Goal: Task Accomplishment & Management: Complete application form

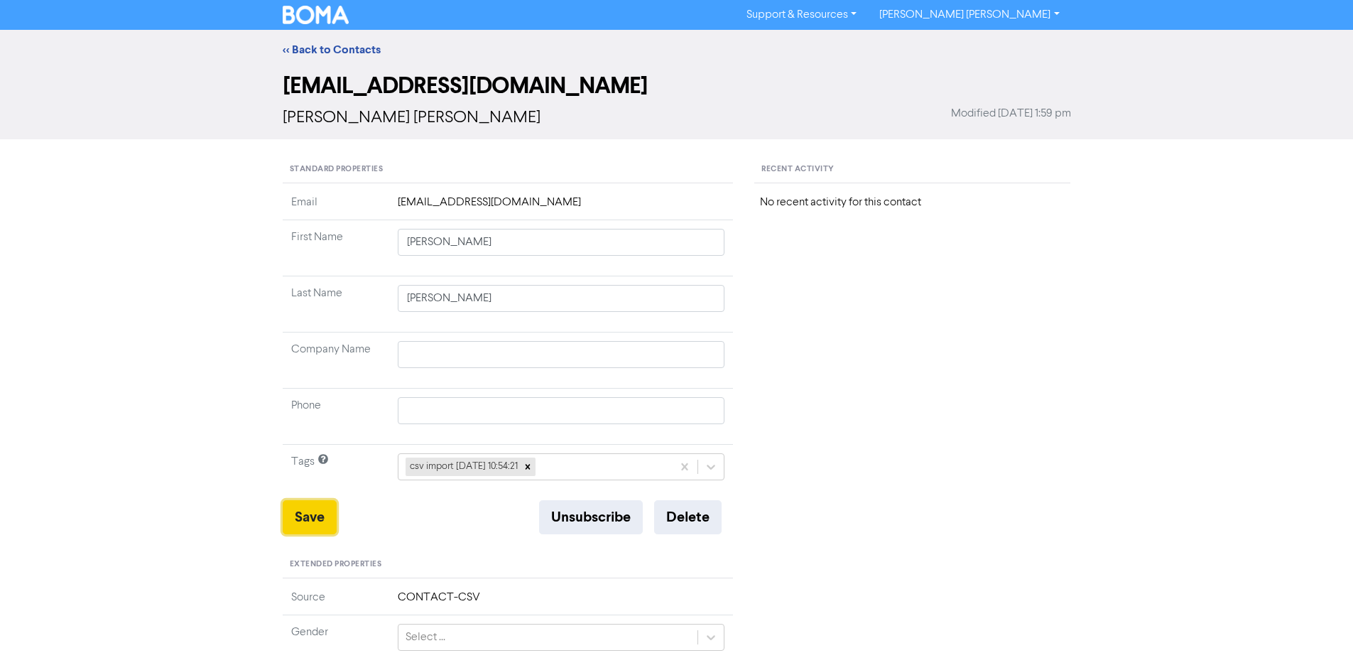
click at [312, 523] on button "Save" at bounding box center [310, 517] width 54 height 34
drag, startPoint x: 325, startPoint y: 516, endPoint x: 276, endPoint y: 518, distance: 49.7
click at [325, 516] on button "Save" at bounding box center [310, 517] width 54 height 34
click at [290, 55] on link "<< Back to Contacts" at bounding box center [332, 50] width 98 height 14
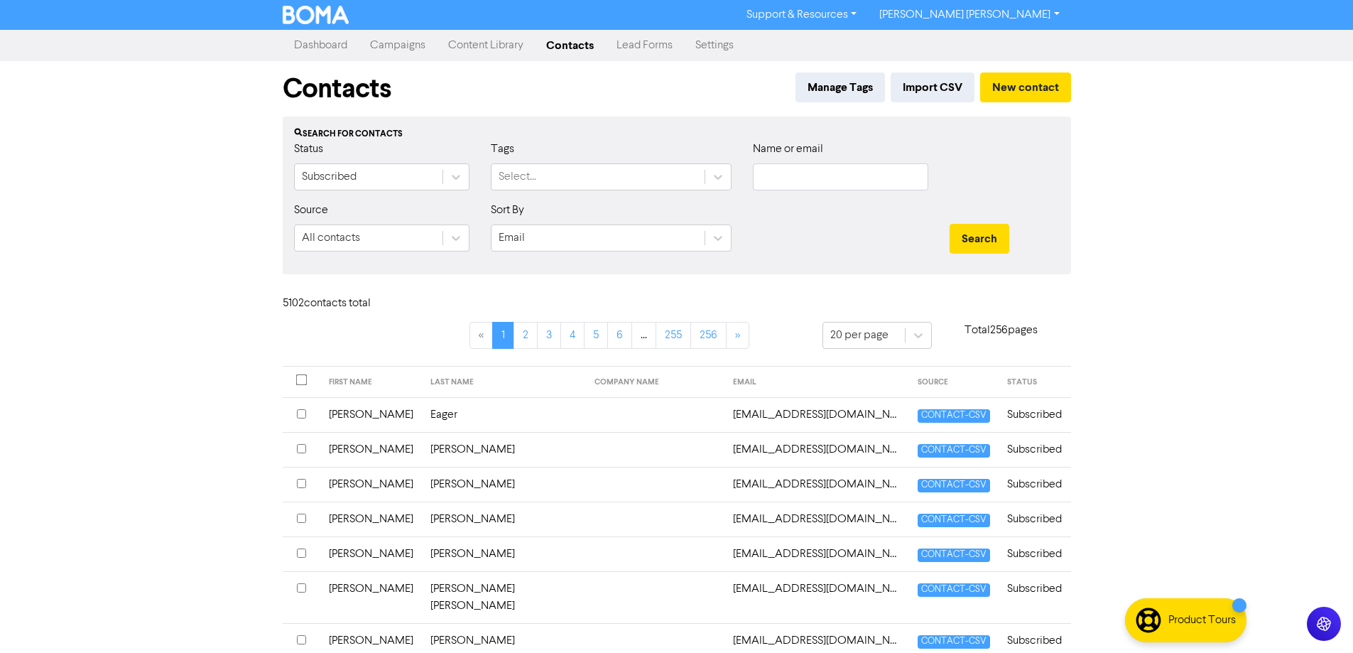
scroll to position [284, 0]
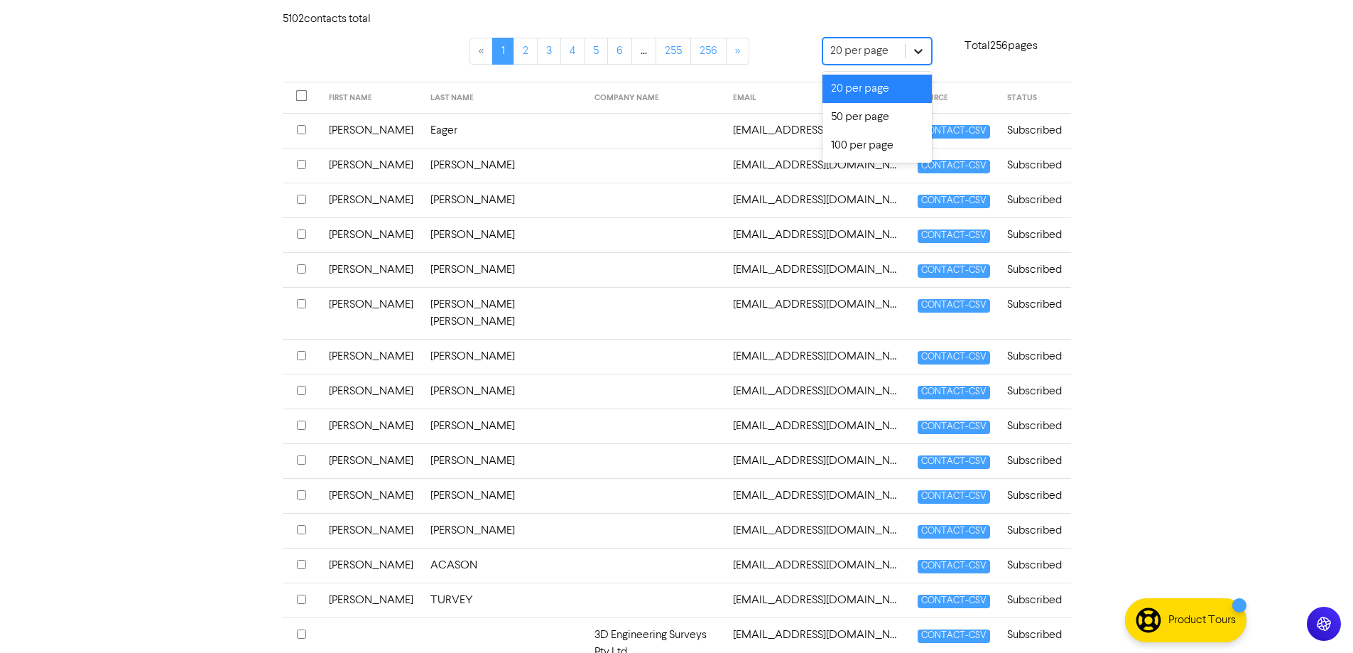
click at [923, 53] on div at bounding box center [918, 51] width 26 height 26
click at [860, 160] on div "100 per page" at bounding box center [876, 145] width 109 height 28
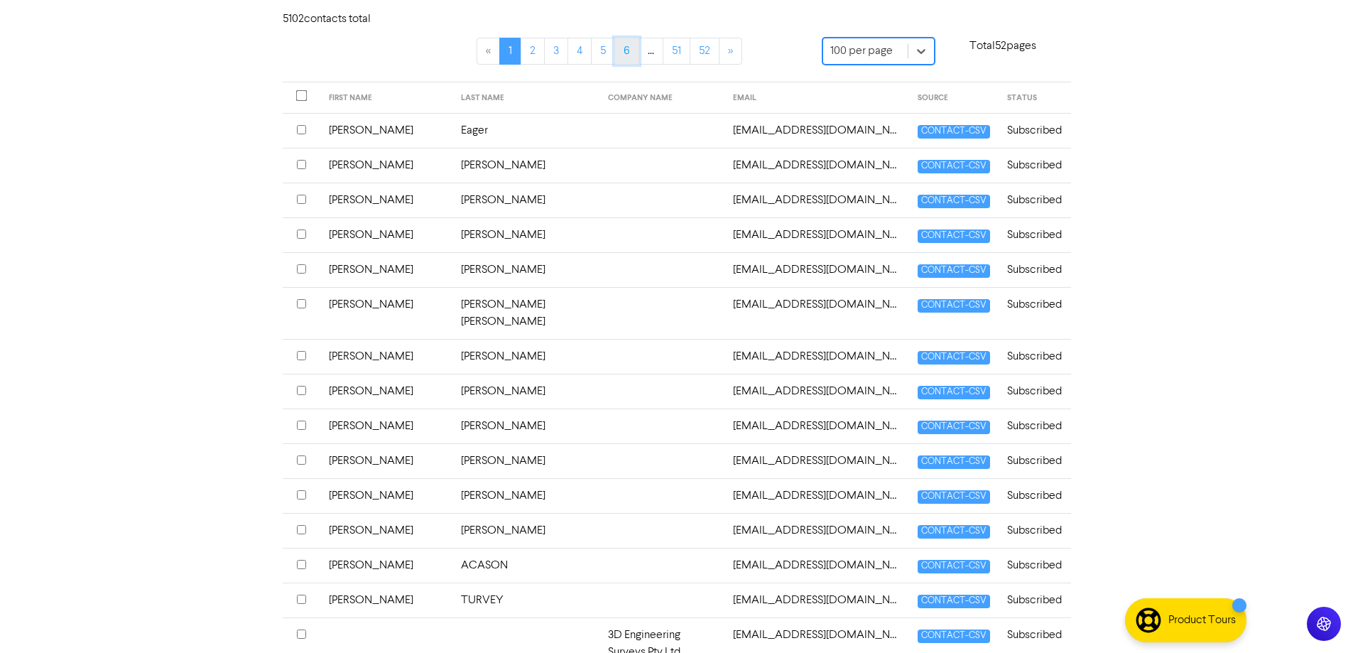
click at [629, 50] on link "6" at bounding box center [626, 51] width 25 height 27
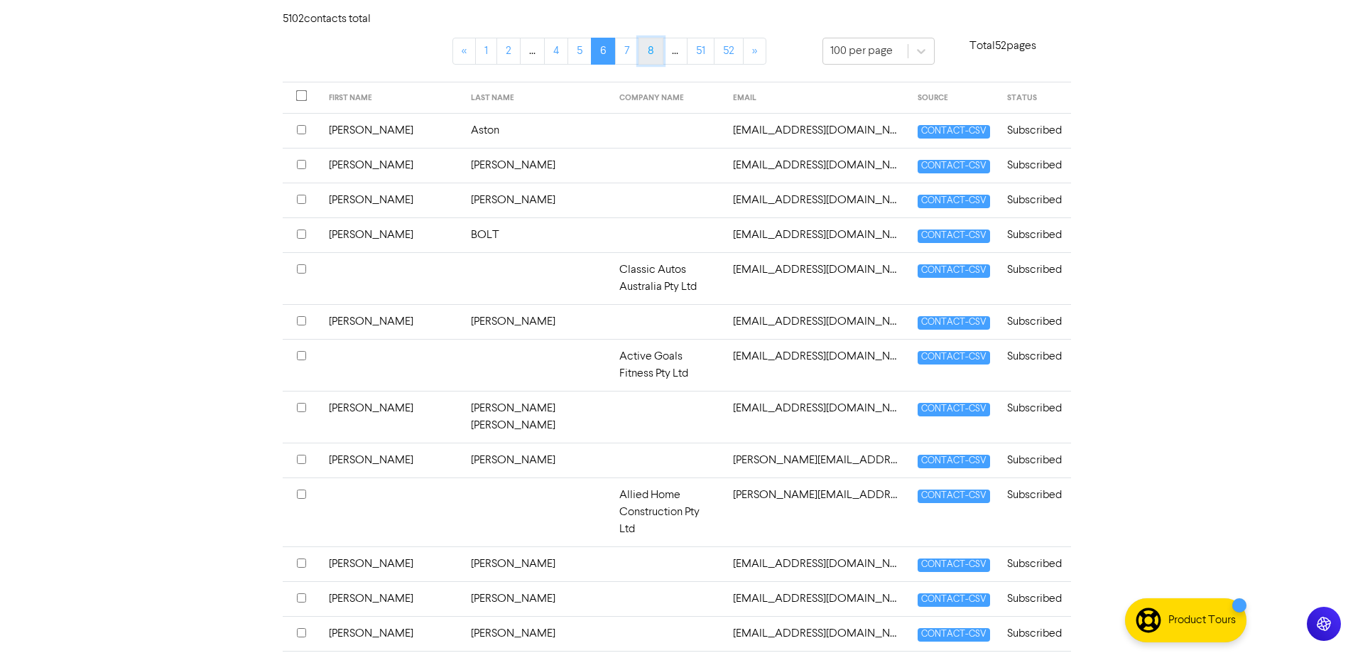
click at [648, 54] on link "8" at bounding box center [650, 51] width 25 height 27
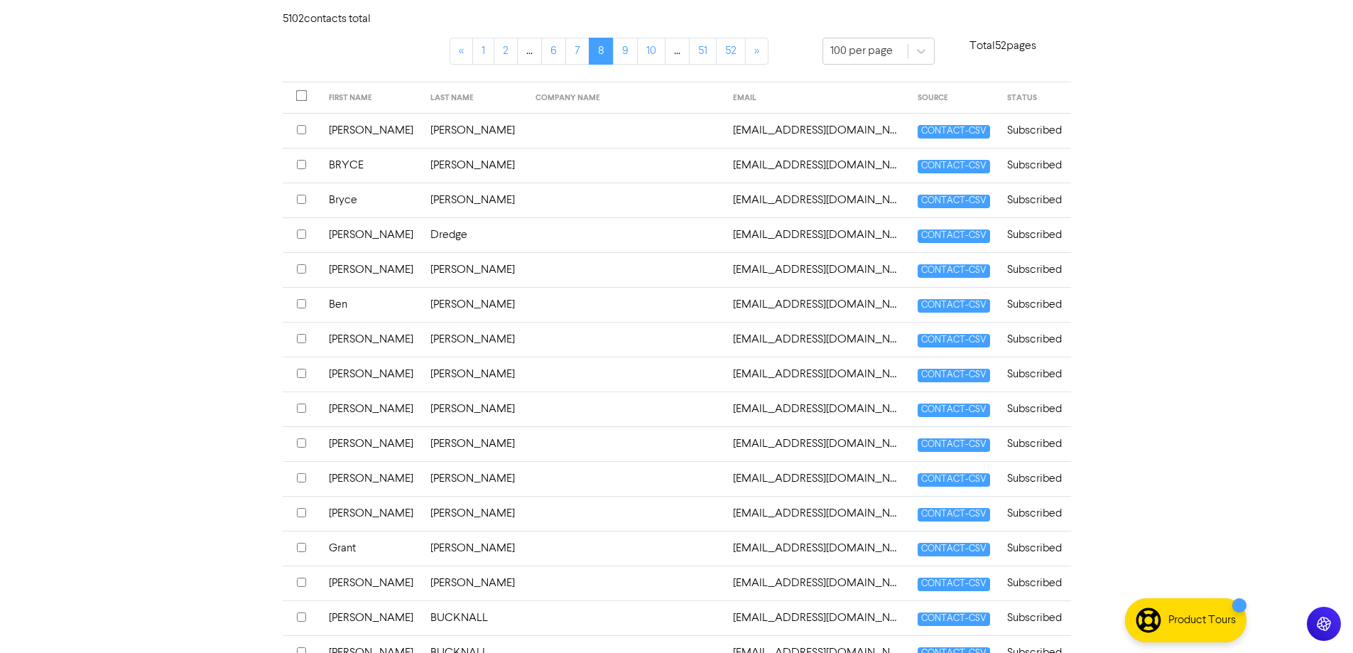
click at [681, 50] on li "..." at bounding box center [677, 51] width 24 height 27
click at [649, 50] on link "10" at bounding box center [651, 51] width 28 height 27
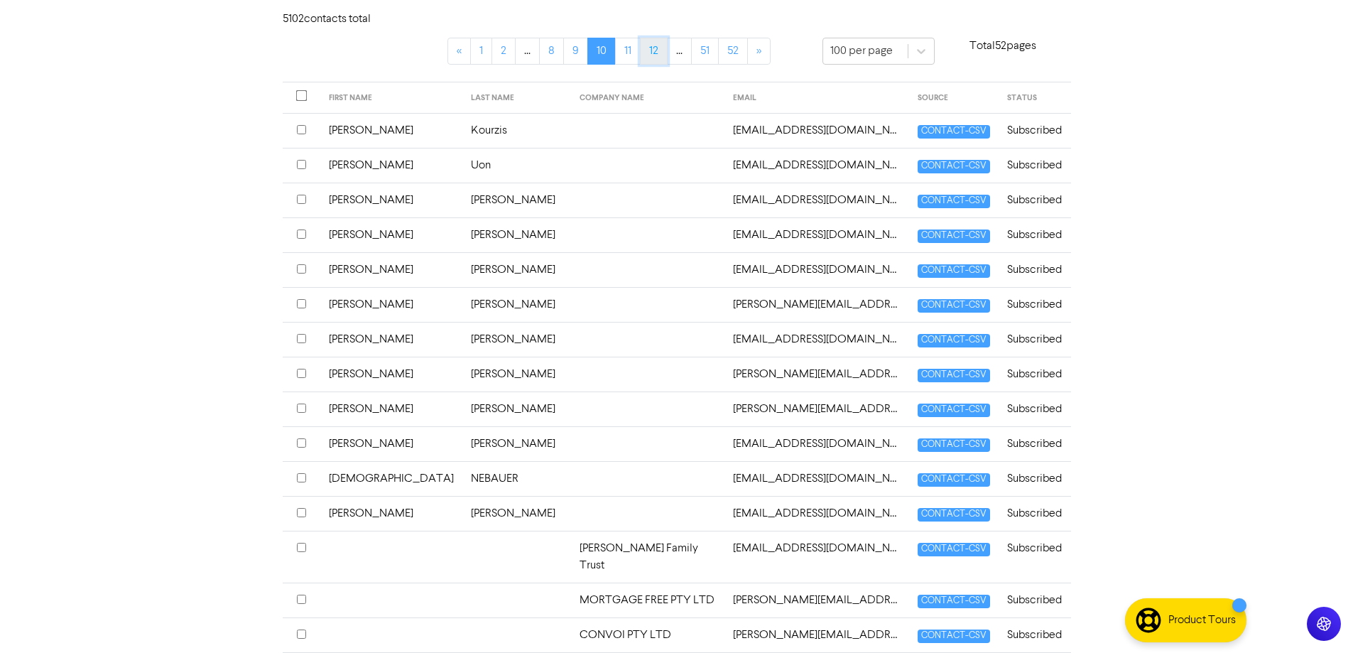
click at [655, 62] on link "12" at bounding box center [654, 51] width 28 height 27
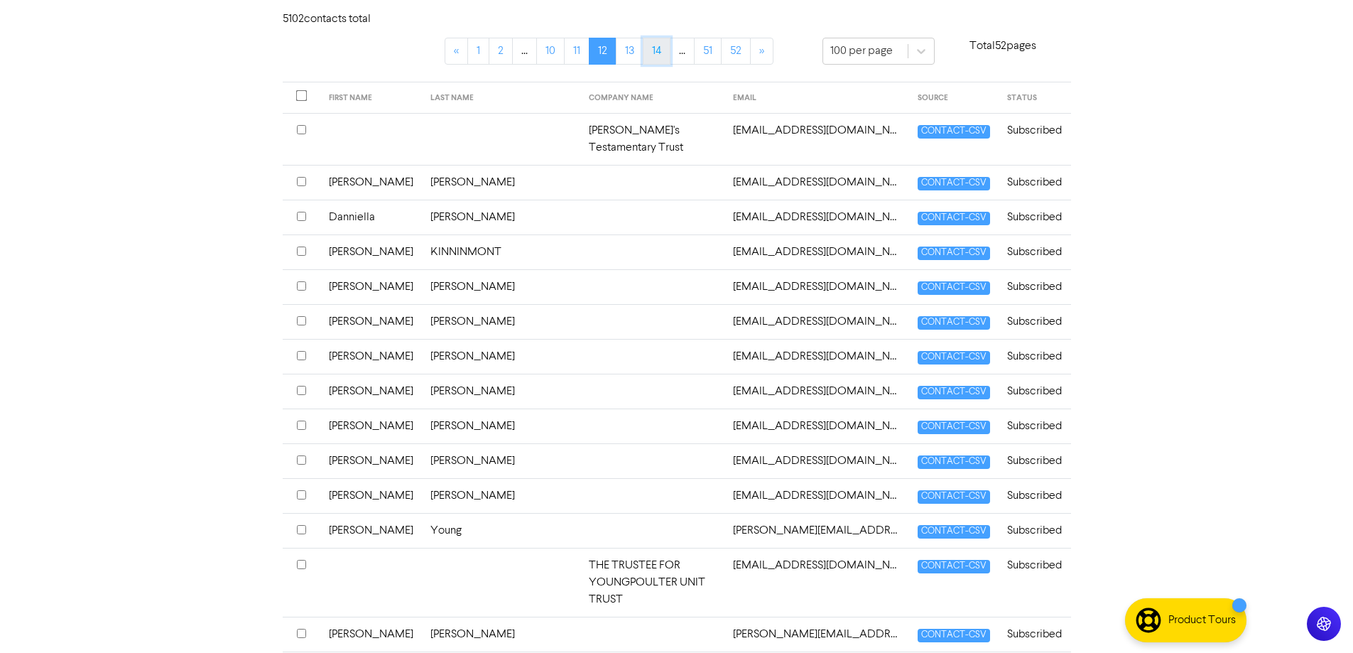
click at [658, 56] on link "14" at bounding box center [657, 51] width 28 height 27
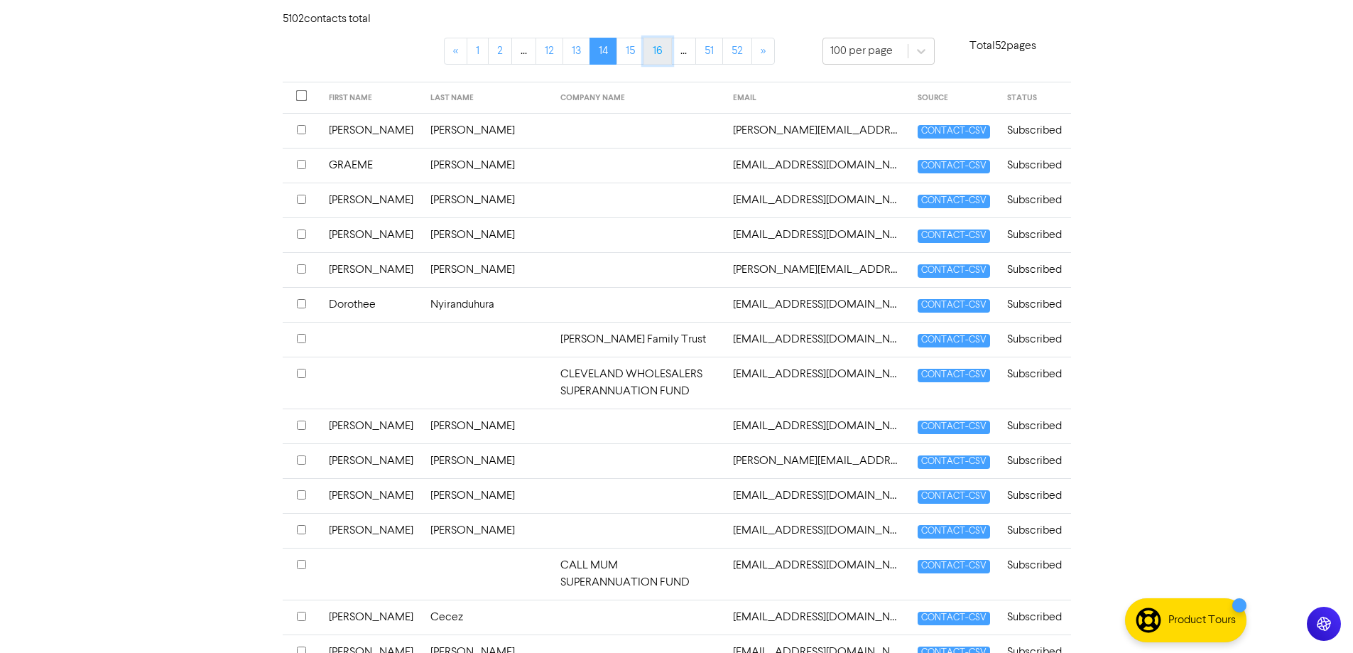
click at [660, 51] on link "16" at bounding box center [657, 51] width 28 height 27
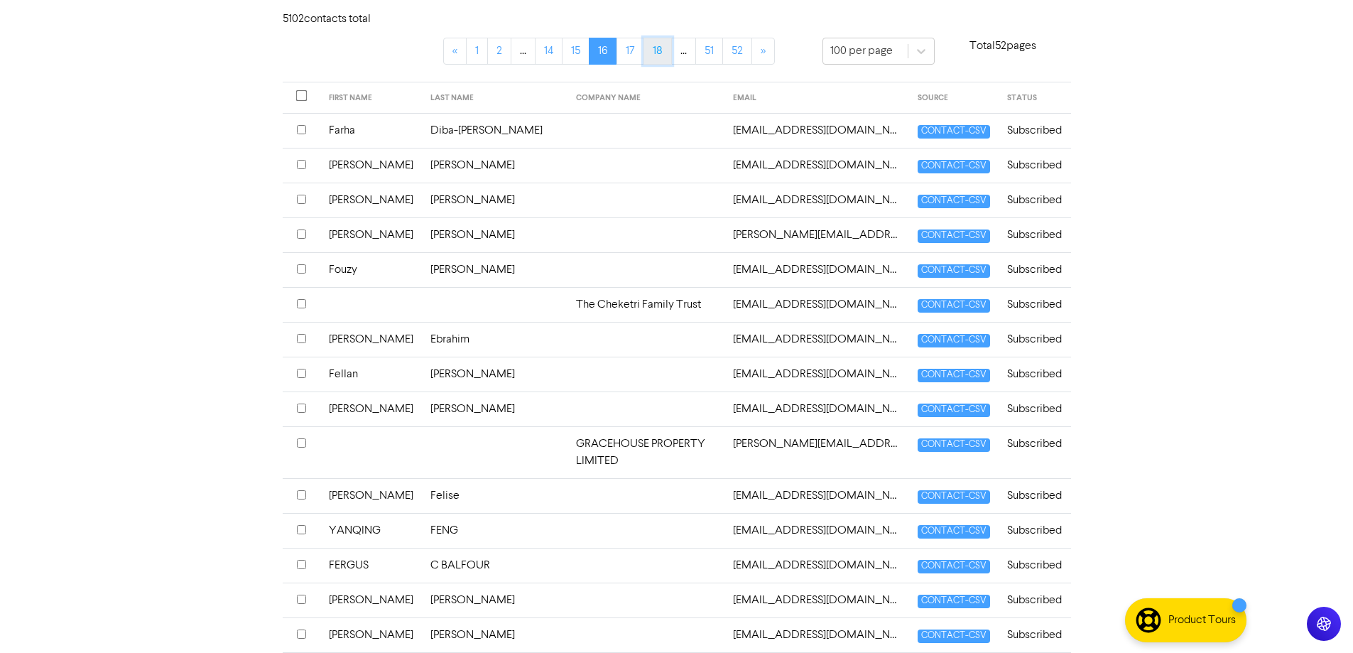
click at [660, 55] on link "18" at bounding box center [657, 51] width 28 height 27
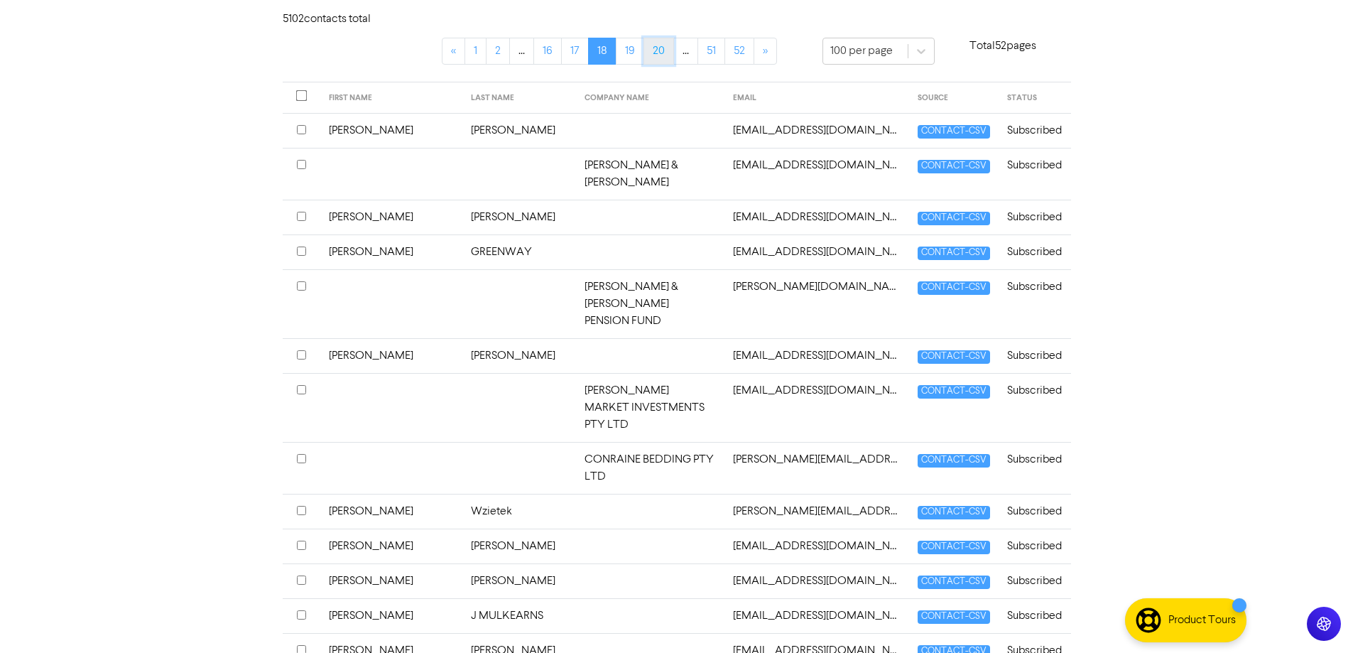
click at [664, 61] on link "20" at bounding box center [658, 51] width 31 height 27
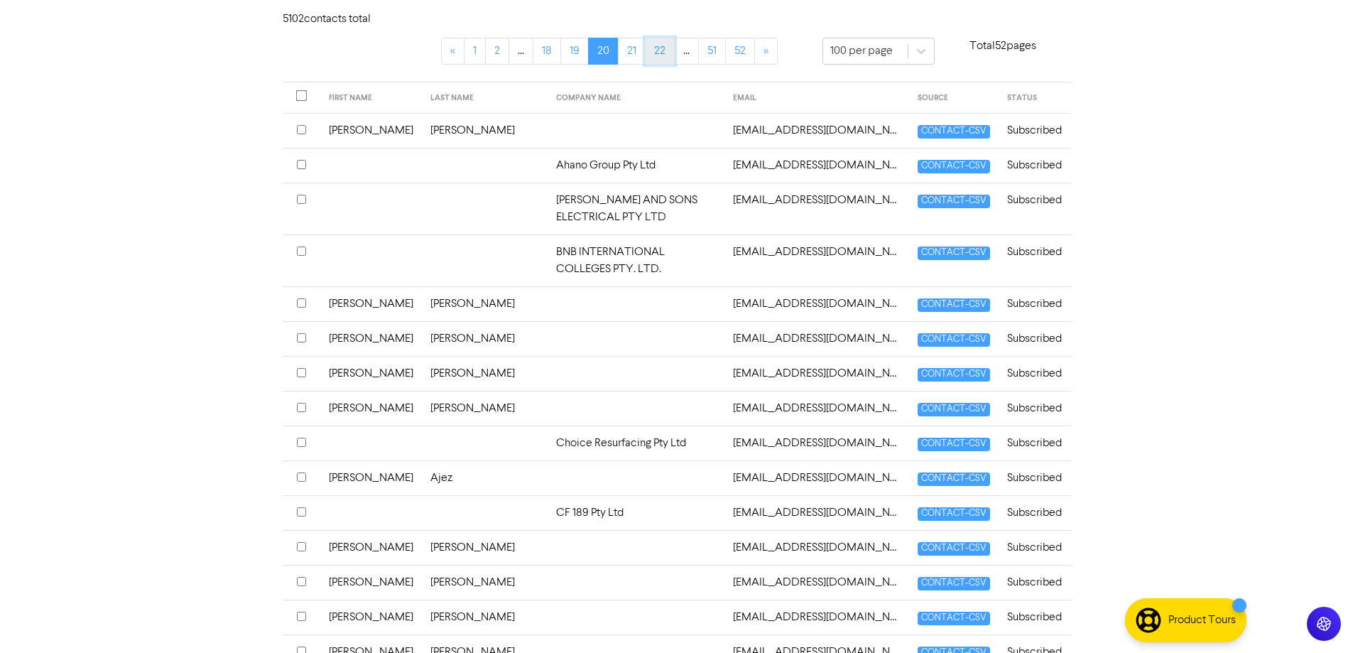
click at [660, 55] on link "22" at bounding box center [660, 51] width 30 height 27
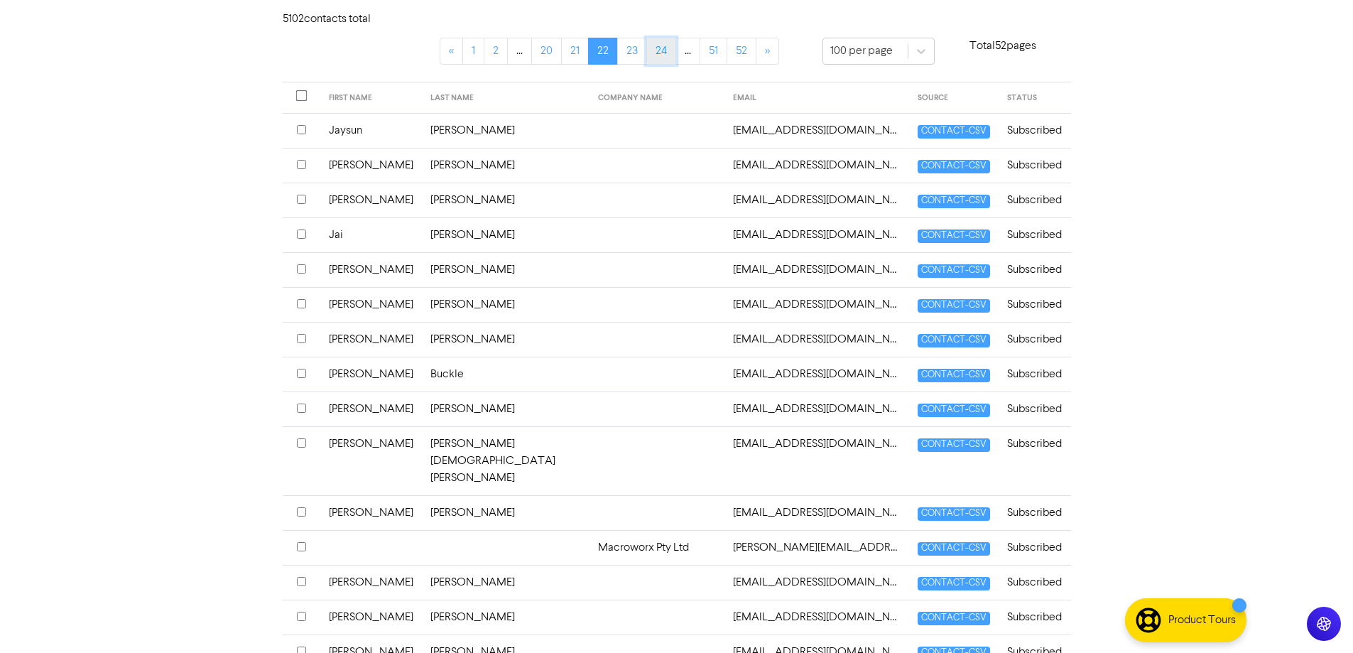
click at [660, 54] on link "24" at bounding box center [661, 51] width 30 height 27
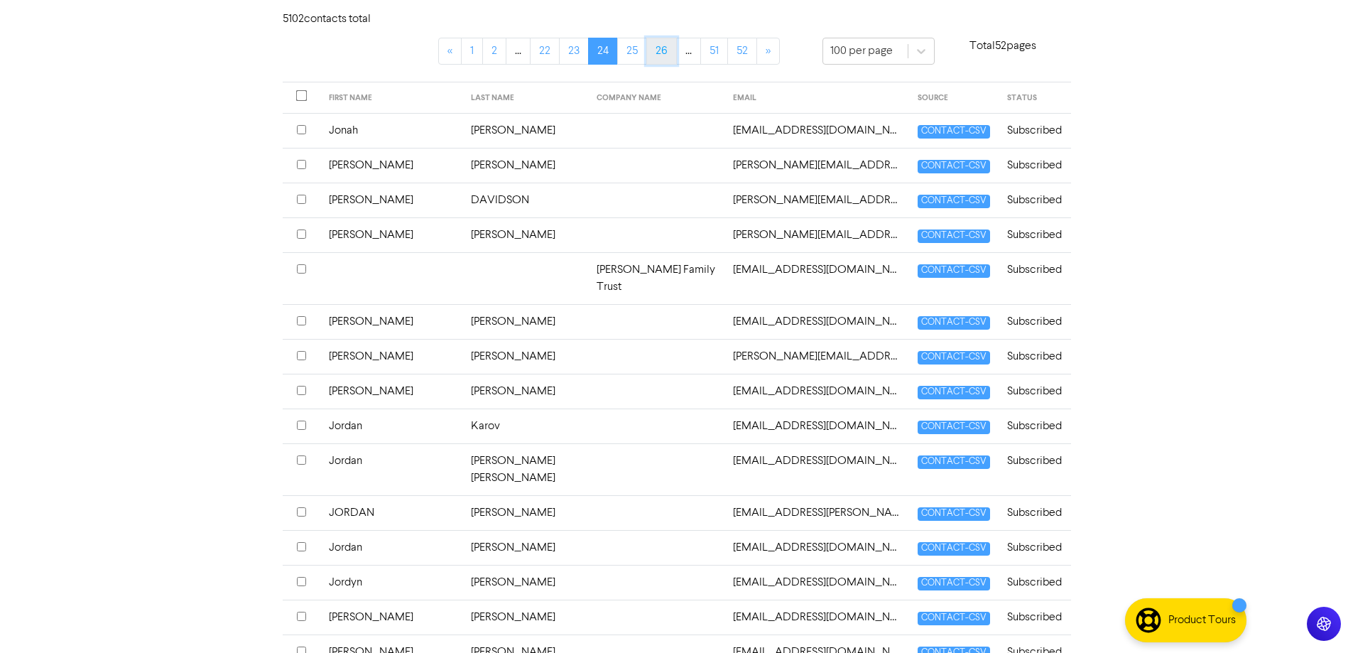
click at [660, 53] on link "26" at bounding box center [661, 51] width 31 height 27
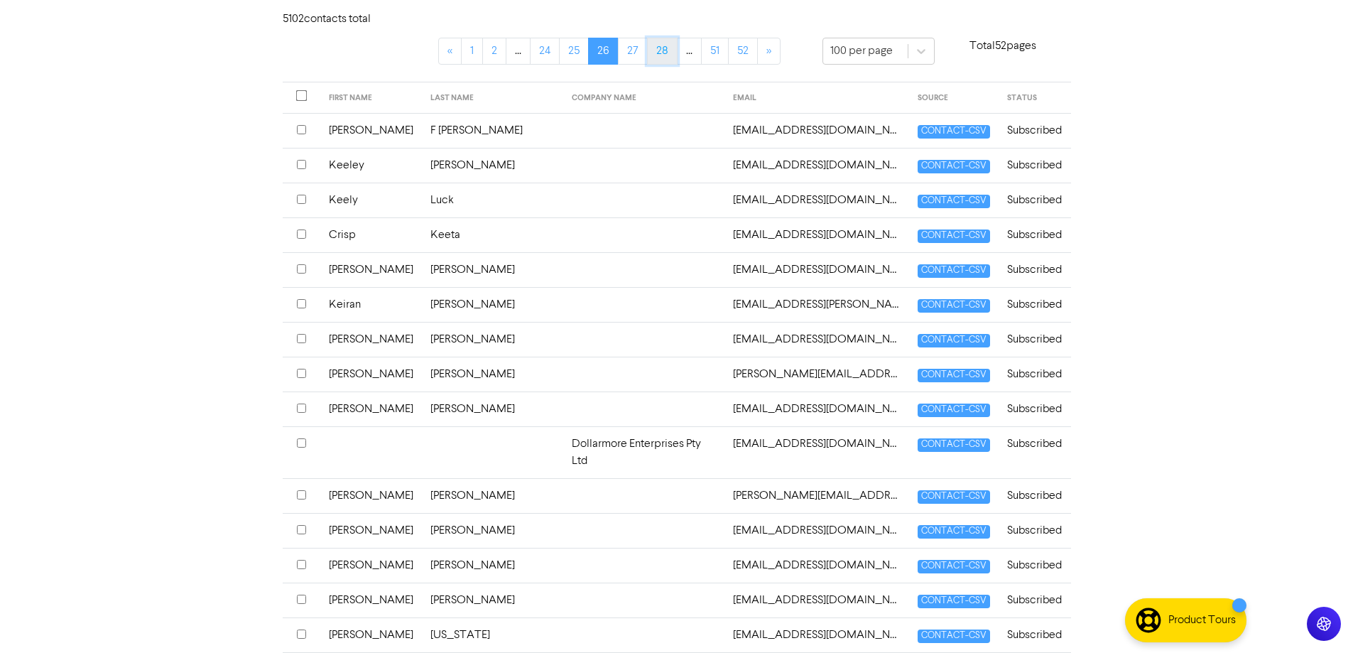
click at [661, 57] on link "28" at bounding box center [662, 51] width 31 height 27
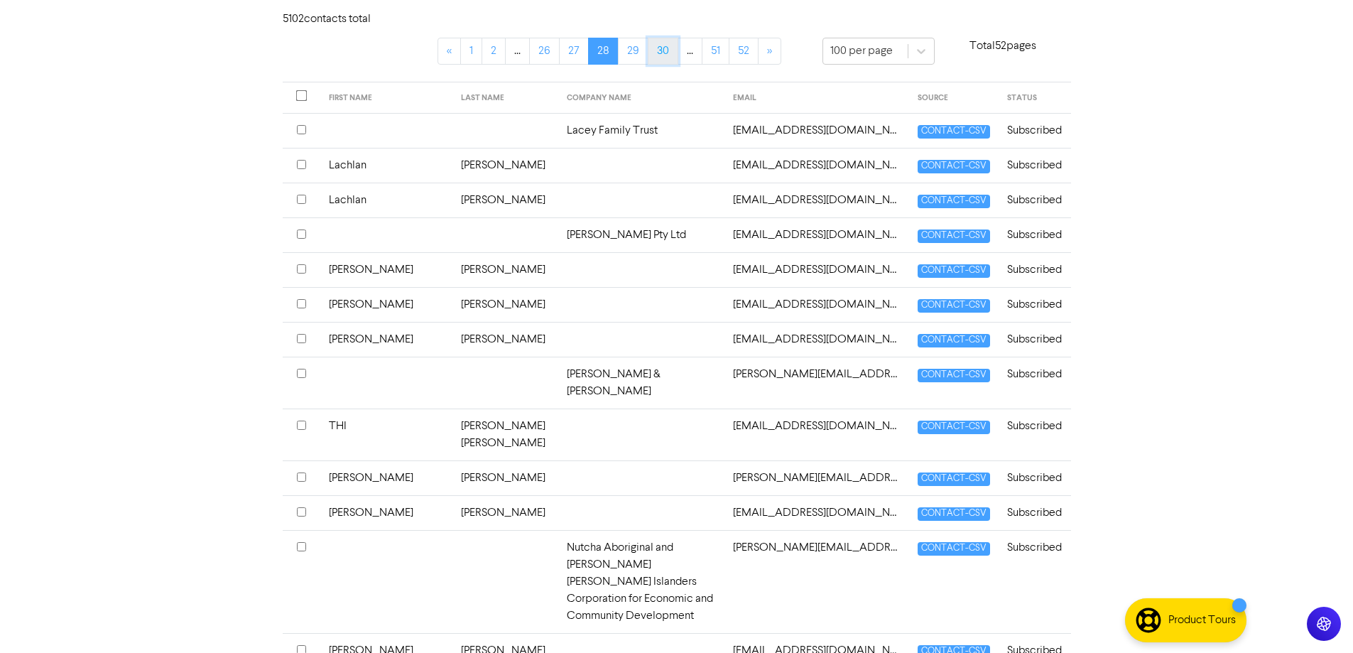
click at [661, 54] on link "30" at bounding box center [663, 51] width 31 height 27
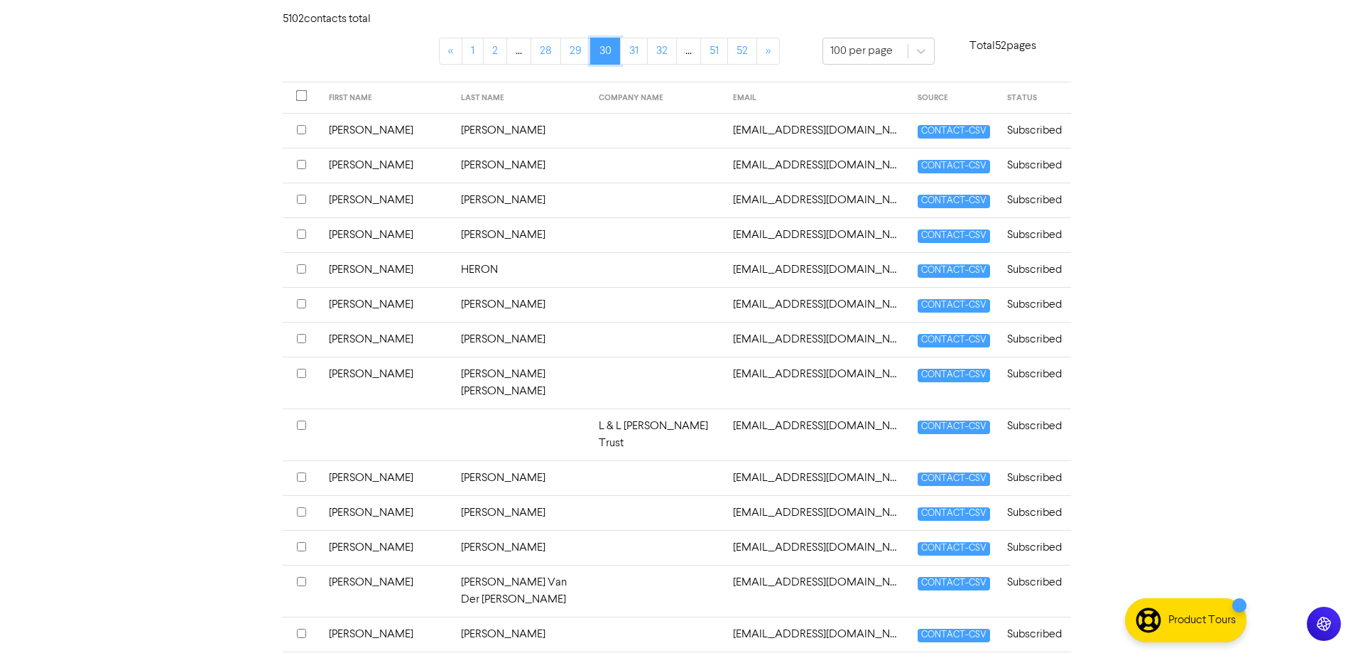
click at [605, 48] on link "30" at bounding box center [605, 51] width 31 height 27
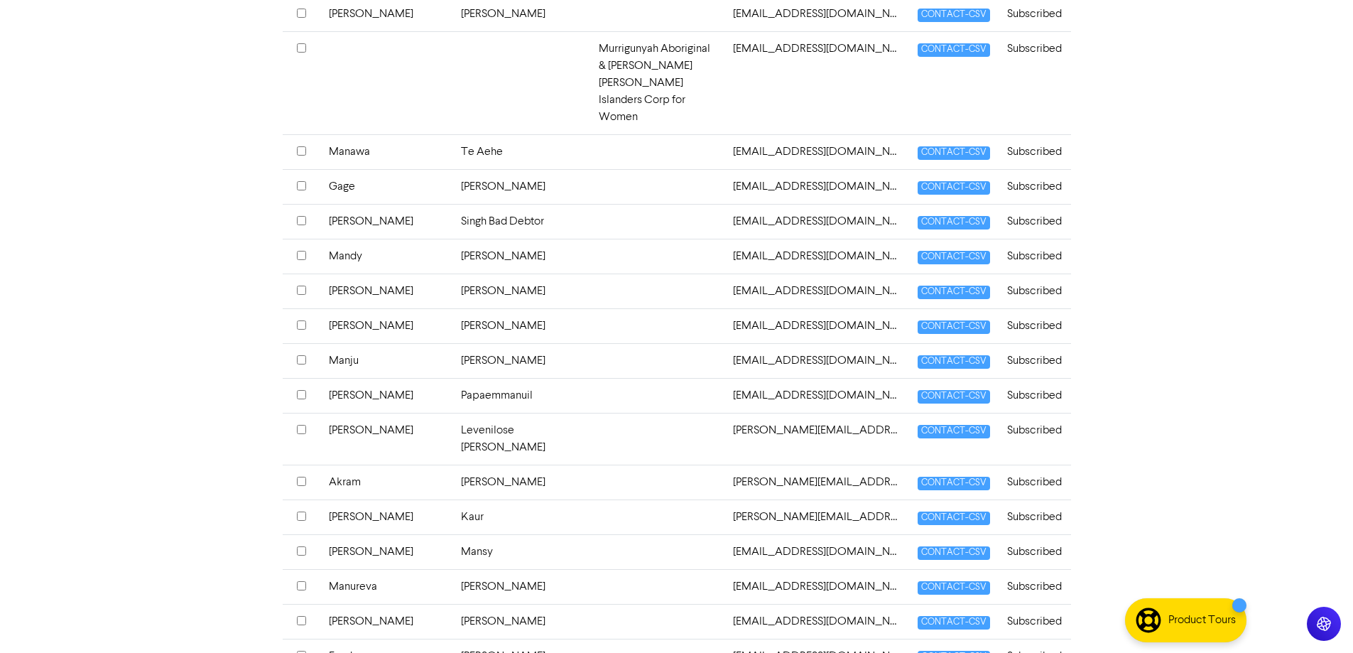
scroll to position [3450, 0]
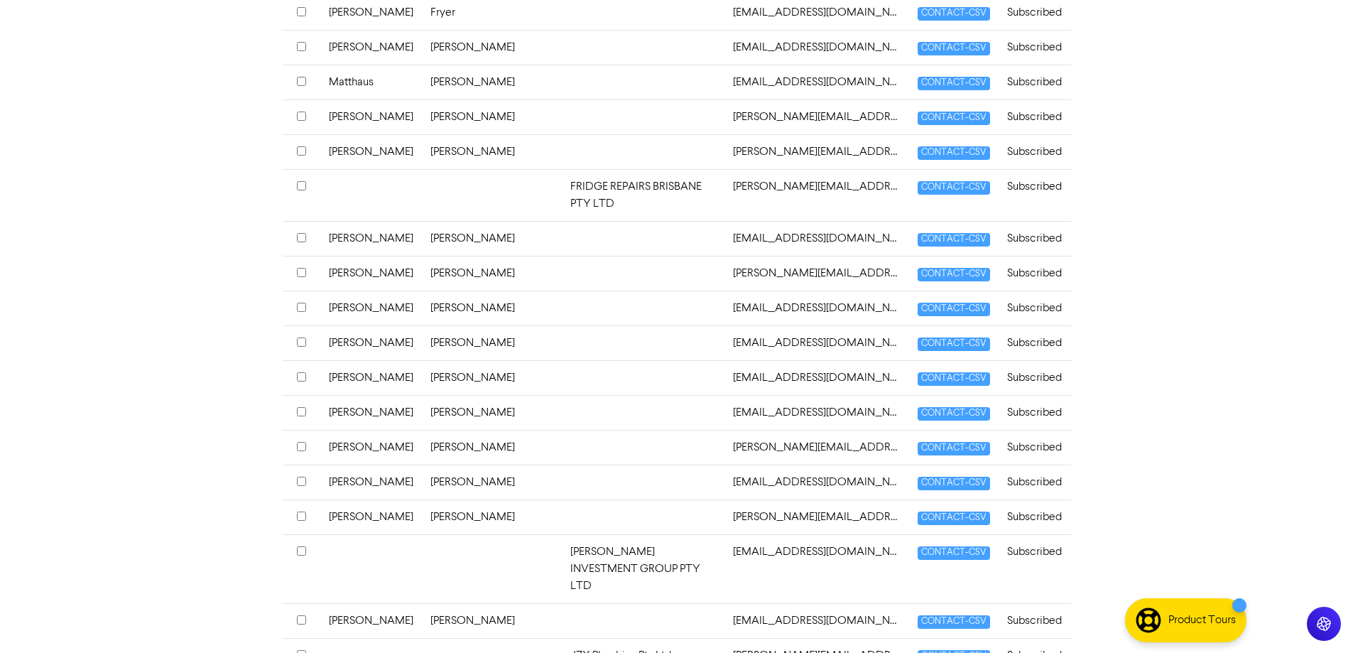
scroll to position [3399, 0]
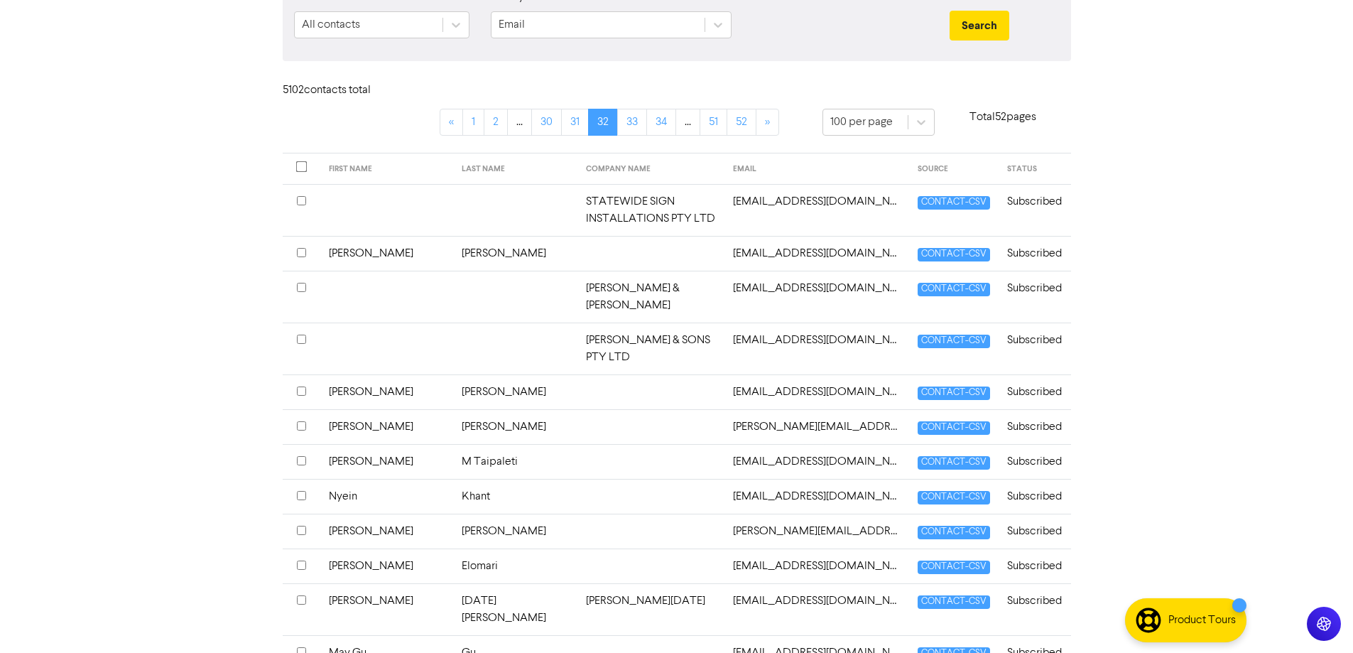
scroll to position [426, 0]
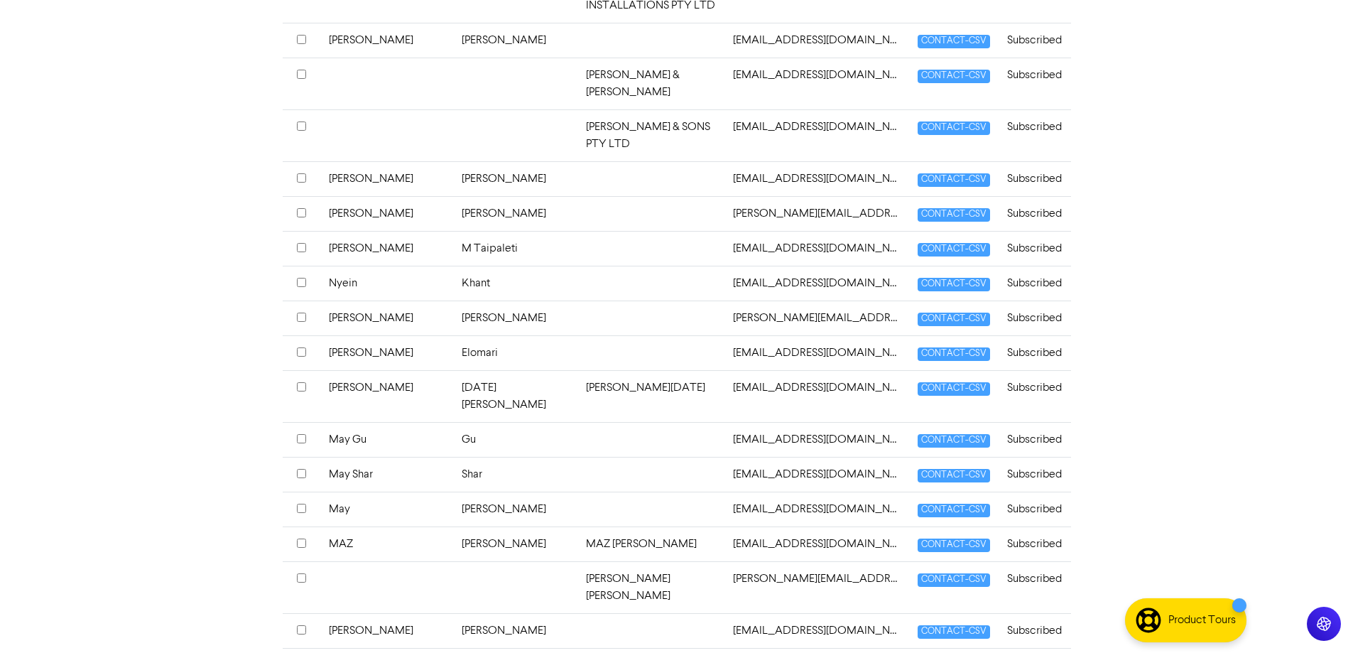
click at [555, 370] on td "[DATE][PERSON_NAME]" at bounding box center [515, 396] width 124 height 52
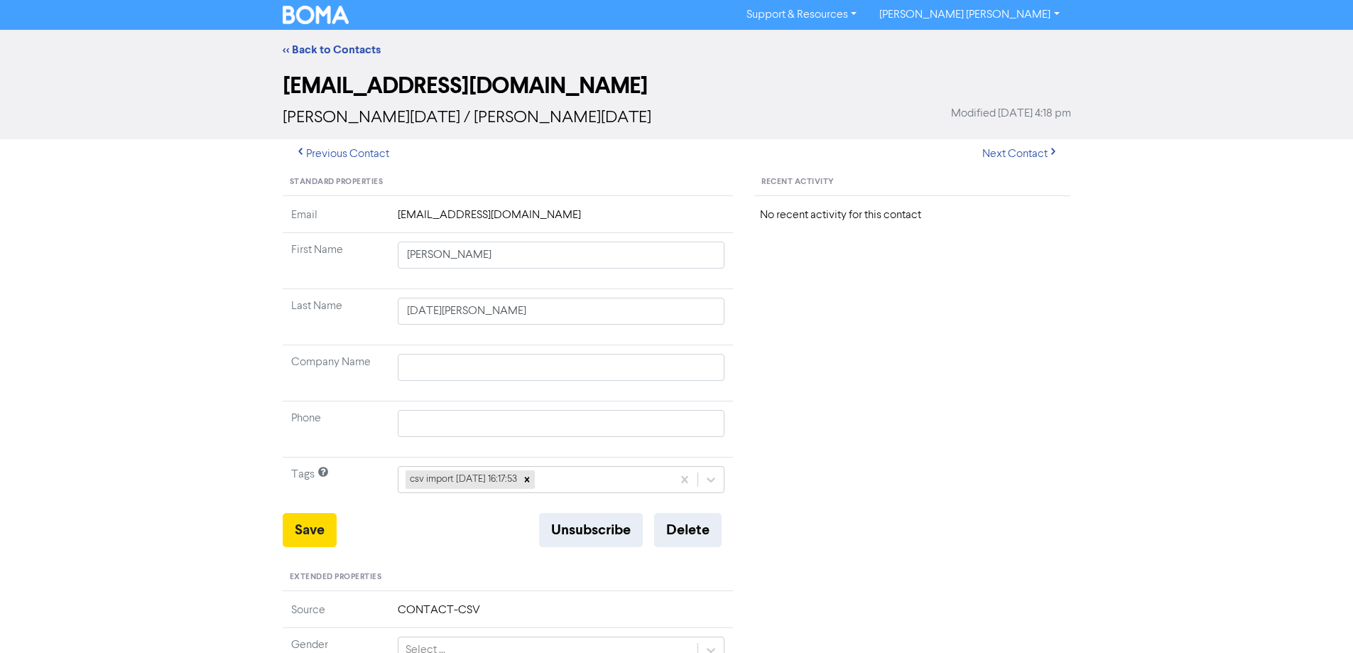
type input "[PERSON_NAME]"
type input "[DATE][PERSON_NAME]"
type input "[PERSON_NAME][DATE]"
type input "0499 220 074"
drag, startPoint x: 594, startPoint y: 364, endPoint x: 303, endPoint y: 364, distance: 291.9
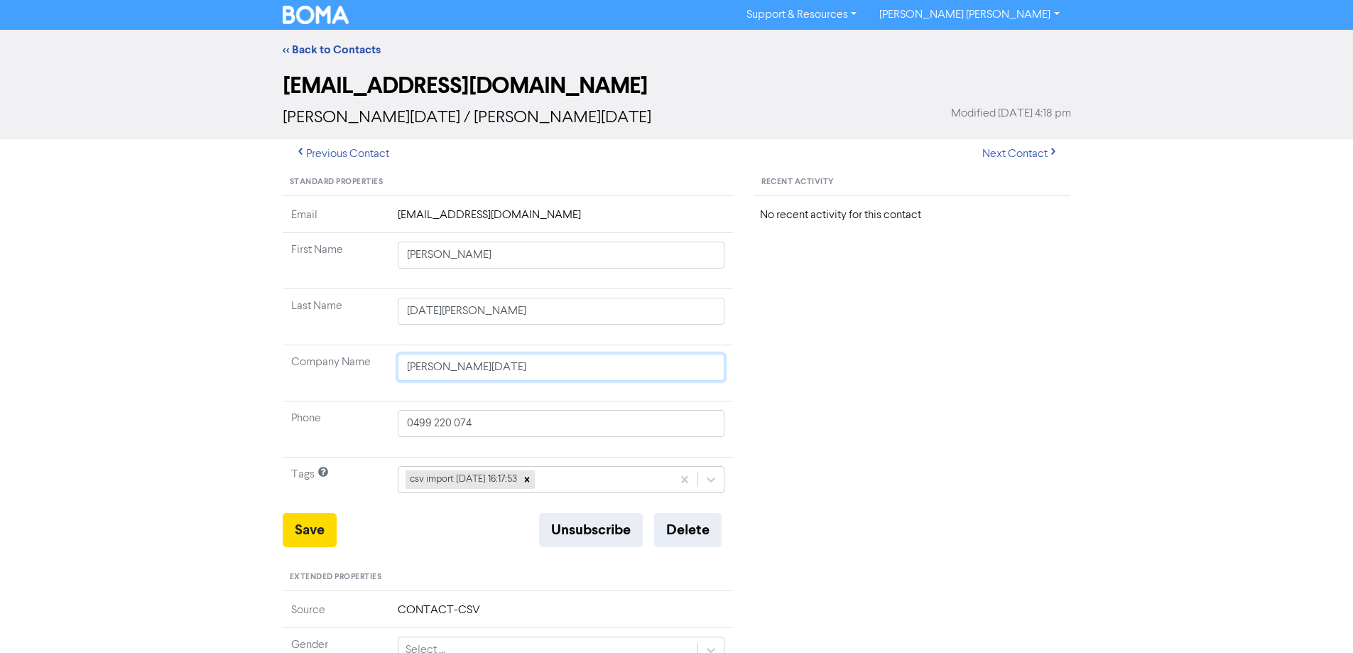
click at [303, 364] on tr "Company Name [PERSON_NAME][DATE]" at bounding box center [508, 373] width 451 height 56
click at [317, 530] on button "Save" at bounding box center [310, 530] width 54 height 34
click at [313, 45] on link "<< Back to Contacts" at bounding box center [332, 50] width 98 height 14
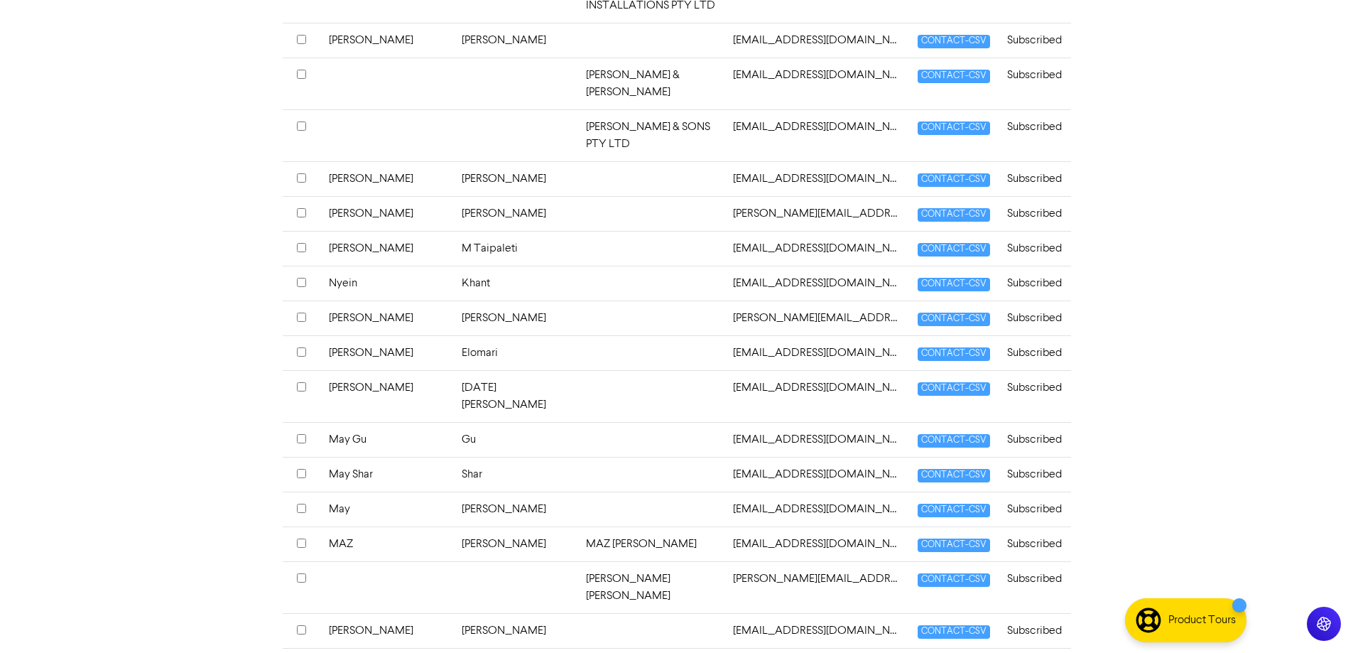
scroll to position [497, 0]
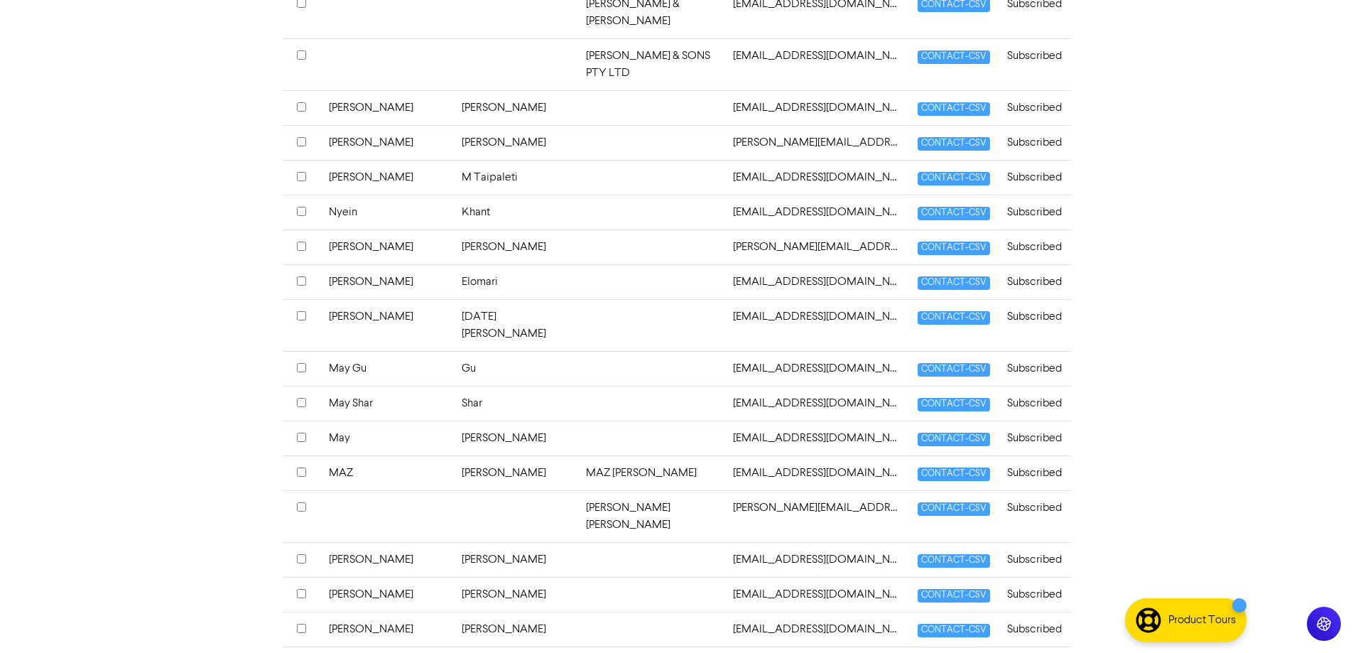
click at [479, 351] on td "Gu" at bounding box center [515, 368] width 124 height 35
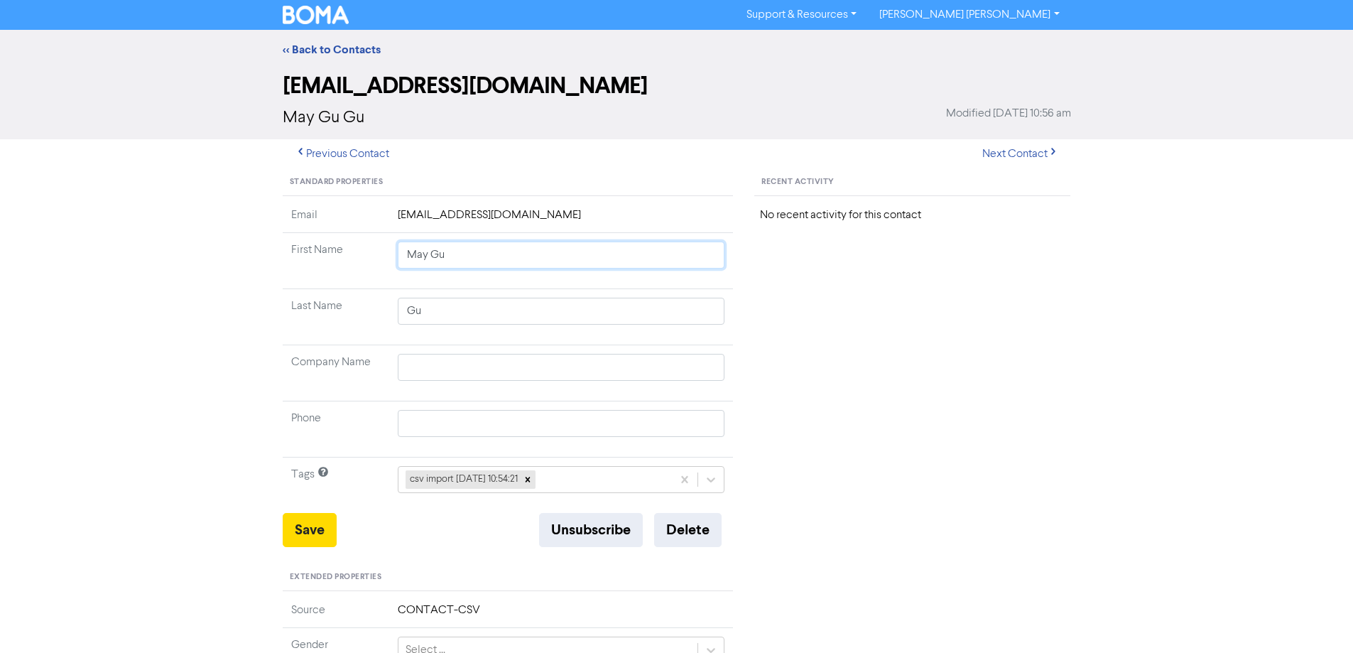
drag, startPoint x: 427, startPoint y: 256, endPoint x: 609, endPoint y: 301, distance: 188.1
click at [609, 301] on tbody "Email [EMAIL_ADDRESS][DOMAIN_NAME] First Name May Gu Last Name Gu Company Name …" at bounding box center [508, 360] width 451 height 306
type input "May"
click at [305, 535] on button "Save" at bounding box center [310, 530] width 54 height 34
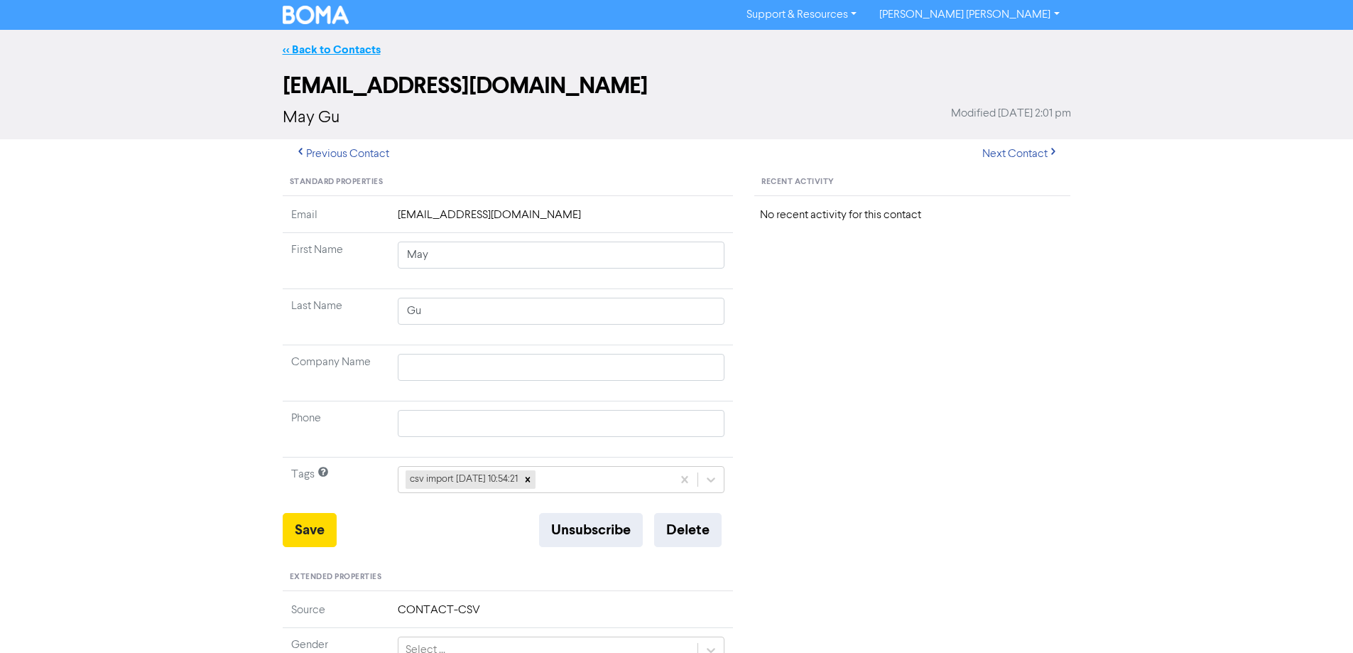
click at [307, 43] on link "<< Back to Contacts" at bounding box center [332, 50] width 98 height 14
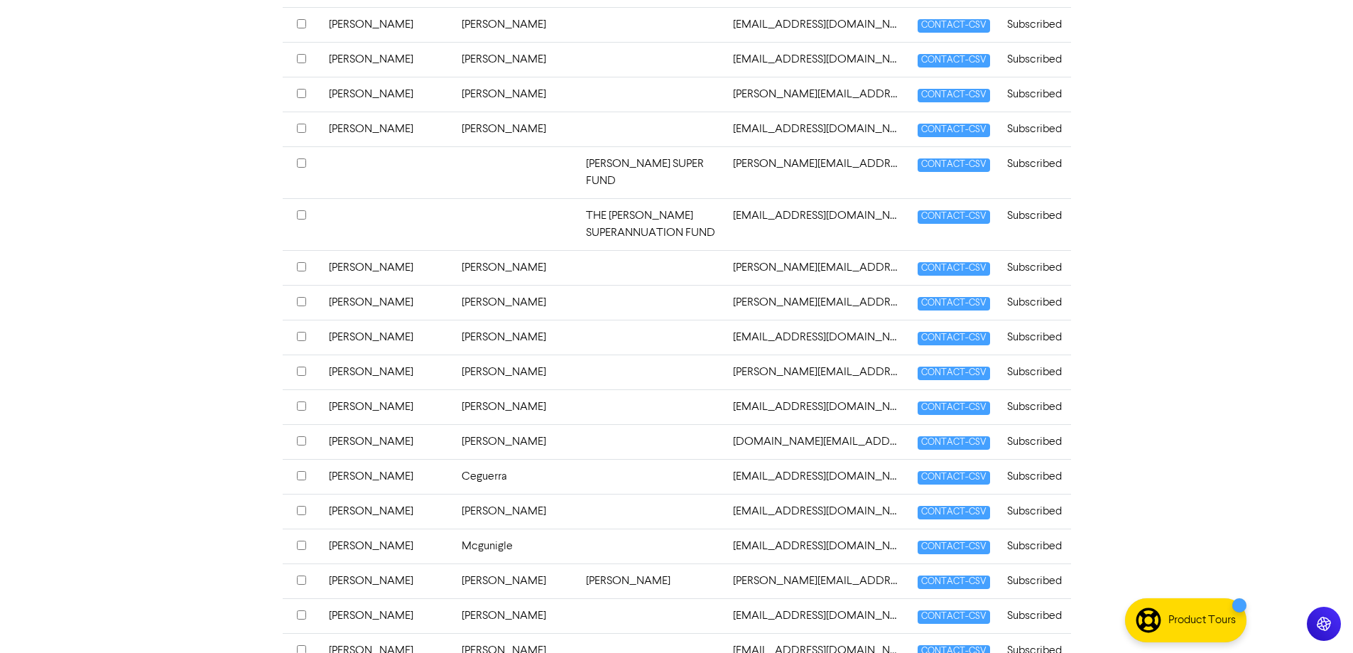
scroll to position [1278, 0]
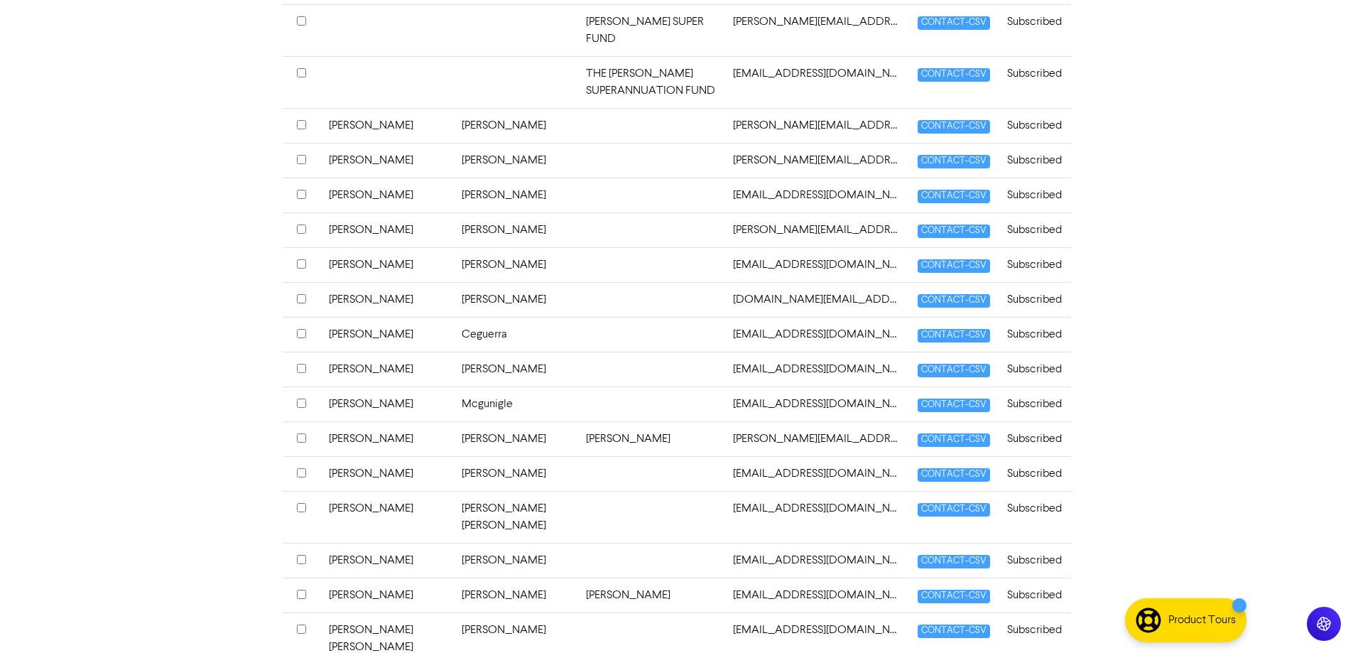
click at [580, 491] on td at bounding box center [650, 517] width 147 height 52
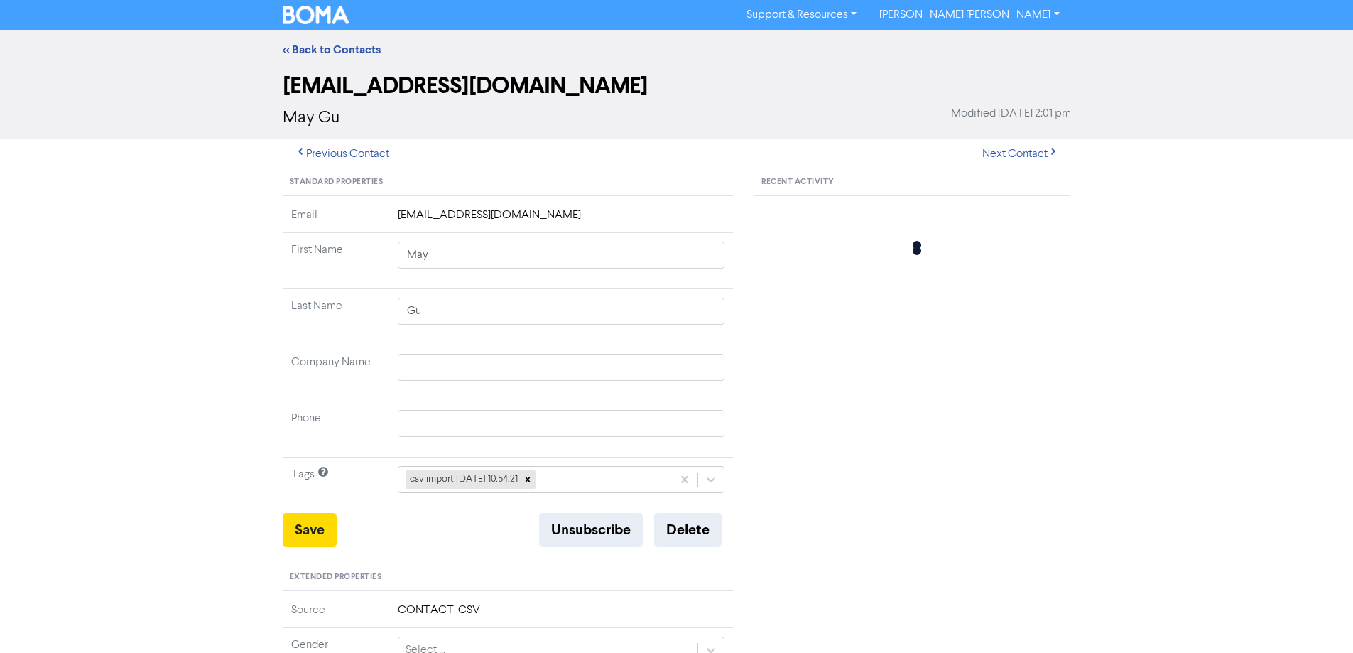
type input "[PERSON_NAME]"
type input "[PERSON_NAME] [PERSON_NAME]"
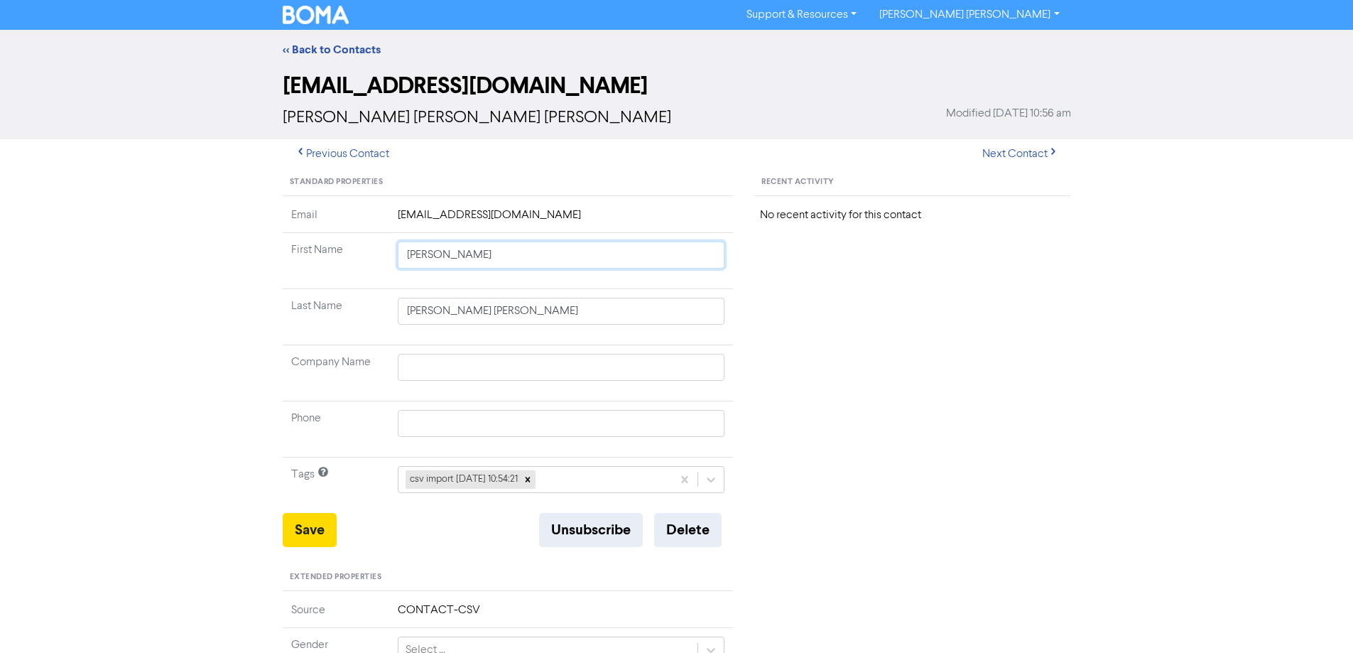
drag, startPoint x: 430, startPoint y: 254, endPoint x: 690, endPoint y: 288, distance: 262.0
click at [674, 285] on td "[PERSON_NAME]" at bounding box center [561, 261] width 344 height 56
type input "[PERSON_NAME]"
click at [311, 522] on button "Save" at bounding box center [310, 530] width 54 height 34
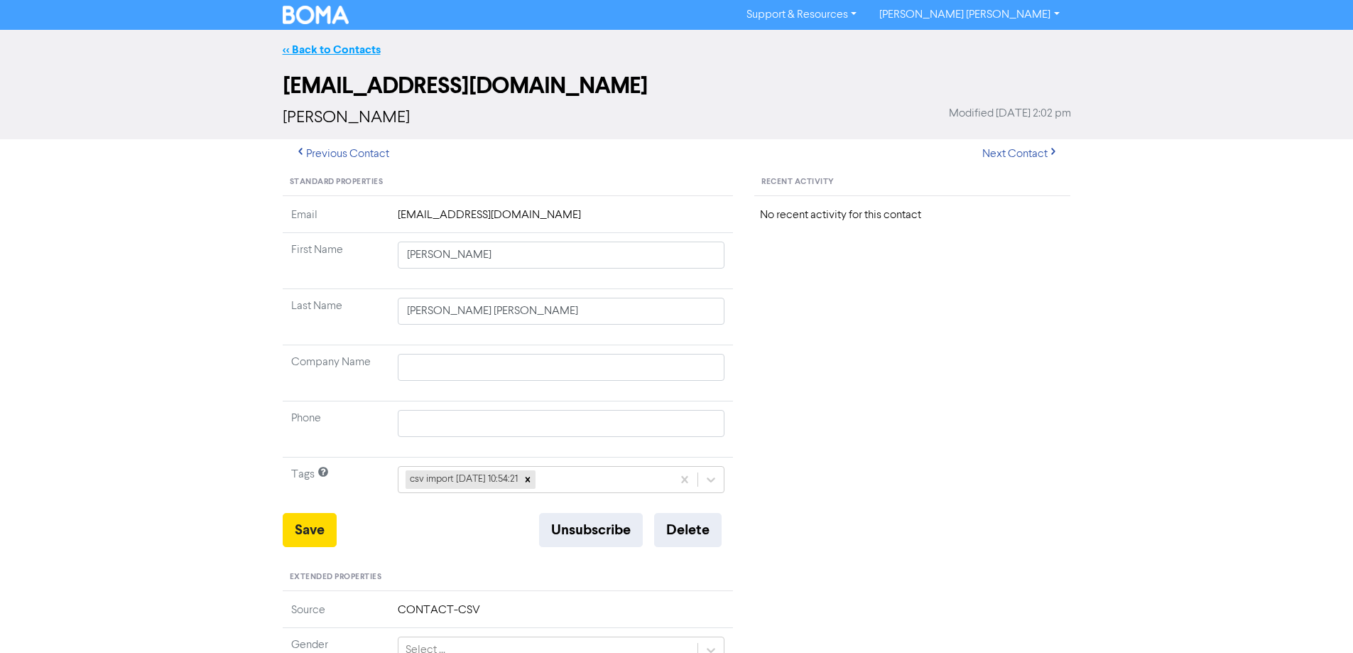
click at [285, 48] on link "<< Back to Contacts" at bounding box center [332, 50] width 98 height 14
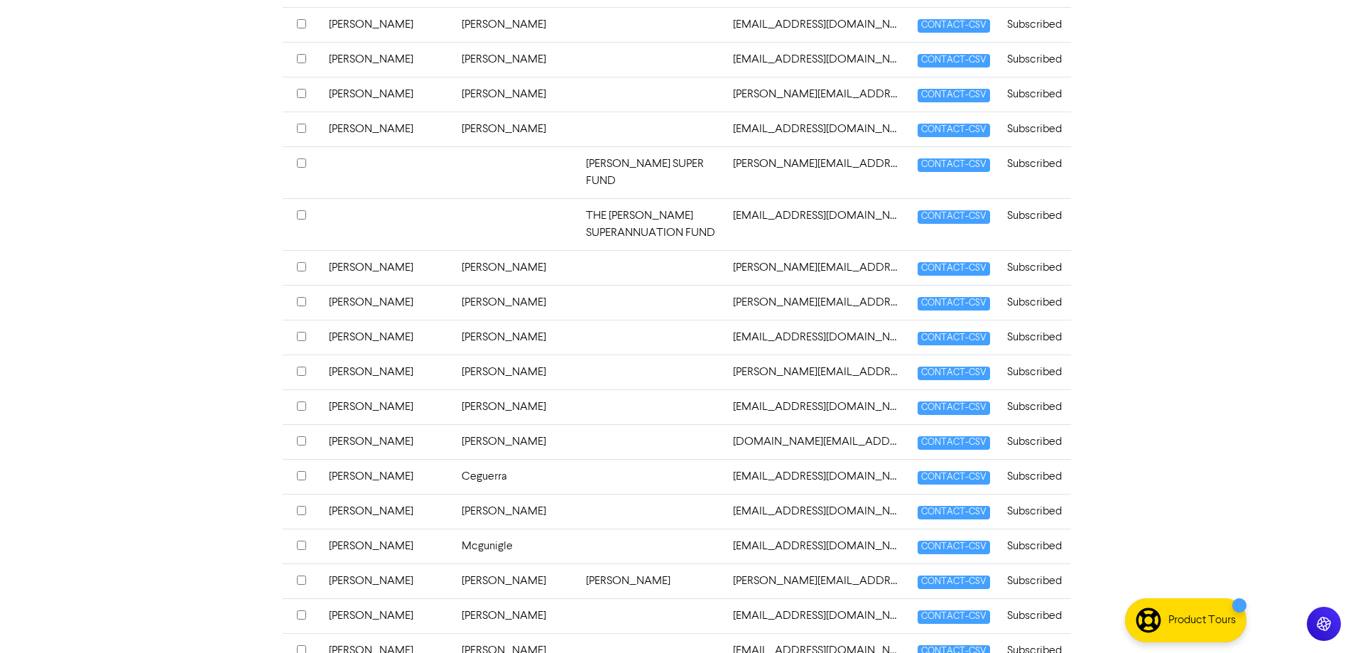
scroll to position [1349, 0]
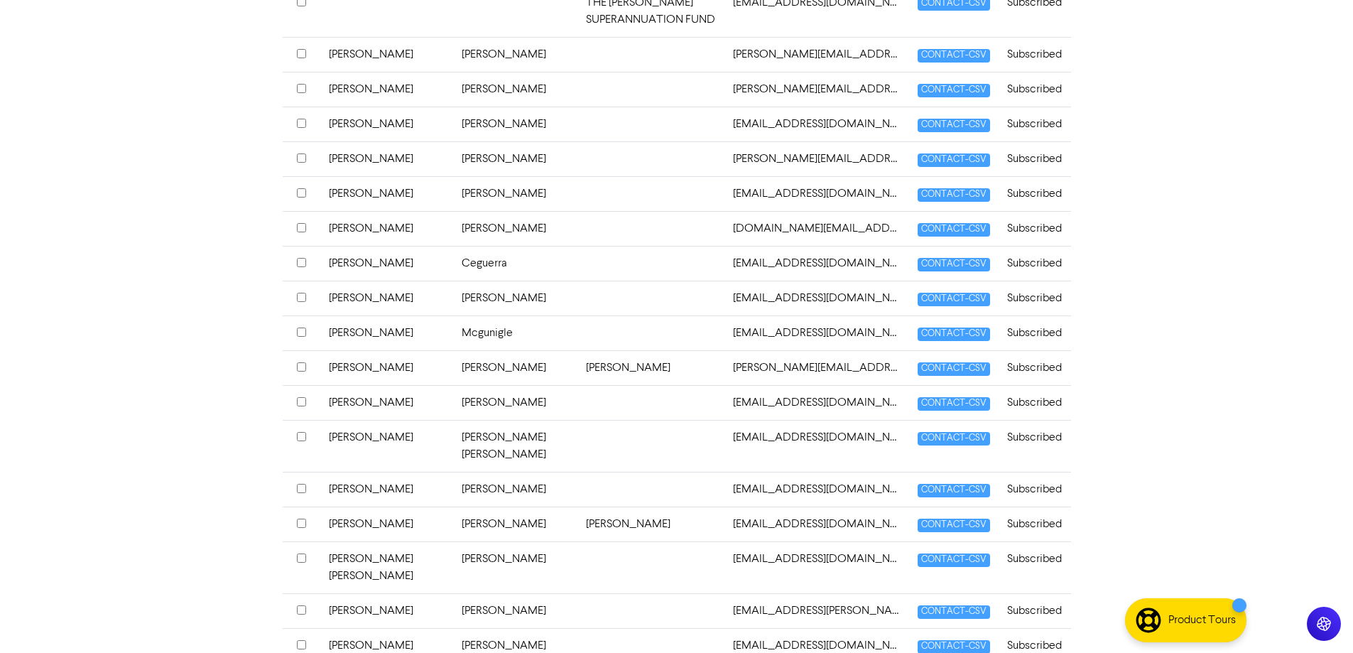
click at [538, 472] on td "[PERSON_NAME]" at bounding box center [515, 489] width 124 height 35
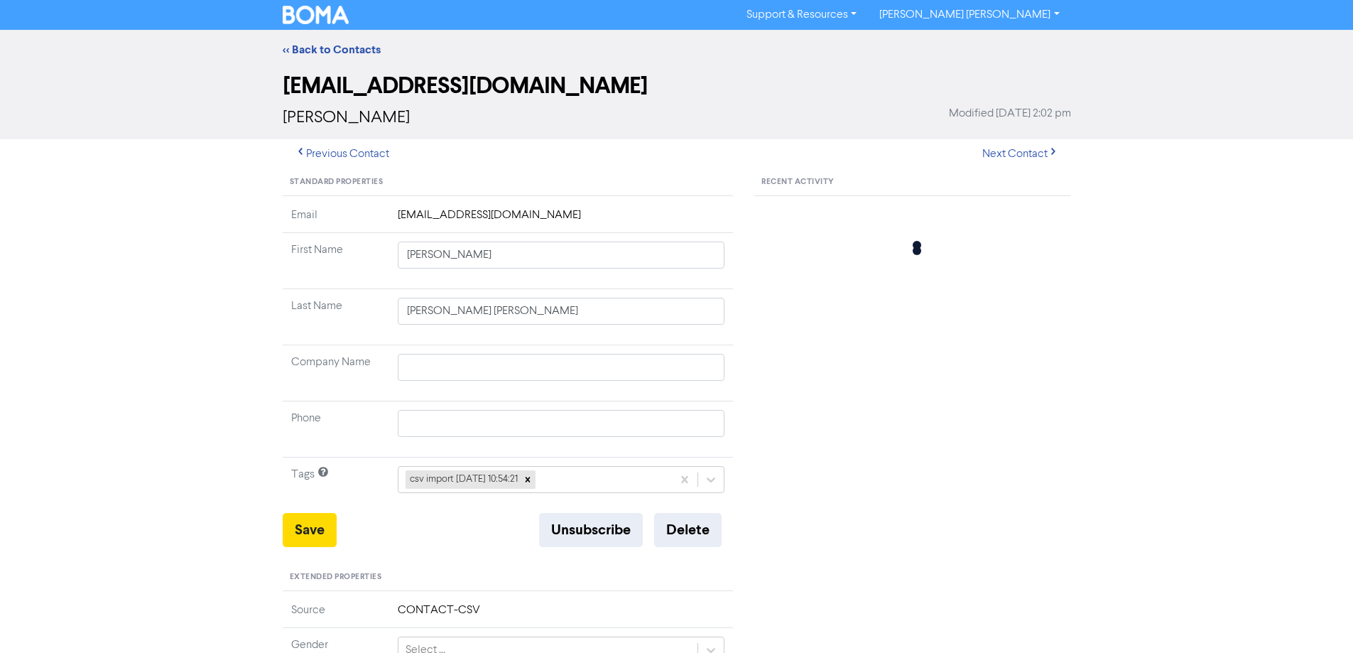
type input "[PERSON_NAME]"
drag, startPoint x: 440, startPoint y: 256, endPoint x: 901, endPoint y: 315, distance: 465.2
click at [881, 307] on div "Standard Properties Email [EMAIL_ADDRESS][DOMAIN_NAME] First Name [PERSON_NAME]…" at bounding box center [677, 611] width 810 height 885
type input "Corrie"
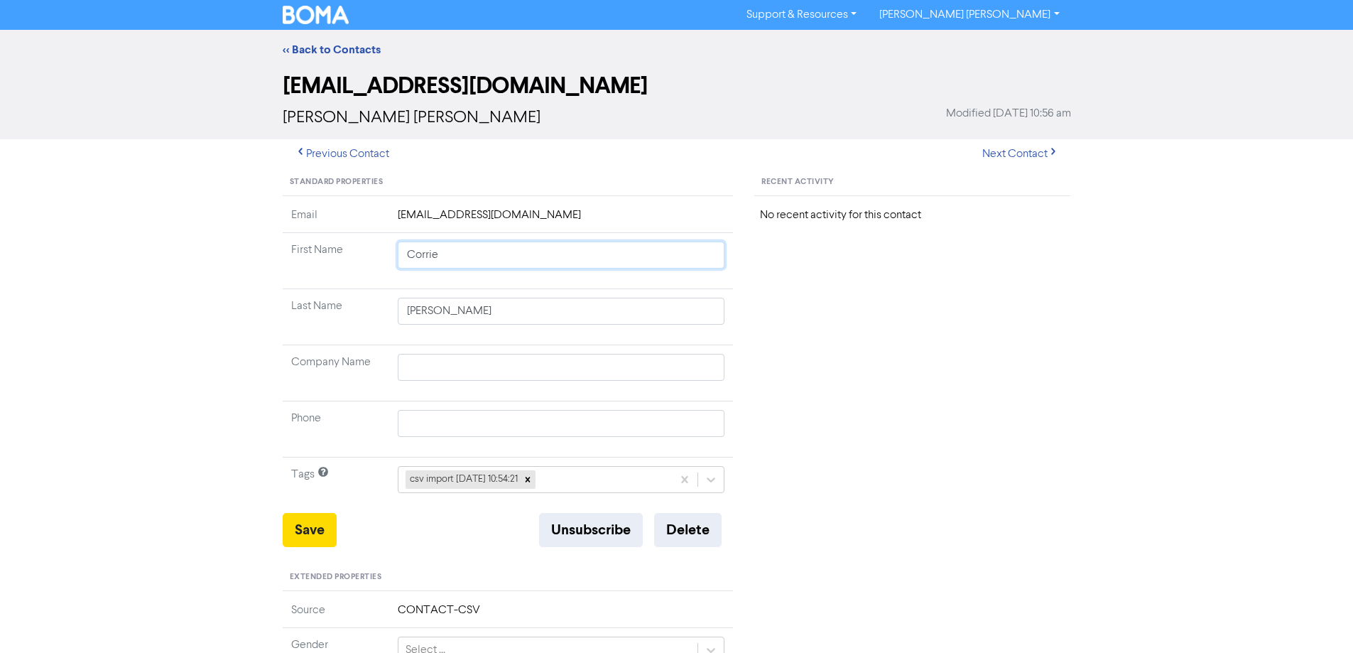
type input "Corrie"
click at [317, 521] on button "Save" at bounding box center [310, 530] width 54 height 34
click at [1035, 153] on button "Next Contact" at bounding box center [1020, 154] width 101 height 30
type input "[PERSON_NAME]"
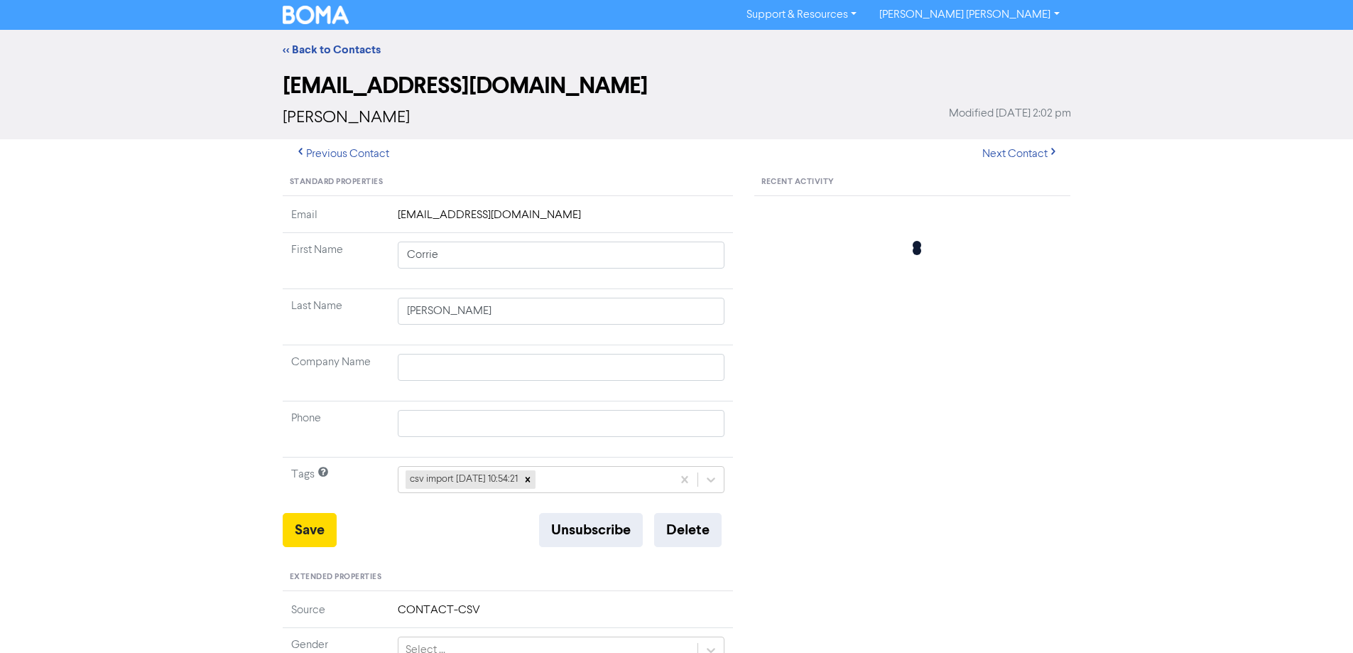
type input "[PERSON_NAME]"
type input "0411 038 873"
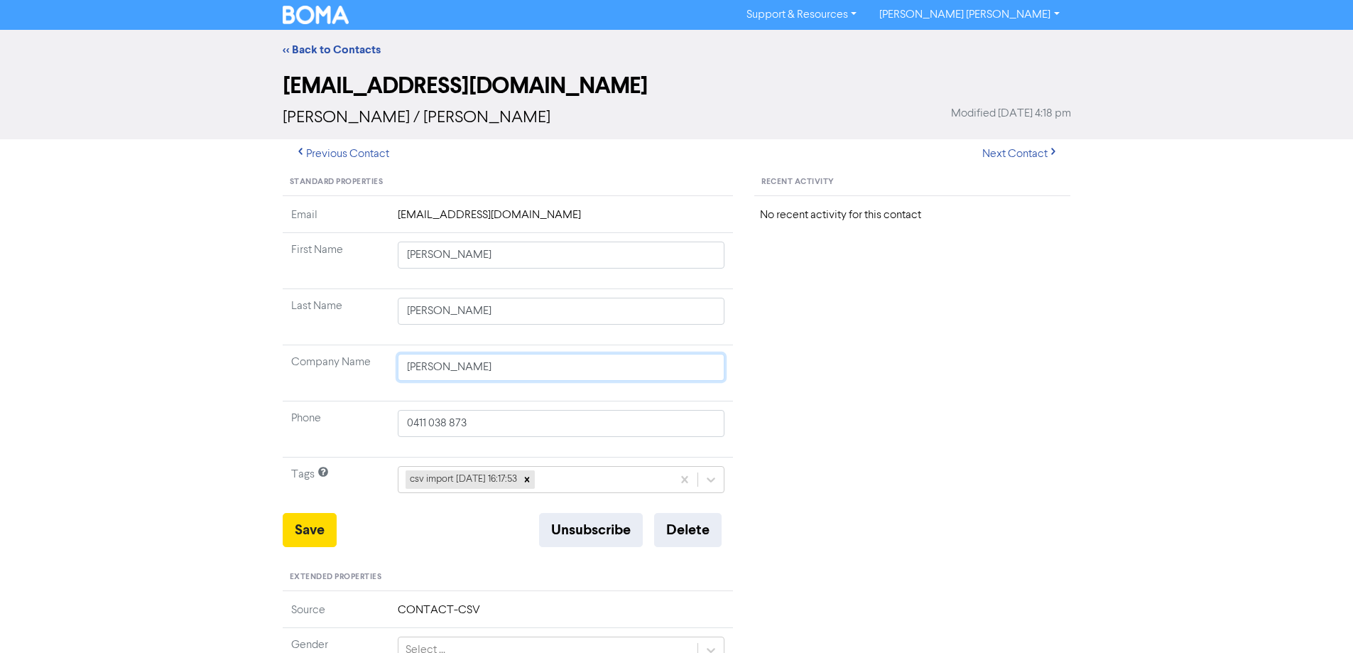
drag, startPoint x: 558, startPoint y: 358, endPoint x: 334, endPoint y: 372, distance: 224.9
click at [338, 372] on tr "Company Name [PERSON_NAME]" at bounding box center [508, 373] width 451 height 56
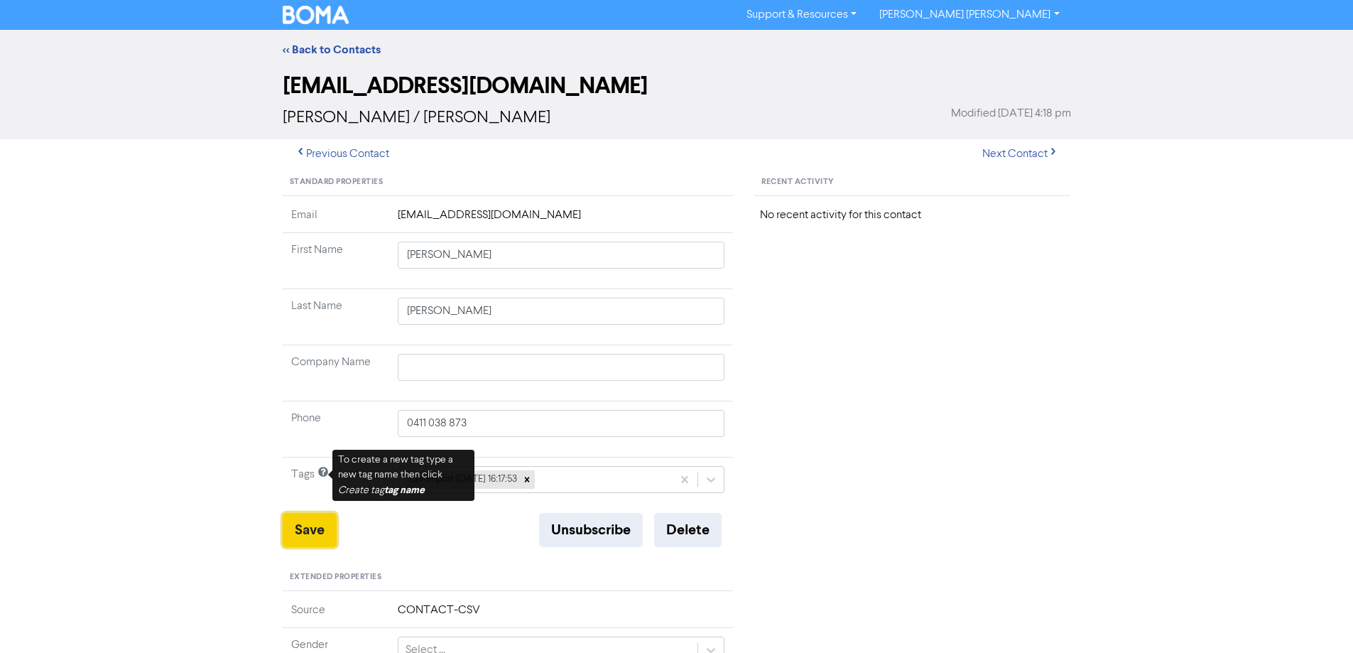
click at [297, 536] on button "Save" at bounding box center [310, 530] width 54 height 34
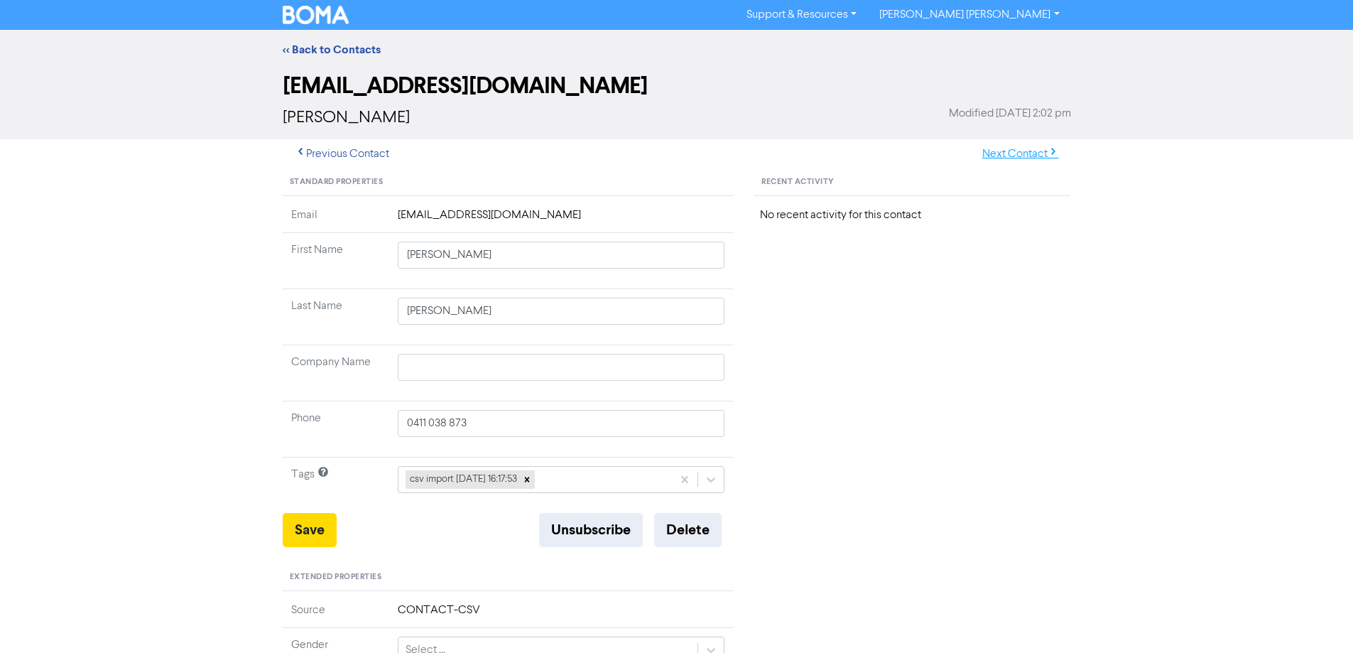
click at [990, 144] on button "Next Contact" at bounding box center [1020, 154] width 101 height 30
drag, startPoint x: 457, startPoint y: 256, endPoint x: 749, endPoint y: 321, distance: 299.6
click at [715, 315] on tbody "Email [EMAIL_ADDRESS][DOMAIN_NAME] First Name [PERSON_NAME] [PERSON_NAME] Last …" at bounding box center [508, 360] width 451 height 306
click at [303, 524] on button "Save" at bounding box center [310, 530] width 54 height 34
click at [995, 151] on button "Next Contact" at bounding box center [1020, 154] width 101 height 30
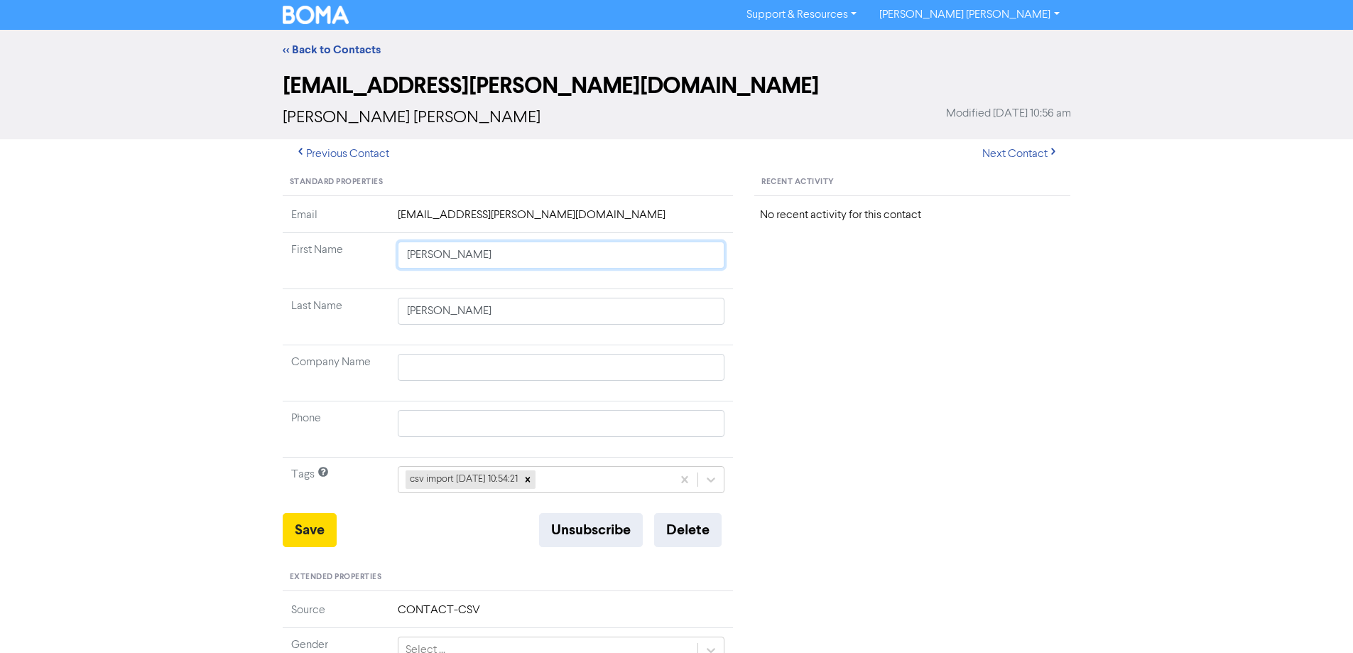
drag, startPoint x: 445, startPoint y: 256, endPoint x: 822, endPoint y: 332, distance: 385.5
click at [796, 325] on div "Standard Properties Email [EMAIL_ADDRESS][PERSON_NAME][DOMAIN_NAME] First Name …" at bounding box center [677, 611] width 810 height 885
click at [310, 522] on button "Save" at bounding box center [310, 530] width 54 height 34
click at [998, 149] on button "Next Contact" at bounding box center [1020, 154] width 101 height 30
drag, startPoint x: 445, startPoint y: 258, endPoint x: 770, endPoint y: 308, distance: 329.1
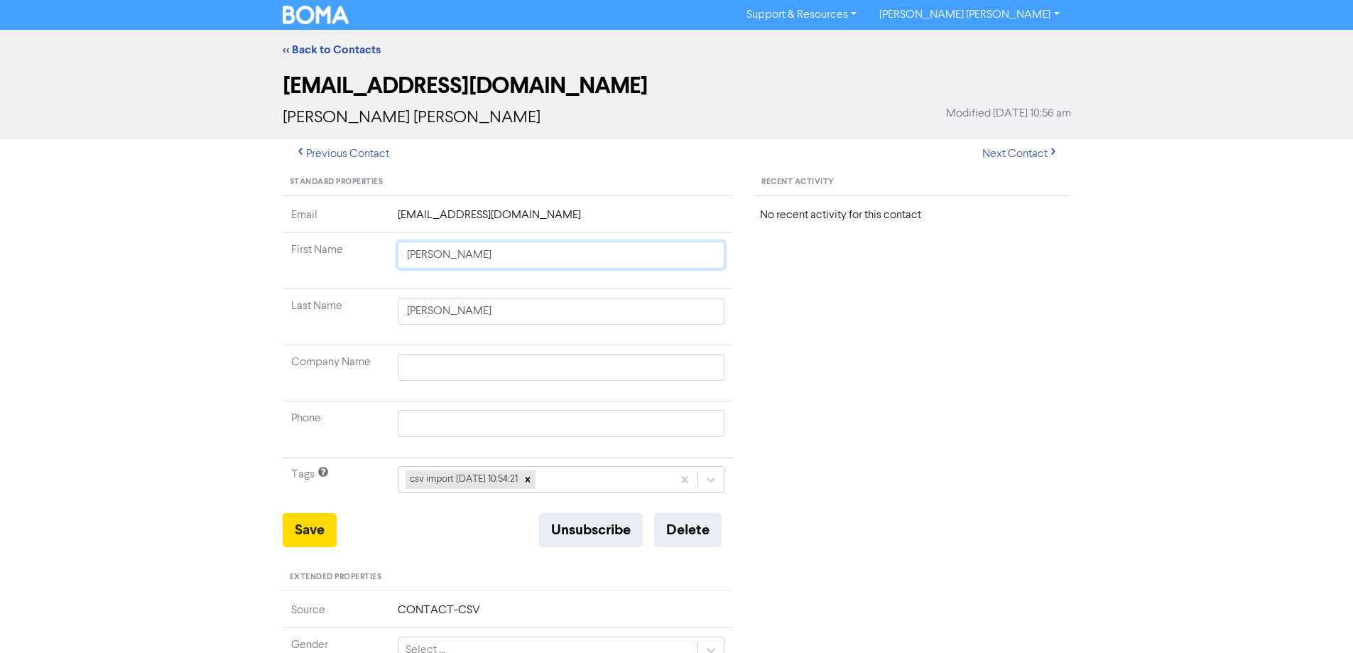
click at [770, 308] on div "Standard Properties Email [EMAIL_ADDRESS][DOMAIN_NAME] First Name [PERSON_NAME]…" at bounding box center [677, 611] width 810 height 885
click at [305, 523] on button "Save" at bounding box center [310, 530] width 54 height 34
click at [1030, 153] on button "Next Contact" at bounding box center [1020, 154] width 101 height 30
drag, startPoint x: 451, startPoint y: 254, endPoint x: 720, endPoint y: 337, distance: 281.9
click at [720, 337] on tbody "Email [EMAIL_ADDRESS][DOMAIN_NAME] First Name [PERSON_NAME] Last Name [PERSON_N…" at bounding box center [508, 360] width 451 height 306
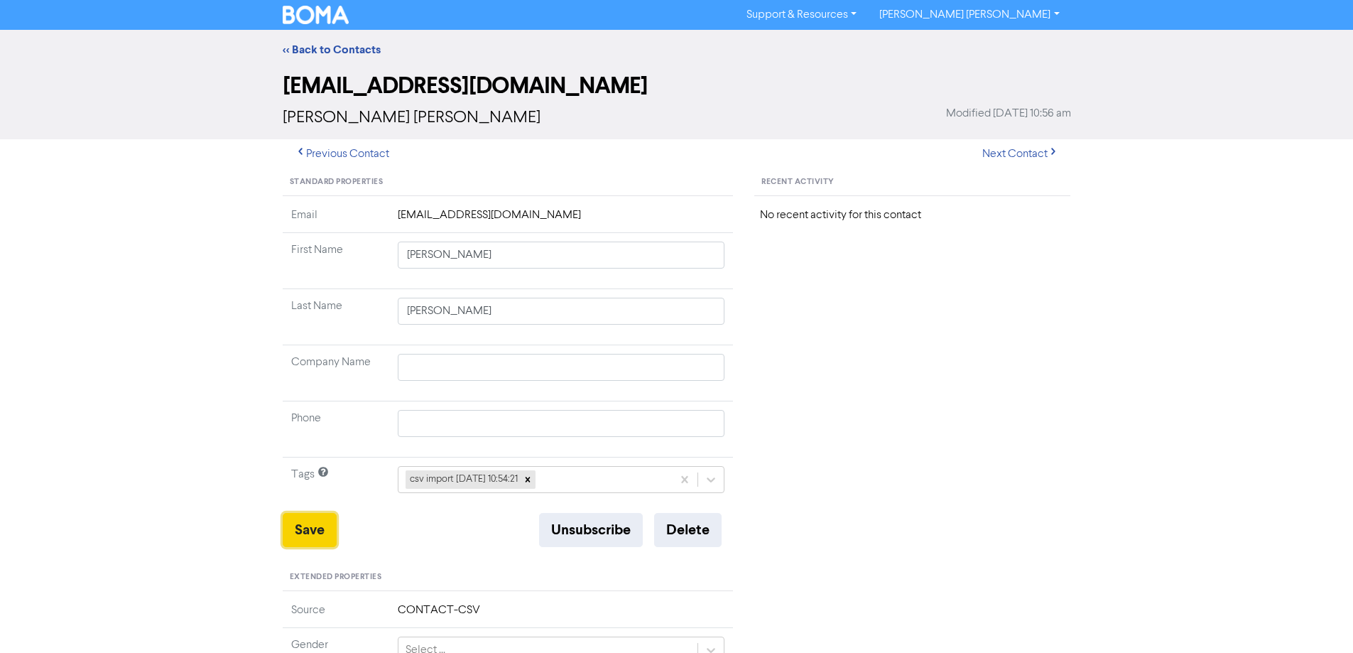
click at [306, 528] on button "Save" at bounding box center [310, 530] width 54 height 34
click at [1009, 151] on button "Next Contact" at bounding box center [1020, 154] width 101 height 30
drag, startPoint x: 429, startPoint y: 255, endPoint x: 803, endPoint y: 310, distance: 378.3
click at [751, 300] on div "Standard Properties Email [EMAIL_ADDRESS][DOMAIN_NAME] First Name [PERSON_NAME]…" at bounding box center [677, 611] width 810 height 885
click at [312, 531] on button "Save" at bounding box center [310, 530] width 54 height 34
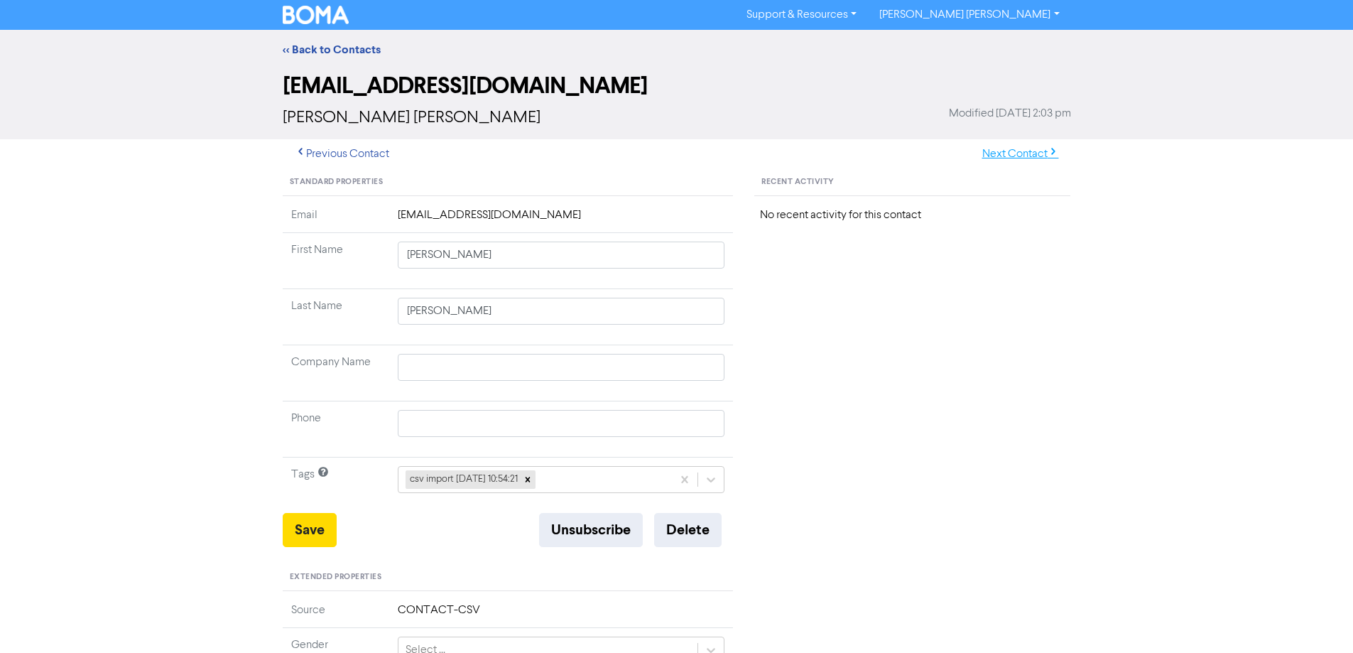
click at [1005, 153] on button "Next Contact" at bounding box center [1020, 154] width 101 height 30
drag, startPoint x: 439, startPoint y: 259, endPoint x: 768, endPoint y: 304, distance: 331.8
click at [768, 304] on div "Standard Properties Email [EMAIL_ADDRESS][DOMAIN_NAME] First Name [PERSON_NAME]…" at bounding box center [677, 611] width 810 height 885
click at [293, 523] on button "Save" at bounding box center [310, 530] width 54 height 34
click at [1004, 154] on button "Next Contact" at bounding box center [1020, 154] width 101 height 30
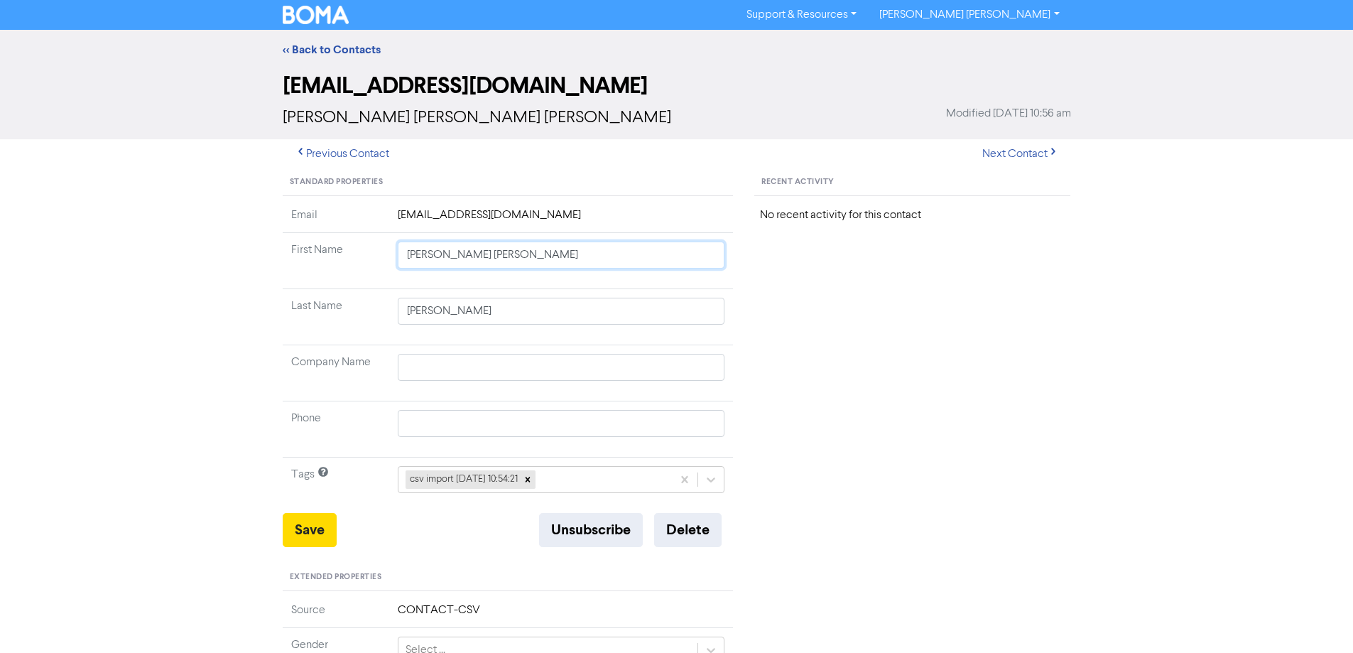
drag, startPoint x: 440, startPoint y: 254, endPoint x: 826, endPoint y: 305, distance: 389.6
click at [819, 305] on div "Standard Properties Email [EMAIL_ADDRESS][DOMAIN_NAME] First Name [PERSON_NAME]…" at bounding box center [677, 611] width 810 height 885
click at [301, 538] on button "Save" at bounding box center [310, 530] width 54 height 34
click at [1003, 148] on button "Next Contact" at bounding box center [1020, 154] width 101 height 30
drag, startPoint x: 439, startPoint y: 252, endPoint x: 852, endPoint y: 298, distance: 415.8
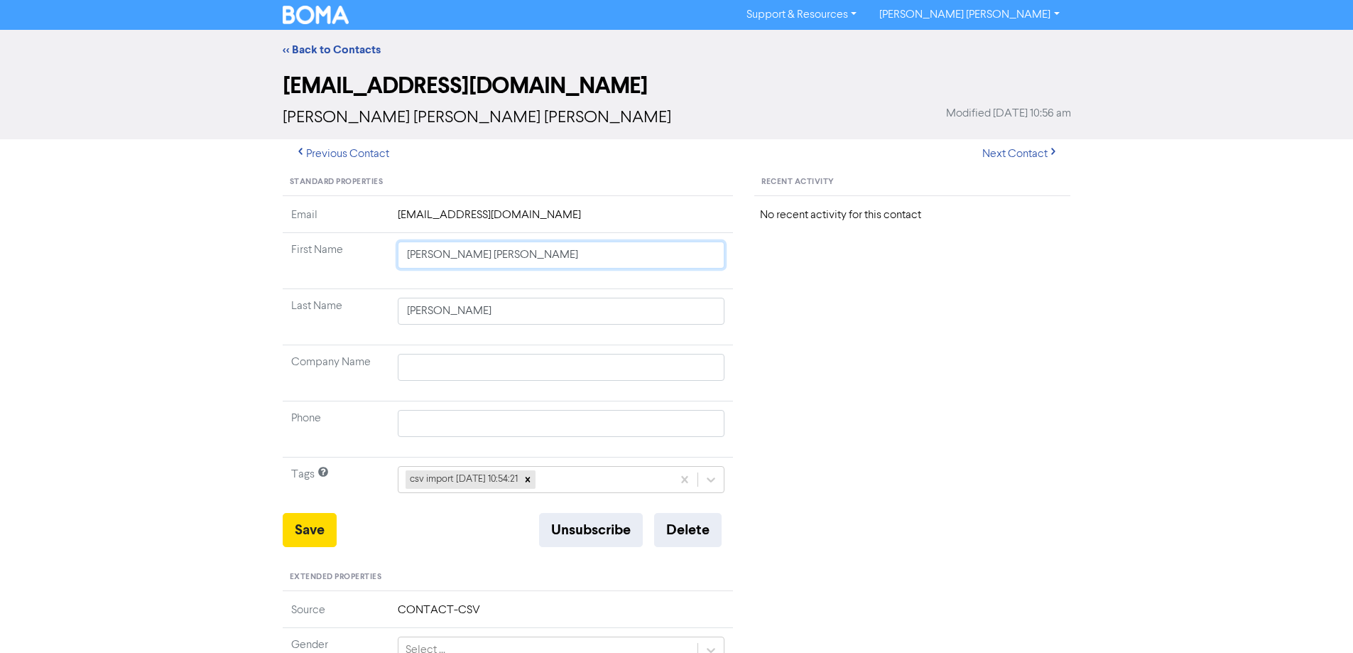
click at [852, 298] on div "Standard Properties Email [EMAIL_ADDRESS][DOMAIN_NAME] First Name [PERSON_NAME]…" at bounding box center [677, 611] width 810 height 885
click at [315, 540] on button "Save" at bounding box center [310, 530] width 54 height 34
click at [308, 527] on button "Save" at bounding box center [310, 530] width 54 height 34
click at [999, 156] on button "Next Contact" at bounding box center [1020, 154] width 101 height 30
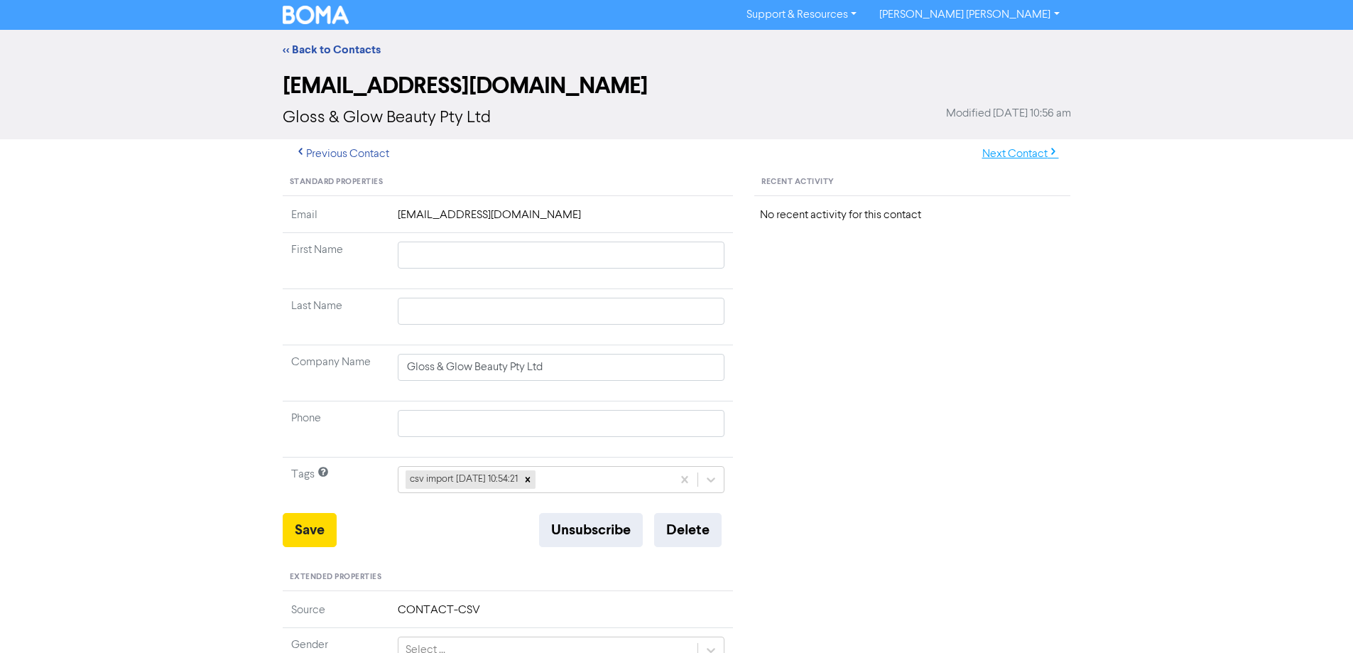
click at [1007, 157] on button "Next Contact" at bounding box center [1020, 154] width 101 height 30
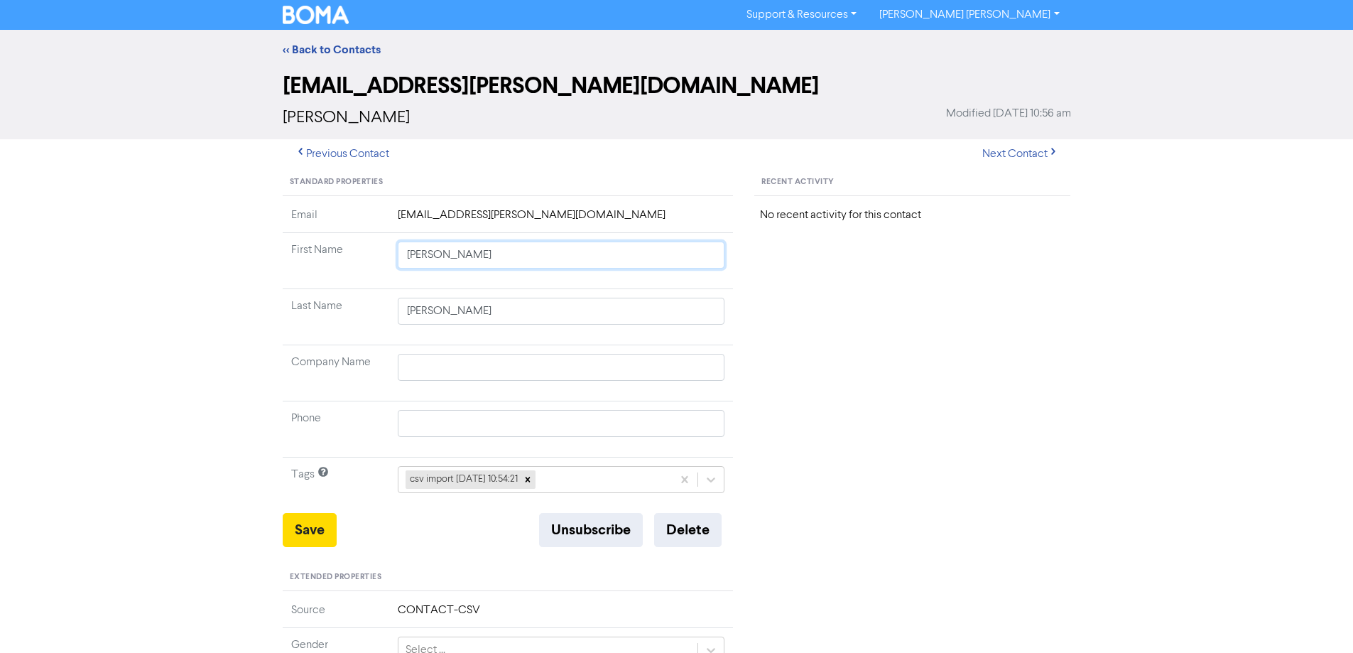
drag, startPoint x: 445, startPoint y: 256, endPoint x: 794, endPoint y: 324, distance: 355.3
click at [786, 324] on div "Standard Properties Email [EMAIL_ADDRESS][PERSON_NAME][DOMAIN_NAME] First Name …" at bounding box center [677, 611] width 810 height 885
click at [310, 530] on button "Save" at bounding box center [310, 530] width 54 height 34
click at [1010, 149] on button "Next Contact" at bounding box center [1020, 154] width 101 height 30
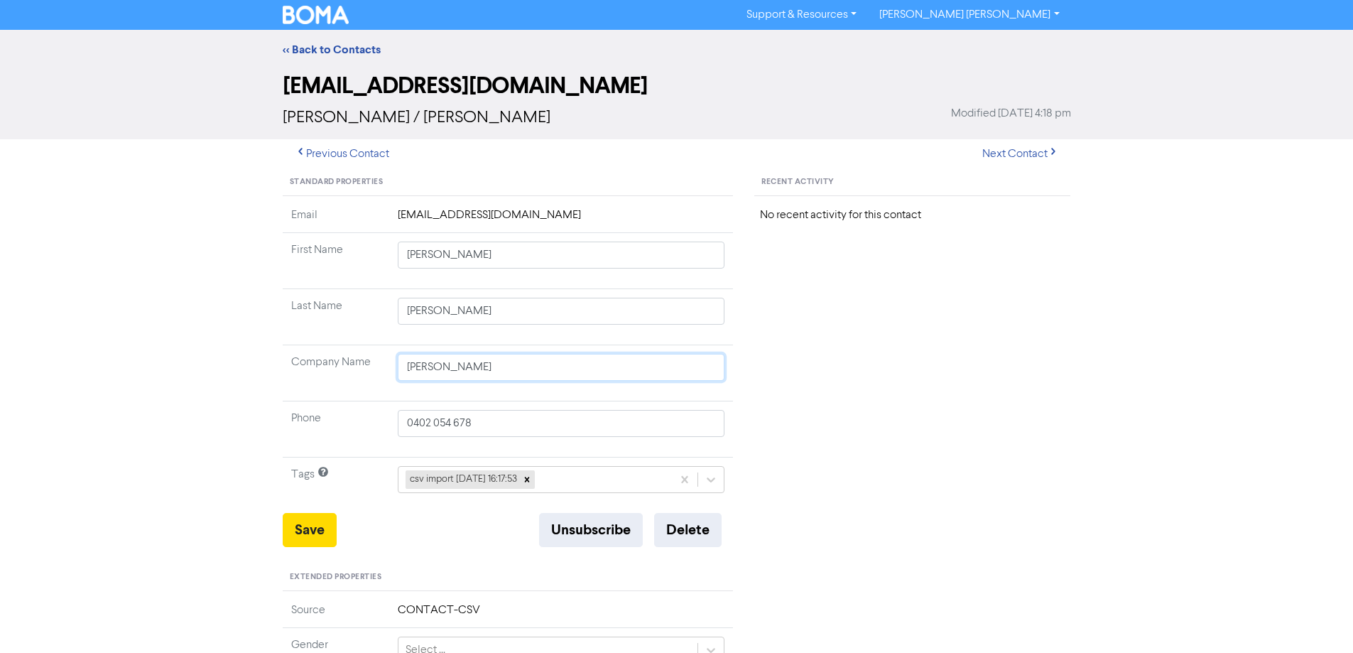
drag, startPoint x: 579, startPoint y: 365, endPoint x: 244, endPoint y: 353, distance: 334.7
click at [244, 353] on div "<< Back to Contacts [EMAIL_ADDRESS][DOMAIN_NAME] [PERSON_NAME] / [PERSON_NAME] …" at bounding box center [676, 560] width 1353 height 1060
click at [310, 529] on button "Save" at bounding box center [310, 530] width 54 height 34
click at [994, 158] on button "Next Contact" at bounding box center [1020, 154] width 101 height 30
drag, startPoint x: 429, startPoint y: 254, endPoint x: 816, endPoint y: 303, distance: 390.0
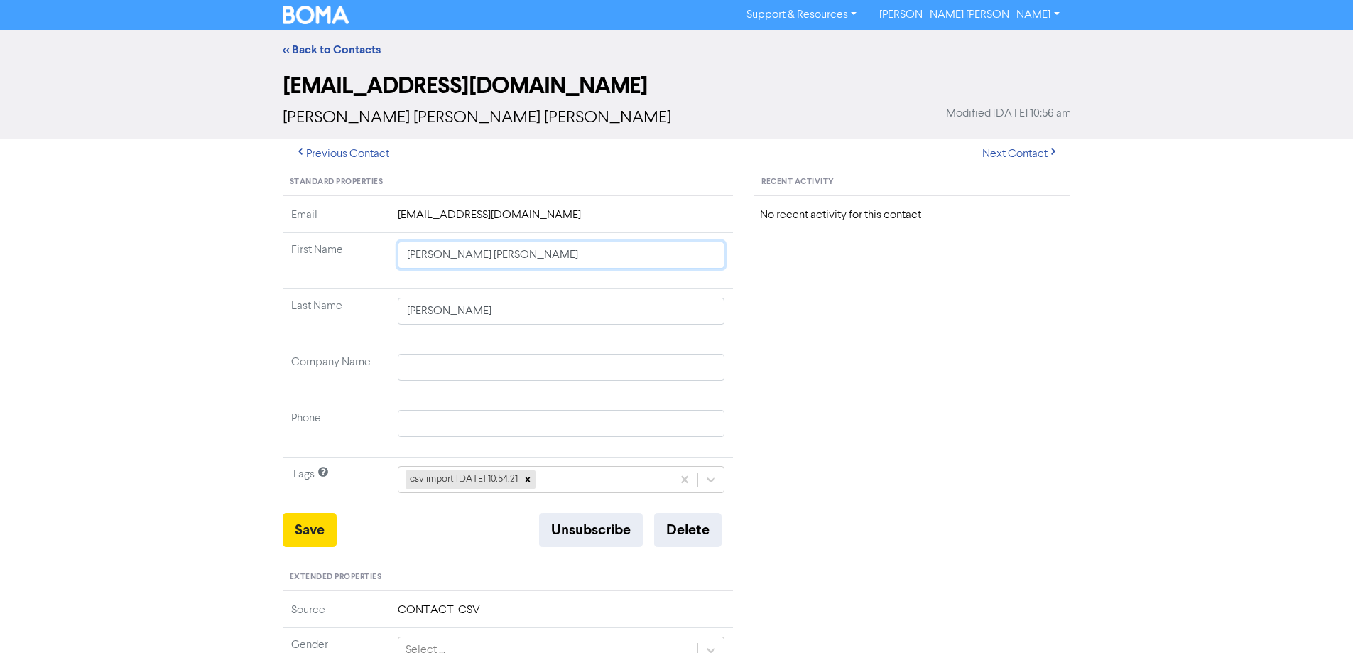
click at [802, 303] on div "Standard Properties Email [EMAIL_ADDRESS][DOMAIN_NAME] First Name [PERSON_NAME]…" at bounding box center [677, 611] width 810 height 885
click at [303, 536] on button "Save" at bounding box center [310, 530] width 54 height 34
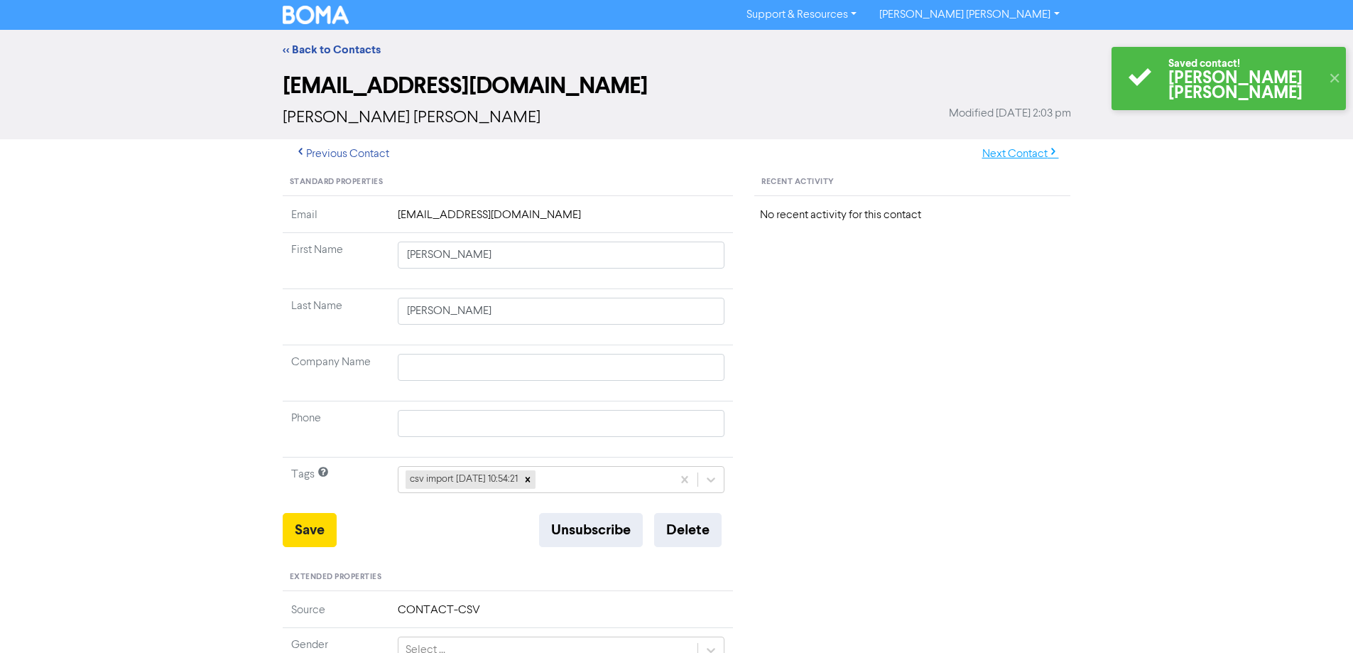
click at [990, 152] on button "Next Contact" at bounding box center [1020, 154] width 101 height 30
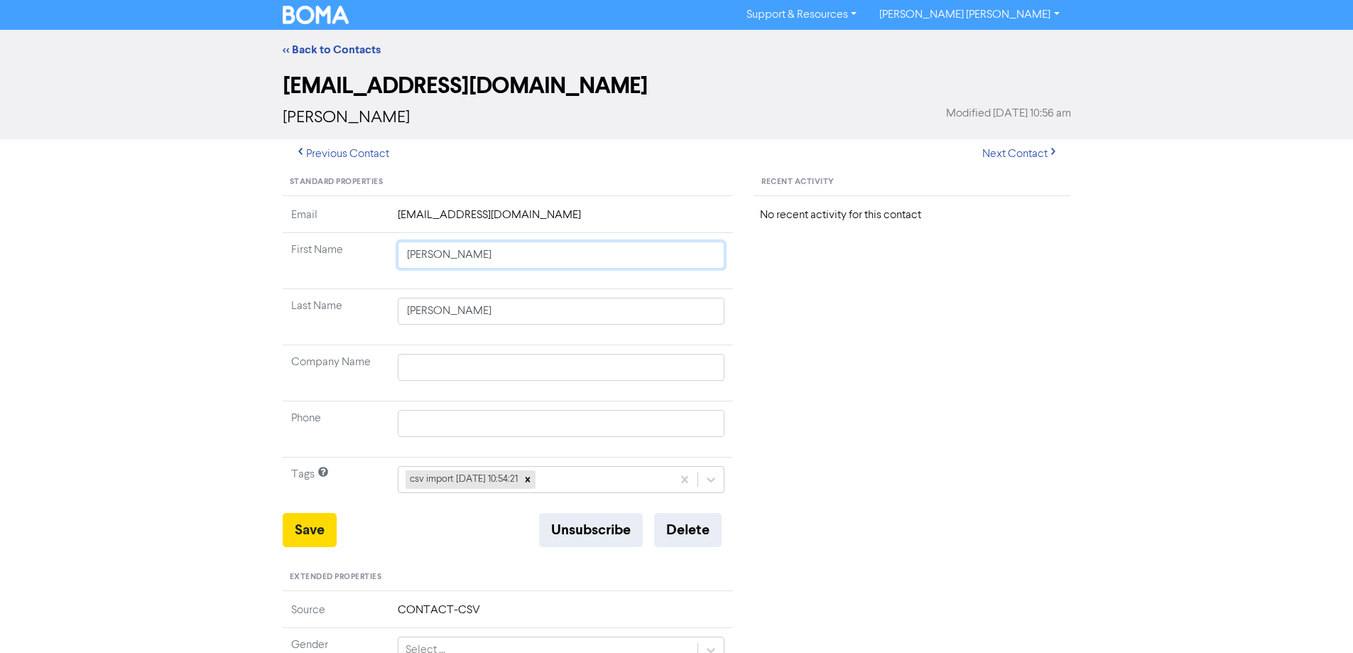
drag, startPoint x: 451, startPoint y: 256, endPoint x: 699, endPoint y: 295, distance: 251.0
click at [697, 295] on tbody "Email [EMAIL_ADDRESS][DOMAIN_NAME] First Name [PERSON_NAME] Last Name [PERSON_N…" at bounding box center [508, 360] width 451 height 306
click at [315, 516] on button "Save" at bounding box center [310, 530] width 54 height 34
click at [1001, 158] on button "Next Contact" at bounding box center [1020, 154] width 101 height 30
drag, startPoint x: 447, startPoint y: 255, endPoint x: 663, endPoint y: 275, distance: 216.8
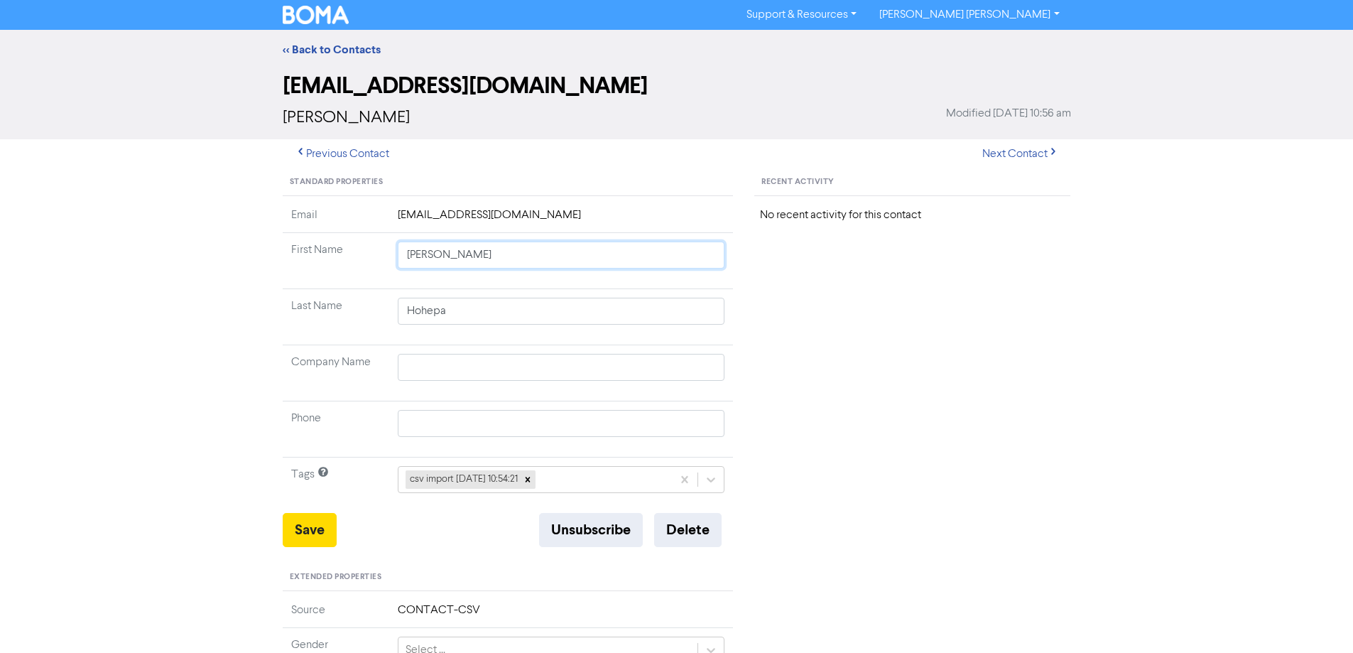
click at [663, 275] on td "[PERSON_NAME]" at bounding box center [561, 261] width 344 height 56
click at [316, 529] on button "Save" at bounding box center [310, 530] width 54 height 34
click at [1006, 149] on button "Next Contact" at bounding box center [1020, 154] width 101 height 30
drag, startPoint x: 451, startPoint y: 257, endPoint x: 813, endPoint y: 288, distance: 363.5
click at [811, 292] on div "Standard Properties Email [EMAIL_ADDRESS][DOMAIN_NAME] First Name [PERSON_NAME]…" at bounding box center [677, 611] width 810 height 885
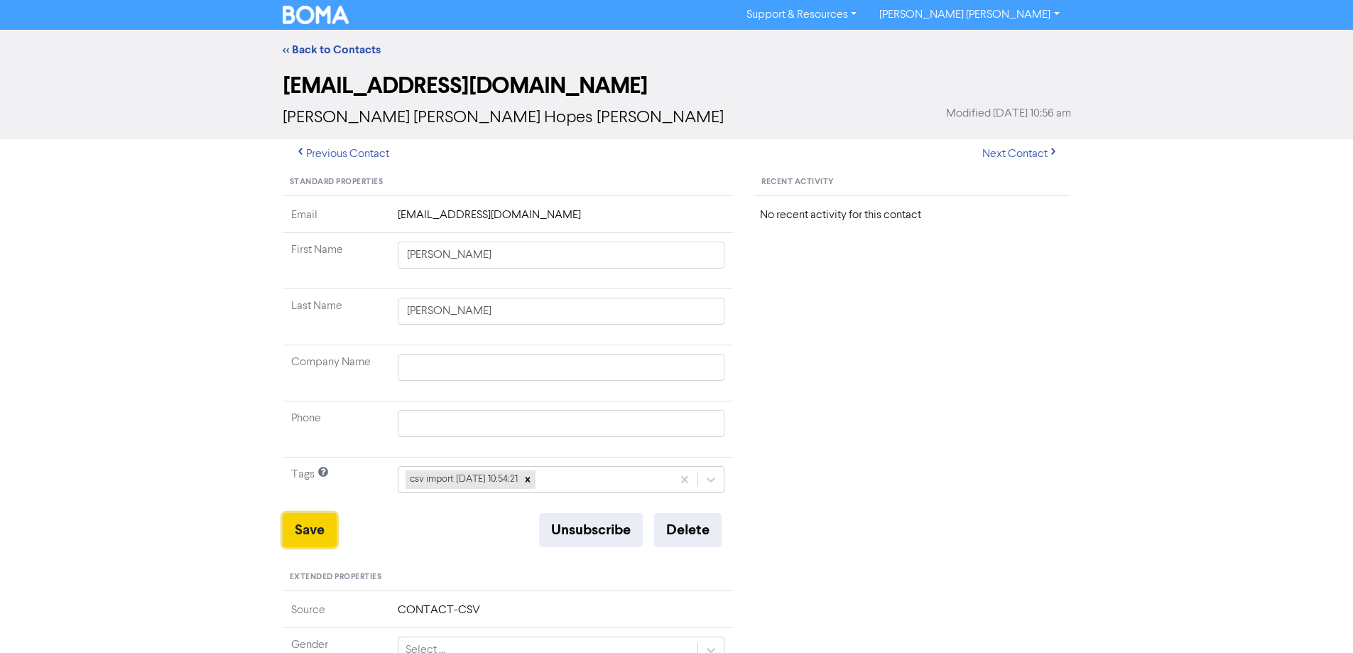
click at [320, 523] on button "Save" at bounding box center [310, 530] width 54 height 34
click at [1006, 155] on button "Next Contact" at bounding box center [1020, 154] width 101 height 30
drag, startPoint x: 434, startPoint y: 256, endPoint x: 955, endPoint y: 364, distance: 532.4
click at [950, 364] on div "Standard Properties Email [EMAIL_ADDRESS][DOMAIN_NAME] First Name [PERSON_NAME]…" at bounding box center [677, 611] width 810 height 885
click at [304, 533] on button "Save" at bounding box center [310, 530] width 54 height 34
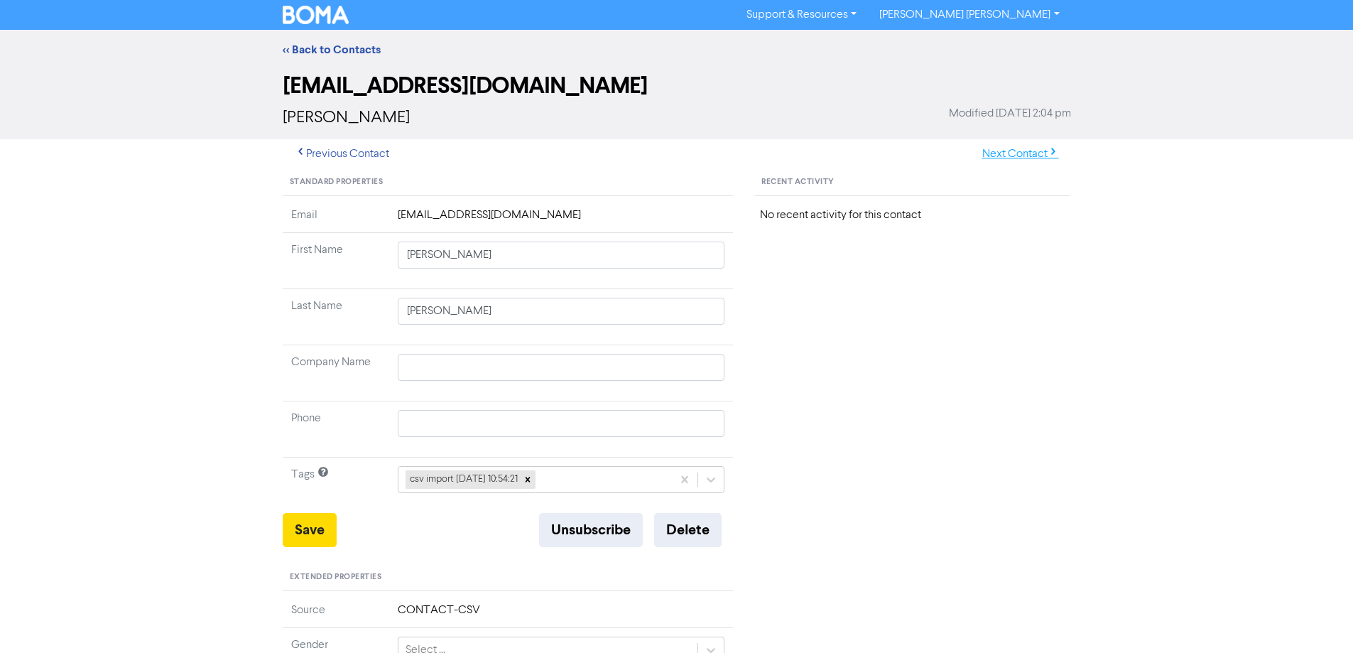
click at [1043, 146] on button "Next Contact" at bounding box center [1020, 154] width 101 height 30
drag, startPoint x: 435, startPoint y: 255, endPoint x: 846, endPoint y: 317, distance: 415.1
click at [840, 317] on div "Standard Properties Email [EMAIL_ADDRESS][DOMAIN_NAME] First Name [PERSON_NAME]…" at bounding box center [677, 611] width 810 height 885
click at [305, 538] on button "Save" at bounding box center [310, 530] width 54 height 34
click at [993, 152] on button "Next Contact" at bounding box center [1020, 154] width 101 height 30
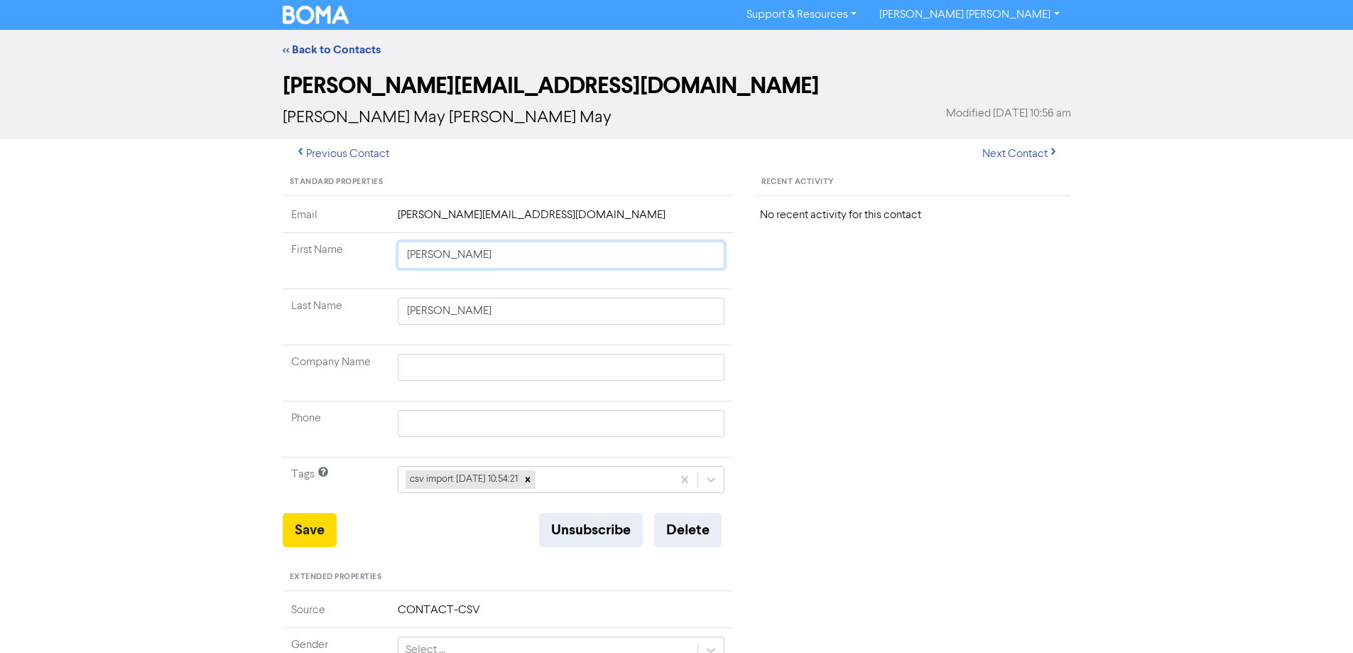
drag, startPoint x: 445, startPoint y: 256, endPoint x: 808, endPoint y: 310, distance: 366.8
click at [807, 310] on div "Standard Properties Email [PERSON_NAME][EMAIL_ADDRESS][DOMAIN_NAME] First Name …" at bounding box center [677, 611] width 810 height 885
click at [317, 521] on button "Save" at bounding box center [310, 530] width 54 height 34
click at [1025, 152] on button "Next Contact" at bounding box center [1020, 154] width 101 height 30
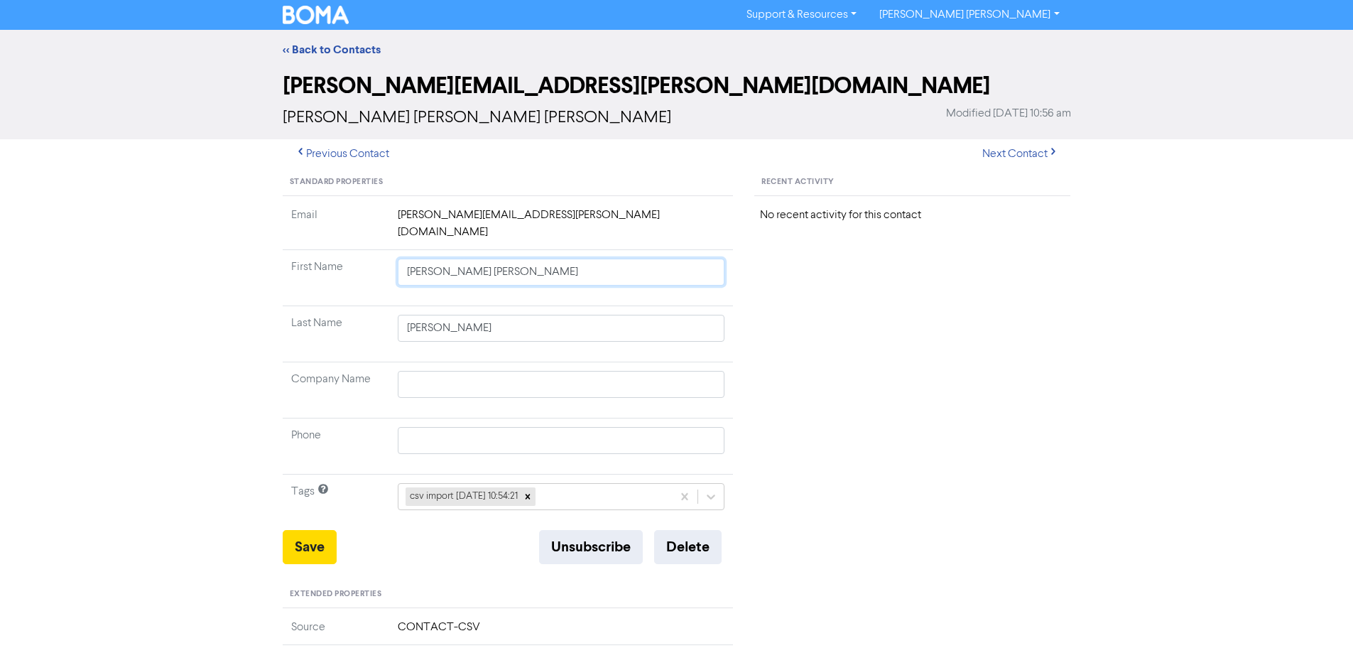
drag, startPoint x: 446, startPoint y: 256, endPoint x: 888, endPoint y: 316, distance: 446.5
click at [878, 316] on div "Standard Properties Email [PERSON_NAME][EMAIL_ADDRESS][PERSON_NAME][DOMAIN_NAME…" at bounding box center [677, 620] width 810 height 902
click at [319, 532] on button "Save" at bounding box center [310, 547] width 54 height 34
click at [1001, 156] on button "Next Contact" at bounding box center [1020, 154] width 101 height 30
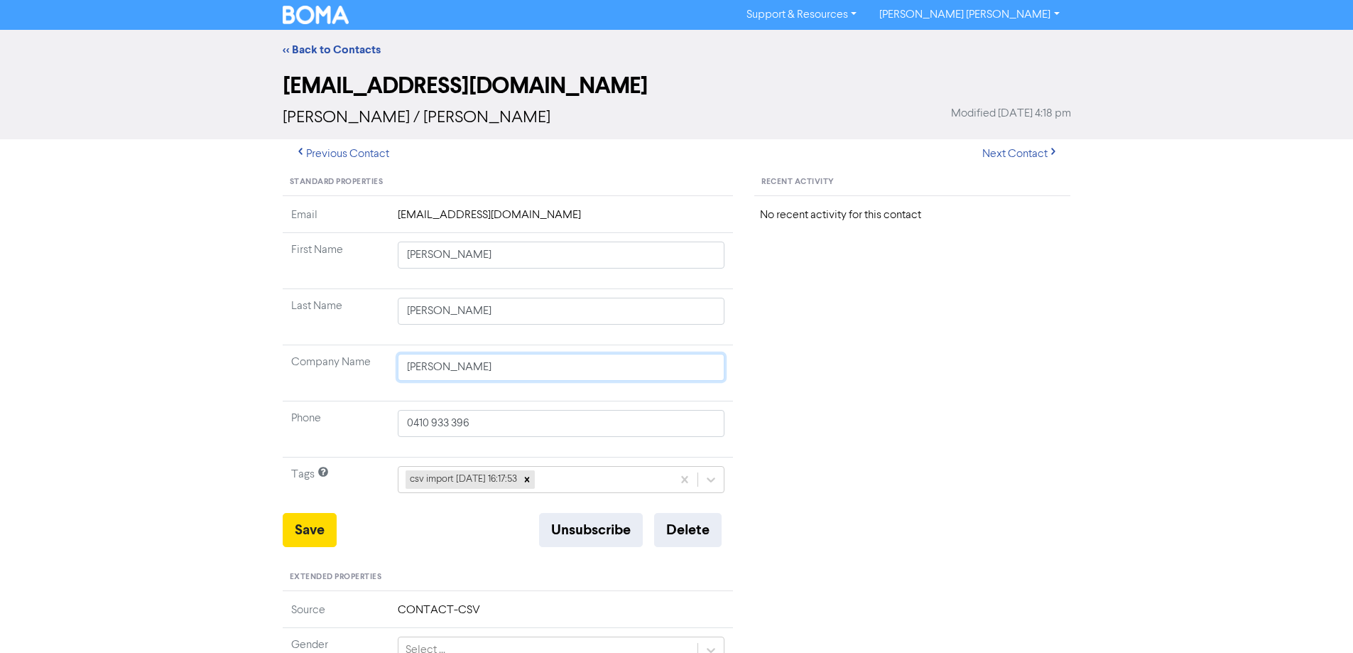
drag, startPoint x: 276, startPoint y: 370, endPoint x: 239, endPoint y: 369, distance: 37.7
click at [239, 369] on div "<< Back to Contacts [EMAIL_ADDRESS][DOMAIN_NAME] [PERSON_NAME] / [PERSON_NAME] …" at bounding box center [676, 560] width 1353 height 1060
drag, startPoint x: 308, startPoint y: 528, endPoint x: 321, endPoint y: 522, distance: 14.0
click at [309, 527] on button "Save" at bounding box center [310, 530] width 54 height 34
click at [1017, 157] on button "Next Contact" at bounding box center [1020, 154] width 101 height 30
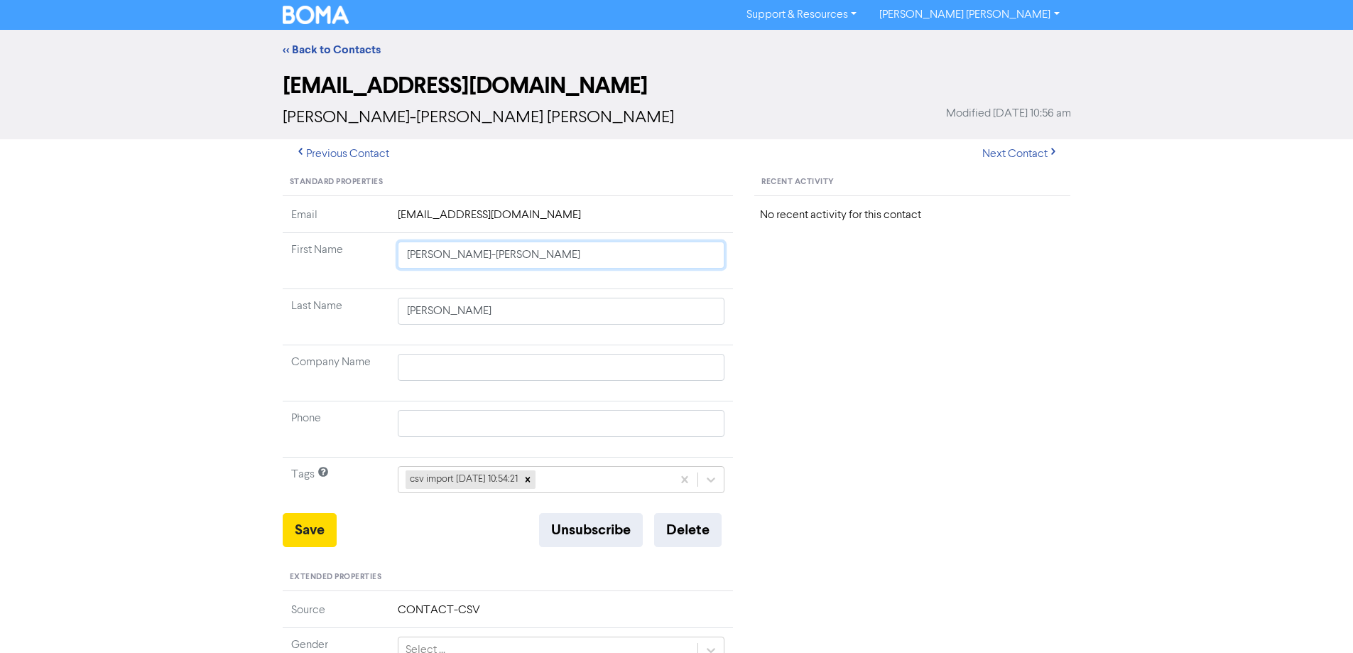
drag, startPoint x: 442, startPoint y: 258, endPoint x: 899, endPoint y: 319, distance: 461.4
click at [898, 319] on div "Standard Properties Email [EMAIL_ADDRESS][DOMAIN_NAME] First Name [PERSON_NAME]…" at bounding box center [677, 611] width 810 height 885
click at [308, 538] on button "Save" at bounding box center [310, 530] width 54 height 34
click at [310, 517] on button "Save" at bounding box center [310, 530] width 54 height 34
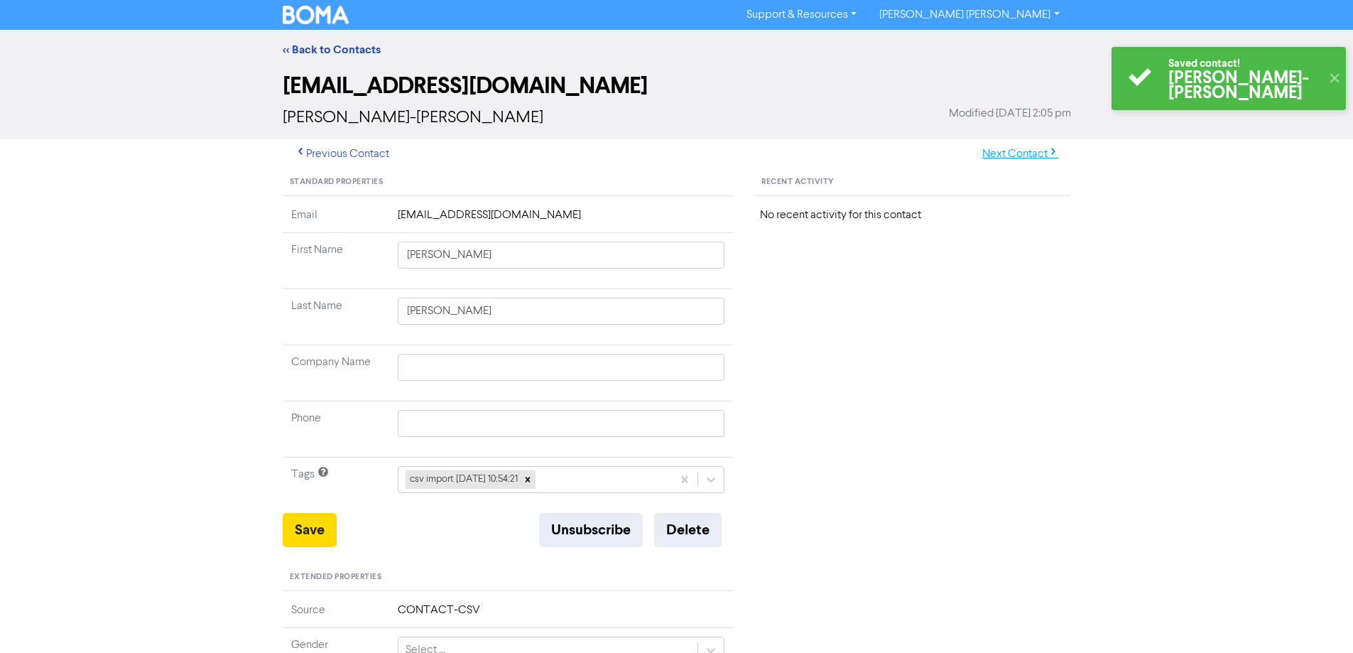
click at [1043, 151] on button "Next Contact" at bounding box center [1020, 154] width 101 height 30
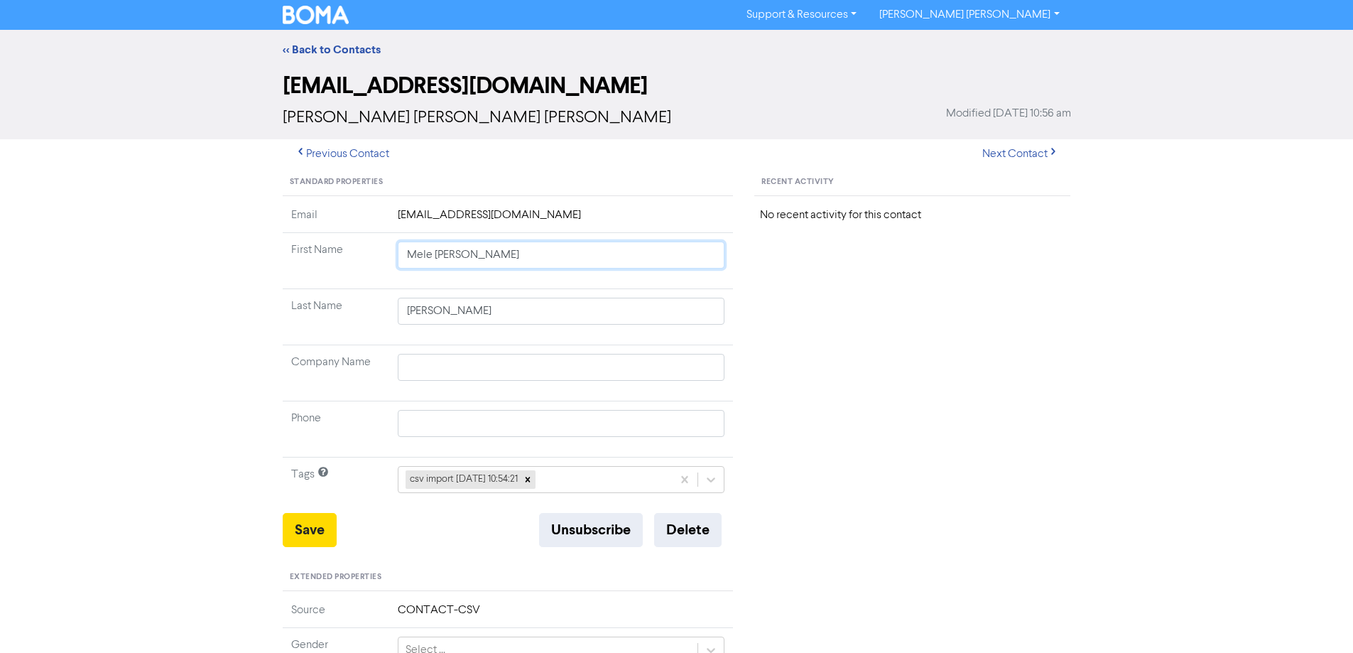
drag, startPoint x: 430, startPoint y: 257, endPoint x: 948, endPoint y: 318, distance: 522.0
click at [897, 311] on div "Standard Properties Email [PERSON_NAME][EMAIL_ADDRESS][PERSON_NAME][DOMAIN_NAME…" at bounding box center [677, 611] width 810 height 885
click at [321, 525] on button "Save" at bounding box center [310, 530] width 54 height 34
click at [1006, 160] on button "Next Contact" at bounding box center [1020, 154] width 101 height 30
drag, startPoint x: 443, startPoint y: 259, endPoint x: 734, endPoint y: 306, distance: 294.2
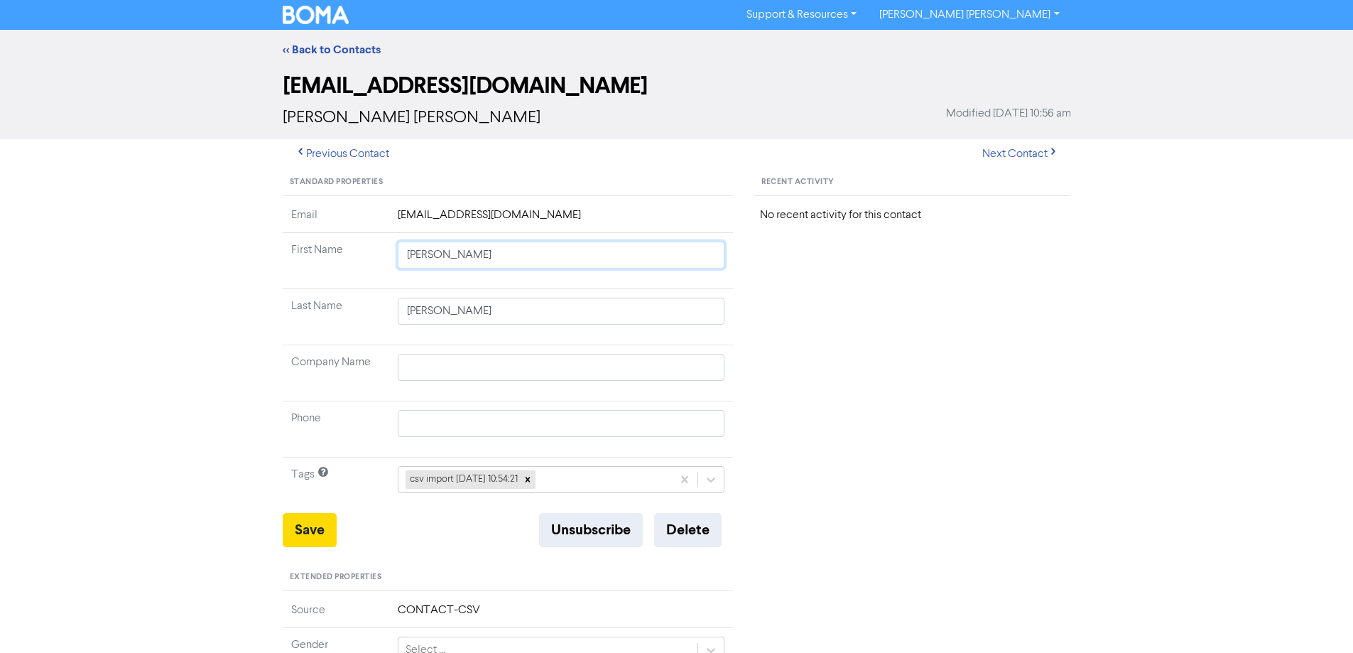
click at [734, 306] on div "Standard Properties Email [EMAIL_ADDRESS][DOMAIN_NAME] First Name [PERSON_NAME]…" at bounding box center [508, 611] width 472 height 885
click at [280, 537] on div "Standard Properties Email [EMAIL_ADDRESS][DOMAIN_NAME] First Name [PERSON_NAME]…" at bounding box center [508, 611] width 472 height 885
click at [322, 532] on button "Save" at bounding box center [310, 530] width 54 height 34
click at [1010, 154] on button "Next Contact" at bounding box center [1020, 154] width 101 height 30
drag, startPoint x: 443, startPoint y: 258, endPoint x: 784, endPoint y: 305, distance: 344.1
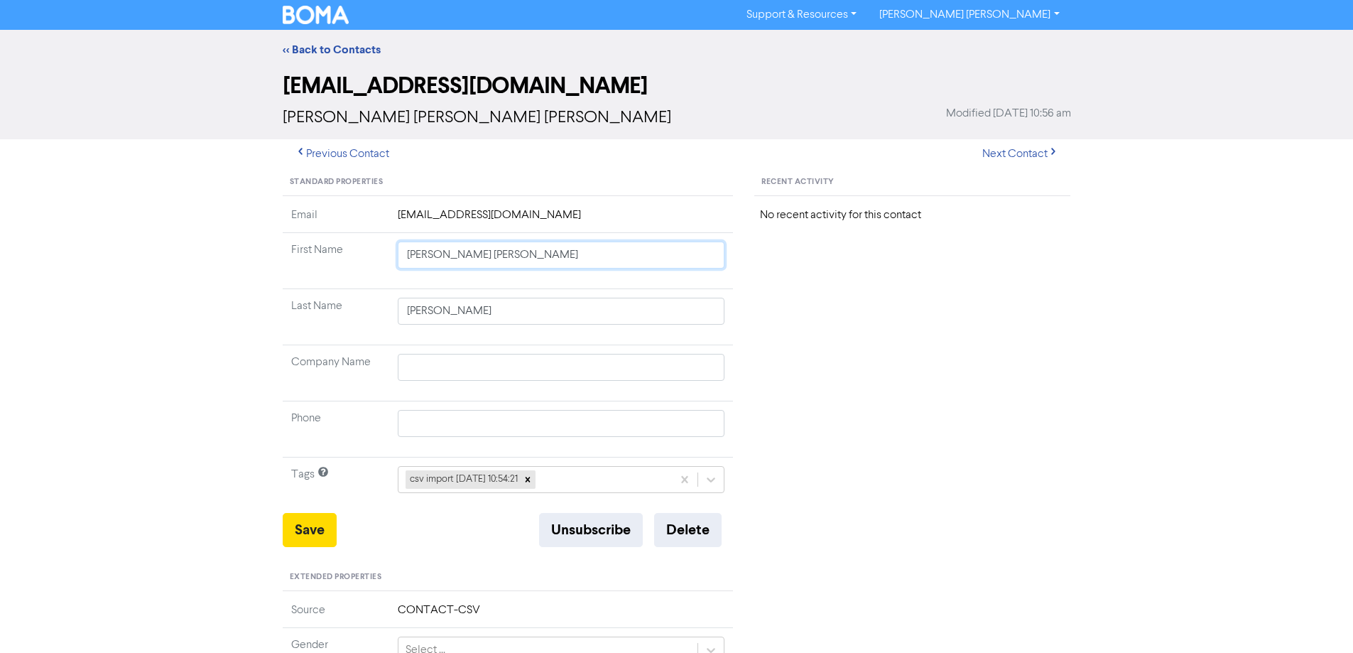
click at [757, 300] on div "Standard Properties Email [EMAIL_ADDRESS][DOMAIN_NAME] First Name [PERSON_NAME]…" at bounding box center [677, 611] width 810 height 885
click at [312, 528] on button "Save" at bounding box center [310, 530] width 54 height 34
click at [1010, 150] on button "Next Contact" at bounding box center [1020, 154] width 101 height 30
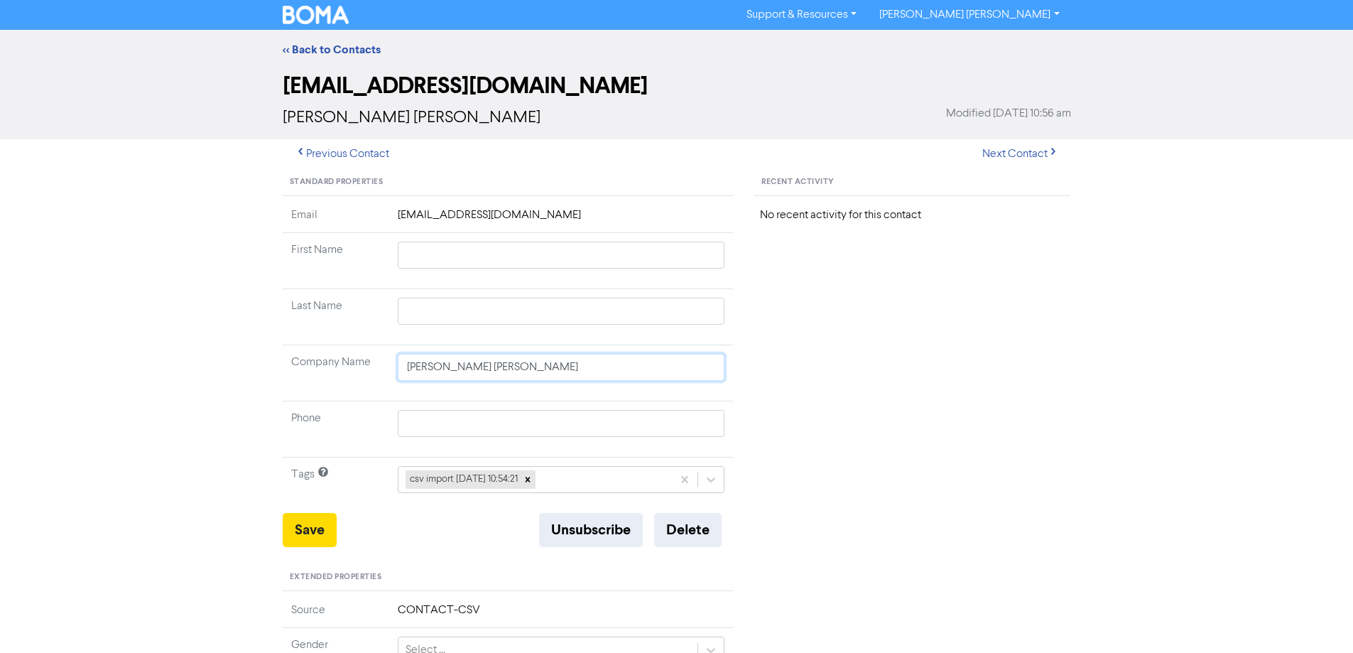
drag, startPoint x: 578, startPoint y: 371, endPoint x: 356, endPoint y: 372, distance: 222.3
click at [356, 372] on tr "Company Name [PERSON_NAME] [PERSON_NAME]" at bounding box center [508, 373] width 451 height 56
click at [439, 261] on input "text" at bounding box center [561, 254] width 327 height 27
paste input "[PERSON_NAME] [PERSON_NAME]"
drag, startPoint x: 476, startPoint y: 255, endPoint x: 702, endPoint y: 262, distance: 226.6
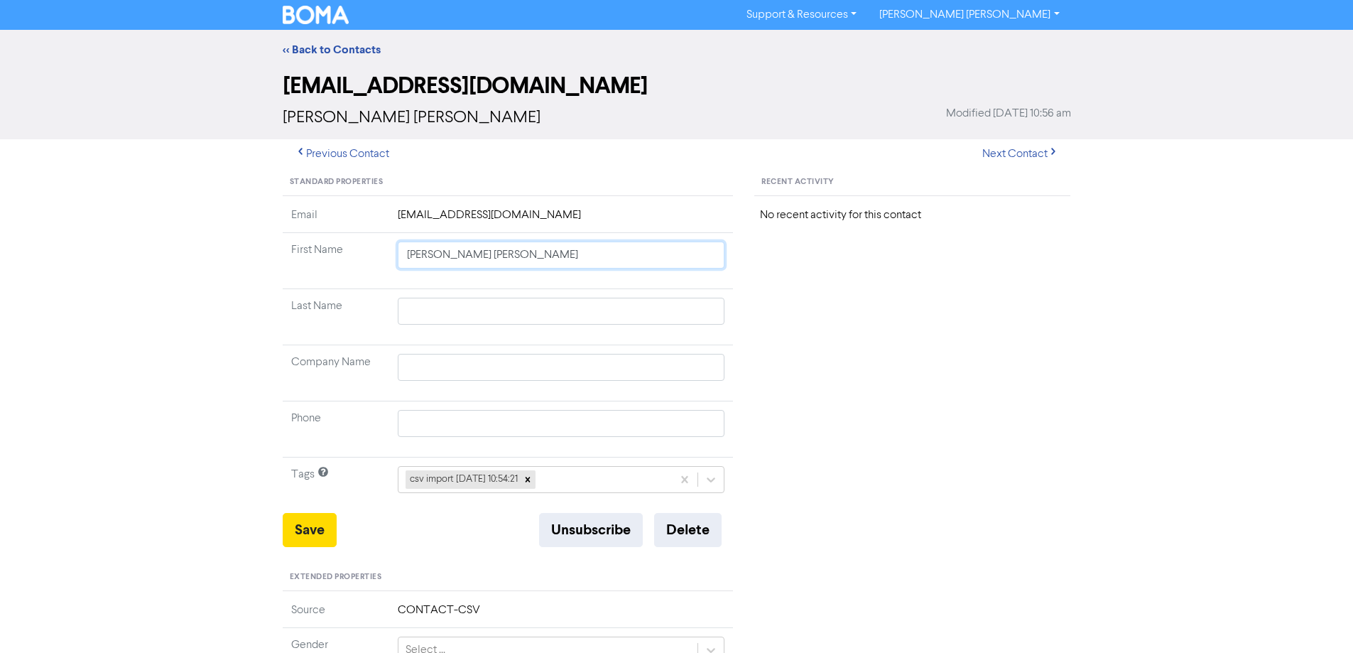
click at [702, 259] on input "[PERSON_NAME] [PERSON_NAME]" at bounding box center [561, 254] width 327 height 27
drag, startPoint x: 503, startPoint y: 307, endPoint x: 502, endPoint y: 316, distance: 9.3
click at [503, 307] on input "text" at bounding box center [561, 311] width 327 height 27
paste input "[PERSON_NAME]"
click at [293, 530] on button "Save" at bounding box center [310, 530] width 54 height 34
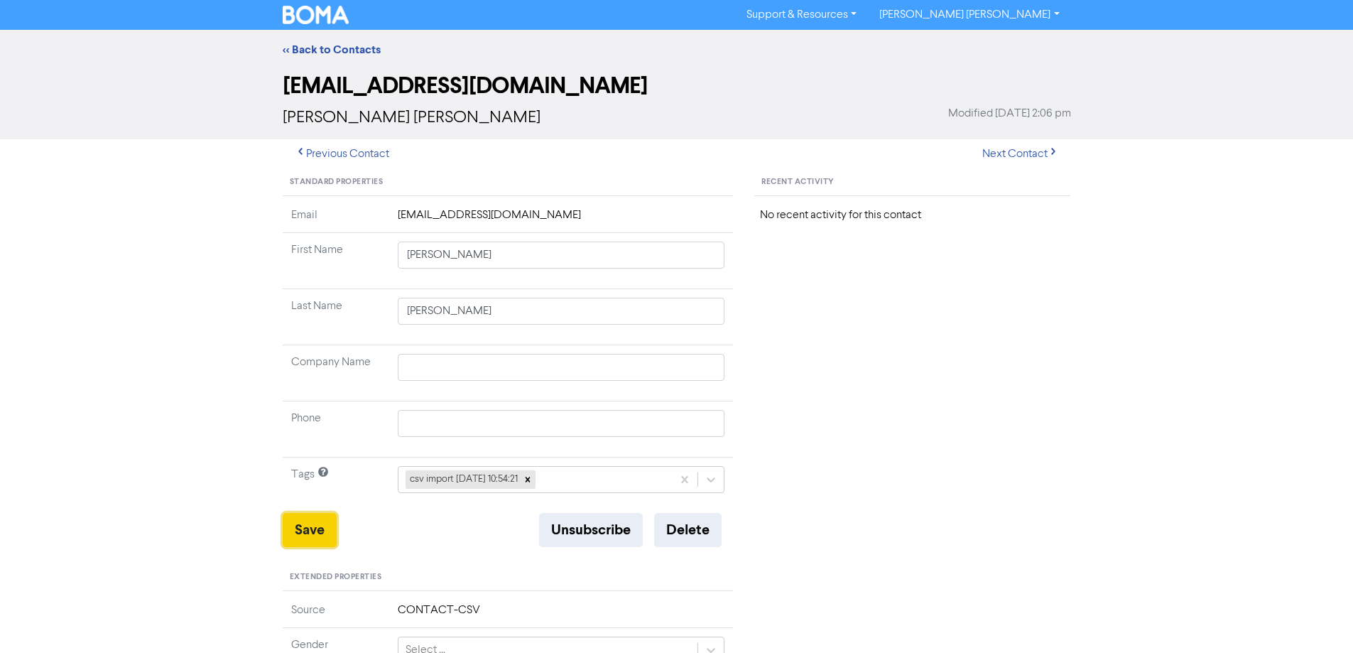
click at [302, 530] on button "Save" at bounding box center [310, 530] width 54 height 34
click at [1028, 148] on button "Next Contact" at bounding box center [1020, 154] width 101 height 30
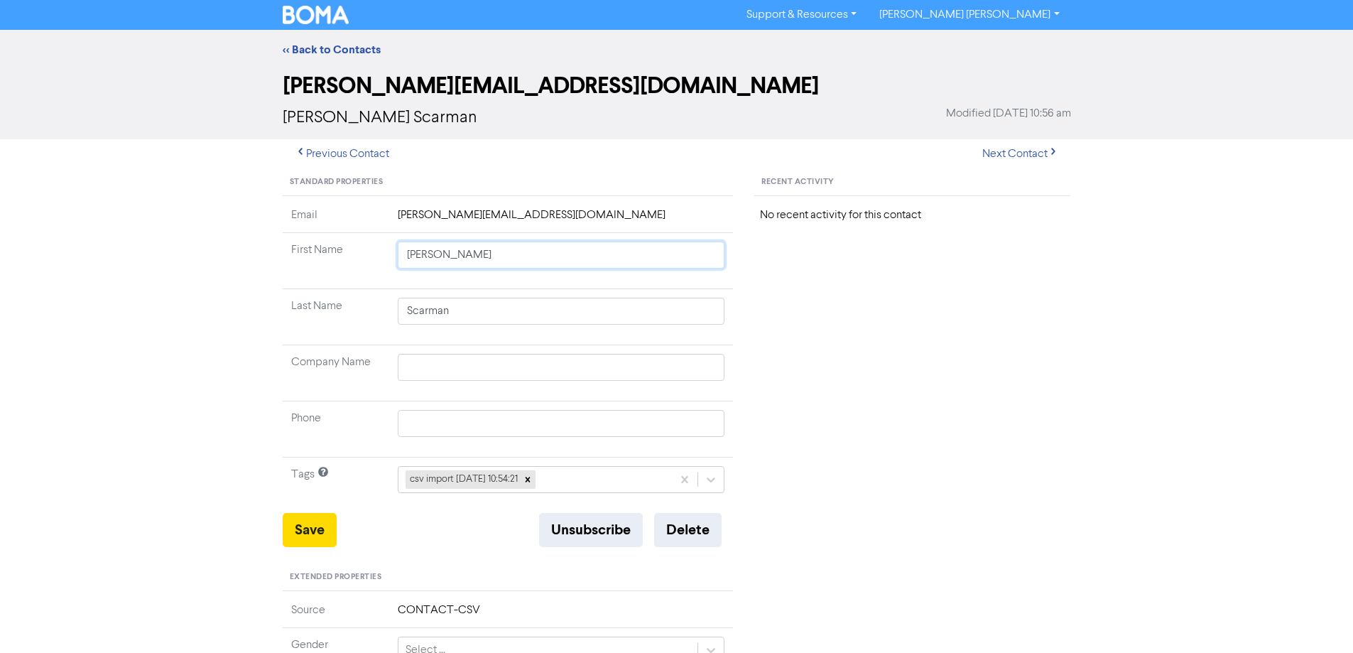
drag, startPoint x: 438, startPoint y: 256, endPoint x: 731, endPoint y: 295, distance: 295.9
click at [731, 295] on tbody "Email [PERSON_NAME][EMAIL_ADDRESS][DOMAIN_NAME] First Name [PERSON_NAME] Last N…" at bounding box center [508, 360] width 451 height 306
click at [334, 534] on button "Save" at bounding box center [310, 530] width 54 height 34
click at [1007, 156] on button "Next Contact" at bounding box center [1020, 154] width 101 height 30
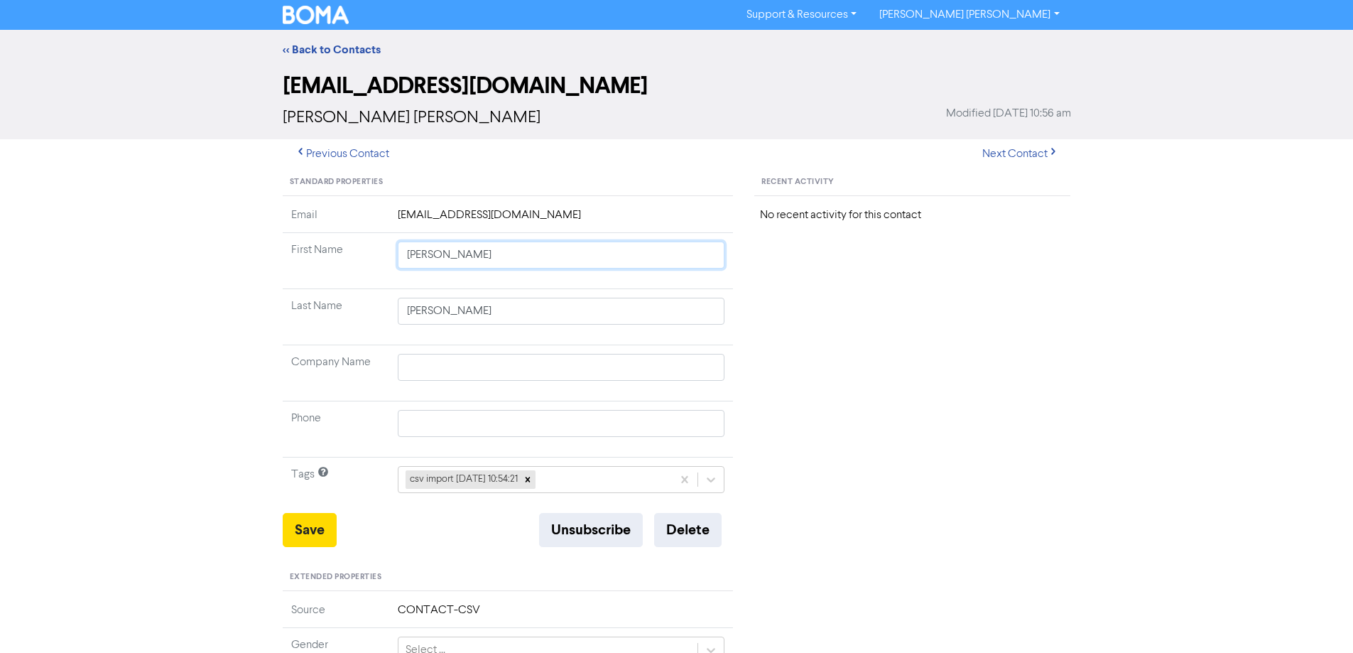
drag, startPoint x: 445, startPoint y: 258, endPoint x: 766, endPoint y: 330, distance: 329.1
click at [740, 330] on div "Standard Properties Email [EMAIL_ADDRESS][DOMAIN_NAME] First Name [PERSON_NAME]…" at bounding box center [508, 611] width 472 height 885
click at [325, 524] on button "Save" at bounding box center [310, 530] width 54 height 34
click at [1003, 152] on button "Next Contact" at bounding box center [1020, 154] width 101 height 30
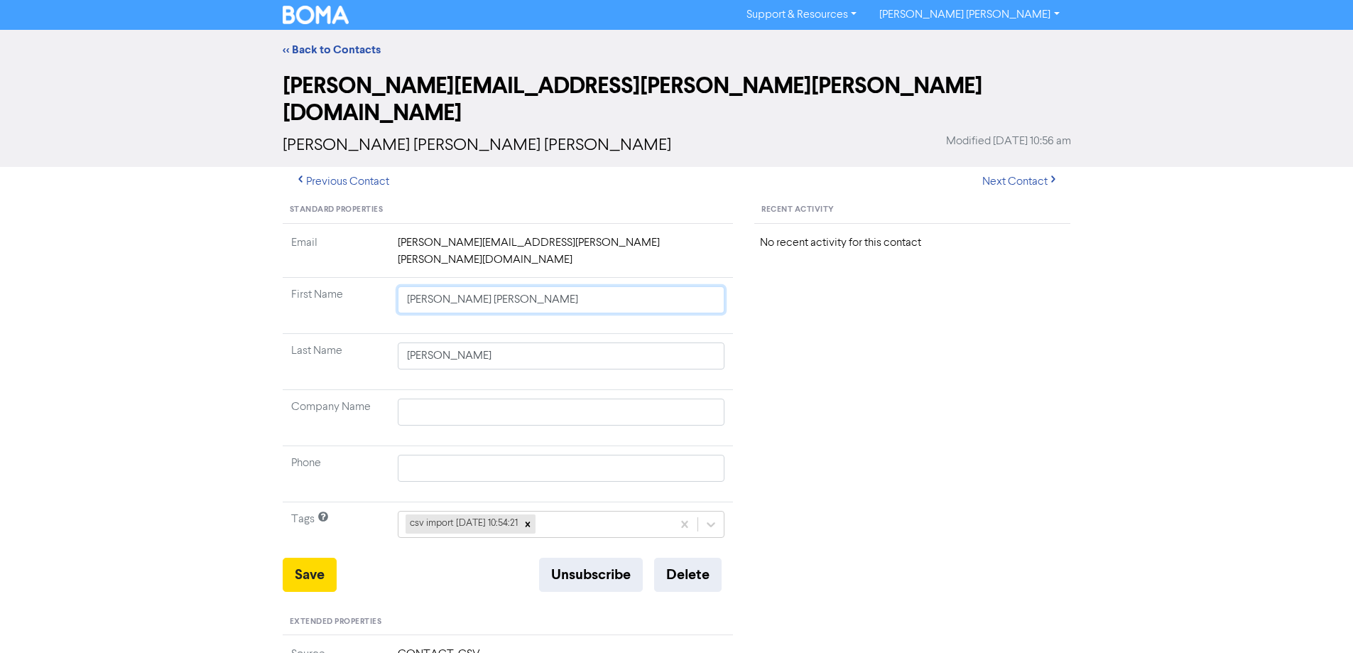
drag, startPoint x: 443, startPoint y: 257, endPoint x: 849, endPoint y: 319, distance: 410.9
click at [808, 312] on div "Standard Properties Email [PERSON_NAME][EMAIL_ADDRESS][PERSON_NAME][PERSON_NAME…" at bounding box center [677, 648] width 810 height 902
click at [317, 557] on button "Save" at bounding box center [310, 574] width 54 height 34
click at [1011, 167] on button "Next Contact" at bounding box center [1020, 182] width 101 height 30
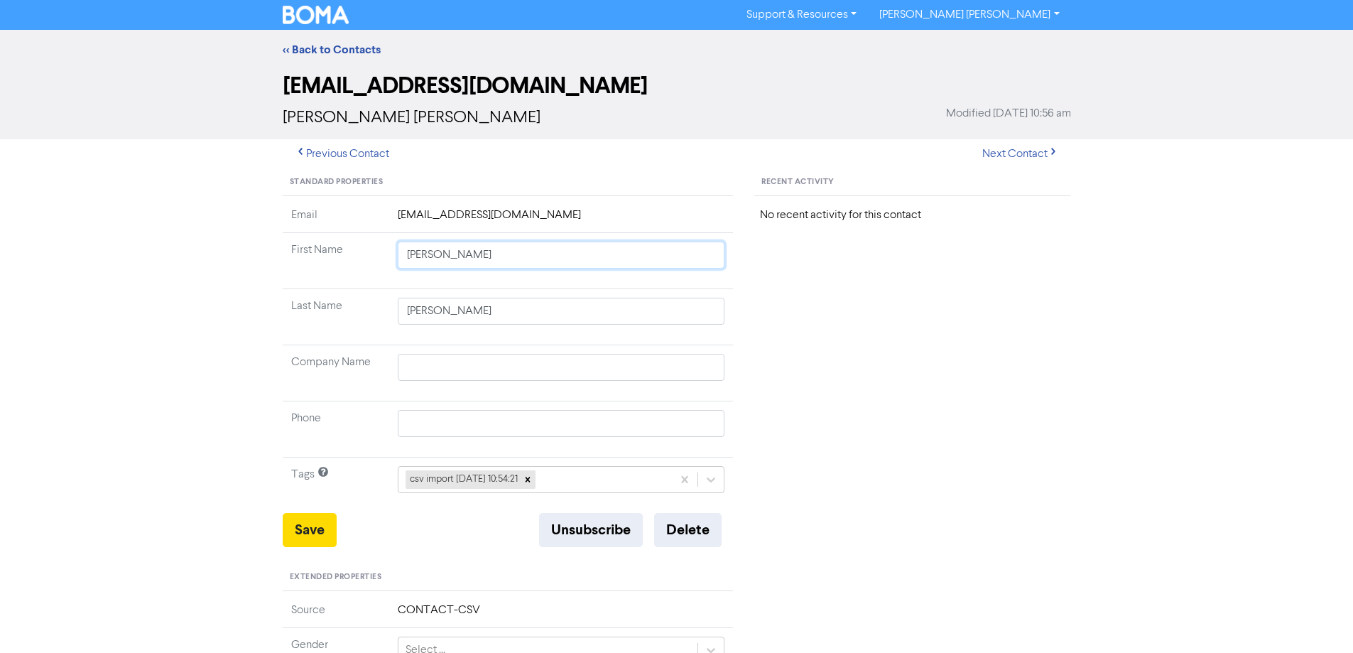
drag, startPoint x: 442, startPoint y: 257, endPoint x: 778, endPoint y: 320, distance: 342.4
click at [734, 307] on div "Standard Properties Email [EMAIL_ADDRESS][DOMAIN_NAME] First Name [PERSON_NAME]…" at bounding box center [508, 611] width 472 height 885
click at [305, 528] on button "Save" at bounding box center [310, 530] width 54 height 34
click at [1018, 153] on button "Next Contact" at bounding box center [1020, 154] width 101 height 30
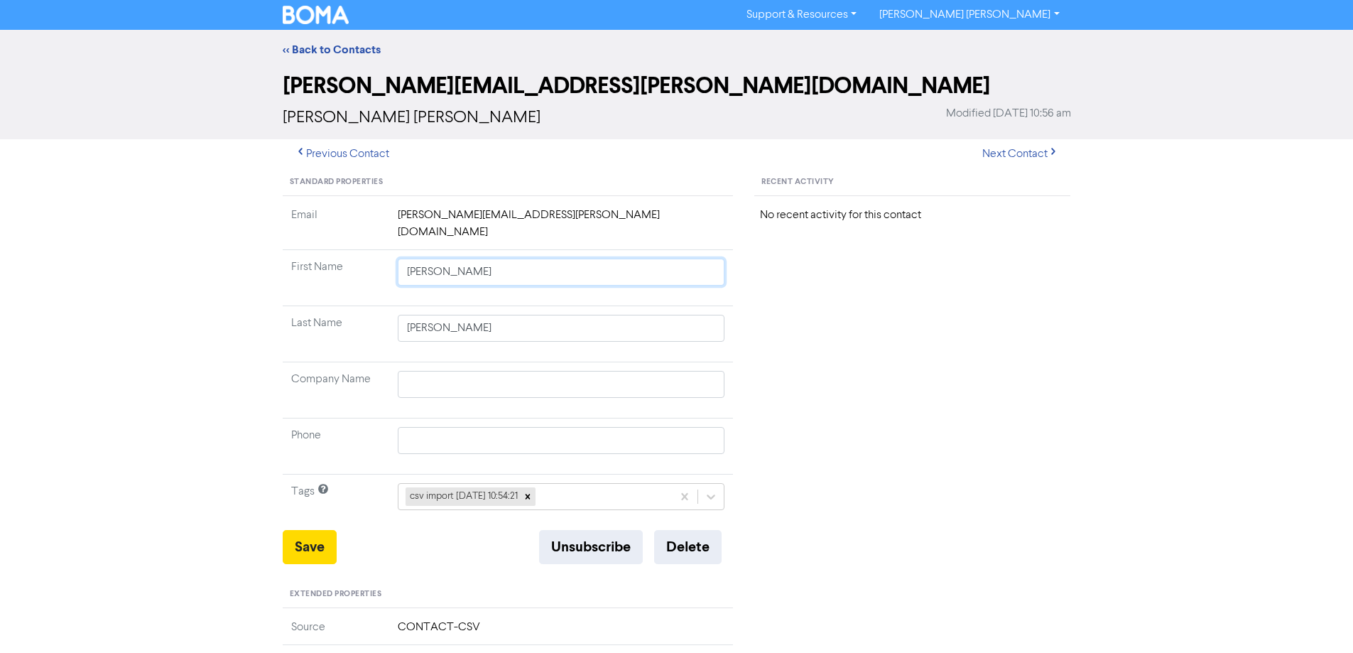
drag, startPoint x: 450, startPoint y: 257, endPoint x: 783, endPoint y: 300, distance: 336.5
click at [780, 299] on div "Standard Properties Email [PERSON_NAME][EMAIL_ADDRESS][PERSON_NAME][DOMAIN_NAME…" at bounding box center [677, 620] width 810 height 902
click at [318, 530] on button "Save" at bounding box center [310, 547] width 54 height 34
click at [1013, 150] on button "Next Contact" at bounding box center [1020, 154] width 101 height 30
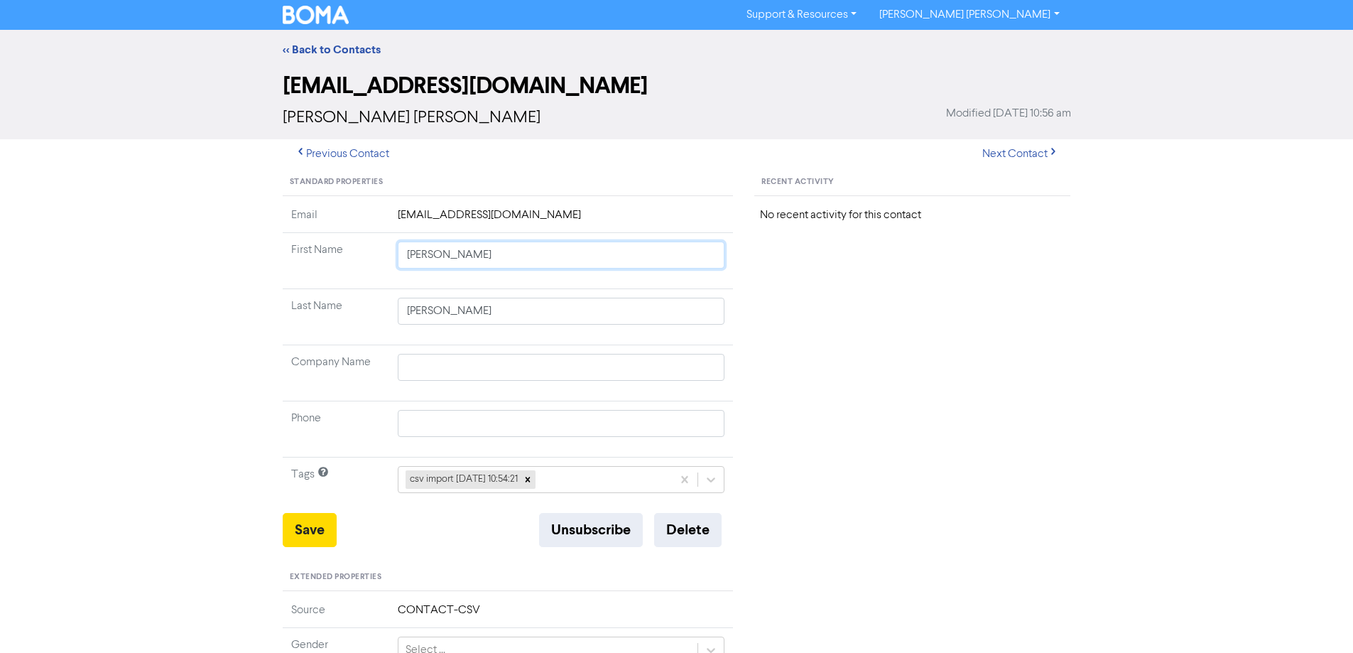
drag, startPoint x: 443, startPoint y: 258, endPoint x: 744, endPoint y: 337, distance: 310.6
click at [680, 320] on tbody "Email [EMAIL_ADDRESS][DOMAIN_NAME] First Name [PERSON_NAME] Last Name [PERSON_N…" at bounding box center [508, 360] width 451 height 306
click at [328, 533] on button "Save" at bounding box center [310, 530] width 54 height 34
click at [1042, 145] on button "Next Contact" at bounding box center [1020, 154] width 101 height 30
drag, startPoint x: 444, startPoint y: 256, endPoint x: 817, endPoint y: 337, distance: 381.5
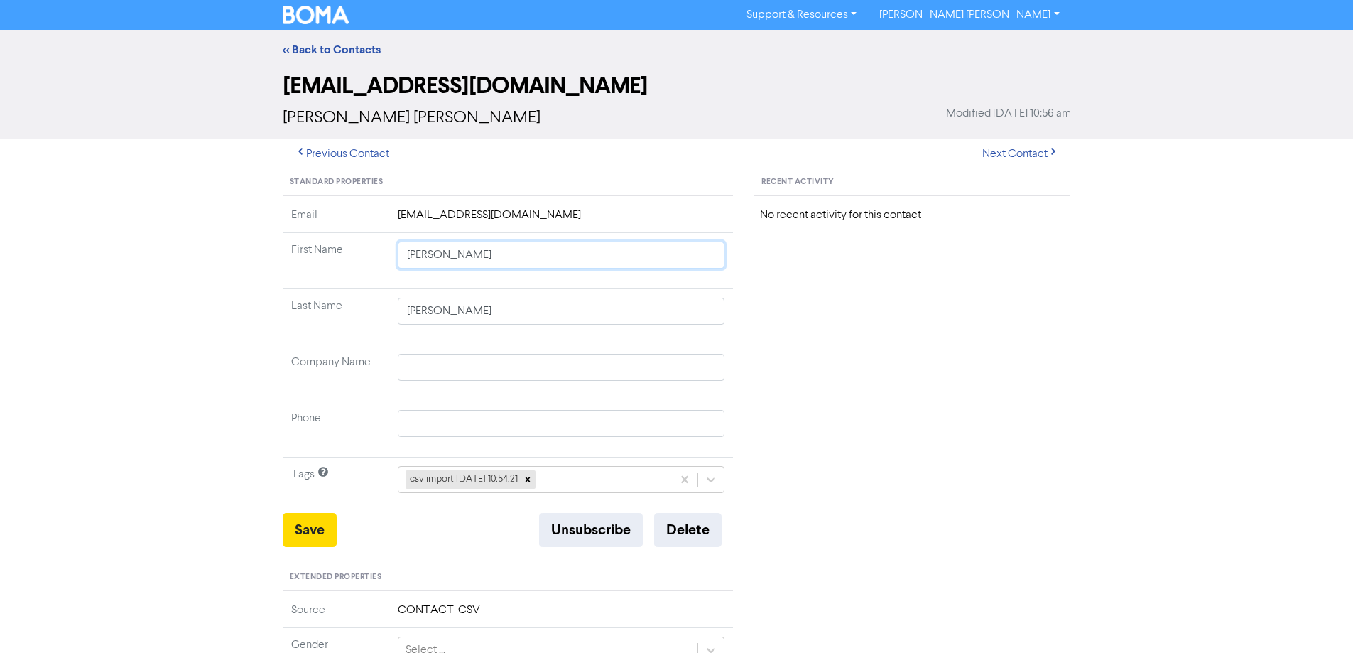
click at [807, 334] on div "Standard Properties Email [EMAIL_ADDRESS][DOMAIN_NAME] First Name [PERSON_NAME]…" at bounding box center [677, 611] width 810 height 885
click at [319, 533] on button "Save" at bounding box center [310, 530] width 54 height 34
click at [1005, 156] on button "Next Contact" at bounding box center [1020, 154] width 101 height 30
drag, startPoint x: 445, startPoint y: 258, endPoint x: 728, endPoint y: 315, distance: 288.3
click at [717, 313] on tbody "Email [EMAIL_ADDRESS][DOMAIN_NAME] First Name [PERSON_NAME] [PERSON_NAME] Last …" at bounding box center [508, 360] width 451 height 306
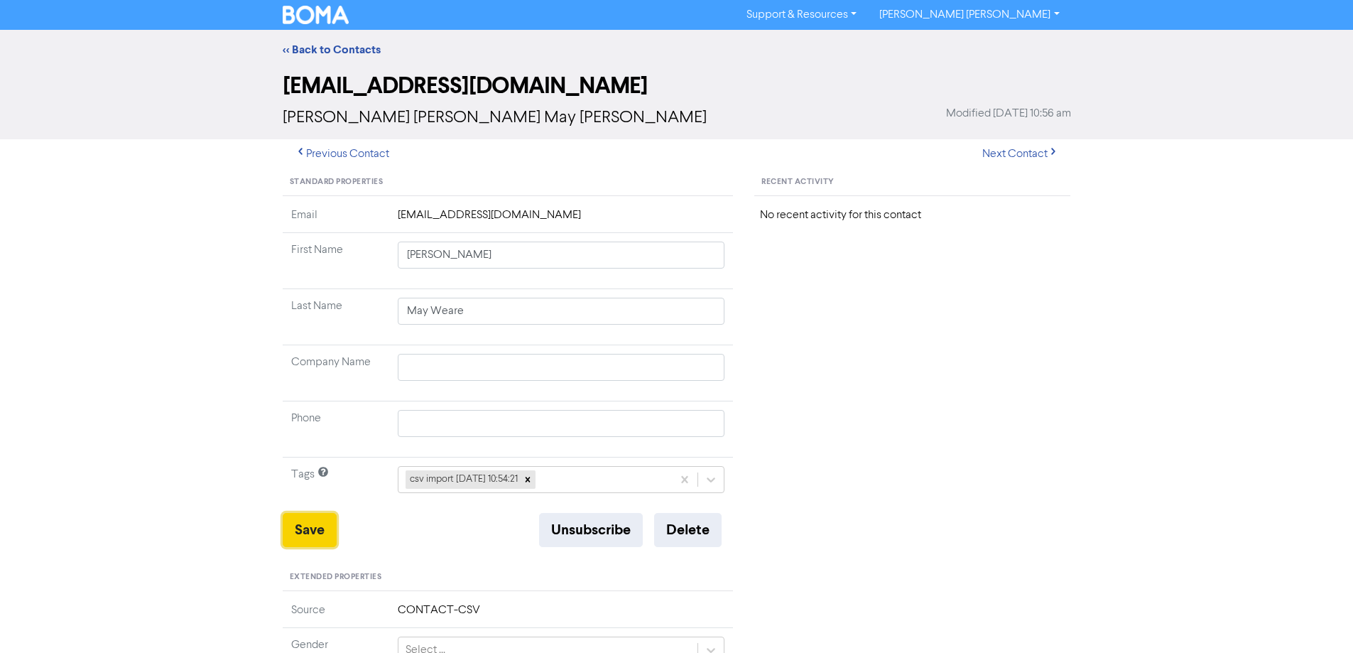
click at [312, 522] on button "Save" at bounding box center [310, 530] width 54 height 34
click at [1016, 148] on button "Next Contact" at bounding box center [1020, 154] width 101 height 30
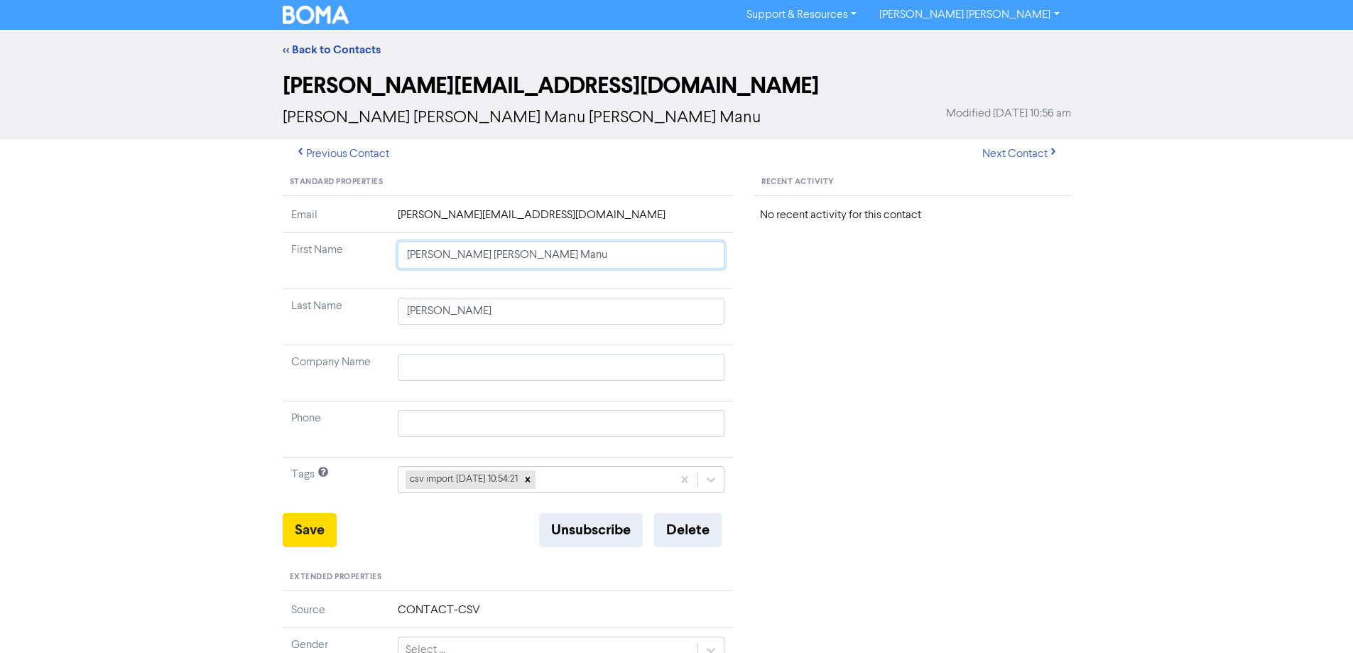
drag, startPoint x: 443, startPoint y: 256, endPoint x: 814, endPoint y: 308, distance: 374.4
click at [765, 303] on div "Standard Properties Email [PERSON_NAME][EMAIL_ADDRESS][DOMAIN_NAME] First Name …" at bounding box center [677, 611] width 810 height 885
click at [298, 528] on button "Save" at bounding box center [310, 530] width 54 height 34
click at [1008, 157] on button "Next Contact" at bounding box center [1020, 154] width 101 height 30
drag, startPoint x: 589, startPoint y: 374, endPoint x: 314, endPoint y: 387, distance: 275.2
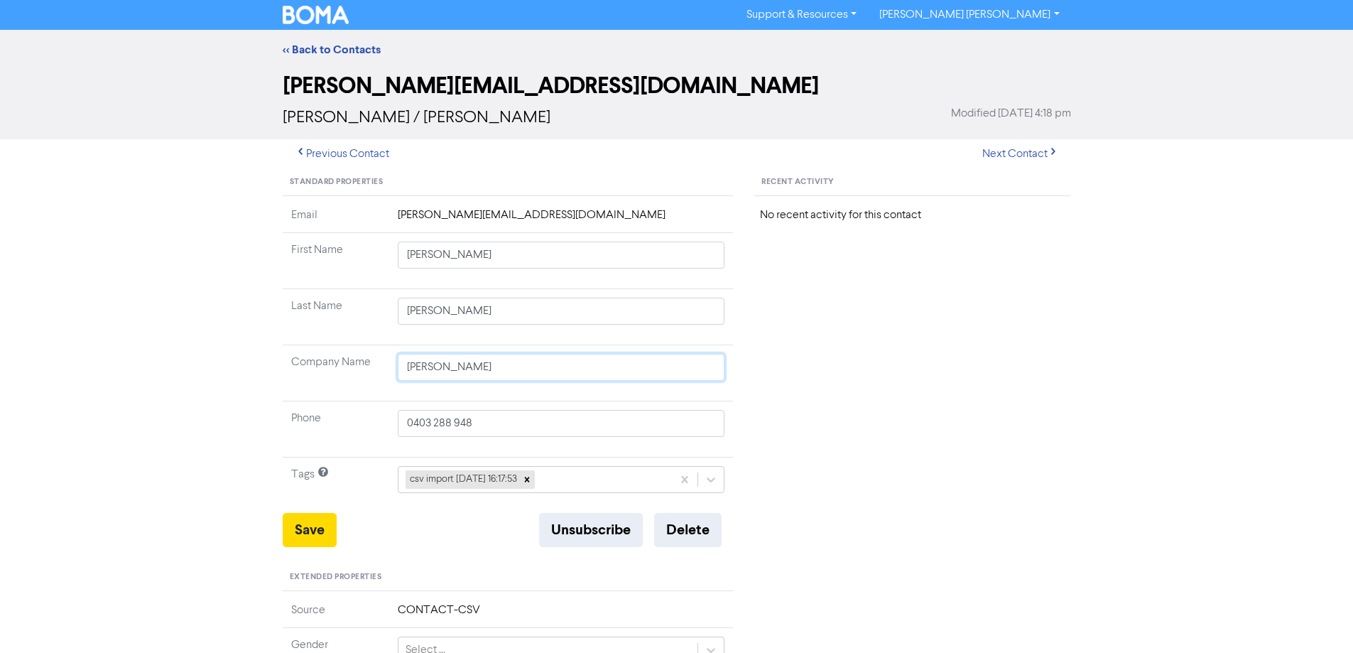
click at [314, 387] on tr "Company Name [PERSON_NAME]" at bounding box center [508, 373] width 451 height 56
click at [312, 525] on button "Save" at bounding box center [310, 530] width 54 height 34
click at [1008, 158] on button "Next Contact" at bounding box center [1020, 154] width 101 height 30
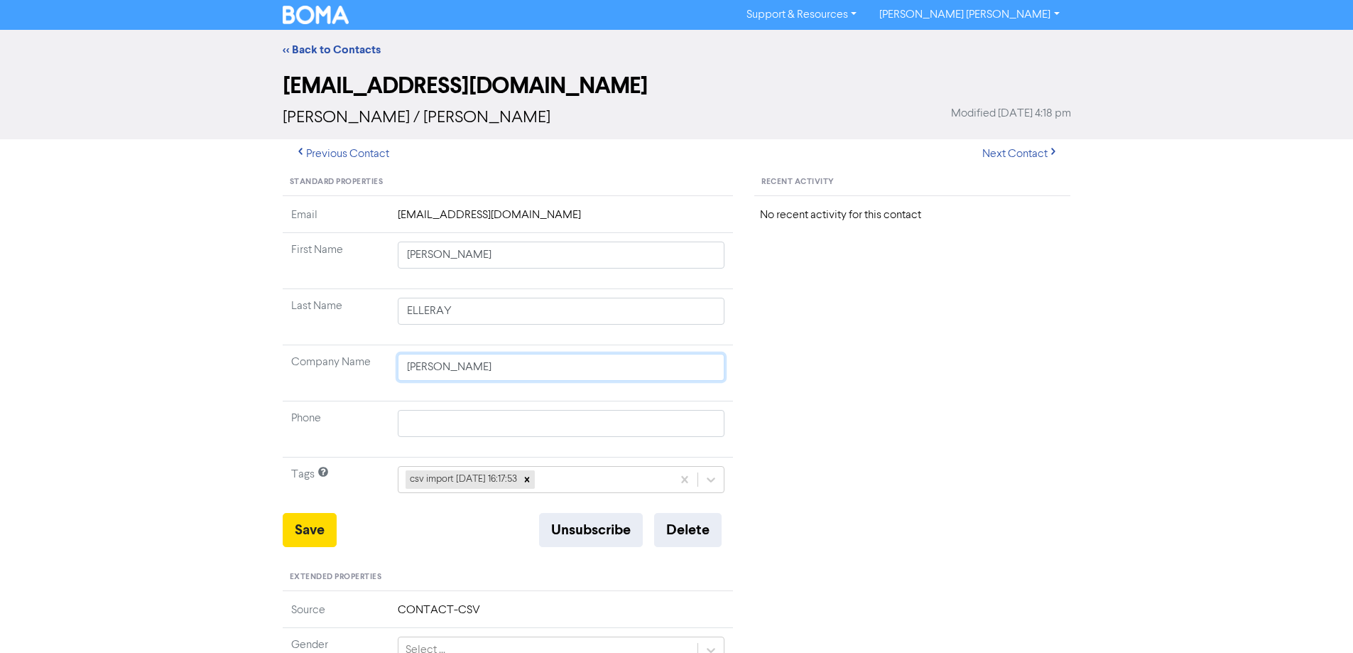
drag, startPoint x: 541, startPoint y: 366, endPoint x: 320, endPoint y: 367, distance: 220.9
click at [317, 370] on tr "Company Name [PERSON_NAME]" at bounding box center [508, 373] width 451 height 56
click at [302, 528] on button "Save" at bounding box center [310, 530] width 54 height 34
click at [1021, 156] on button "Next Contact" at bounding box center [1020, 154] width 101 height 30
drag, startPoint x: 440, startPoint y: 256, endPoint x: 753, endPoint y: 278, distance: 313.2
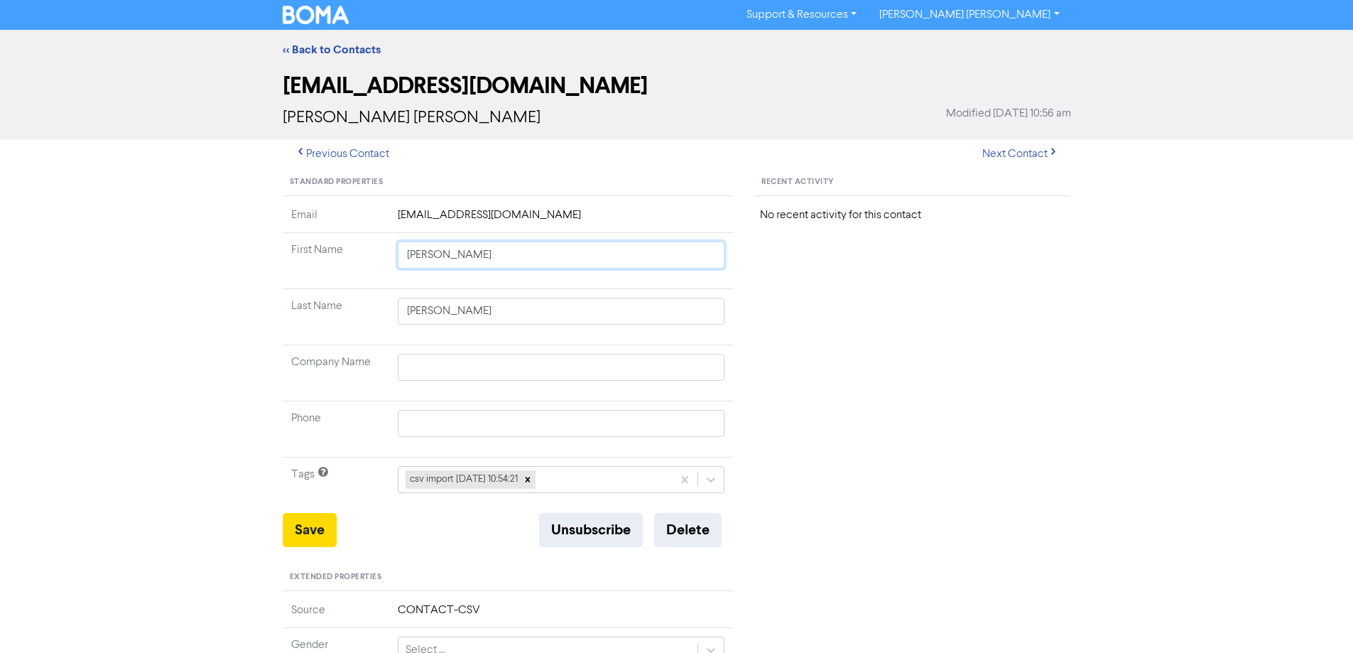
click at [739, 280] on div "Standard Properties Email [EMAIL_ADDRESS][DOMAIN_NAME] First Name [PERSON_NAME]…" at bounding box center [508, 611] width 472 height 885
click at [327, 520] on button "Save" at bounding box center [310, 530] width 54 height 34
click at [998, 152] on button "Next Contact" at bounding box center [1020, 154] width 101 height 30
click at [991, 147] on button "Next Contact" at bounding box center [1020, 154] width 101 height 30
drag, startPoint x: 444, startPoint y: 256, endPoint x: 766, endPoint y: 273, distance: 322.8
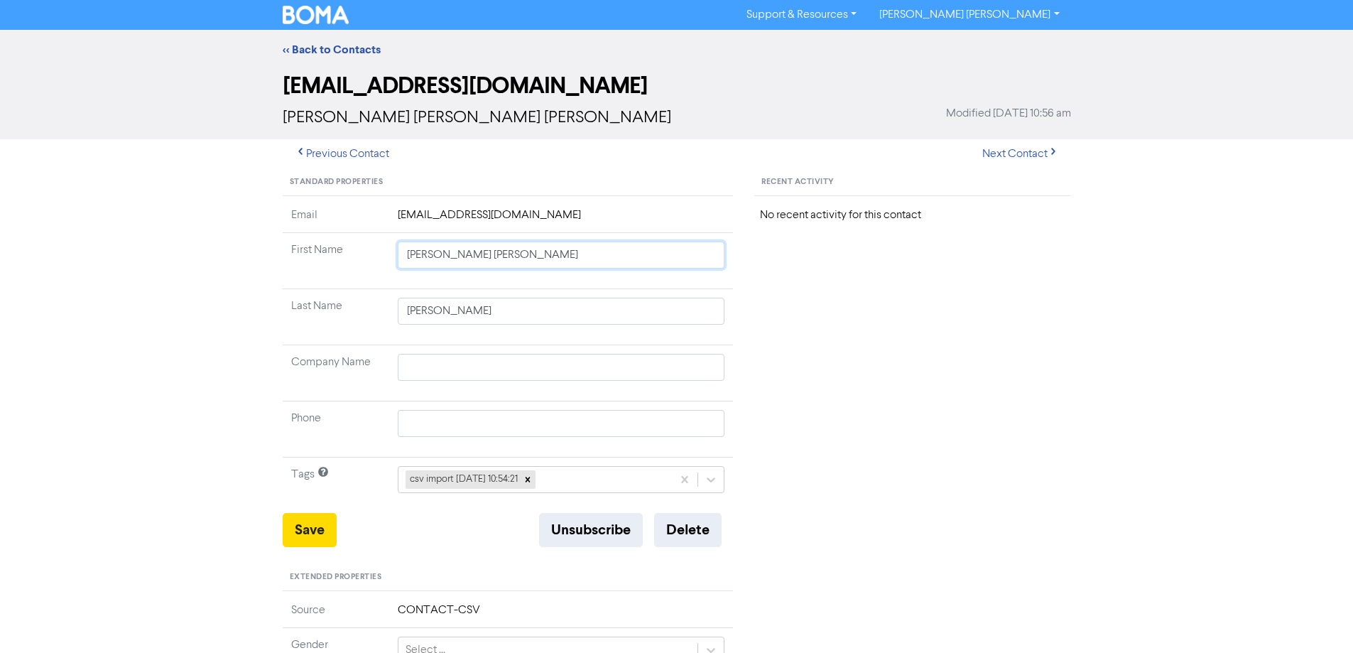
click at [717, 272] on td "[PERSON_NAME] [PERSON_NAME]" at bounding box center [561, 261] width 344 height 56
click at [320, 528] on button "Save" at bounding box center [310, 530] width 54 height 34
click at [1010, 152] on button "Next Contact" at bounding box center [1020, 154] width 101 height 30
drag, startPoint x: 451, startPoint y: 256, endPoint x: 834, endPoint y: 293, distance: 385.2
click at [759, 276] on div "Standard Properties Email [EMAIL_ADDRESS][DOMAIN_NAME] First Name [PERSON_NAME]…" at bounding box center [677, 611] width 810 height 885
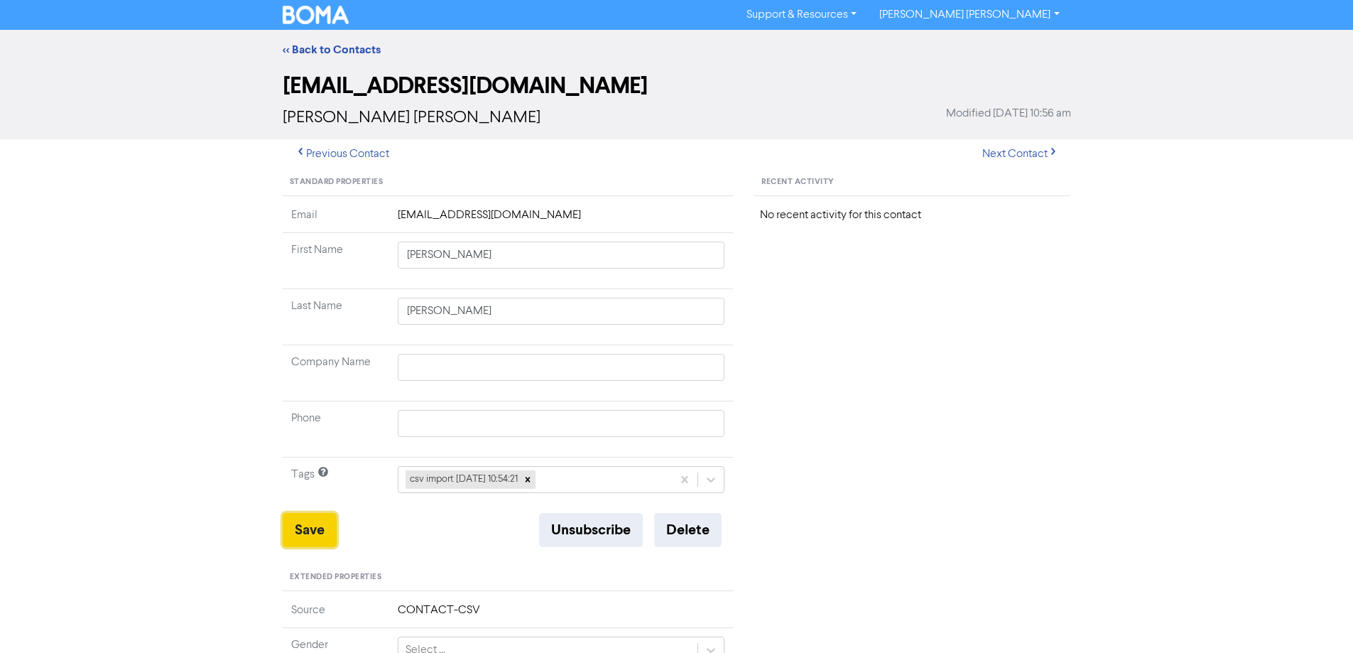
click at [324, 525] on button "Save" at bounding box center [310, 530] width 54 height 34
click at [1015, 147] on button "Next Contact" at bounding box center [1020, 154] width 101 height 30
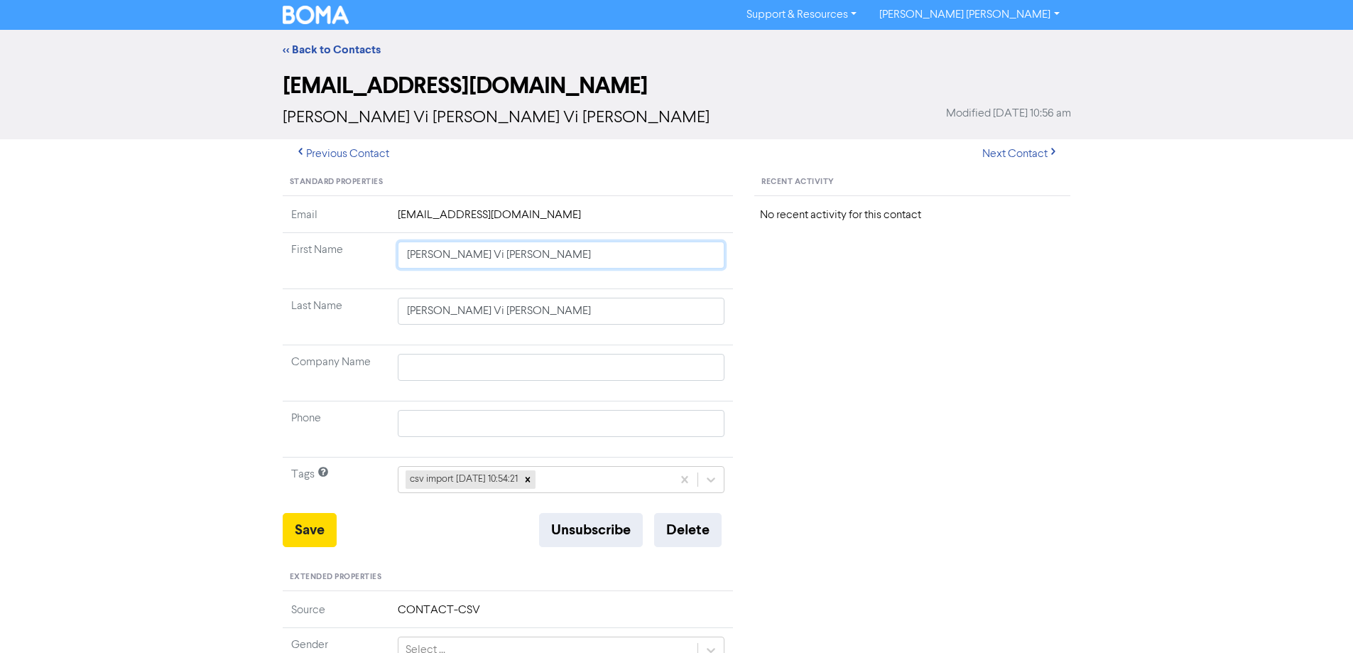
drag, startPoint x: 435, startPoint y: 257, endPoint x: 845, endPoint y: 306, distance: 412.7
click at [809, 303] on div "Standard Properties Email [EMAIL_ADDRESS][DOMAIN_NAME] First Name [PERSON_NAME]…" at bounding box center [677, 611] width 810 height 885
click at [325, 521] on button "Save" at bounding box center [310, 530] width 54 height 34
click at [1000, 151] on button "Next Contact" at bounding box center [1020, 154] width 101 height 30
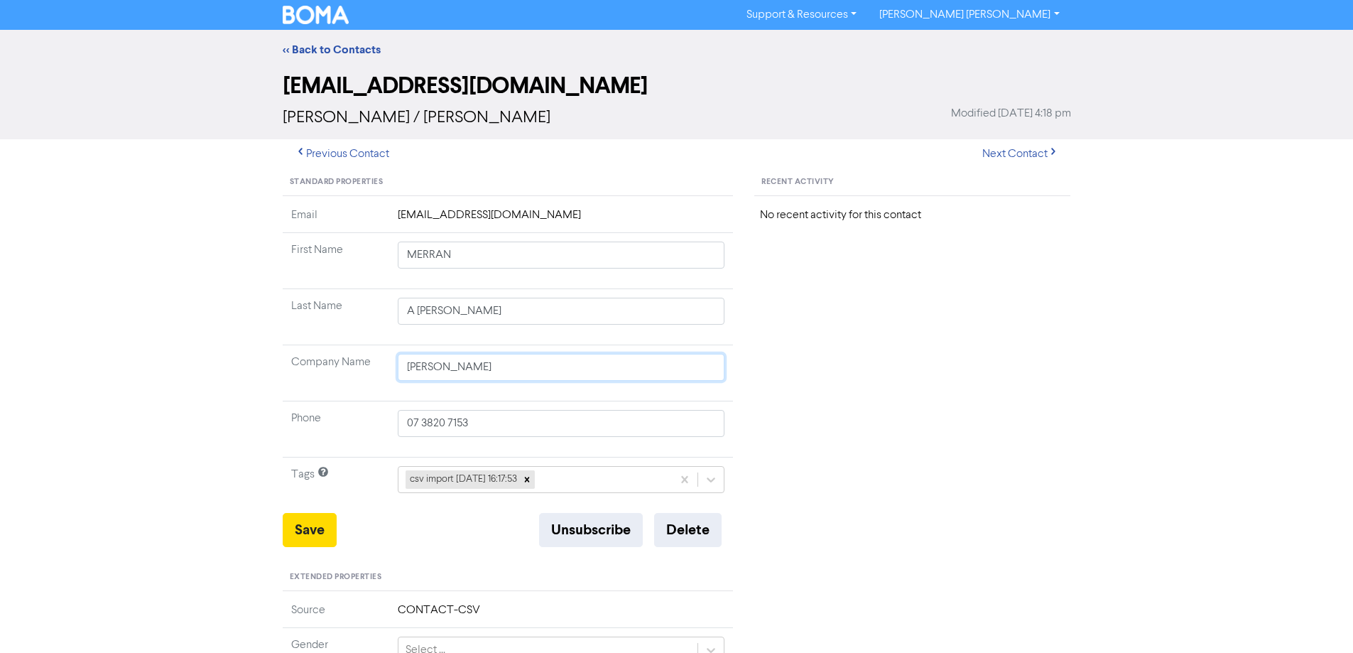
drag, startPoint x: 594, startPoint y: 364, endPoint x: 401, endPoint y: 371, distance: 192.6
click at [403, 371] on input "[PERSON_NAME]" at bounding box center [561, 367] width 327 height 27
click at [311, 521] on button "Save" at bounding box center [310, 530] width 54 height 34
click at [1011, 152] on button "Next Contact" at bounding box center [1020, 154] width 101 height 30
drag, startPoint x: 463, startPoint y: 363, endPoint x: 327, endPoint y: 365, distance: 135.7
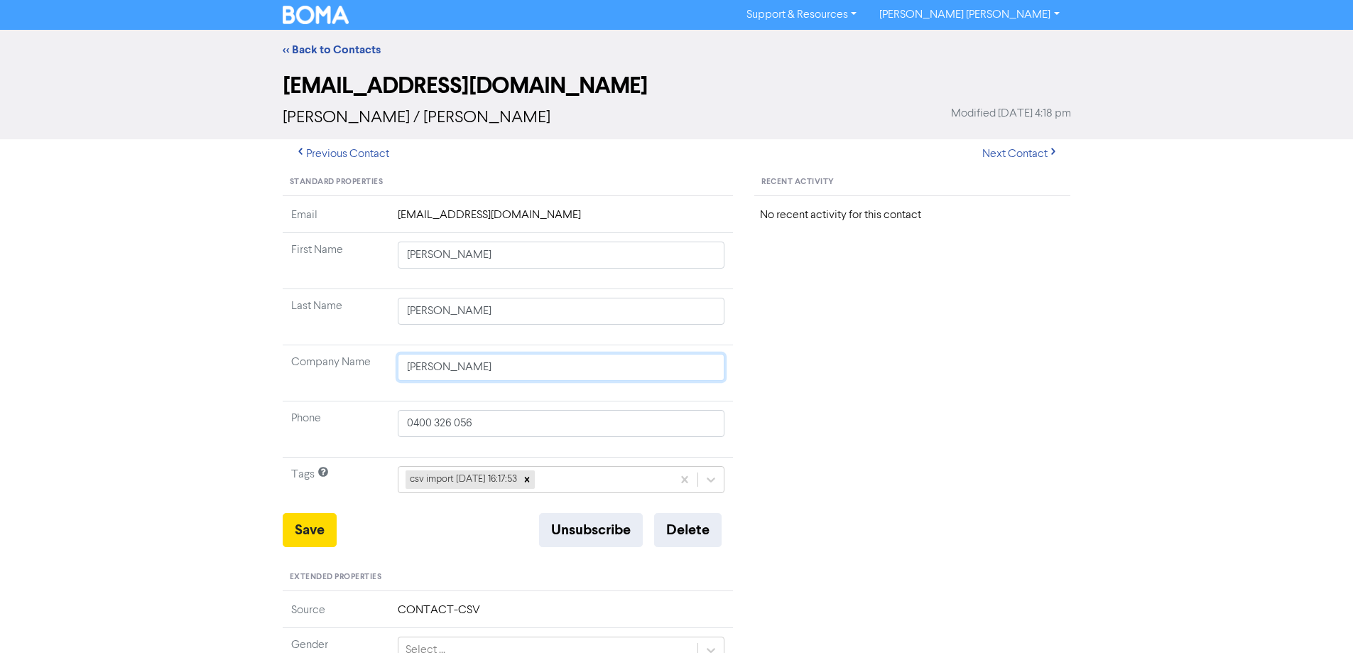
click at [329, 365] on tr "Company Name [PERSON_NAME]" at bounding box center [508, 373] width 451 height 56
click at [310, 533] on button "Save" at bounding box center [310, 530] width 54 height 34
click at [1014, 151] on button "Next Contact" at bounding box center [1020, 154] width 101 height 30
drag, startPoint x: 433, startPoint y: 258, endPoint x: 727, endPoint y: 321, distance: 300.7
click at [700, 318] on tbody "Email [EMAIL_ADDRESS][DOMAIN_NAME] First Name [PERSON_NAME] Last Name [PERSON_N…" at bounding box center [508, 360] width 451 height 306
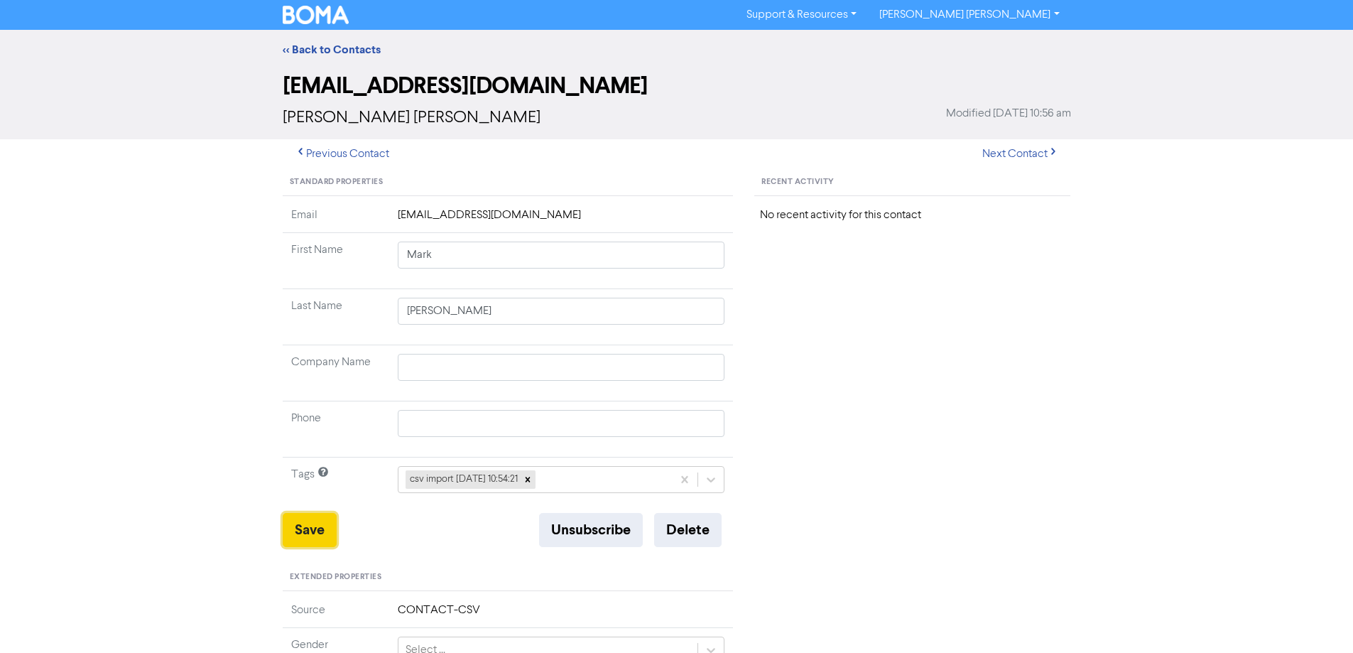
click at [312, 525] on button "Save" at bounding box center [310, 530] width 54 height 34
click at [1004, 157] on button "Next Contact" at bounding box center [1020, 154] width 101 height 30
drag, startPoint x: 448, startPoint y: 257, endPoint x: 761, endPoint y: 323, distance: 319.4
click at [716, 312] on tbody "Email [EMAIL_ADDRESS][DOMAIN_NAME] First Name [PERSON_NAME] Last Name [PERSON_N…" at bounding box center [508, 360] width 451 height 306
drag, startPoint x: 300, startPoint y: 531, endPoint x: 283, endPoint y: 515, distance: 23.6
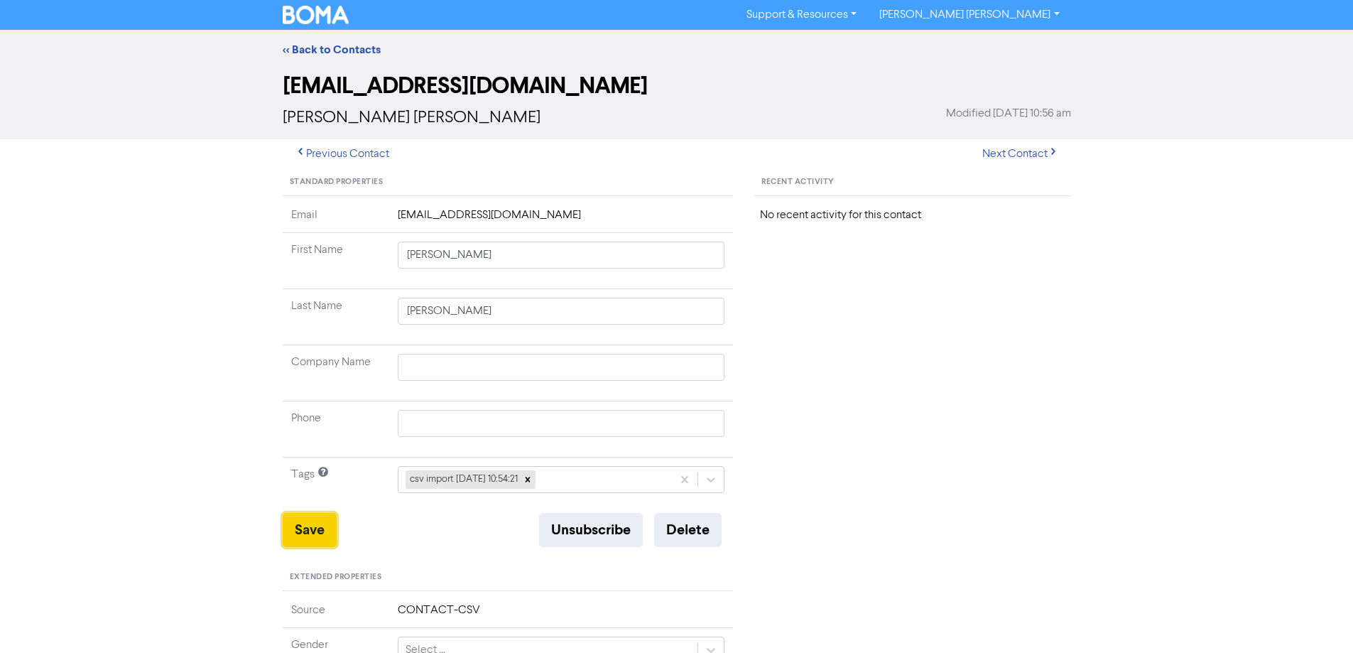
click at [300, 532] on button "Save" at bounding box center [310, 530] width 54 height 34
click at [1003, 156] on button "Next Contact" at bounding box center [1020, 154] width 101 height 30
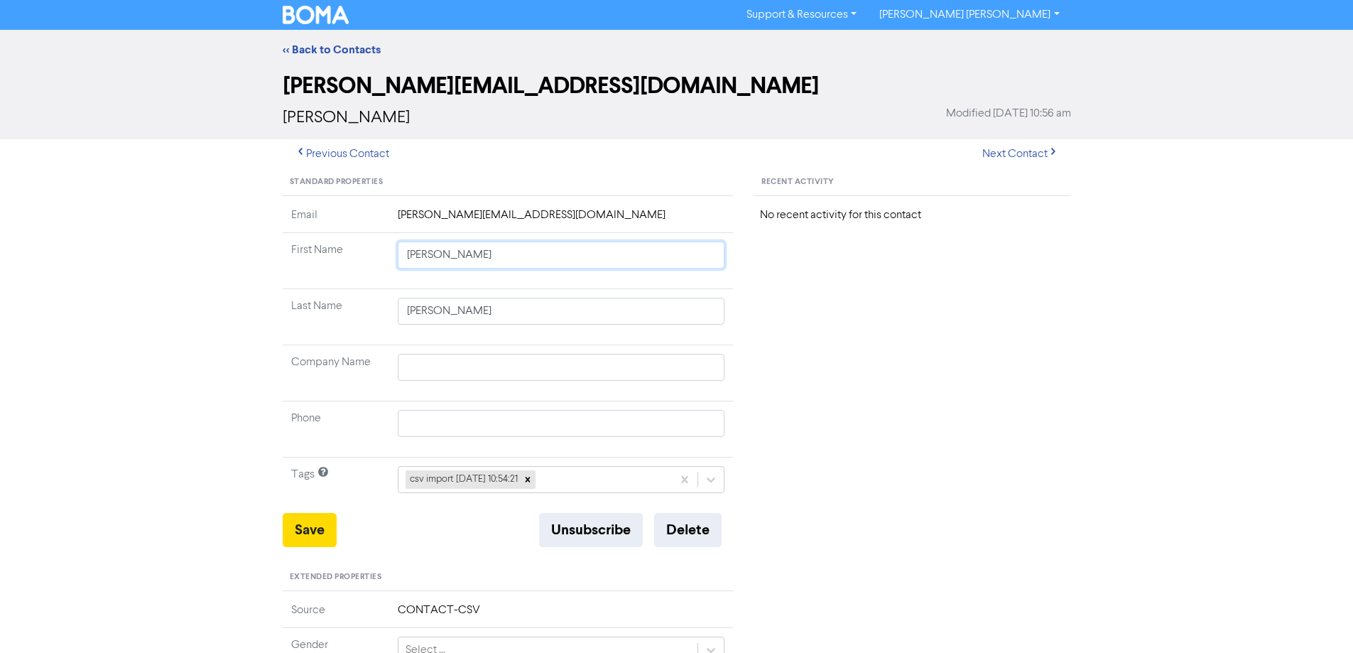
drag, startPoint x: 451, startPoint y: 259, endPoint x: 814, endPoint y: 342, distance: 372.3
click at [773, 332] on div "Standard Properties Email [PERSON_NAME][EMAIL_ADDRESS][DOMAIN_NAME] First Name …" at bounding box center [677, 611] width 810 height 885
click at [322, 523] on button "Save" at bounding box center [310, 530] width 54 height 34
click at [1018, 153] on button "Next Contact" at bounding box center [1020, 154] width 101 height 30
drag, startPoint x: 431, startPoint y: 255, endPoint x: 871, endPoint y: 344, distance: 449.3
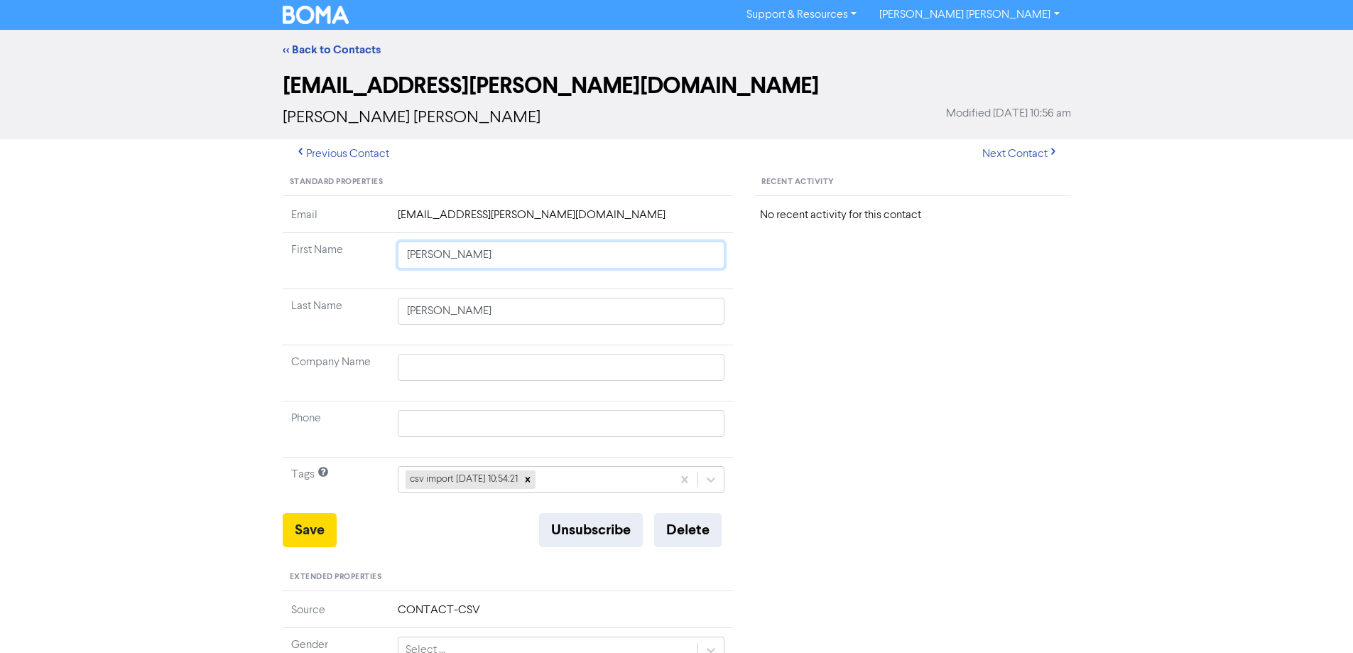
click at [842, 337] on div "Standard Properties Email [EMAIL_ADDRESS][PERSON_NAME][DOMAIN_NAME] First Name …" at bounding box center [677, 611] width 810 height 885
click at [309, 529] on button "Save" at bounding box center [310, 530] width 54 height 34
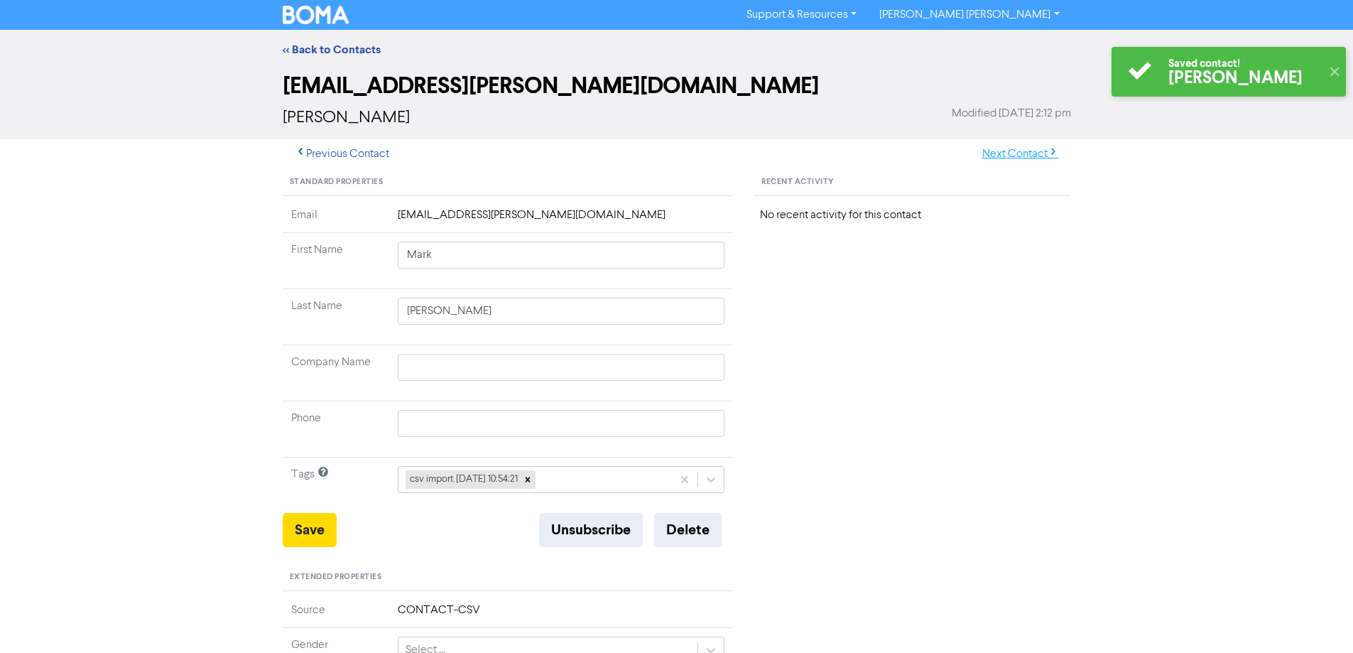
click at [1003, 163] on button "Next Contact" at bounding box center [1020, 154] width 101 height 30
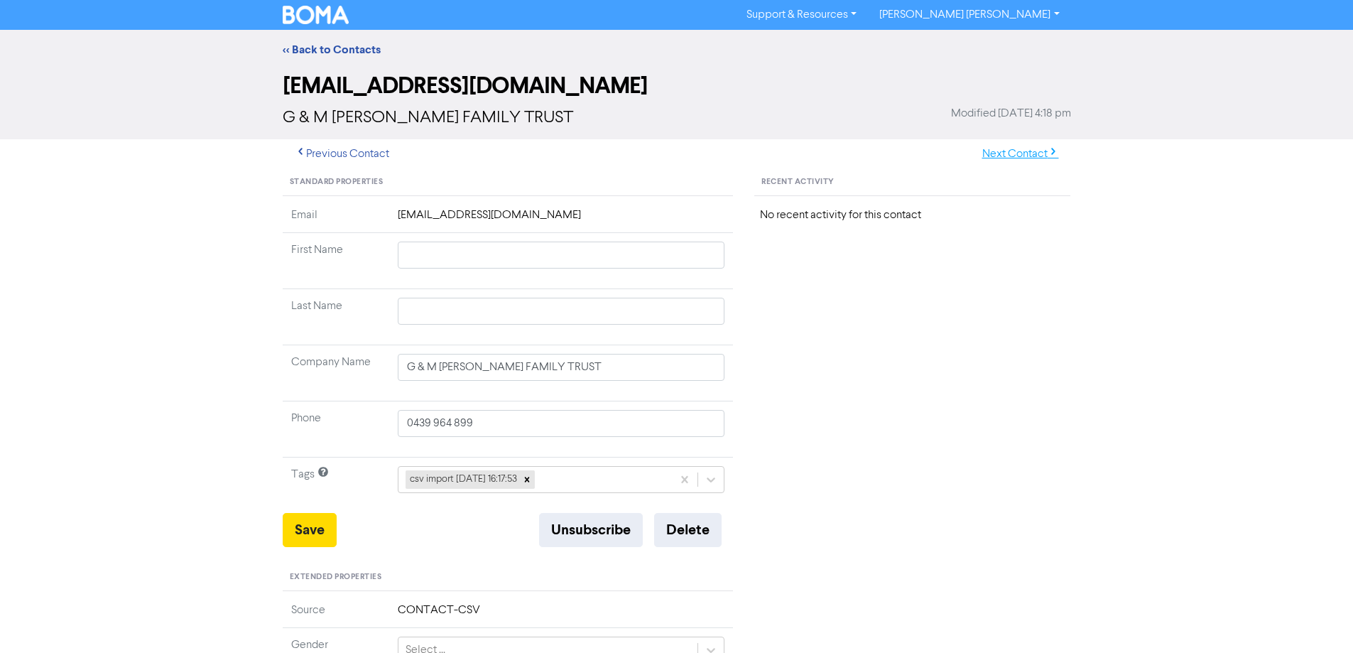
click at [1030, 153] on button "Next Contact" at bounding box center [1020, 154] width 101 height 30
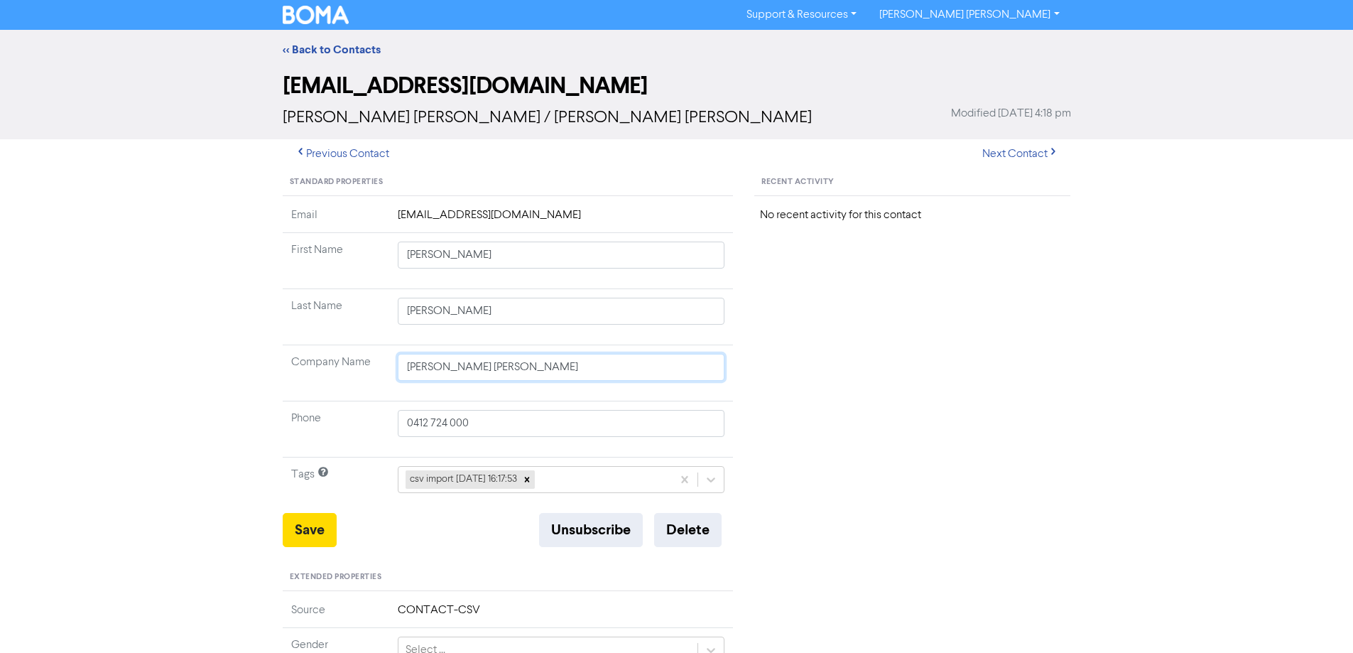
drag, startPoint x: 502, startPoint y: 369, endPoint x: 380, endPoint y: 381, distance: 122.7
click at [380, 381] on tr "Company Name [PERSON_NAME] [PERSON_NAME]" at bounding box center [508, 373] width 451 height 56
click at [317, 523] on button "Save" at bounding box center [310, 530] width 54 height 34
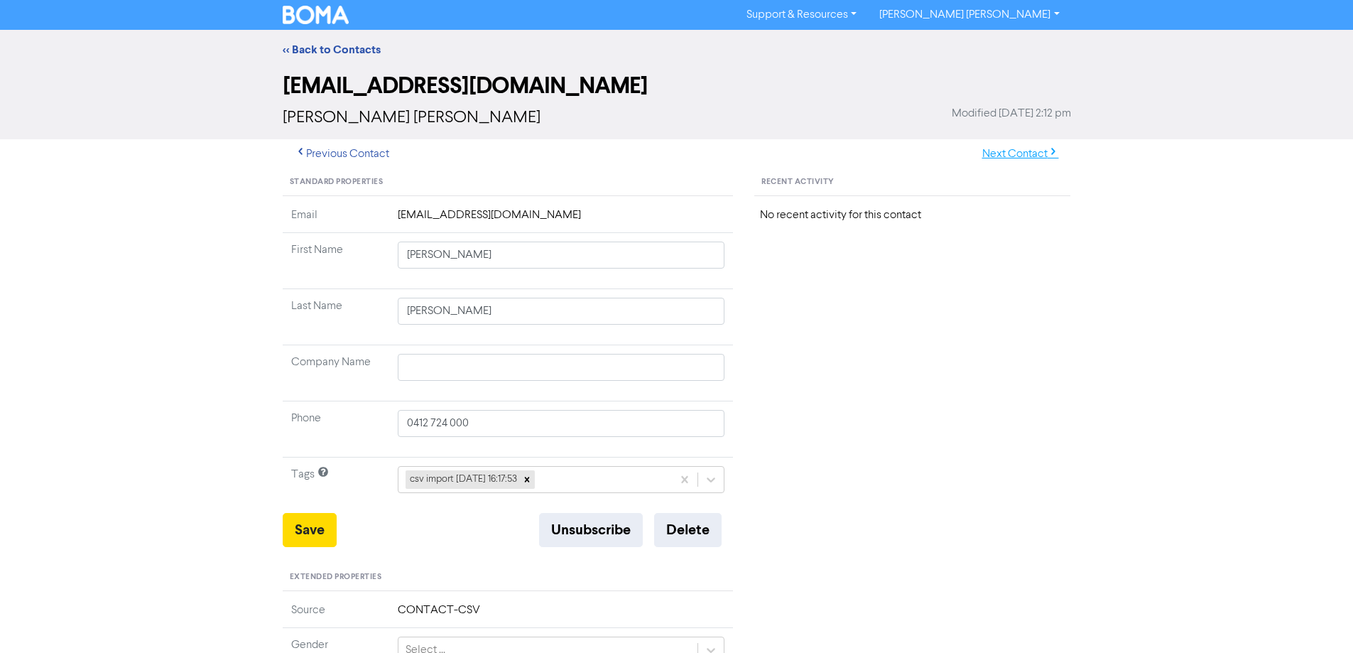
click at [989, 156] on button "Next Contact" at bounding box center [1020, 154] width 101 height 30
drag, startPoint x: 445, startPoint y: 257, endPoint x: 826, endPoint y: 317, distance: 385.3
click at [790, 307] on div "Standard Properties Email [EMAIL_ADDRESS][DOMAIN_NAME] First Name [PERSON_NAME]…" at bounding box center [677, 611] width 810 height 885
click at [311, 525] on button "Save" at bounding box center [310, 530] width 54 height 34
click at [1022, 157] on button "Next Contact" at bounding box center [1020, 154] width 101 height 30
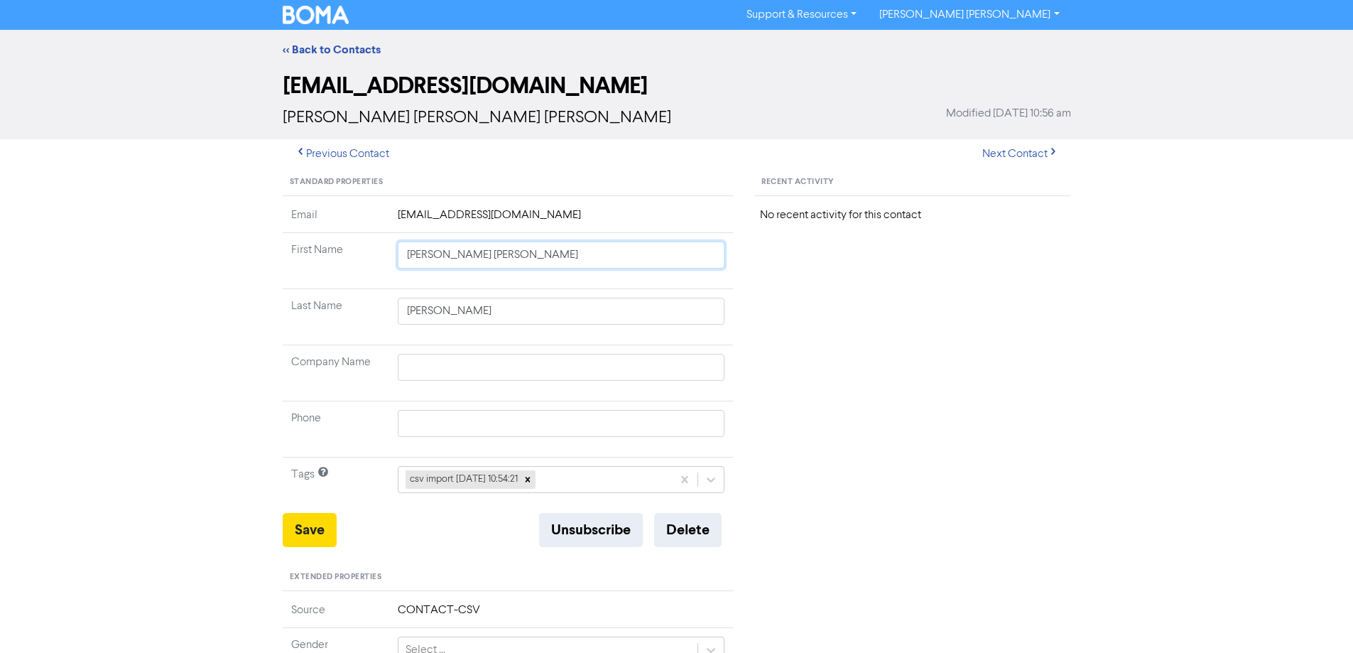
drag, startPoint x: 453, startPoint y: 256, endPoint x: 849, endPoint y: 320, distance: 400.6
click at [844, 318] on div "Standard Properties Email [EMAIL_ADDRESS][DOMAIN_NAME] First Name [PERSON_NAME]…" at bounding box center [677, 611] width 810 height 885
click at [312, 521] on button "Save" at bounding box center [310, 530] width 54 height 34
click at [1011, 153] on button "Next Contact" at bounding box center [1020, 154] width 101 height 30
drag, startPoint x: 450, startPoint y: 256, endPoint x: 953, endPoint y: 317, distance: 506.5
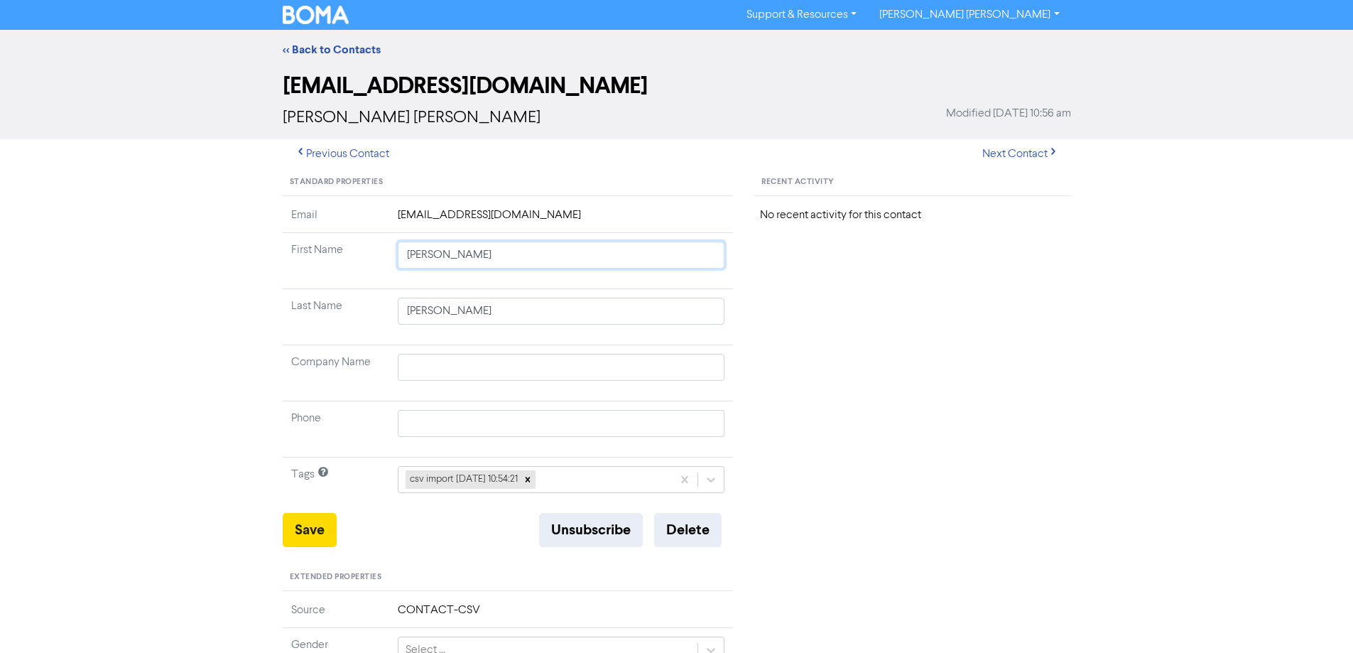
click at [932, 315] on div "Standard Properties Email [EMAIL_ADDRESS][DOMAIN_NAME] First Name [PERSON_NAME]…" at bounding box center [677, 611] width 810 height 885
click at [300, 538] on button "Save" at bounding box center [310, 530] width 54 height 34
click at [1023, 153] on button "Next Contact" at bounding box center [1020, 154] width 101 height 30
drag, startPoint x: 445, startPoint y: 254, endPoint x: 790, endPoint y: 303, distance: 348.6
click at [775, 300] on div "Standard Properties Email [EMAIL_ADDRESS][DOMAIN_NAME] First Name [PERSON_NAME]…" at bounding box center [677, 611] width 810 height 885
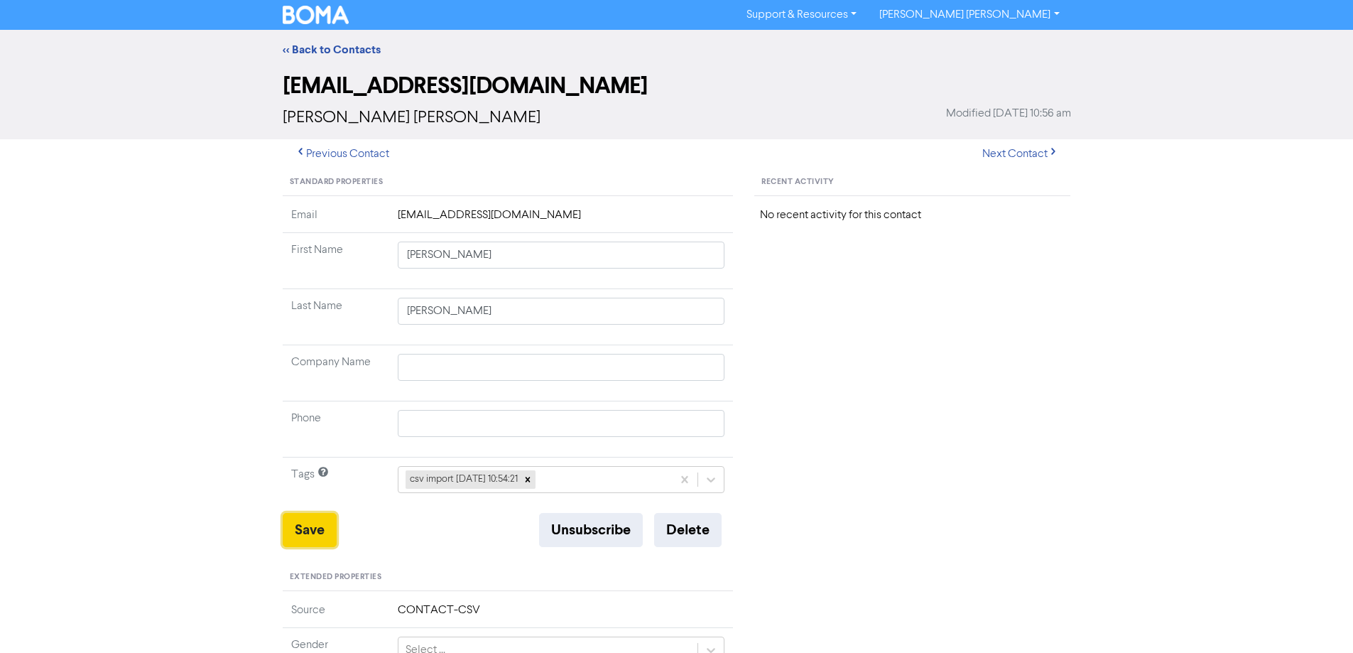
click at [310, 547] on button "Save" at bounding box center [310, 530] width 54 height 34
click at [1033, 150] on button "Next Contact" at bounding box center [1020, 154] width 101 height 30
drag, startPoint x: 447, startPoint y: 254, endPoint x: 679, endPoint y: 331, distance: 244.8
click at [649, 316] on tbody "Email [EMAIL_ADDRESS][DOMAIN_NAME] First Name [PERSON_NAME] Last Name [PERSON_N…" at bounding box center [508, 360] width 451 height 306
click at [306, 535] on button "Save" at bounding box center [310, 530] width 54 height 34
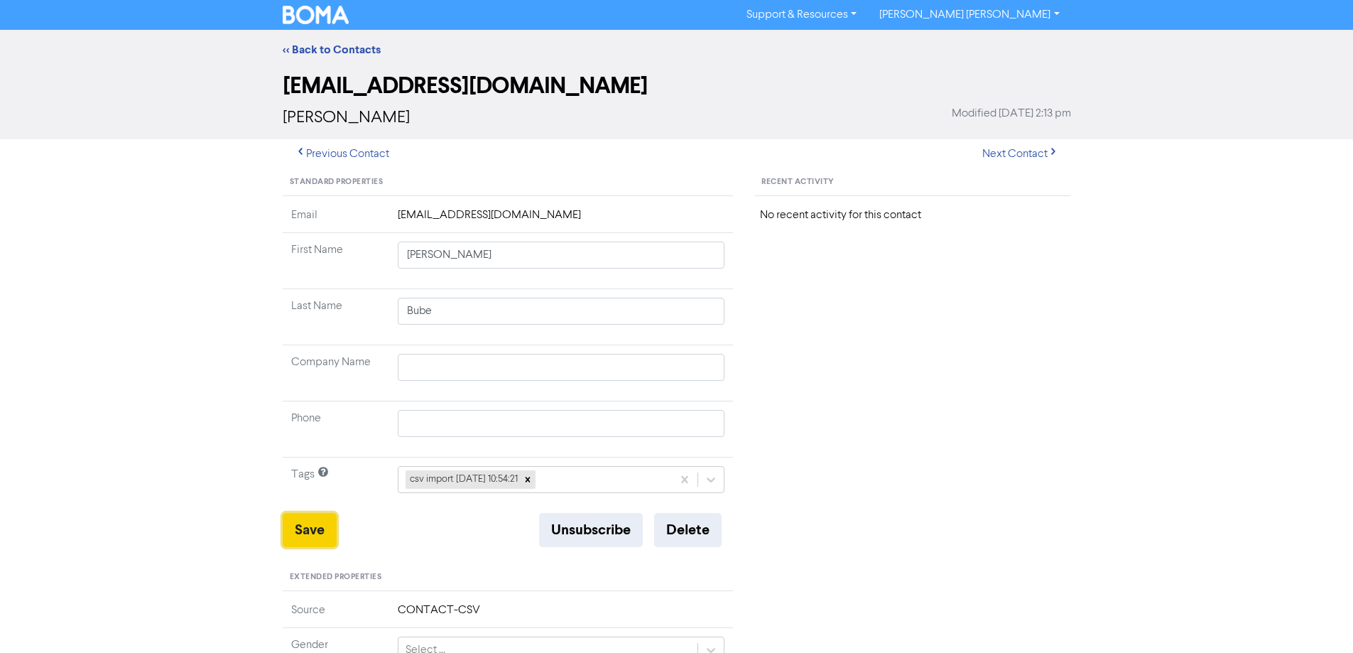
click at [311, 537] on button "Save" at bounding box center [310, 530] width 54 height 34
click at [1033, 153] on button "Next Contact" at bounding box center [1020, 154] width 101 height 30
drag, startPoint x: 447, startPoint y: 256, endPoint x: 662, endPoint y: 294, distance: 218.6
click at [615, 270] on td "[PERSON_NAME]" at bounding box center [561, 261] width 344 height 56
click at [322, 528] on button "Save" at bounding box center [310, 530] width 54 height 34
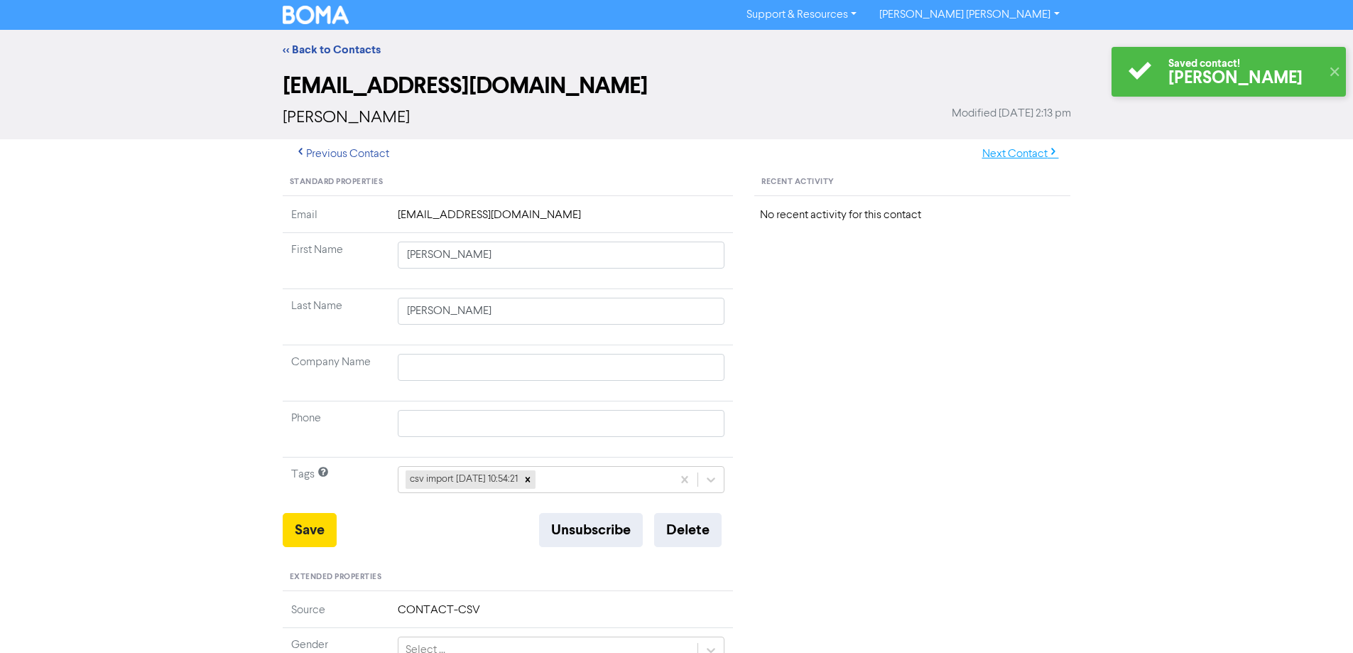
click at [1052, 151] on icon "button" at bounding box center [1052, 153] width 11 height 11
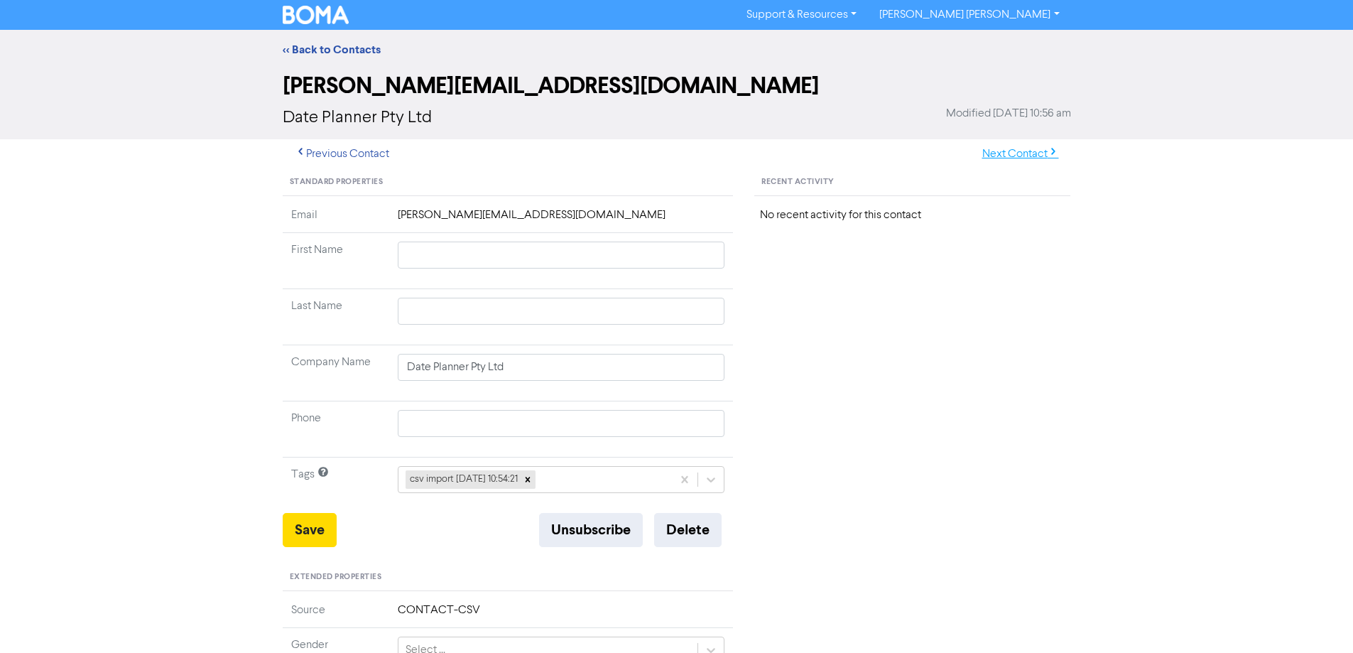
click at [1013, 143] on button "Next Contact" at bounding box center [1020, 154] width 101 height 30
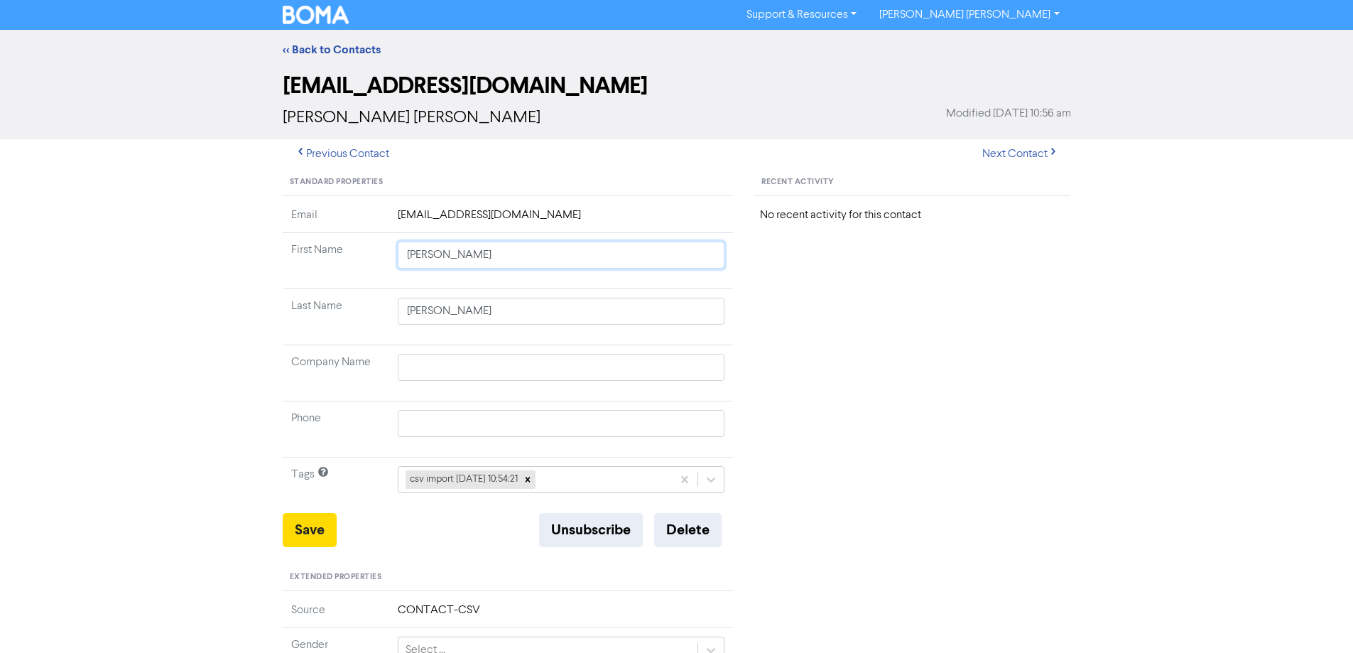
drag, startPoint x: 450, startPoint y: 257, endPoint x: 849, endPoint y: 324, distance: 405.3
click at [766, 306] on div "Standard Properties Email [EMAIL_ADDRESS][DOMAIN_NAME] First Name [PERSON_NAME]…" at bounding box center [677, 611] width 810 height 885
click at [312, 531] on button "Save" at bounding box center [310, 530] width 54 height 34
click at [996, 153] on button "Next Contact" at bounding box center [1020, 154] width 101 height 30
drag, startPoint x: 447, startPoint y: 256, endPoint x: 856, endPoint y: 336, distance: 416.0
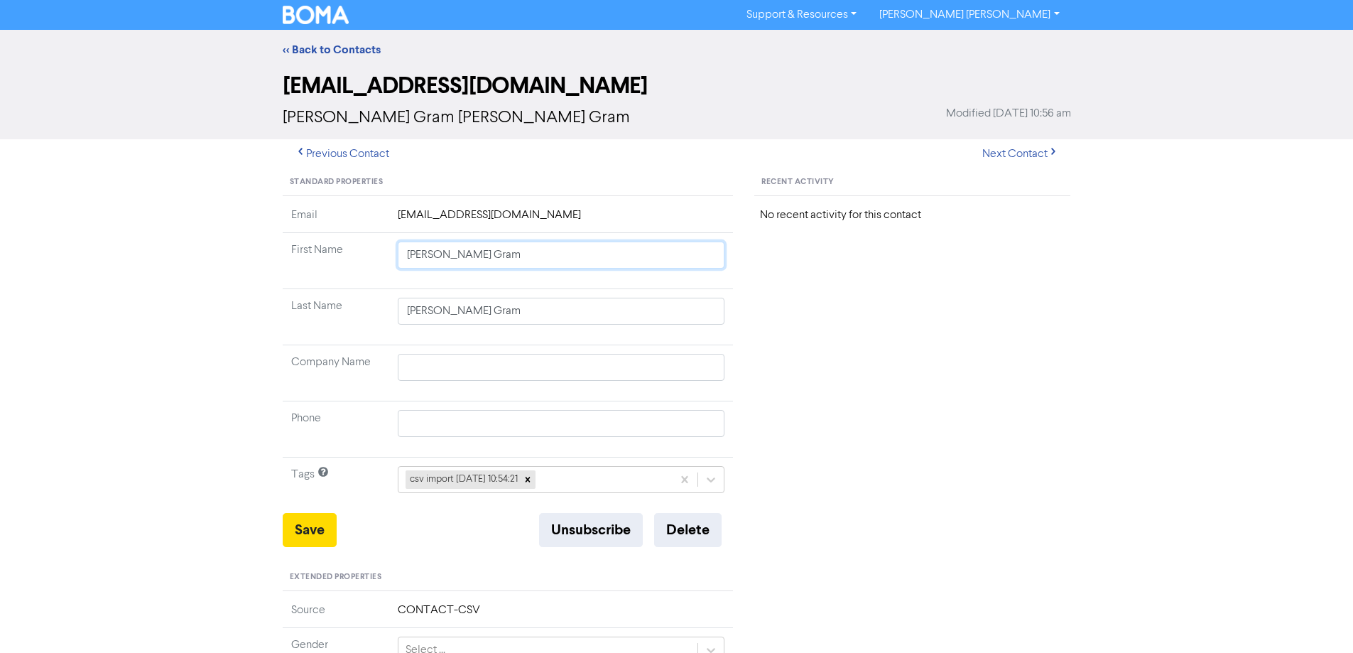
click at [854, 335] on div "Standard Properties Email [EMAIL_ADDRESS][DOMAIN_NAME] First Name [PERSON_NAME]…" at bounding box center [677, 611] width 810 height 885
click at [311, 525] on button "Save" at bounding box center [310, 530] width 54 height 34
click at [1013, 153] on button "Next Contact" at bounding box center [1020, 154] width 101 height 30
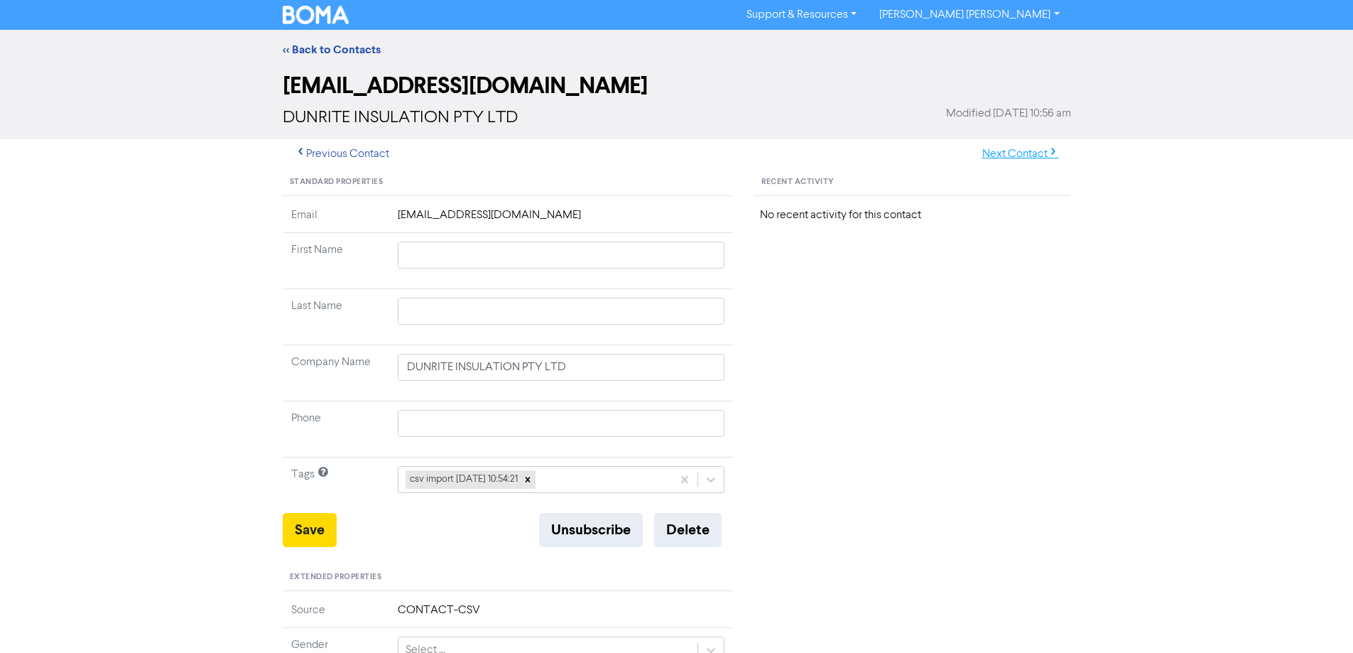
click at [1008, 153] on button "Next Contact" at bounding box center [1020, 154] width 101 height 30
click at [1012, 150] on button "Next Contact" at bounding box center [1020, 154] width 101 height 30
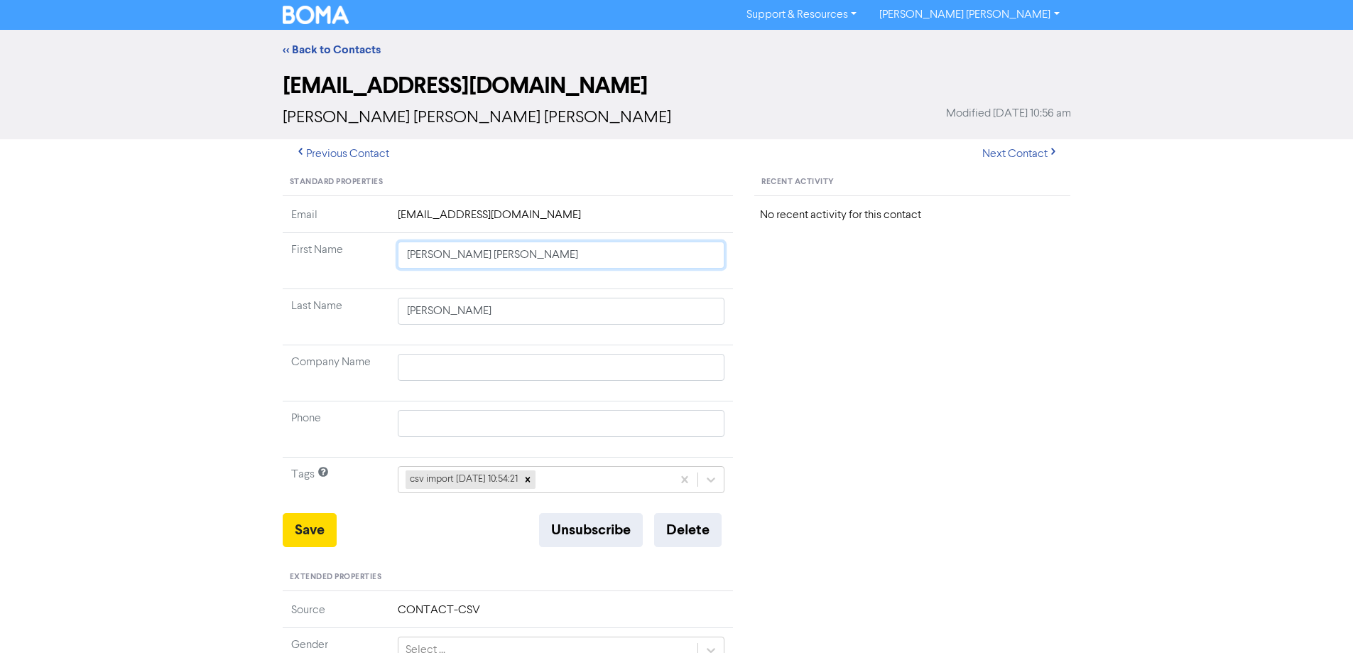
drag, startPoint x: 445, startPoint y: 256, endPoint x: 736, endPoint y: 303, distance: 295.5
click at [731, 302] on tbody "Email [EMAIL_ADDRESS][DOMAIN_NAME] First Name [PERSON_NAME] [PERSON_NAME] Last …" at bounding box center [508, 360] width 451 height 306
click at [308, 517] on button "Save" at bounding box center [310, 530] width 54 height 34
click at [1015, 148] on button "Next Contact" at bounding box center [1020, 154] width 101 height 30
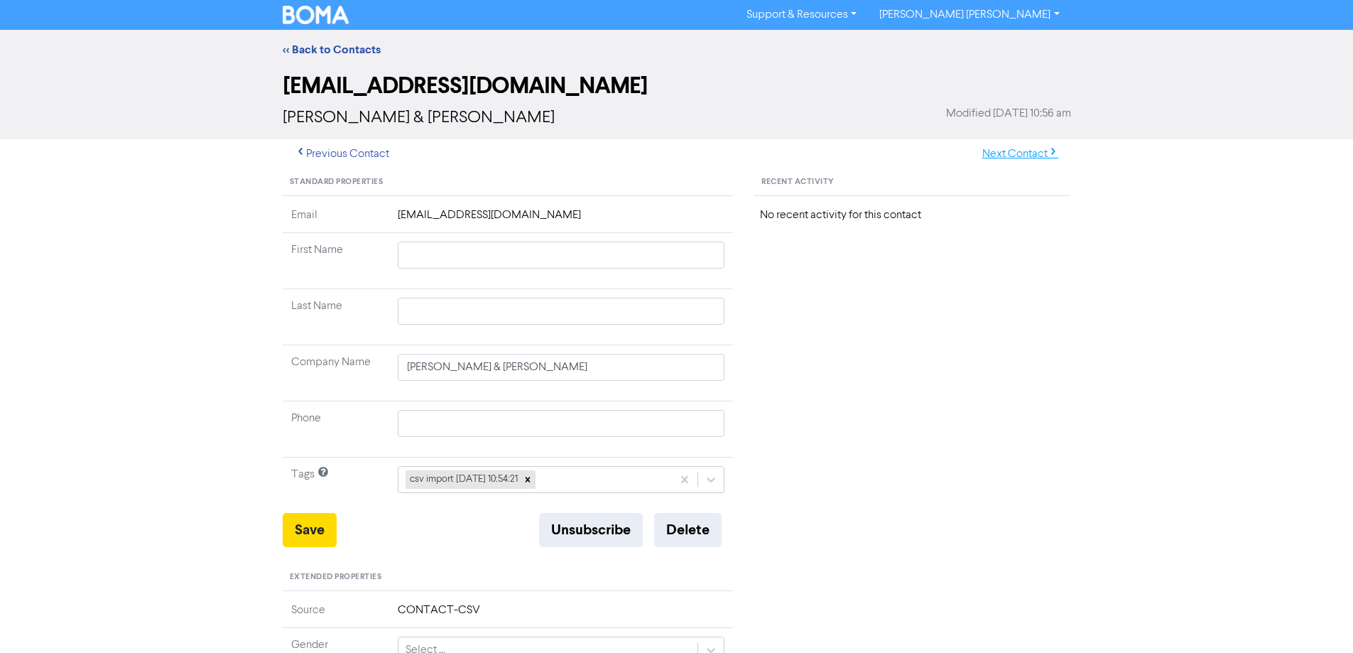
click at [1037, 148] on button "Next Contact" at bounding box center [1020, 154] width 101 height 30
drag, startPoint x: 456, startPoint y: 361, endPoint x: 322, endPoint y: 347, distance: 135.0
click at [317, 361] on tr "Company Name [PERSON_NAME]" at bounding box center [508, 373] width 451 height 56
click at [307, 545] on button "Save" at bounding box center [310, 530] width 54 height 34
click at [1011, 157] on button "Next Contact" at bounding box center [1020, 154] width 101 height 30
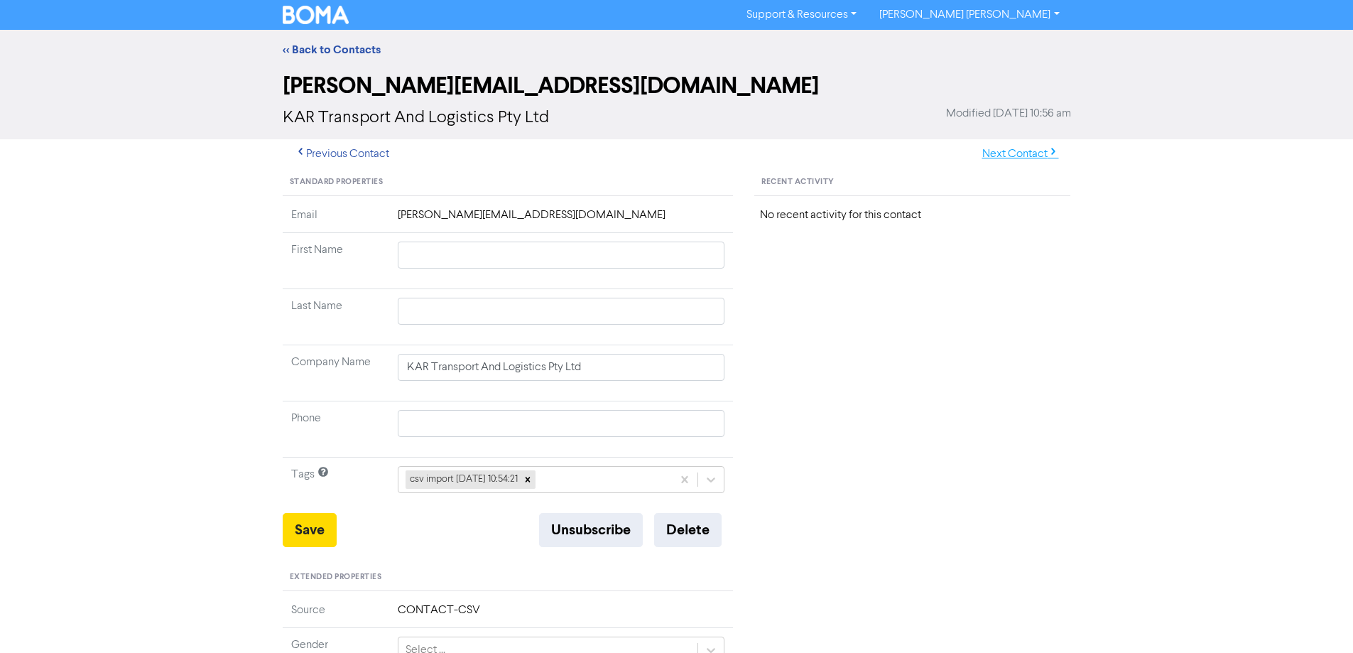
click at [1016, 152] on button "Next Contact" at bounding box center [1020, 154] width 101 height 30
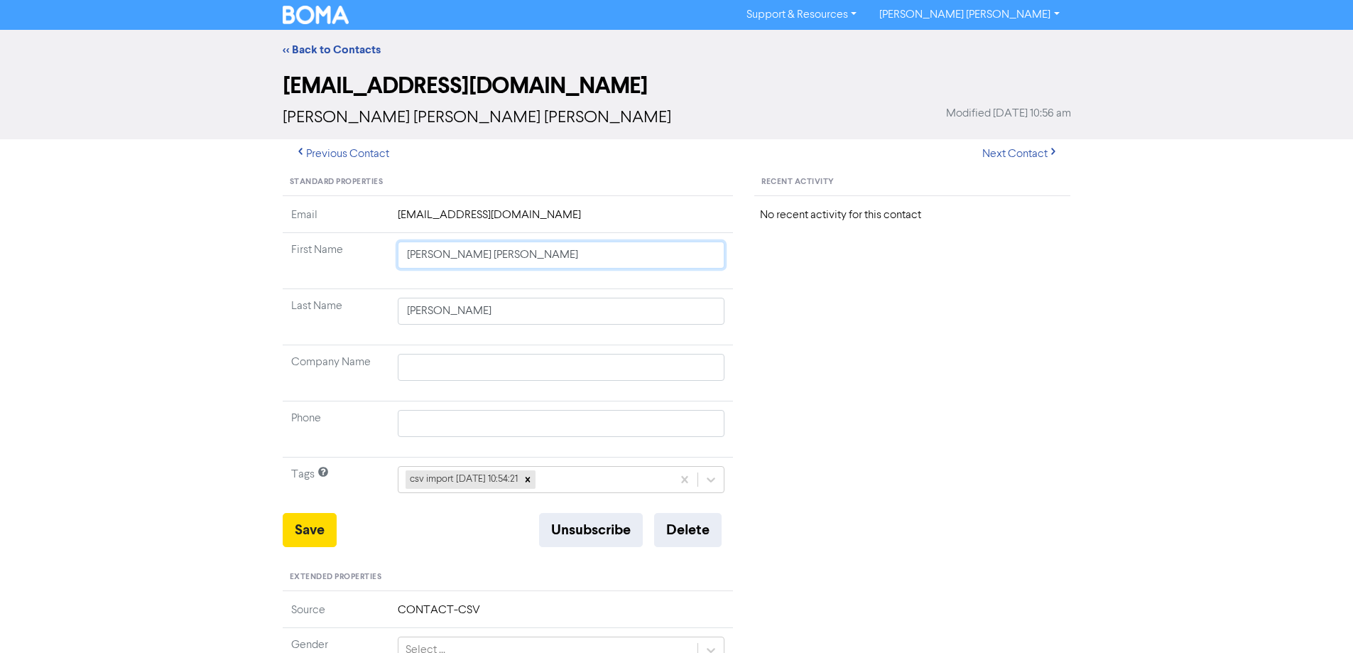
drag, startPoint x: 445, startPoint y: 257, endPoint x: 735, endPoint y: 320, distance: 296.4
click at [699, 312] on tbody "Email [EMAIL_ADDRESS][DOMAIN_NAME] First Name [PERSON_NAME] [PERSON_NAME] Last …" at bounding box center [508, 360] width 451 height 306
click at [309, 528] on button "Save" at bounding box center [310, 530] width 54 height 34
click at [1031, 146] on button "Next Contact" at bounding box center [1020, 154] width 101 height 30
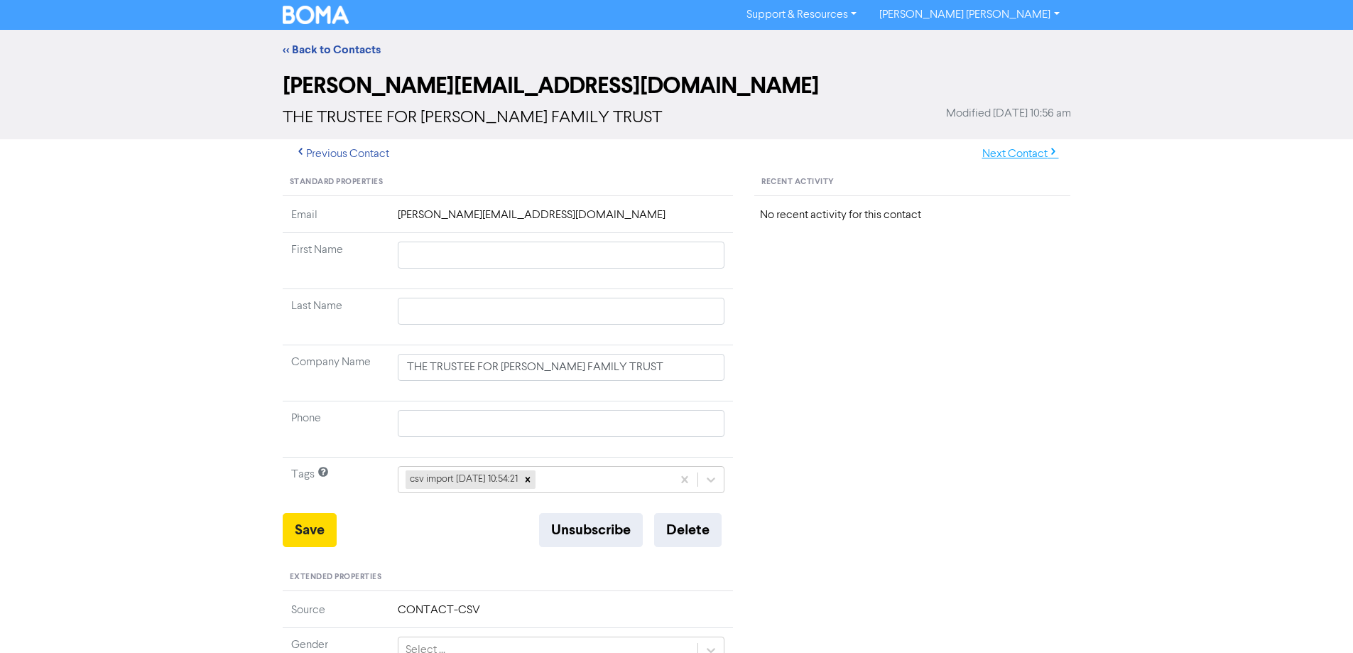
click at [1018, 158] on button "Next Contact" at bounding box center [1020, 154] width 101 height 30
click at [1012, 153] on button "Next Contact" at bounding box center [1020, 154] width 101 height 30
click at [1003, 152] on button "Next Contact" at bounding box center [1020, 154] width 101 height 30
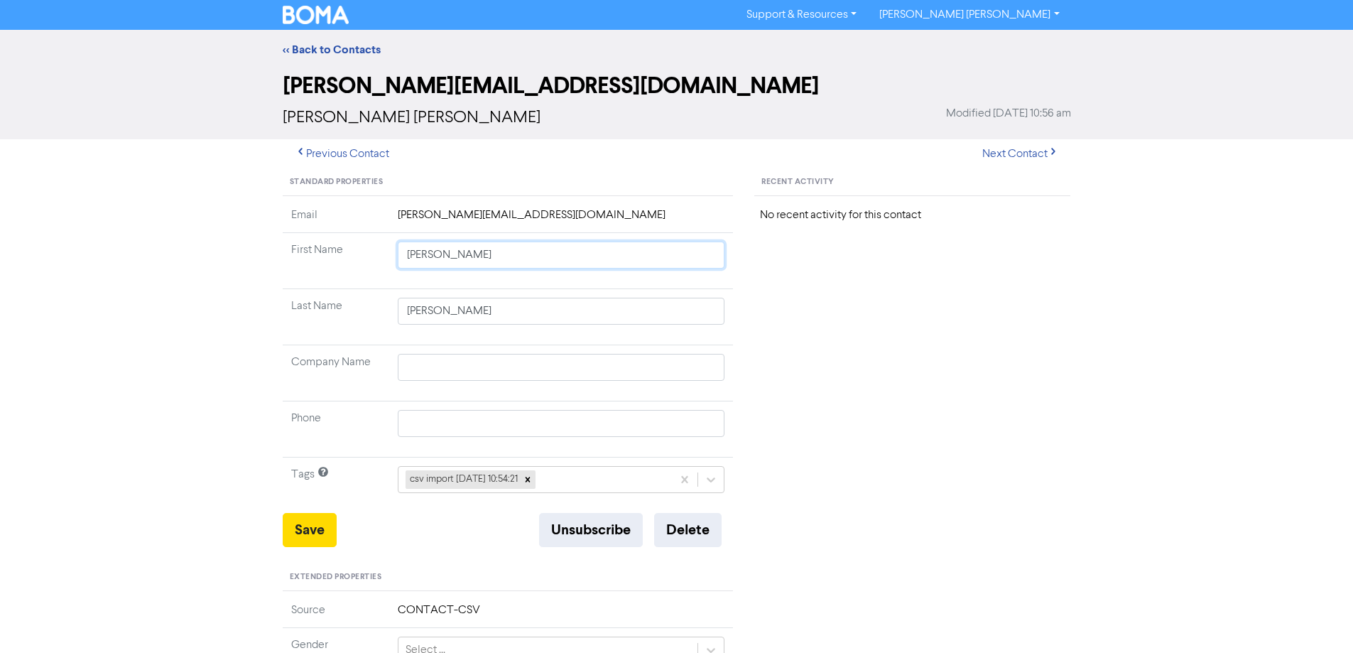
drag, startPoint x: 445, startPoint y: 257, endPoint x: 856, endPoint y: 317, distance: 416.3
click at [830, 312] on div "Standard Properties Email [PERSON_NAME][EMAIL_ADDRESS][DOMAIN_NAME] First Name …" at bounding box center [677, 611] width 810 height 885
click at [315, 533] on button "Save" at bounding box center [310, 530] width 54 height 34
click at [1016, 153] on button "Next Contact" at bounding box center [1020, 154] width 101 height 30
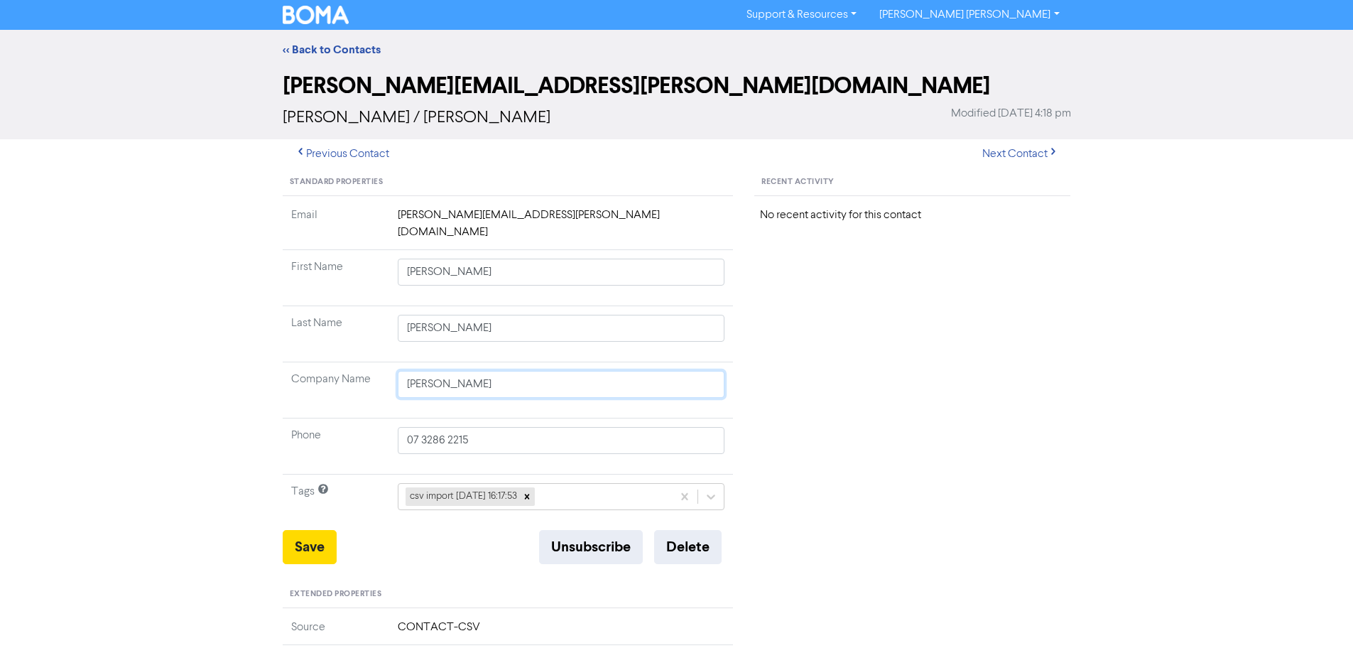
drag, startPoint x: 582, startPoint y: 358, endPoint x: 335, endPoint y: 352, distance: 247.2
click at [326, 362] on tr "Company Name [PERSON_NAME]" at bounding box center [508, 390] width 451 height 56
drag, startPoint x: 303, startPoint y: 528, endPoint x: 146, endPoint y: 483, distance: 163.9
click at [300, 530] on button "Save" at bounding box center [310, 547] width 54 height 34
click at [1012, 148] on button "Next Contact" at bounding box center [1020, 154] width 101 height 30
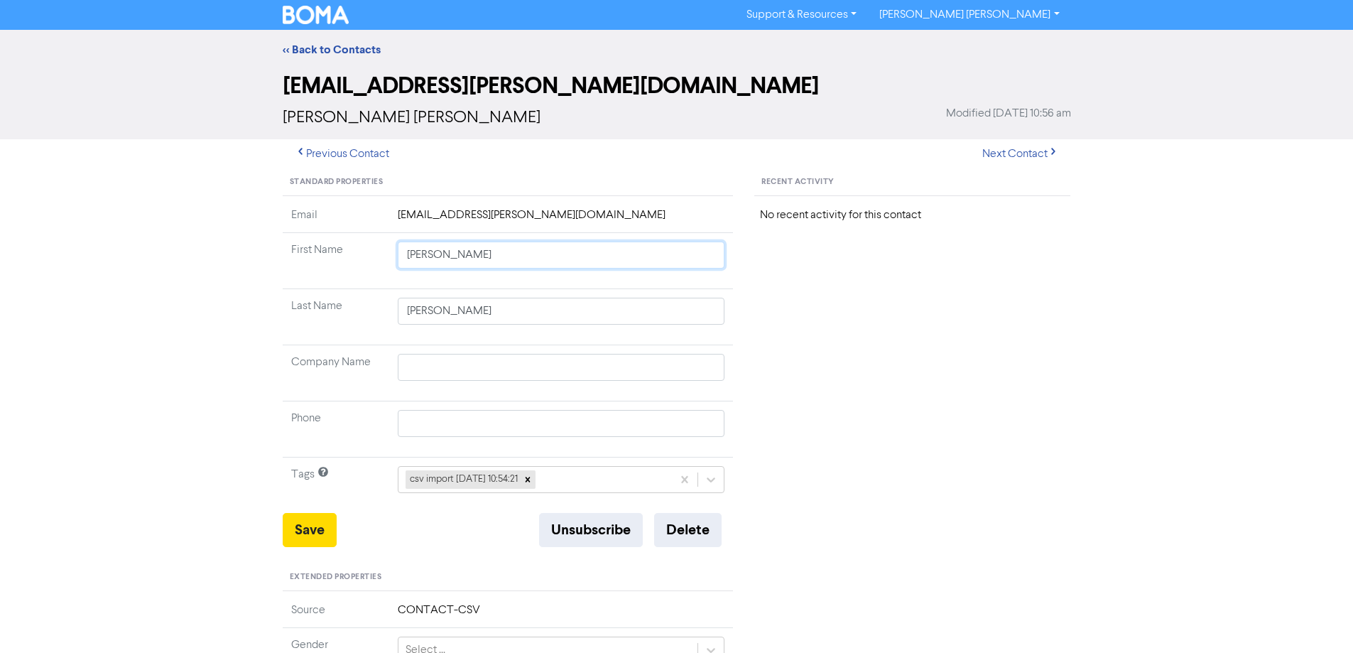
drag, startPoint x: 445, startPoint y: 256, endPoint x: 690, endPoint y: 303, distance: 249.3
click at [684, 300] on tbody "Email [EMAIL_ADDRESS][PERSON_NAME][DOMAIN_NAME] First Name [PERSON_NAME] Last N…" at bounding box center [508, 360] width 451 height 306
click at [317, 518] on button "Save" at bounding box center [310, 530] width 54 height 34
click at [1026, 146] on button "Next Contact" at bounding box center [1020, 154] width 101 height 30
drag, startPoint x: 445, startPoint y: 256, endPoint x: 770, endPoint y: 320, distance: 331.6
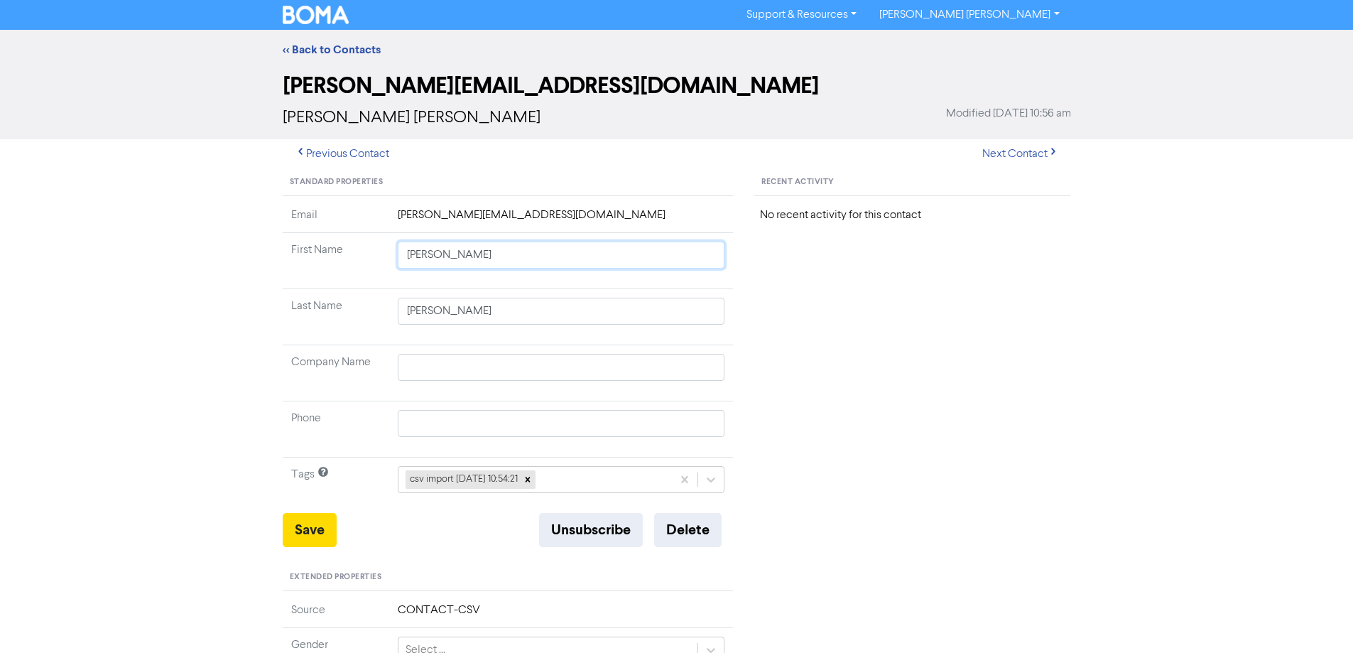
click at [770, 320] on div "Standard Properties Email [PERSON_NAME][EMAIL_ADDRESS][DOMAIN_NAME] First Name …" at bounding box center [677, 611] width 810 height 885
click at [308, 528] on button "Save" at bounding box center [310, 530] width 54 height 34
click at [1019, 155] on button "Next Contact" at bounding box center [1020, 154] width 101 height 30
drag, startPoint x: 444, startPoint y: 254, endPoint x: 825, endPoint y: 329, distance: 388.6
click at [749, 311] on div "Standard Properties Email [PERSON_NAME][EMAIL_ADDRESS][DOMAIN_NAME] First Name …" at bounding box center [677, 611] width 810 height 885
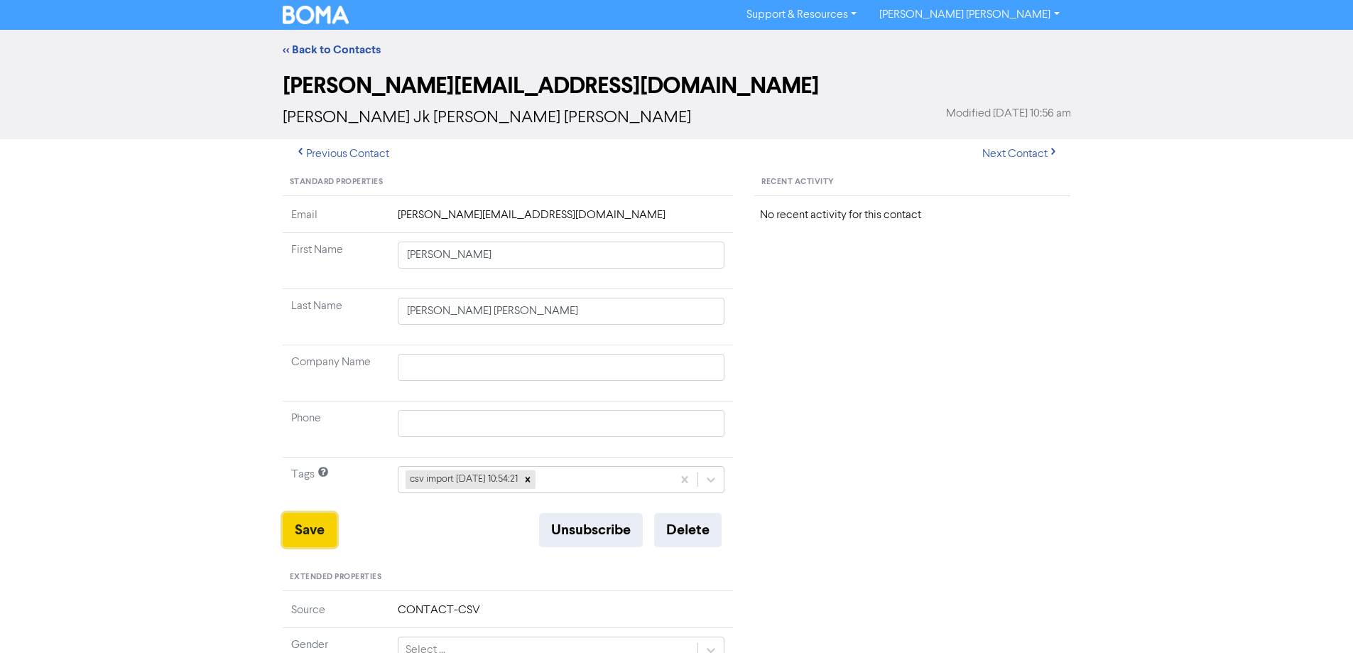
click at [324, 526] on button "Save" at bounding box center [310, 530] width 54 height 34
click at [322, 48] on link "<< Back to Contacts" at bounding box center [332, 50] width 98 height 14
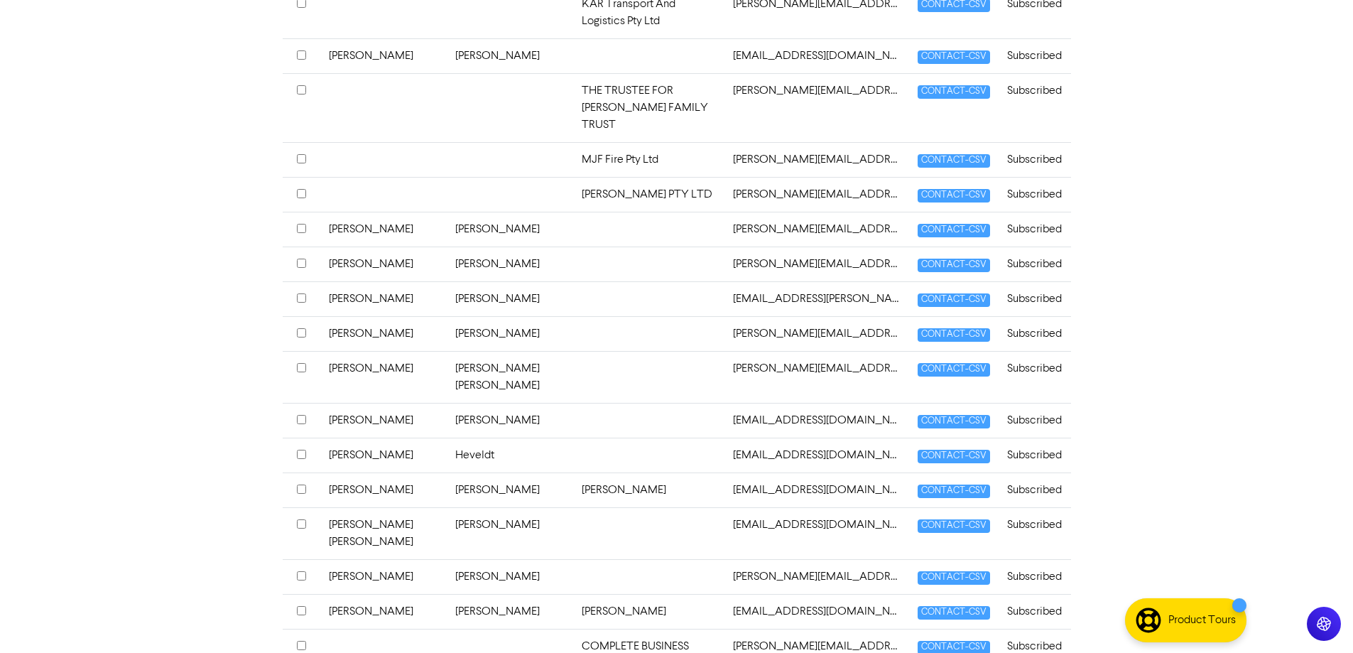
scroll to position [568, 0]
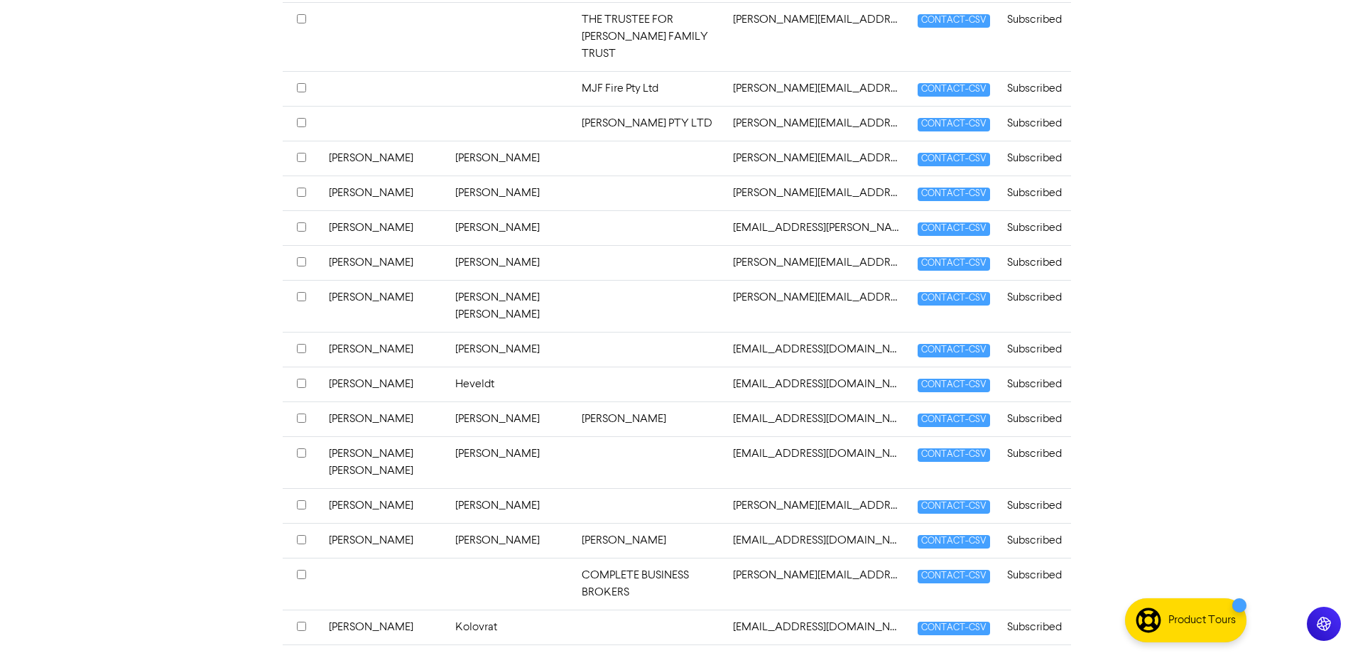
click at [563, 445] on td "[PERSON_NAME]" at bounding box center [510, 462] width 126 height 52
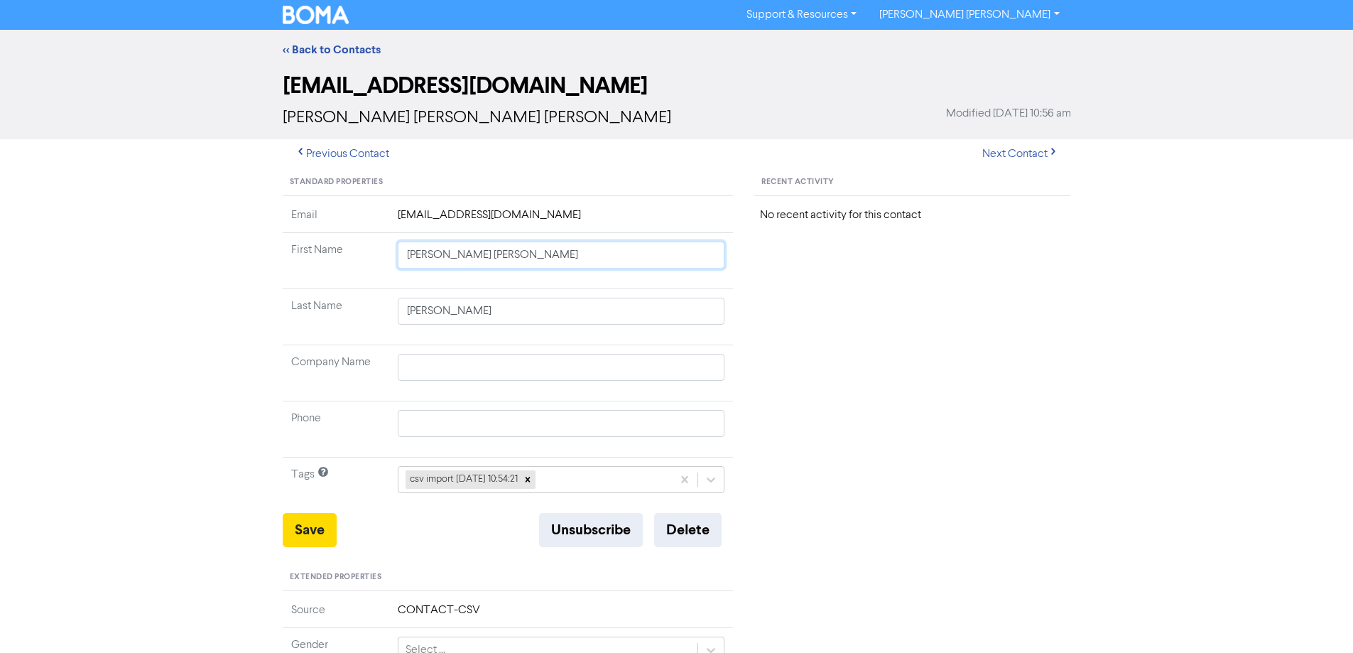
drag, startPoint x: 447, startPoint y: 258, endPoint x: 849, endPoint y: 332, distance: 408.5
click at [796, 312] on div "Standard Properties Email [EMAIL_ADDRESS][DOMAIN_NAME] First Name [PERSON_NAME]…" at bounding box center [677, 611] width 810 height 885
drag, startPoint x: 317, startPoint y: 535, endPoint x: 272, endPoint y: 508, distance: 52.9
click at [316, 535] on button "Save" at bounding box center [310, 530] width 54 height 34
click at [1018, 158] on button "Next Contact" at bounding box center [1020, 154] width 101 height 30
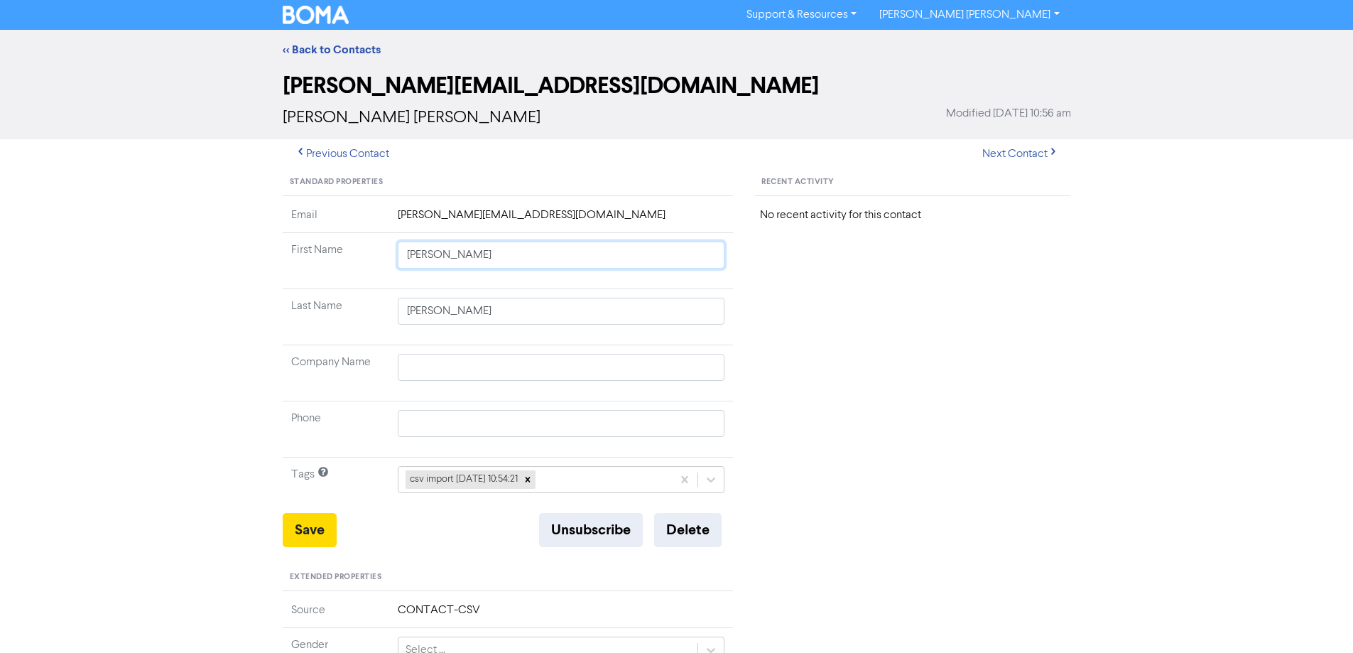
drag, startPoint x: 450, startPoint y: 258, endPoint x: 712, endPoint y: 301, distance: 266.3
click at [707, 298] on tbody "Email [PERSON_NAME][EMAIL_ADDRESS][DOMAIN_NAME] First Name [PERSON_NAME] Last N…" at bounding box center [508, 360] width 451 height 306
drag, startPoint x: 290, startPoint y: 530, endPoint x: 283, endPoint y: 526, distance: 8.3
click at [290, 530] on button "Save" at bounding box center [310, 530] width 54 height 34
click at [1028, 156] on button "Next Contact" at bounding box center [1020, 154] width 101 height 30
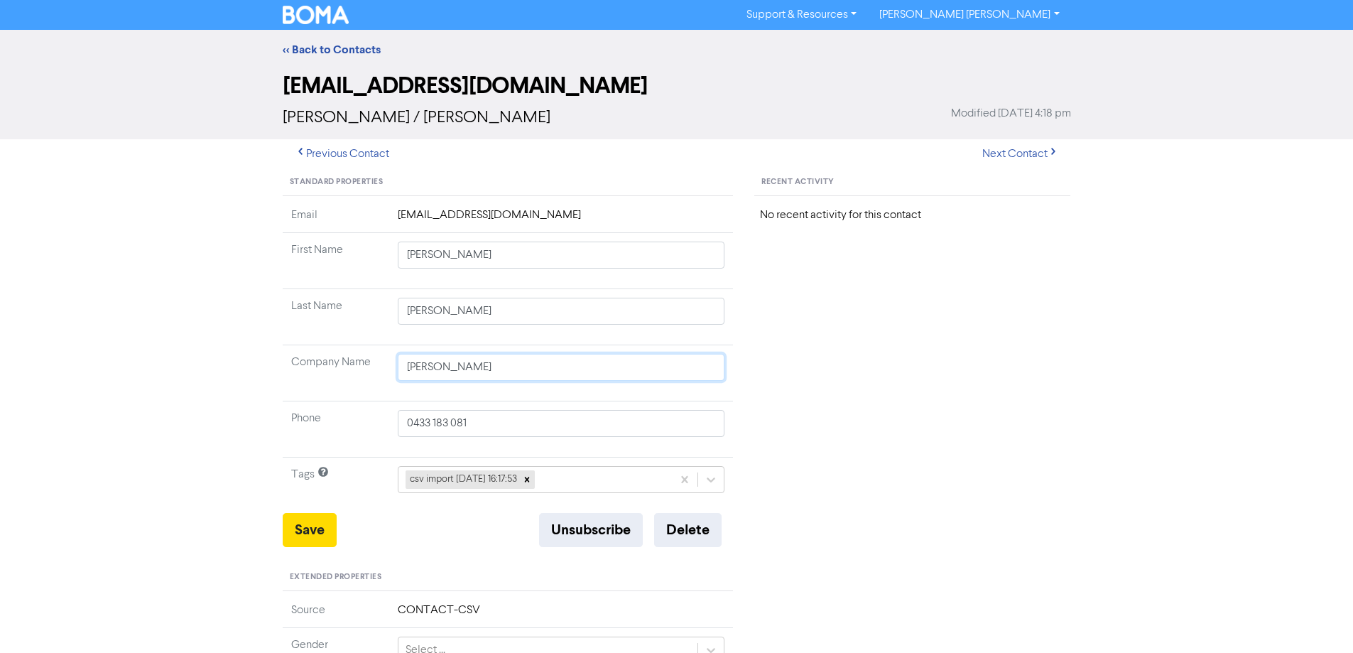
drag, startPoint x: 523, startPoint y: 374, endPoint x: 274, endPoint y: 358, distance: 249.0
click at [275, 360] on div "Standard Properties Email [EMAIL_ADDRESS][DOMAIN_NAME] First Name [PERSON_NAME]…" at bounding box center [508, 611] width 472 height 885
click at [297, 528] on button "Save" at bounding box center [310, 530] width 54 height 34
click at [1018, 155] on button "Next Contact" at bounding box center [1020, 154] width 101 height 30
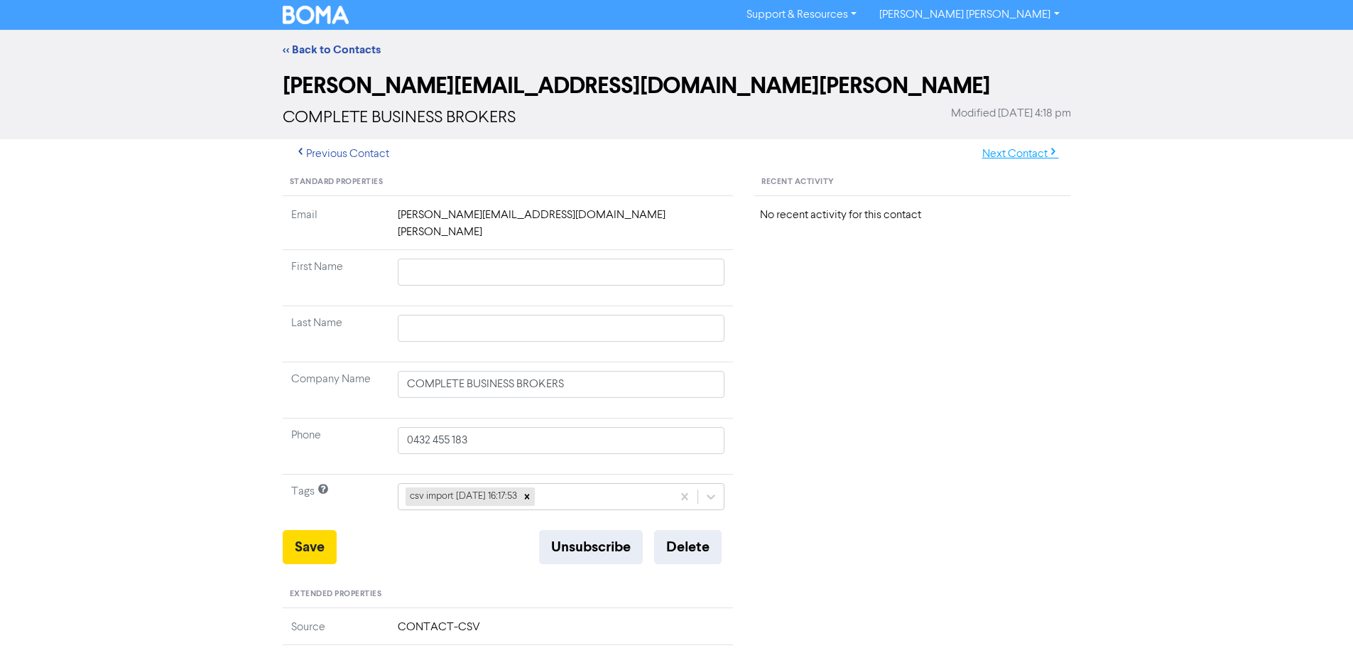
click at [998, 155] on button "Next Contact" at bounding box center [1020, 154] width 101 height 30
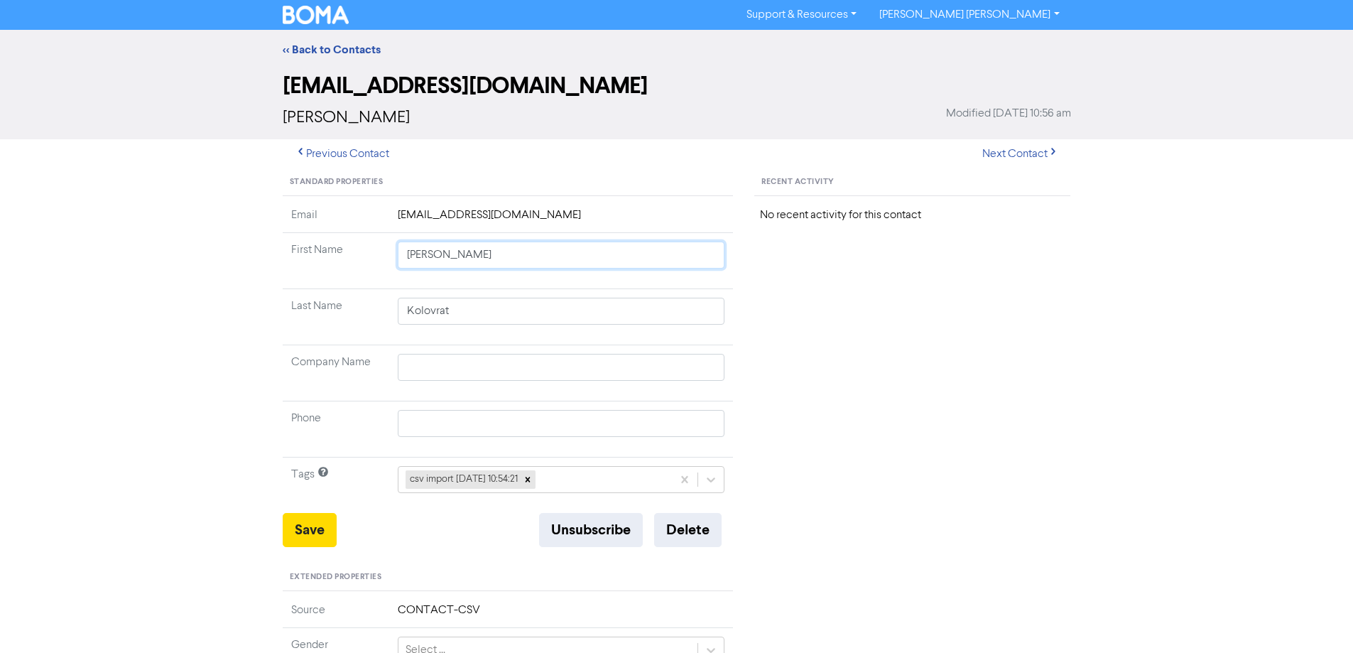
drag, startPoint x: 449, startPoint y: 254, endPoint x: 675, endPoint y: 310, distance: 233.4
click at [675, 310] on tbody "Email [PERSON_NAME][EMAIL_ADDRESS][DOMAIN_NAME] First Name [PERSON_NAME] Last N…" at bounding box center [508, 360] width 451 height 306
click at [305, 533] on button "Save" at bounding box center [310, 530] width 54 height 34
click at [991, 156] on button "Next Contact" at bounding box center [1020, 154] width 101 height 30
drag, startPoint x: 448, startPoint y: 257, endPoint x: 913, endPoint y: 362, distance: 476.9
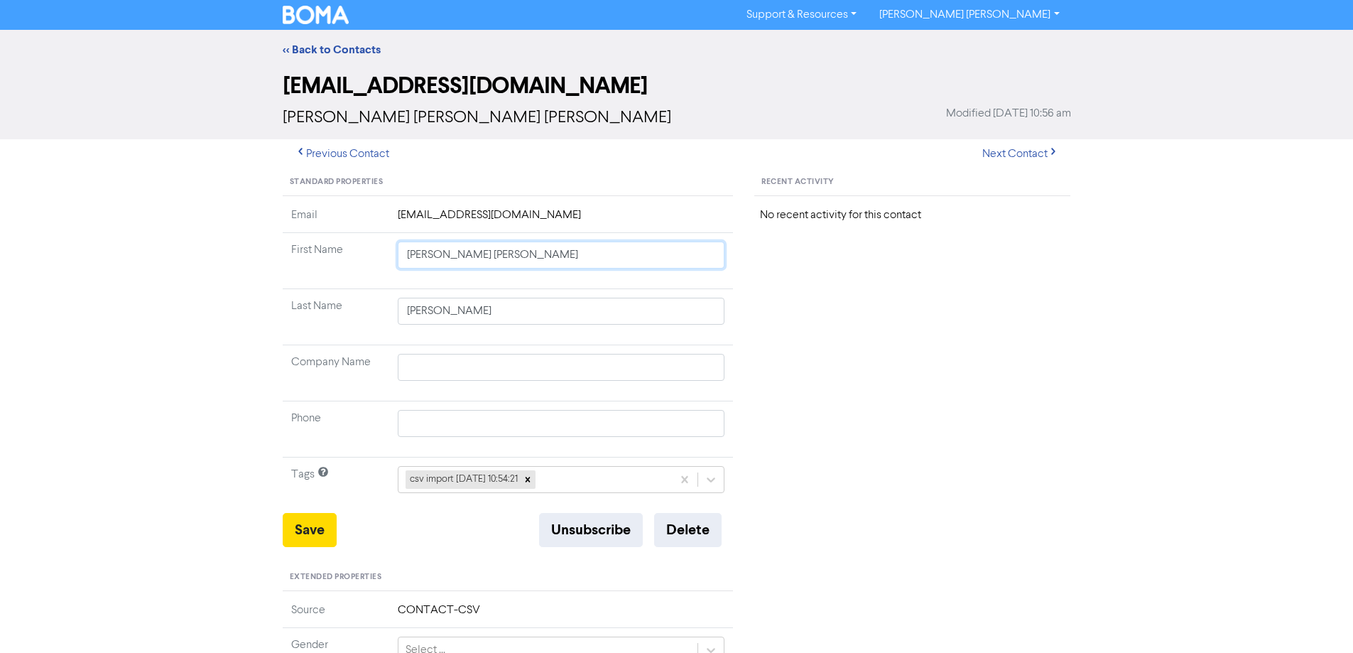
click at [895, 347] on div "Standard Properties Email [EMAIL_ADDRESS][DOMAIN_NAME] First Name [PERSON_NAME]…" at bounding box center [677, 611] width 810 height 885
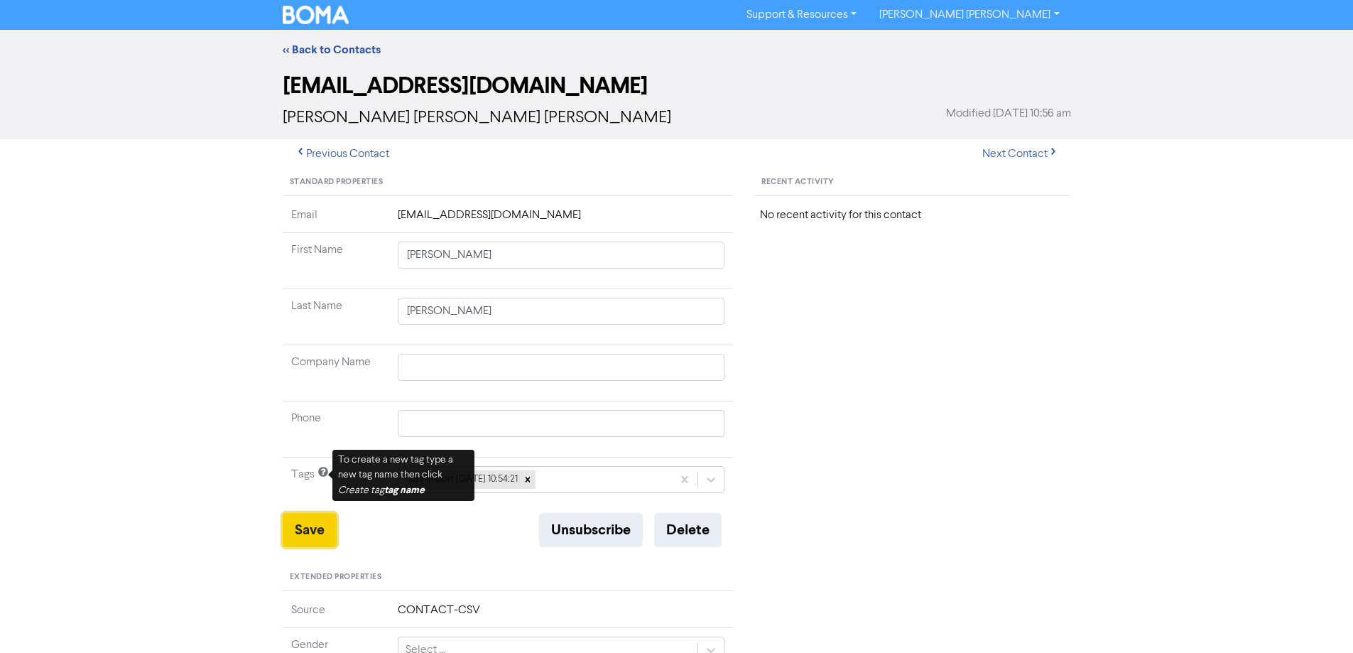
click at [309, 524] on button "Save" at bounding box center [310, 530] width 54 height 34
click at [1018, 146] on button "Next Contact" at bounding box center [1020, 154] width 101 height 30
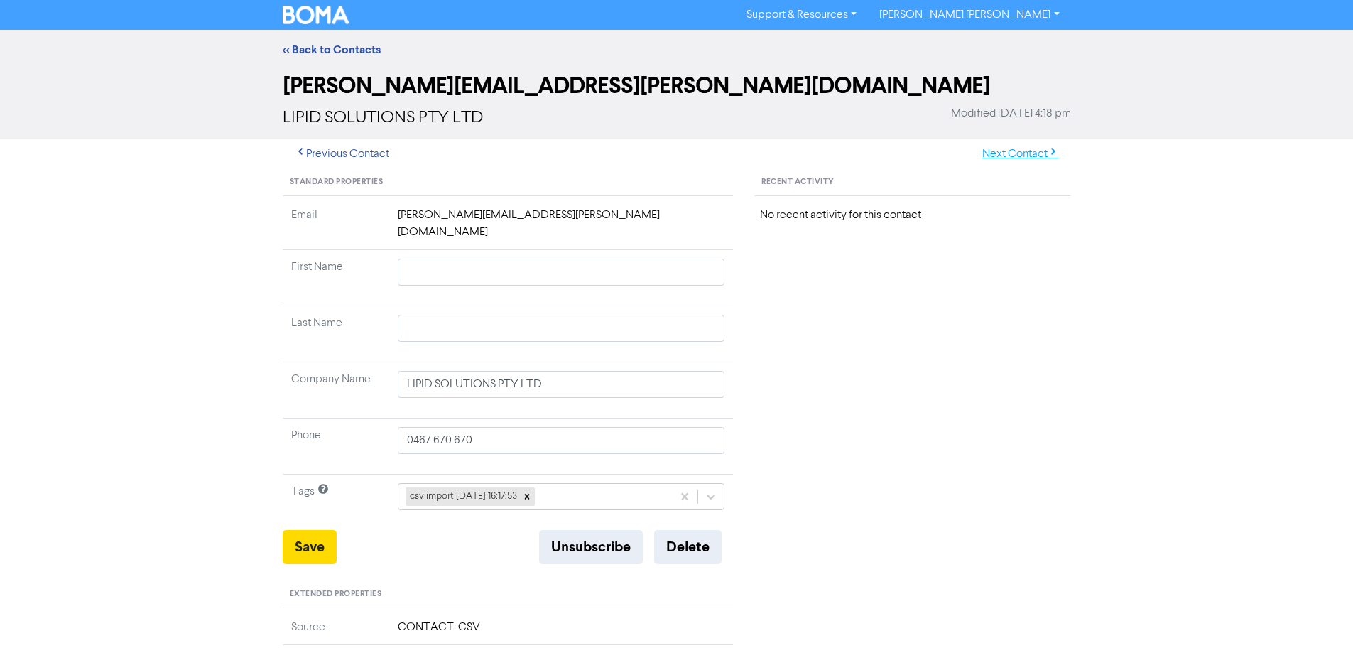
click at [1008, 156] on button "Next Contact" at bounding box center [1020, 154] width 101 height 30
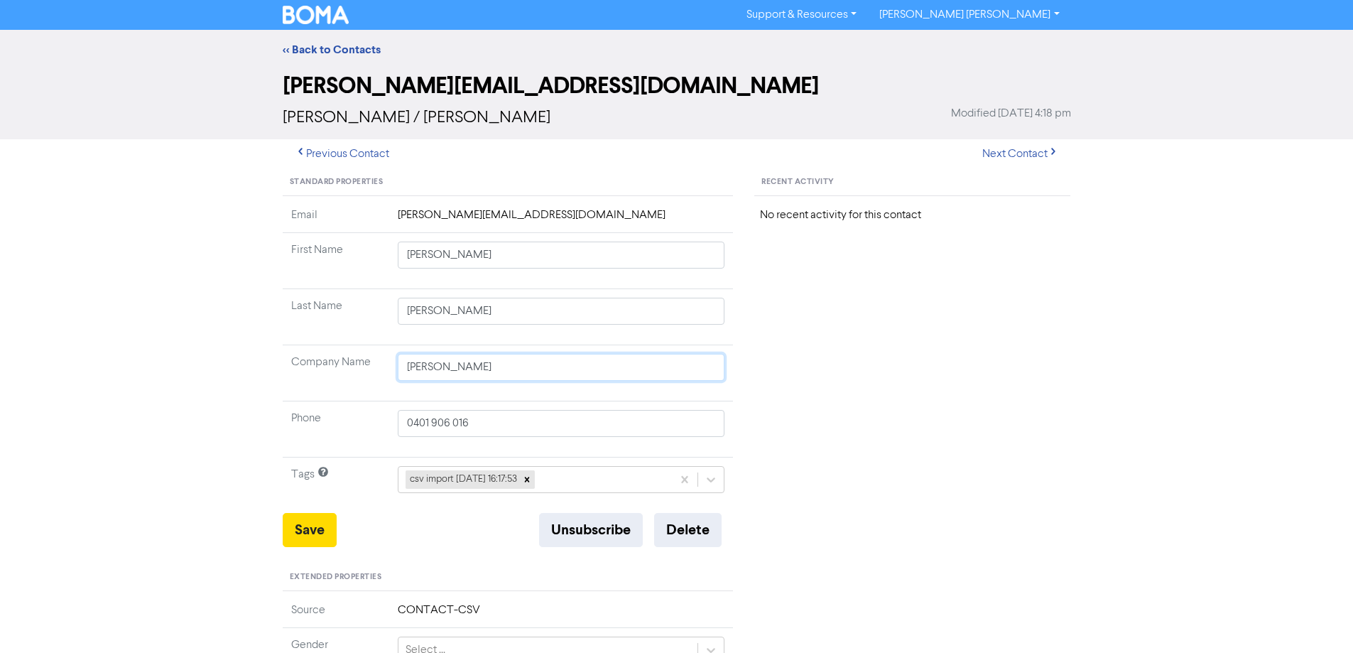
drag, startPoint x: 540, startPoint y: 370, endPoint x: 383, endPoint y: 373, distance: 157.0
click at [383, 374] on tr "Company Name [PERSON_NAME]" at bounding box center [508, 373] width 451 height 56
click at [319, 529] on button "Save" at bounding box center [310, 530] width 54 height 34
click at [1014, 149] on button "Next Contact" at bounding box center [1020, 154] width 101 height 30
drag, startPoint x: 448, startPoint y: 256, endPoint x: 769, endPoint y: 349, distance: 334.0
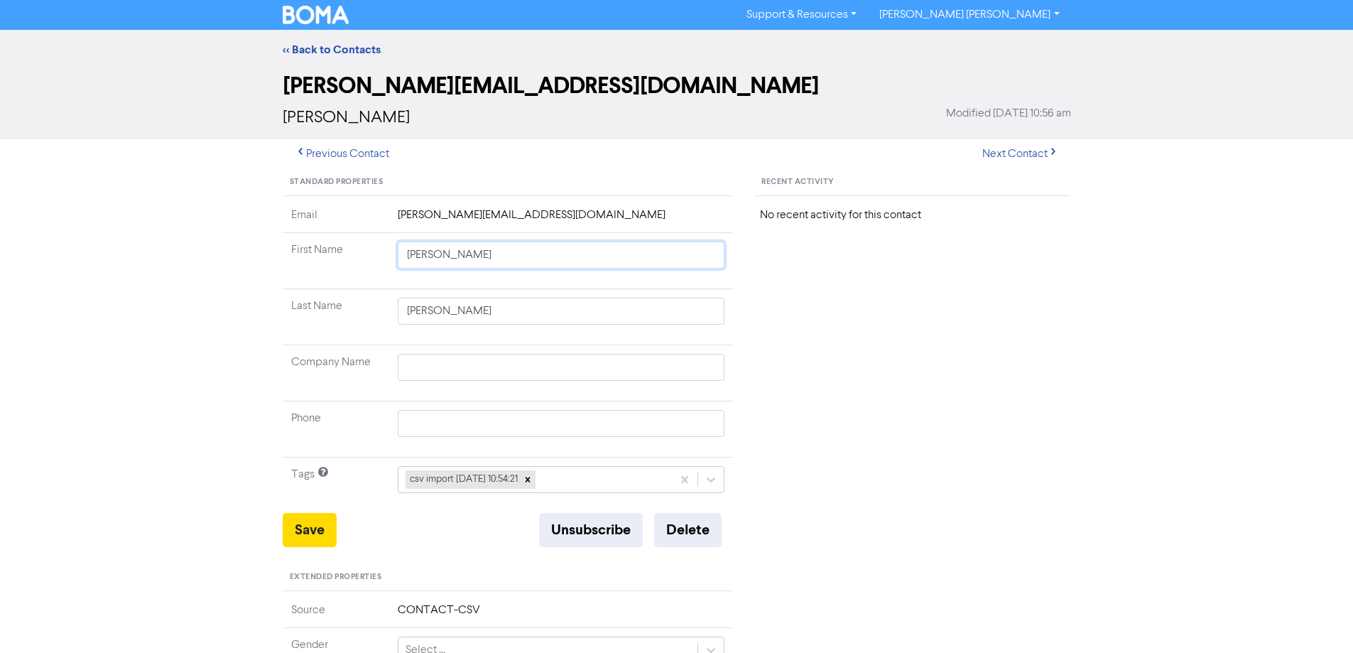
click at [715, 330] on tbody "Email [PERSON_NAME][EMAIL_ADDRESS][DOMAIN_NAME] First Name [PERSON_NAME] Last N…" at bounding box center [508, 360] width 451 height 306
click at [320, 531] on button "Save" at bounding box center [310, 530] width 54 height 34
click at [1021, 156] on button "Next Contact" at bounding box center [1020, 154] width 101 height 30
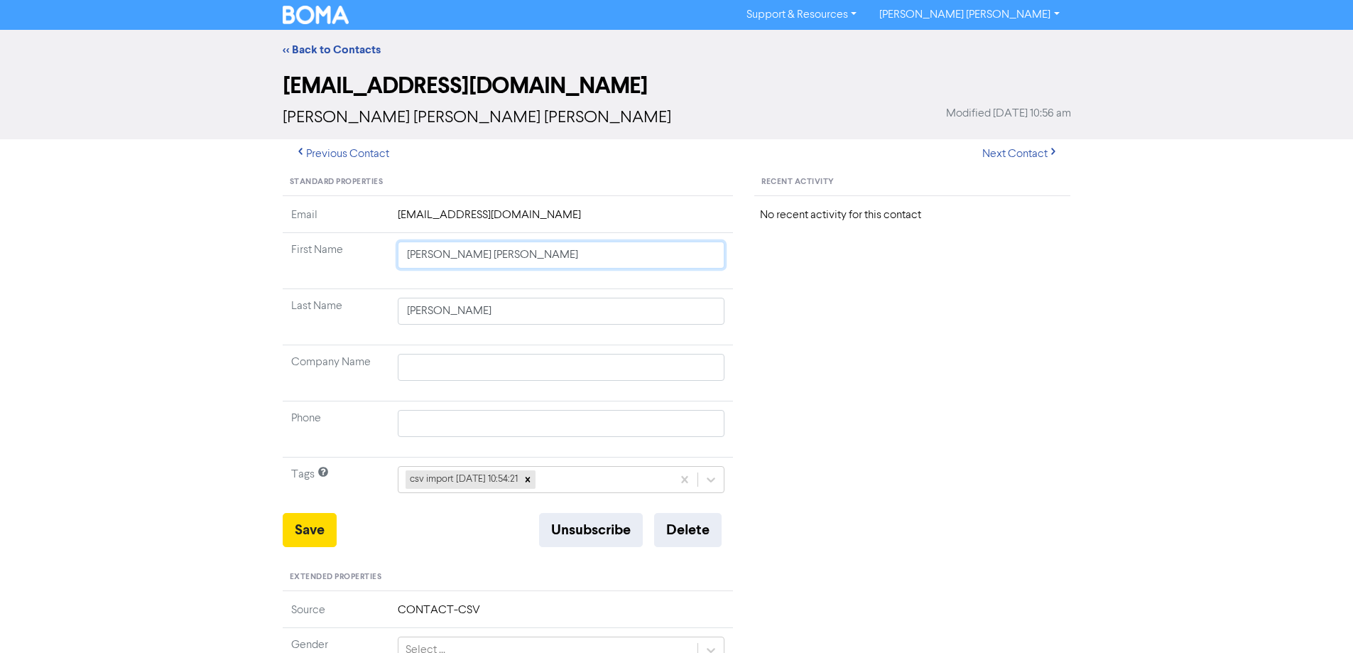
drag, startPoint x: 440, startPoint y: 256, endPoint x: 681, endPoint y: 337, distance: 254.7
click at [680, 336] on tbody "Email [EMAIL_ADDRESS][DOMAIN_NAME] First Name [PERSON_NAME] [PERSON_NAME] Last …" at bounding box center [508, 360] width 451 height 306
click at [311, 535] on button "Save" at bounding box center [310, 530] width 54 height 34
click at [1042, 158] on button "Next Contact" at bounding box center [1020, 154] width 101 height 30
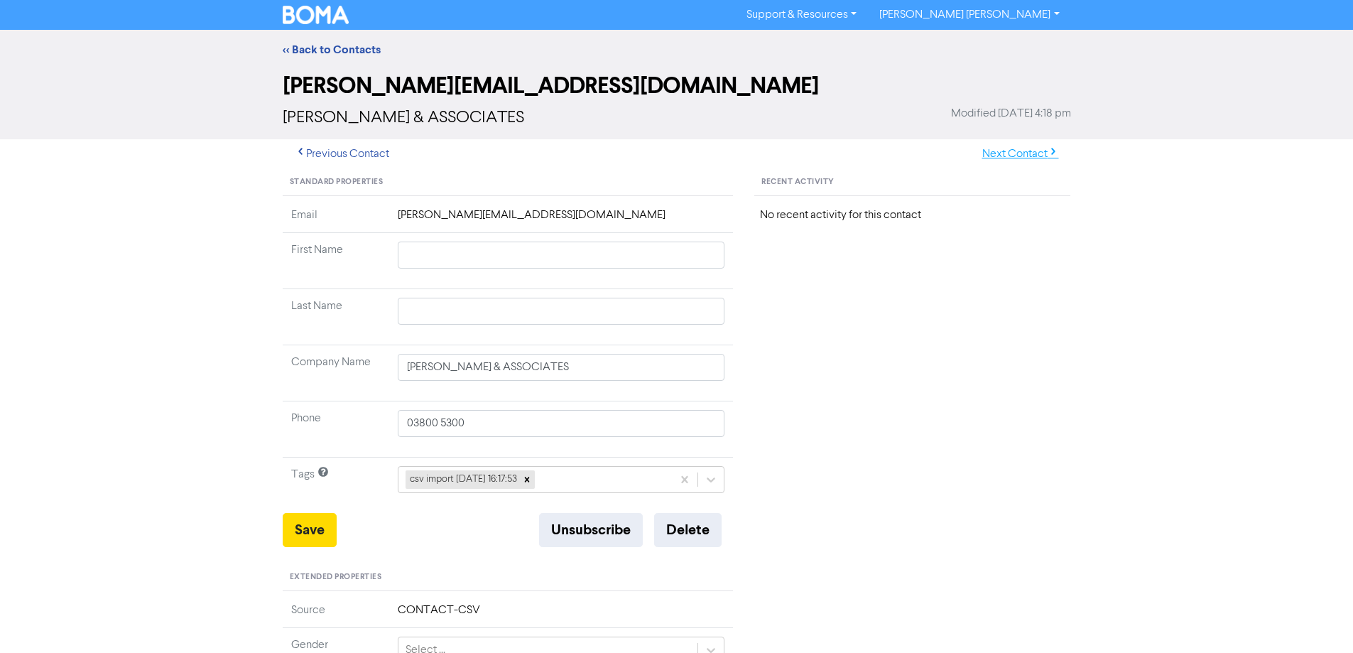
click at [1013, 156] on button "Next Contact" at bounding box center [1020, 154] width 101 height 30
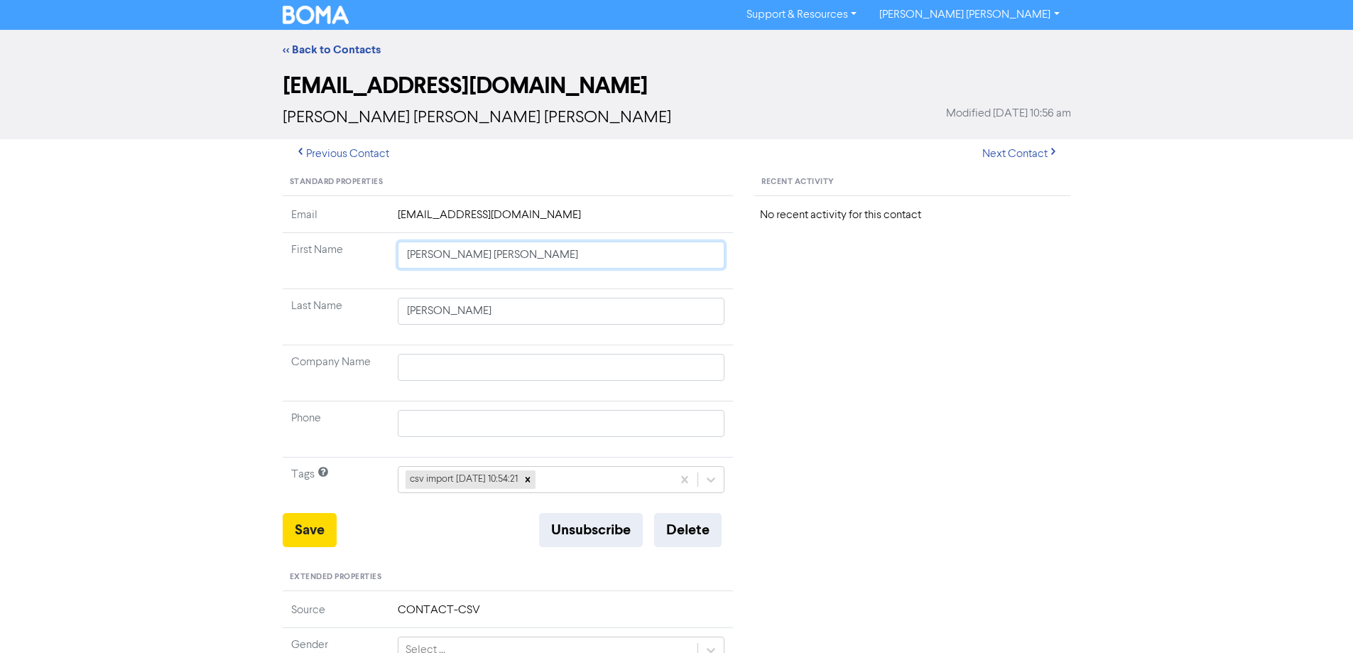
drag, startPoint x: 450, startPoint y: 256, endPoint x: 815, endPoint y: 336, distance: 374.3
click at [781, 330] on div "Standard Properties Email [EMAIL_ADDRESS][DOMAIN_NAME] First Name [PERSON_NAME]…" at bounding box center [677, 611] width 810 height 885
click at [320, 536] on button "Save" at bounding box center [310, 530] width 54 height 34
click at [1009, 153] on button "Next Contact" at bounding box center [1020, 154] width 101 height 30
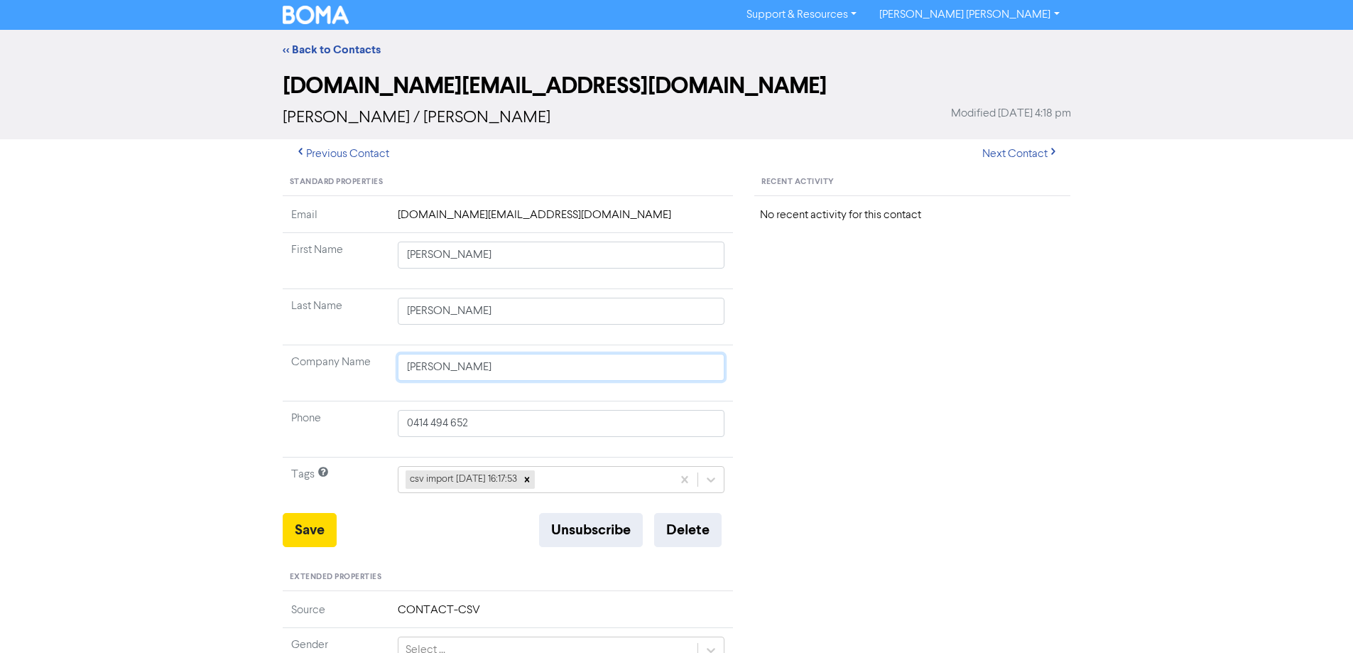
drag, startPoint x: 604, startPoint y: 366, endPoint x: 361, endPoint y: 376, distance: 242.4
click at [378, 372] on tr "Company Name [PERSON_NAME]" at bounding box center [508, 373] width 451 height 56
click at [303, 537] on button "Save" at bounding box center [310, 530] width 54 height 34
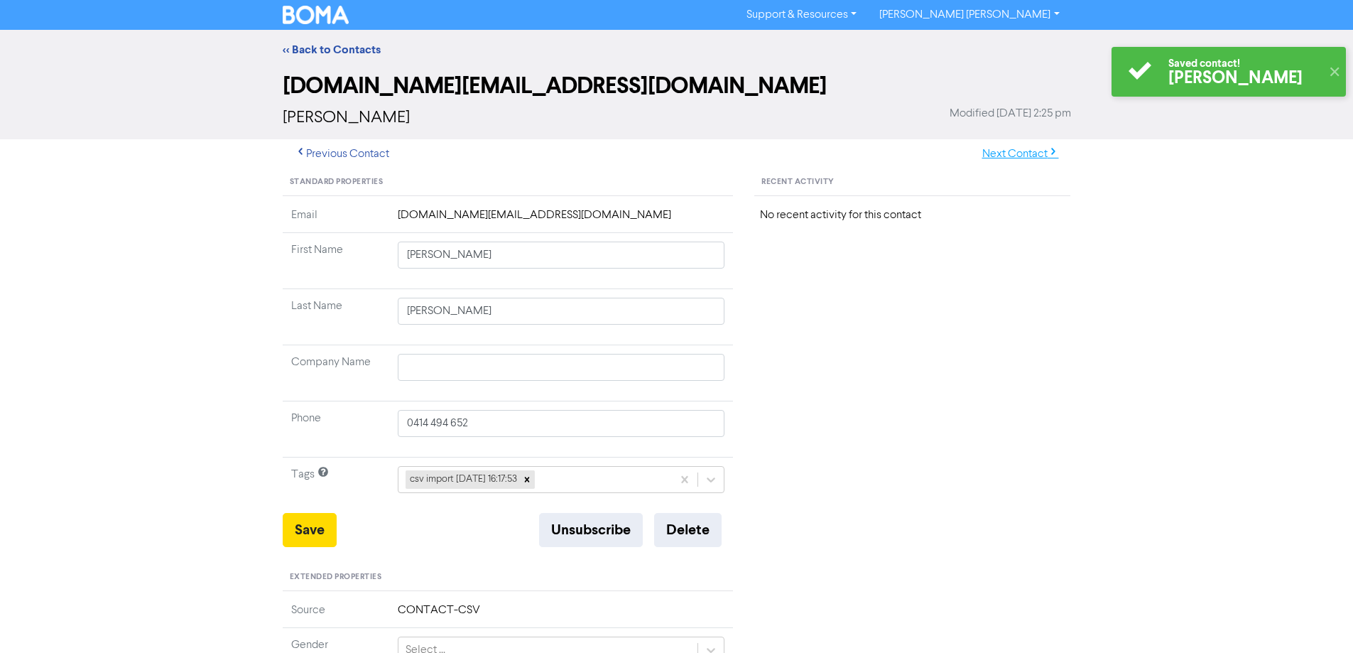
click at [1013, 156] on button "Next Contact" at bounding box center [1020, 154] width 101 height 30
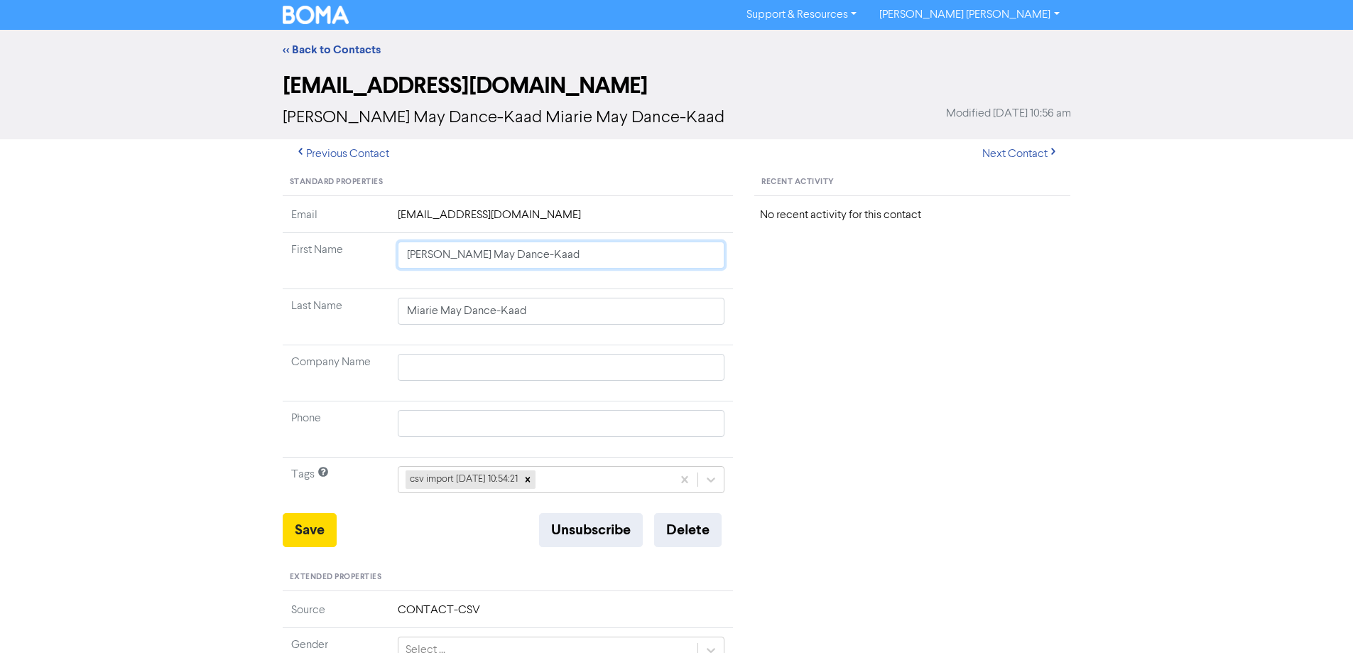
drag, startPoint x: 450, startPoint y: 256, endPoint x: 834, endPoint y: 310, distance: 388.0
click at [809, 310] on div "Standard Properties Email [EMAIL_ADDRESS][DOMAIN_NAME] First Name [PERSON_NAME]…" at bounding box center [677, 611] width 810 height 885
click at [313, 521] on button "Save" at bounding box center [310, 530] width 54 height 34
click at [1026, 153] on button "Next Contact" at bounding box center [1020, 154] width 101 height 30
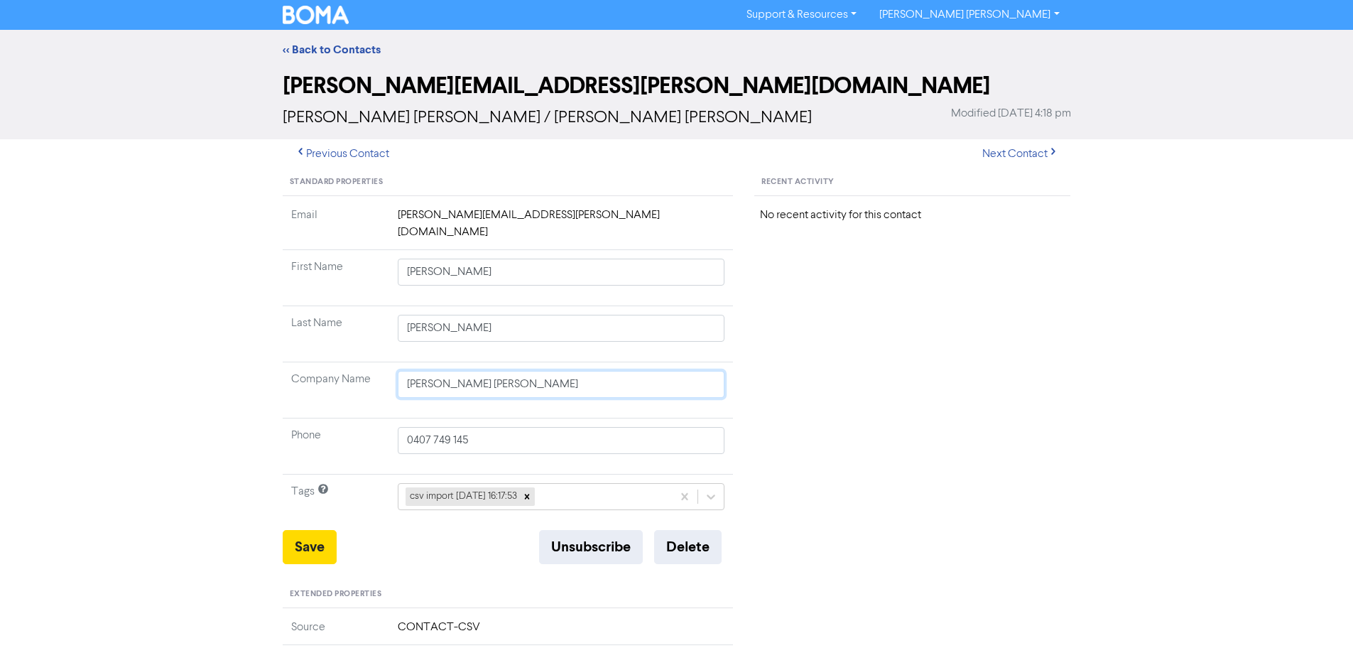
drag, startPoint x: 447, startPoint y: 370, endPoint x: 373, endPoint y: 368, distance: 73.9
click at [354, 369] on tr "Company Name [PERSON_NAME] [PERSON_NAME]" at bounding box center [508, 390] width 451 height 56
click at [323, 530] on button "Save" at bounding box center [310, 547] width 54 height 34
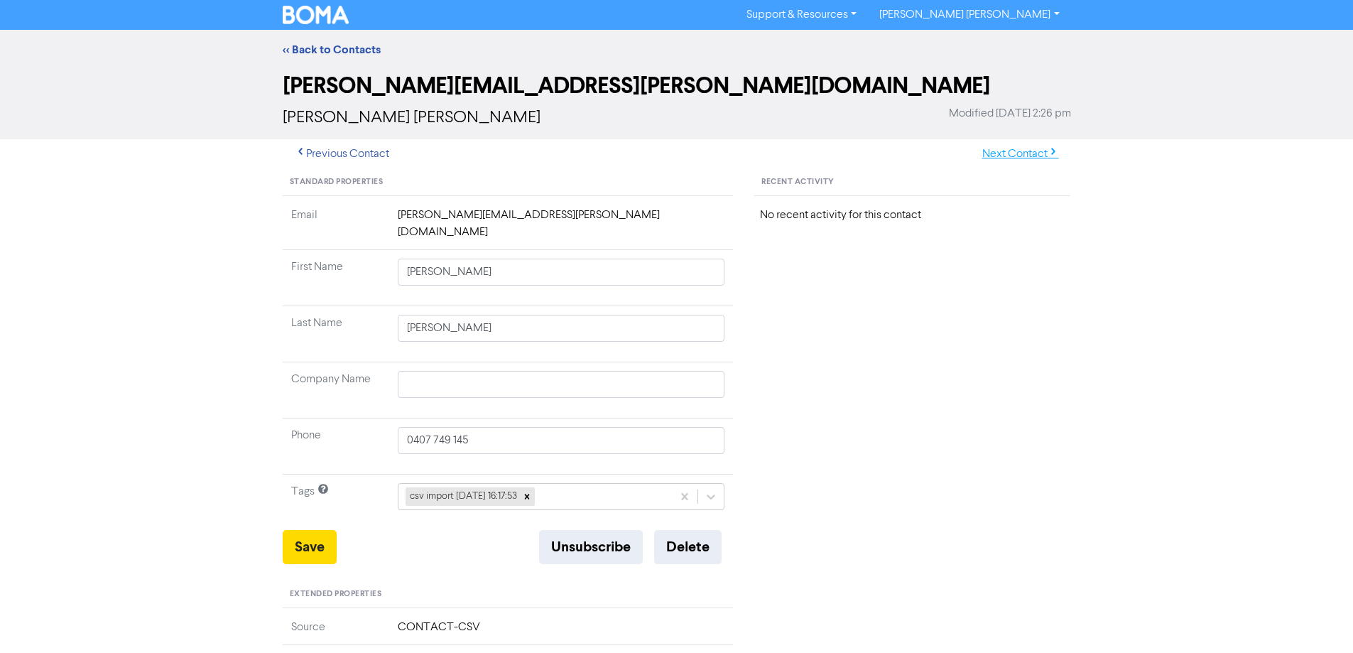
click at [1016, 148] on button "Next Contact" at bounding box center [1020, 154] width 101 height 30
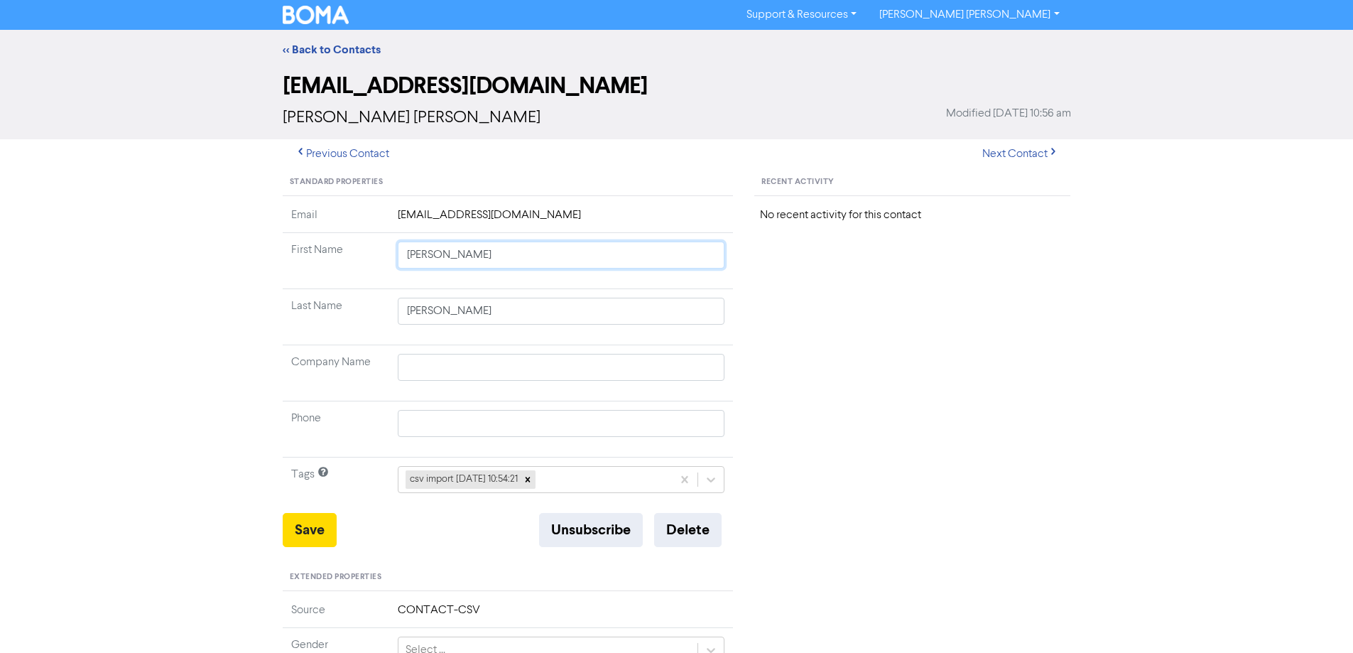
drag, startPoint x: 454, startPoint y: 256, endPoint x: 822, endPoint y: 322, distance: 374.3
click at [798, 315] on div "Standard Properties Email [EMAIL_ADDRESS][DOMAIN_NAME] First Name [PERSON_NAME]…" at bounding box center [677, 611] width 810 height 885
click at [310, 530] on button "Save" at bounding box center [310, 530] width 54 height 34
click at [1024, 148] on button "Next Contact" at bounding box center [1020, 154] width 101 height 30
drag, startPoint x: 447, startPoint y: 257, endPoint x: 832, endPoint y: 344, distance: 394.7
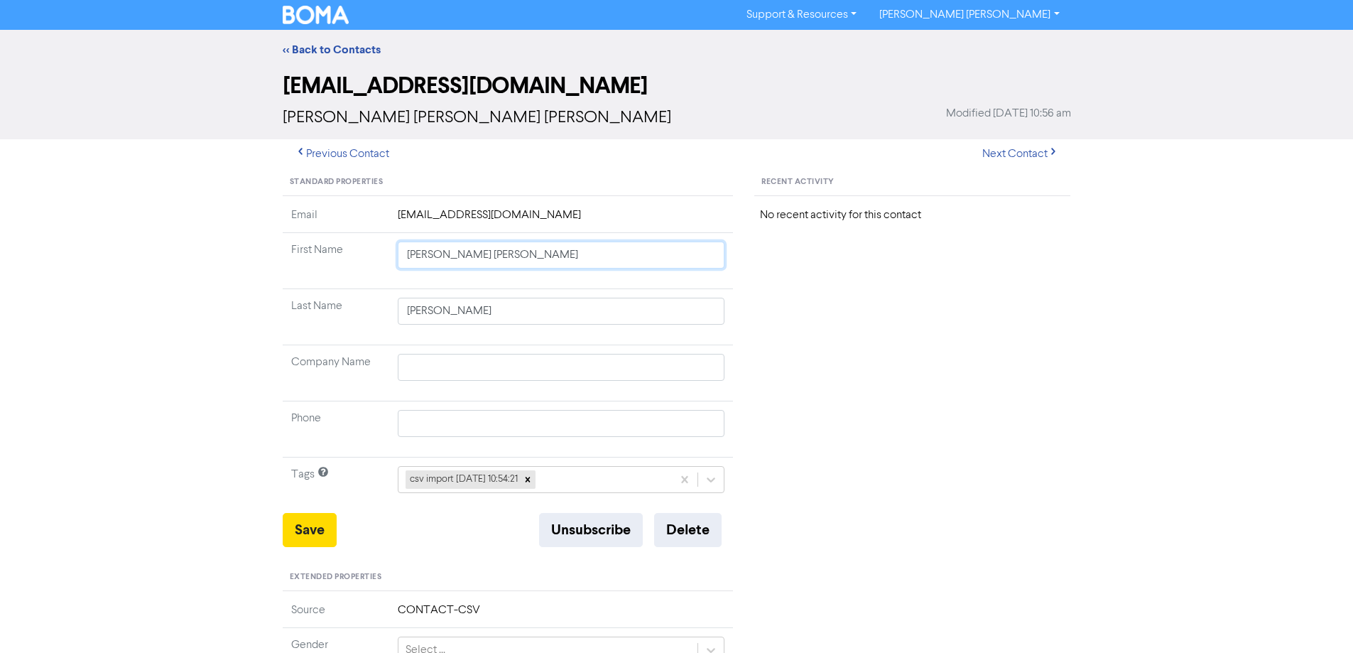
click at [830, 343] on div "Standard Properties Email [EMAIL_ADDRESS][DOMAIN_NAME] First Name [PERSON_NAME]…" at bounding box center [677, 611] width 810 height 885
click at [291, 533] on button "Save" at bounding box center [310, 530] width 54 height 34
click at [1024, 156] on button "Next Contact" at bounding box center [1020, 154] width 101 height 30
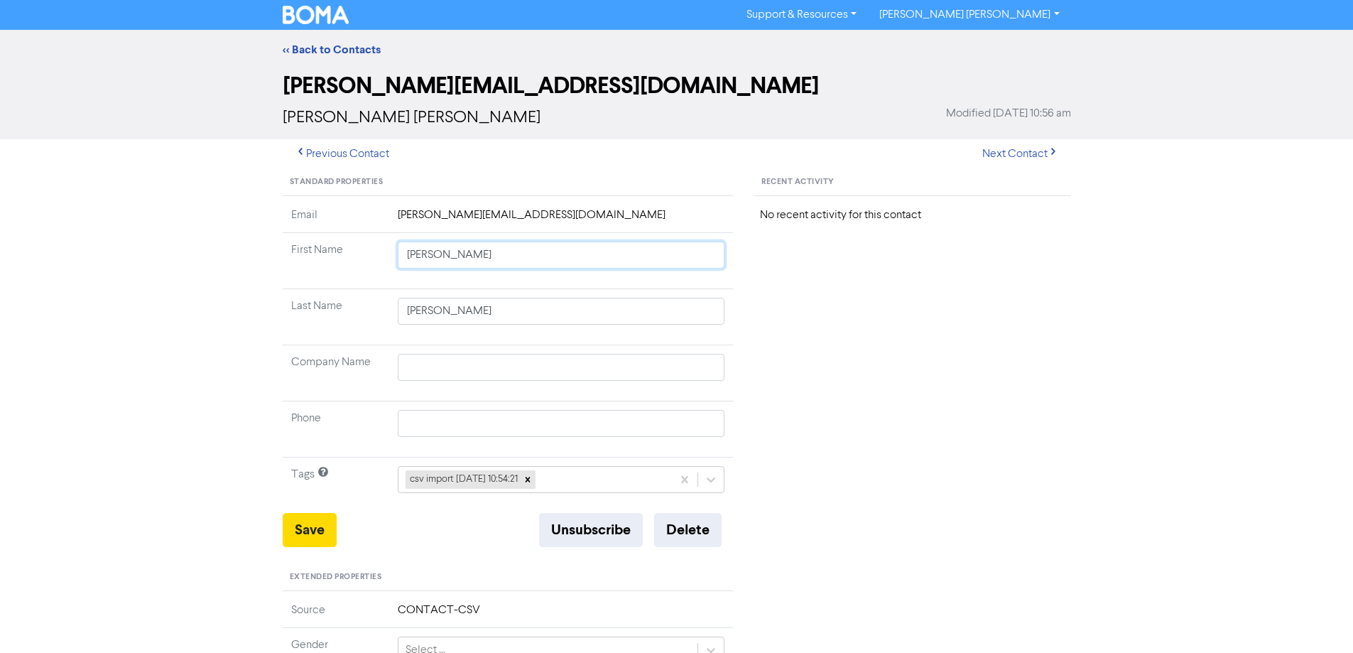
drag, startPoint x: 445, startPoint y: 257, endPoint x: 866, endPoint y: 327, distance: 426.9
click at [856, 322] on div "Standard Properties Email [PERSON_NAME][EMAIL_ADDRESS][DOMAIN_NAME] First Name …" at bounding box center [677, 611] width 810 height 885
click at [312, 530] on button "Save" at bounding box center [310, 530] width 54 height 34
click at [1023, 143] on button "Next Contact" at bounding box center [1020, 154] width 101 height 30
drag, startPoint x: 446, startPoint y: 254, endPoint x: 813, endPoint y: 305, distance: 370.6
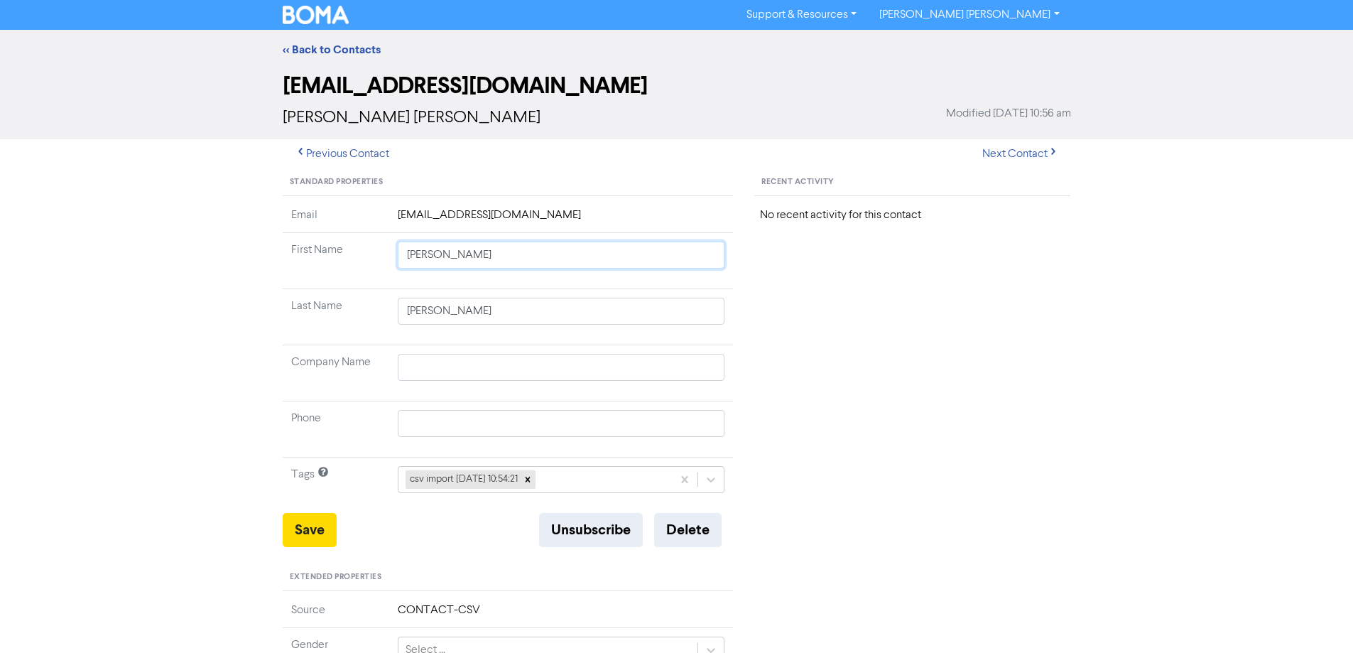
click at [812, 305] on div "Standard Properties Email [EMAIL_ADDRESS][DOMAIN_NAME] First Name [PERSON_NAME]…" at bounding box center [677, 611] width 810 height 885
click at [315, 533] on button "Save" at bounding box center [310, 530] width 54 height 34
click at [1021, 152] on button "Next Contact" at bounding box center [1020, 154] width 101 height 30
drag, startPoint x: 449, startPoint y: 256, endPoint x: 861, endPoint y: 330, distance: 419.1
click at [837, 323] on div "Standard Properties Email [EMAIL_ADDRESS][DOMAIN_NAME] First Name [PERSON_NAME]…" at bounding box center [677, 611] width 810 height 885
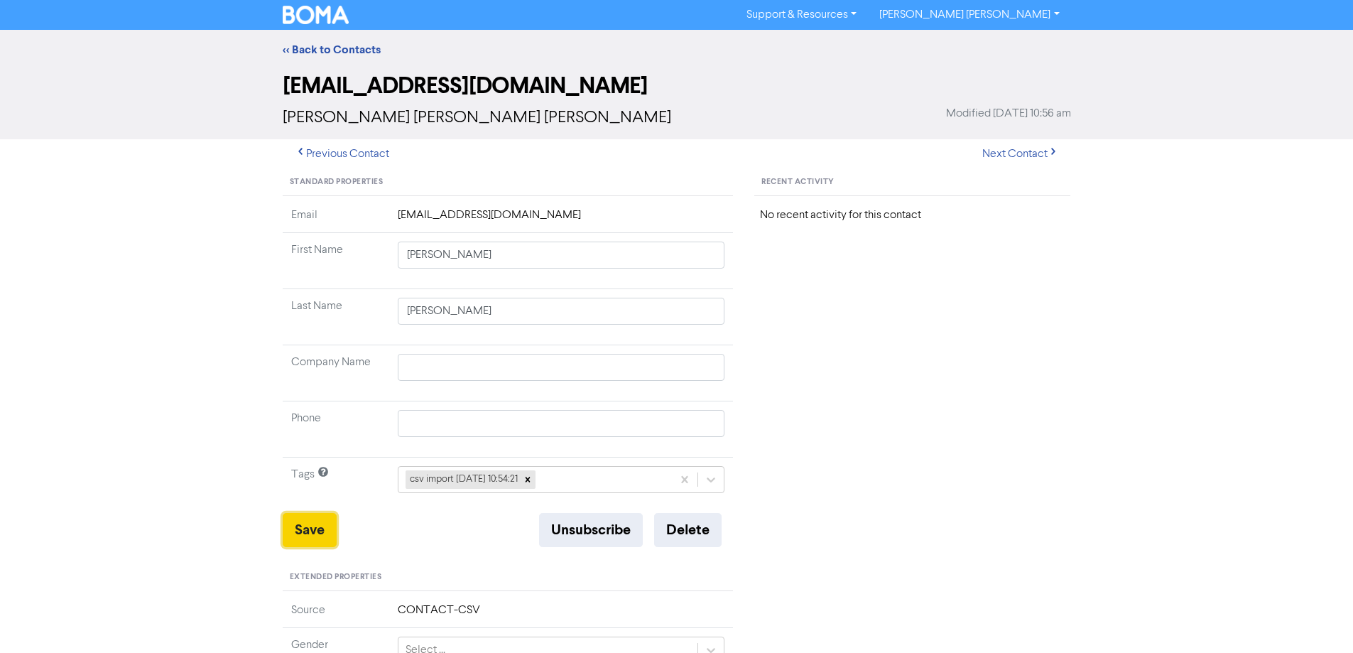
click at [315, 526] on button "Save" at bounding box center [310, 530] width 54 height 34
click at [996, 152] on button "Next Contact" at bounding box center [1020, 154] width 101 height 30
drag, startPoint x: 447, startPoint y: 254, endPoint x: 850, endPoint y: 361, distance: 416.7
click at [819, 356] on div "Standard Properties Email [EMAIL_ADDRESS][DOMAIN_NAME] First Name [PERSON_NAME]…" at bounding box center [677, 611] width 810 height 885
click at [318, 538] on button "Save" at bounding box center [310, 530] width 54 height 34
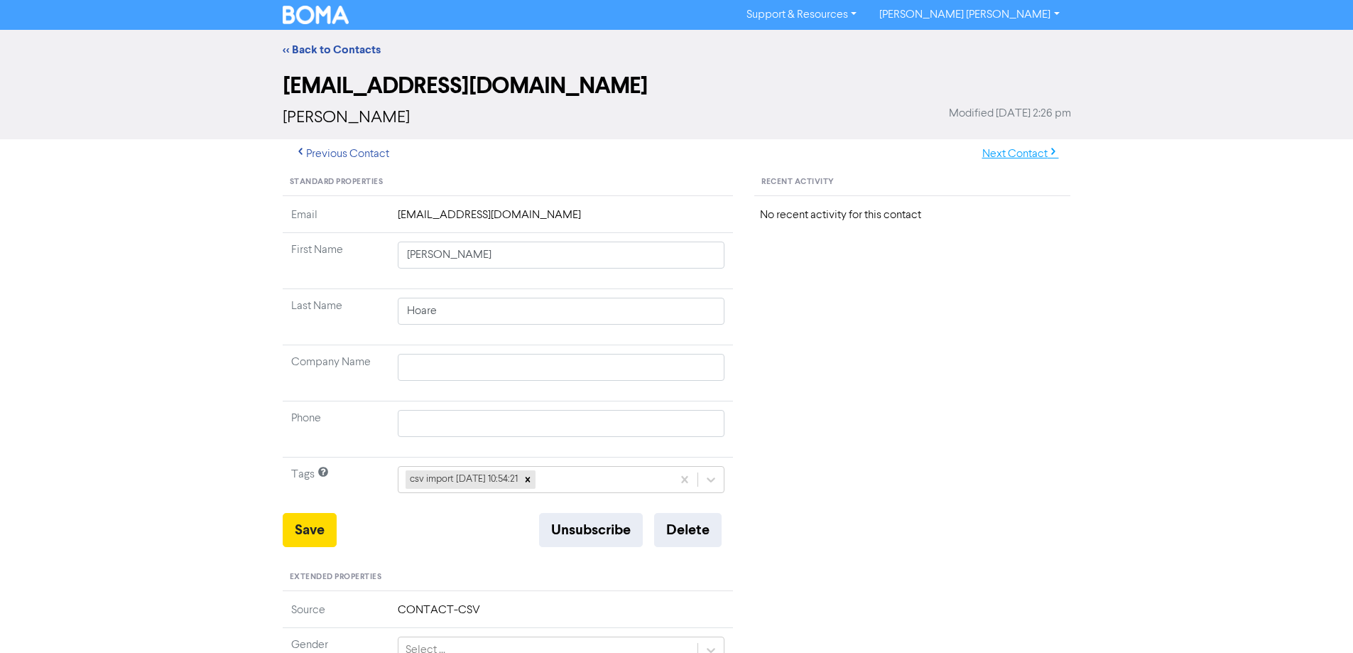
click at [1026, 158] on button "Next Contact" at bounding box center [1020, 154] width 101 height 30
drag, startPoint x: 447, startPoint y: 255, endPoint x: 788, endPoint y: 328, distance: 348.6
click at [768, 321] on div "Standard Properties Email [EMAIL_ADDRESS][DOMAIN_NAME] First Name [PERSON_NAME]…" at bounding box center [677, 611] width 810 height 885
click at [305, 517] on button "Save" at bounding box center [310, 530] width 54 height 34
click at [996, 152] on button "Next Contact" at bounding box center [1020, 154] width 101 height 30
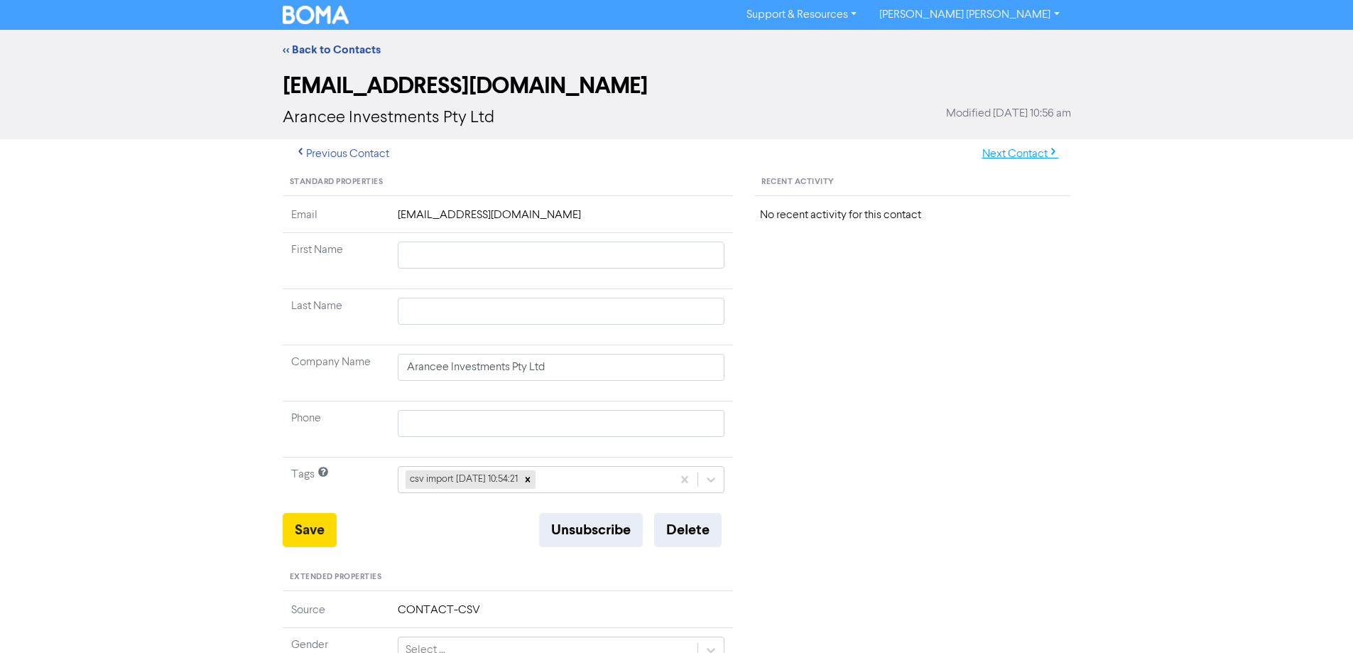
click at [1049, 151] on icon "button" at bounding box center [1052, 153] width 11 height 11
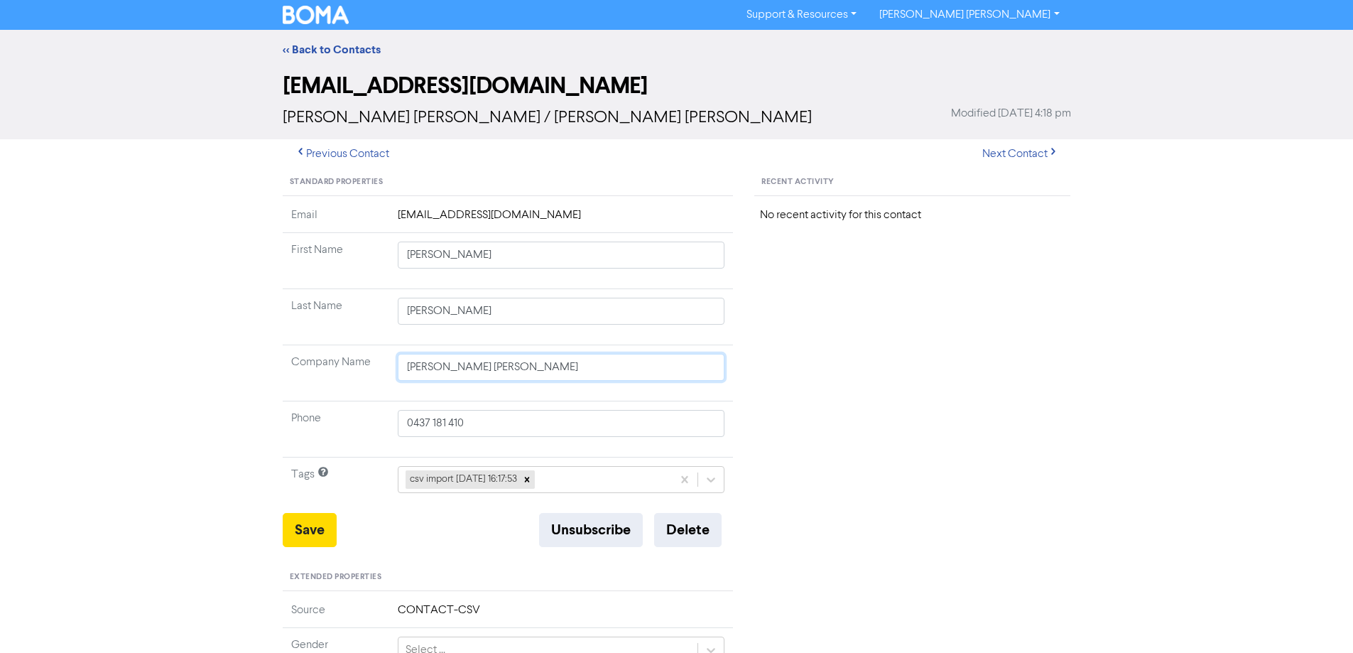
drag, startPoint x: 608, startPoint y: 370, endPoint x: 328, endPoint y: 367, distance: 279.8
click at [330, 368] on tr "Company Name [PERSON_NAME] [PERSON_NAME]" at bounding box center [508, 373] width 451 height 56
click at [300, 538] on button "Save" at bounding box center [310, 530] width 54 height 34
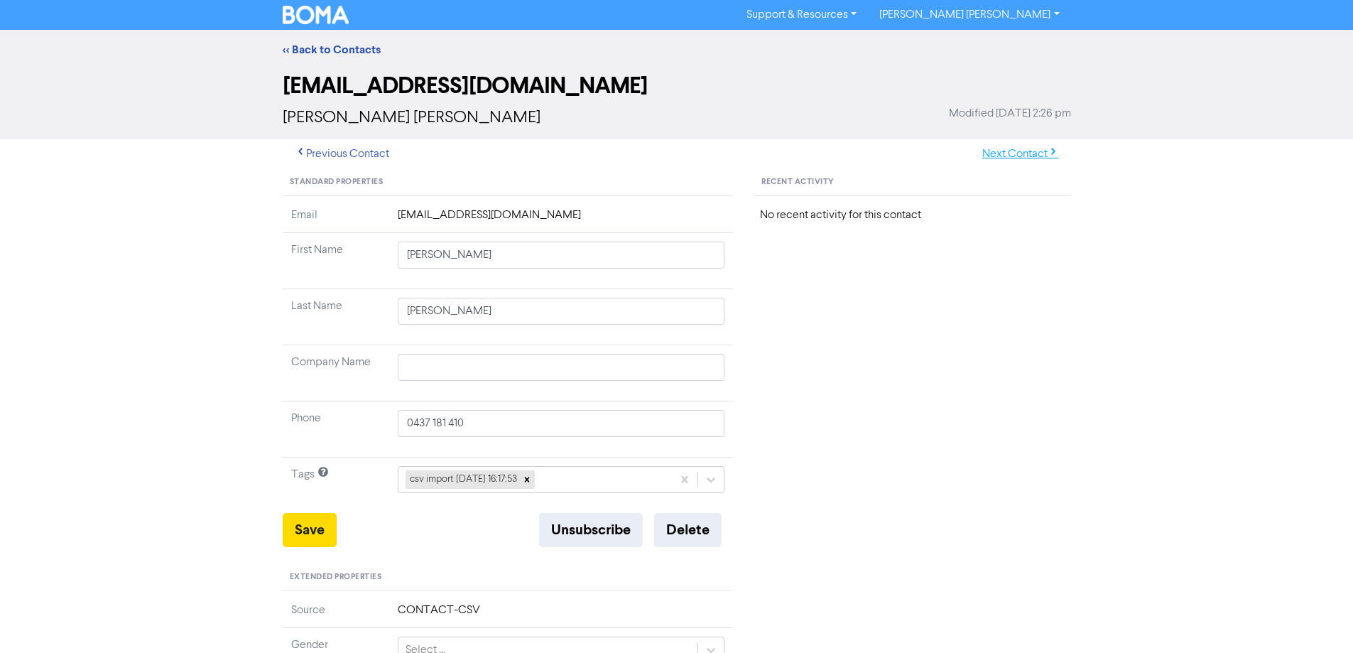
click at [1039, 151] on button "Next Contact" at bounding box center [1020, 154] width 101 height 30
drag, startPoint x: 446, startPoint y: 257, endPoint x: 778, endPoint y: 330, distance: 340.1
click at [717, 316] on tbody "Email [EMAIL_ADDRESS][PERSON_NAME][DOMAIN_NAME] First Name [PERSON_NAME] Last N…" at bounding box center [508, 360] width 451 height 306
click at [326, 525] on button "Save" at bounding box center [310, 530] width 54 height 34
click at [1023, 158] on button "Next Contact" at bounding box center [1020, 154] width 101 height 30
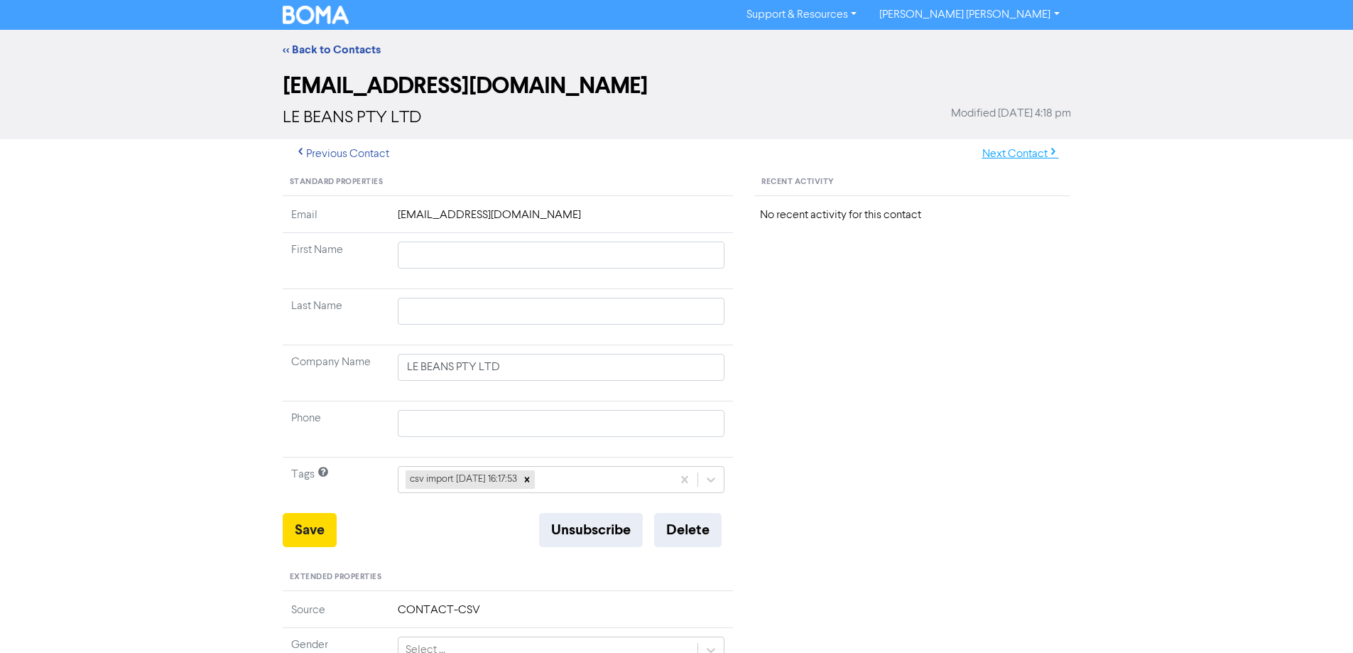
click at [1023, 153] on button "Next Contact" at bounding box center [1020, 154] width 101 height 30
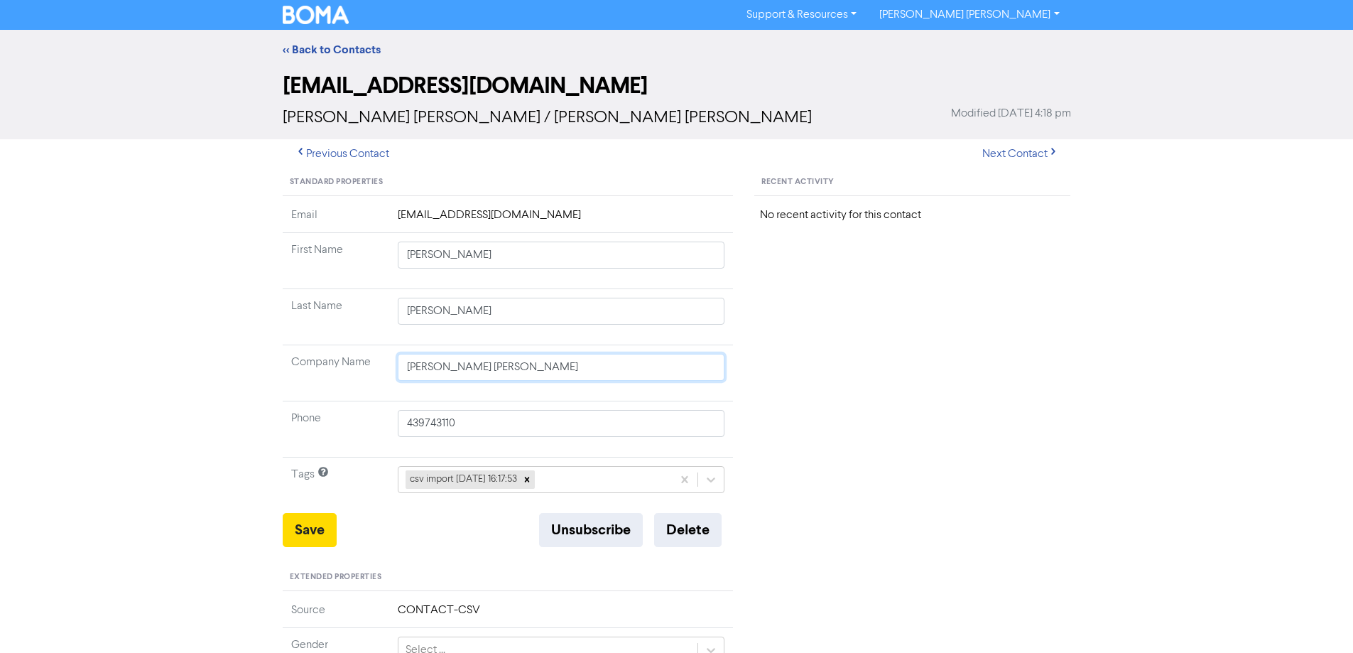
drag, startPoint x: 599, startPoint y: 359, endPoint x: 298, endPoint y: 356, distance: 301.1
click at [299, 356] on tr "Company Name [PERSON_NAME] [PERSON_NAME]" at bounding box center [508, 373] width 451 height 56
click at [306, 535] on button "Save" at bounding box center [310, 530] width 54 height 34
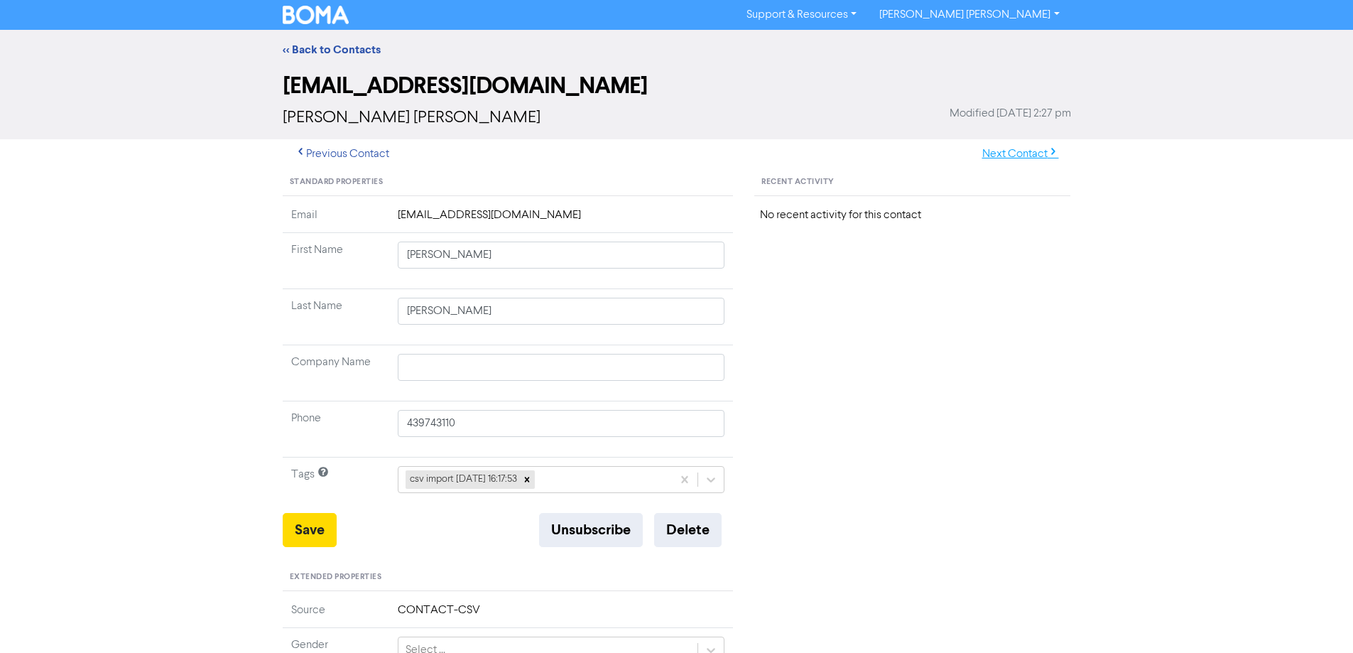
click at [993, 148] on button "Next Contact" at bounding box center [1020, 154] width 101 height 30
drag, startPoint x: 433, startPoint y: 256, endPoint x: 725, endPoint y: 291, distance: 294.0
click at [702, 283] on td "[PERSON_NAME] [PERSON_NAME]" at bounding box center [561, 261] width 344 height 56
click at [309, 530] on button "Save" at bounding box center [310, 530] width 54 height 34
click at [1008, 153] on button "Next Contact" at bounding box center [1020, 154] width 101 height 30
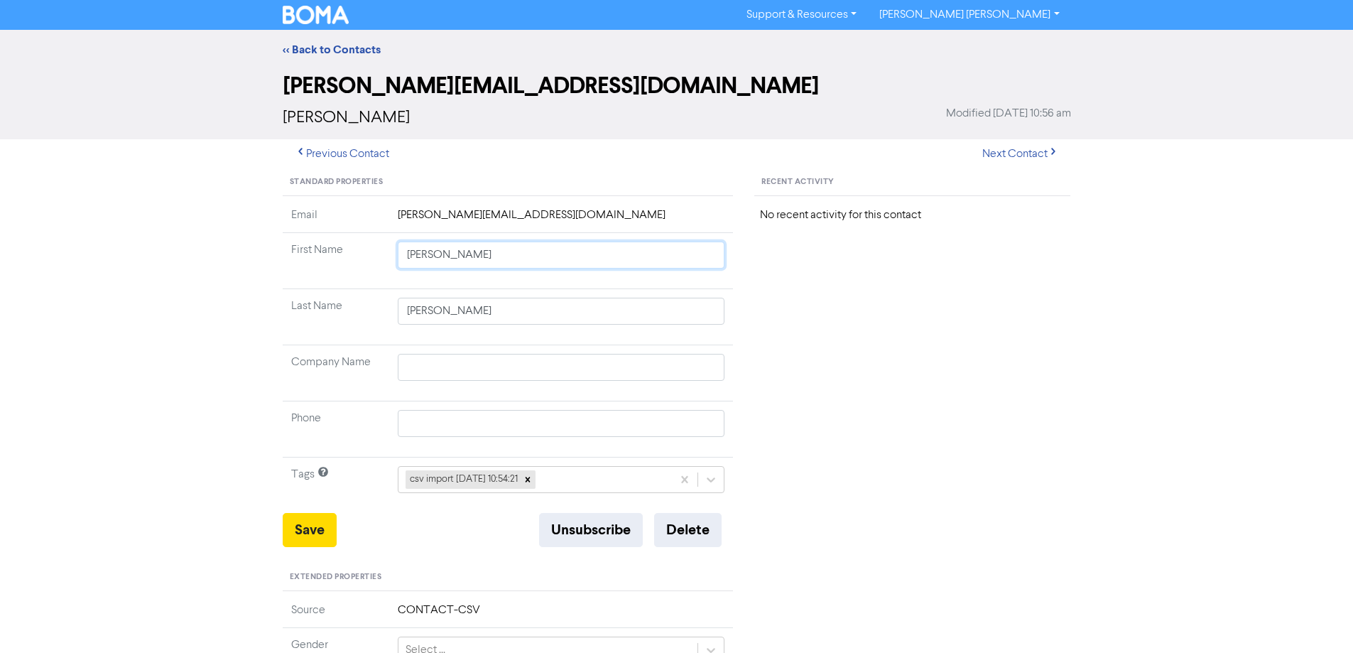
drag, startPoint x: 446, startPoint y: 252, endPoint x: 829, endPoint y: 325, distance: 390.4
click at [807, 321] on div "Standard Properties Email [EMAIL_ADDRESS][PERSON_NAME][DOMAIN_NAME] First Name …" at bounding box center [677, 611] width 810 height 885
click at [301, 537] on button "Save" at bounding box center [310, 530] width 54 height 34
click at [1020, 154] on button "Next Contact" at bounding box center [1020, 154] width 101 height 30
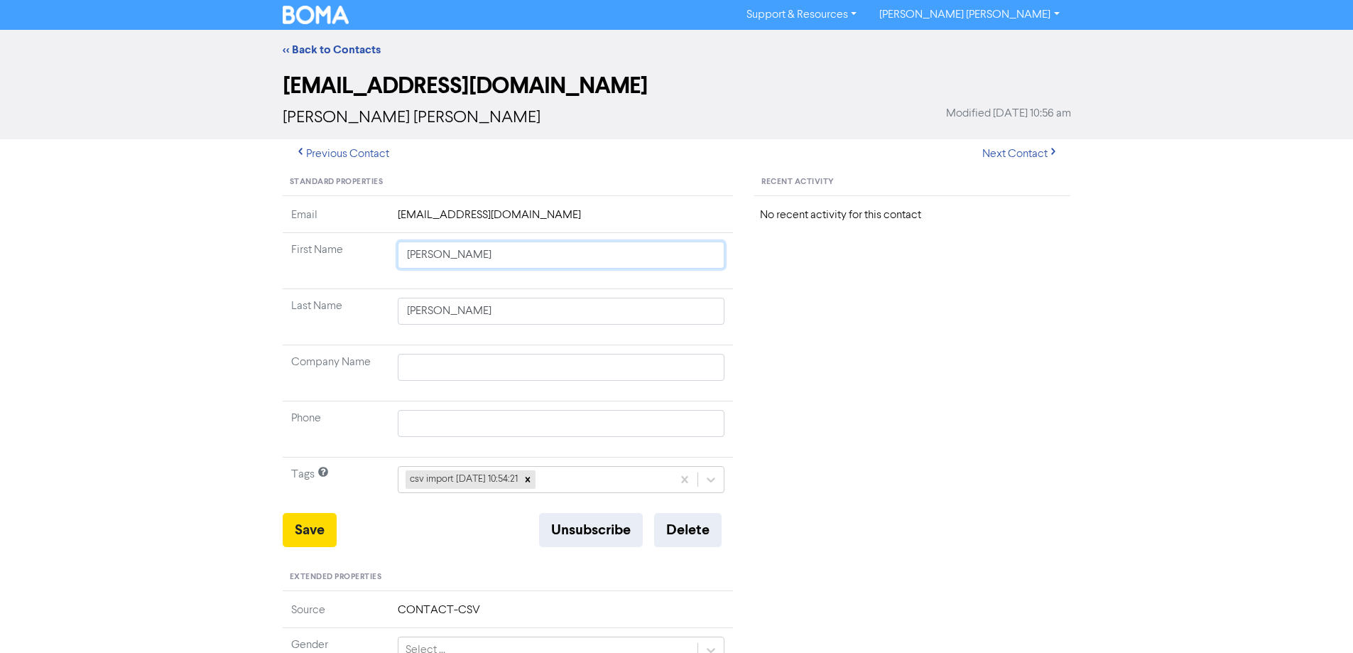
drag, startPoint x: 445, startPoint y: 256, endPoint x: 837, endPoint y: 322, distance: 397.5
click at [837, 322] on div "Standard Properties Email [EMAIL_ADDRESS][DOMAIN_NAME] First Name [PERSON_NAME]…" at bounding box center [677, 611] width 810 height 885
click at [313, 532] on button "Save" at bounding box center [310, 530] width 54 height 34
click at [1004, 156] on button "Next Contact" at bounding box center [1020, 154] width 101 height 30
drag, startPoint x: 448, startPoint y: 257, endPoint x: 746, endPoint y: 332, distance: 306.9
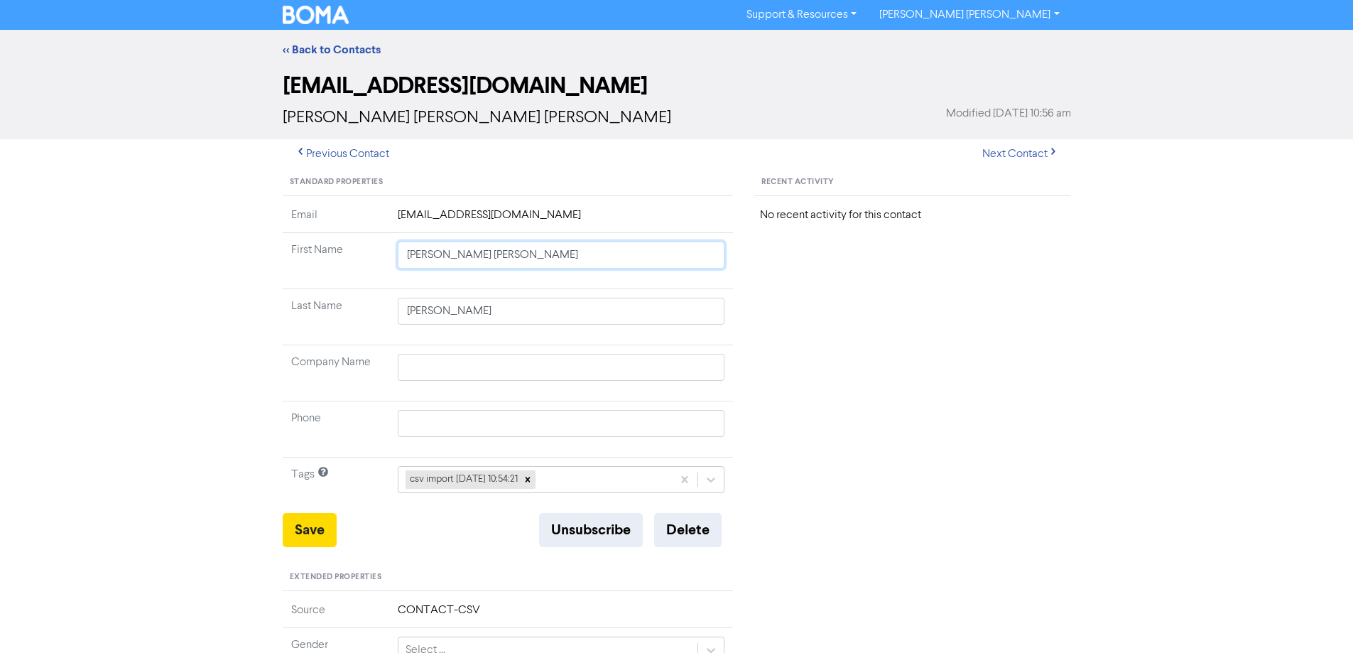
click at [736, 328] on div "Standard Properties Email [EMAIL_ADDRESS][DOMAIN_NAME] First Name [PERSON_NAME]…" at bounding box center [508, 611] width 472 height 885
click at [310, 539] on button "Save" at bounding box center [310, 530] width 54 height 34
click at [1017, 156] on button "Next Contact" at bounding box center [1020, 154] width 101 height 30
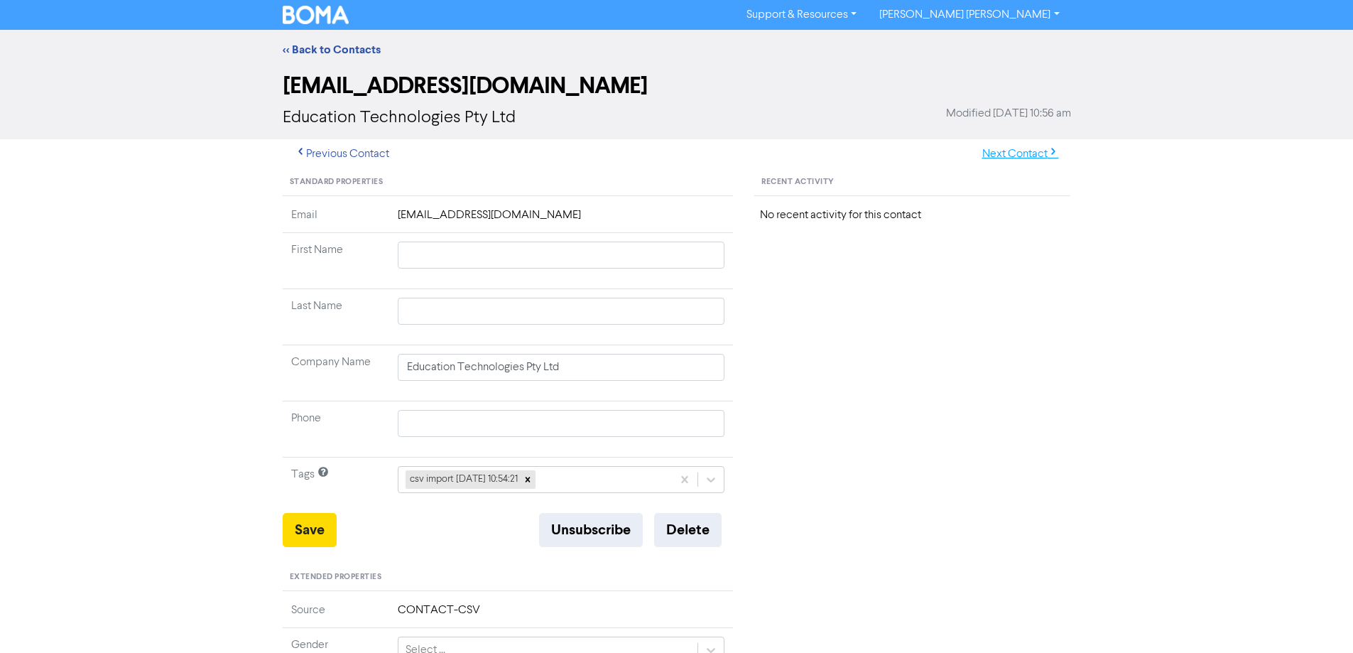
click at [1010, 149] on button "Next Contact" at bounding box center [1020, 154] width 101 height 30
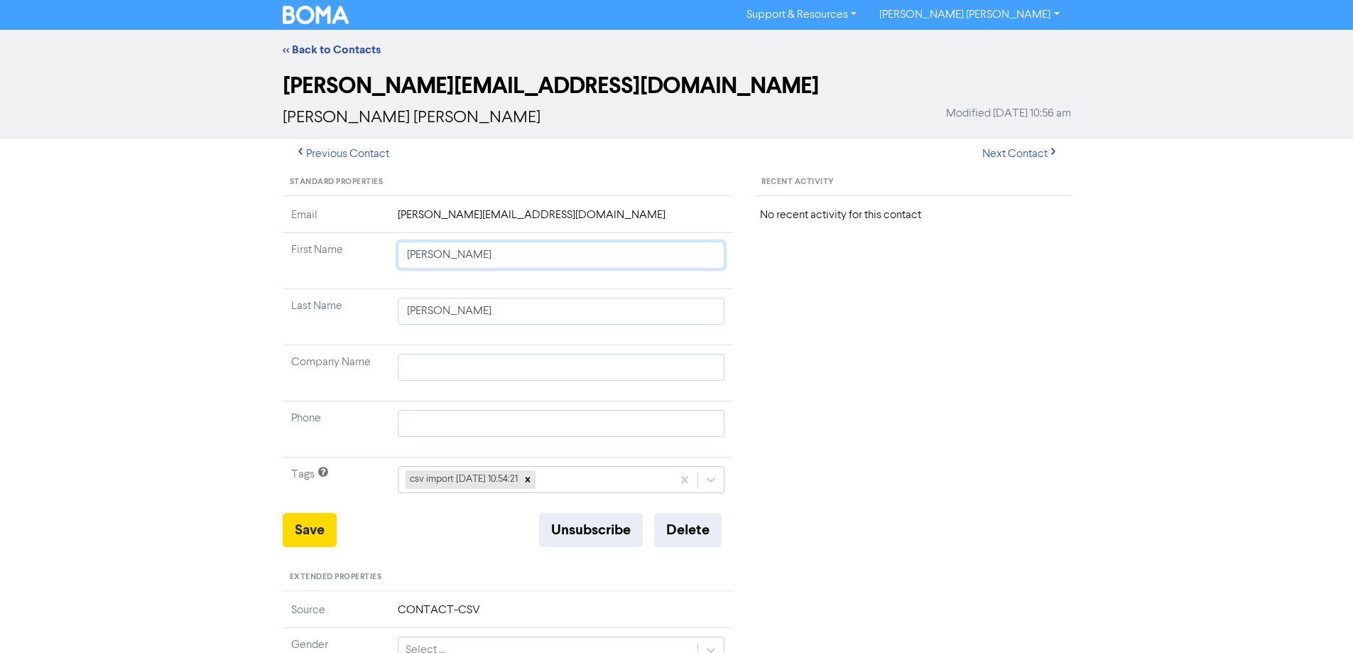
drag, startPoint x: 447, startPoint y: 255, endPoint x: 782, endPoint y: 290, distance: 336.3
click at [758, 283] on div "Standard Properties Email [PERSON_NAME][EMAIL_ADDRESS][DOMAIN_NAME] First Name …" at bounding box center [677, 611] width 810 height 885
click at [307, 520] on button "Save" at bounding box center [310, 530] width 54 height 34
click at [1014, 149] on button "Next Contact" at bounding box center [1020, 154] width 101 height 30
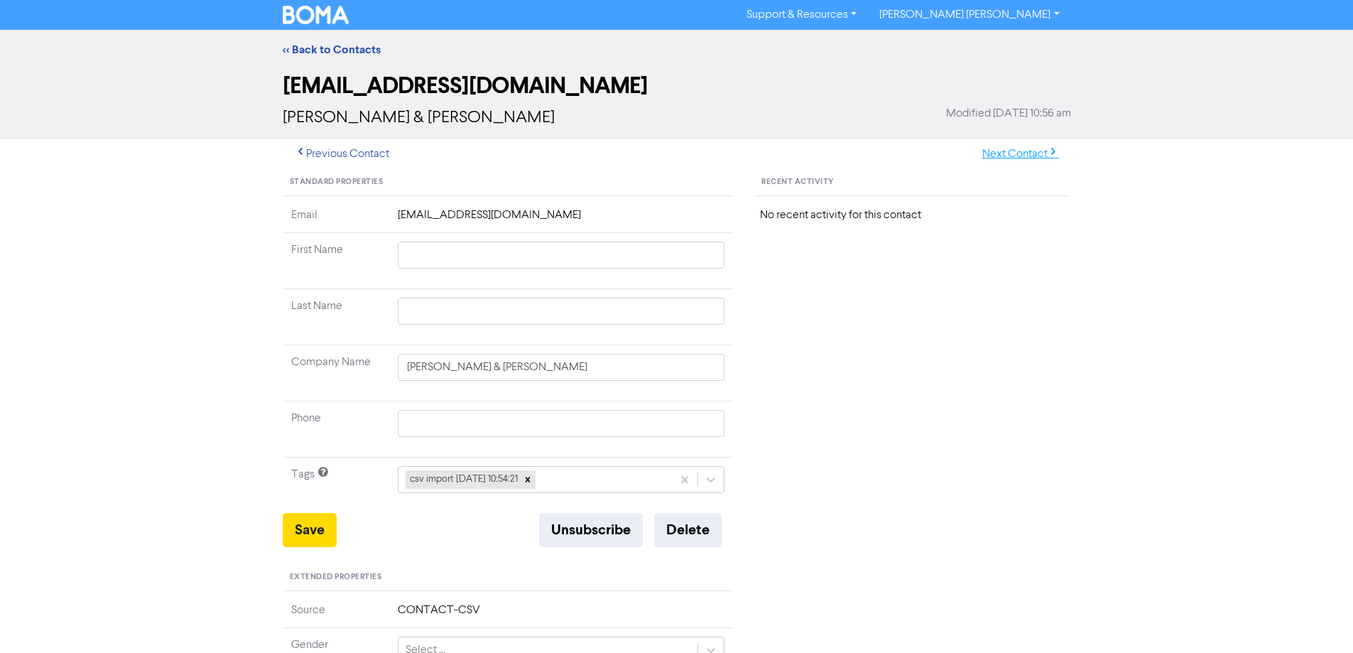
click at [1020, 153] on button "Next Contact" at bounding box center [1020, 154] width 101 height 30
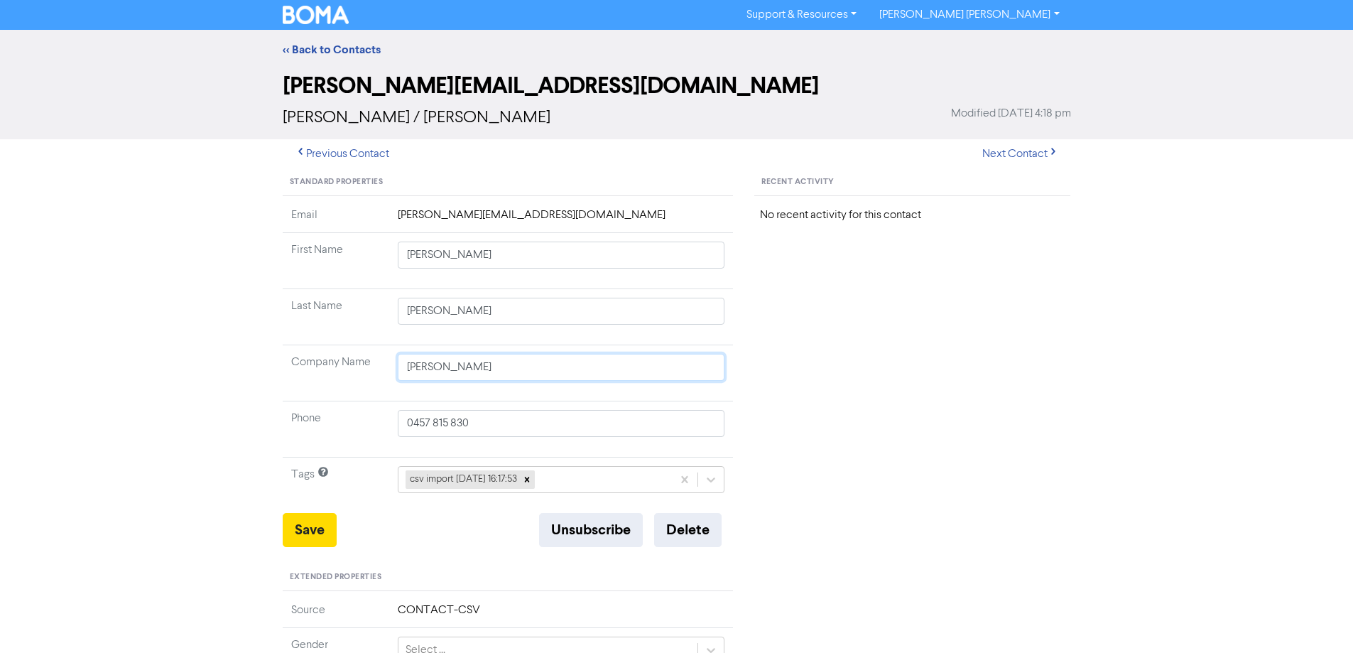
drag, startPoint x: 585, startPoint y: 361, endPoint x: 377, endPoint y: 369, distance: 208.2
click at [360, 378] on tr "Company Name [PERSON_NAME]" at bounding box center [508, 373] width 451 height 56
click at [317, 528] on button "Save" at bounding box center [310, 530] width 54 height 34
click at [1005, 153] on button "Next Contact" at bounding box center [1020, 154] width 101 height 30
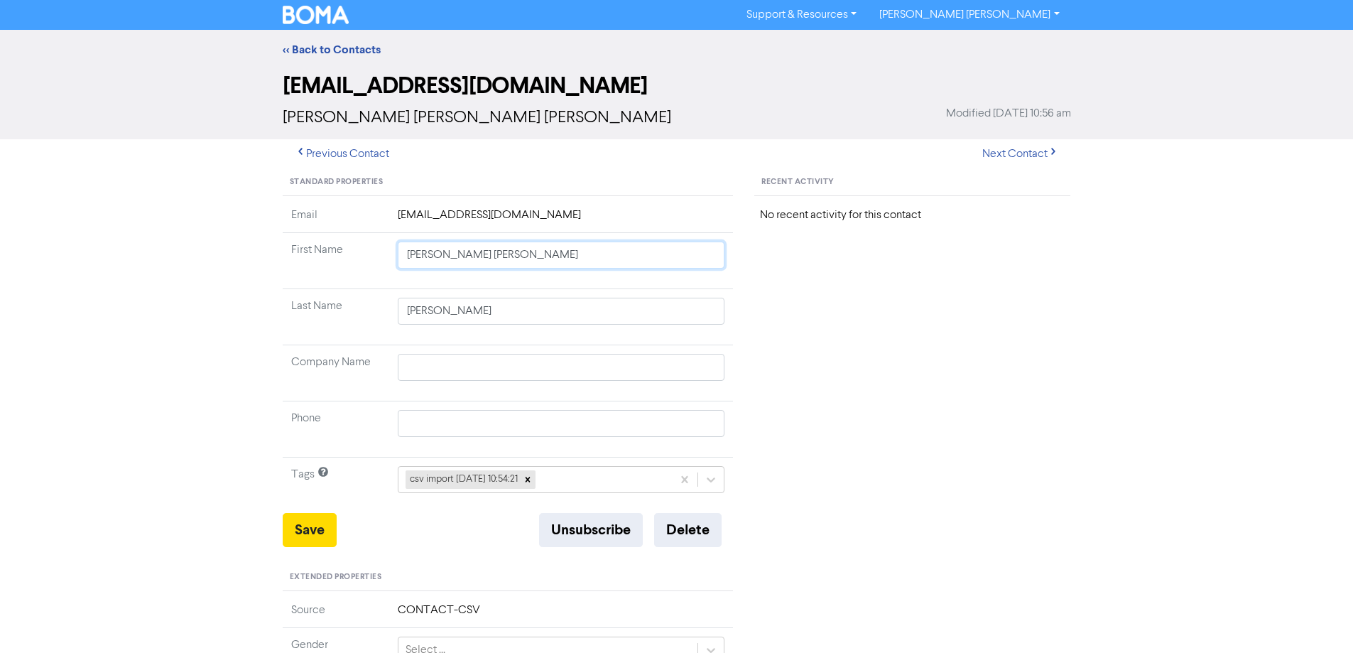
drag, startPoint x: 446, startPoint y: 256, endPoint x: 863, endPoint y: 346, distance: 426.5
click at [837, 337] on div "Standard Properties Email [EMAIL_ADDRESS][DOMAIN_NAME] First Name [PERSON_NAME]…" at bounding box center [677, 611] width 810 height 885
click at [304, 538] on button "Save" at bounding box center [310, 530] width 54 height 34
click at [1015, 148] on button "Next Contact" at bounding box center [1020, 154] width 101 height 30
drag, startPoint x: 445, startPoint y: 254, endPoint x: 798, endPoint y: 296, distance: 355.4
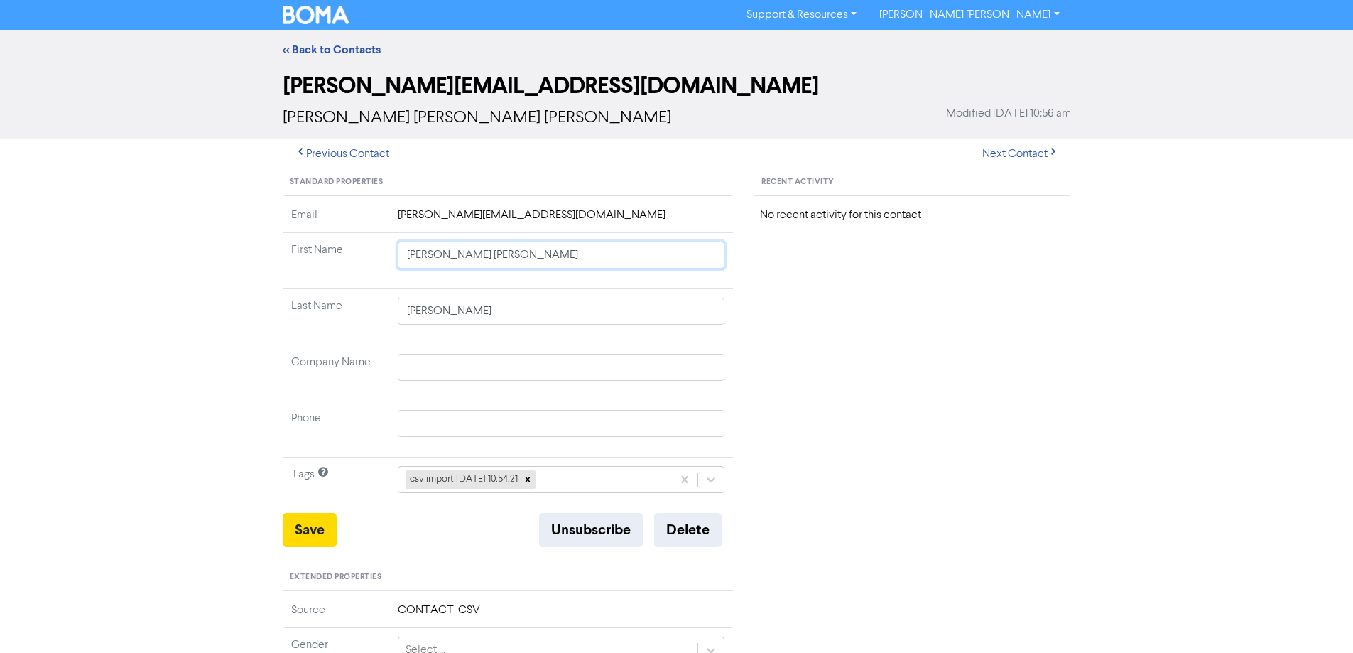
click at [787, 294] on div "Standard Properties Email [PERSON_NAME][EMAIL_ADDRESS][DOMAIN_NAME] First Name …" at bounding box center [677, 611] width 810 height 885
click at [303, 520] on button "Save" at bounding box center [310, 530] width 54 height 34
click at [1028, 145] on button "Next Contact" at bounding box center [1020, 154] width 101 height 30
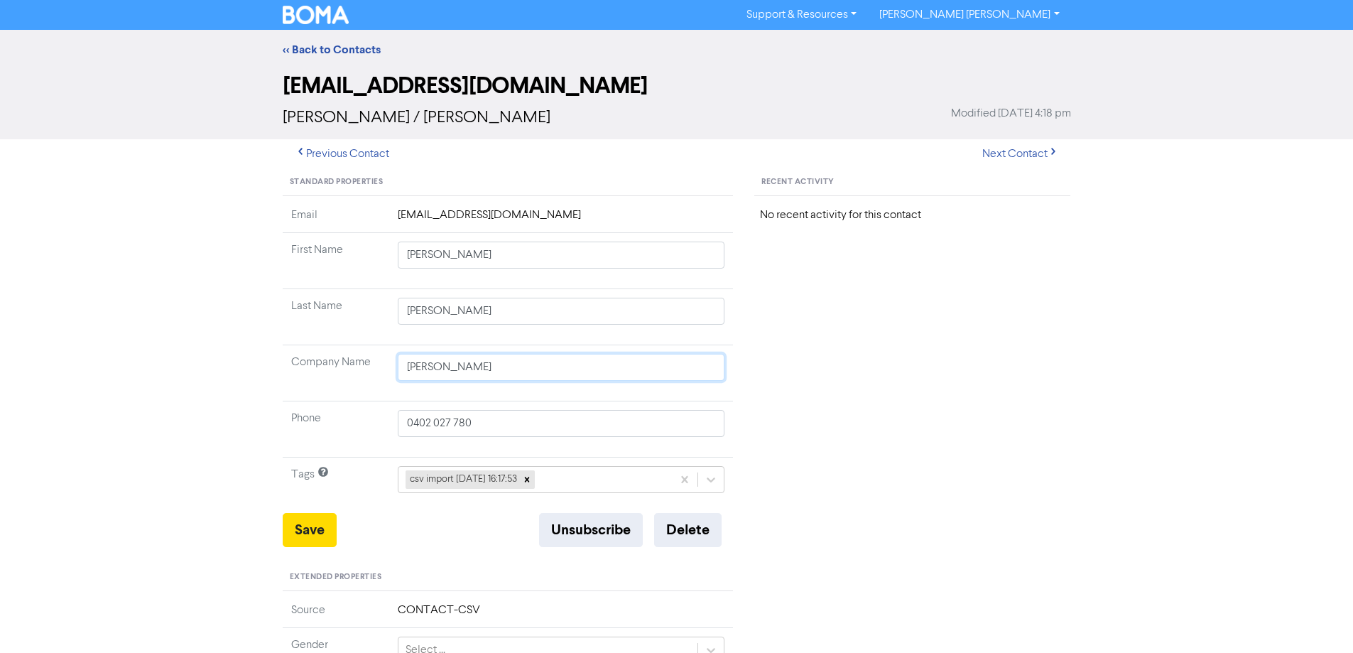
drag, startPoint x: 555, startPoint y: 364, endPoint x: 377, endPoint y: 362, distance: 177.5
click at [355, 364] on tr "Company Name [PERSON_NAME]" at bounding box center [508, 373] width 451 height 56
click at [298, 527] on button "Save" at bounding box center [310, 530] width 54 height 34
click at [1034, 148] on button "Next Contact" at bounding box center [1020, 154] width 101 height 30
drag, startPoint x: 447, startPoint y: 256, endPoint x: 696, endPoint y: 276, distance: 249.4
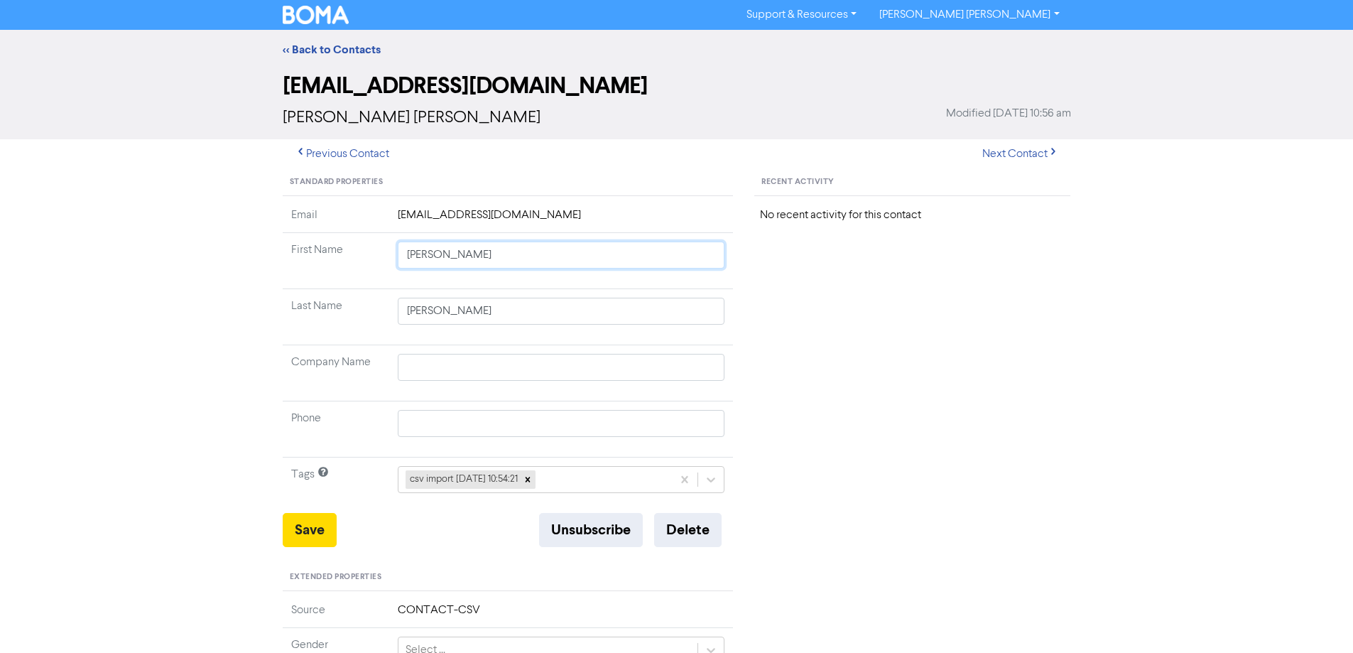
click at [689, 274] on td "[PERSON_NAME]" at bounding box center [561, 261] width 344 height 56
click at [298, 519] on button "Save" at bounding box center [310, 530] width 54 height 34
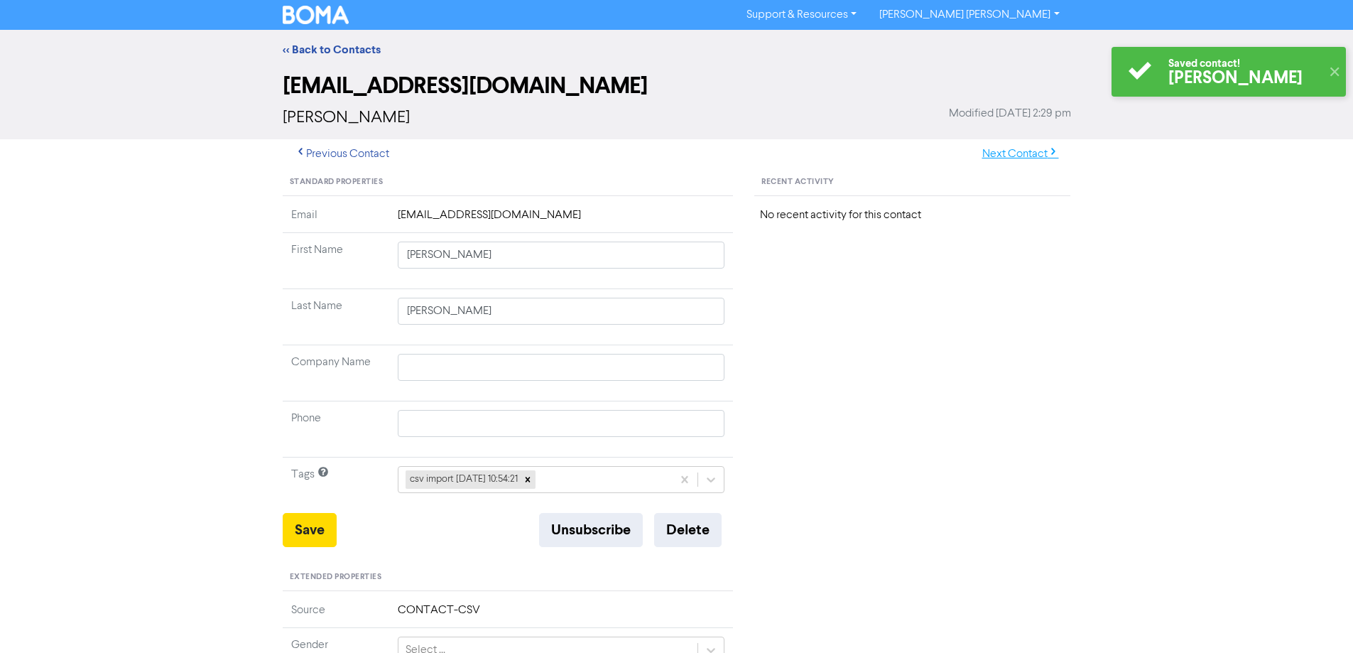
click at [1041, 153] on button "Next Contact" at bounding box center [1020, 154] width 101 height 30
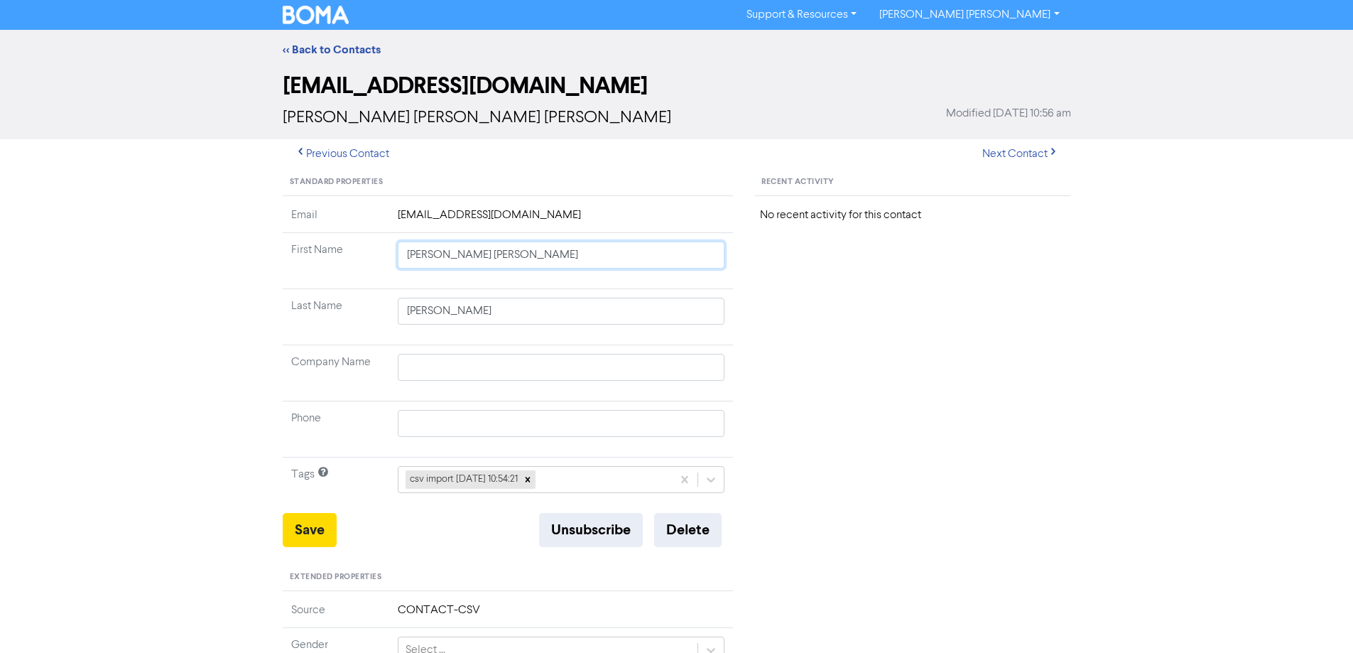
drag, startPoint x: 447, startPoint y: 259, endPoint x: 717, endPoint y: 298, distance: 272.6
click at [686, 293] on tbody "Email [EMAIL_ADDRESS][DOMAIN_NAME] First Name [PERSON_NAME] [PERSON_NAME] Last …" at bounding box center [508, 360] width 451 height 306
click at [317, 518] on button "Save" at bounding box center [310, 530] width 54 height 34
click at [1010, 148] on button "Next Contact" at bounding box center [1020, 154] width 101 height 30
drag, startPoint x: 445, startPoint y: 257, endPoint x: 934, endPoint y: 331, distance: 494.8
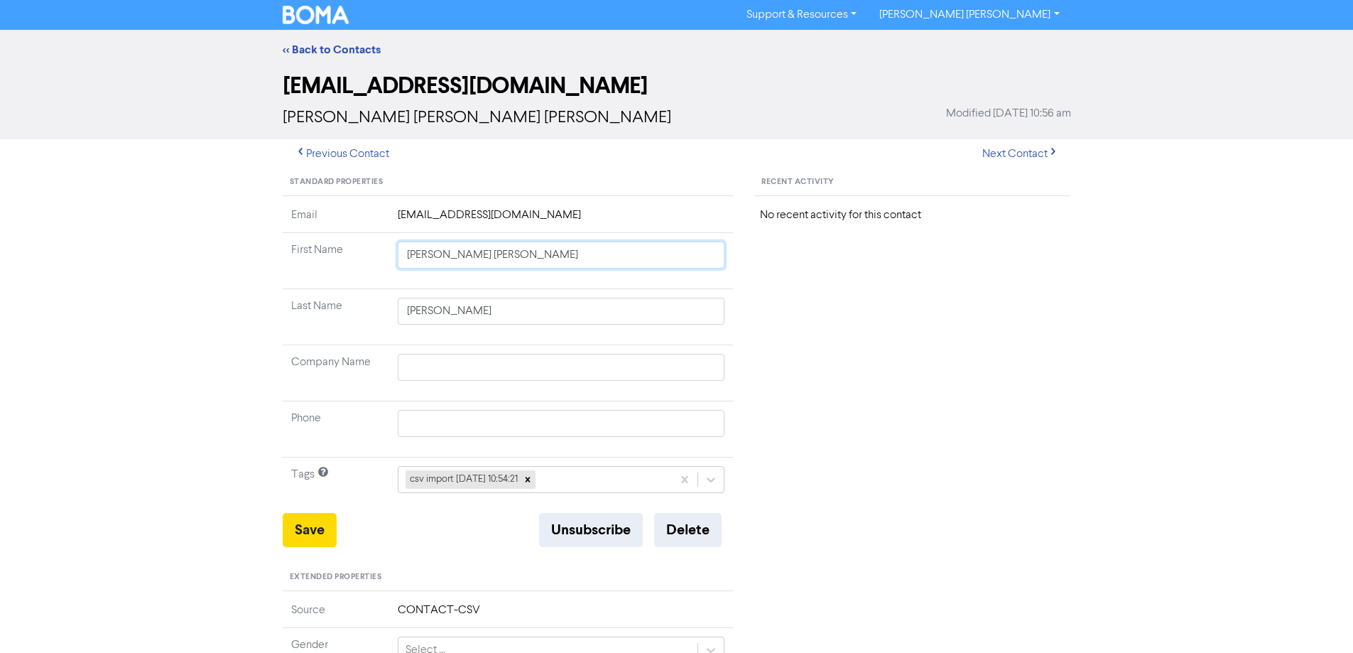
click at [850, 317] on div "Standard Properties Email [EMAIL_ADDRESS][DOMAIN_NAME] First Name [PERSON_NAME]…" at bounding box center [677, 611] width 810 height 885
click at [298, 530] on button "Save" at bounding box center [310, 530] width 54 height 34
click at [1012, 156] on button "Next Contact" at bounding box center [1020, 154] width 101 height 30
drag, startPoint x: 445, startPoint y: 256, endPoint x: 730, endPoint y: 335, distance: 295.5
click at [688, 325] on tbody "Email [EMAIL_ADDRESS][DOMAIN_NAME] First Name [PERSON_NAME] Last Name [PERSON_N…" at bounding box center [508, 360] width 451 height 306
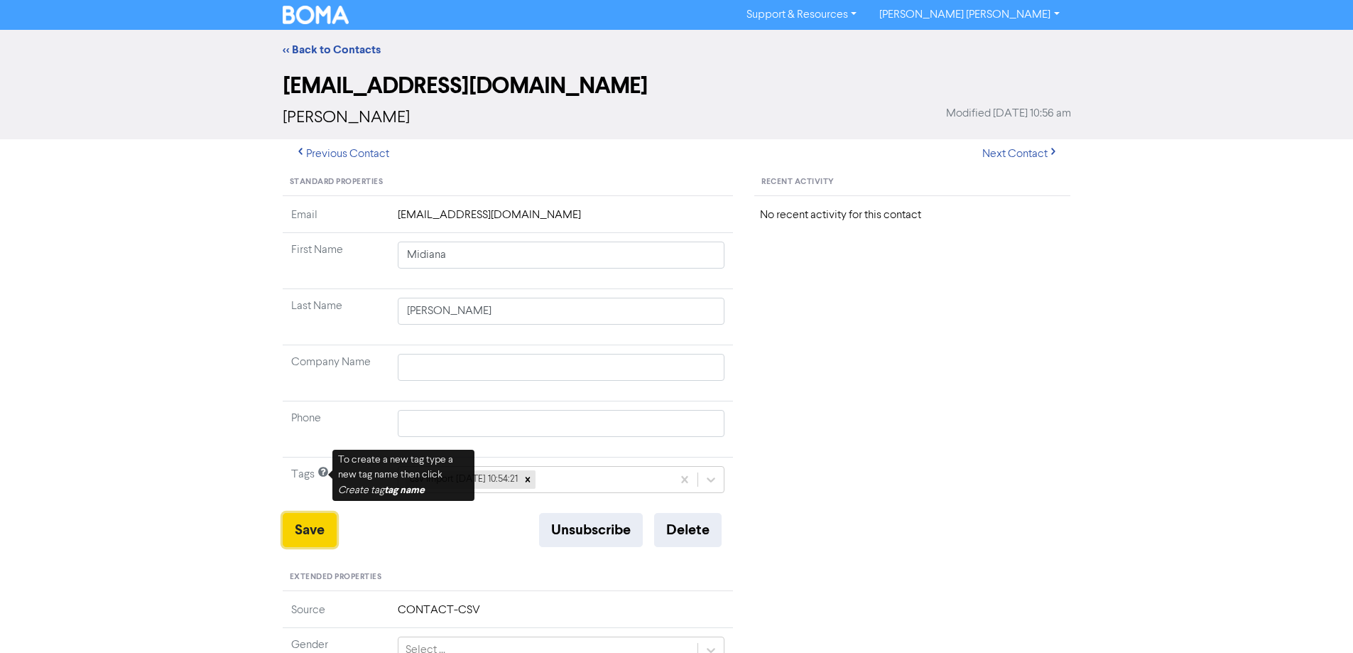
click at [310, 523] on button "Save" at bounding box center [310, 530] width 54 height 34
click at [1018, 153] on button "Next Contact" at bounding box center [1020, 154] width 101 height 30
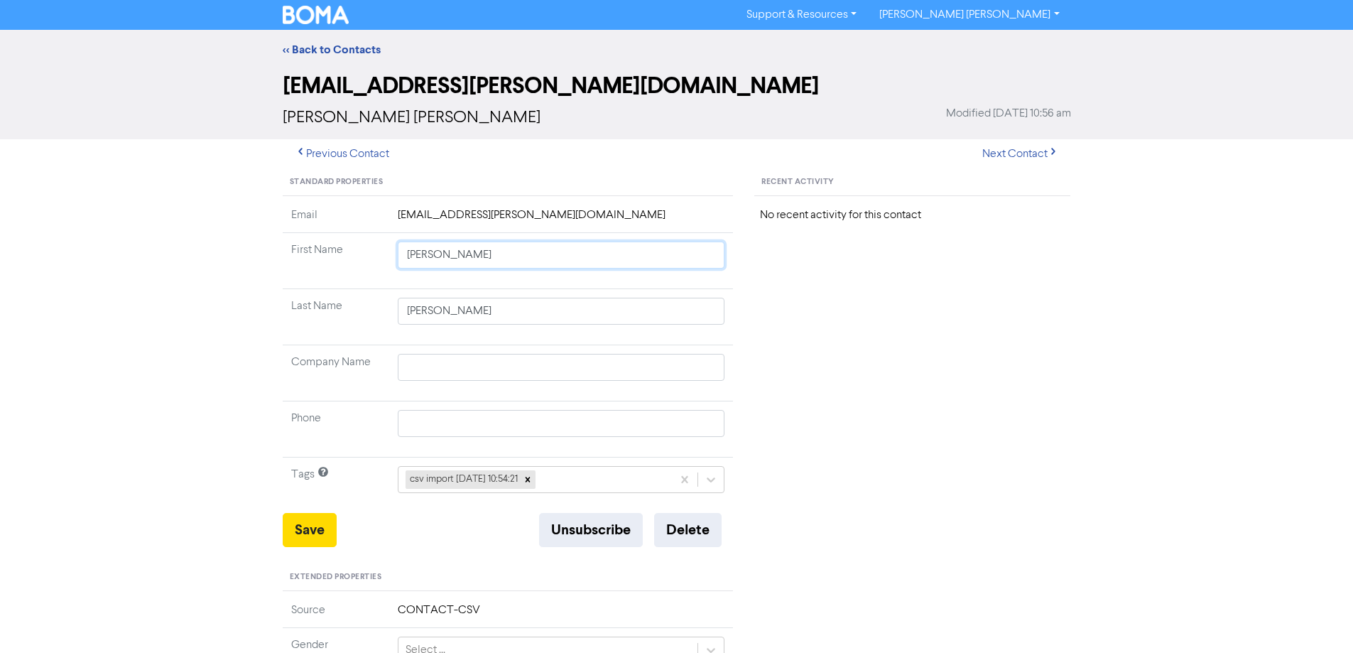
drag, startPoint x: 446, startPoint y: 251, endPoint x: 930, endPoint y: 328, distance: 489.8
click at [897, 318] on div "Standard Properties Email [EMAIL_ADDRESS][PERSON_NAME][DOMAIN_NAME] First Name …" at bounding box center [677, 611] width 810 height 885
click at [309, 534] on button "Save" at bounding box center [310, 530] width 54 height 34
click at [1020, 154] on button "Next Contact" at bounding box center [1020, 154] width 101 height 30
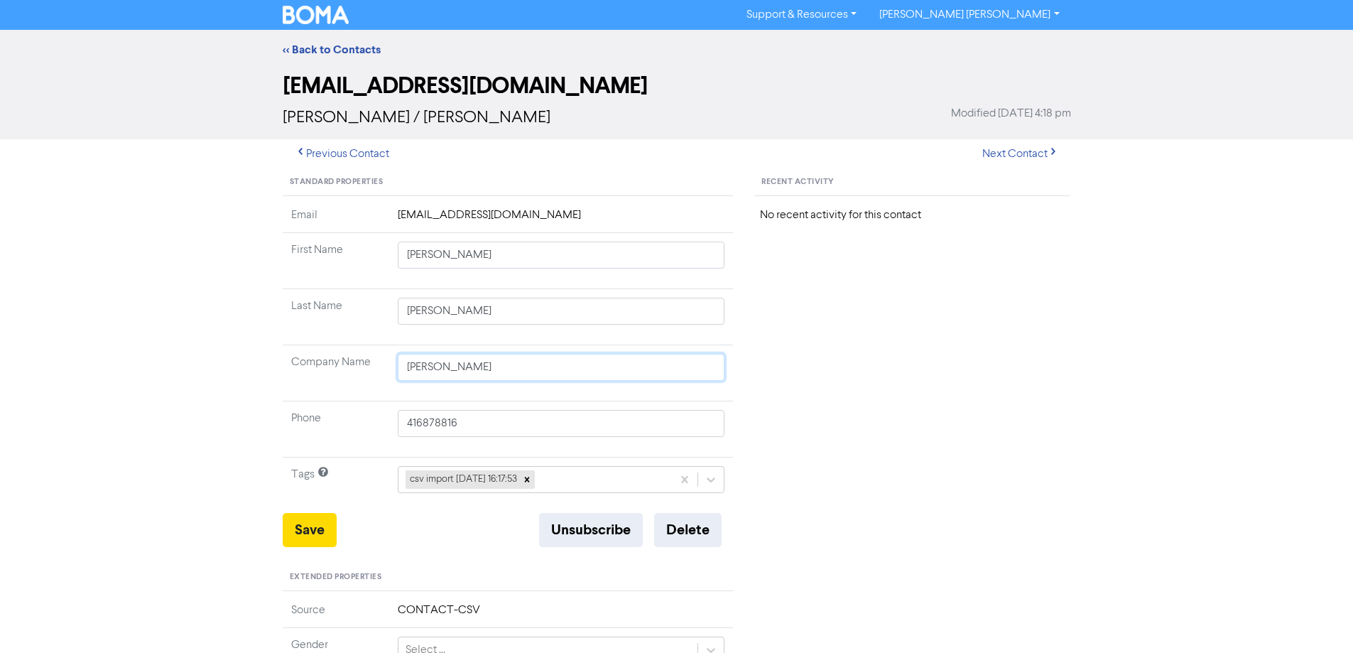
drag, startPoint x: 565, startPoint y: 366, endPoint x: 346, endPoint y: 368, distance: 218.7
click at [324, 369] on tr "Company Name [PERSON_NAME]" at bounding box center [508, 373] width 451 height 56
click at [318, 526] on button "Save" at bounding box center [310, 530] width 54 height 34
click at [1013, 151] on button "Next Contact" at bounding box center [1020, 154] width 101 height 30
drag, startPoint x: 560, startPoint y: 371, endPoint x: 307, endPoint y: 366, distance: 253.6
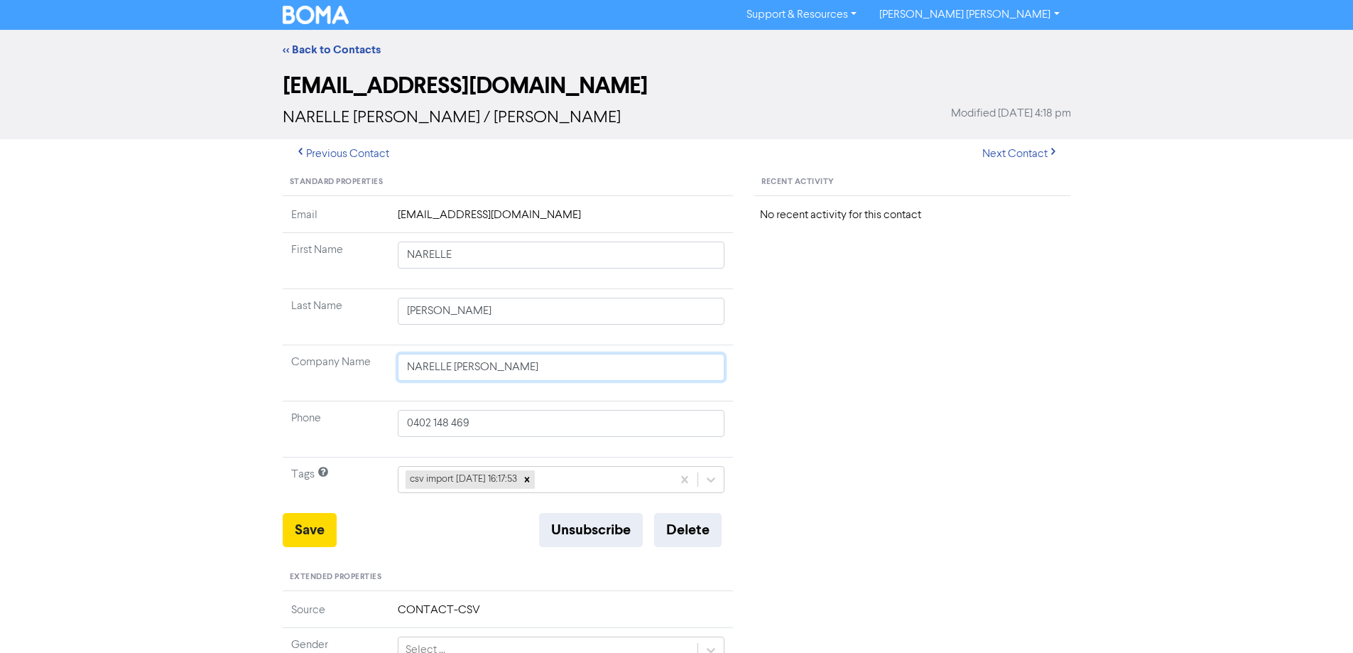
click at [307, 366] on tr "Company Name [PERSON_NAME]" at bounding box center [508, 373] width 451 height 56
click at [317, 542] on button "Save" at bounding box center [310, 530] width 54 height 34
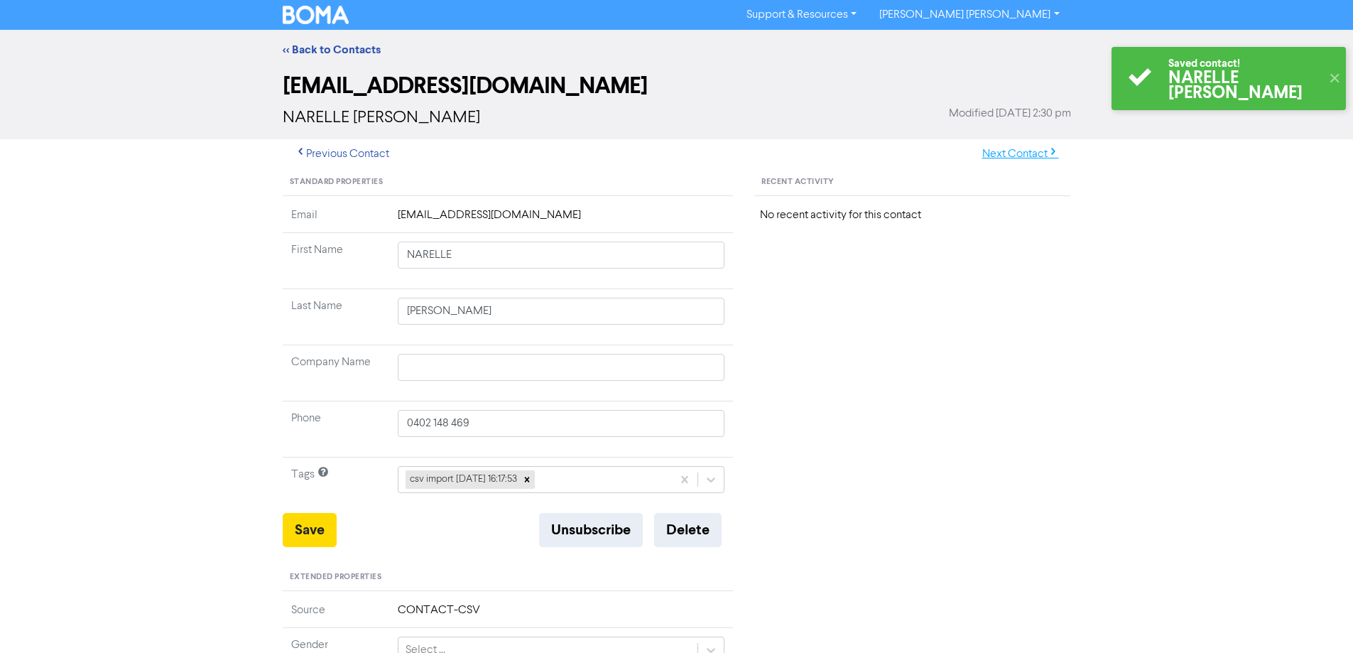
click at [995, 153] on button "Next Contact" at bounding box center [1020, 154] width 101 height 30
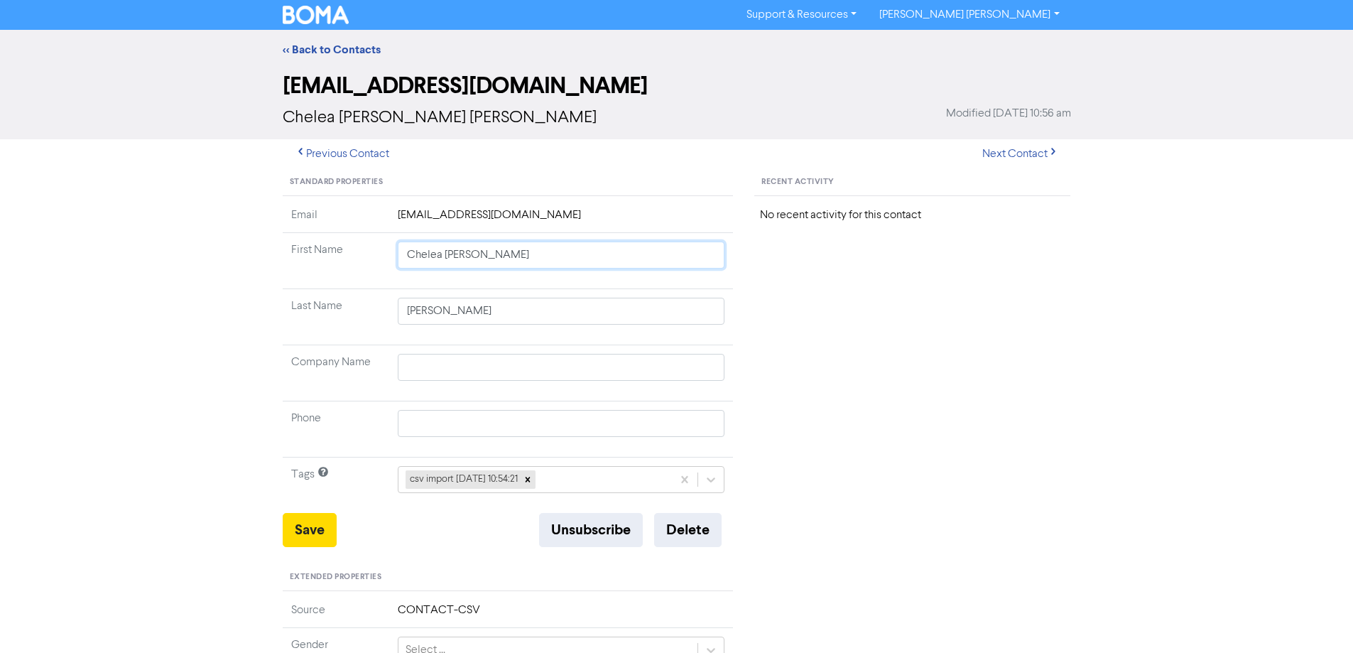
drag, startPoint x: 443, startPoint y: 256, endPoint x: 851, endPoint y: 321, distance: 413.5
click at [809, 315] on div "Standard Properties Email [EMAIL_ADDRESS][DOMAIN_NAME] First Name [PERSON_NAME]…" at bounding box center [677, 611] width 810 height 885
click at [321, 538] on button "Save" at bounding box center [310, 530] width 54 height 34
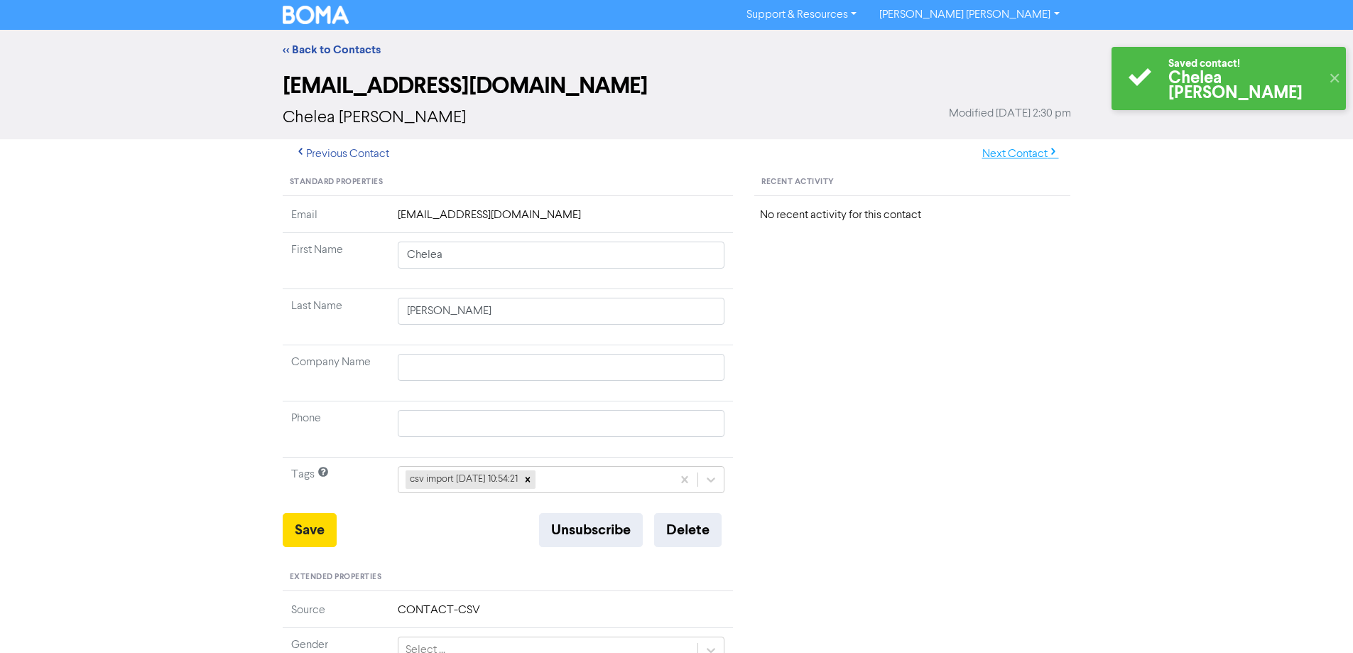
click at [1015, 155] on button "Next Contact" at bounding box center [1020, 154] width 101 height 30
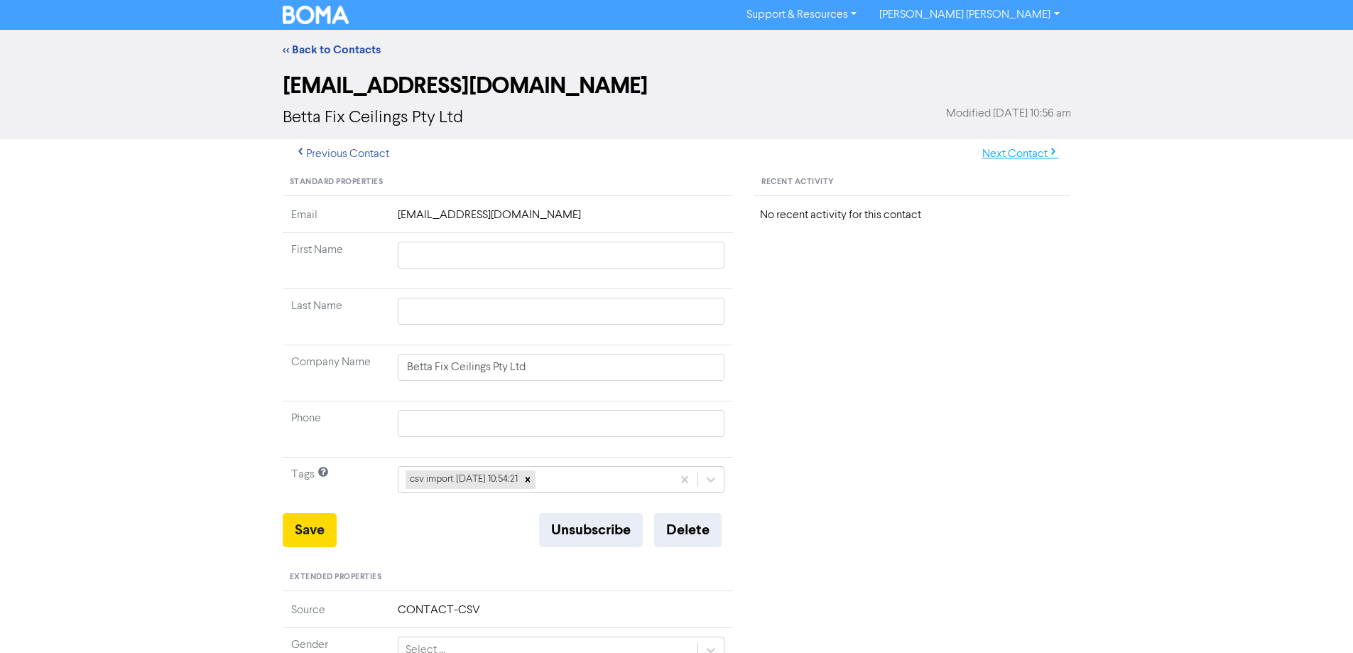
click at [1012, 158] on button "Next Contact" at bounding box center [1020, 154] width 101 height 30
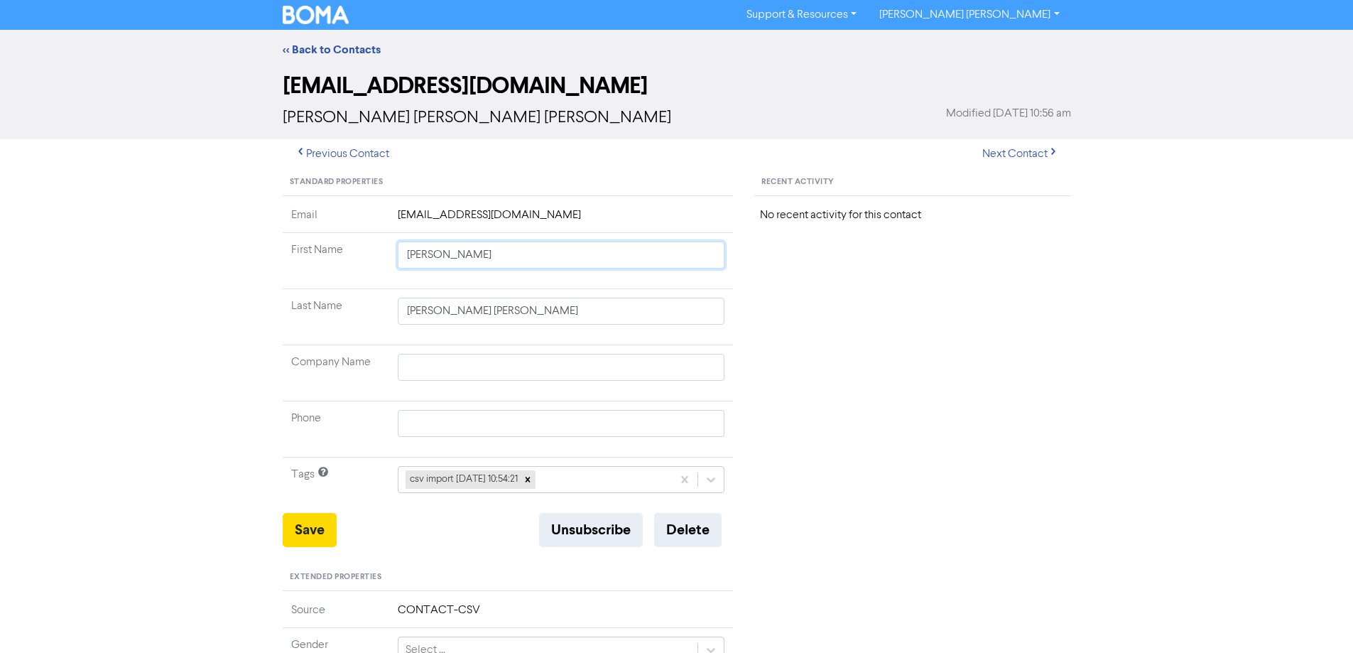
drag, startPoint x: 450, startPoint y: 257, endPoint x: 760, endPoint y: 299, distance: 313.1
click at [734, 293] on div "Standard Properties Email [EMAIL_ADDRESS][DOMAIN_NAME] First Name [PERSON_NAME]…" at bounding box center [508, 611] width 472 height 885
click at [288, 525] on button "Save" at bounding box center [310, 530] width 54 height 34
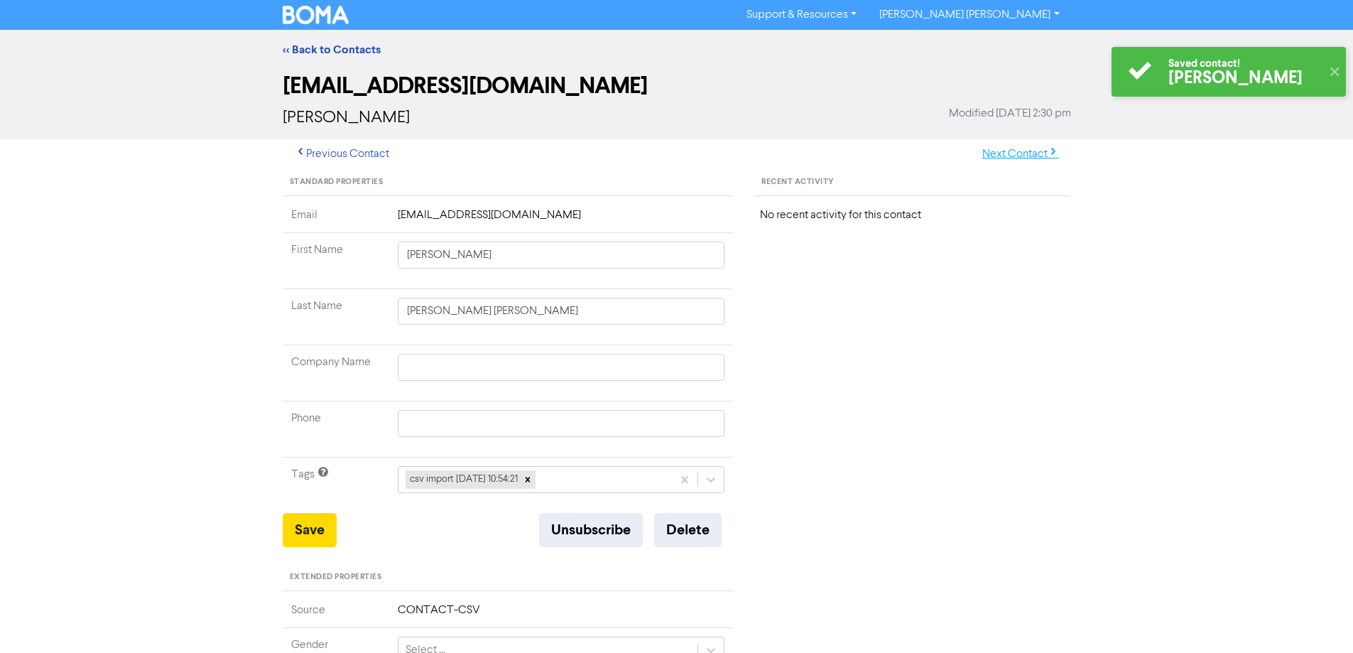
click at [1013, 147] on button "Next Contact" at bounding box center [1020, 154] width 101 height 30
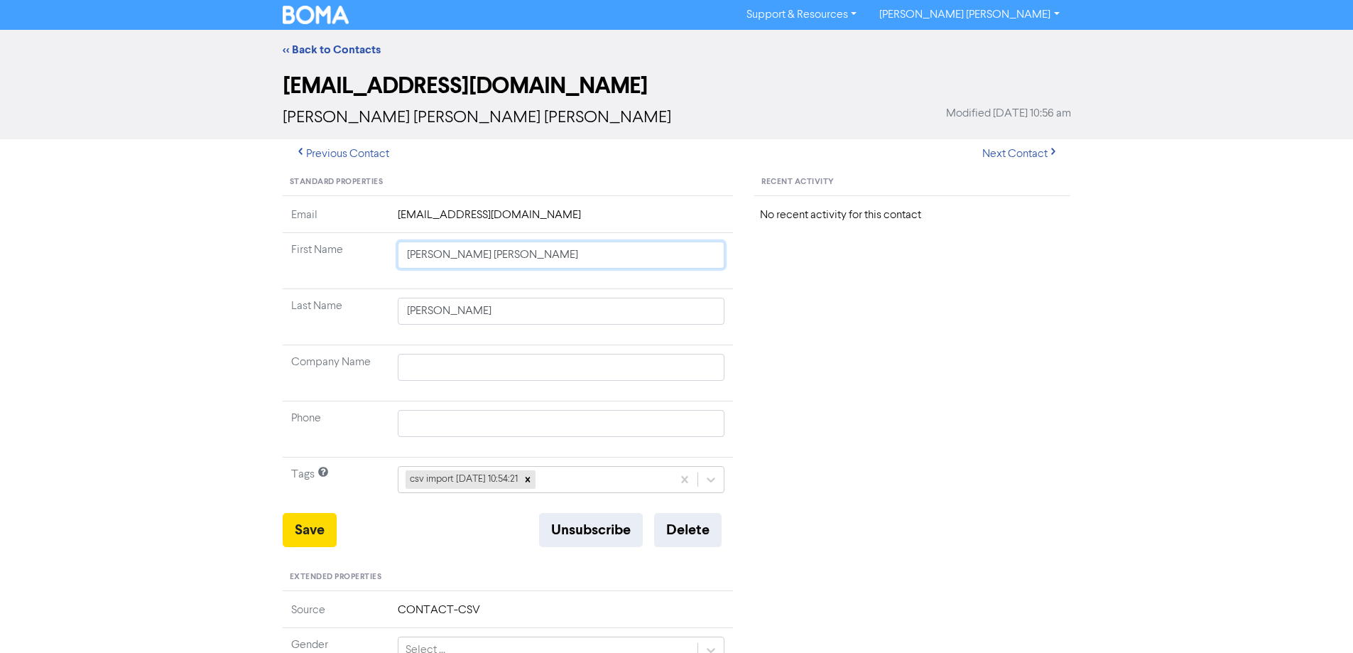
drag, startPoint x: 445, startPoint y: 258, endPoint x: 764, endPoint y: 312, distance: 324.1
click at [739, 306] on div "Standard Properties Email [EMAIL_ADDRESS][DOMAIN_NAME] First Name [PERSON_NAME]…" at bounding box center [508, 611] width 472 height 885
click at [328, 525] on button "Save" at bounding box center [310, 530] width 54 height 34
click at [1016, 156] on button "Next Contact" at bounding box center [1020, 154] width 101 height 30
drag, startPoint x: 464, startPoint y: 258, endPoint x: 768, endPoint y: 334, distance: 312.8
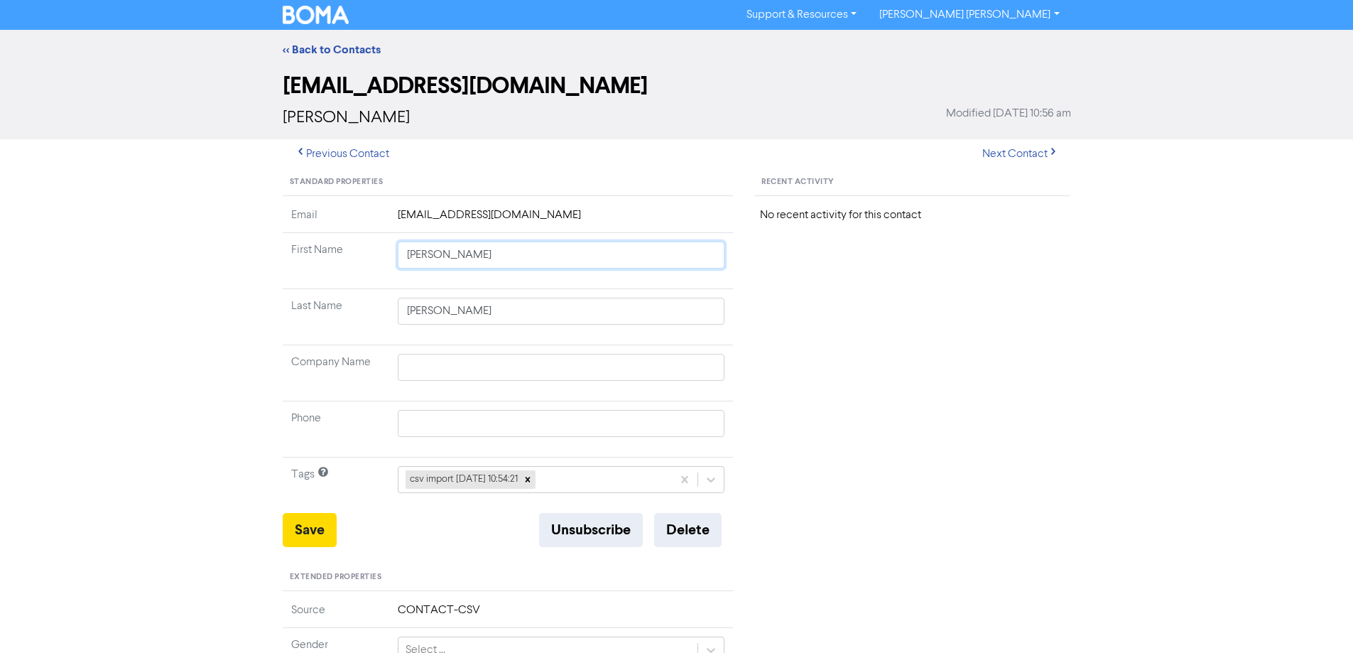
click at [763, 332] on div "Standard Properties Email [EMAIL_ADDRESS][DOMAIN_NAME] First Name [PERSON_NAME]…" at bounding box center [677, 611] width 810 height 885
click at [305, 521] on button "Save" at bounding box center [310, 530] width 54 height 34
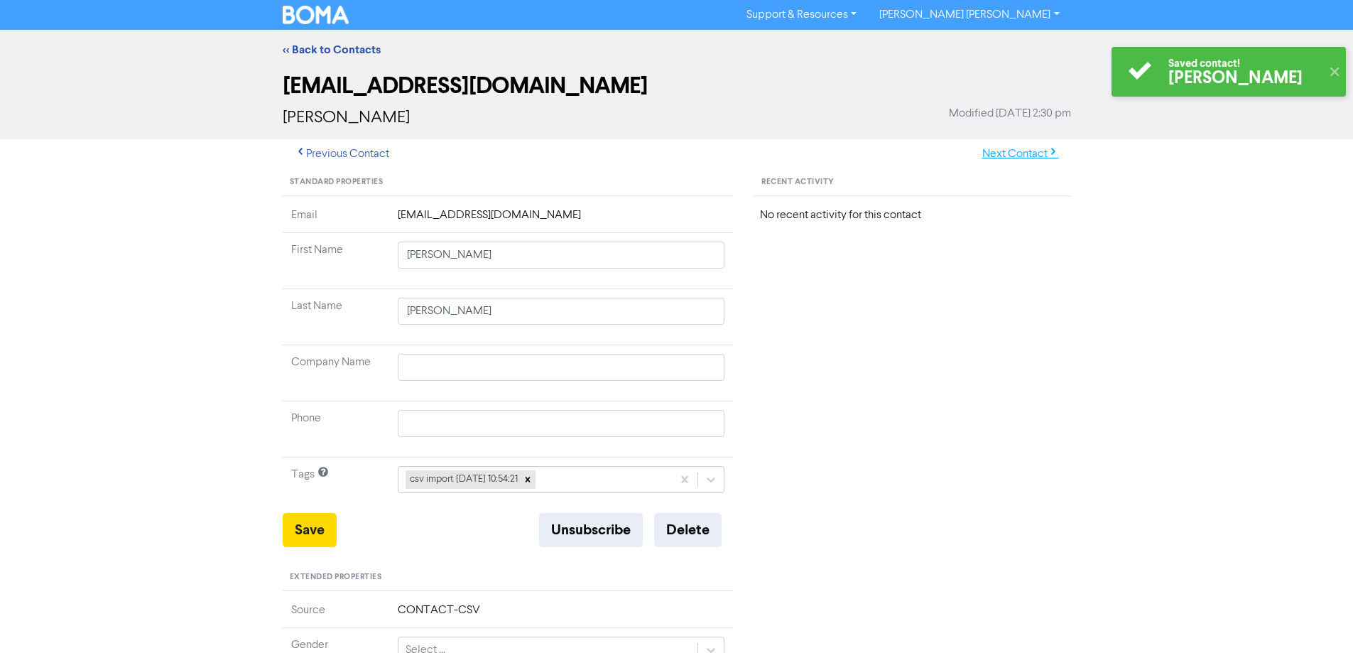
click at [986, 158] on button "Next Contact" at bounding box center [1020, 154] width 101 height 30
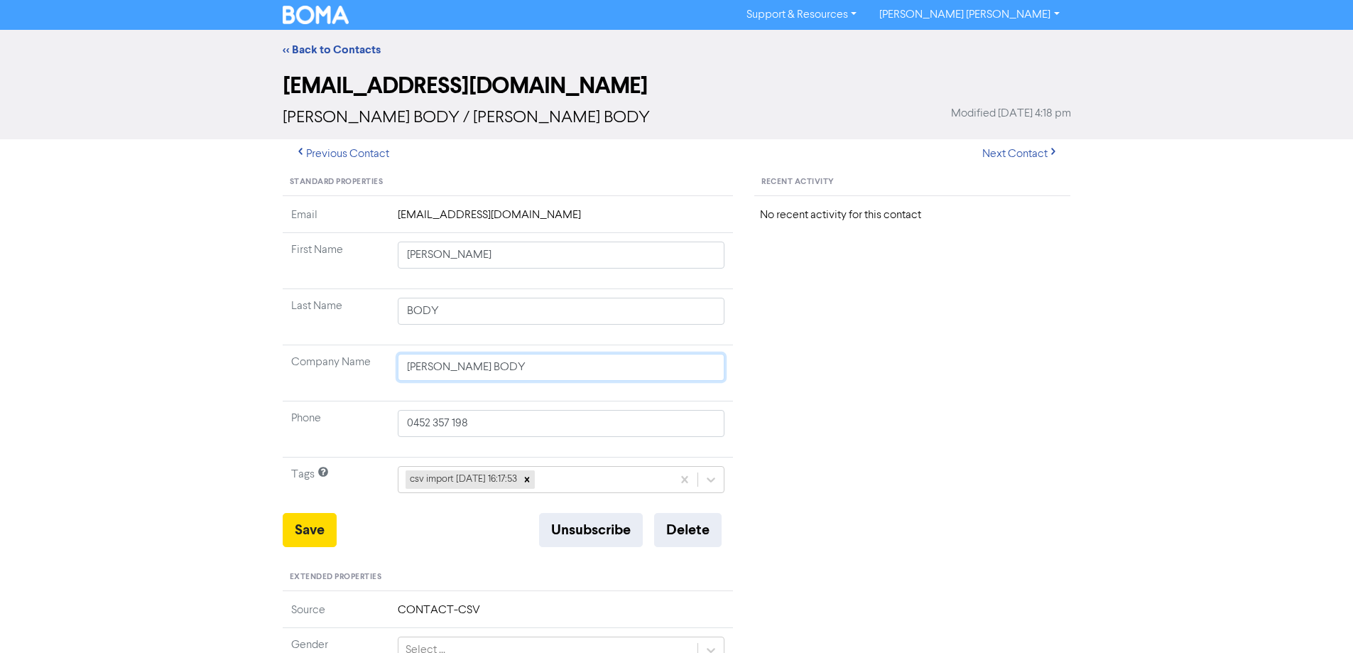
drag, startPoint x: 521, startPoint y: 369, endPoint x: 366, endPoint y: 352, distance: 155.7
click at [342, 363] on tr "Company Name [PERSON_NAME] BODY" at bounding box center [508, 373] width 451 height 56
click at [315, 521] on button "Save" at bounding box center [310, 530] width 54 height 34
click at [1009, 154] on button "Next Contact" at bounding box center [1020, 154] width 101 height 30
drag, startPoint x: 445, startPoint y: 256, endPoint x: 812, endPoint y: 298, distance: 369.5
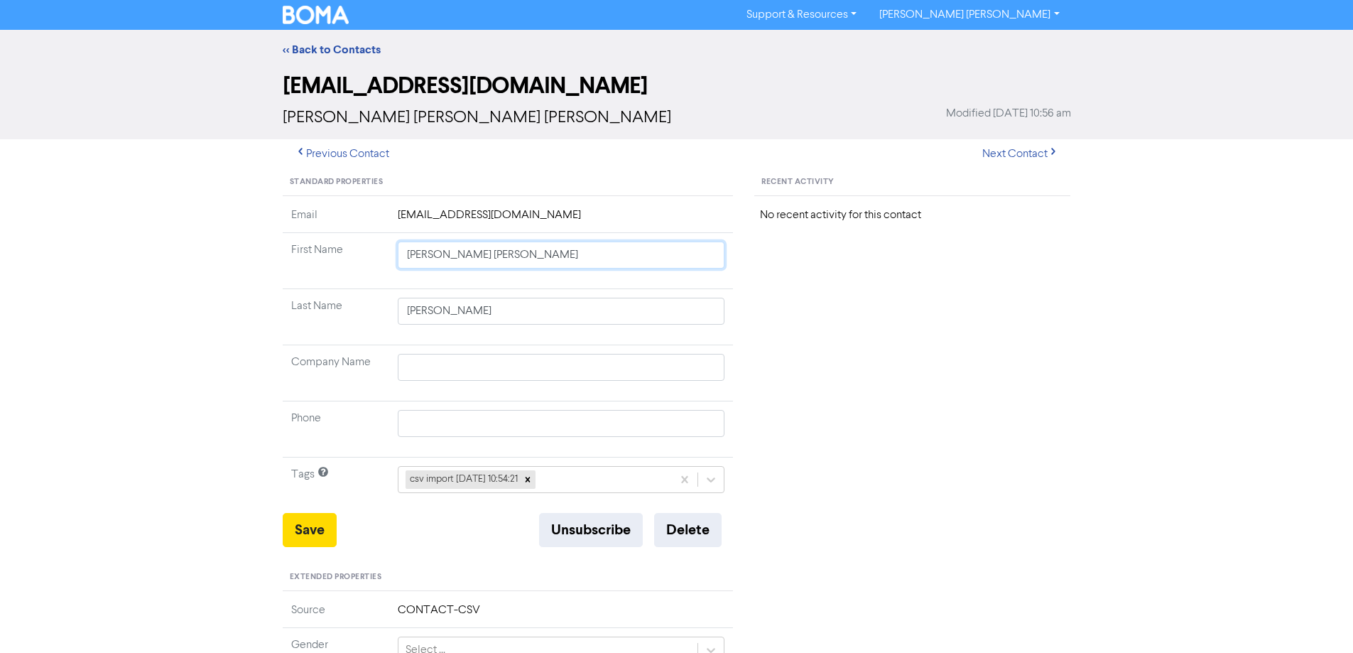
click at [758, 291] on div "Standard Properties Email [EMAIL_ADDRESS][DOMAIN_NAME] First Name [PERSON_NAME]…" at bounding box center [677, 611] width 810 height 885
click at [299, 533] on button "Save" at bounding box center [310, 530] width 54 height 34
click at [1014, 143] on button "Next Contact" at bounding box center [1020, 154] width 101 height 30
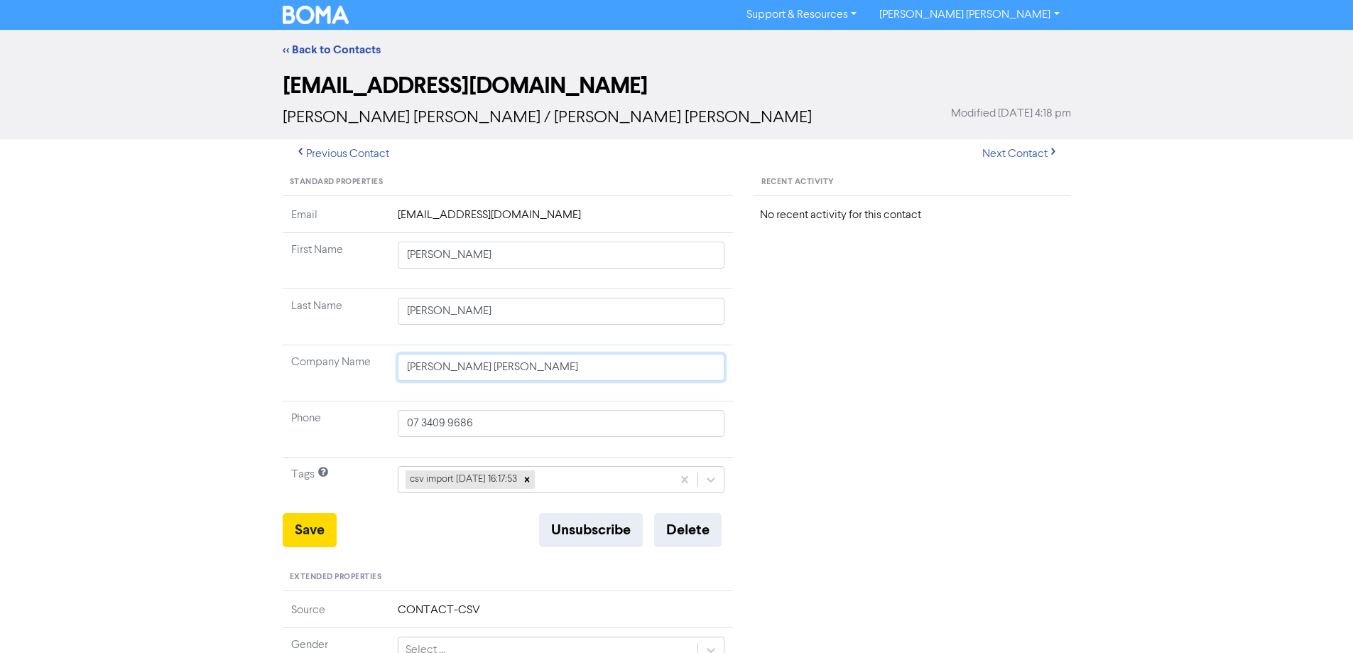
drag, startPoint x: 550, startPoint y: 365, endPoint x: 345, endPoint y: 368, distance: 205.2
click at [345, 368] on tr "Company Name [PERSON_NAME] [PERSON_NAME]" at bounding box center [508, 373] width 451 height 56
click at [310, 533] on button "Save" at bounding box center [310, 530] width 54 height 34
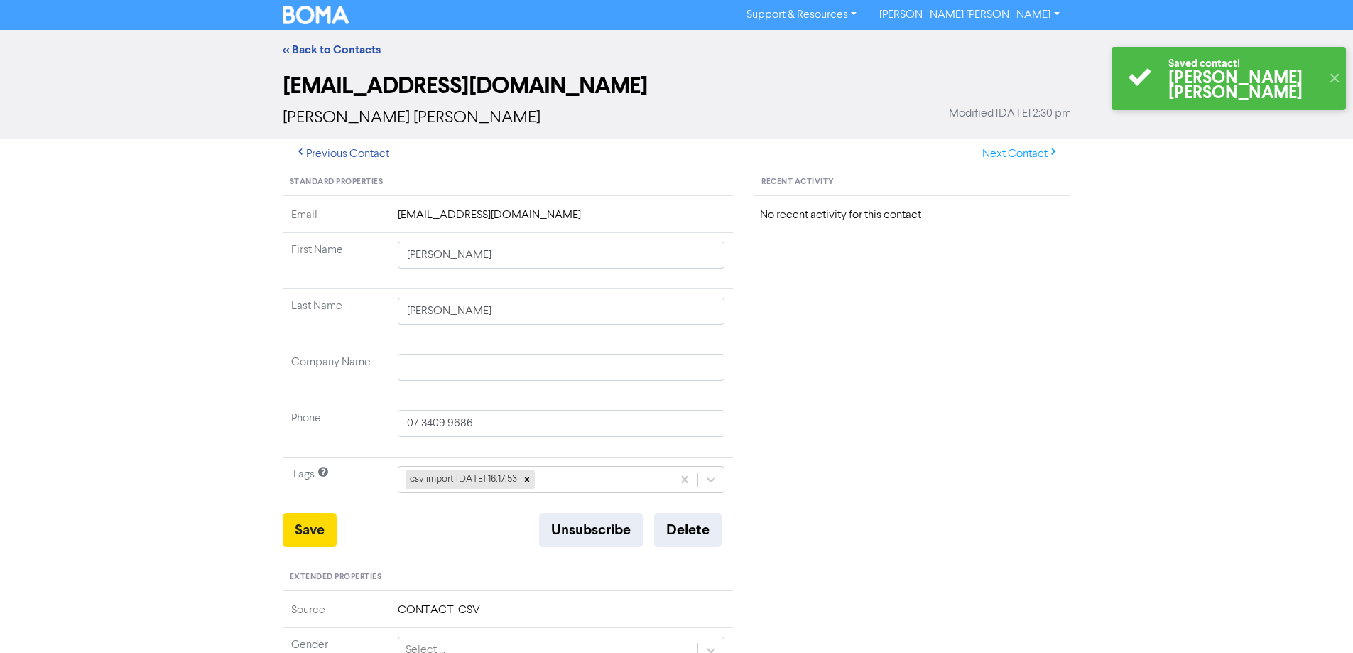
click at [997, 150] on button "Next Contact" at bounding box center [1020, 154] width 101 height 30
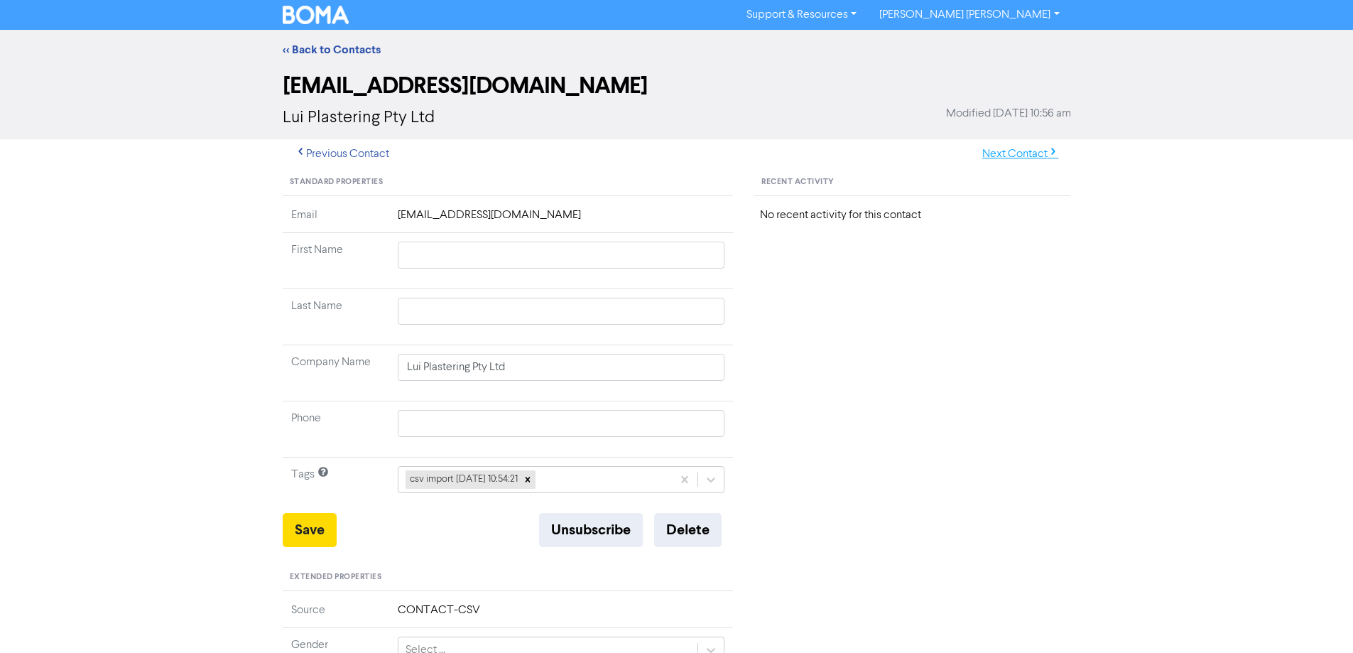
click at [1000, 156] on button "Next Contact" at bounding box center [1020, 154] width 101 height 30
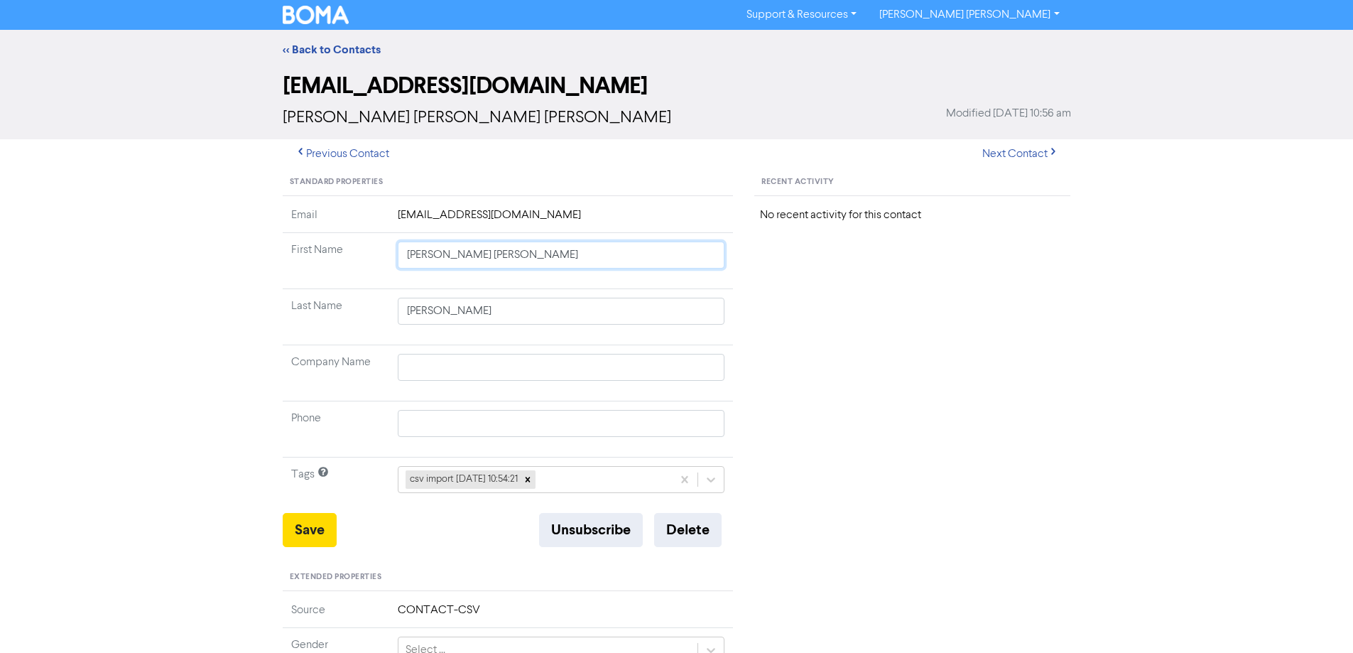
drag, startPoint x: 445, startPoint y: 258, endPoint x: 904, endPoint y: 323, distance: 463.4
click at [879, 319] on div "Standard Properties Email [EMAIL_ADDRESS][DOMAIN_NAME] First Name [PERSON_NAME]…" at bounding box center [677, 611] width 810 height 885
click at [317, 520] on button "Save" at bounding box center [310, 530] width 54 height 34
click at [1020, 143] on button "Next Contact" at bounding box center [1020, 154] width 101 height 30
drag, startPoint x: 449, startPoint y: 257, endPoint x: 697, endPoint y: 278, distance: 249.4
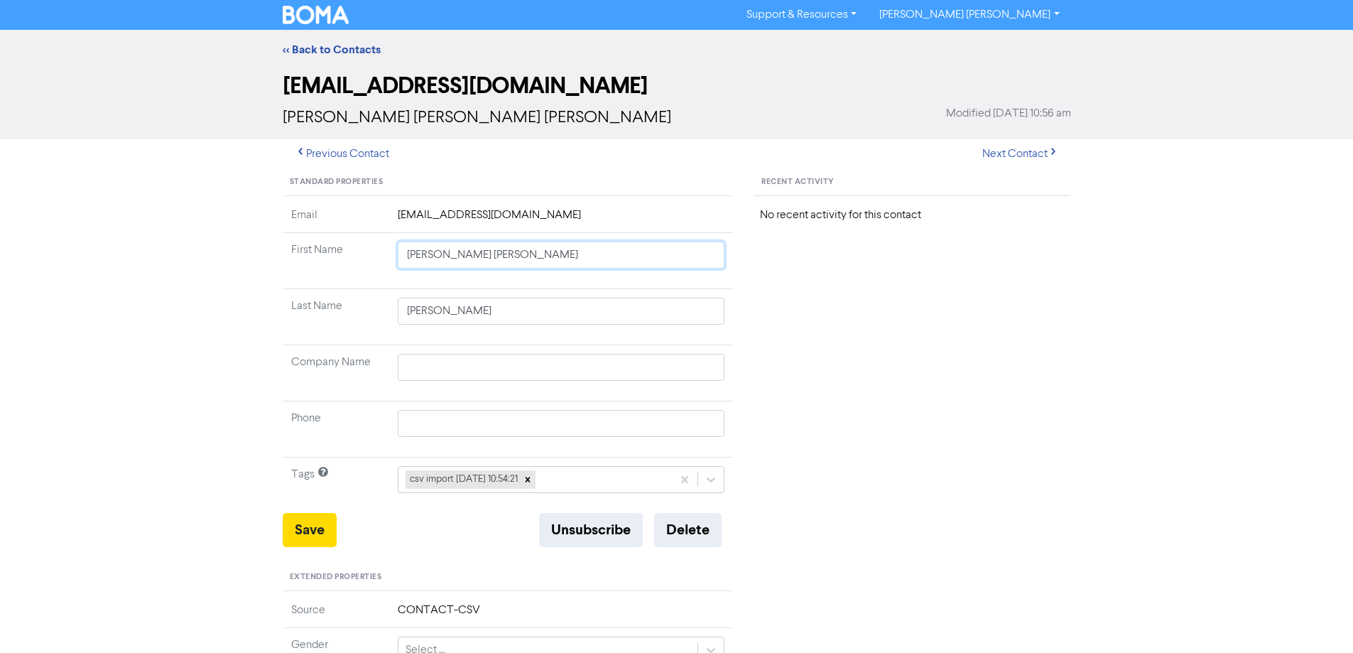
click at [697, 278] on td "[PERSON_NAME] [PERSON_NAME]" at bounding box center [561, 261] width 344 height 56
click at [319, 513] on button "Save" at bounding box center [310, 530] width 54 height 34
click at [999, 152] on button "Next Contact" at bounding box center [1020, 154] width 101 height 30
click at [463, 254] on input "[PERSON_NAME]" at bounding box center [561, 254] width 327 height 27
click at [321, 523] on button "Save" at bounding box center [310, 530] width 54 height 34
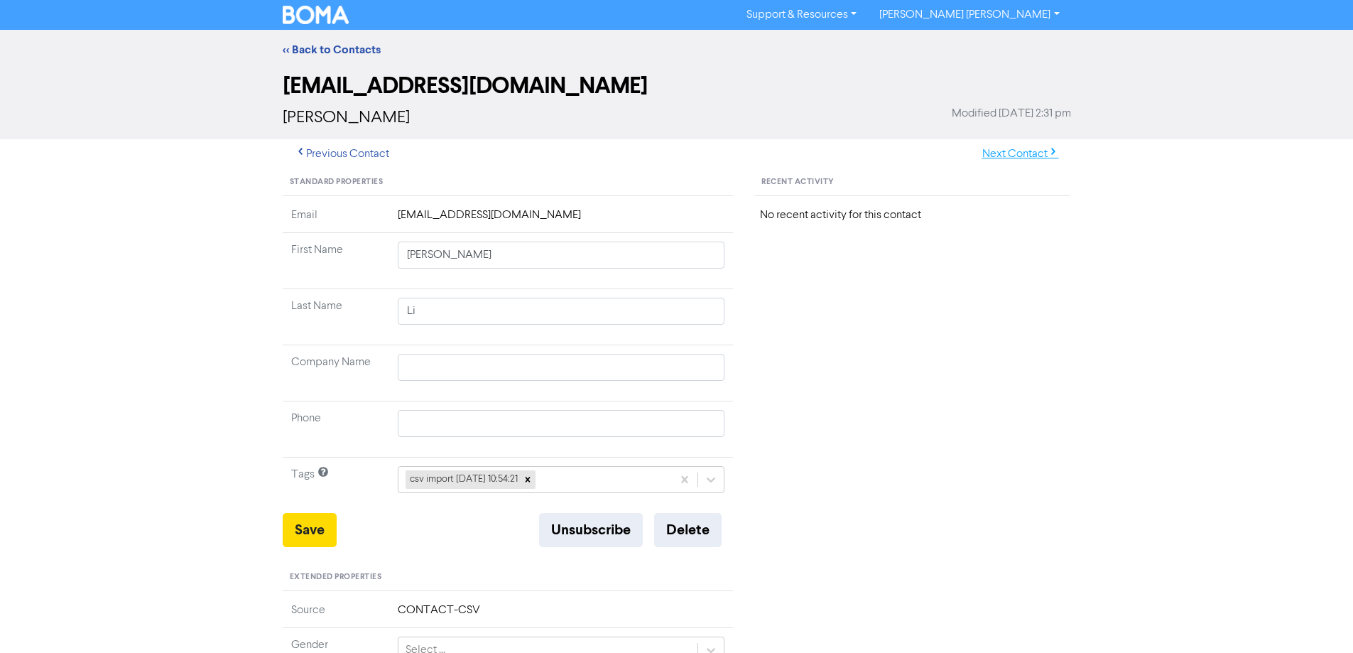
click at [1011, 148] on button "Next Contact" at bounding box center [1020, 154] width 101 height 30
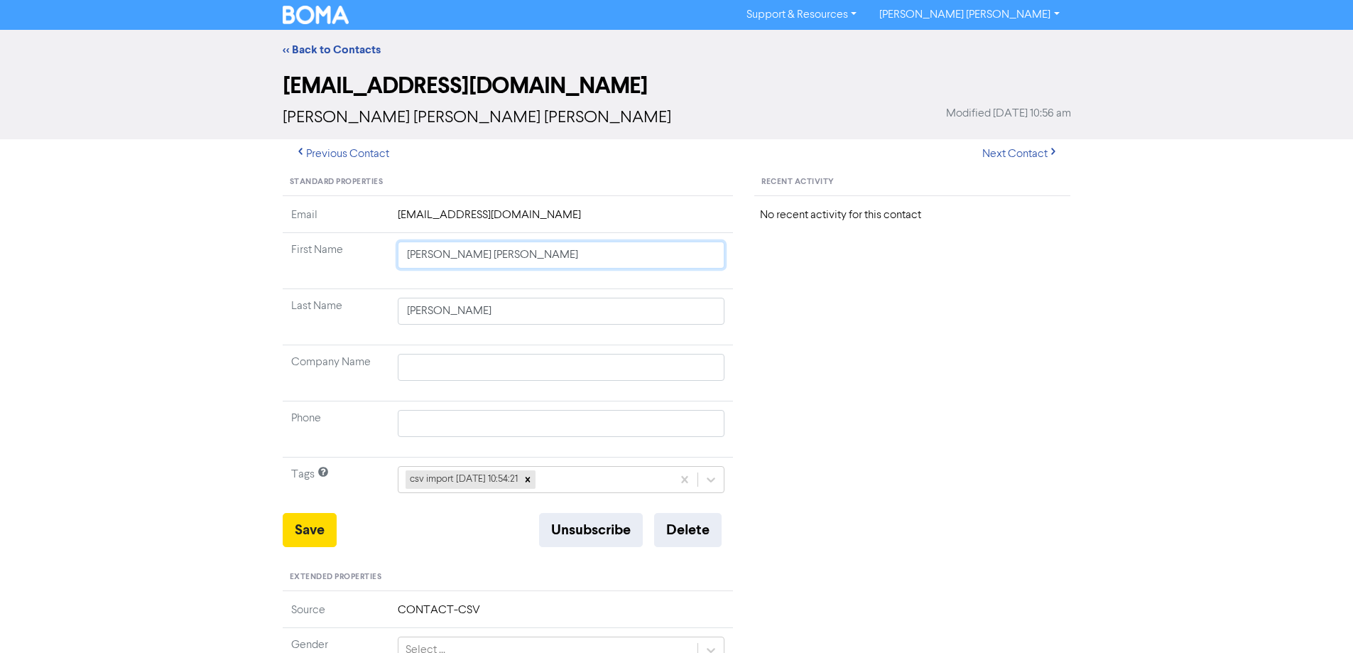
drag, startPoint x: 442, startPoint y: 257, endPoint x: 690, endPoint y: 332, distance: 258.8
click at [665, 319] on tbody "Email [EMAIL_ADDRESS][DOMAIN_NAME] First Name [PERSON_NAME] [PERSON_NAME] Last …" at bounding box center [508, 360] width 451 height 306
click at [307, 533] on button "Save" at bounding box center [310, 530] width 54 height 34
click at [1015, 156] on button "Next Contact" at bounding box center [1020, 154] width 101 height 30
drag, startPoint x: 435, startPoint y: 256, endPoint x: 628, endPoint y: 316, distance: 202.2
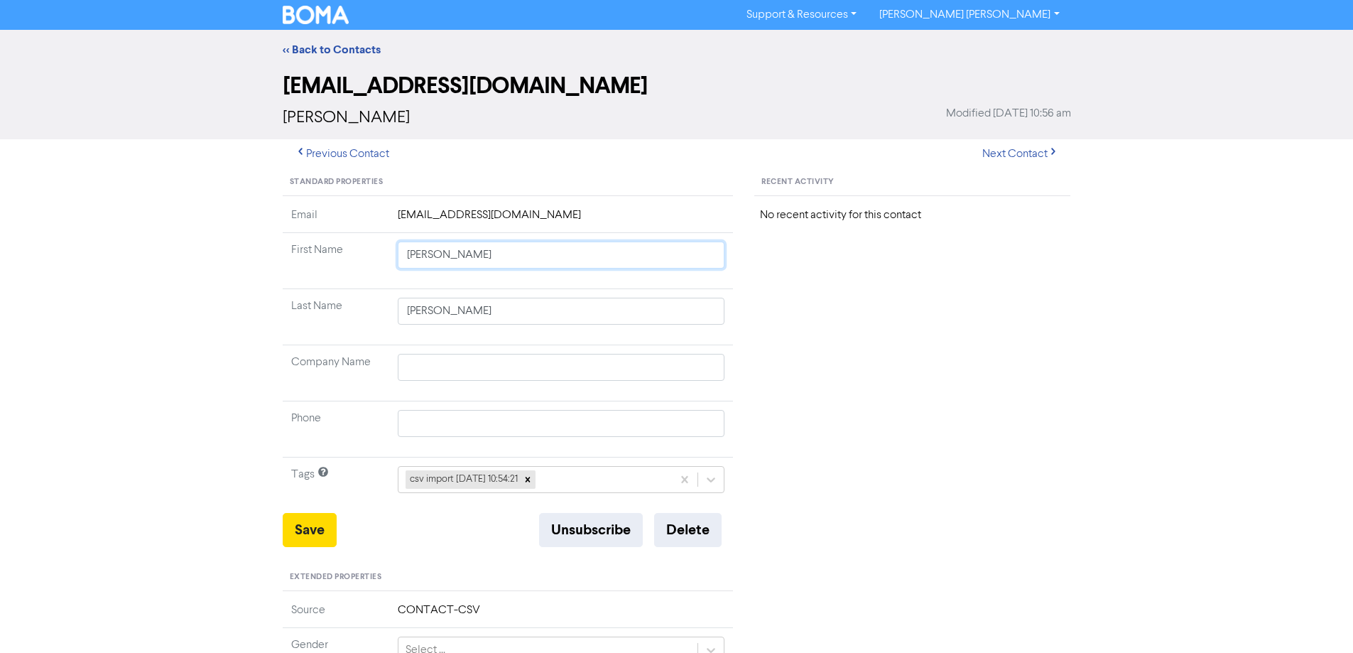
click at [623, 312] on tbody "Email [EMAIL_ADDRESS][DOMAIN_NAME] First Name [PERSON_NAME] Last Name [PERSON_N…" at bounding box center [508, 360] width 451 height 306
click at [316, 525] on button "Save" at bounding box center [310, 530] width 54 height 34
click at [1006, 153] on button "Next Contact" at bounding box center [1020, 154] width 101 height 30
drag, startPoint x: 446, startPoint y: 257, endPoint x: 795, endPoint y: 315, distance: 353.4
click at [770, 307] on div "Standard Properties Email [EMAIL_ADDRESS][DOMAIN_NAME] First Name [PERSON_NAME]…" at bounding box center [677, 611] width 810 height 885
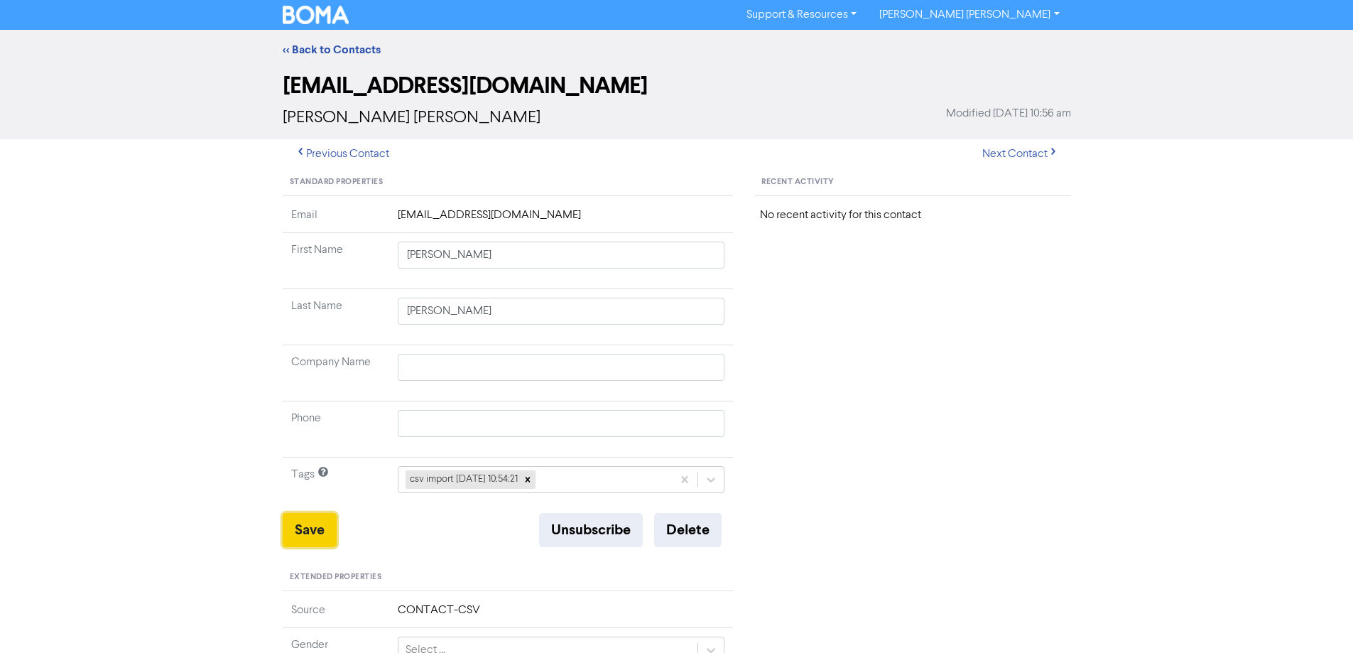
click at [308, 531] on button "Save" at bounding box center [310, 530] width 54 height 34
click at [1019, 155] on button "Next Contact" at bounding box center [1020, 154] width 101 height 30
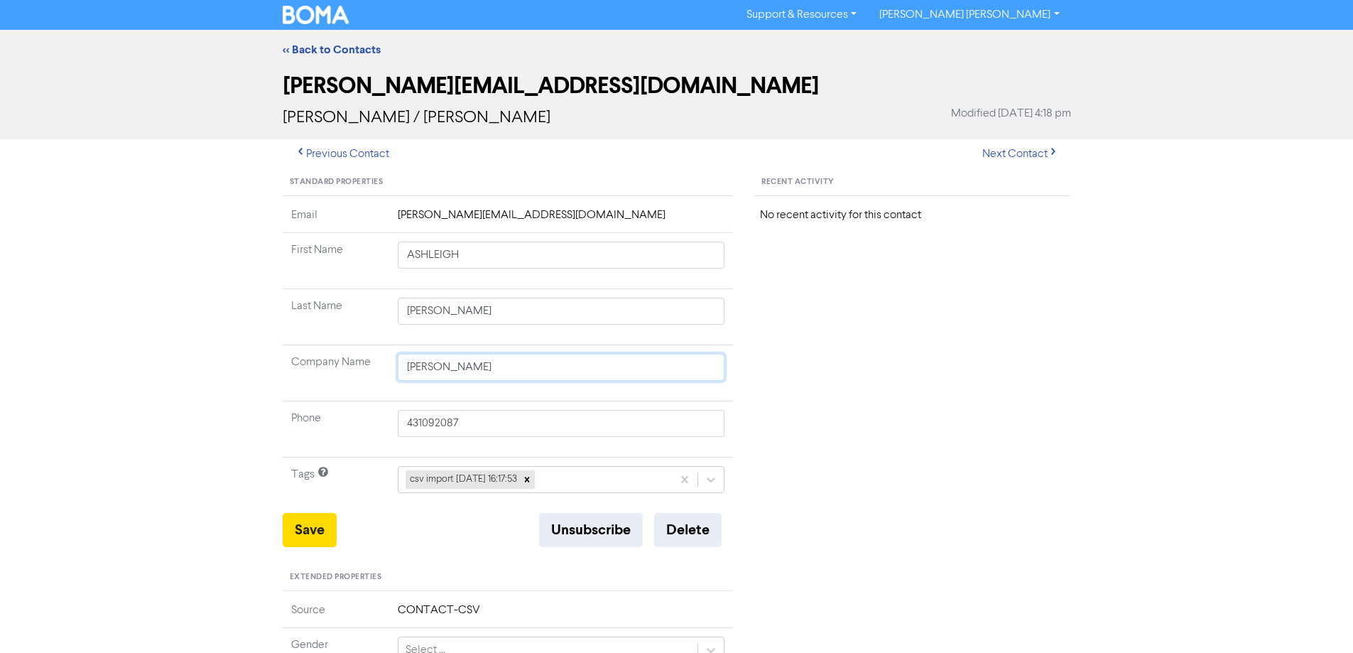
drag, startPoint x: 546, startPoint y: 373, endPoint x: 305, endPoint y: 371, distance: 240.7
click at [305, 374] on tr "Company Name [PERSON_NAME]" at bounding box center [508, 373] width 451 height 56
click at [298, 533] on button "Save" at bounding box center [310, 530] width 54 height 34
click at [1015, 158] on button "Next Contact" at bounding box center [1020, 154] width 101 height 30
drag, startPoint x: 447, startPoint y: 255, endPoint x: 709, endPoint y: 312, distance: 268.1
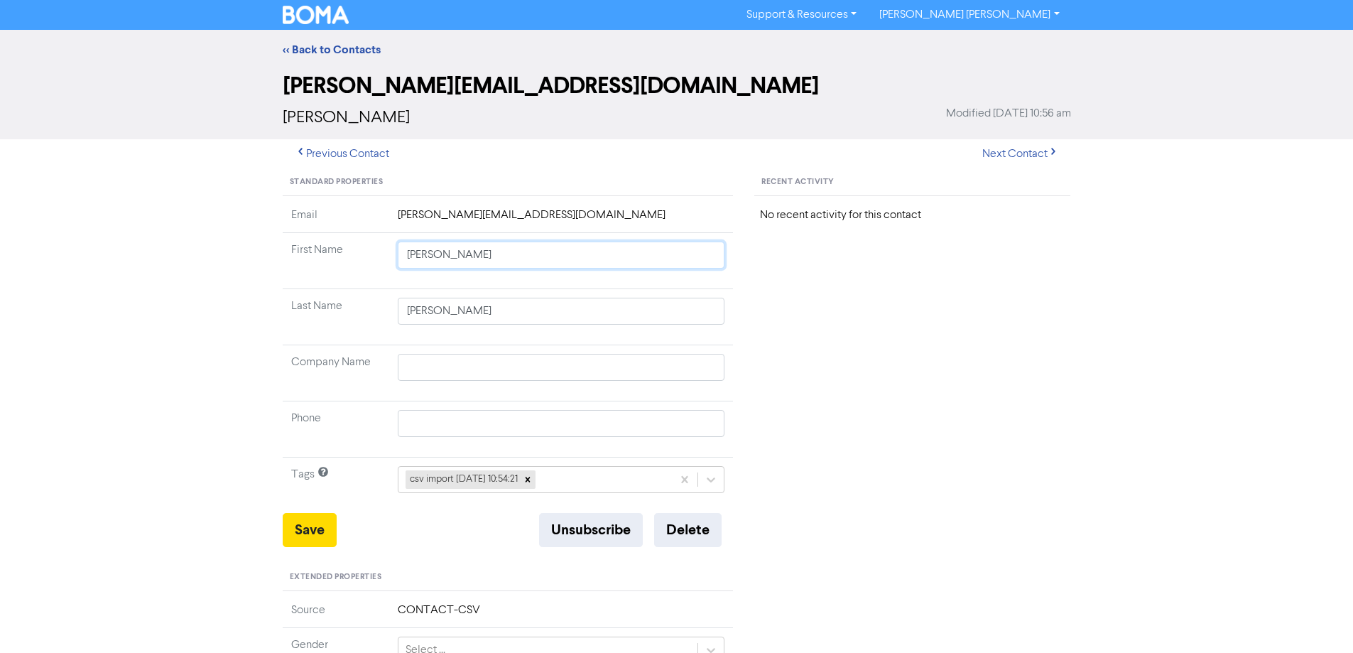
click at [702, 311] on tbody "Email [PERSON_NAME][EMAIL_ADDRESS][DOMAIN_NAME] First Name [PERSON_NAME] Last N…" at bounding box center [508, 360] width 451 height 306
click at [317, 528] on button "Save" at bounding box center [310, 530] width 54 height 34
click at [1004, 153] on button "Next Contact" at bounding box center [1020, 154] width 101 height 30
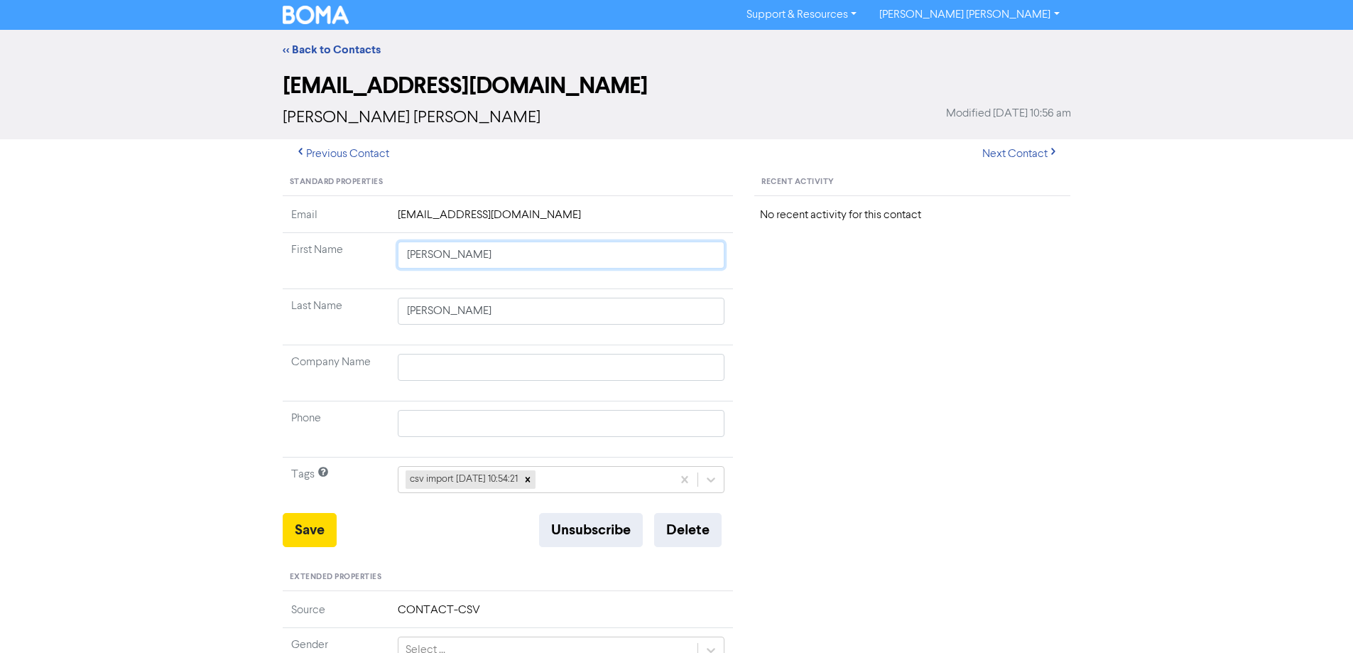
drag, startPoint x: 442, startPoint y: 258, endPoint x: 807, endPoint y: 336, distance: 373.3
click at [791, 332] on div "Standard Properties Email [EMAIL_ADDRESS][DOMAIN_NAME] First Name [PERSON_NAME]…" at bounding box center [677, 611] width 810 height 885
click at [304, 523] on button "Save" at bounding box center [310, 530] width 54 height 34
click at [1010, 154] on button "Next Contact" at bounding box center [1020, 154] width 101 height 30
drag, startPoint x: 422, startPoint y: 256, endPoint x: 826, endPoint y: 323, distance: 409.7
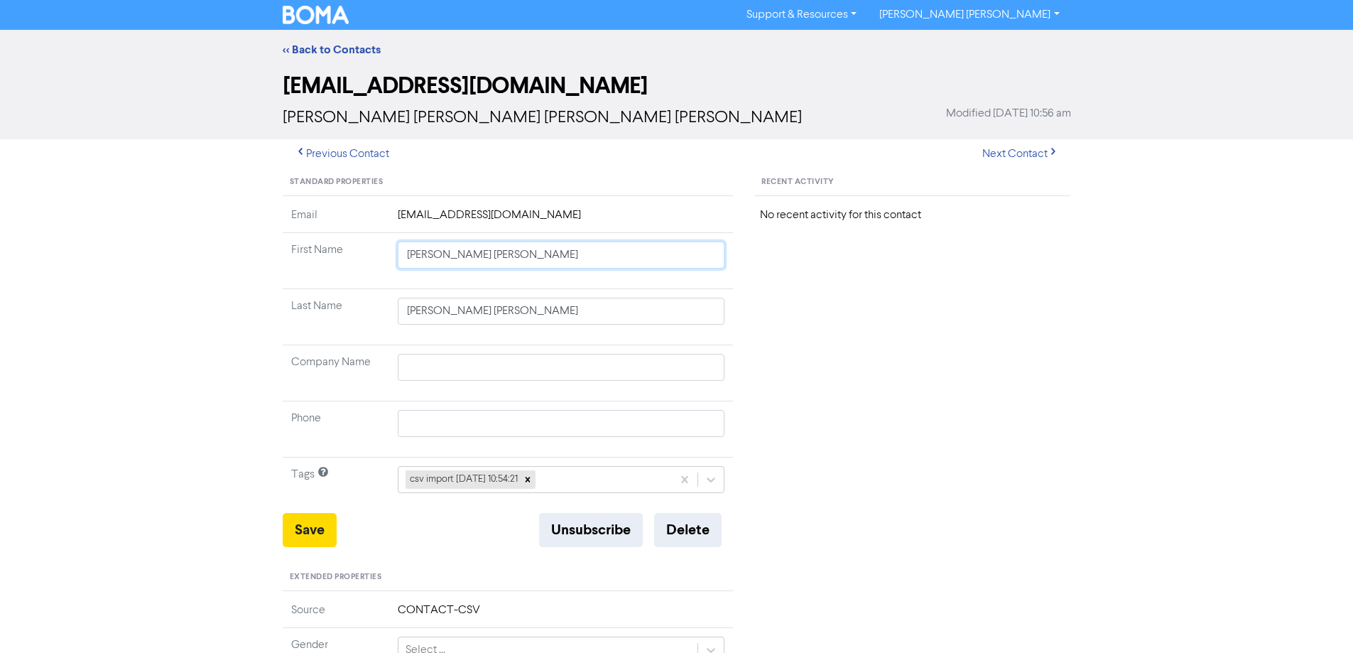
click at [778, 313] on div "Standard Properties Email [PERSON_NAME][EMAIL_ADDRESS][DOMAIN_NAME] First Name …" at bounding box center [677, 611] width 810 height 885
click at [317, 530] on button "Save" at bounding box center [310, 530] width 54 height 34
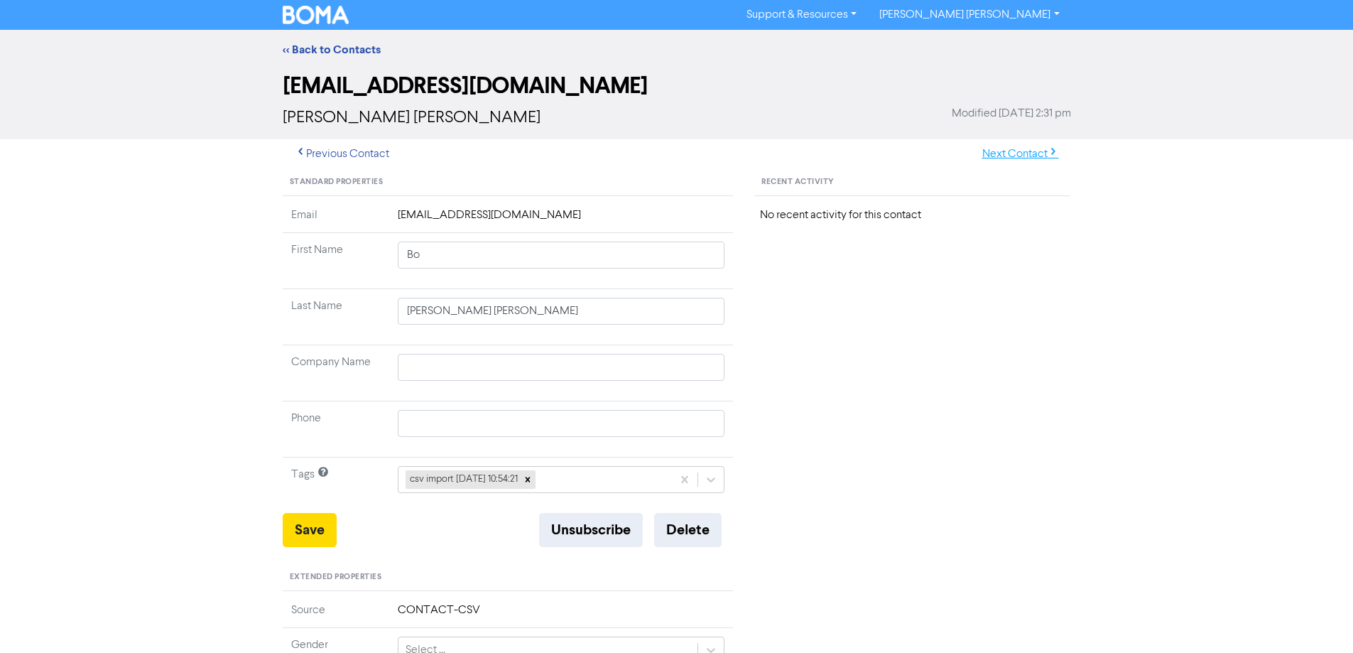
click at [1022, 145] on button "Next Contact" at bounding box center [1020, 154] width 101 height 30
drag, startPoint x: 433, startPoint y: 259, endPoint x: 709, endPoint y: 319, distance: 281.9
click at [703, 317] on tbody "Email [EMAIL_ADDRESS][DOMAIN_NAME] First Name [PERSON_NAME] Last Name [PERSON_N…" at bounding box center [508, 360] width 451 height 306
click at [327, 521] on button "Save" at bounding box center [310, 530] width 54 height 34
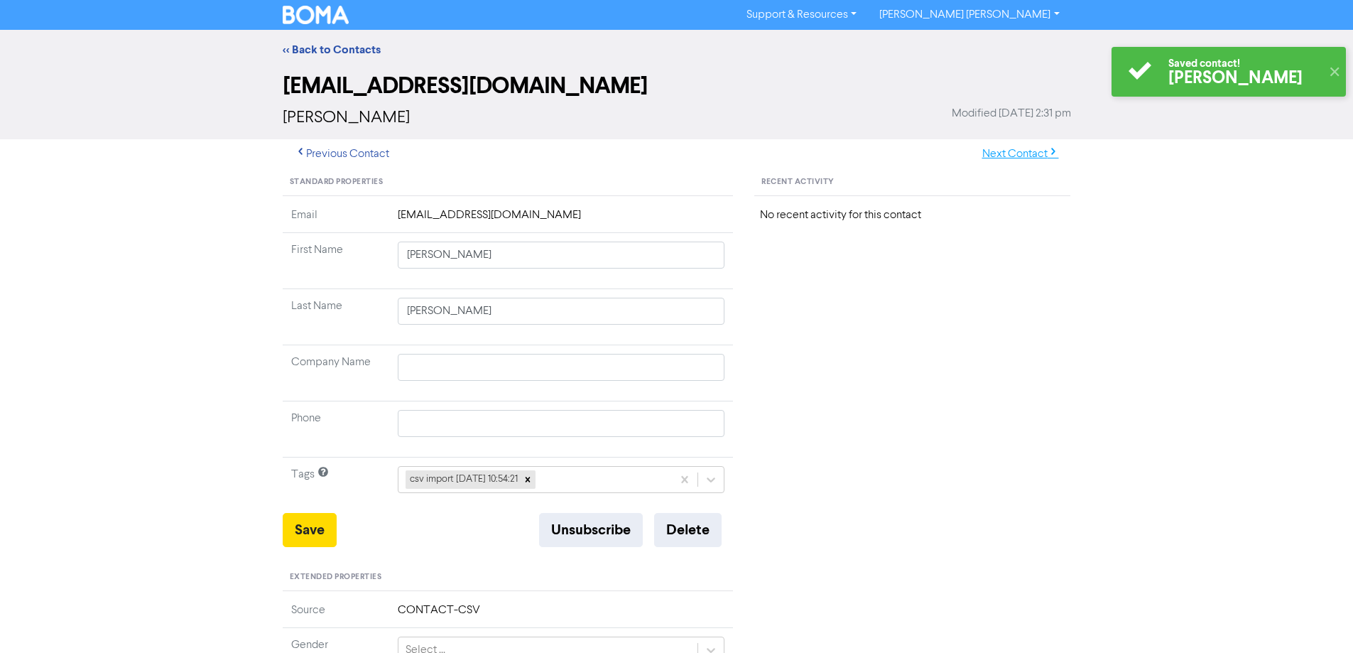
click at [1020, 147] on button "Next Contact" at bounding box center [1020, 154] width 101 height 30
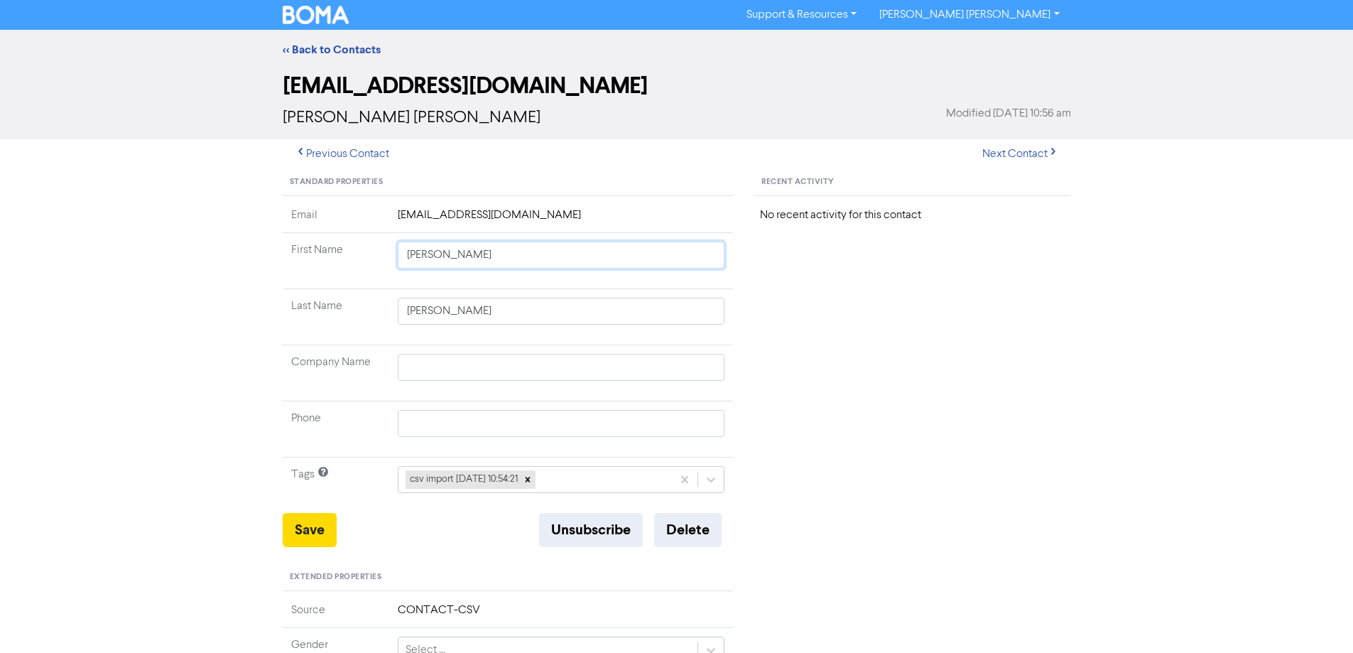
drag, startPoint x: 445, startPoint y: 256, endPoint x: 793, endPoint y: 353, distance: 360.6
click at [779, 349] on div "Standard Properties Email [EMAIL_ADDRESS][DOMAIN_NAME] First Name [PERSON_NAME]…" at bounding box center [677, 611] width 810 height 885
click at [300, 533] on button "Save" at bounding box center [310, 530] width 54 height 34
click at [1018, 155] on button "Next Contact" at bounding box center [1020, 154] width 101 height 30
drag, startPoint x: 453, startPoint y: 258, endPoint x: 954, endPoint y: 347, distance: 509.0
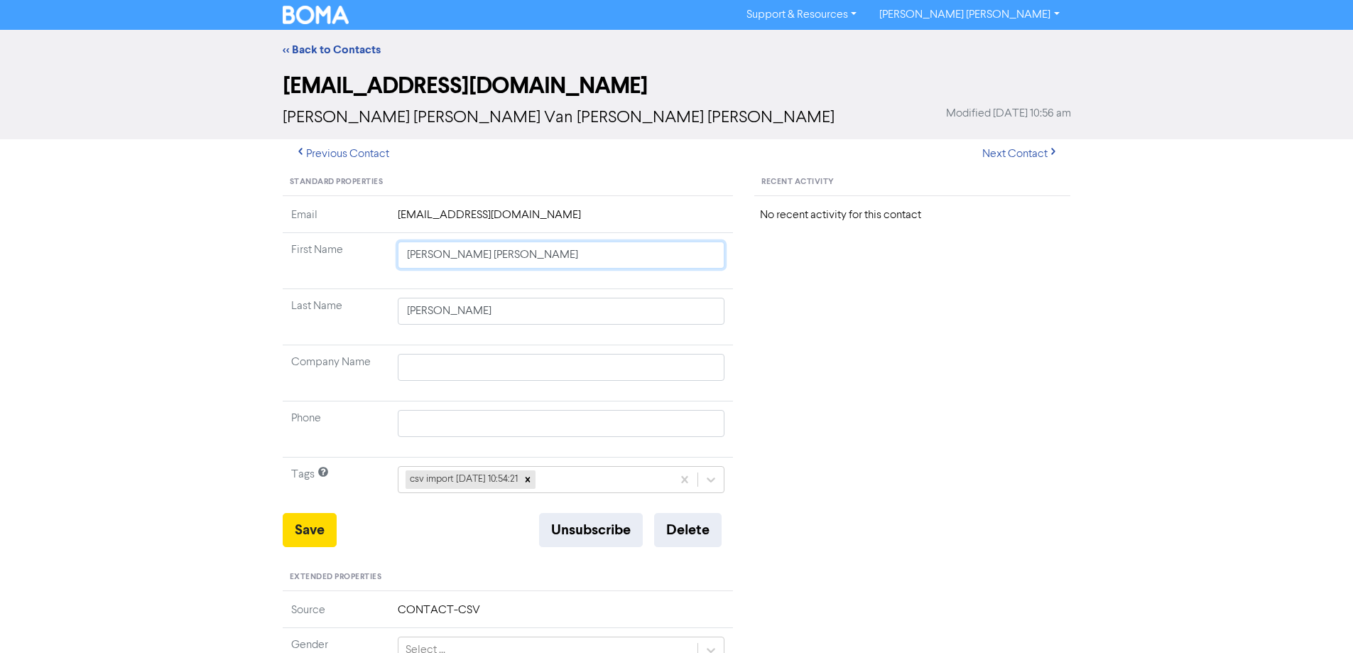
click at [942, 342] on div "Standard Properties Email [EMAIL_ADDRESS][DOMAIN_NAME] First Name [PERSON_NAME]…" at bounding box center [677, 611] width 810 height 885
click at [299, 531] on button "Save" at bounding box center [310, 530] width 54 height 34
click at [1030, 153] on button "Next Contact" at bounding box center [1020, 154] width 101 height 30
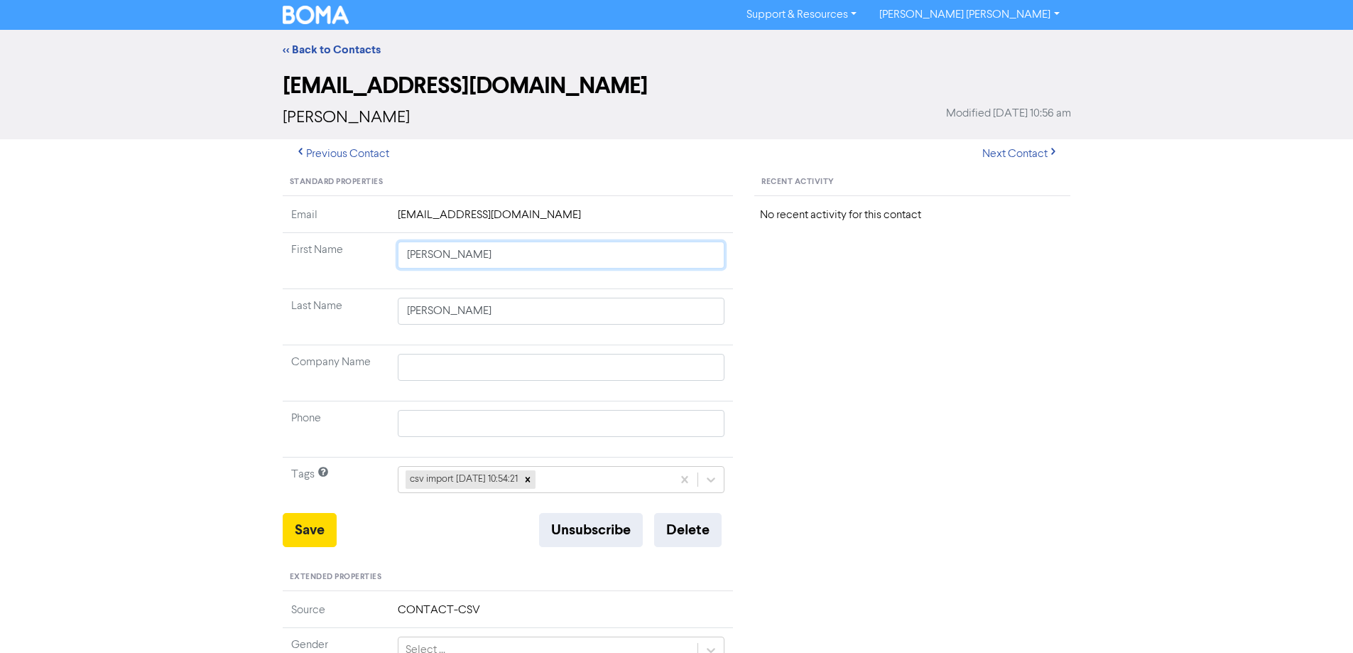
drag, startPoint x: 440, startPoint y: 257, endPoint x: 731, endPoint y: 296, distance: 294.5
click at [717, 293] on tbody "Email [EMAIL_ADDRESS][DOMAIN_NAME] First Name [PERSON_NAME] Last Name [PERSON_N…" at bounding box center [508, 360] width 451 height 306
click at [285, 525] on button "Save" at bounding box center [310, 530] width 54 height 34
click at [302, 48] on link "<< Back to Contacts" at bounding box center [332, 50] width 98 height 14
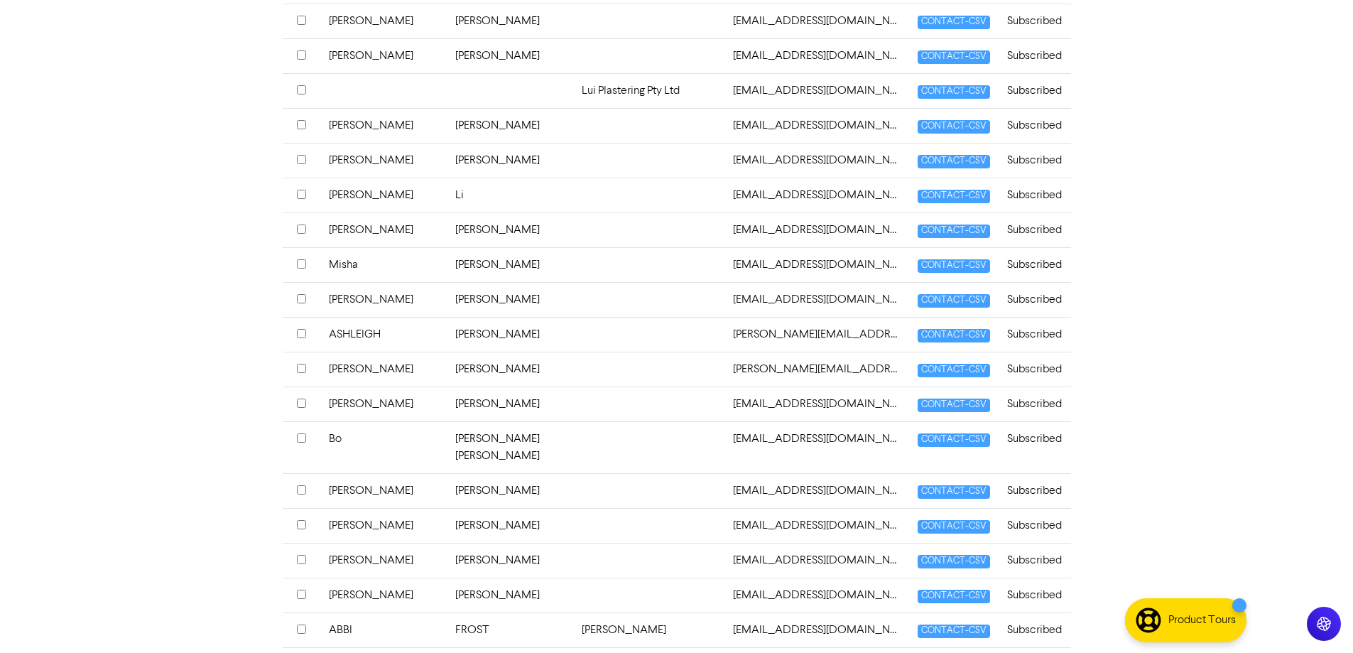
scroll to position [3054, 0]
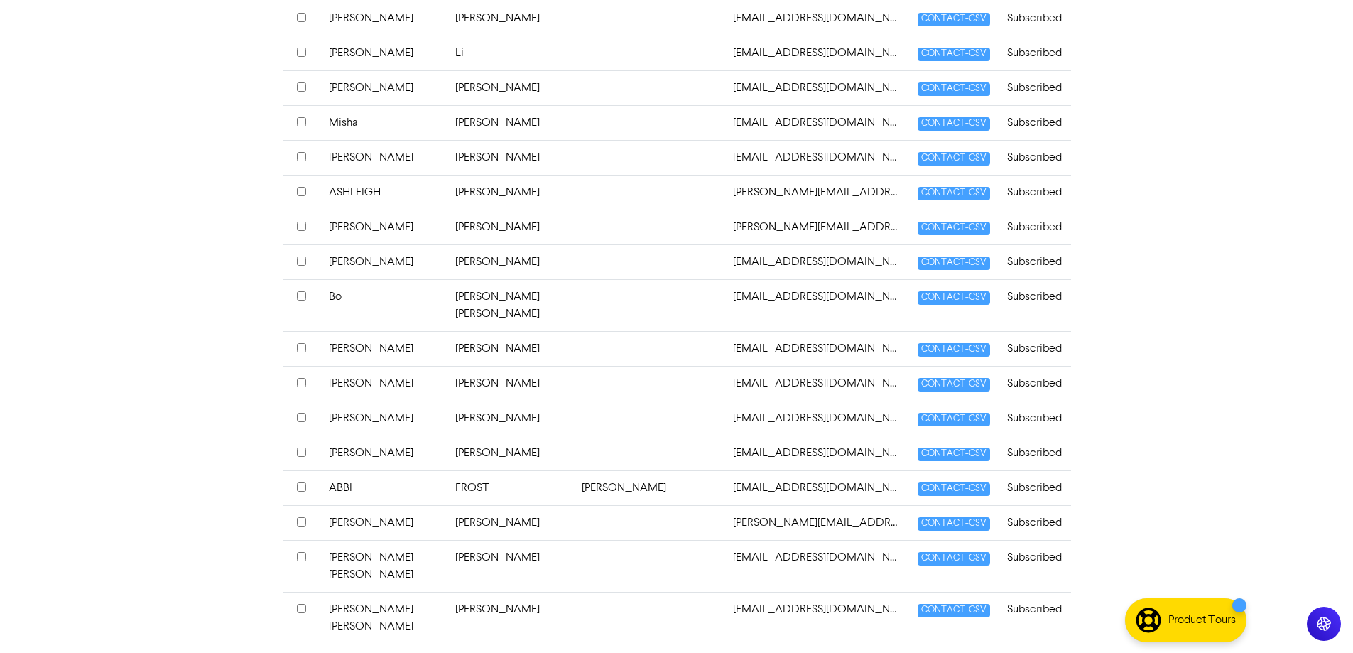
click at [573, 505] on td at bounding box center [648, 522] width 151 height 35
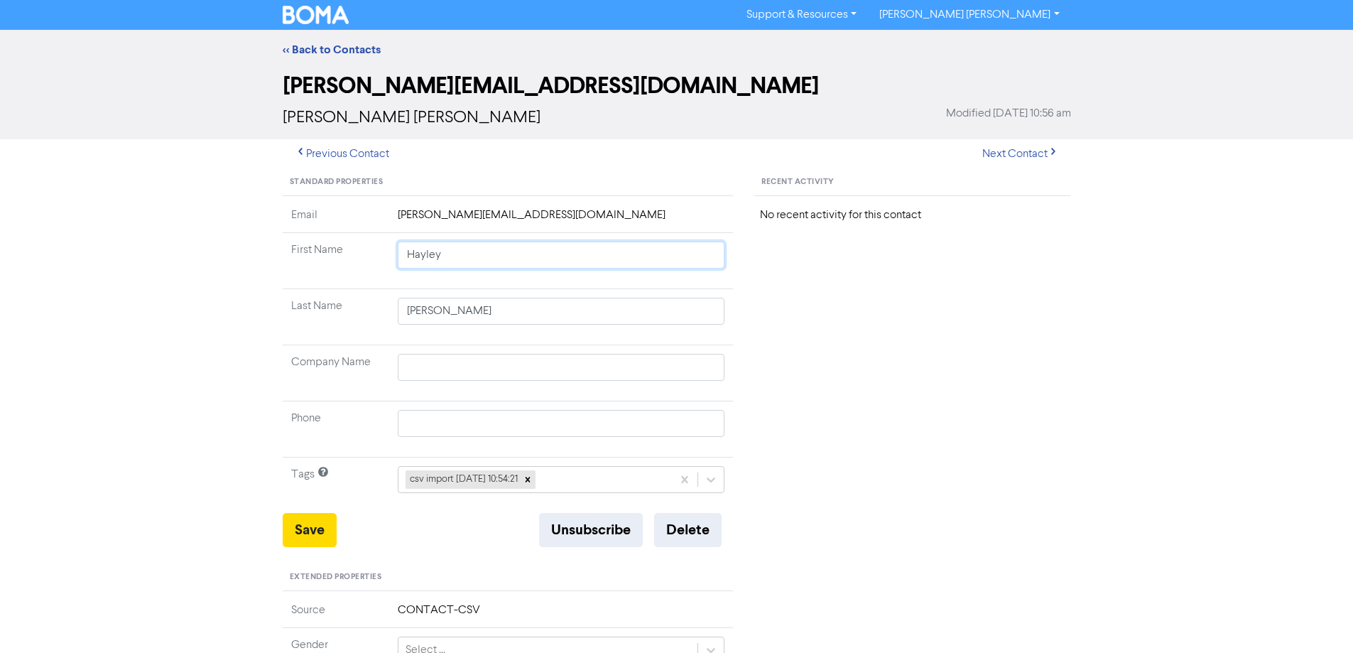
drag, startPoint x: 441, startPoint y: 258, endPoint x: 681, endPoint y: 291, distance: 242.3
click at [655, 283] on td "Hayley" at bounding box center [561, 261] width 344 height 56
click at [325, 526] on button "Save" at bounding box center [310, 530] width 54 height 34
click at [1017, 155] on button "Next Contact" at bounding box center [1020, 154] width 101 height 30
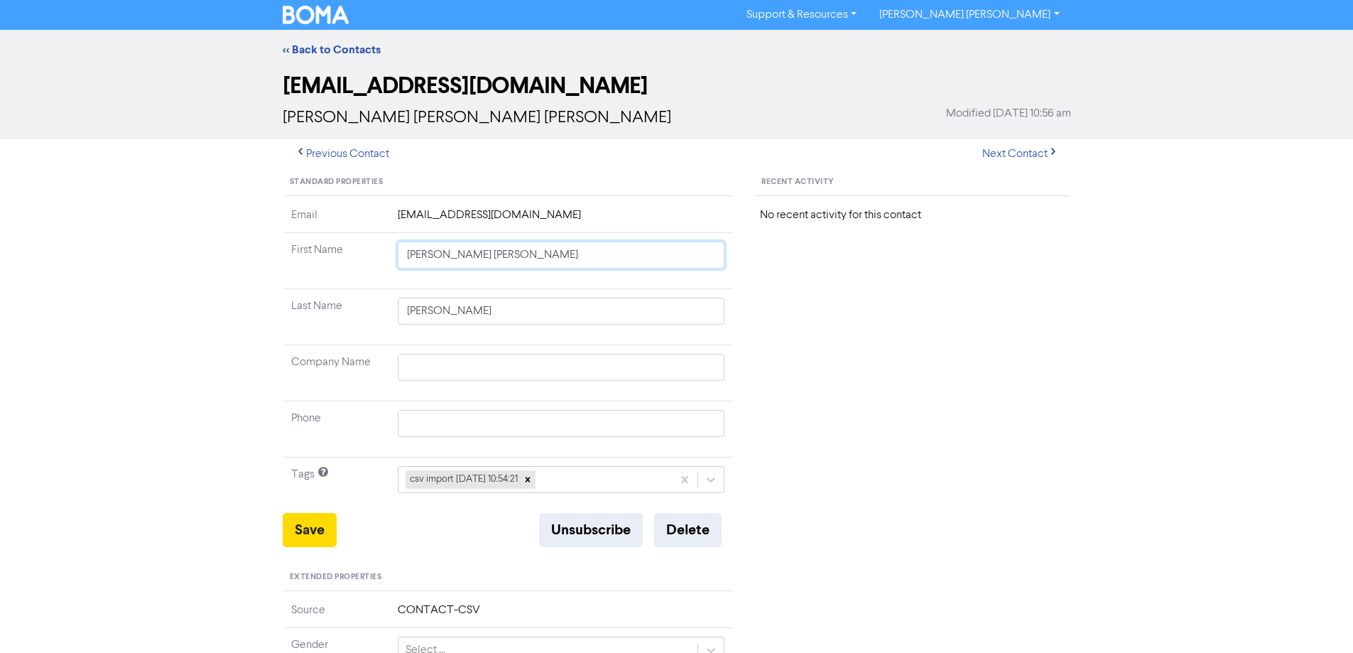
drag, startPoint x: 447, startPoint y: 254, endPoint x: 818, endPoint y: 344, distance: 382.2
click at [774, 333] on div "Standard Properties Email [EMAIL_ADDRESS][DOMAIN_NAME] First Name [PERSON_NAME]…" at bounding box center [677, 611] width 810 height 885
click at [320, 540] on button "Save" at bounding box center [310, 530] width 54 height 34
click at [1020, 144] on button "Next Contact" at bounding box center [1020, 154] width 101 height 30
drag, startPoint x: 445, startPoint y: 254, endPoint x: 746, endPoint y: 290, distance: 302.6
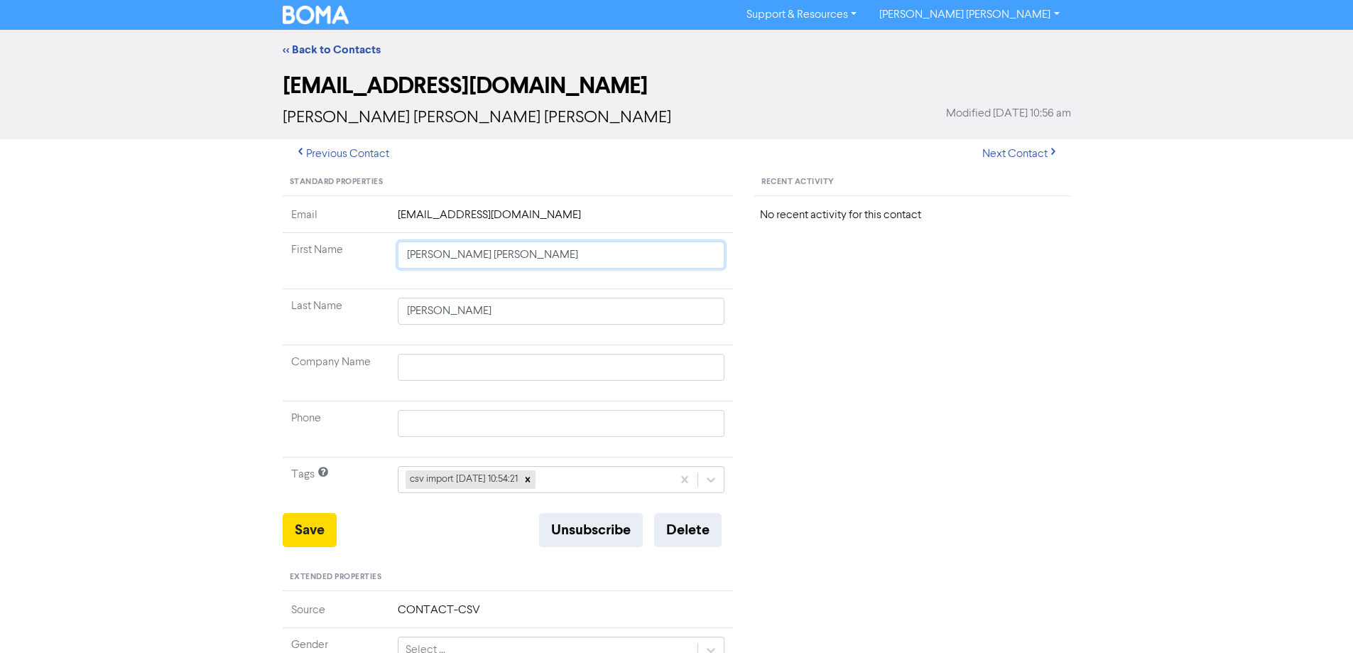
click at [746, 290] on div "Standard Properties Email [EMAIL_ADDRESS][DOMAIN_NAME] First Name [PERSON_NAME]…" at bounding box center [677, 611] width 810 height 885
click at [314, 527] on button "Save" at bounding box center [310, 530] width 54 height 34
click at [1011, 152] on button "Next Contact" at bounding box center [1020, 154] width 101 height 30
drag, startPoint x: 447, startPoint y: 255, endPoint x: 955, endPoint y: 330, distance: 514.0
click at [952, 328] on div "Standard Properties Email [EMAIL_ADDRESS][DOMAIN_NAME] First Name [PERSON_NAME]…" at bounding box center [677, 611] width 810 height 885
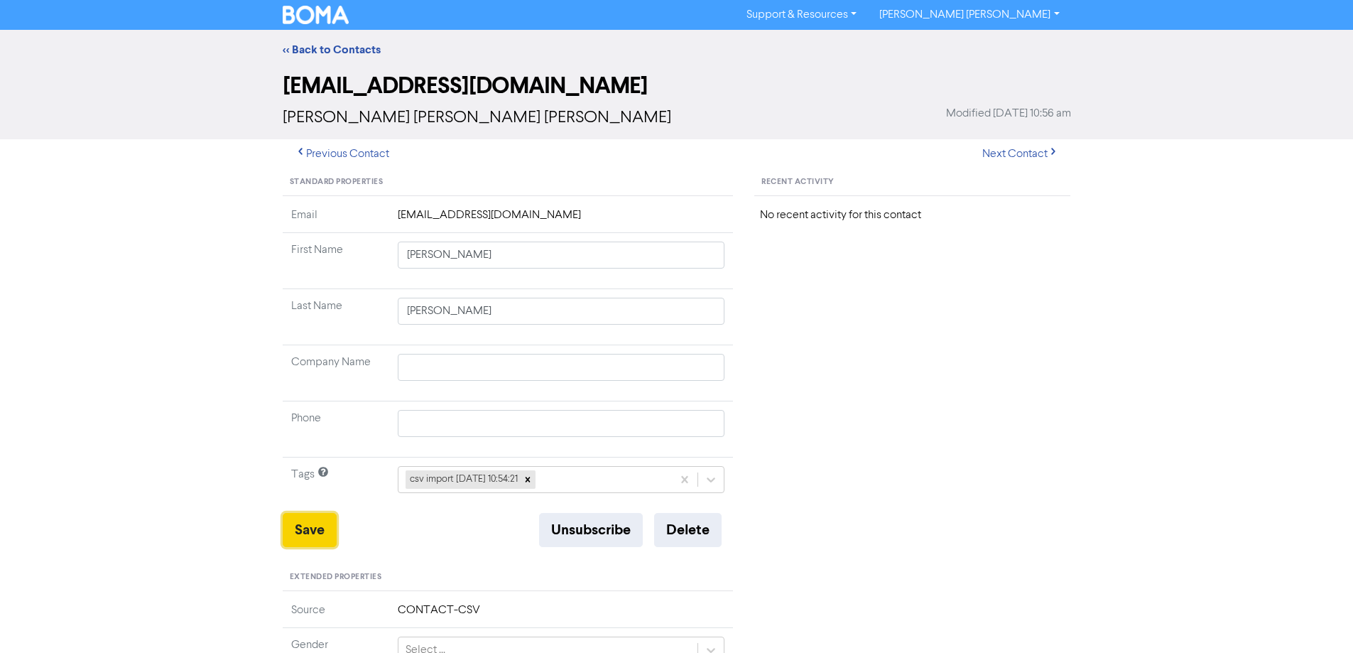
click at [312, 532] on button "Save" at bounding box center [310, 530] width 54 height 34
click at [1021, 146] on button "Next Contact" at bounding box center [1020, 154] width 101 height 30
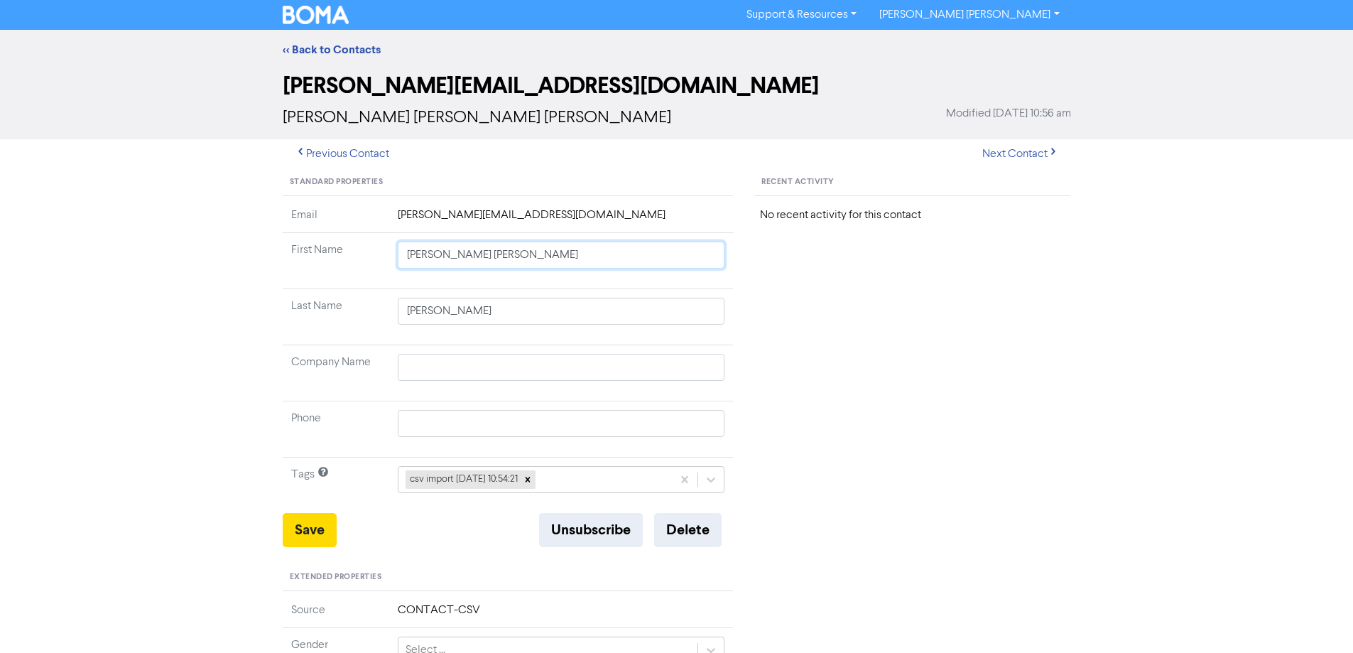
drag, startPoint x: 447, startPoint y: 256, endPoint x: 892, endPoint y: 332, distance: 451.7
click at [746, 295] on div "Standard Properties Email [PERSON_NAME][EMAIL_ADDRESS][DOMAIN_NAME] First Name …" at bounding box center [677, 611] width 810 height 885
click at [322, 533] on button "Save" at bounding box center [310, 530] width 54 height 34
click at [1008, 151] on button "Next Contact" at bounding box center [1020, 154] width 101 height 30
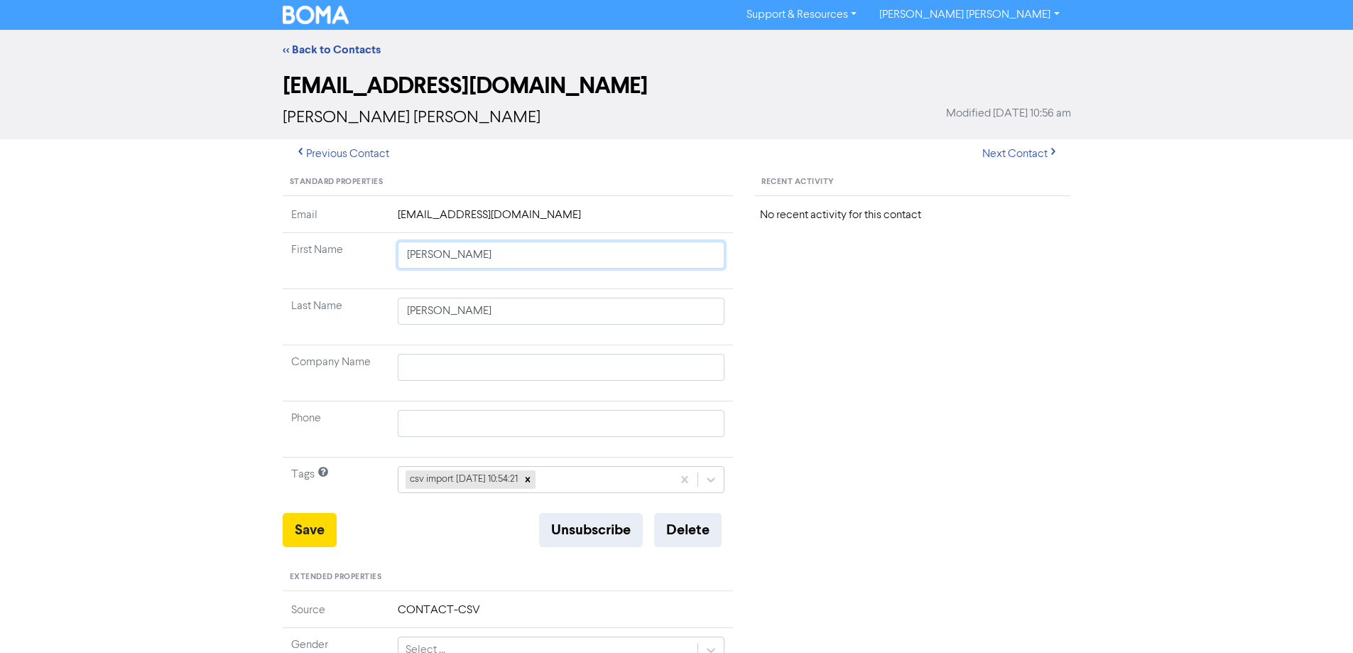
drag, startPoint x: 446, startPoint y: 257, endPoint x: 729, endPoint y: 307, distance: 287.7
click at [729, 307] on tbody "Email [EMAIL_ADDRESS][DOMAIN_NAME] First Name [PERSON_NAME] Last Name [PERSON_N…" at bounding box center [508, 360] width 451 height 306
click at [310, 540] on button "Save" at bounding box center [310, 530] width 54 height 34
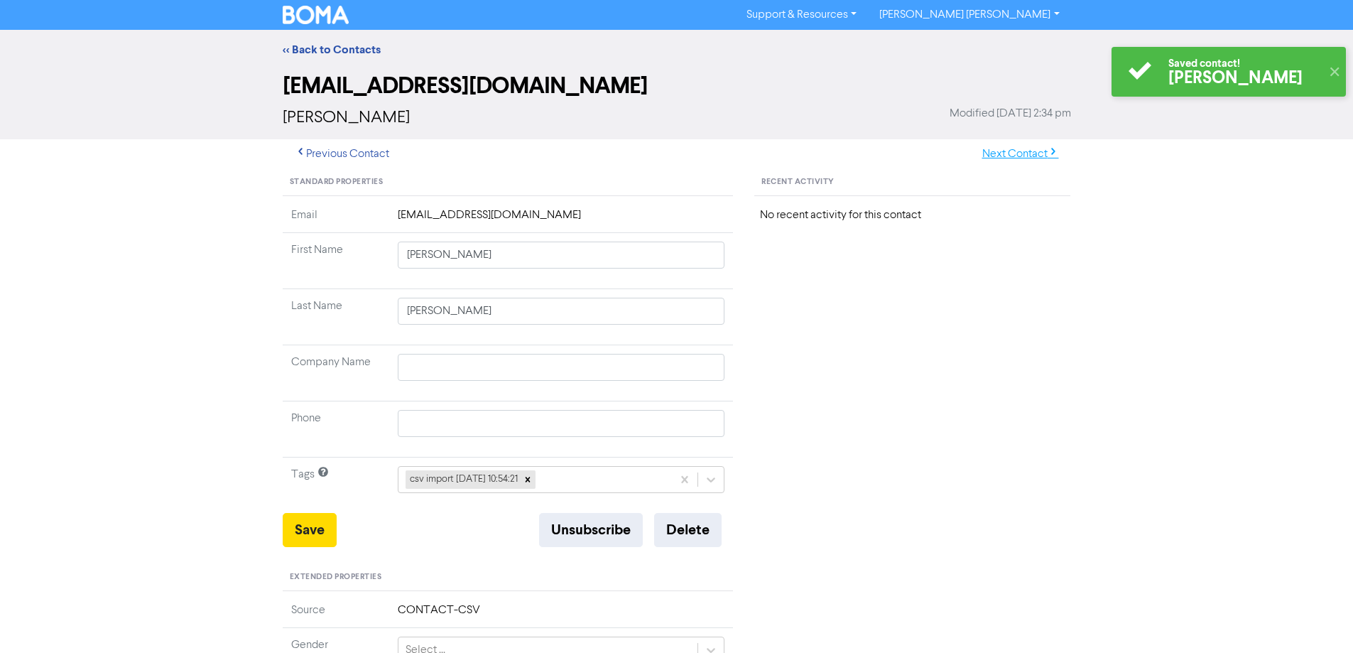
click at [1001, 148] on button "Next Contact" at bounding box center [1020, 154] width 101 height 30
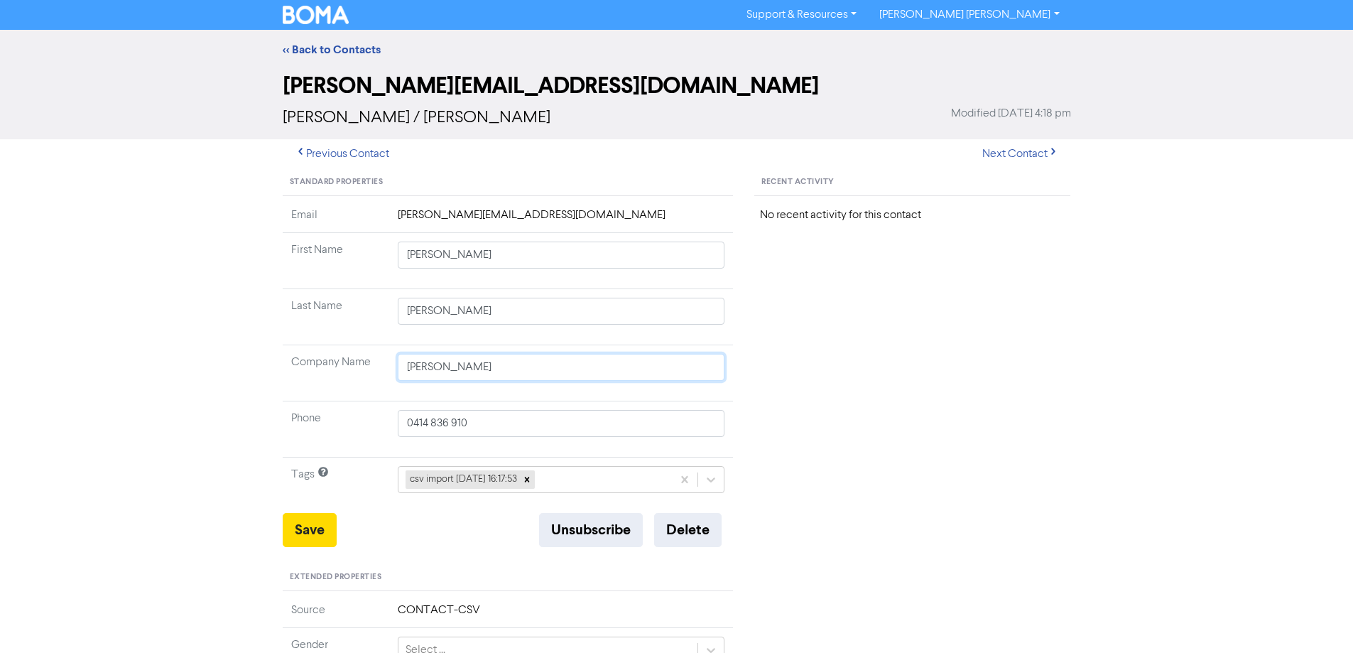
drag, startPoint x: 364, startPoint y: 365, endPoint x: 285, endPoint y: 346, distance: 81.1
click at [276, 365] on div "Standard Properties Email [PERSON_NAME][EMAIL_ADDRESS][DOMAIN_NAME] First Name …" at bounding box center [508, 611] width 472 height 885
click at [322, 531] on button "Save" at bounding box center [310, 530] width 54 height 34
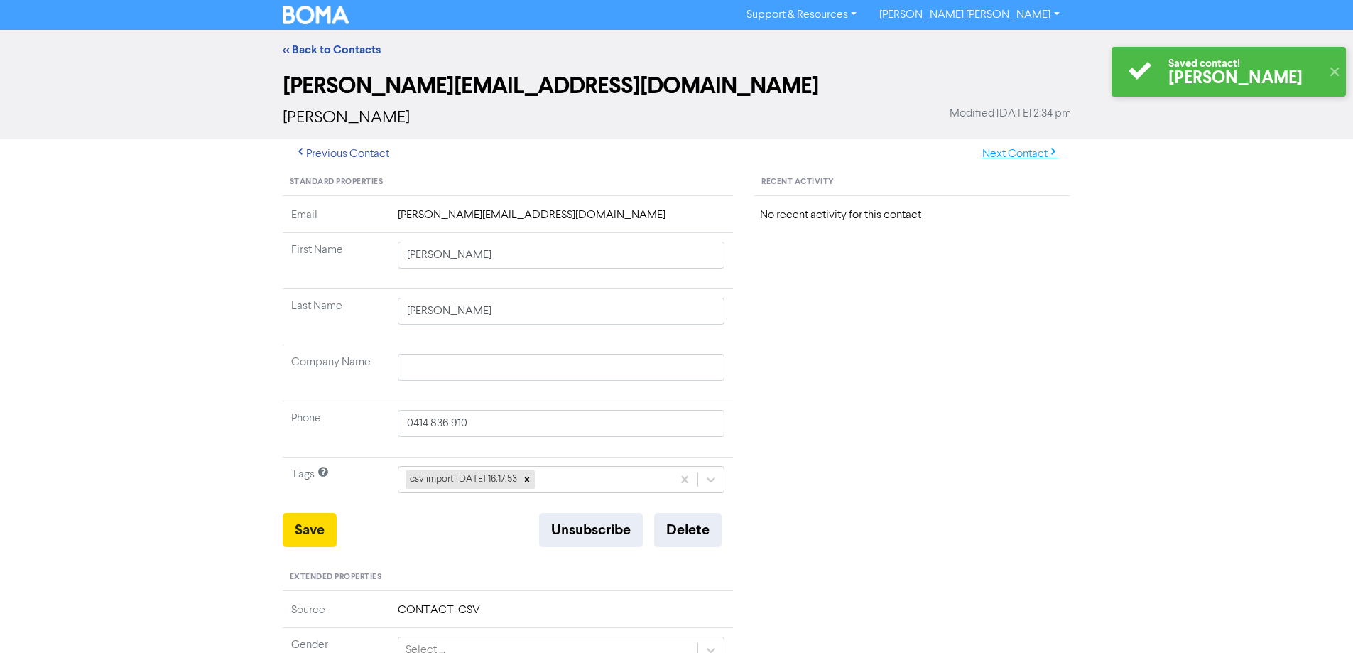
click at [1001, 153] on button "Next Contact" at bounding box center [1020, 154] width 101 height 30
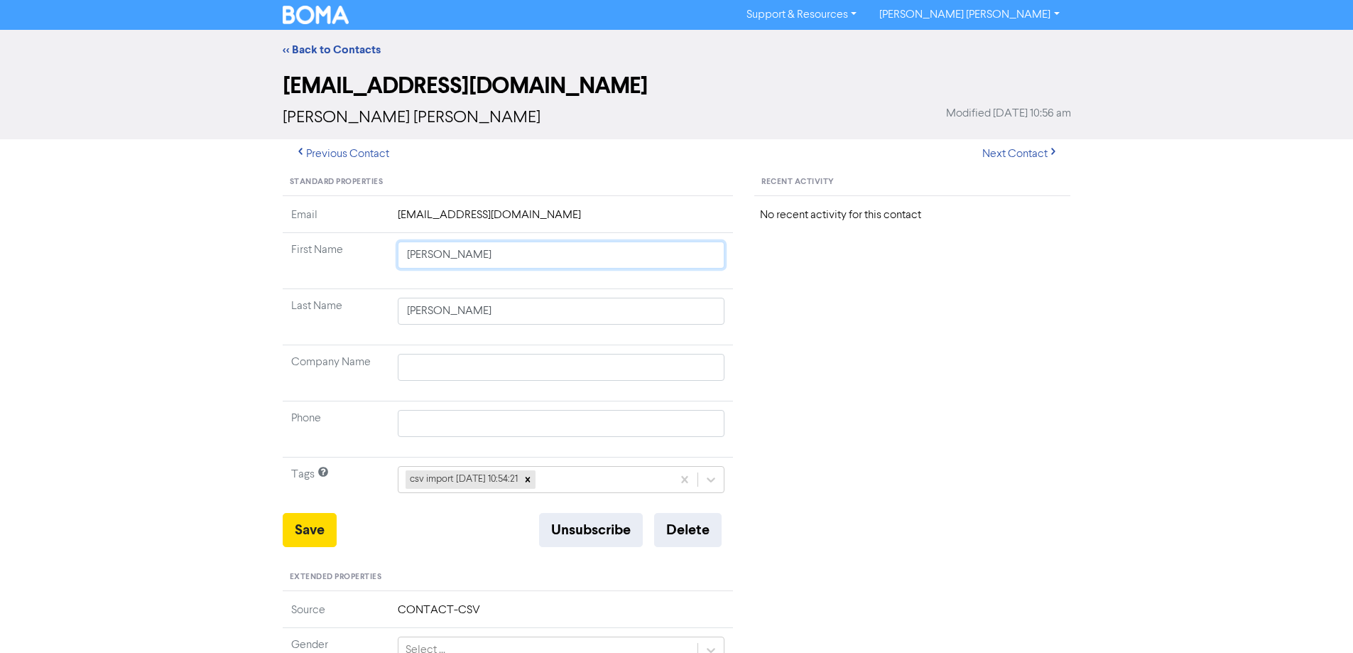
drag, startPoint x: 441, startPoint y: 258, endPoint x: 695, endPoint y: 322, distance: 262.1
click at [674, 315] on tbody "Email [EMAIL_ADDRESS][DOMAIN_NAME] First Name [PERSON_NAME] Last Name [PERSON_N…" at bounding box center [508, 360] width 451 height 306
click at [322, 528] on button "Save" at bounding box center [310, 530] width 54 height 34
click at [1010, 152] on button "Next Contact" at bounding box center [1020, 154] width 101 height 30
drag, startPoint x: 557, startPoint y: 371, endPoint x: 388, endPoint y: 375, distance: 169.8
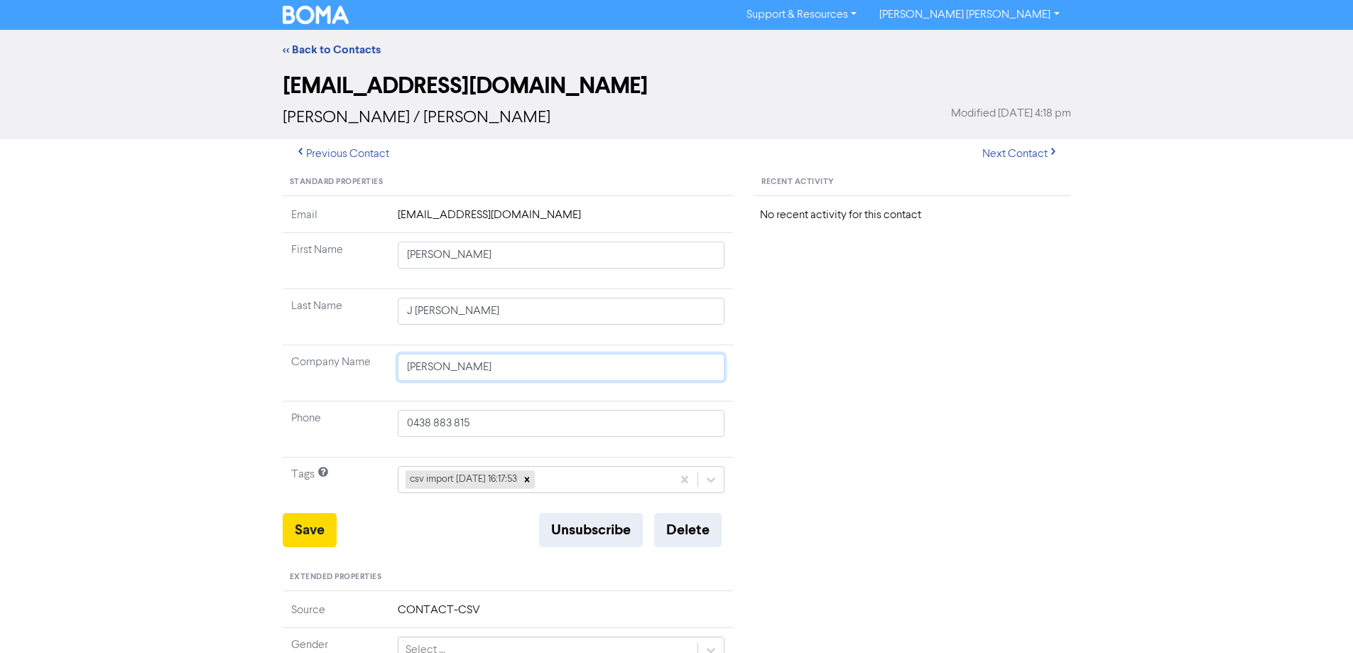
click at [383, 376] on tr "Company Name [PERSON_NAME]" at bounding box center [508, 373] width 451 height 56
click at [321, 528] on button "Save" at bounding box center [310, 530] width 54 height 34
click at [990, 146] on button "Next Contact" at bounding box center [1020, 154] width 101 height 30
drag, startPoint x: 445, startPoint y: 259, endPoint x: 874, endPoint y: 347, distance: 437.7
click at [866, 347] on div "Standard Properties Email [EMAIL_ADDRESS][DOMAIN_NAME] First Name [PERSON_NAME]…" at bounding box center [677, 611] width 810 height 885
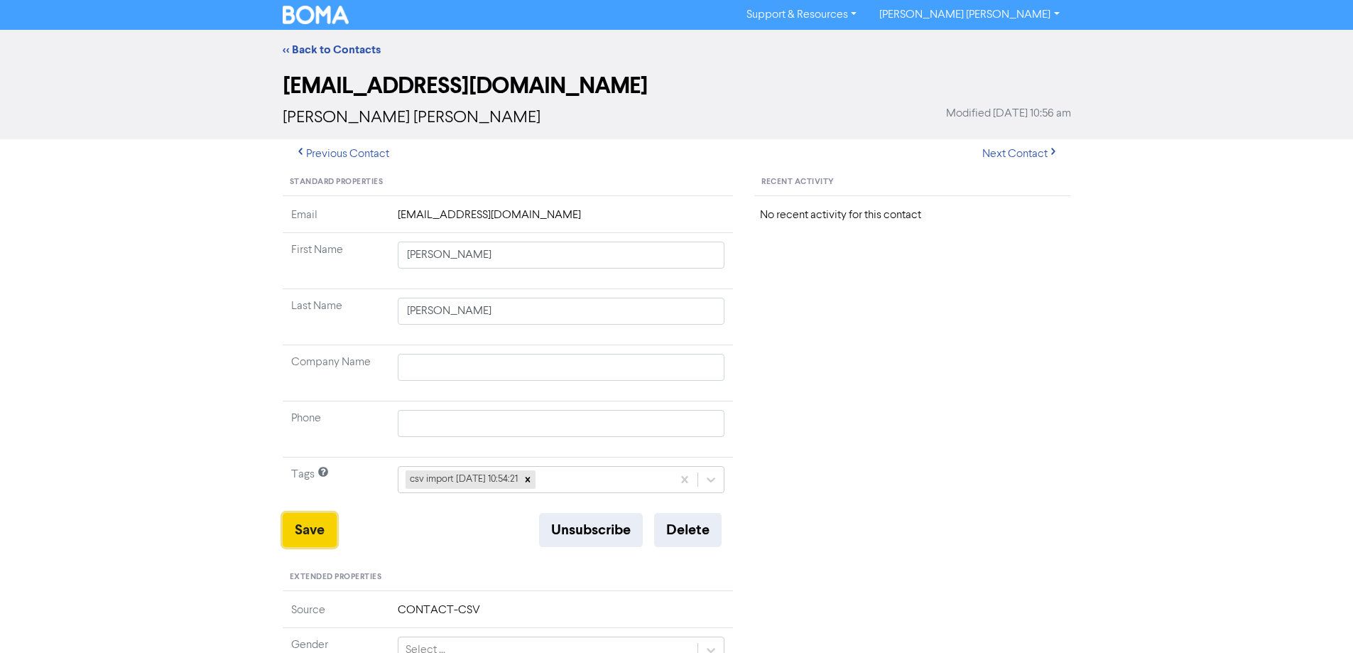
click at [318, 523] on button "Save" at bounding box center [310, 530] width 54 height 34
click at [1004, 145] on button "Next Contact" at bounding box center [1020, 154] width 101 height 30
drag, startPoint x: 441, startPoint y: 255, endPoint x: 667, endPoint y: 311, distance: 232.7
click at [663, 308] on tbody "Email [EMAIL_ADDRESS][DOMAIN_NAME] First Name [PERSON_NAME] Last Name [PERSON_N…" at bounding box center [508, 360] width 451 height 306
click at [327, 535] on button "Save" at bounding box center [310, 530] width 54 height 34
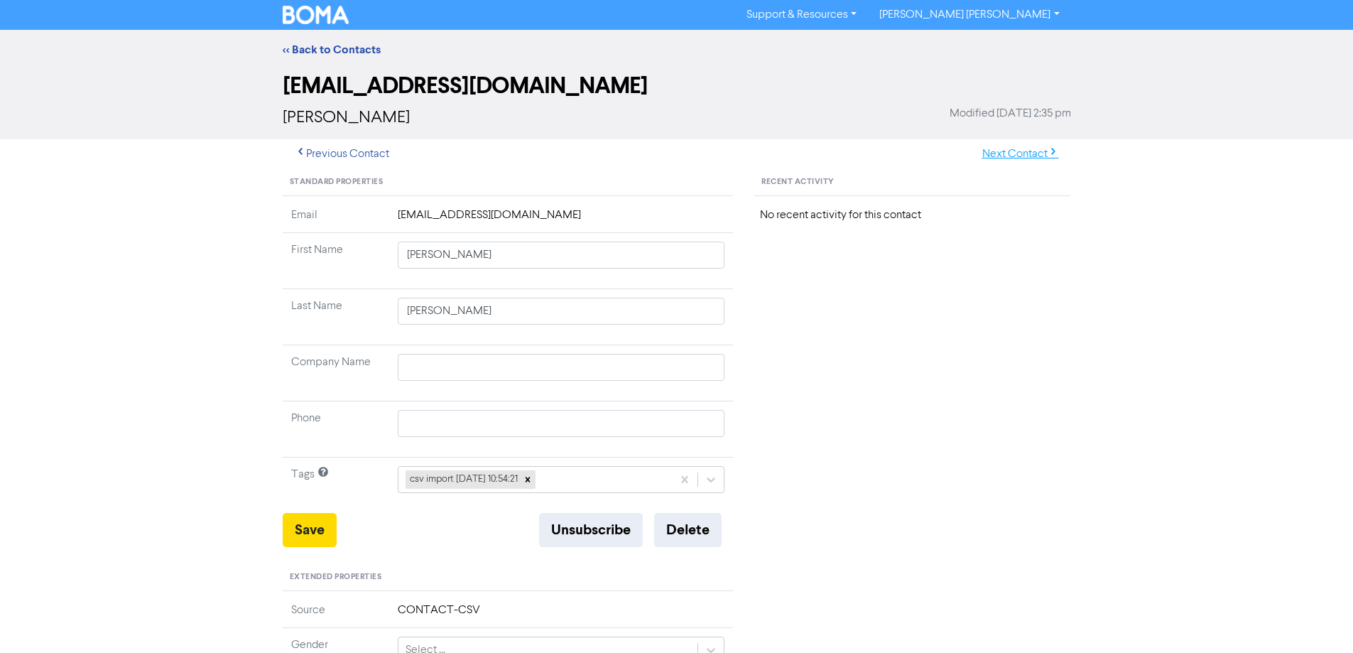
click at [1013, 150] on button "Next Contact" at bounding box center [1020, 154] width 101 height 30
drag, startPoint x: 559, startPoint y: 366, endPoint x: 378, endPoint y: 369, distance: 180.4
click at [378, 369] on tr "Company Name [PERSON_NAME]" at bounding box center [508, 373] width 451 height 56
click at [312, 521] on button "Save" at bounding box center [310, 530] width 54 height 34
click at [1009, 156] on button "Next Contact" at bounding box center [1020, 154] width 101 height 30
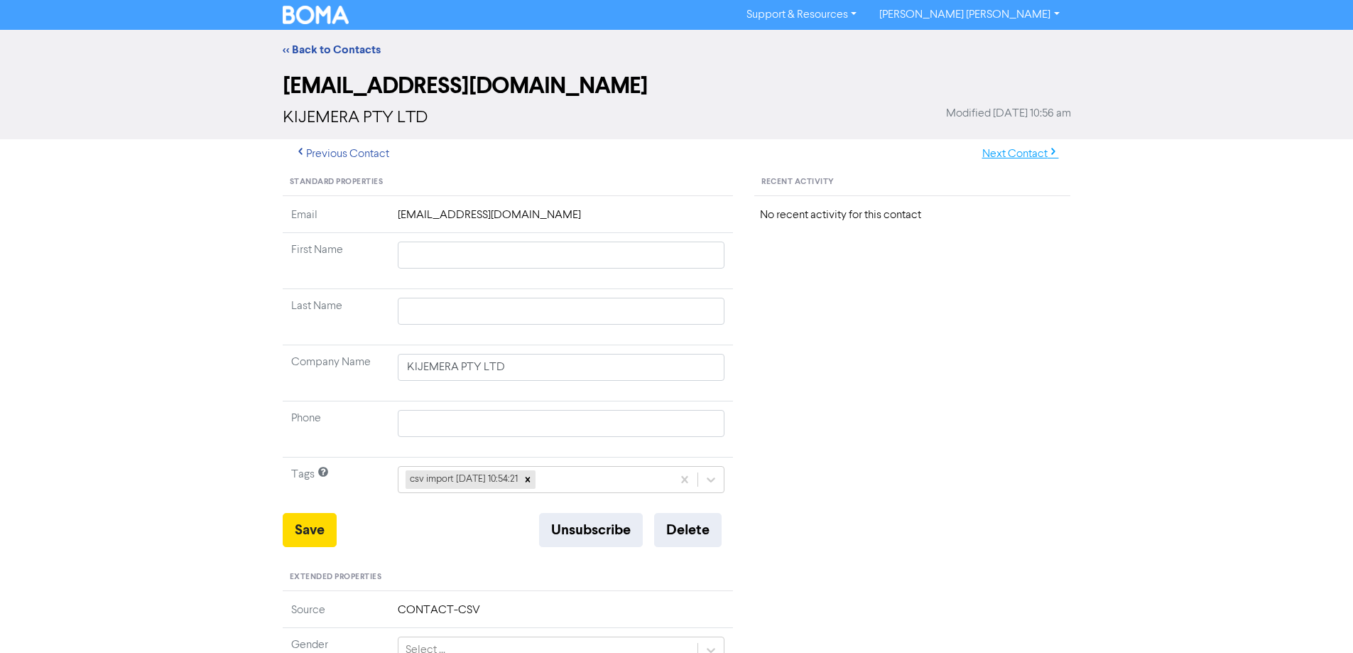
click at [1004, 154] on button "Next Contact" at bounding box center [1020, 154] width 101 height 30
click at [1028, 152] on button "Next Contact" at bounding box center [1020, 154] width 101 height 30
drag, startPoint x: 452, startPoint y: 258, endPoint x: 758, endPoint y: 332, distance: 315.7
click at [758, 332] on div "Standard Properties Email [EMAIL_ADDRESS][DOMAIN_NAME] First Name [PERSON_NAME]…" at bounding box center [677, 611] width 810 height 885
click at [292, 536] on button "Save" at bounding box center [310, 530] width 54 height 34
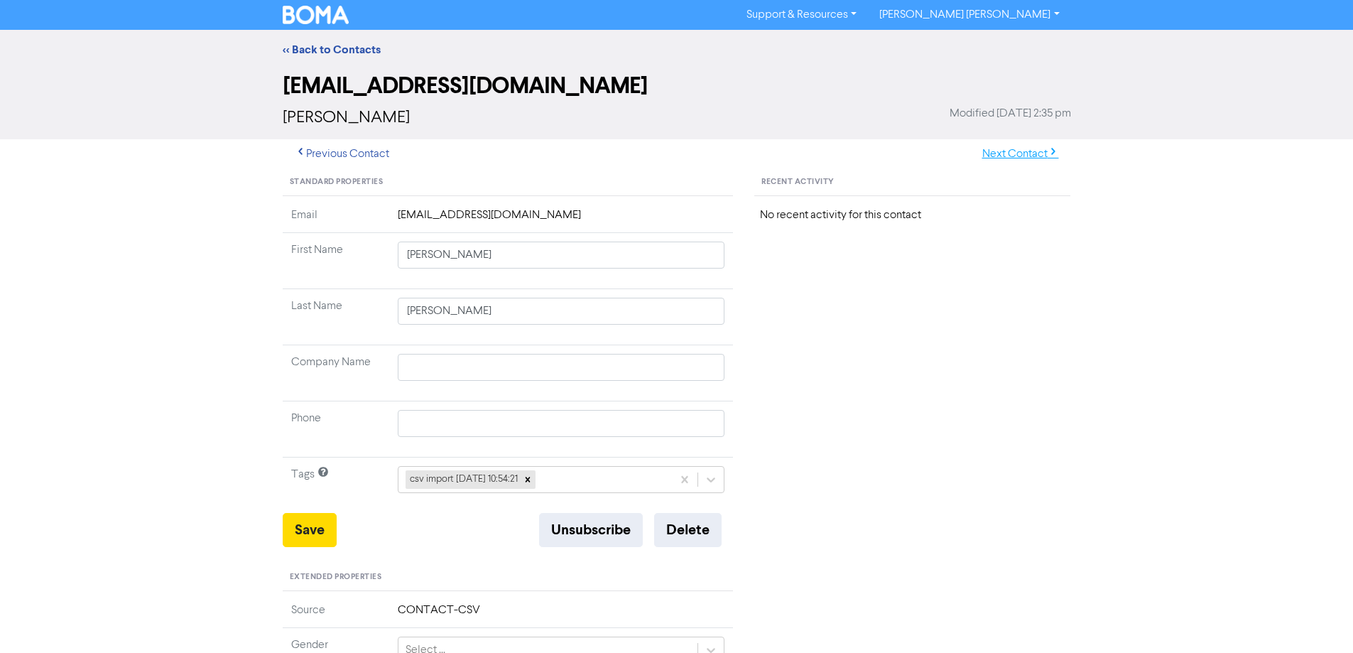
click at [1013, 157] on button "Next Contact" at bounding box center [1020, 154] width 101 height 30
drag, startPoint x: 450, startPoint y: 257, endPoint x: 751, endPoint y: 319, distance: 307.4
click at [749, 318] on div "Standard Properties Email [EMAIL_ADDRESS][DOMAIN_NAME] First Name [PERSON_NAME]…" at bounding box center [677, 611] width 810 height 885
click at [288, 529] on button "Save" at bounding box center [310, 530] width 54 height 34
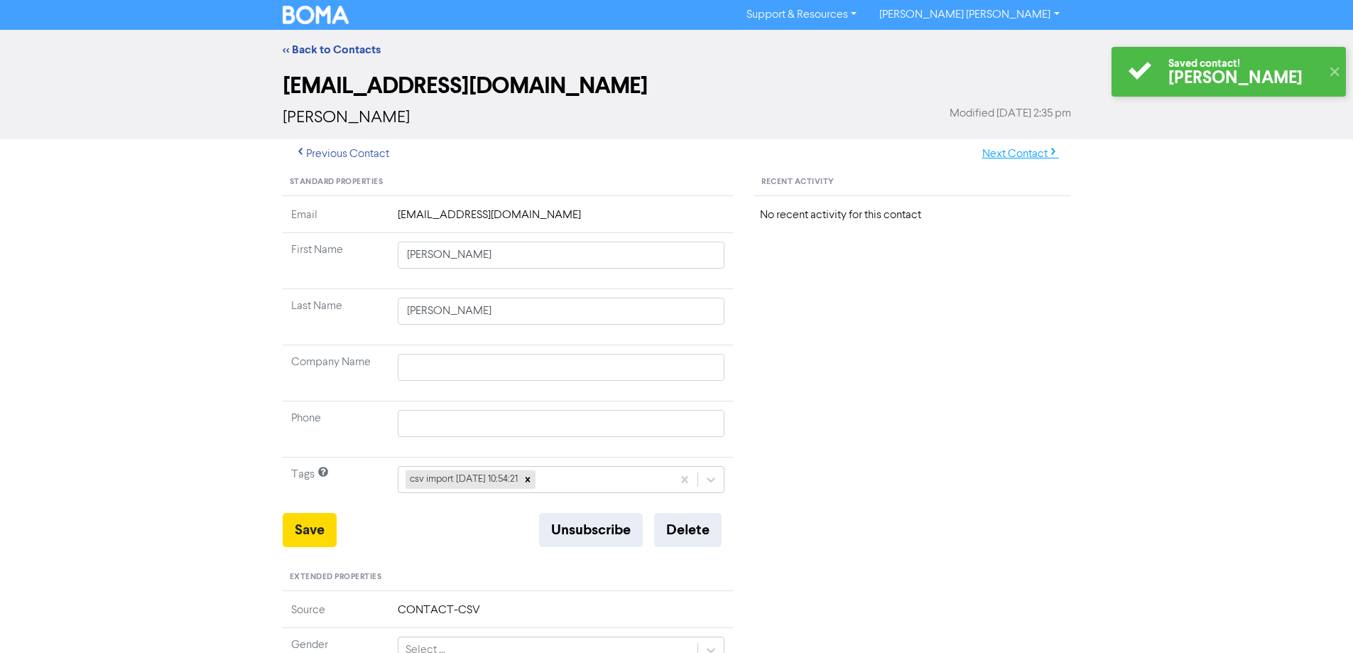
click at [1026, 141] on button "Next Contact" at bounding box center [1020, 154] width 101 height 30
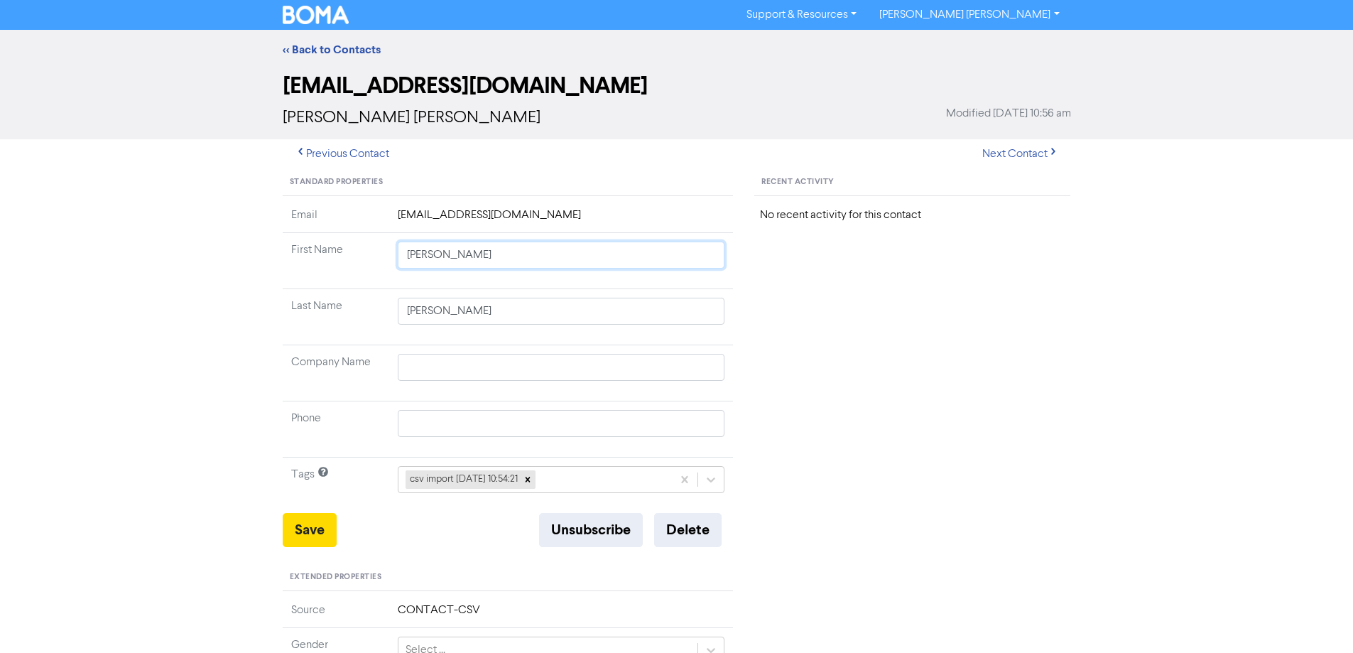
drag, startPoint x: 450, startPoint y: 256, endPoint x: 846, endPoint y: 349, distance: 406.5
click at [846, 349] on div "Standard Properties Email [EMAIL_ADDRESS][DOMAIN_NAME] First Name [PERSON_NAME]…" at bounding box center [677, 611] width 810 height 885
click at [311, 523] on button "Save" at bounding box center [310, 530] width 54 height 34
click at [1013, 155] on button "Next Contact" at bounding box center [1020, 154] width 101 height 30
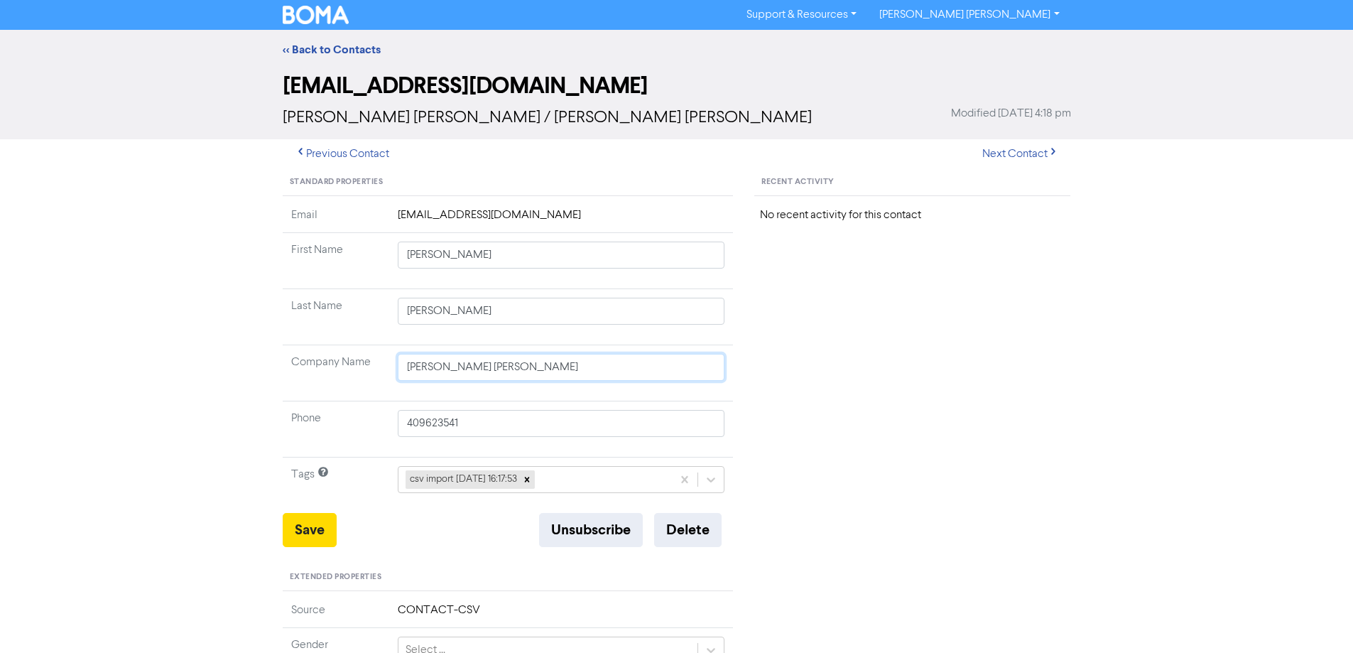
drag, startPoint x: 542, startPoint y: 370, endPoint x: 370, endPoint y: 367, distance: 171.9
click at [370, 367] on tr "Company Name [PERSON_NAME] [PERSON_NAME]" at bounding box center [508, 373] width 451 height 56
click at [311, 515] on button "Save" at bounding box center [310, 530] width 54 height 34
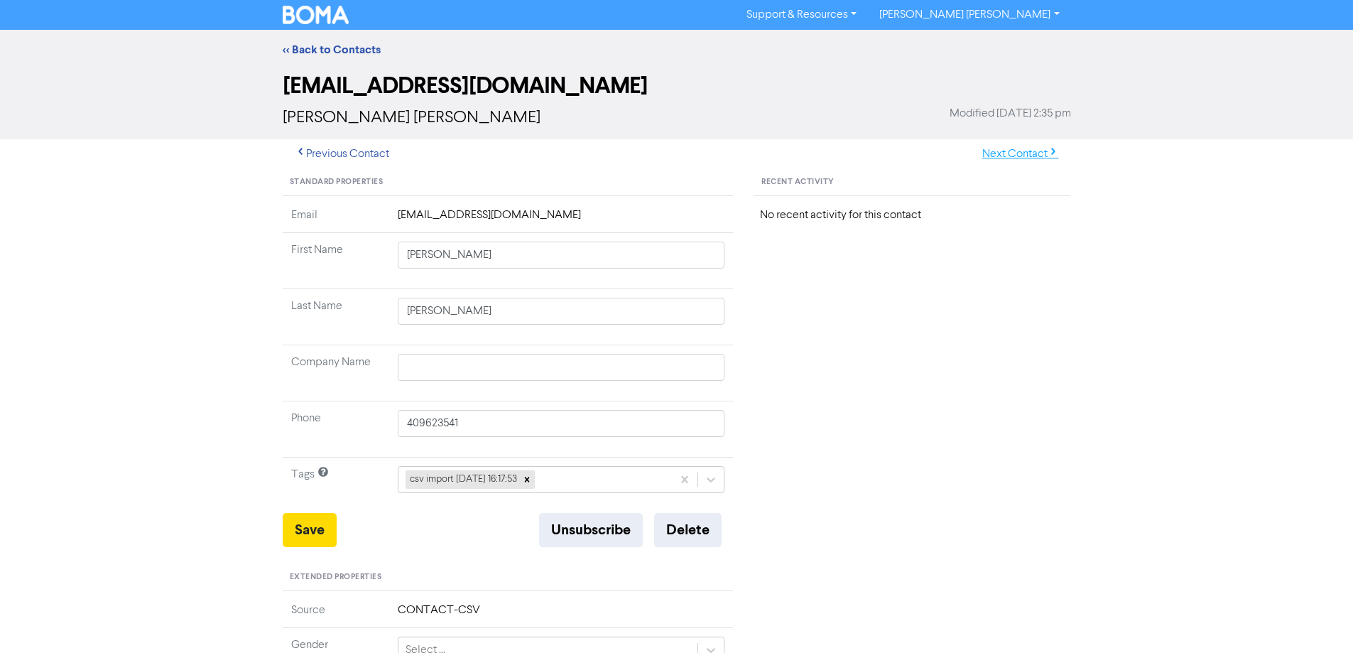
click at [1016, 153] on button "Next Contact" at bounding box center [1020, 154] width 101 height 30
drag, startPoint x: 447, startPoint y: 257, endPoint x: 775, endPoint y: 331, distance: 336.3
click at [759, 327] on div "Standard Properties Email [EMAIL_ADDRESS][DOMAIN_NAME] First Name [PERSON_NAME]…" at bounding box center [677, 611] width 810 height 885
click at [310, 520] on button "Save" at bounding box center [310, 530] width 54 height 34
click at [1008, 153] on button "Next Contact" at bounding box center [1020, 154] width 101 height 30
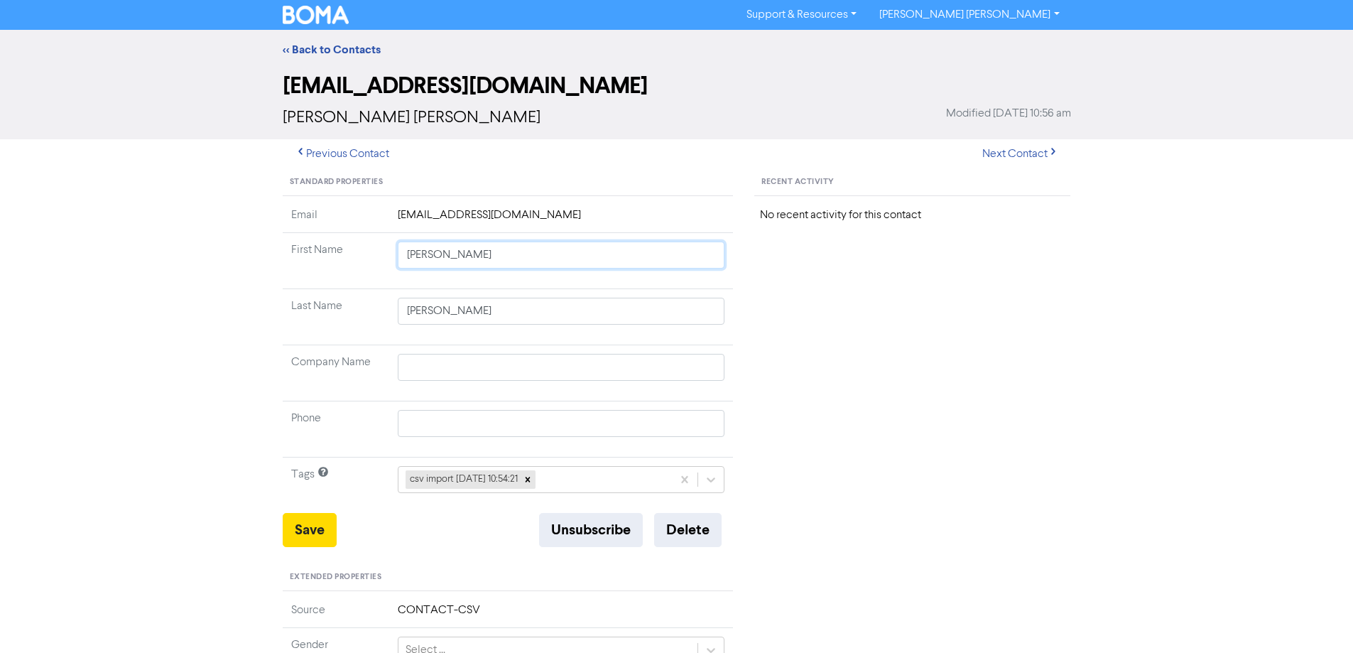
drag, startPoint x: 446, startPoint y: 258, endPoint x: 716, endPoint y: 315, distance: 275.6
click at [716, 315] on tbody "Email [EMAIL_ADDRESS][DOMAIN_NAME] First Name [PERSON_NAME] Last Name [PERSON_N…" at bounding box center [508, 360] width 451 height 306
click at [310, 545] on button "Save" at bounding box center [310, 530] width 54 height 34
click at [1023, 155] on button "Next Contact" at bounding box center [1020, 154] width 101 height 30
drag, startPoint x: 446, startPoint y: 256, endPoint x: 770, endPoint y: 305, distance: 328.2
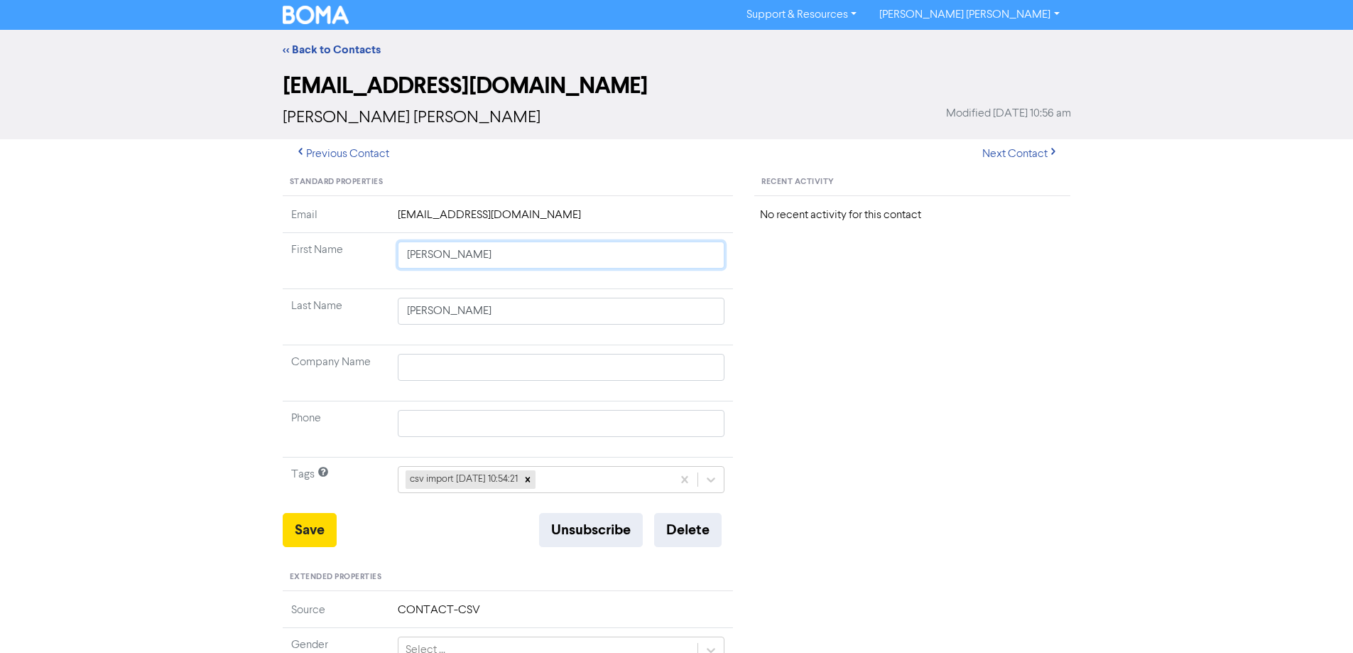
click at [763, 303] on div "Standard Properties Email [EMAIL_ADDRESS][DOMAIN_NAME] First Name [PERSON_NAME]…" at bounding box center [677, 611] width 810 height 885
click at [302, 526] on button "Save" at bounding box center [310, 530] width 54 height 34
click at [1021, 153] on button "Next Contact" at bounding box center [1020, 154] width 101 height 30
drag, startPoint x: 501, startPoint y: 370, endPoint x: 346, endPoint y: 369, distance: 155.5
click at [339, 369] on tr "Company Name [PERSON_NAME]" at bounding box center [508, 373] width 451 height 56
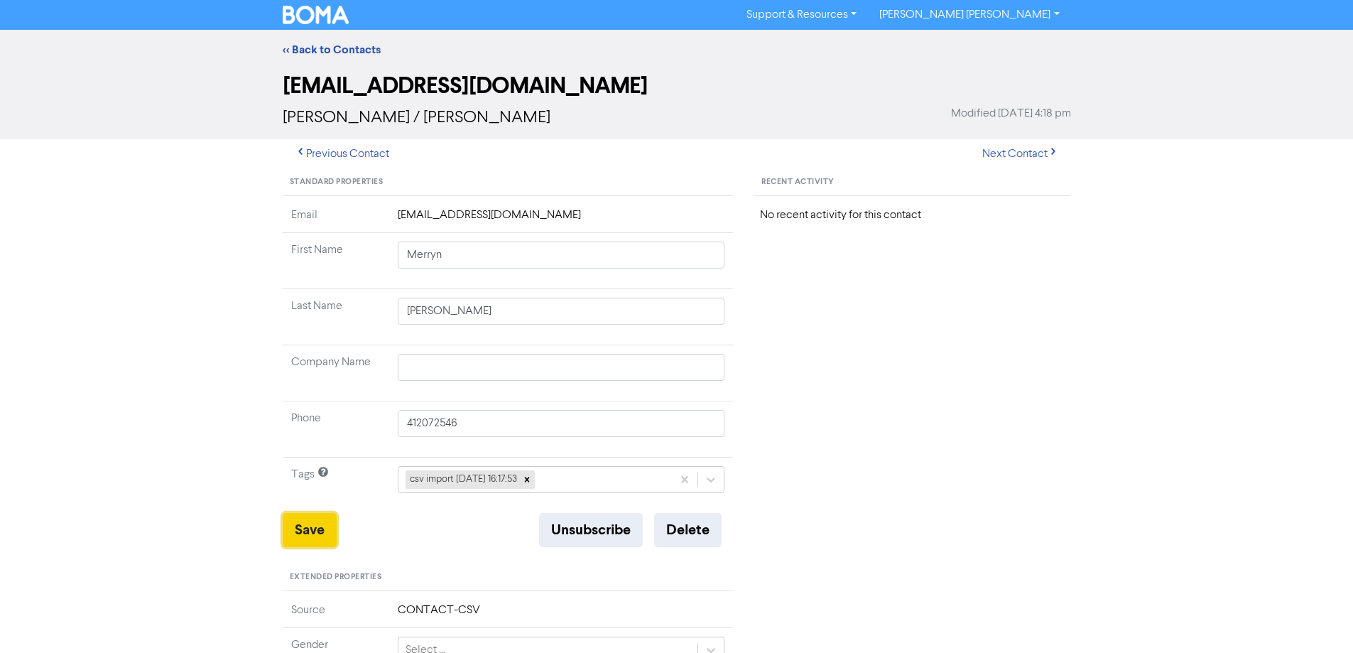
click at [317, 527] on button "Save" at bounding box center [310, 530] width 54 height 34
click at [1005, 153] on button "Next Contact" at bounding box center [1020, 154] width 101 height 30
drag, startPoint x: 444, startPoint y: 254, endPoint x: 708, endPoint y: 297, distance: 267.6
click at [683, 293] on tbody "Email [EMAIL_ADDRESS][DOMAIN_NAME] First Name [PERSON_NAME] Last Name [PERSON_N…" at bounding box center [508, 360] width 451 height 306
click at [309, 523] on button "Save" at bounding box center [310, 530] width 54 height 34
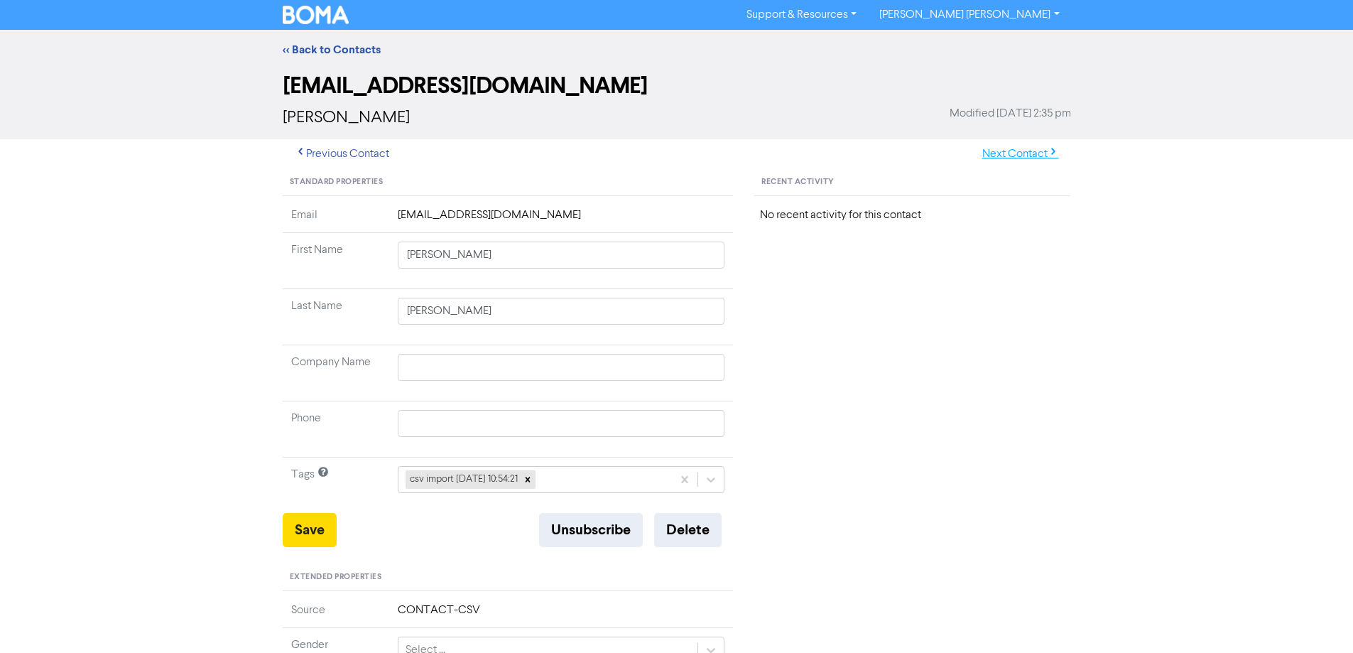
click at [1011, 159] on button "Next Contact" at bounding box center [1020, 154] width 101 height 30
click at [1010, 154] on button "Next Contact" at bounding box center [1020, 154] width 101 height 30
drag, startPoint x: 435, startPoint y: 256, endPoint x: 641, endPoint y: 285, distance: 208.8
click at [624, 282] on td "[PERSON_NAME]" at bounding box center [561, 261] width 344 height 56
click at [316, 523] on button "Save" at bounding box center [310, 530] width 54 height 34
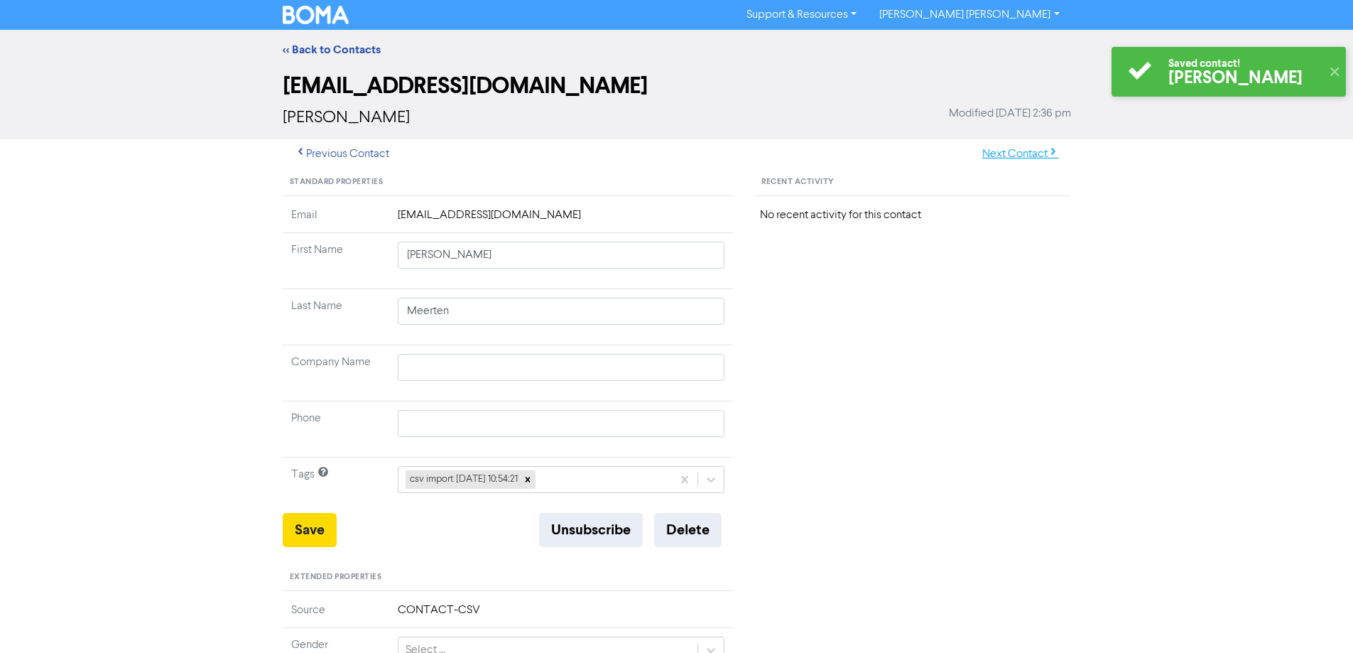
click at [1000, 149] on button "Next Contact" at bounding box center [1020, 154] width 101 height 30
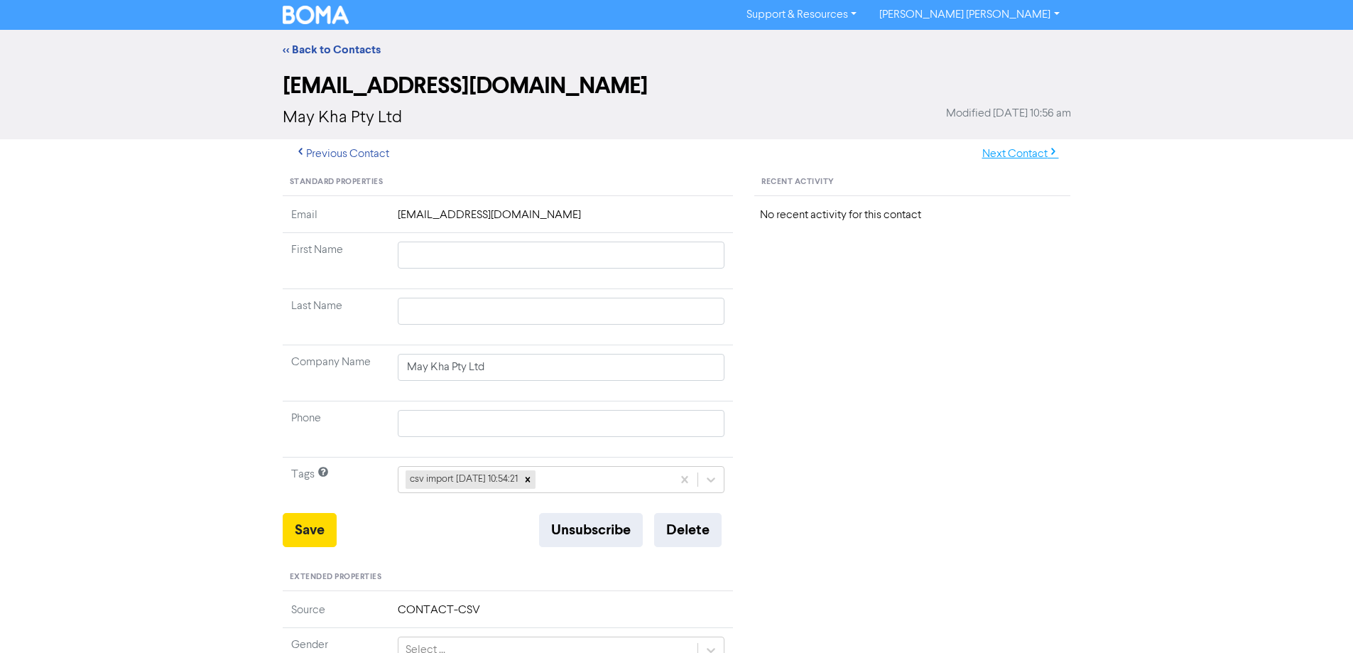
click at [1010, 155] on button "Next Contact" at bounding box center [1020, 154] width 101 height 30
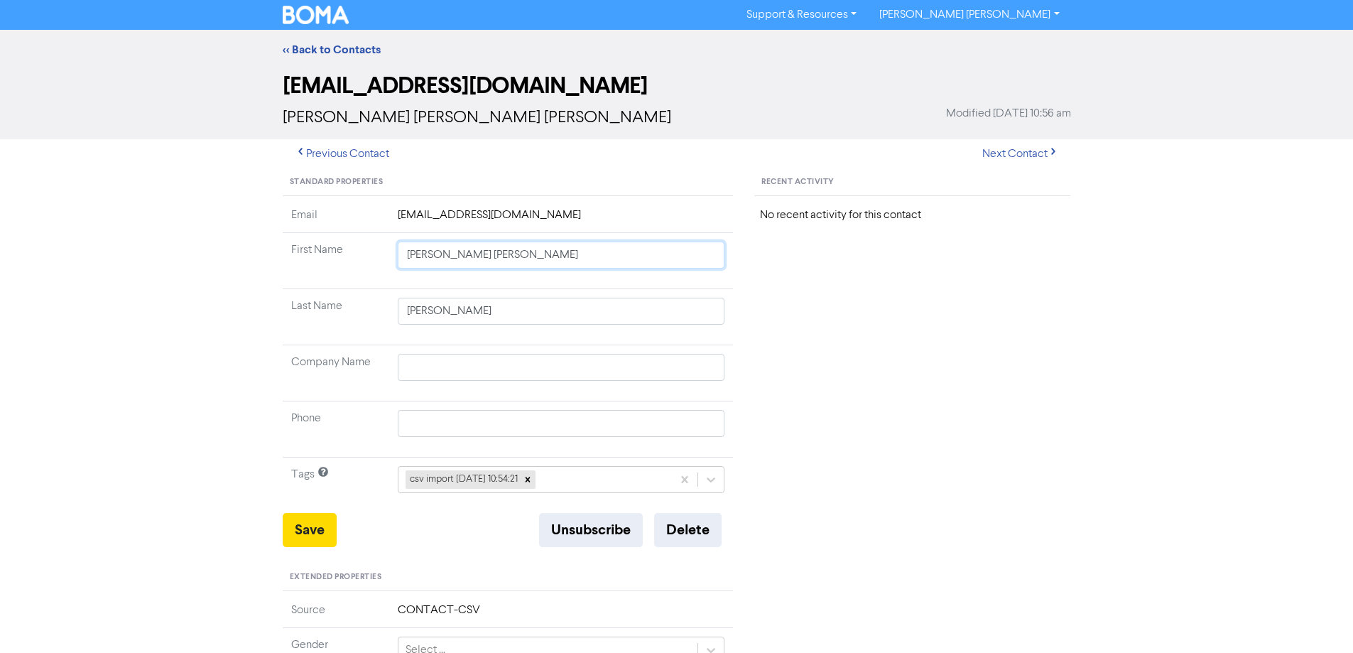
drag, startPoint x: 446, startPoint y: 255, endPoint x: 880, endPoint y: 347, distance: 443.5
click at [849, 341] on div "Standard Properties Email [EMAIL_ADDRESS][DOMAIN_NAME] First Name [PERSON_NAME]…" at bounding box center [677, 611] width 810 height 885
click at [303, 534] on button "Save" at bounding box center [310, 530] width 54 height 34
click at [1011, 146] on button "Next Contact" at bounding box center [1020, 154] width 101 height 30
drag, startPoint x: 447, startPoint y: 254, endPoint x: 690, endPoint y: 310, distance: 249.3
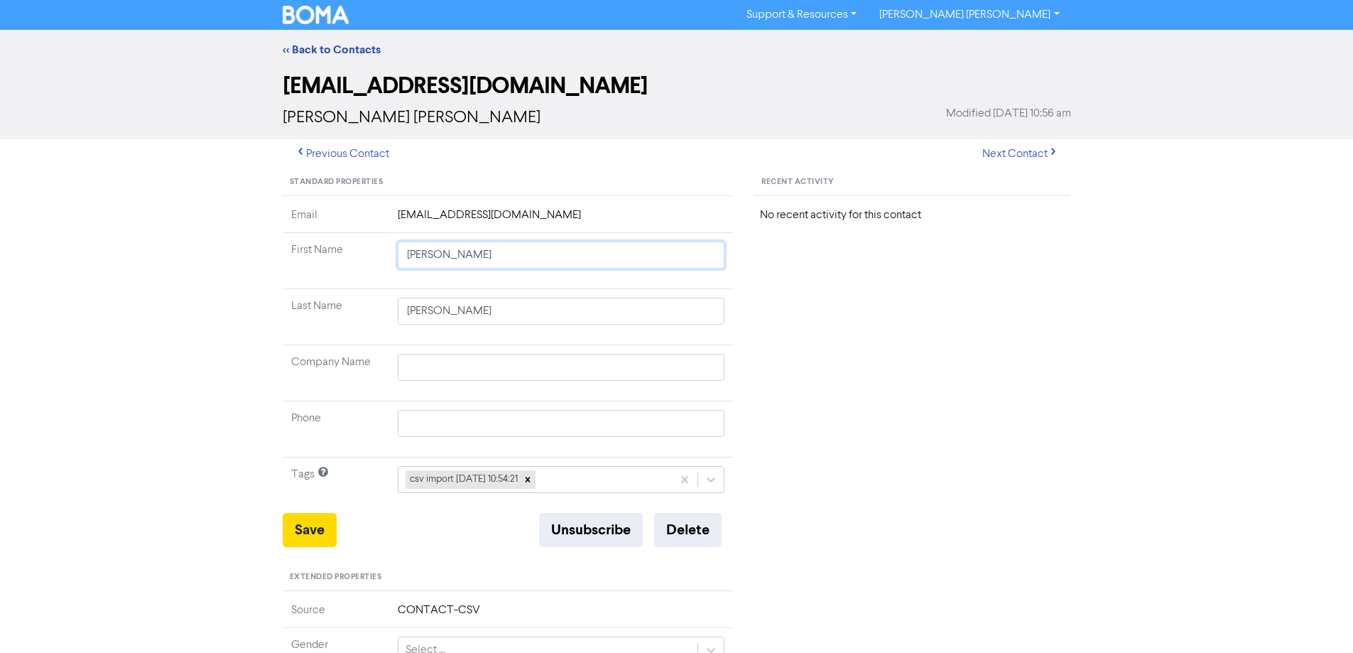
click at [679, 307] on tbody "Email [EMAIL_ADDRESS][DOMAIN_NAME] First Name [PERSON_NAME] Last Name [PERSON_N…" at bounding box center [508, 360] width 451 height 306
click at [318, 530] on button "Save" at bounding box center [310, 530] width 54 height 34
click at [1035, 153] on button "Next Contact" at bounding box center [1020, 154] width 101 height 30
drag, startPoint x: 443, startPoint y: 258, endPoint x: 795, endPoint y: 318, distance: 356.5
click at [763, 309] on div "Standard Properties Email [EMAIL_ADDRESS][PERSON_NAME][DOMAIN_NAME] First Name …" at bounding box center [677, 611] width 810 height 885
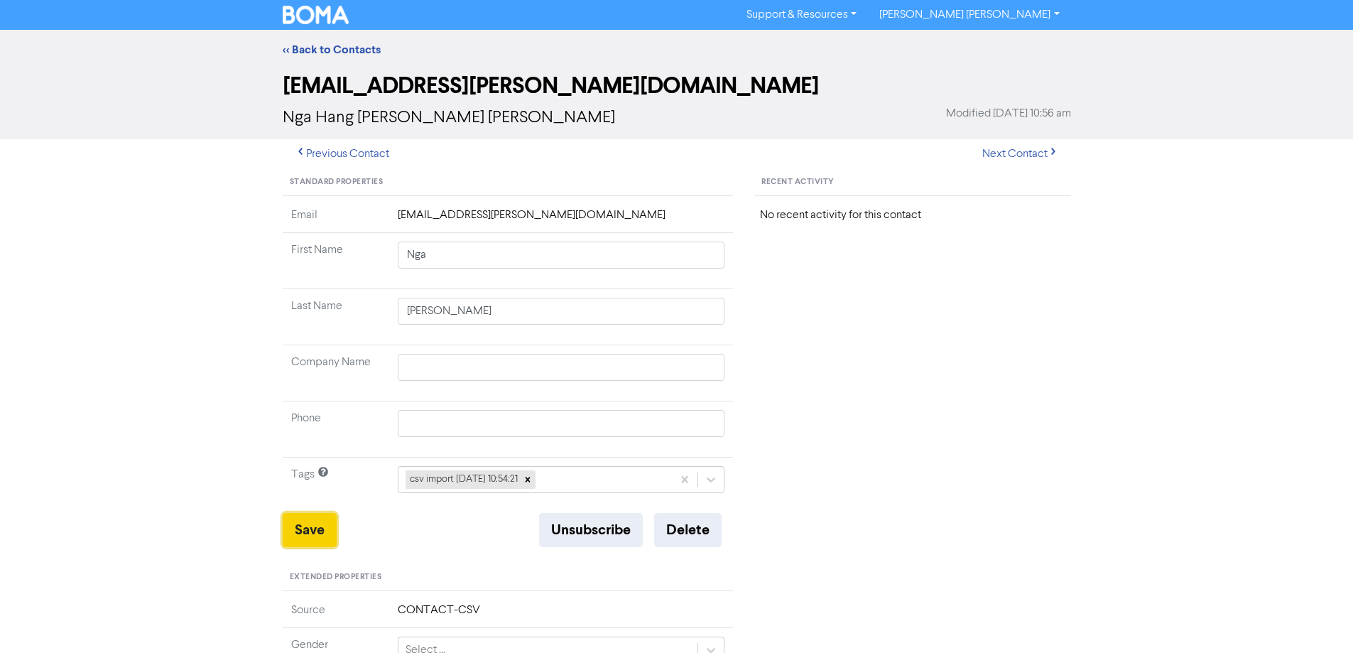
click at [307, 543] on button "Save" at bounding box center [310, 530] width 54 height 34
click at [999, 152] on button "Next Contact" at bounding box center [1020, 154] width 101 height 30
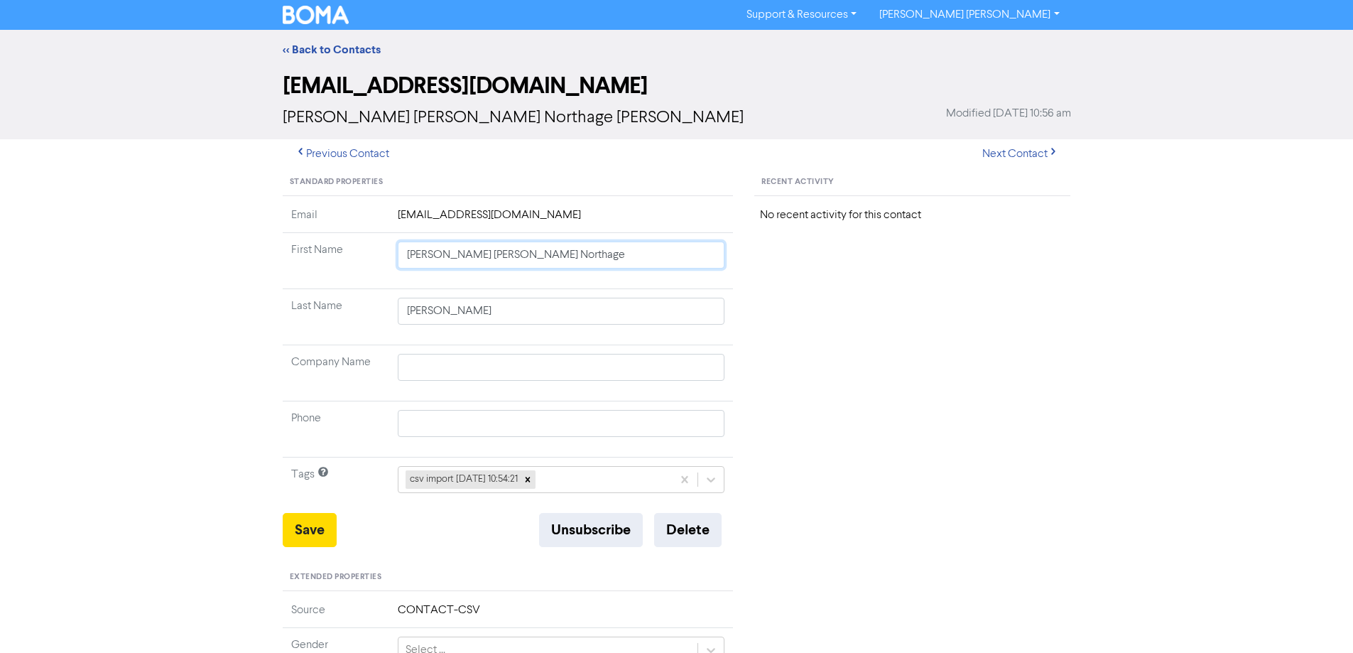
drag, startPoint x: 430, startPoint y: 257, endPoint x: 807, endPoint y: 310, distance: 380.0
click at [775, 305] on div "Standard Properties Email [EMAIL_ADDRESS][DOMAIN_NAME] First Name [PERSON_NAME]…" at bounding box center [677, 611] width 810 height 885
click at [292, 530] on button "Save" at bounding box center [310, 530] width 54 height 34
click at [1015, 150] on button "Next Contact" at bounding box center [1020, 154] width 101 height 30
drag, startPoint x: 431, startPoint y: 257, endPoint x: 444, endPoint y: 258, distance: 12.8
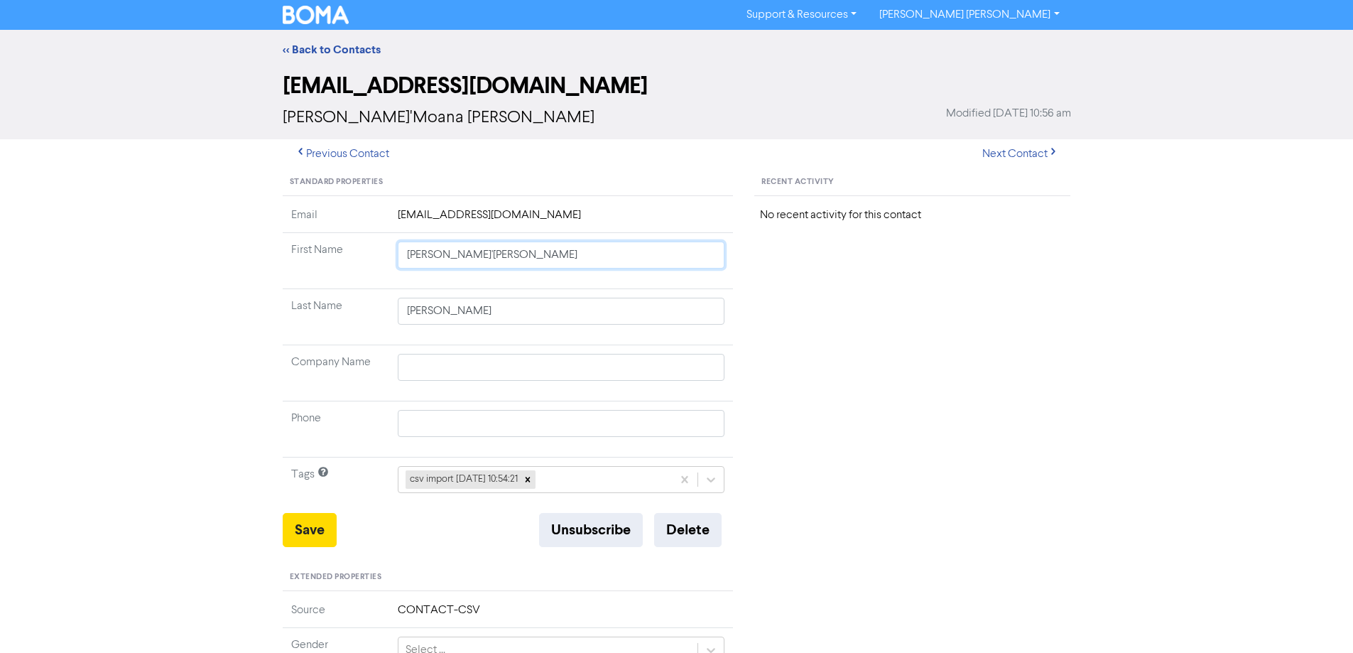
click at [444, 258] on input "[PERSON_NAME]'[PERSON_NAME]" at bounding box center [561, 254] width 327 height 27
click at [547, 266] on input "[PERSON_NAME]'[PERSON_NAME]" at bounding box center [561, 254] width 327 height 27
drag, startPoint x: 467, startPoint y: 256, endPoint x: 719, endPoint y: 287, distance: 254.0
click at [677, 281] on td "[PERSON_NAME]'[PERSON_NAME]" at bounding box center [561, 261] width 344 height 56
click at [320, 527] on button "Save" at bounding box center [310, 530] width 54 height 34
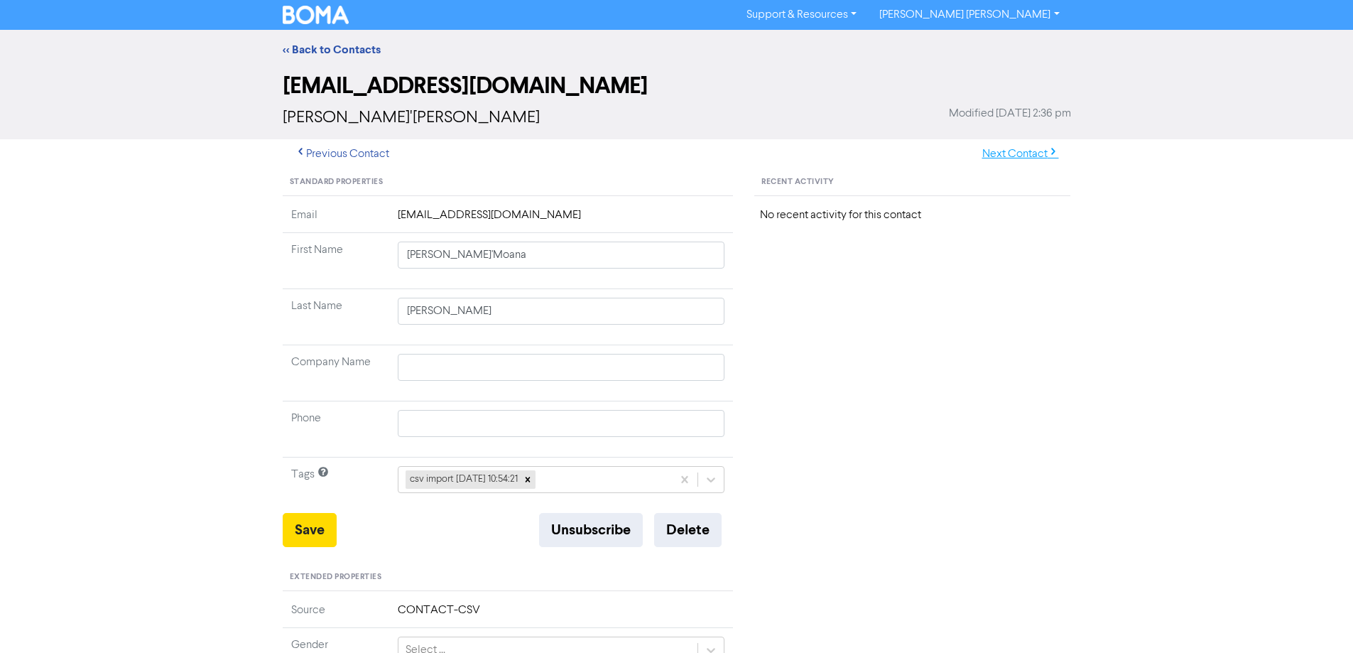
click at [1012, 155] on button "Next Contact" at bounding box center [1020, 154] width 101 height 30
drag, startPoint x: 553, startPoint y: 256, endPoint x: 281, endPoint y: 263, distance: 272.8
click at [283, 264] on tr "First Name Estate for [PERSON_NAME]" at bounding box center [508, 261] width 451 height 56
click at [453, 364] on input "text" at bounding box center [561, 367] width 327 height 27
paste input "Estate for [PERSON_NAME]"
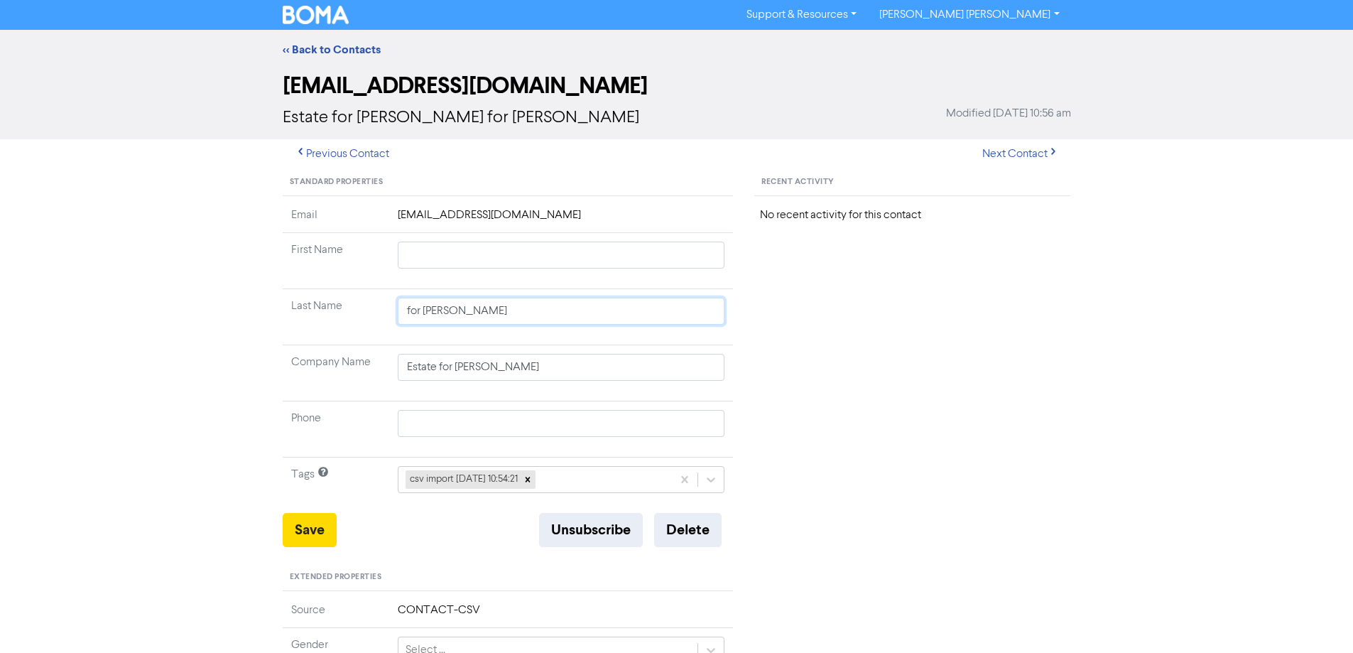
drag, startPoint x: 425, startPoint y: 303, endPoint x: 403, endPoint y: 303, distance: 22.0
click at [403, 303] on input "for [PERSON_NAME]" at bounding box center [561, 311] width 327 height 27
click at [293, 524] on button "Save" at bounding box center [310, 530] width 54 height 34
click at [1023, 151] on button "Next Contact" at bounding box center [1020, 154] width 101 height 30
click at [1015, 162] on button "Next Contact" at bounding box center [1020, 154] width 101 height 30
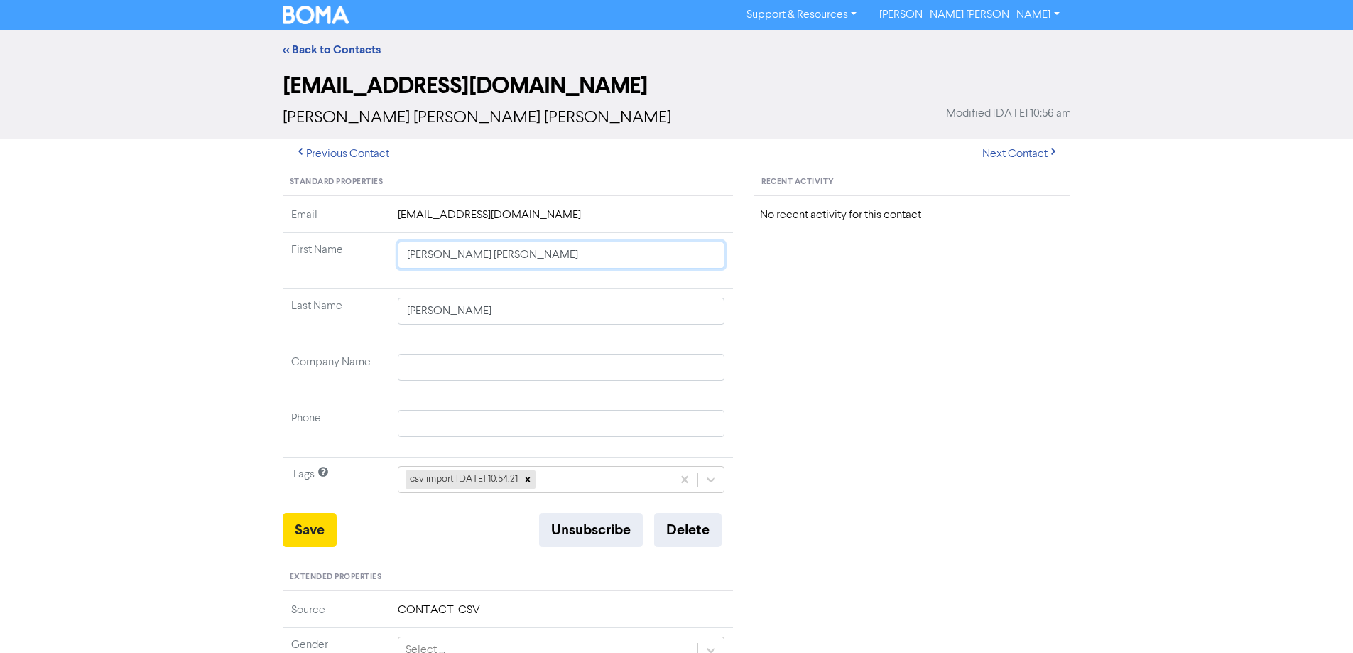
drag, startPoint x: 440, startPoint y: 255, endPoint x: 795, endPoint y: 292, distance: 356.3
click at [755, 288] on div "Standard Properties Email [EMAIL_ADDRESS][PERSON_NAME][DOMAIN_NAME] First Name …" at bounding box center [677, 611] width 810 height 885
click at [315, 529] on button "Save" at bounding box center [310, 530] width 54 height 34
click at [1035, 149] on button "Next Contact" at bounding box center [1020, 154] width 101 height 30
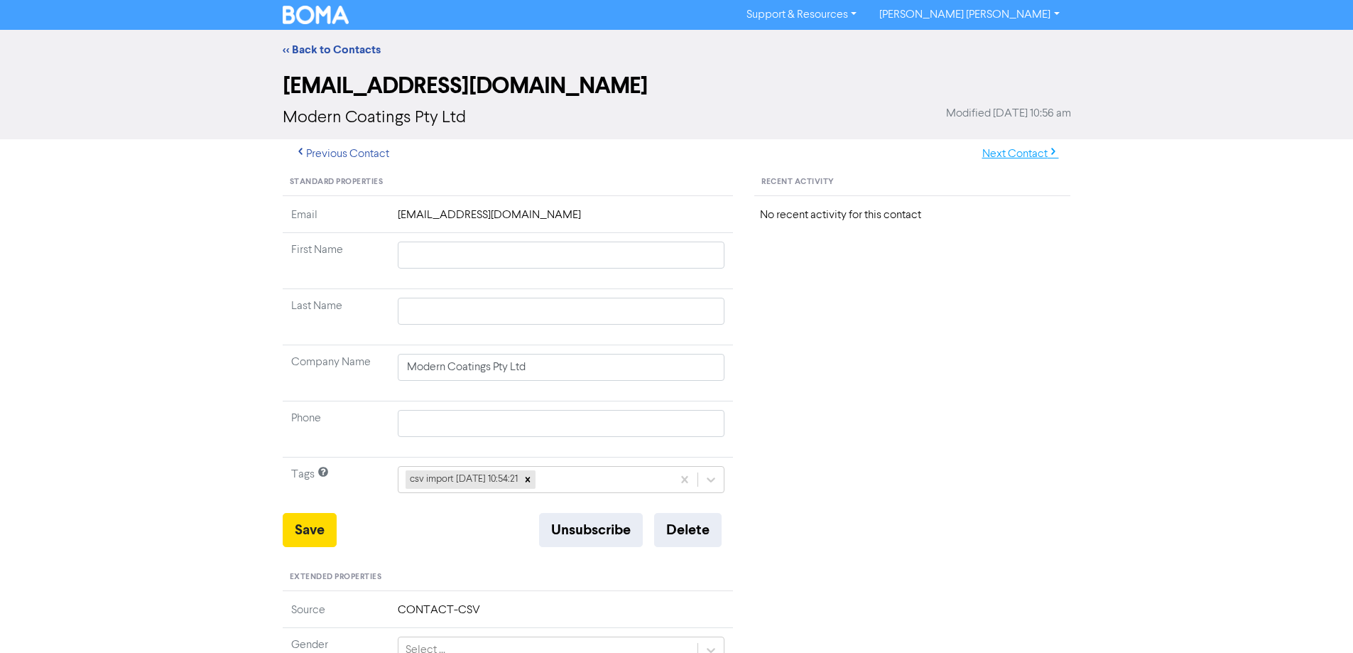
click at [1023, 157] on button "Next Contact" at bounding box center [1020, 154] width 101 height 30
drag, startPoint x: 611, startPoint y: 369, endPoint x: 276, endPoint y: 369, distance: 334.5
click at [281, 369] on div "Standard Properties Email [EMAIL_ADDRESS][DOMAIN_NAME] First Name [PERSON_NAME]…" at bounding box center [508, 611] width 472 height 885
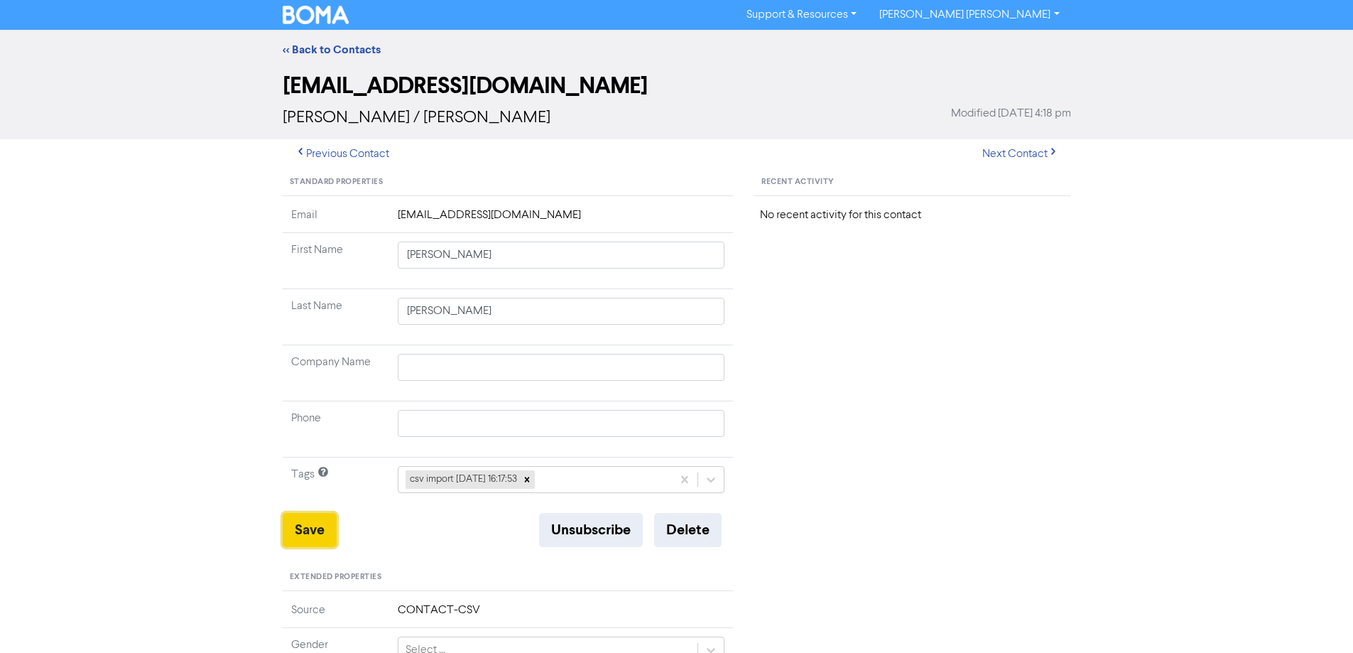
click at [307, 525] on button "Save" at bounding box center [310, 530] width 54 height 34
click at [1002, 156] on button "Next Contact" at bounding box center [1020, 154] width 101 height 30
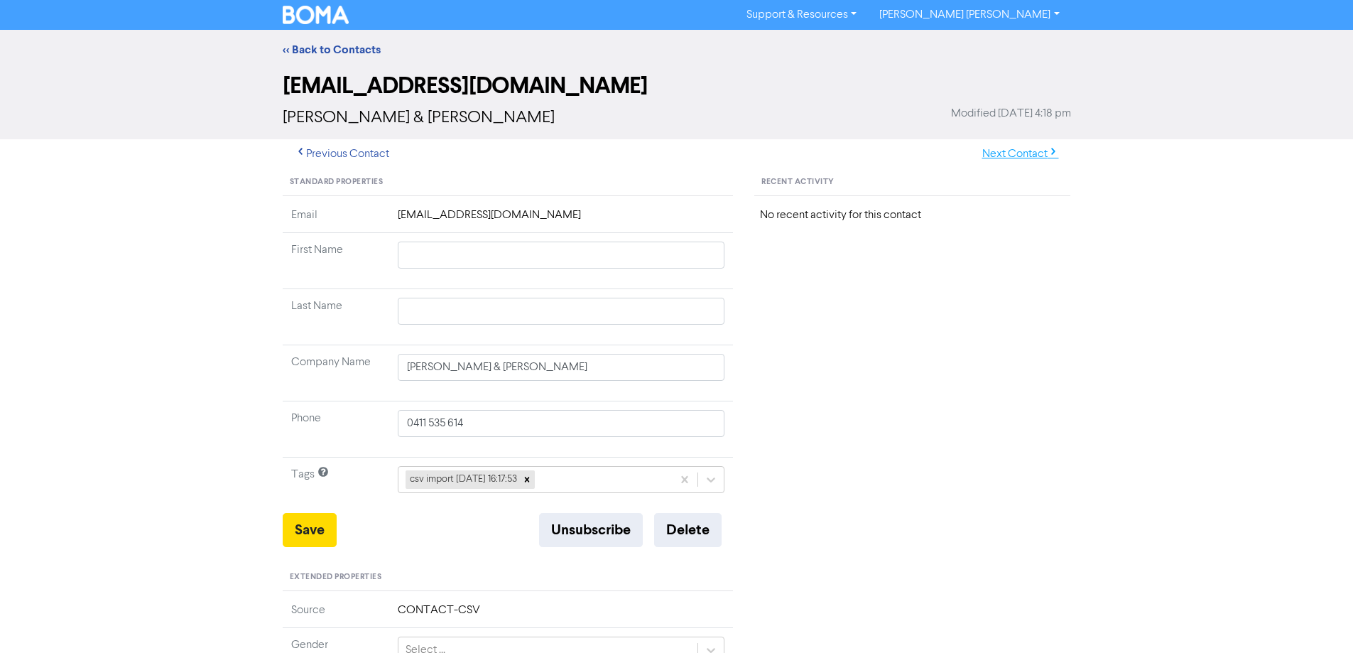
click at [1025, 157] on button "Next Contact" at bounding box center [1020, 154] width 101 height 30
drag, startPoint x: 433, startPoint y: 257, endPoint x: 584, endPoint y: 298, distance: 156.8
click at [584, 298] on tbody "Email [EMAIL_ADDRESS][DOMAIN_NAME] First Name [PERSON_NAME] Last Name Rye Compa…" at bounding box center [508, 360] width 451 height 306
click at [317, 529] on button "Save" at bounding box center [310, 530] width 54 height 34
click at [1009, 162] on button "Next Contact" at bounding box center [1020, 154] width 101 height 30
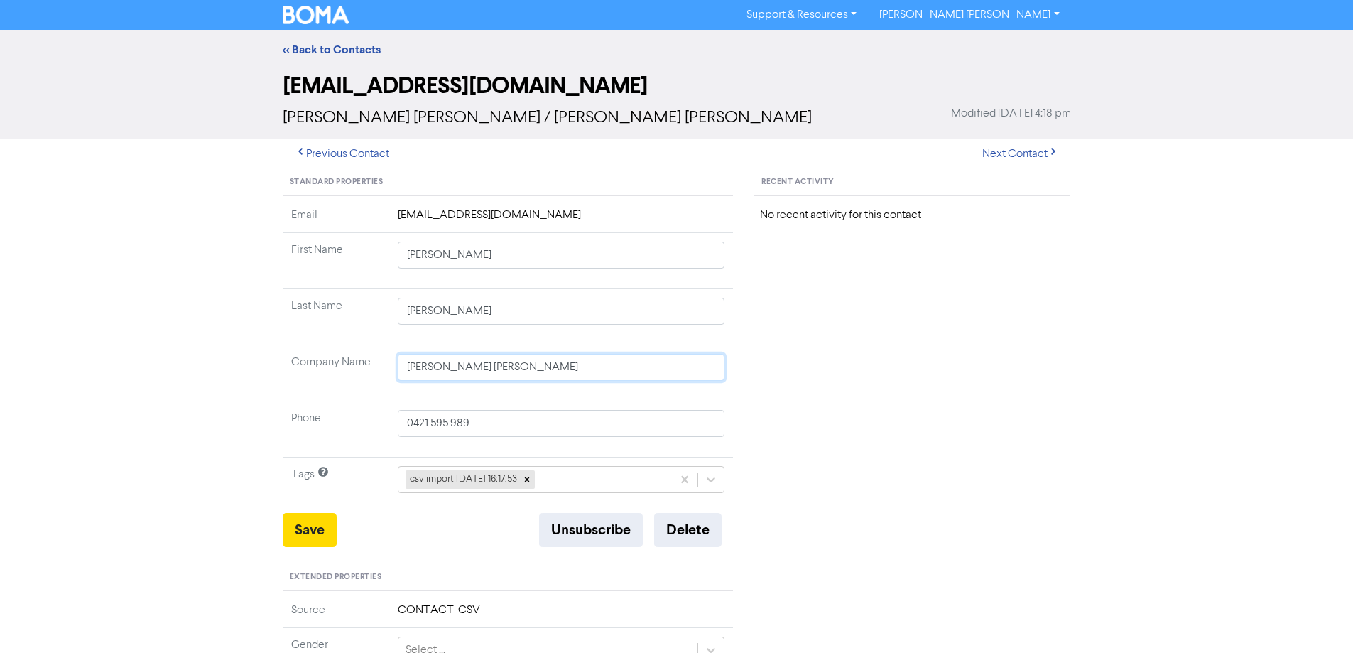
drag, startPoint x: 562, startPoint y: 369, endPoint x: 326, endPoint y: 373, distance: 236.5
click at [313, 369] on tr "Company Name [PERSON_NAME] [PERSON_NAME]" at bounding box center [508, 373] width 451 height 56
click at [317, 526] on button "Save" at bounding box center [310, 530] width 54 height 34
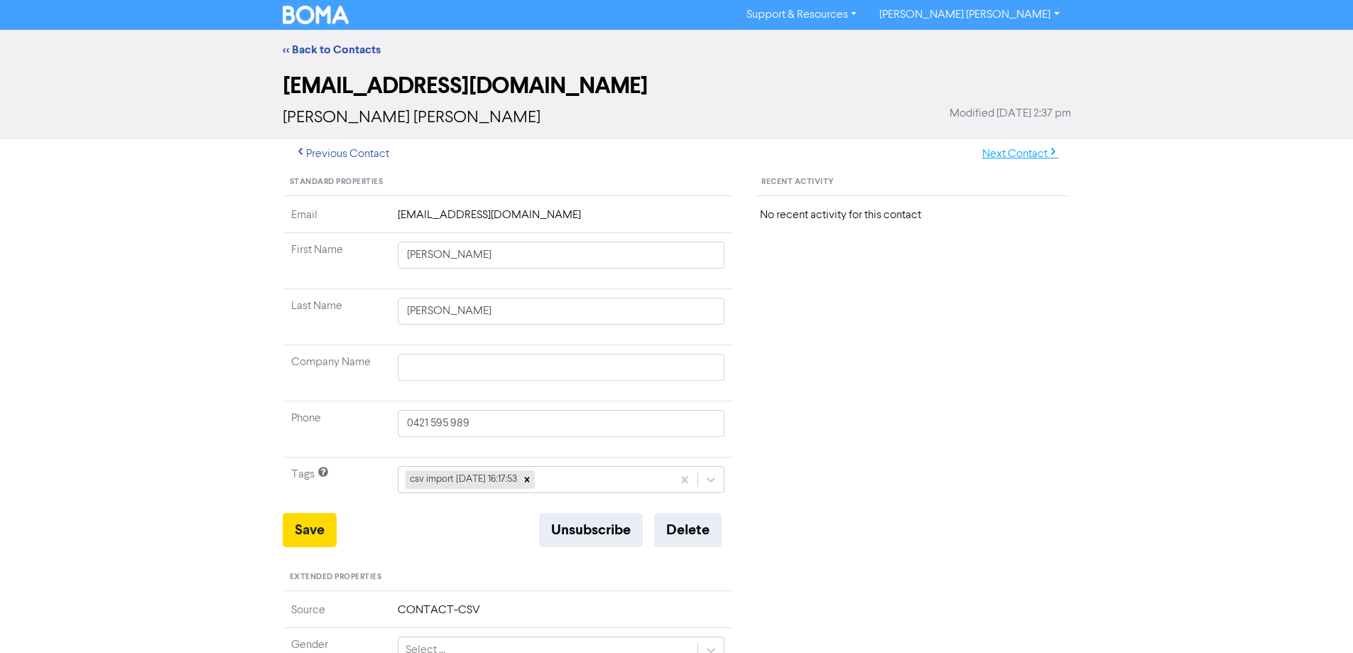
click at [1008, 147] on button "Next Contact" at bounding box center [1020, 154] width 101 height 30
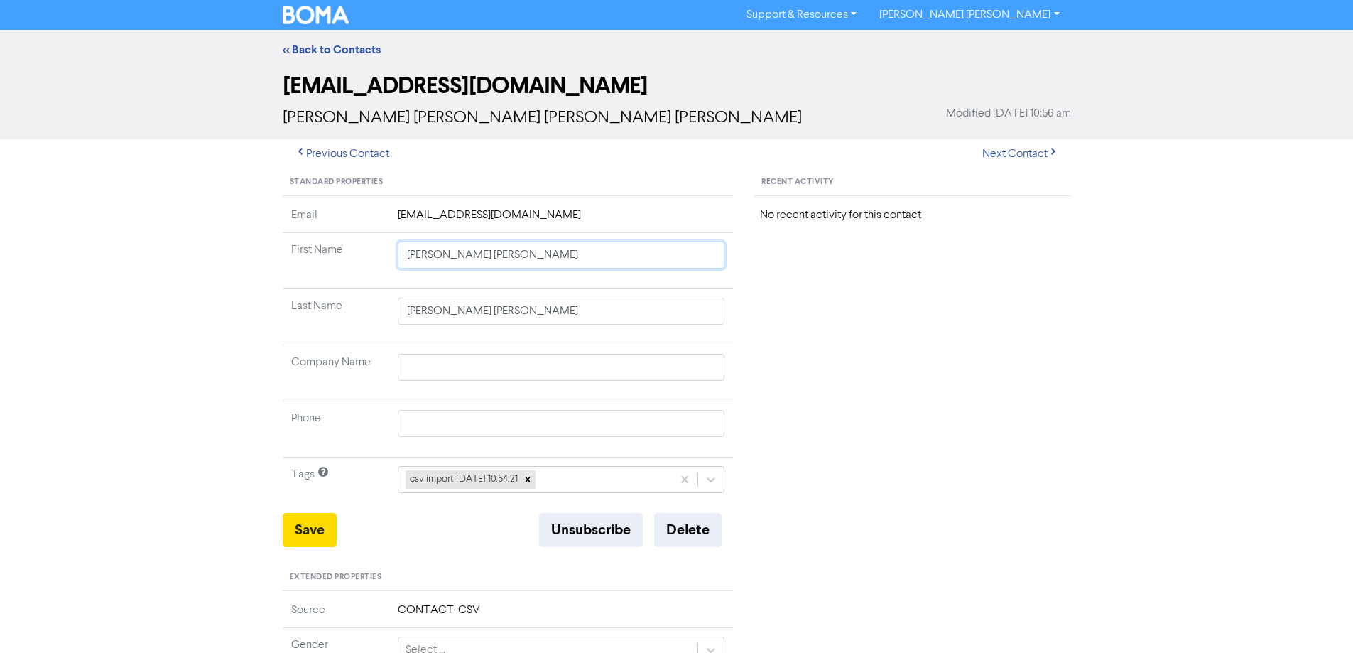
drag, startPoint x: 443, startPoint y: 256, endPoint x: 834, endPoint y: 295, distance: 392.5
click at [834, 295] on div "Standard Properties Email [EMAIL_ADDRESS][DOMAIN_NAME] First Name [PERSON_NAME]…" at bounding box center [677, 611] width 810 height 885
click at [298, 531] on button "Save" at bounding box center [310, 530] width 54 height 34
click at [1006, 148] on button "Next Contact" at bounding box center [1020, 154] width 101 height 30
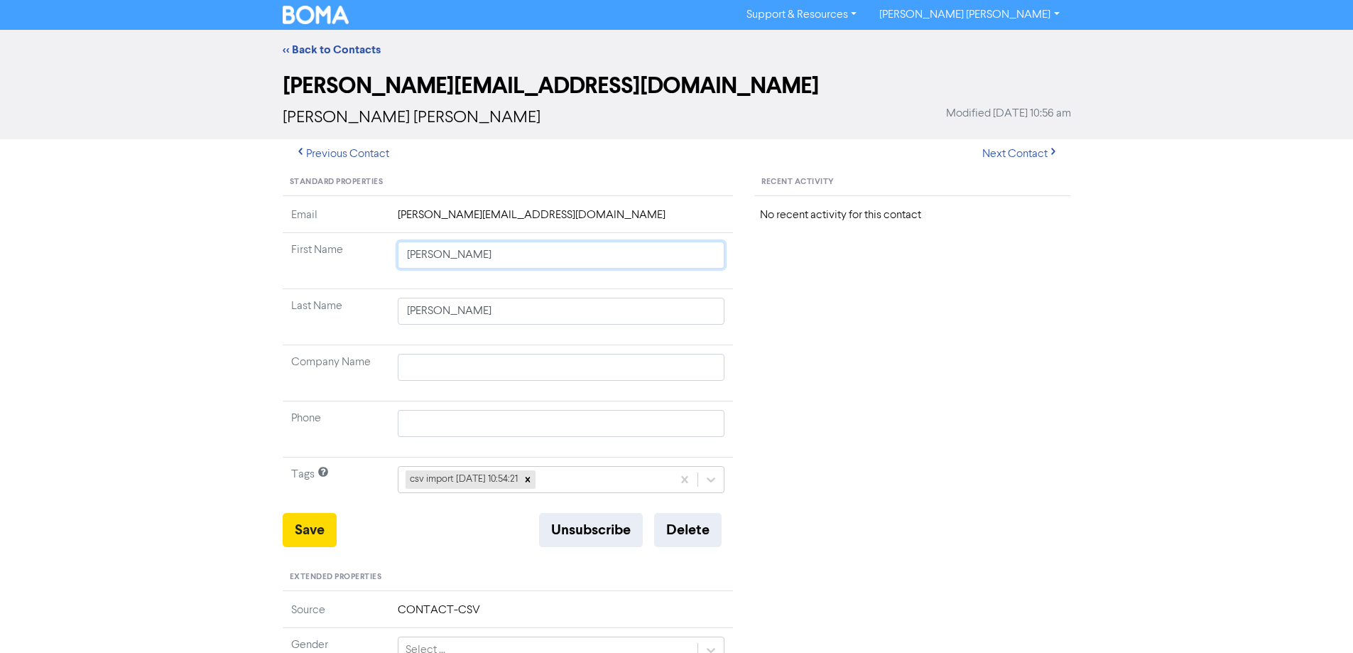
drag, startPoint x: 435, startPoint y: 257, endPoint x: 925, endPoint y: 334, distance: 496.7
click at [893, 329] on div "Standard Properties Email [PERSON_NAME][EMAIL_ADDRESS][DOMAIN_NAME] First Name …" at bounding box center [677, 611] width 810 height 885
click at [325, 521] on button "Save" at bounding box center [310, 530] width 54 height 34
click at [1038, 154] on button "Next Contact" at bounding box center [1020, 154] width 101 height 30
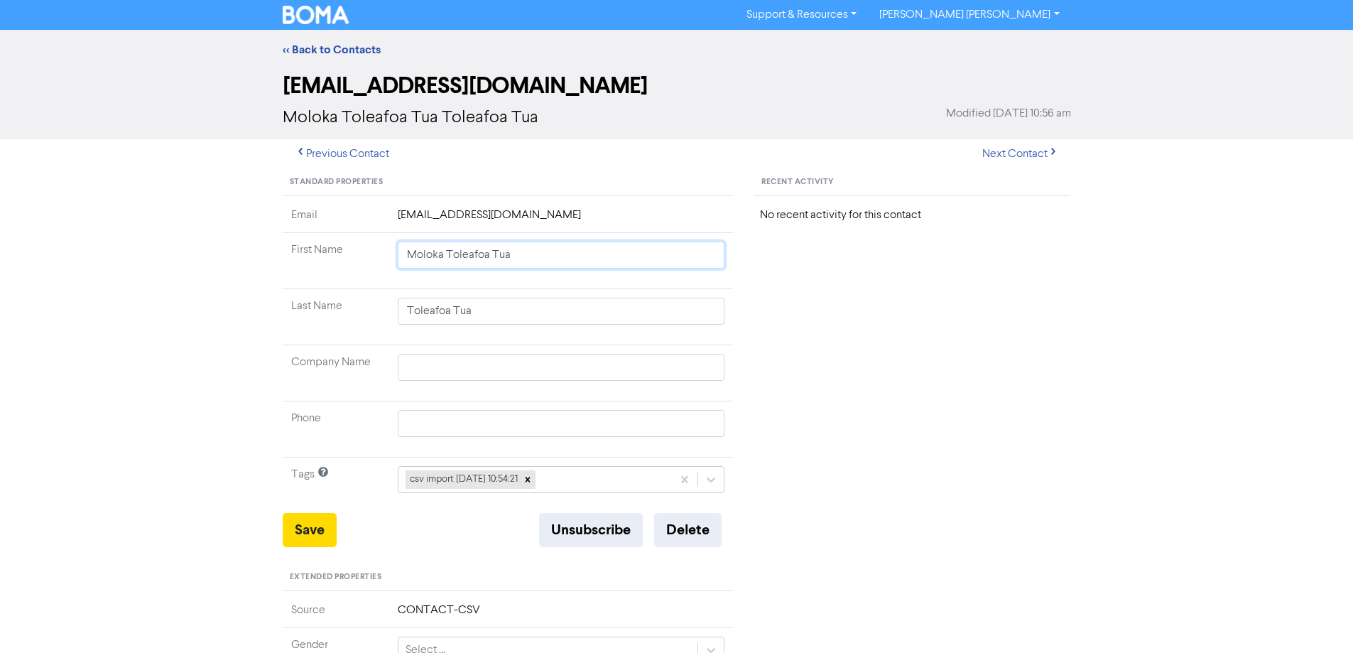
drag, startPoint x: 440, startPoint y: 252, endPoint x: 773, endPoint y: 305, distance: 337.2
click at [773, 305] on div "Standard Properties Email [EMAIL_ADDRESS][DOMAIN_NAME] First Name Moloka [PERSO…" at bounding box center [677, 611] width 810 height 885
click at [312, 525] on button "Save" at bounding box center [310, 530] width 54 height 34
click at [1018, 145] on button "Next Contact" at bounding box center [1020, 154] width 101 height 30
click at [550, 369] on input "Giani Investments Trust $$" at bounding box center [561, 367] width 327 height 27
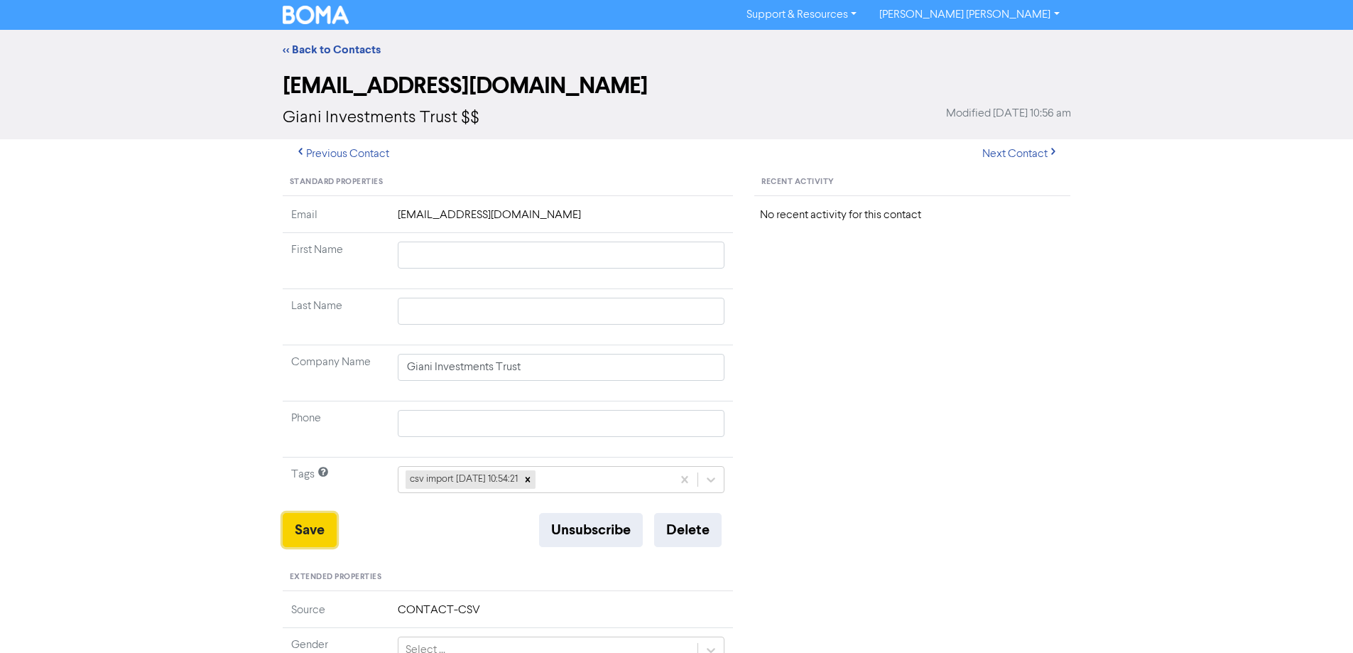
click at [318, 526] on button "Save" at bounding box center [310, 530] width 54 height 34
click at [1024, 151] on button "Next Contact" at bounding box center [1020, 154] width 101 height 30
click at [1011, 156] on button "Next Contact" at bounding box center [1020, 154] width 101 height 30
drag, startPoint x: 444, startPoint y: 257, endPoint x: 789, endPoint y: 315, distance: 350.0
click at [744, 310] on div "Standard Properties Email [EMAIL_ADDRESS][DOMAIN_NAME] First Name [PERSON_NAME]…" at bounding box center [677, 611] width 810 height 885
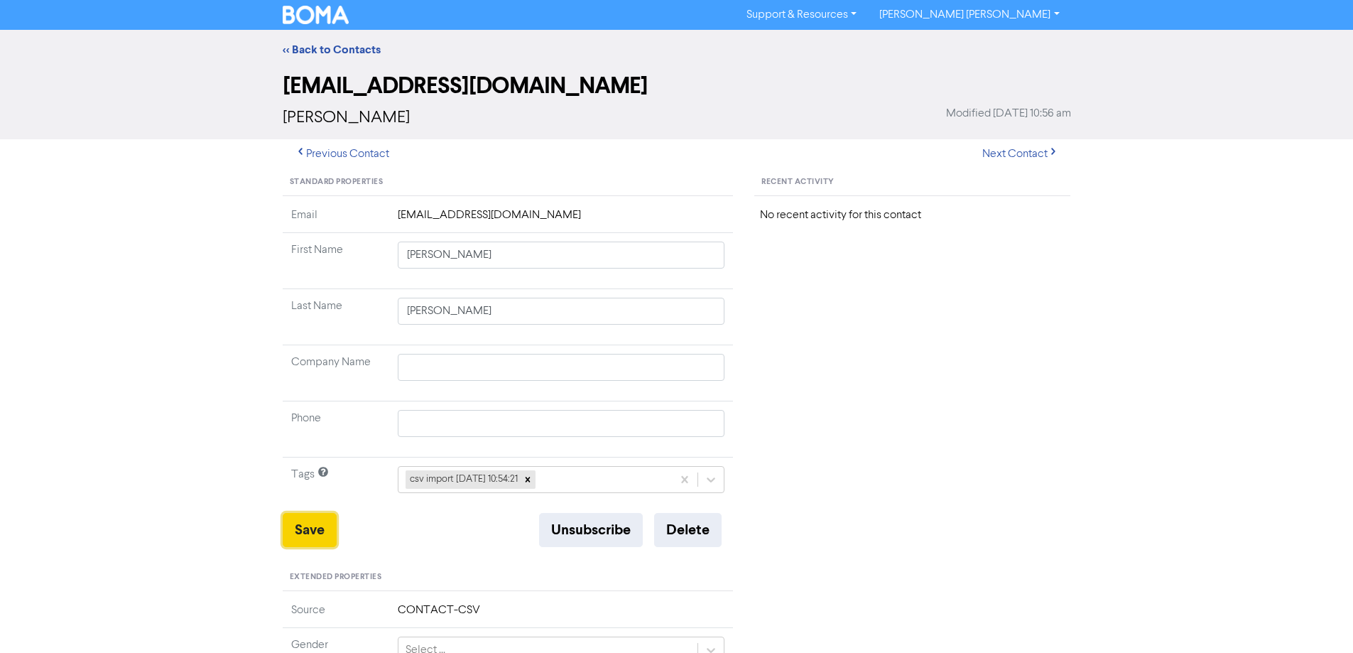
click at [308, 528] on button "Save" at bounding box center [310, 530] width 54 height 34
click at [1002, 150] on button "Next Contact" at bounding box center [1020, 154] width 101 height 30
drag, startPoint x: 429, startPoint y: 254, endPoint x: 767, endPoint y: 307, distance: 342.1
click at [734, 301] on div "Standard Properties Email [EMAIL_ADDRESS][DOMAIN_NAME] First Name [PERSON_NAME]…" at bounding box center [508, 611] width 472 height 885
click at [283, 530] on button "Save" at bounding box center [310, 530] width 54 height 34
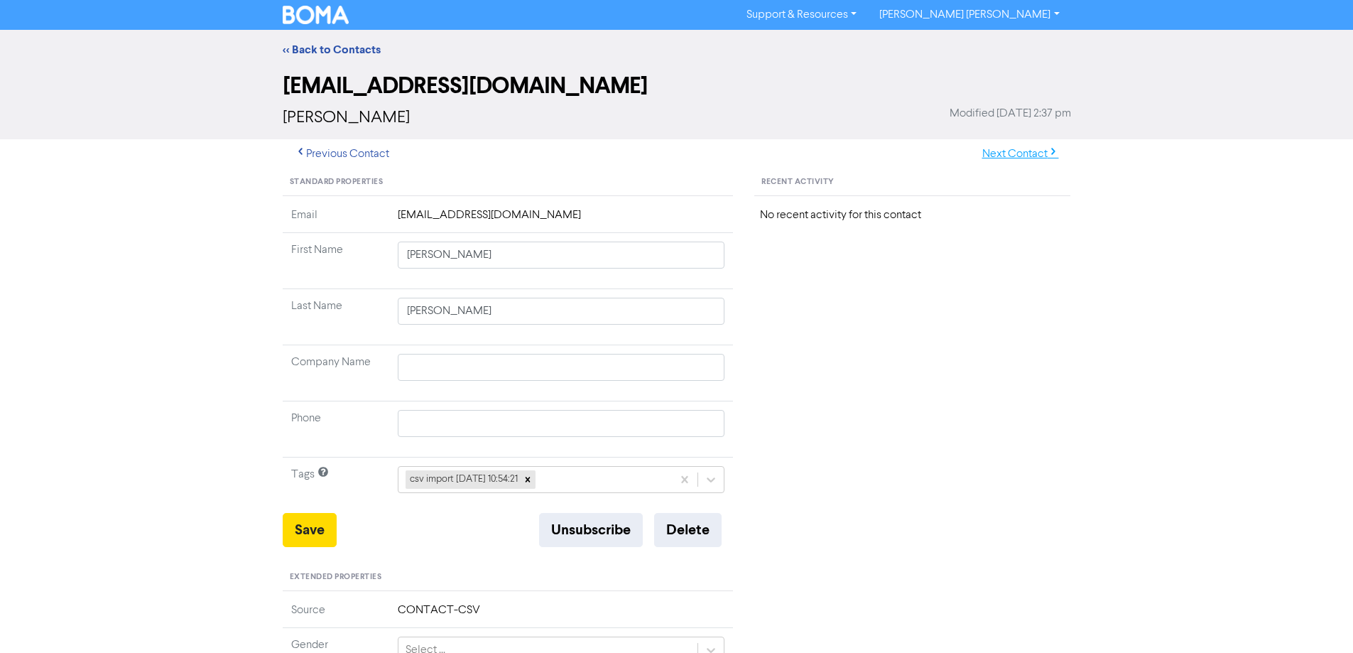
click at [1006, 158] on button "Next Contact" at bounding box center [1020, 154] width 101 height 30
drag, startPoint x: 443, startPoint y: 256, endPoint x: 692, endPoint y: 296, distance: 252.5
click at [656, 290] on tbody "Email [EMAIL_ADDRESS][DOMAIN_NAME] First Name [PERSON_NAME] Last Name [PERSON_N…" at bounding box center [508, 360] width 451 height 306
click at [317, 528] on button "Save" at bounding box center [310, 530] width 54 height 34
click at [1002, 158] on button "Next Contact" at bounding box center [1020, 154] width 101 height 30
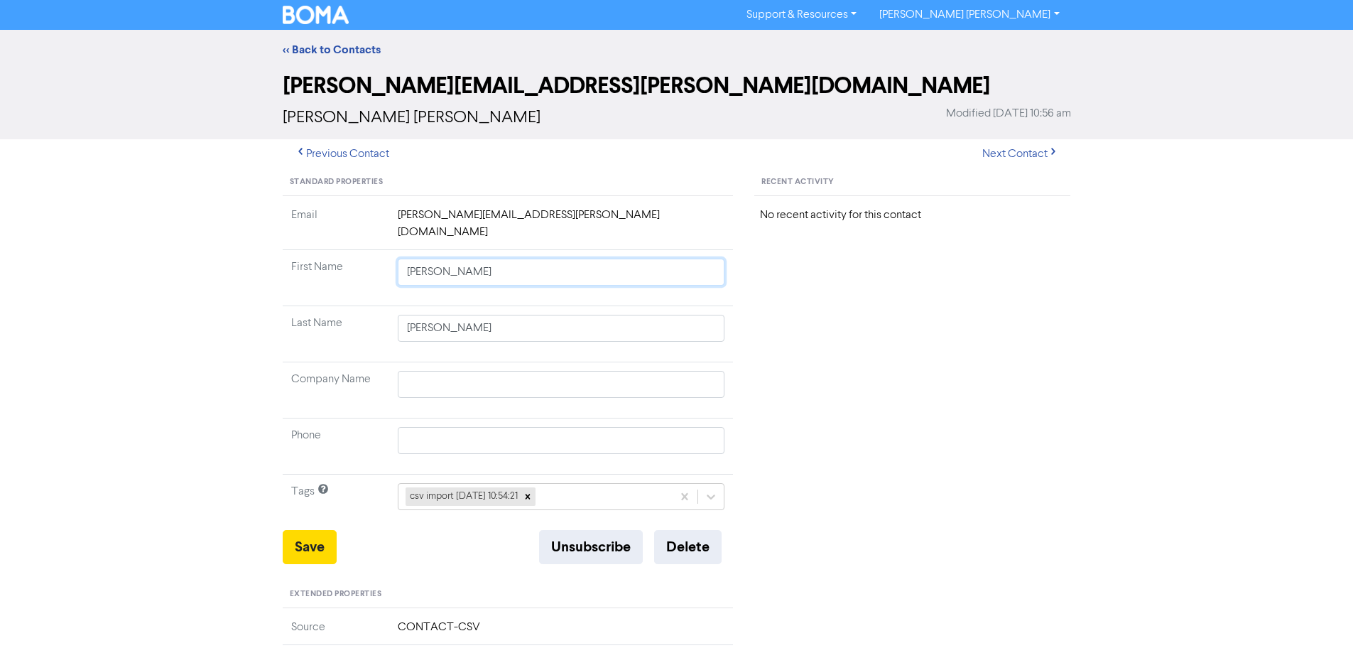
drag, startPoint x: 441, startPoint y: 254, endPoint x: 778, endPoint y: 307, distance: 341.5
click at [734, 298] on div "Standard Properties Email [PERSON_NAME][EMAIL_ADDRESS][PERSON_NAME][DOMAIN_NAME…" at bounding box center [508, 620] width 472 height 902
click at [310, 541] on button "Save" at bounding box center [310, 547] width 54 height 34
click at [1015, 154] on button "Next Contact" at bounding box center [1020, 154] width 101 height 30
drag, startPoint x: 451, startPoint y: 257, endPoint x: 784, endPoint y: 287, distance: 334.4
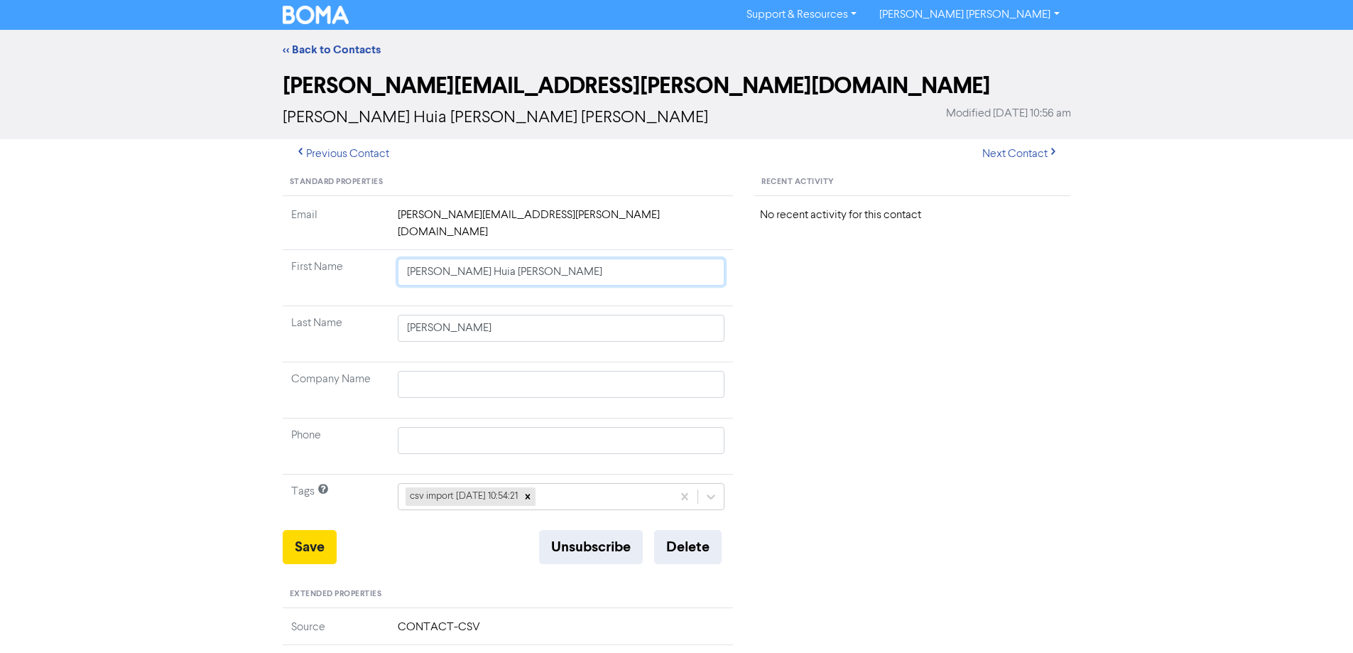
click at [770, 285] on div "Standard Properties Email [PERSON_NAME][EMAIL_ADDRESS][PERSON_NAME][DOMAIN_NAME…" at bounding box center [677, 620] width 810 height 902
click at [307, 530] on button "Save" at bounding box center [310, 547] width 54 height 34
click at [1006, 156] on button "Next Contact" at bounding box center [1020, 154] width 101 height 30
drag, startPoint x: 451, startPoint y: 254, endPoint x: 720, endPoint y: 293, distance: 272.0
click at [685, 286] on td "[PERSON_NAME]" at bounding box center [561, 278] width 344 height 56
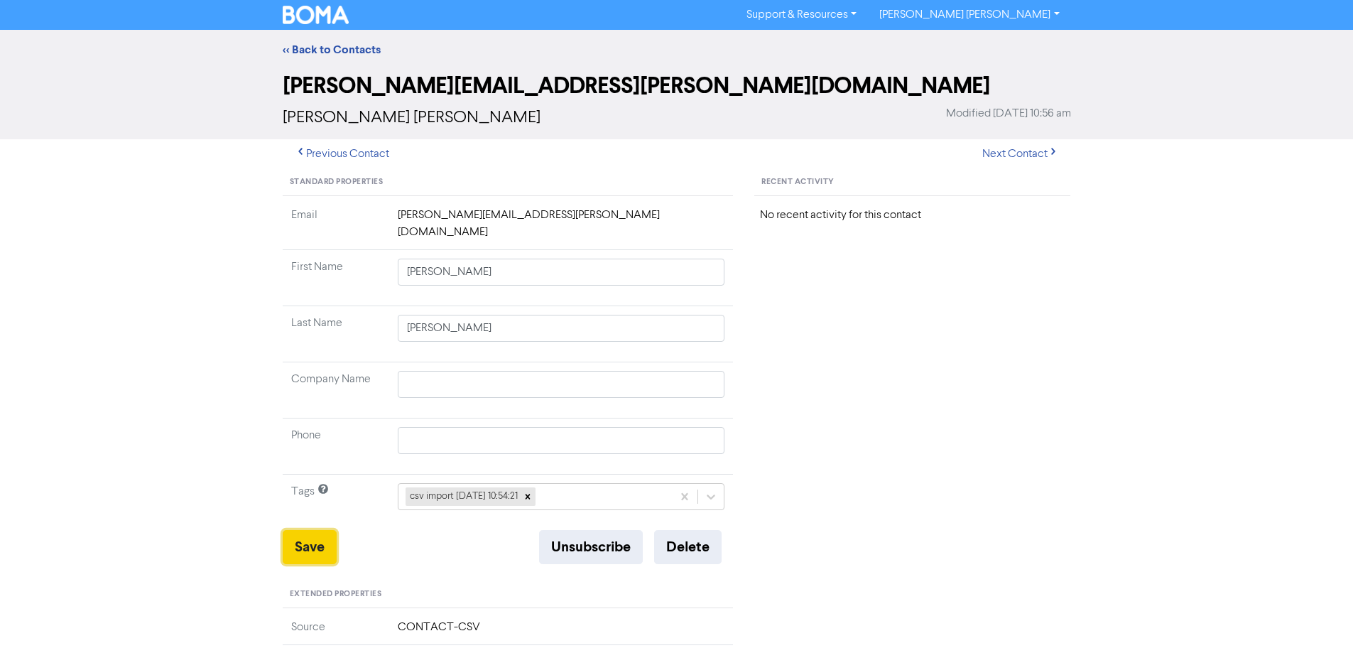
click at [315, 530] on button "Save" at bounding box center [310, 547] width 54 height 34
click at [1001, 155] on button "Next Contact" at bounding box center [1020, 154] width 101 height 30
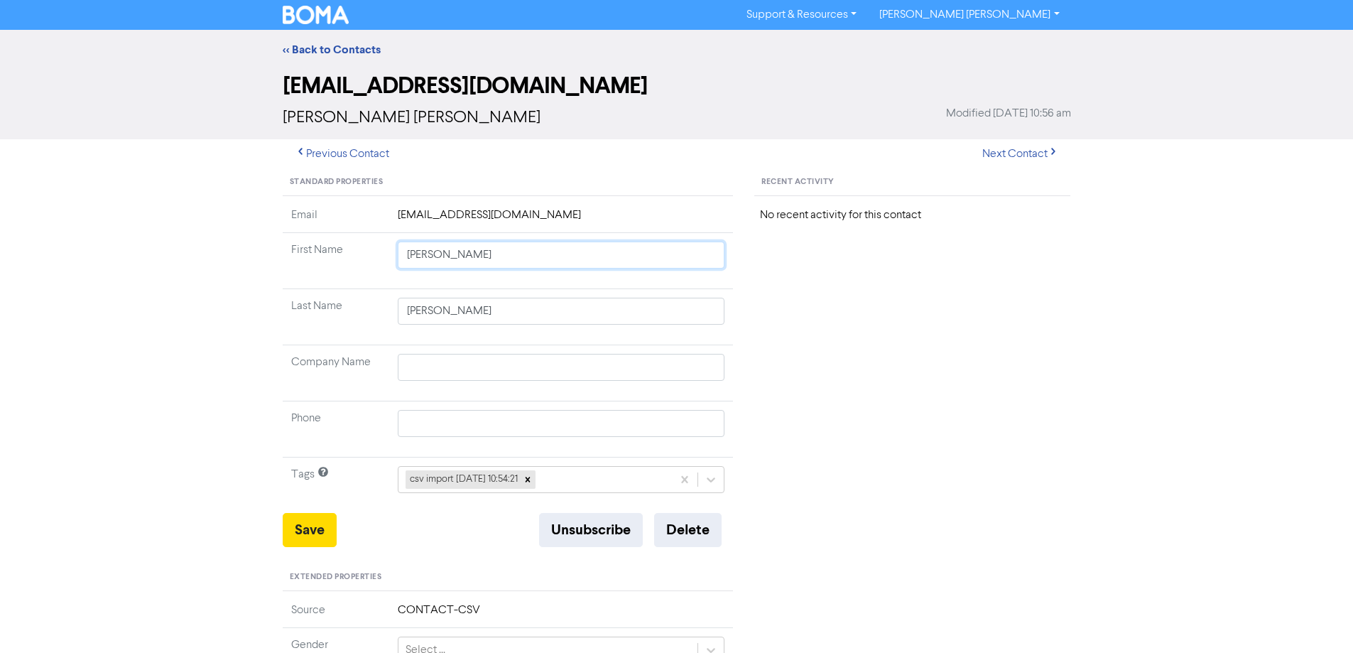
drag, startPoint x: 449, startPoint y: 256, endPoint x: 844, endPoint y: 306, distance: 398.7
click at [824, 303] on div "Standard Properties Email [EMAIL_ADDRESS][DOMAIN_NAME] First Name [PERSON_NAME]…" at bounding box center [677, 611] width 810 height 885
click at [327, 517] on button "Save" at bounding box center [310, 530] width 54 height 34
click at [1032, 154] on button "Next Contact" at bounding box center [1020, 154] width 101 height 30
drag, startPoint x: 450, startPoint y: 256, endPoint x: 647, endPoint y: 301, distance: 202.6
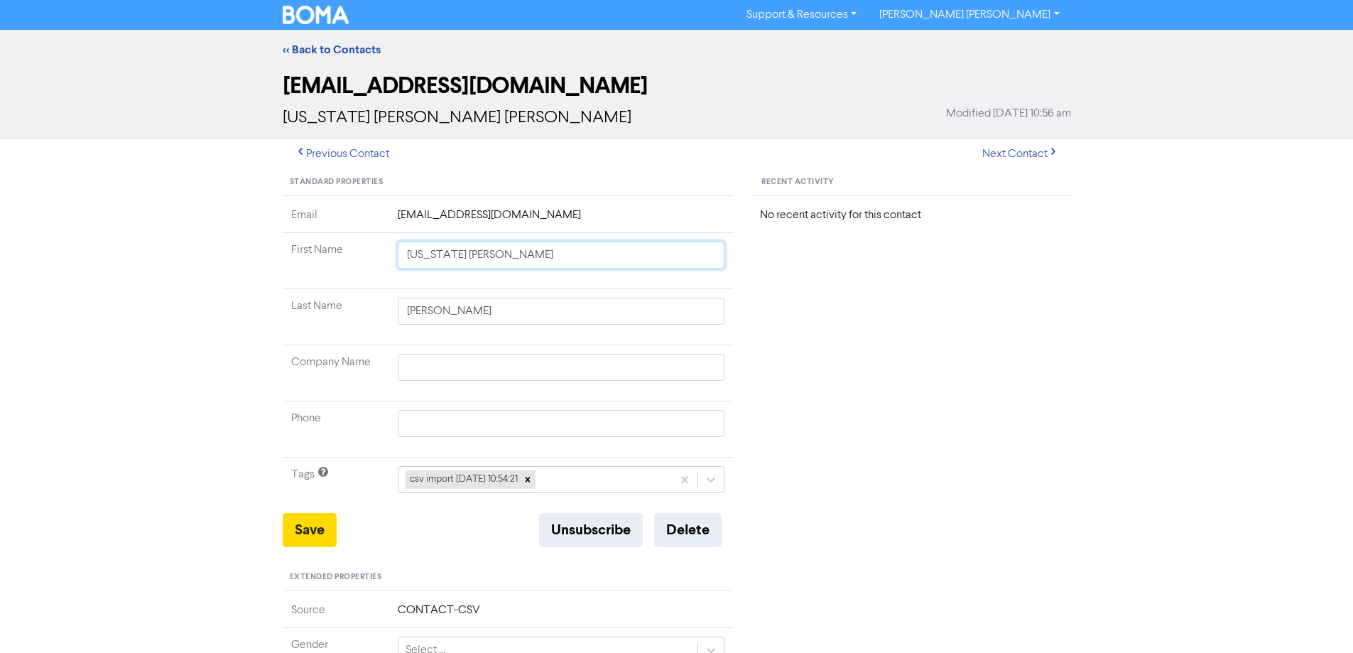
click at [638, 298] on tbody "Email [EMAIL_ADDRESS][DOMAIN_NAME] First Name [US_STATE] [PERSON_NAME] Last Nam…" at bounding box center [508, 360] width 451 height 306
click at [308, 535] on button "Save" at bounding box center [310, 530] width 54 height 34
click at [1019, 154] on button "Next Contact" at bounding box center [1020, 154] width 101 height 30
drag, startPoint x: 446, startPoint y: 256, endPoint x: 710, endPoint y: 295, distance: 266.9
click at [695, 294] on tbody "Email [EMAIL_ADDRESS][DOMAIN_NAME] First Name [PERSON_NAME] [PERSON_NAME] Last …" at bounding box center [508, 360] width 451 height 306
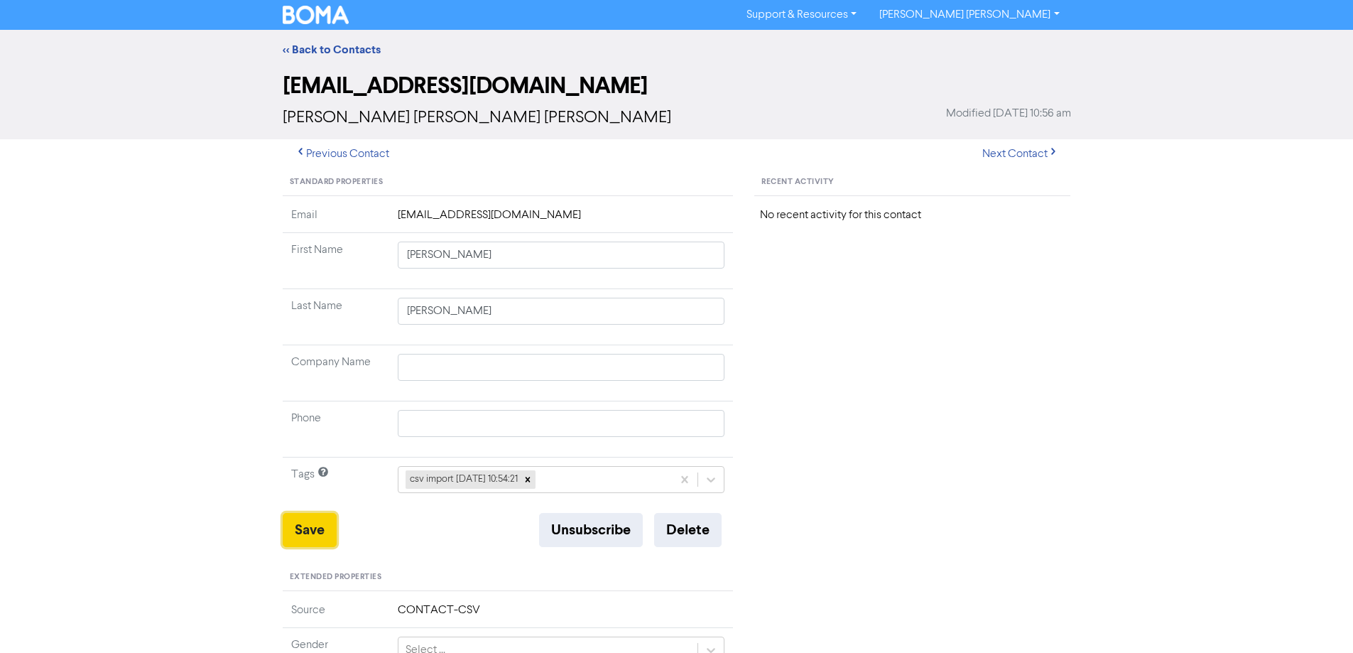
click at [322, 532] on button "Save" at bounding box center [310, 530] width 54 height 34
click at [1030, 152] on button "Next Contact" at bounding box center [1020, 154] width 101 height 30
drag, startPoint x: 437, startPoint y: 255, endPoint x: 726, endPoint y: 283, distance: 290.4
click at [646, 279] on td "[PERSON_NAME] [PERSON_NAME]" at bounding box center [561, 261] width 344 height 56
click at [312, 534] on button "Save" at bounding box center [310, 530] width 54 height 34
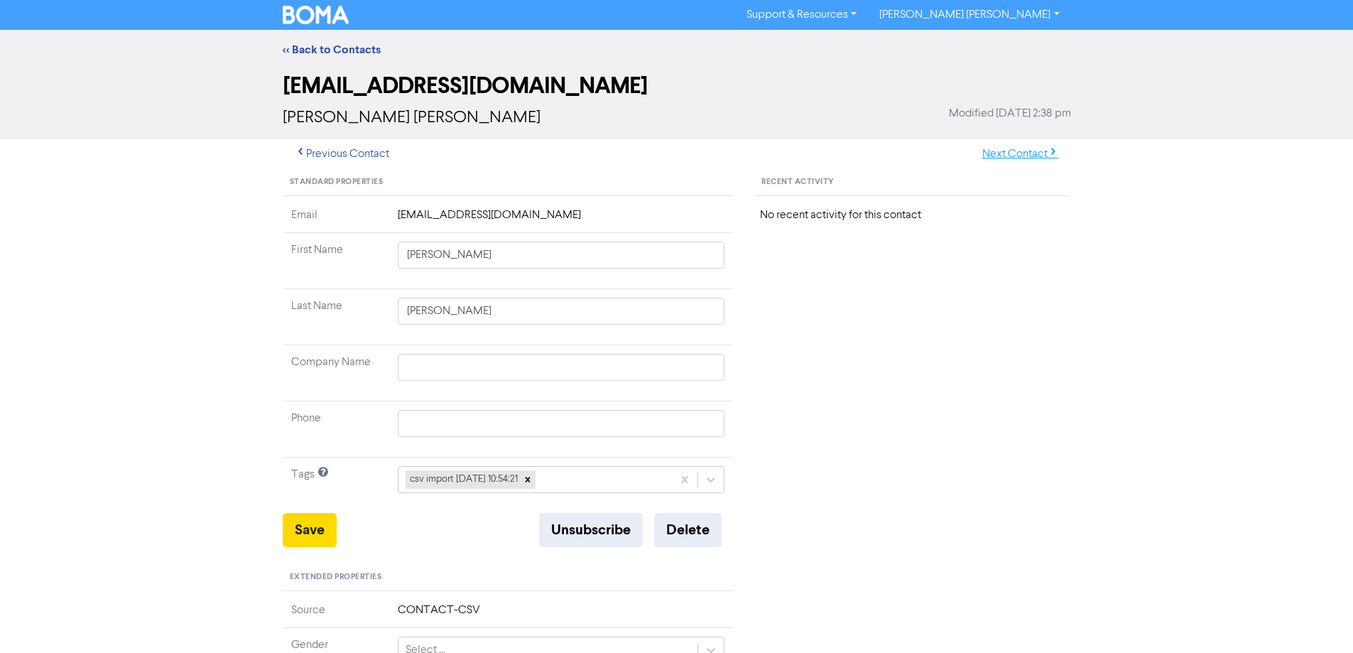
click at [1008, 156] on button "Next Contact" at bounding box center [1020, 154] width 101 height 30
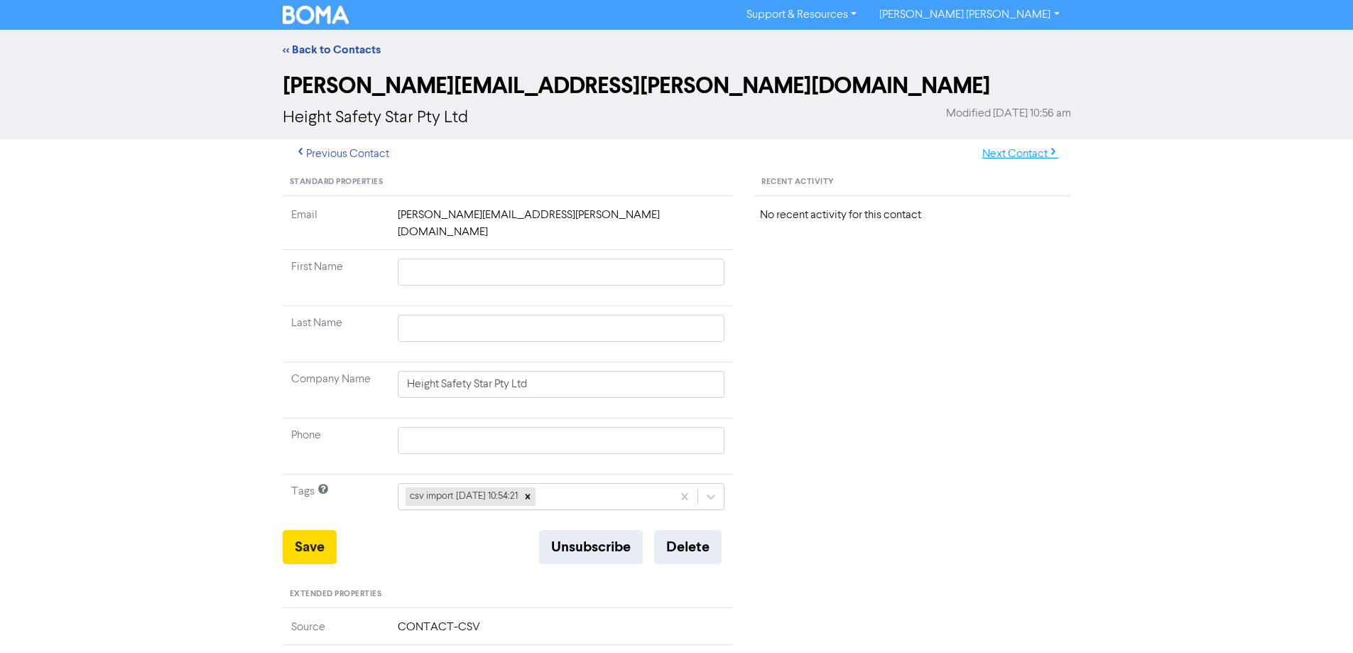
click at [991, 151] on button "Next Contact" at bounding box center [1020, 154] width 101 height 30
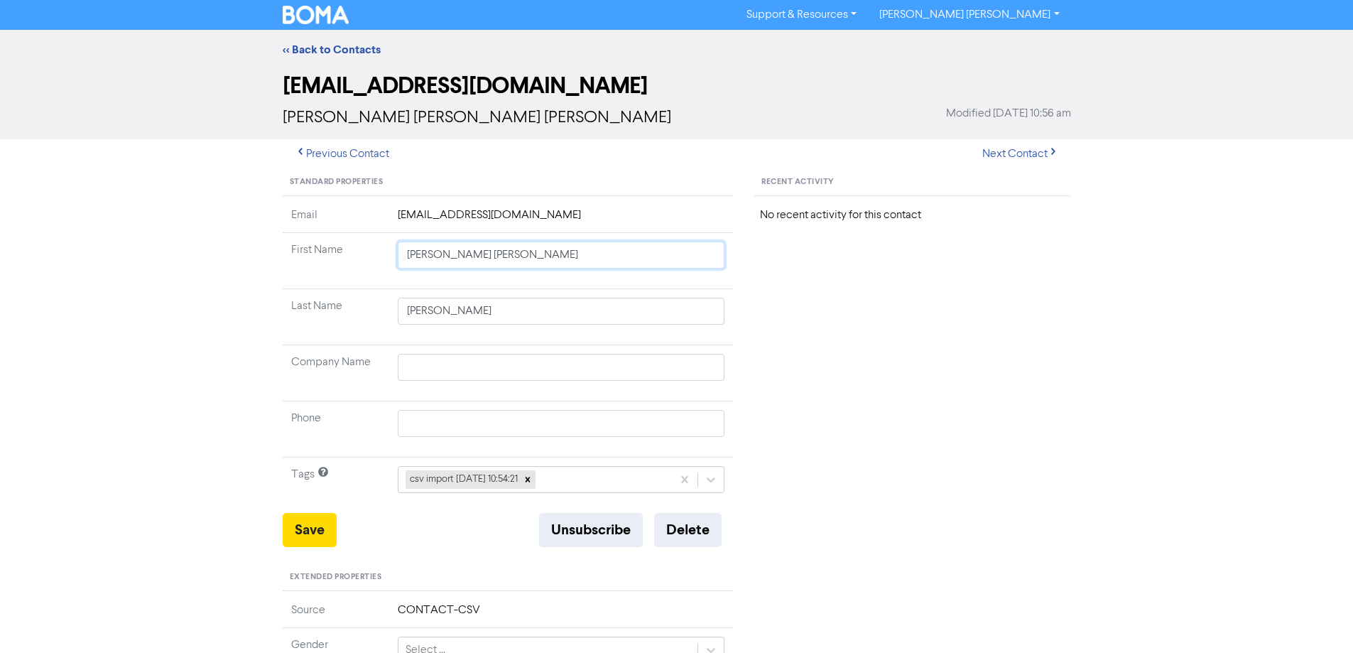
drag, startPoint x: 442, startPoint y: 256, endPoint x: 1038, endPoint y: 318, distance: 599.1
click at [991, 321] on div "Standard Properties Email [EMAIL_ADDRESS][DOMAIN_NAME] First Name [PERSON_NAME]…" at bounding box center [677, 611] width 810 height 885
click at [300, 528] on button "Save" at bounding box center [310, 530] width 54 height 34
click at [1010, 145] on button "Next Contact" at bounding box center [1020, 154] width 101 height 30
drag, startPoint x: 410, startPoint y: 366, endPoint x: 348, endPoint y: 366, distance: 62.5
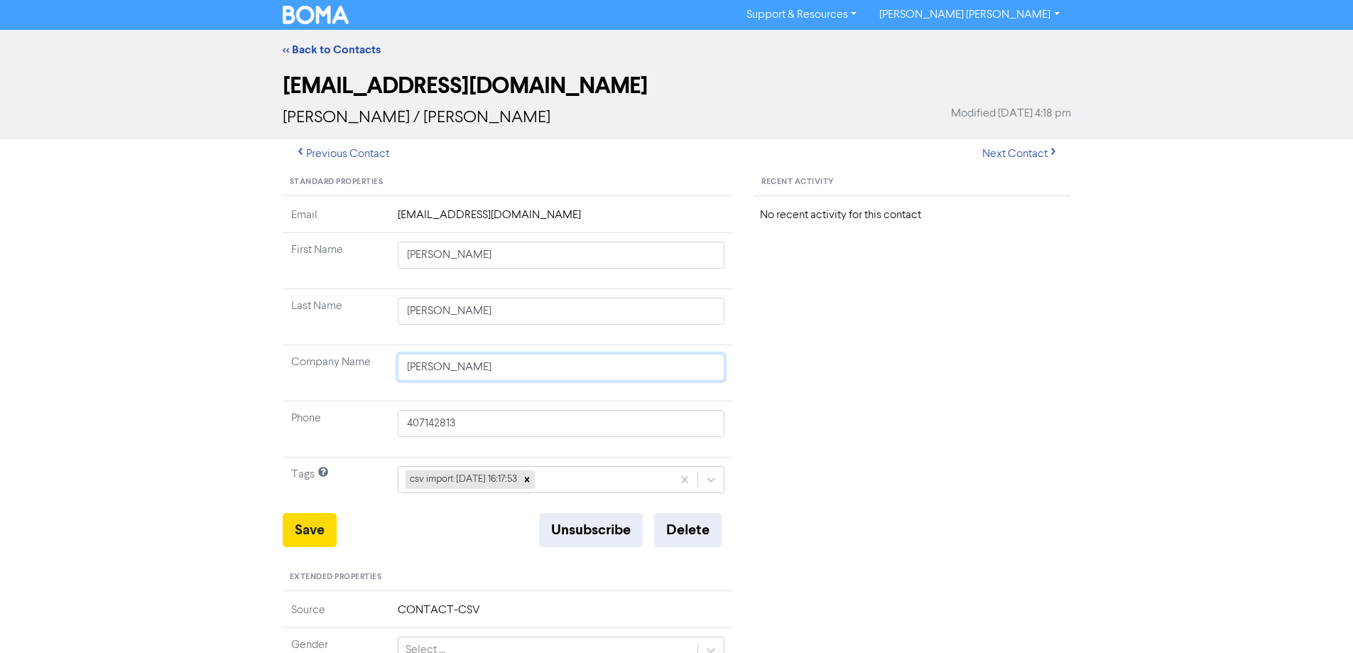
click at [359, 366] on tr "Company Name [PERSON_NAME]" at bounding box center [508, 373] width 451 height 56
click at [312, 534] on button "Save" at bounding box center [310, 530] width 54 height 34
click at [293, 529] on button "Save" at bounding box center [310, 530] width 54 height 34
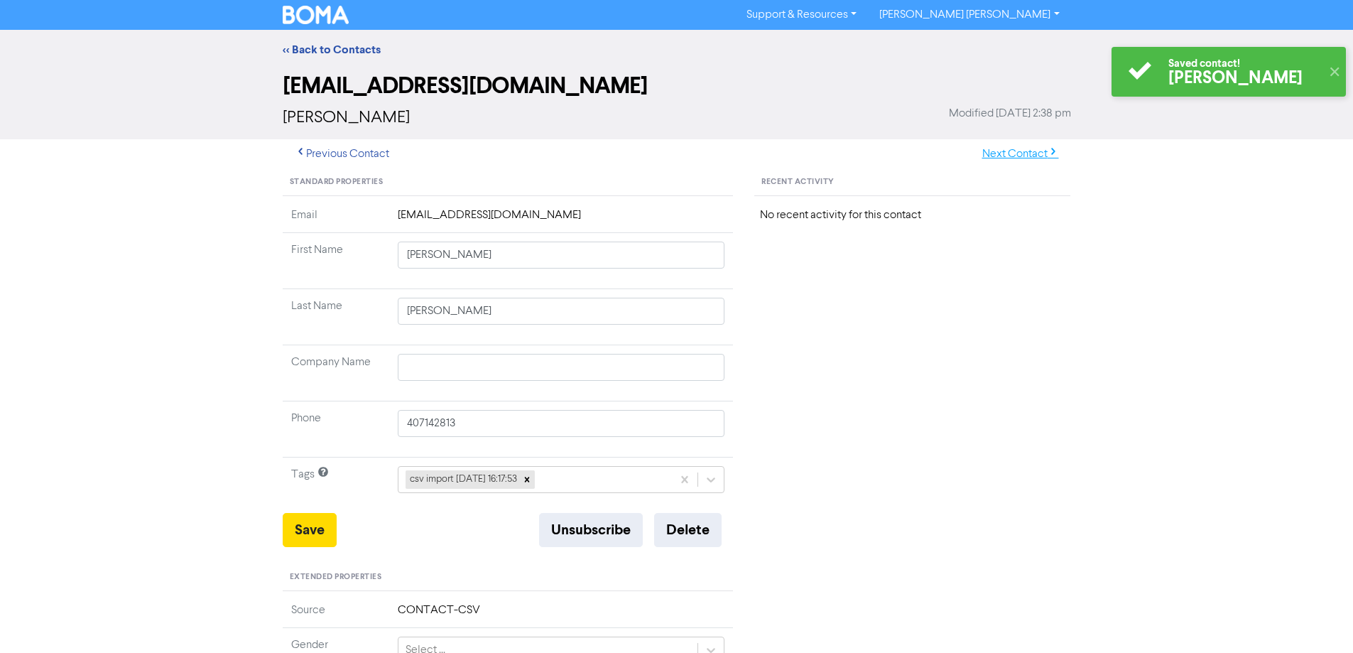
click at [1018, 155] on button "Next Contact" at bounding box center [1020, 154] width 101 height 30
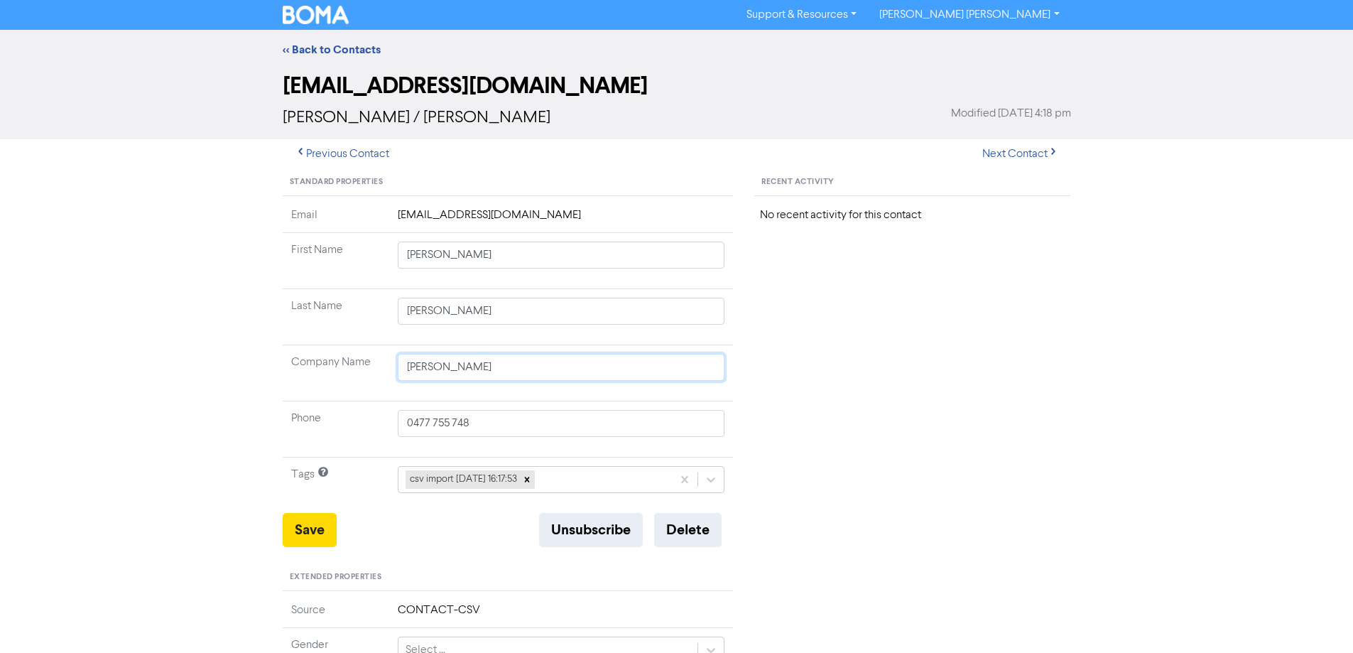
drag, startPoint x: 555, startPoint y: 373, endPoint x: 263, endPoint y: 367, distance: 291.9
click at [272, 373] on div "Standard Properties Email [EMAIL_ADDRESS][DOMAIN_NAME] First Name [PERSON_NAME]…" at bounding box center [508, 611] width 472 height 885
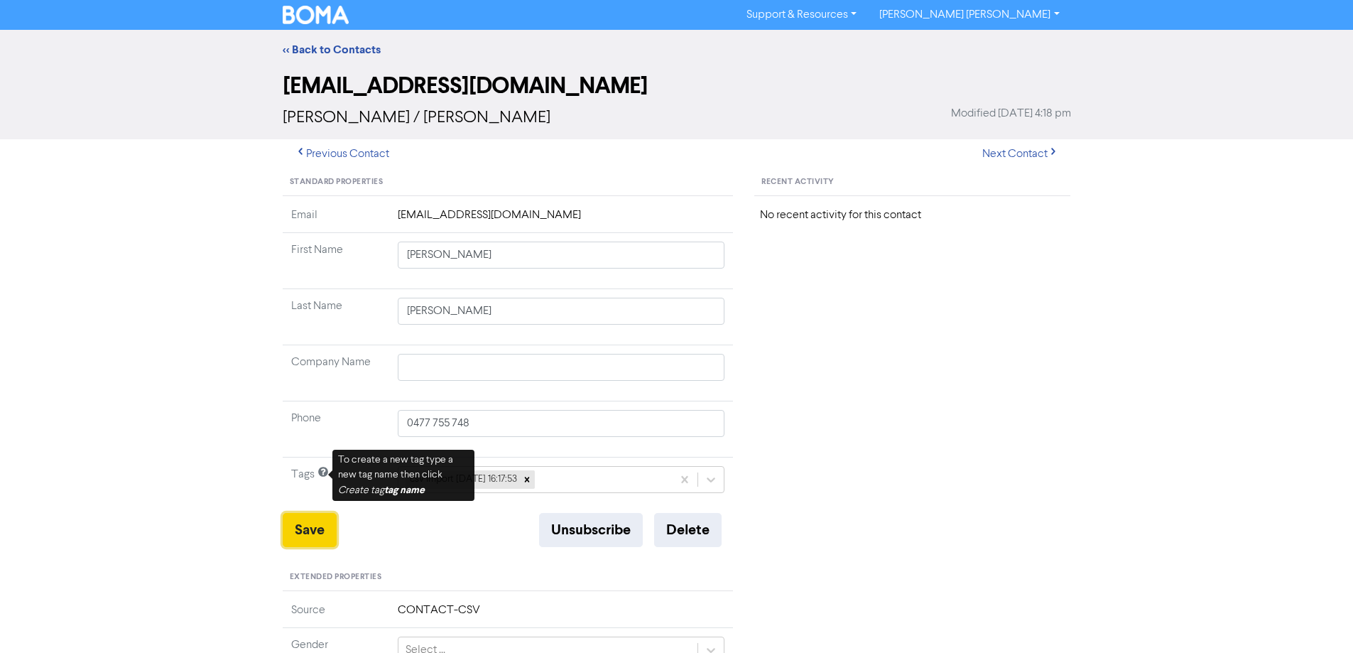
click at [303, 527] on button "Save" at bounding box center [310, 530] width 54 height 34
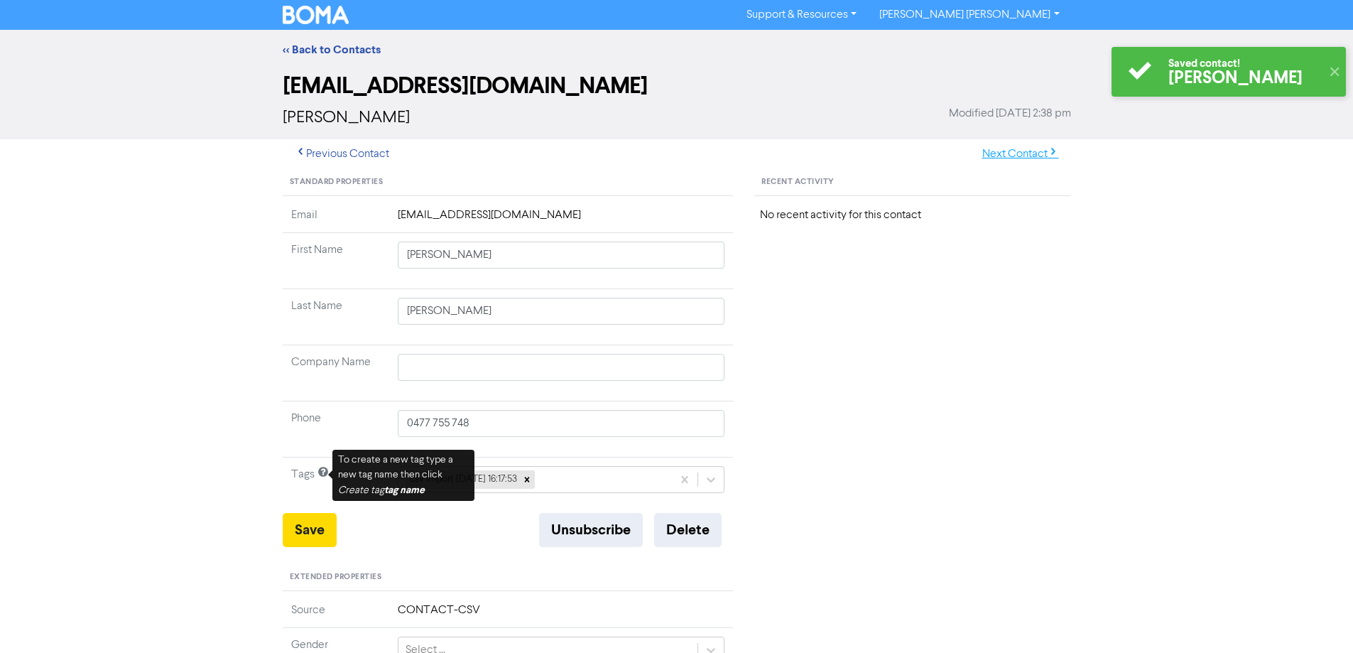
click at [1024, 151] on button "Next Contact" at bounding box center [1020, 154] width 101 height 30
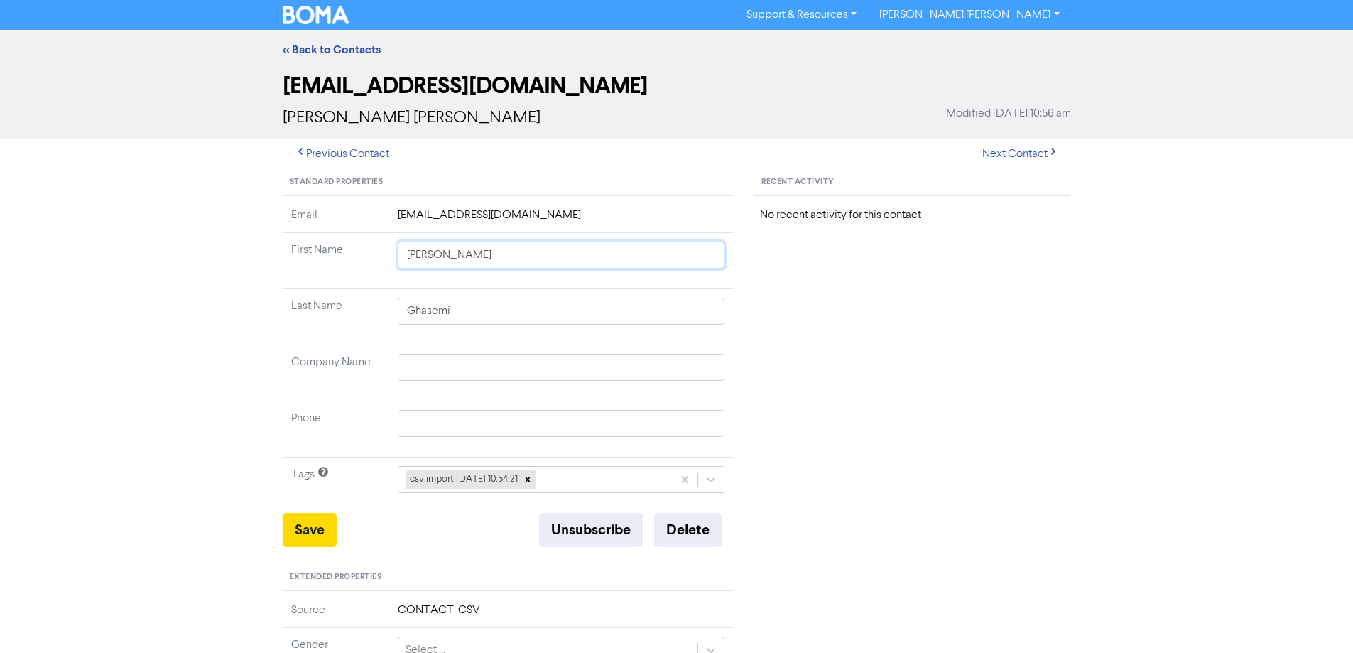
drag, startPoint x: 429, startPoint y: 256, endPoint x: 908, endPoint y: 325, distance: 483.5
click at [895, 323] on div "Standard Properties Email [EMAIL_ADDRESS][DOMAIN_NAME] First Name [PERSON_NAME]…" at bounding box center [677, 611] width 810 height 885
click at [307, 538] on button "Save" at bounding box center [310, 530] width 54 height 34
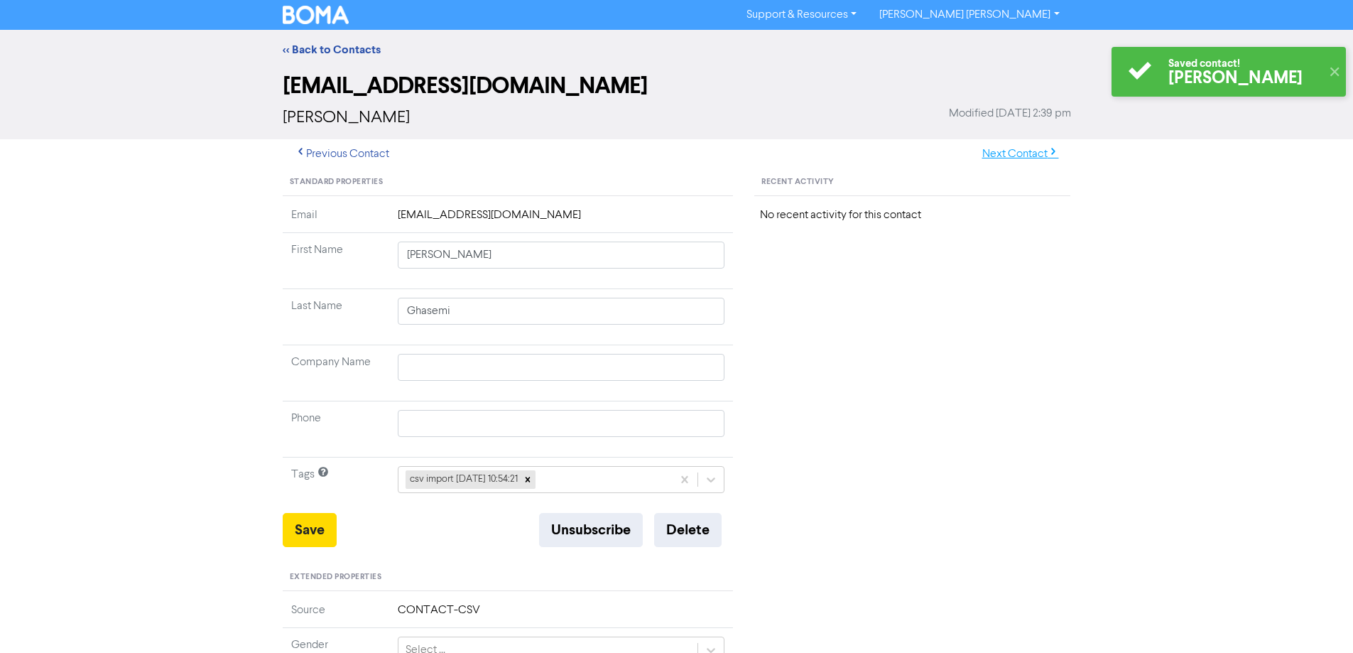
click at [1034, 155] on button "Next Contact" at bounding box center [1020, 154] width 101 height 30
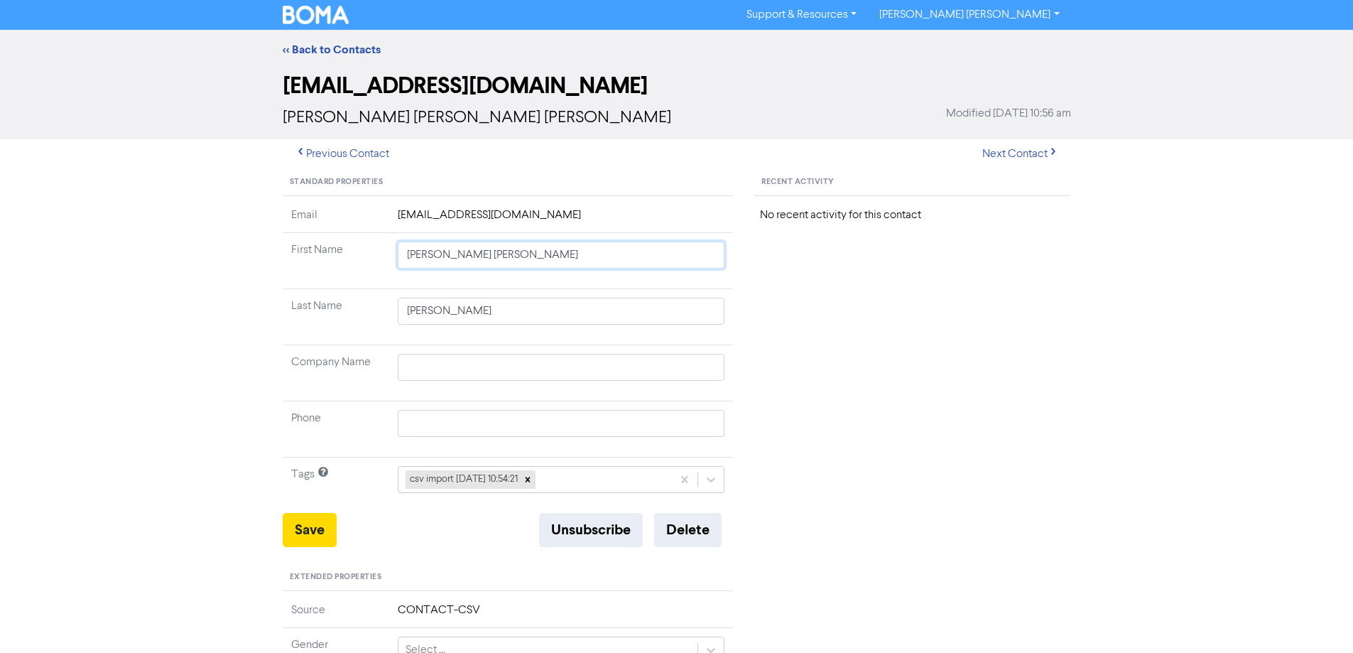
drag, startPoint x: 437, startPoint y: 256, endPoint x: 888, endPoint y: 296, distance: 452.7
click at [868, 295] on div "Standard Properties Email [EMAIL_ADDRESS][DOMAIN_NAME] First Name [PERSON_NAME]…" at bounding box center [677, 611] width 810 height 885
click at [306, 542] on button "Save" at bounding box center [310, 530] width 54 height 34
click at [1013, 150] on button "Next Contact" at bounding box center [1020, 154] width 101 height 30
drag, startPoint x: 454, startPoint y: 253, endPoint x: 1199, endPoint y: 332, distance: 749.1
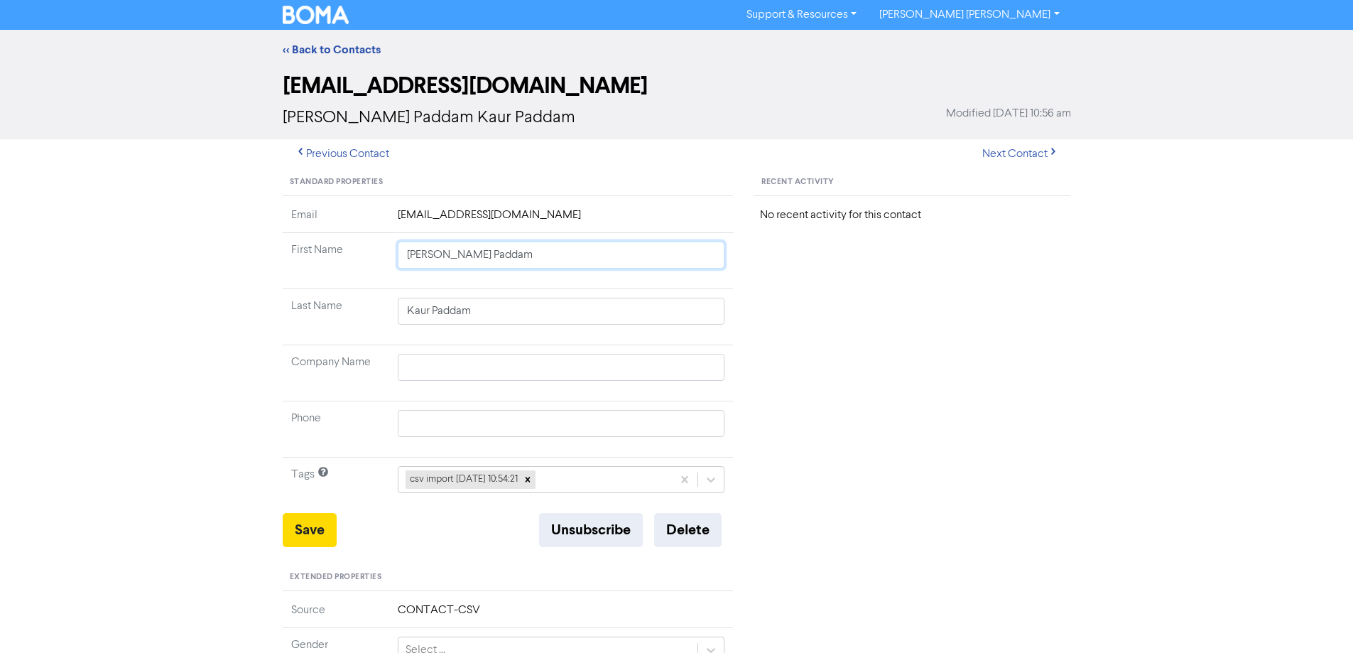
click at [1174, 334] on div "<< Back to Contacts [EMAIL_ADDRESS][DOMAIN_NAME] [PERSON_NAME] Paddam Kaur Padd…" at bounding box center [676, 560] width 1353 height 1060
click at [318, 538] on button "Save" at bounding box center [310, 530] width 54 height 34
click at [1029, 154] on button "Next Contact" at bounding box center [1020, 154] width 101 height 30
drag, startPoint x: 539, startPoint y: 359, endPoint x: 276, endPoint y: 371, distance: 263.7
click at [279, 373] on div "Standard Properties Email [EMAIL_ADDRESS][DOMAIN_NAME] First Name [PERSON_NAME]…" at bounding box center [508, 611] width 472 height 885
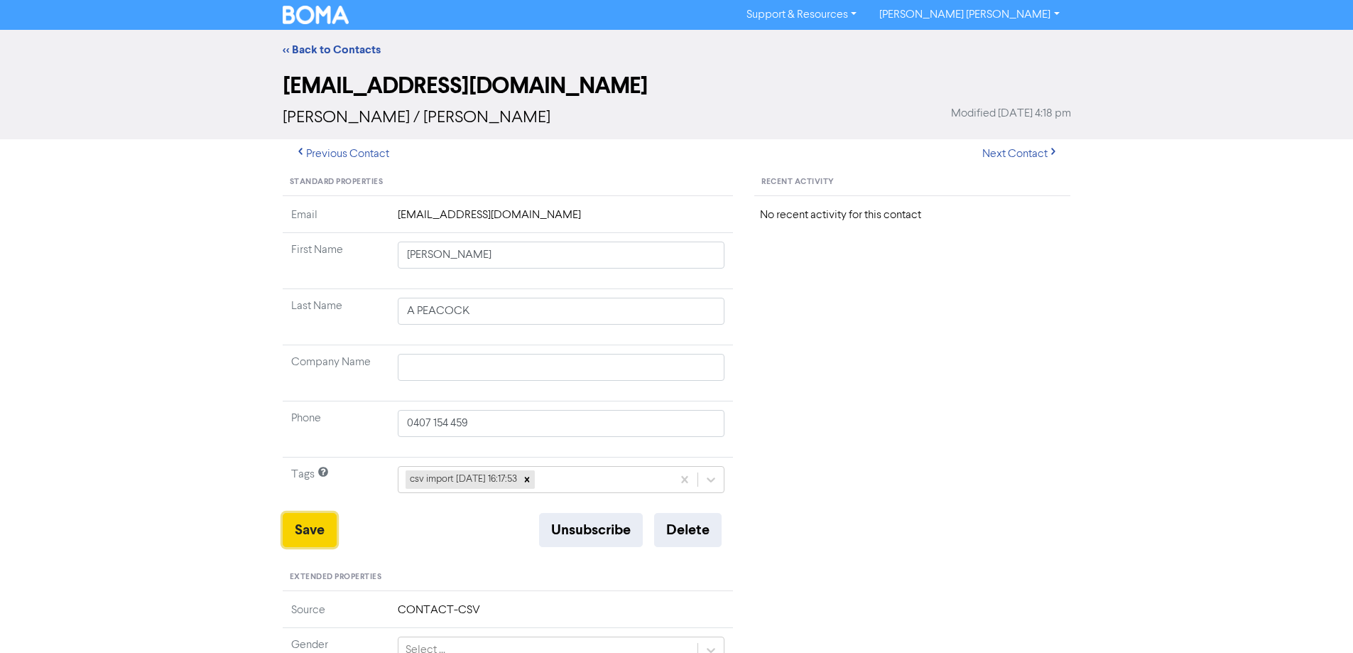
click at [307, 541] on button "Save" at bounding box center [310, 530] width 54 height 34
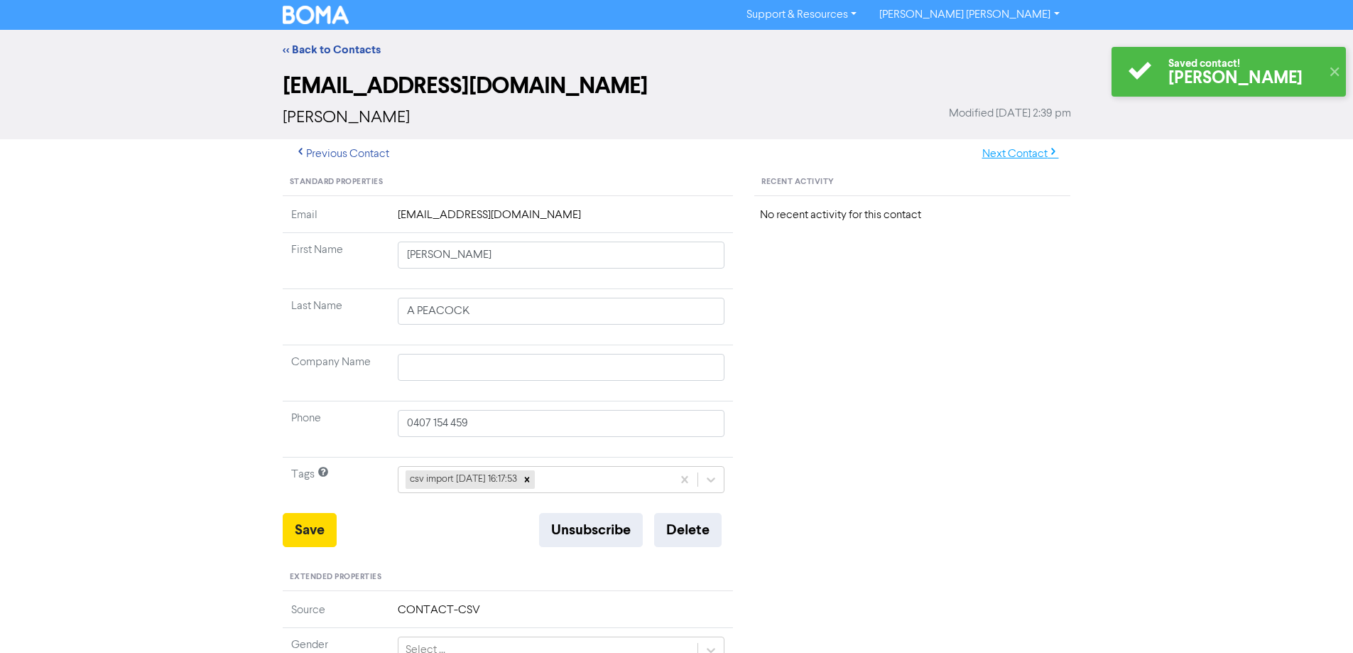
click at [1013, 151] on button "Next Contact" at bounding box center [1020, 154] width 101 height 30
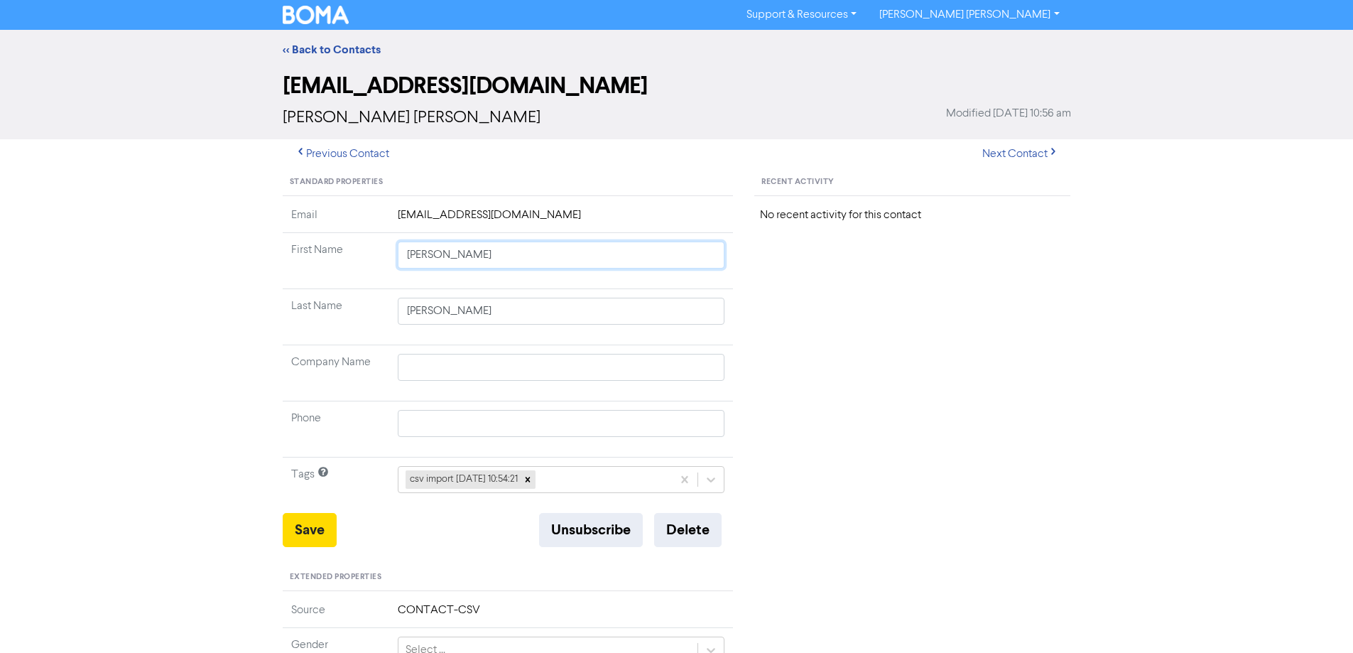
drag, startPoint x: 445, startPoint y: 254, endPoint x: 925, endPoint y: 320, distance: 484.5
click at [898, 316] on div "Standard Properties Email [EMAIL_ADDRESS][DOMAIN_NAME] First Name [PERSON_NAME]…" at bounding box center [677, 611] width 810 height 885
click at [288, 535] on button "Save" at bounding box center [310, 530] width 54 height 34
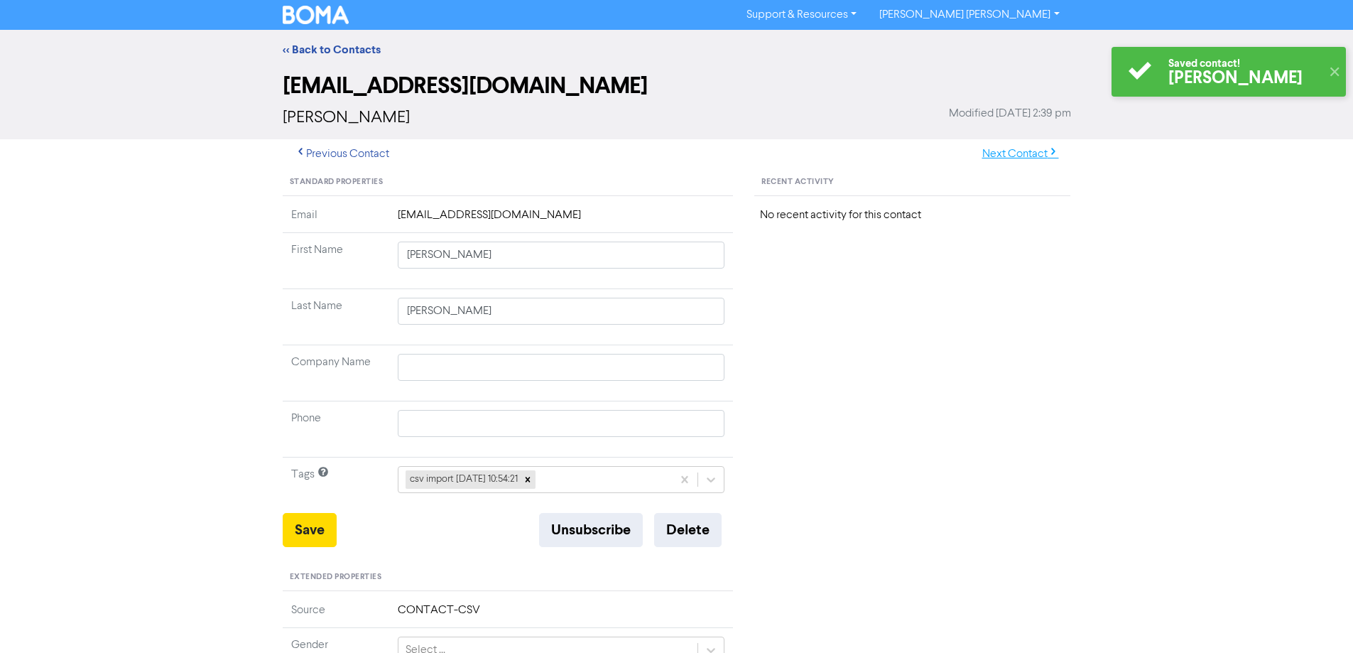
click at [1018, 158] on button "Next Contact" at bounding box center [1020, 154] width 101 height 30
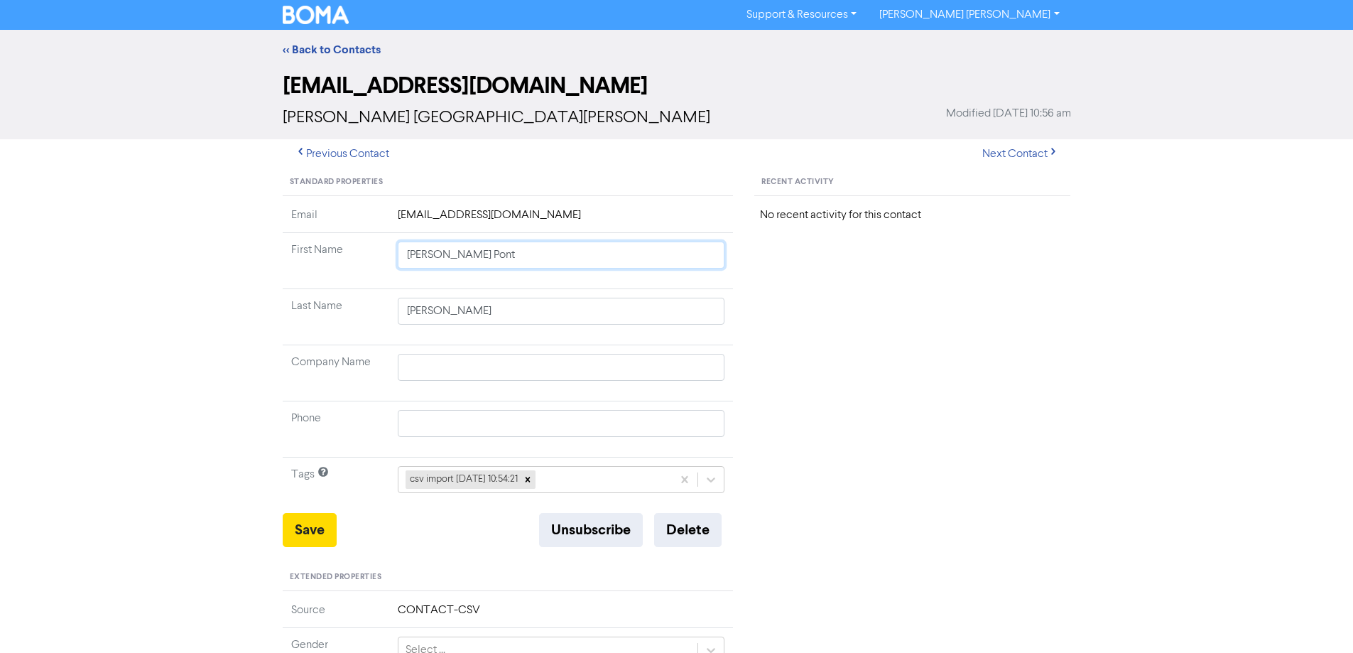
drag, startPoint x: 445, startPoint y: 256, endPoint x: 871, endPoint y: 310, distance: 429.5
click at [848, 307] on div "Standard Properties Email [EMAIL_ADDRESS][DOMAIN_NAME] First Name [PERSON_NAME]…" at bounding box center [677, 611] width 810 height 885
click at [545, 258] on input "[PERSON_NAME] Pont" at bounding box center [561, 254] width 327 height 27
drag, startPoint x: 445, startPoint y: 255, endPoint x: 765, endPoint y: 258, distance: 320.3
click at [760, 258] on div "Standard Properties Email [EMAIL_ADDRESS][DOMAIN_NAME] First Name [PERSON_NAME]…" at bounding box center [677, 611] width 810 height 885
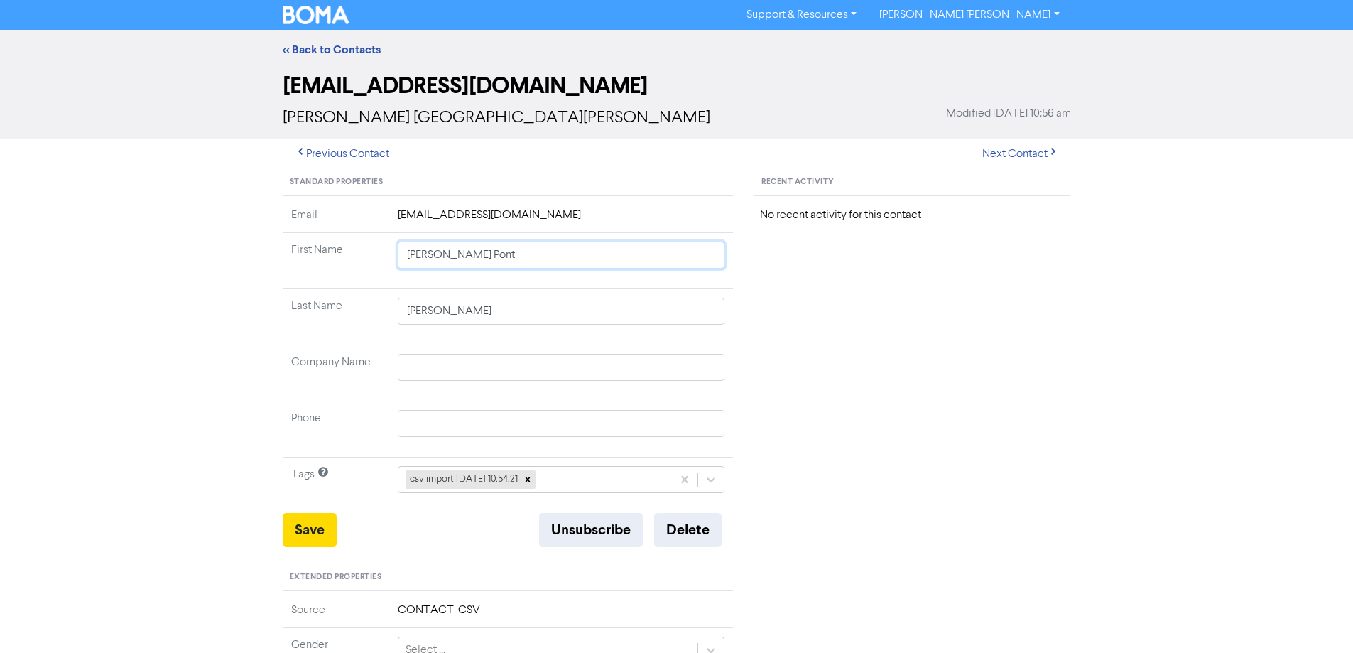
click at [514, 250] on input "[PERSON_NAME] Pont" at bounding box center [561, 254] width 327 height 27
click at [447, 253] on input "[PERSON_NAME] Pont" at bounding box center [561, 254] width 327 height 27
click at [446, 258] on input "[PERSON_NAME] Pont" at bounding box center [561, 254] width 327 height 27
click at [541, 251] on input "[PERSON_NAME] Pont" at bounding box center [561, 254] width 327 height 27
drag, startPoint x: 447, startPoint y: 255, endPoint x: 755, endPoint y: 252, distance: 308.2
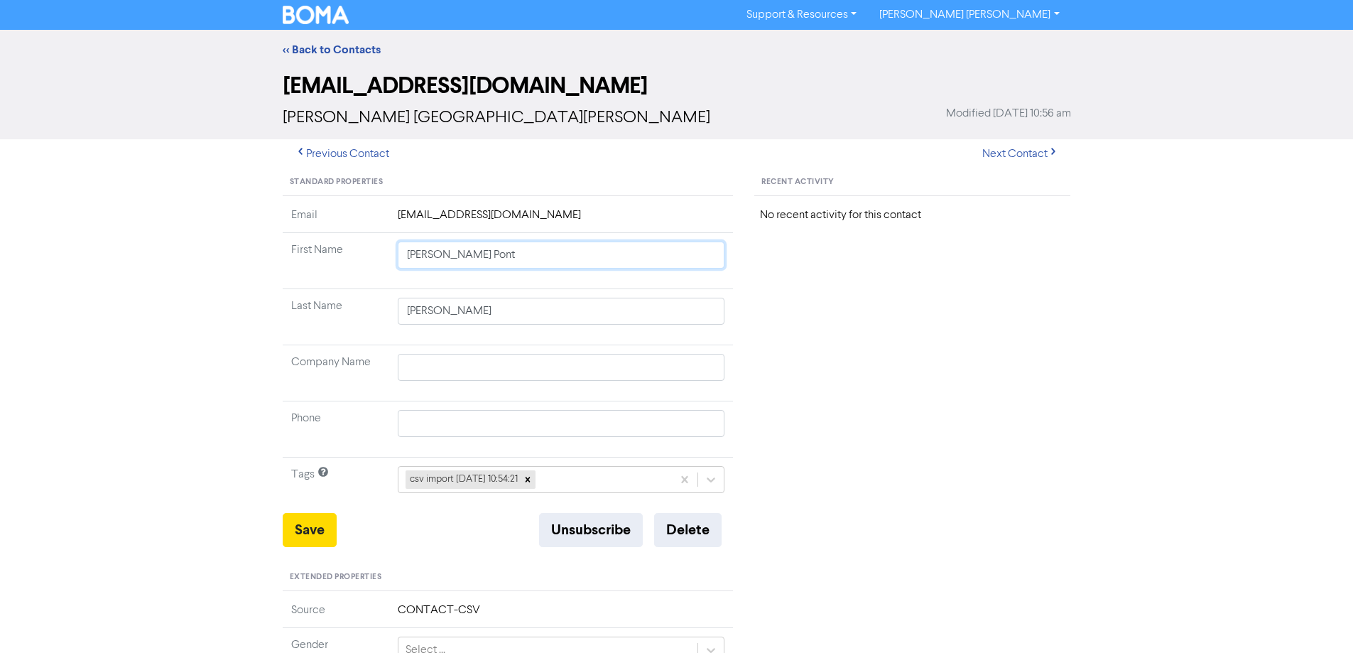
click at [749, 252] on div "Standard Properties Email [EMAIL_ADDRESS][DOMAIN_NAME] First Name [PERSON_NAME]…" at bounding box center [677, 611] width 810 height 885
click at [294, 523] on button "Save" at bounding box center [310, 530] width 54 height 34
click at [1011, 143] on button "Next Contact" at bounding box center [1020, 154] width 101 height 30
drag, startPoint x: 457, startPoint y: 254, endPoint x: 898, endPoint y: 313, distance: 445.0
click at [853, 310] on div "Standard Properties Email [EMAIL_ADDRESS][DOMAIN_NAME] First Name [PERSON_NAME]…" at bounding box center [677, 611] width 810 height 885
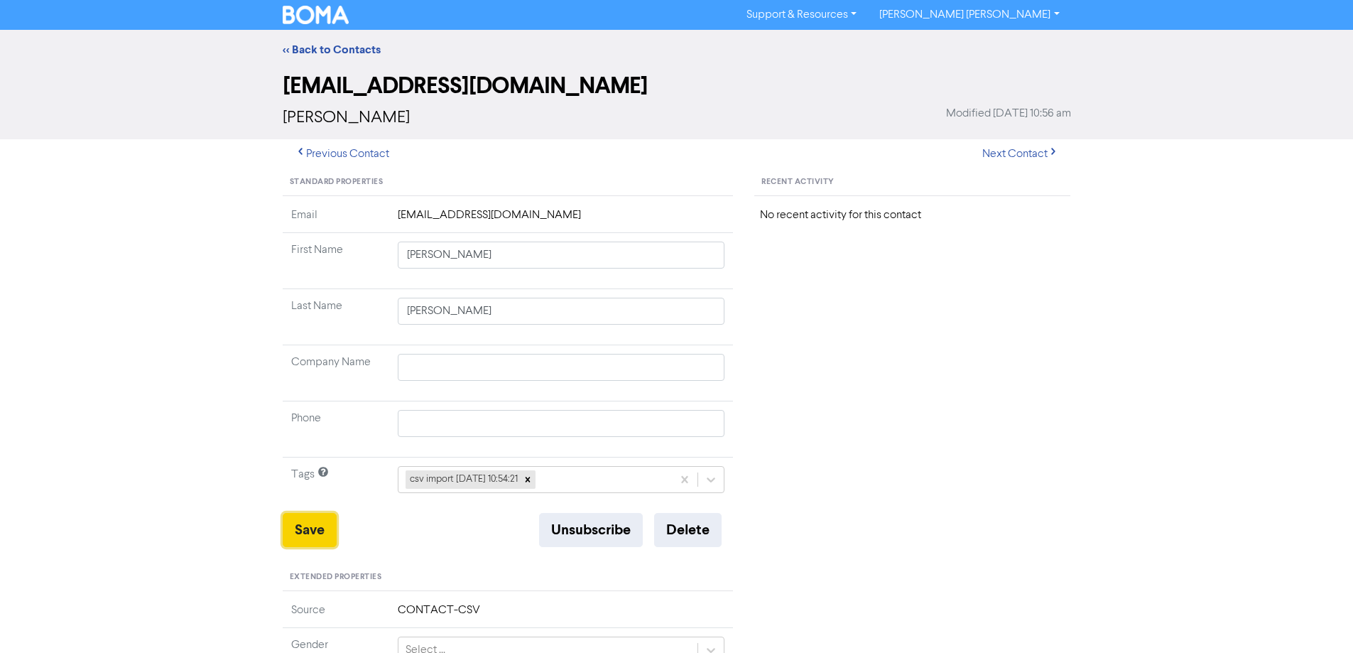
click at [318, 525] on button "Save" at bounding box center [310, 530] width 54 height 34
click at [992, 157] on button "Next Contact" at bounding box center [1020, 154] width 101 height 30
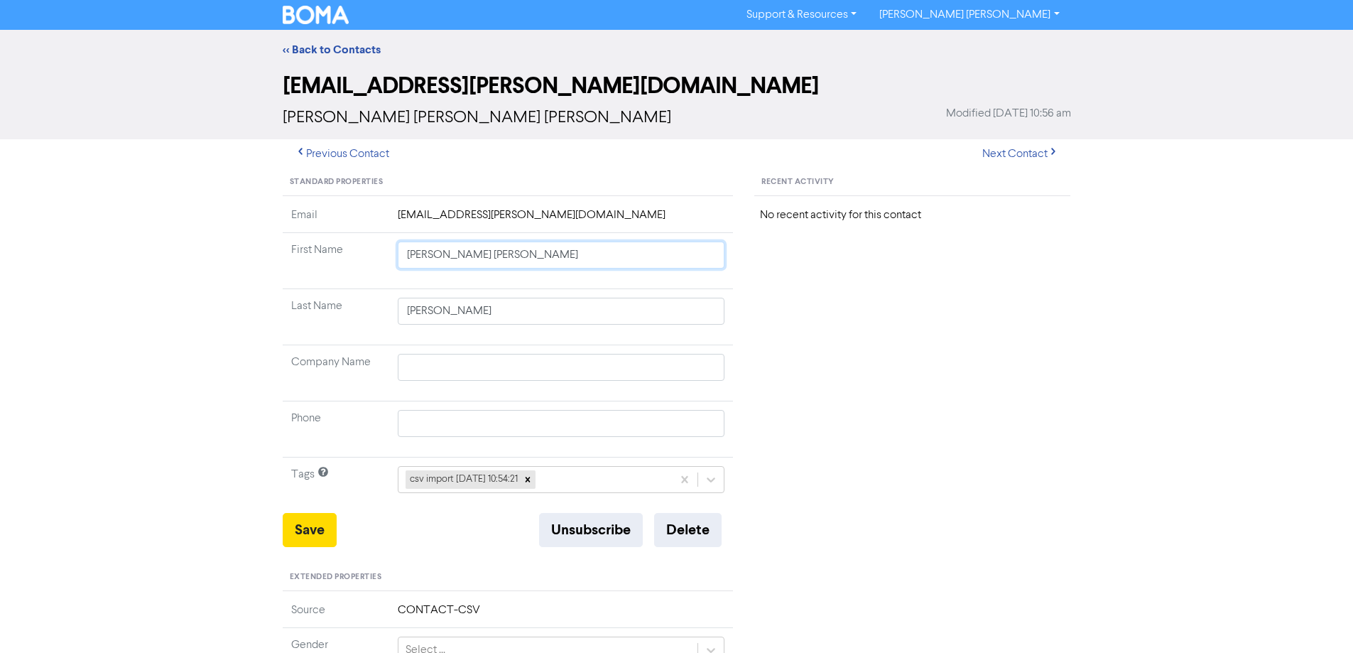
drag, startPoint x: 445, startPoint y: 257, endPoint x: 942, endPoint y: 300, distance: 499.0
click at [935, 298] on div "Standard Properties Email [EMAIL_ADDRESS][PERSON_NAME][DOMAIN_NAME] First Name …" at bounding box center [677, 611] width 810 height 885
click at [328, 529] on button "Save" at bounding box center [310, 530] width 54 height 34
click at [1015, 150] on button "Next Contact" at bounding box center [1020, 154] width 101 height 30
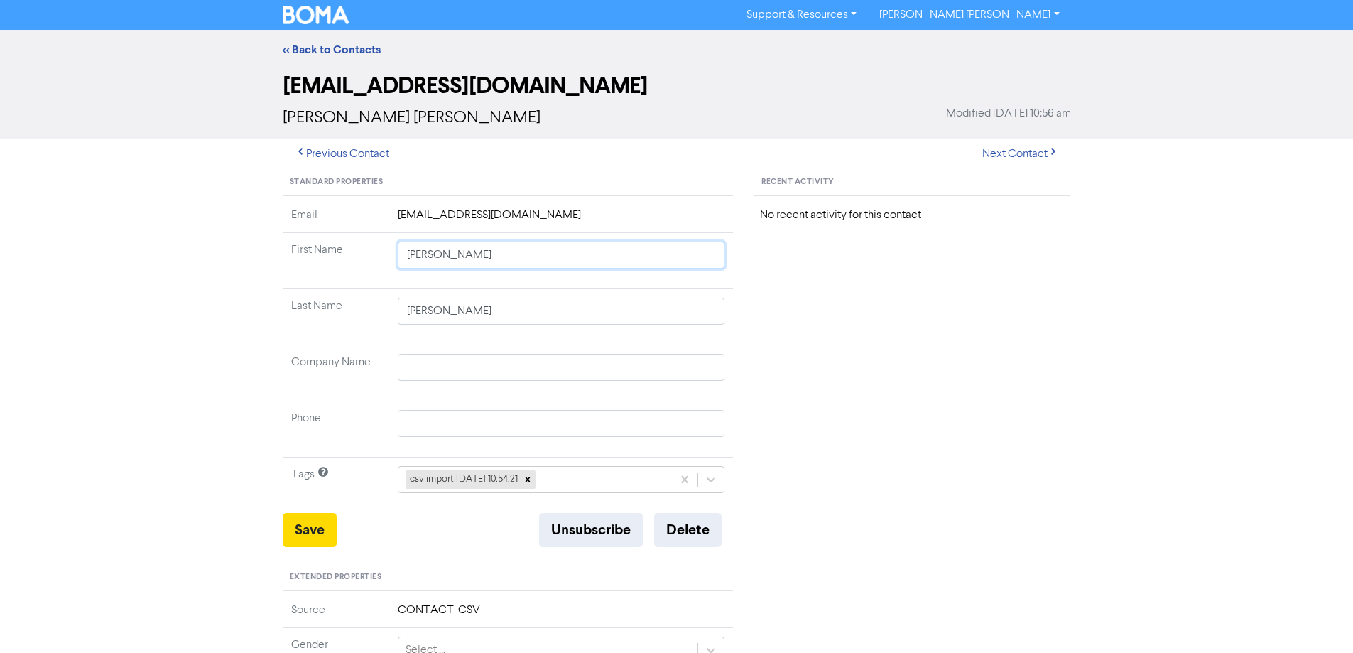
drag, startPoint x: 445, startPoint y: 255, endPoint x: 731, endPoint y: 288, distance: 288.7
click at [699, 285] on td "[PERSON_NAME]" at bounding box center [561, 261] width 344 height 56
click at [306, 521] on button "Save" at bounding box center [310, 530] width 54 height 34
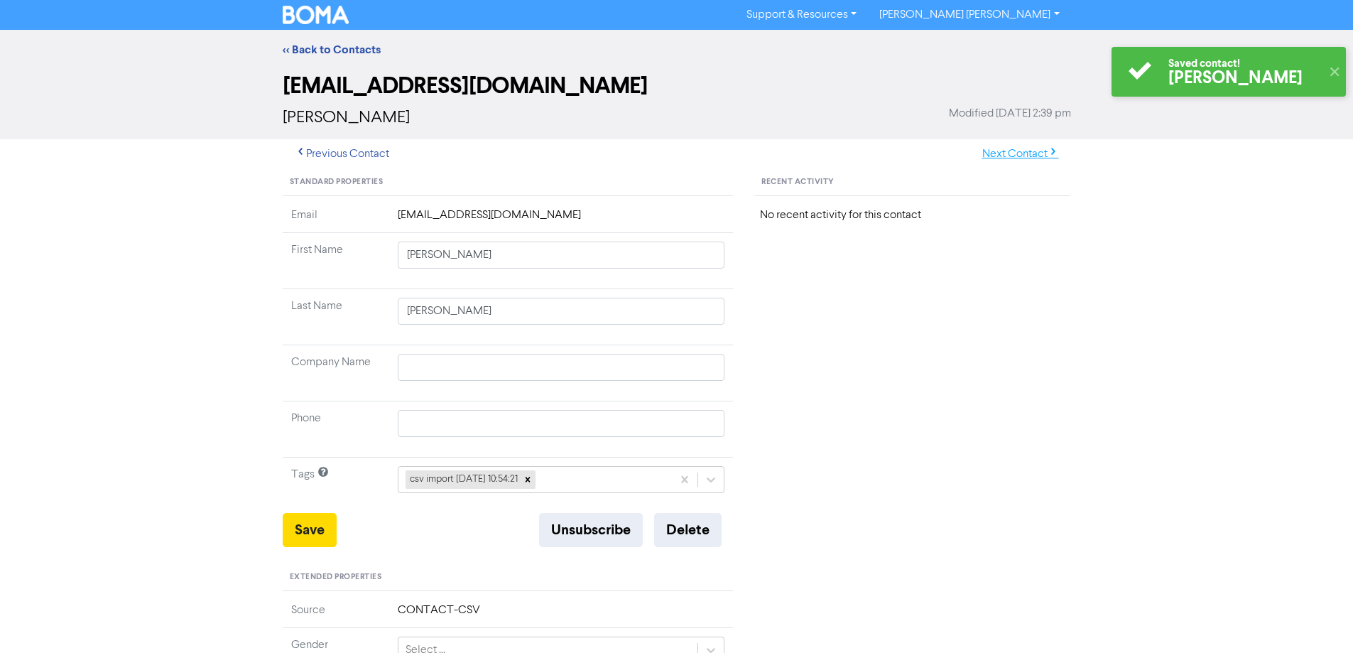
click at [1013, 154] on button "Next Contact" at bounding box center [1020, 154] width 101 height 30
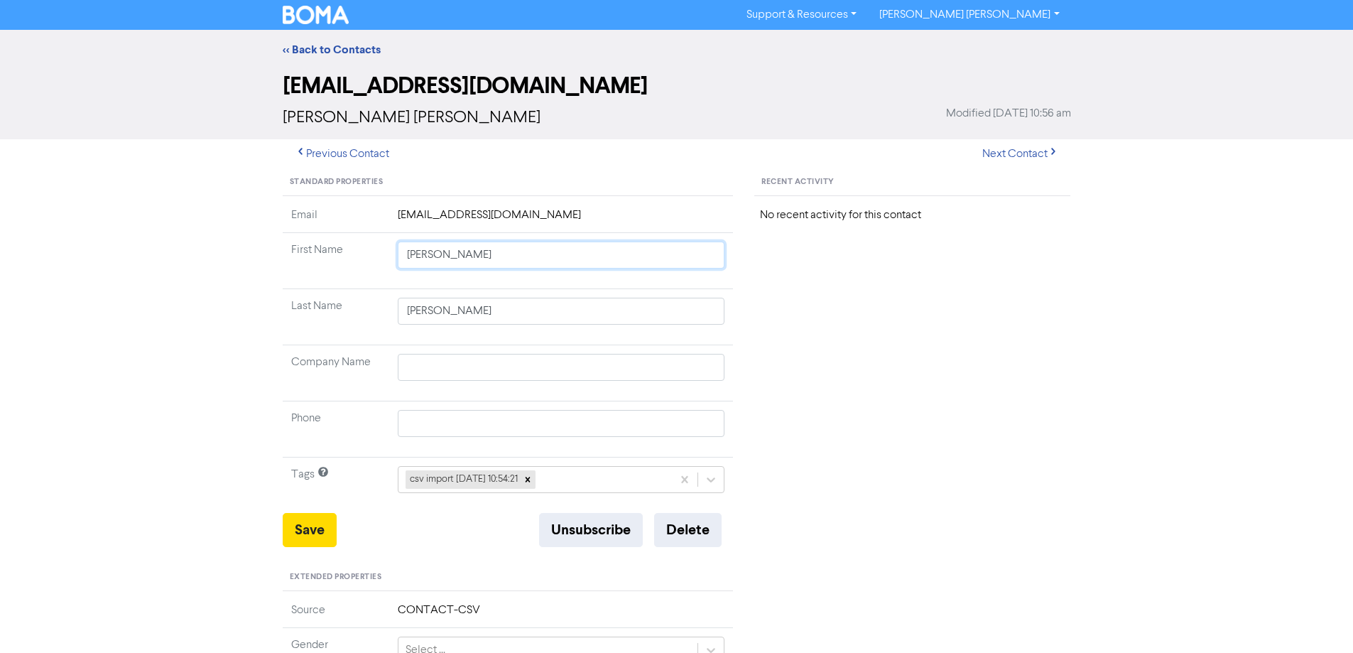
drag, startPoint x: 434, startPoint y: 256, endPoint x: 834, endPoint y: 303, distance: 402.5
click at [814, 298] on div "Standard Properties Email [EMAIL_ADDRESS][DOMAIN_NAME] First Name [PERSON_NAME]…" at bounding box center [677, 611] width 810 height 885
click at [315, 526] on button "Save" at bounding box center [310, 530] width 54 height 34
click at [998, 150] on button "Next Contact" at bounding box center [1020, 154] width 101 height 30
click at [1006, 145] on button "Next Contact" at bounding box center [1020, 154] width 101 height 30
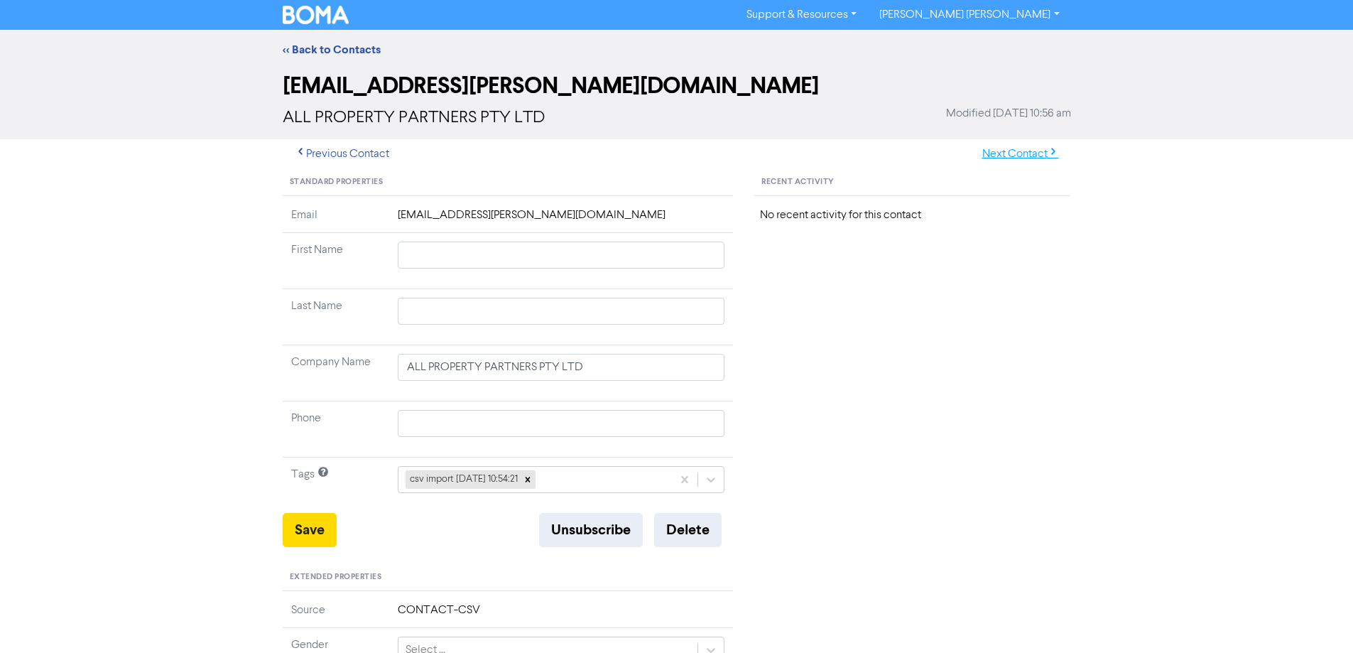
click at [1003, 153] on button "Next Contact" at bounding box center [1020, 154] width 101 height 30
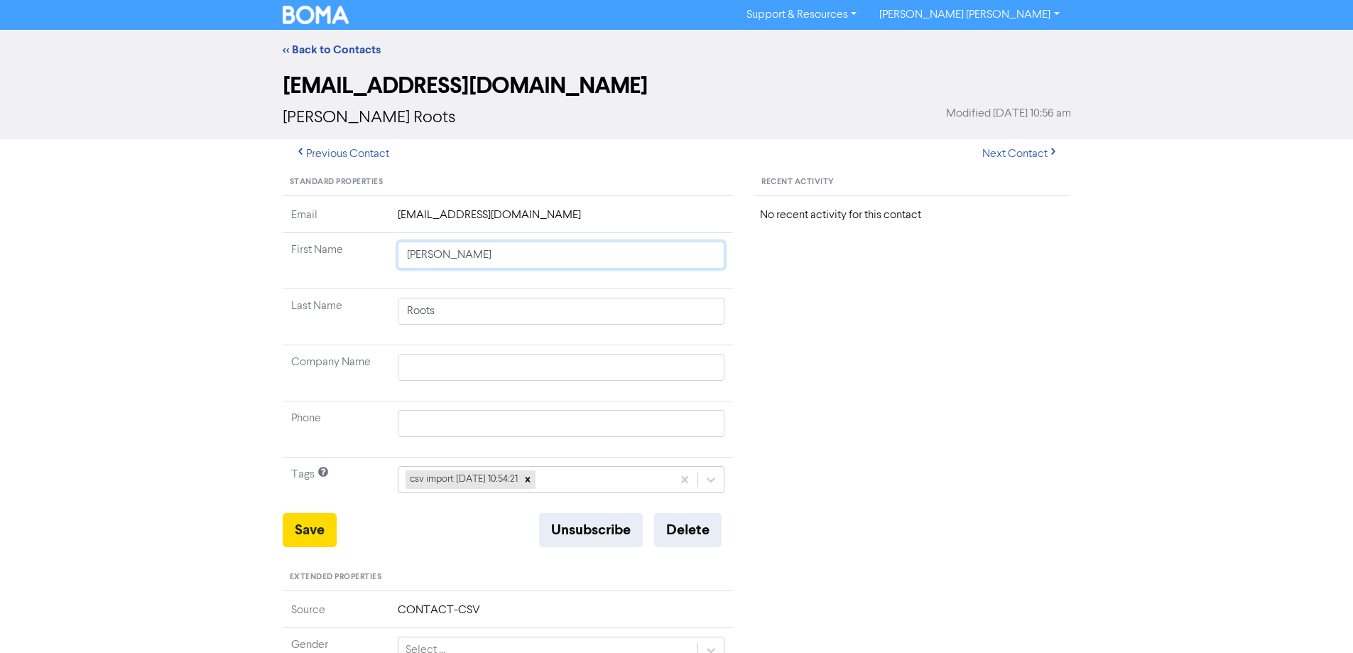
drag, startPoint x: 430, startPoint y: 258, endPoint x: 748, endPoint y: 297, distance: 319.7
click at [719, 294] on tbody "Email [EMAIL_ADDRESS][DOMAIN_NAME] First Name [PERSON_NAME] Last Name Roots Com…" at bounding box center [508, 360] width 451 height 306
click at [299, 537] on button "Save" at bounding box center [310, 530] width 54 height 34
click at [1011, 148] on button "Next Contact" at bounding box center [1020, 154] width 101 height 30
drag, startPoint x: 435, startPoint y: 258, endPoint x: 903, endPoint y: 317, distance: 471.6
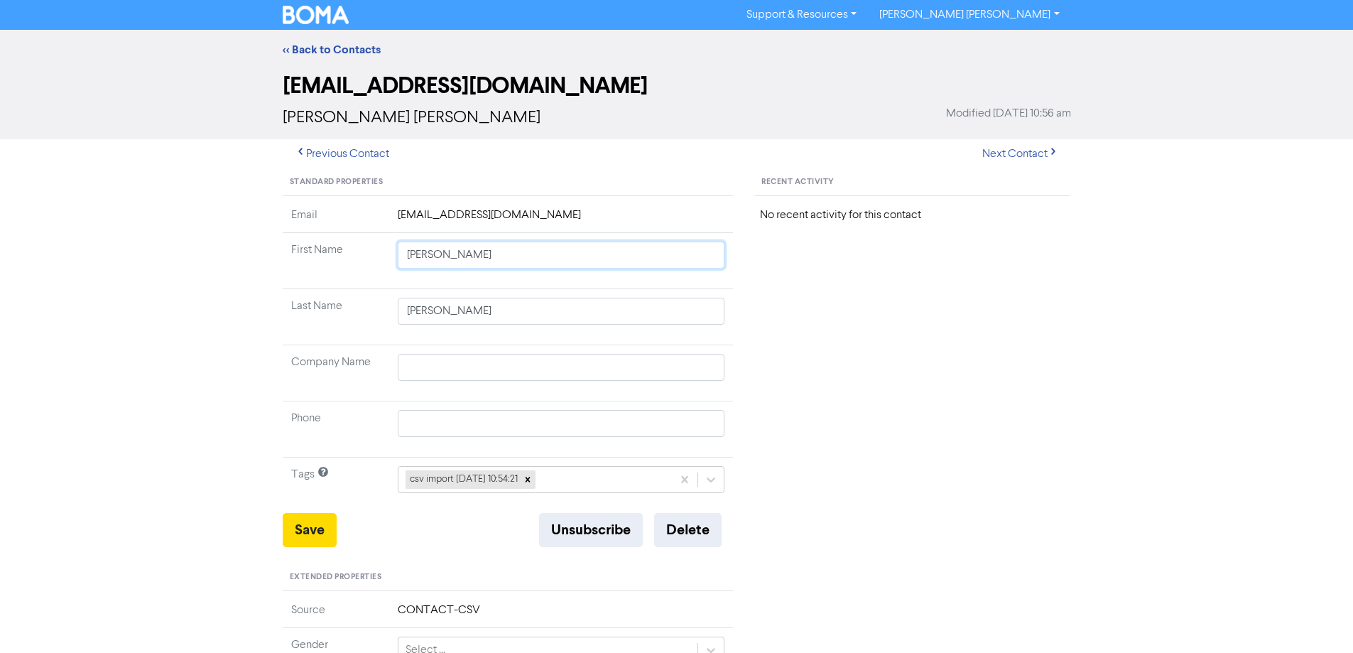
click at [818, 313] on div "Standard Properties Email [EMAIL_ADDRESS][DOMAIN_NAME] First Name [PERSON_NAME]…" at bounding box center [677, 611] width 810 height 885
click at [316, 528] on button "Save" at bounding box center [310, 530] width 54 height 34
click at [1000, 157] on button "Next Contact" at bounding box center [1020, 154] width 101 height 30
drag, startPoint x: 496, startPoint y: 257, endPoint x: 925, endPoint y: 317, distance: 433.8
click at [891, 315] on div "Standard Properties Email [EMAIL_ADDRESS][DOMAIN_NAME] First Name [PERSON_NAME]…" at bounding box center [677, 611] width 810 height 885
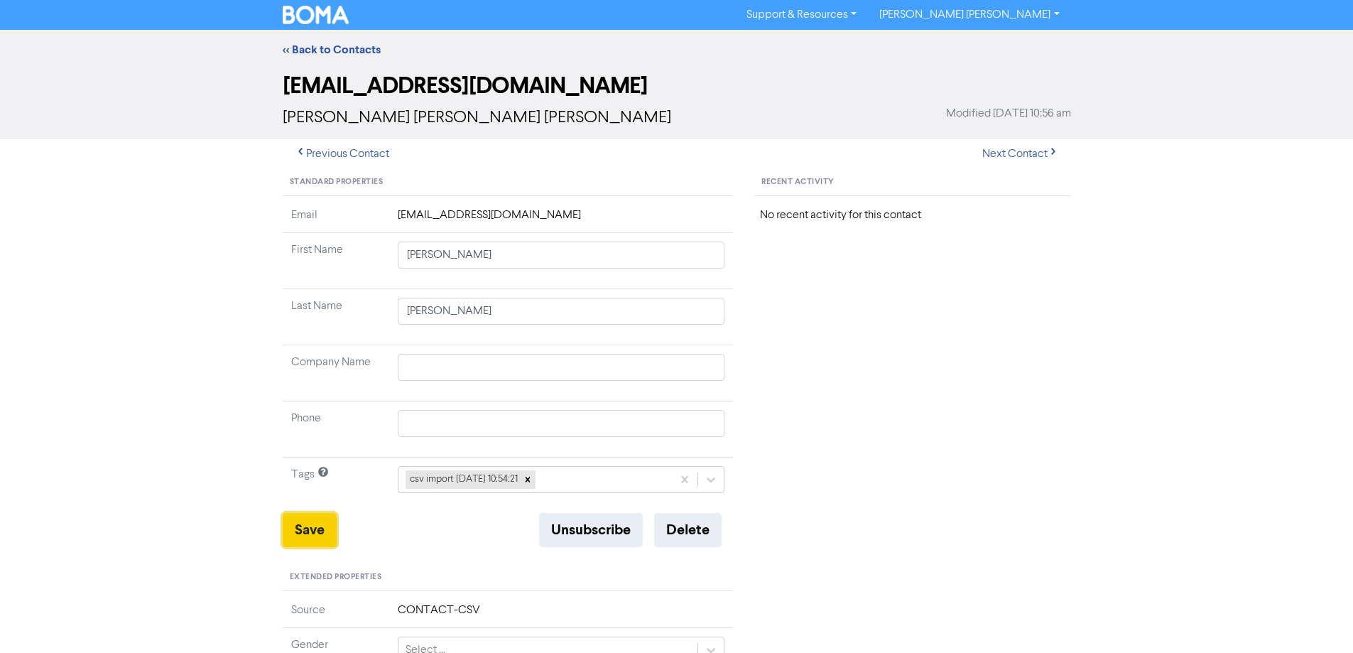
click at [317, 531] on button "Save" at bounding box center [310, 530] width 54 height 34
click at [1000, 153] on button "Next Contact" at bounding box center [1020, 154] width 101 height 30
drag, startPoint x: 426, startPoint y: 256, endPoint x: 789, endPoint y: 302, distance: 365.8
click at [775, 300] on div "Standard Properties Email [EMAIL_ADDRESS][DOMAIN_NAME] First Name [PERSON_NAME]…" at bounding box center [677, 611] width 810 height 885
click at [312, 526] on button "Save" at bounding box center [310, 530] width 54 height 34
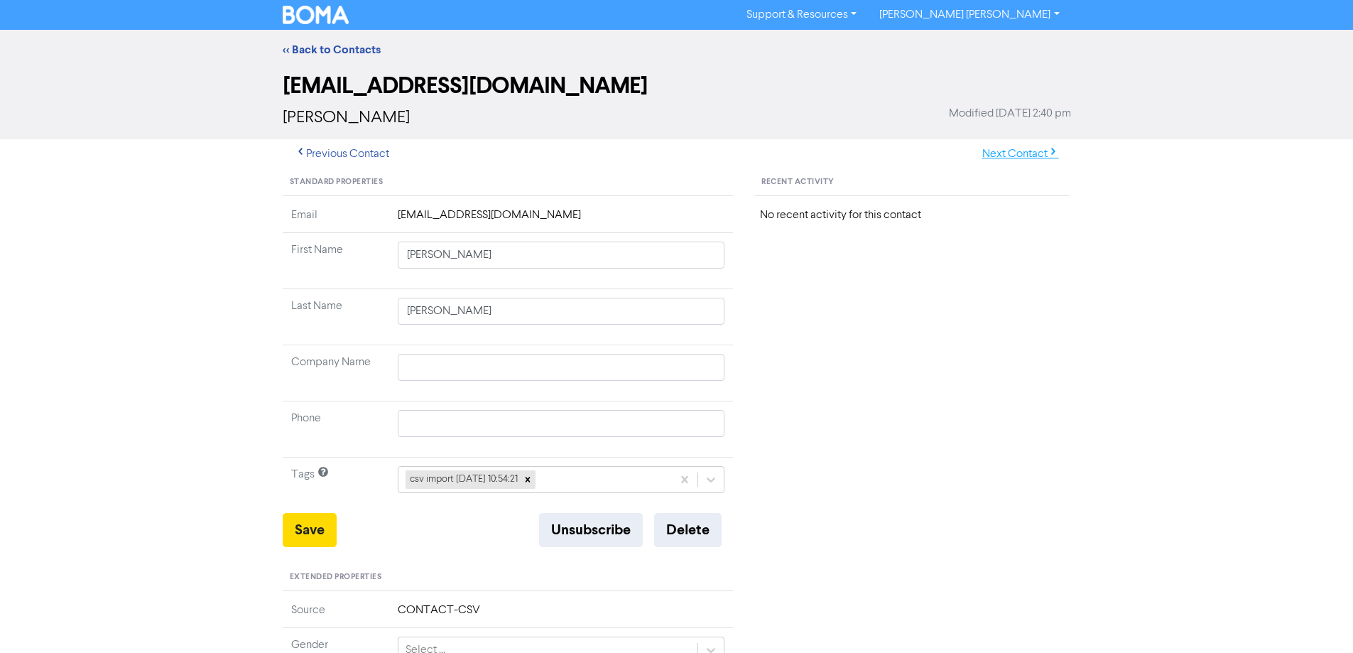
click at [1018, 161] on button "Next Contact" at bounding box center [1020, 154] width 101 height 30
drag, startPoint x: 435, startPoint y: 254, endPoint x: 1098, endPoint y: 319, distance: 666.5
click at [1084, 318] on div "<< Back to Contacts [EMAIL_ADDRESS][DOMAIN_NAME] [PERSON_NAME] [PERSON_NAME] Mo…" at bounding box center [676, 560] width 1353 height 1060
click at [287, 528] on button "Save" at bounding box center [310, 530] width 54 height 34
click at [1001, 156] on button "Next Contact" at bounding box center [1020, 154] width 101 height 30
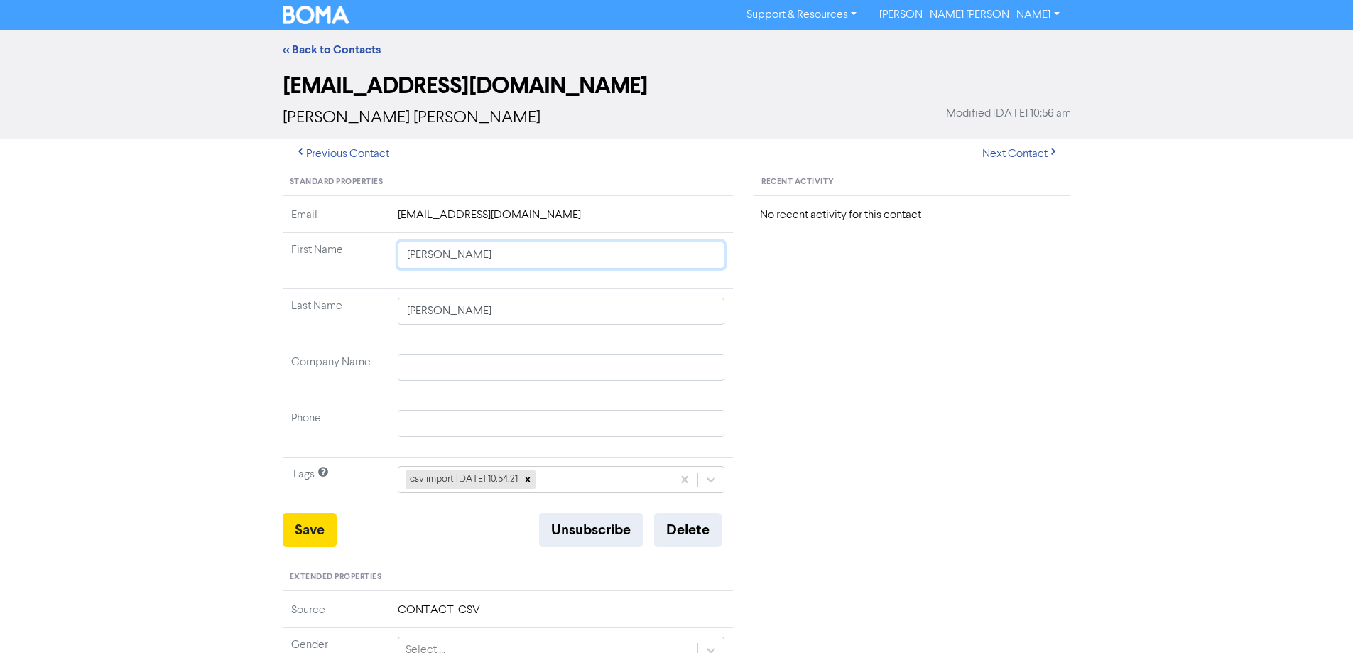
drag, startPoint x: 447, startPoint y: 260, endPoint x: 900, endPoint y: 310, distance: 455.8
click at [899, 309] on div "Standard Properties Email [EMAIL_ADDRESS][DOMAIN_NAME] First Name [PERSON_NAME]…" at bounding box center [677, 611] width 810 height 885
click at [307, 520] on button "Save" at bounding box center [310, 530] width 54 height 34
click at [1012, 152] on button "Next Contact" at bounding box center [1020, 154] width 101 height 30
click at [1008, 155] on button "Next Contact" at bounding box center [1020, 154] width 101 height 30
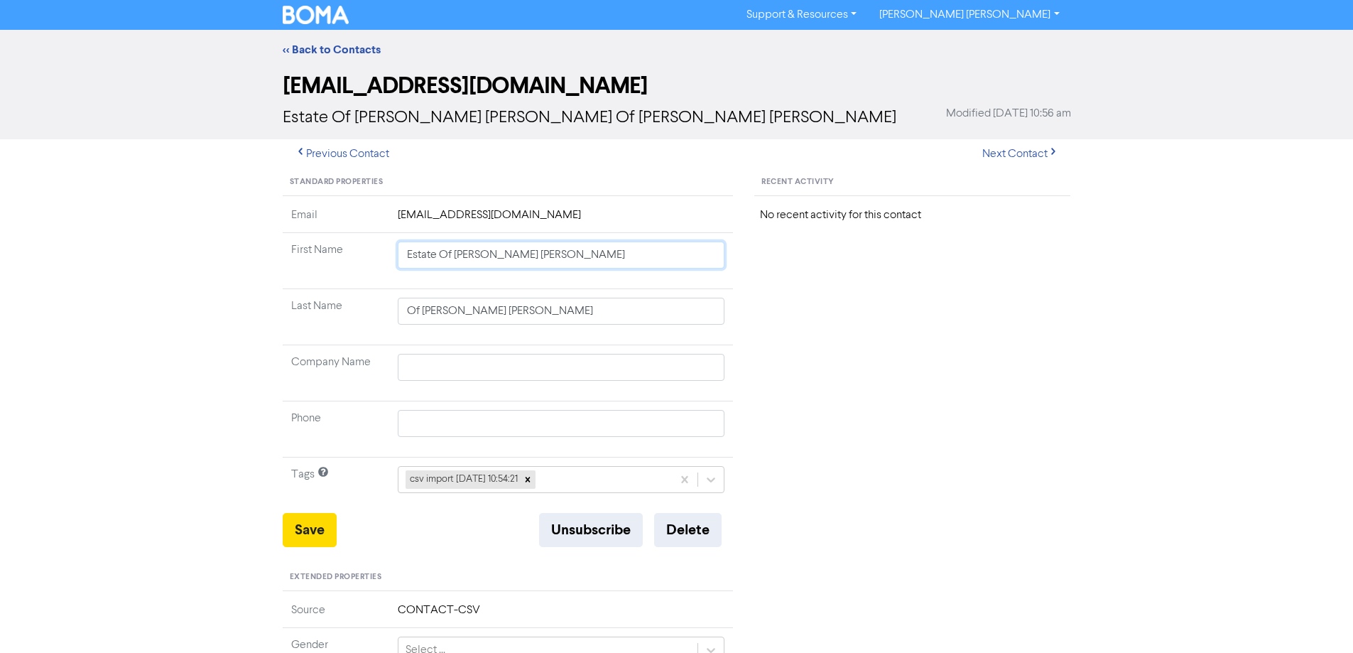
drag, startPoint x: 578, startPoint y: 256, endPoint x: 349, endPoint y: 253, distance: 228.7
click at [350, 254] on tr "First Name Estate Of [PERSON_NAME] [PERSON_NAME]" at bounding box center [508, 261] width 451 height 56
drag, startPoint x: 448, startPoint y: 364, endPoint x: 476, endPoint y: 348, distance: 32.2
click at [448, 364] on input "text" at bounding box center [561, 367] width 327 height 27
paste input "Estate Of [PERSON_NAME] [PERSON_NAME]"
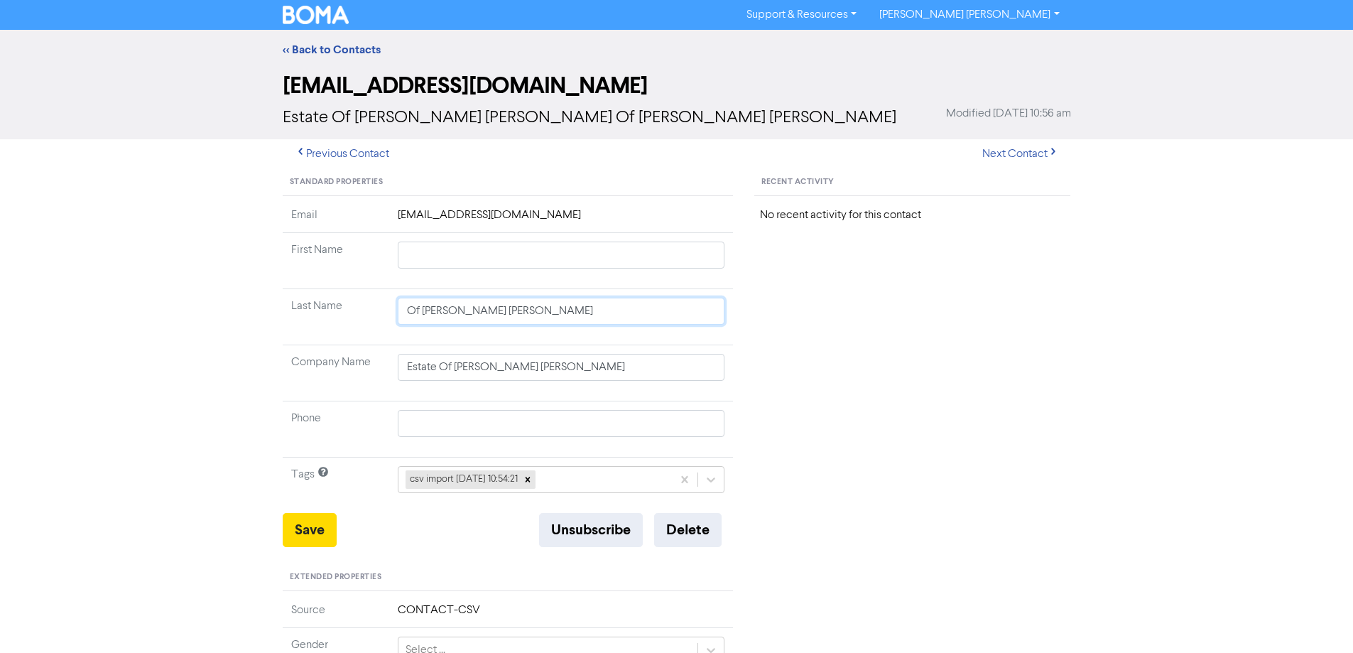
drag, startPoint x: 447, startPoint y: 310, endPoint x: 335, endPoint y: 307, distance: 111.5
click at [336, 308] on tr "Last Name Of [PERSON_NAME] [PERSON_NAME]" at bounding box center [508, 317] width 451 height 56
click at [307, 531] on button "Save" at bounding box center [310, 530] width 54 height 34
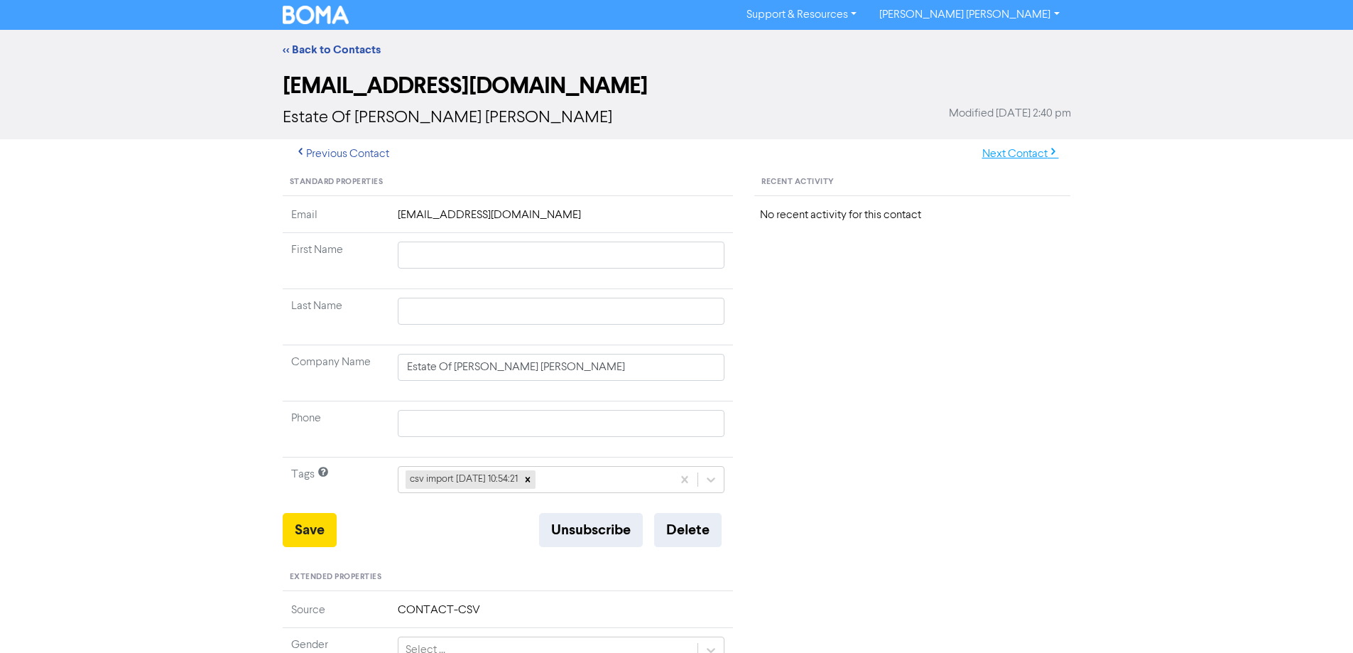
click at [1011, 156] on button "Next Contact" at bounding box center [1020, 154] width 101 height 30
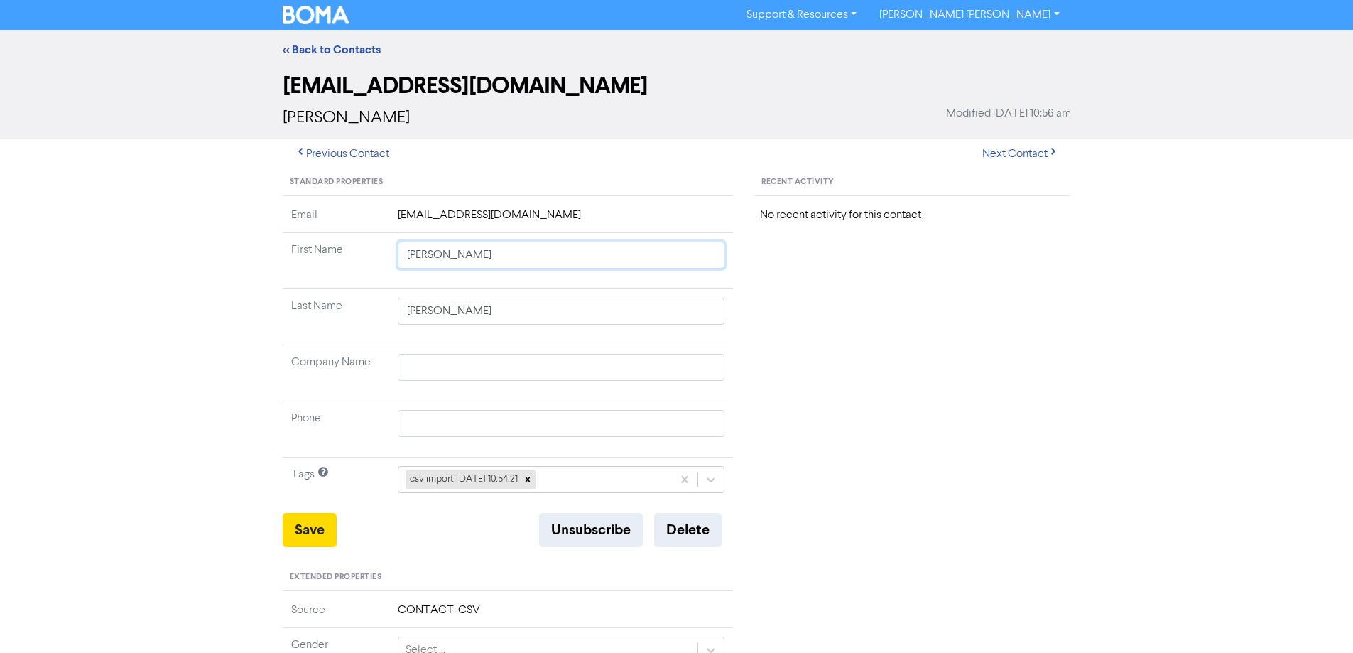
drag, startPoint x: 451, startPoint y: 256, endPoint x: 821, endPoint y: 283, distance: 371.0
click at [821, 283] on div "Standard Properties Email [EMAIL_ADDRESS][DOMAIN_NAME] First Name [PERSON_NAME]…" at bounding box center [677, 611] width 810 height 885
click at [315, 536] on button "Save" at bounding box center [310, 530] width 54 height 34
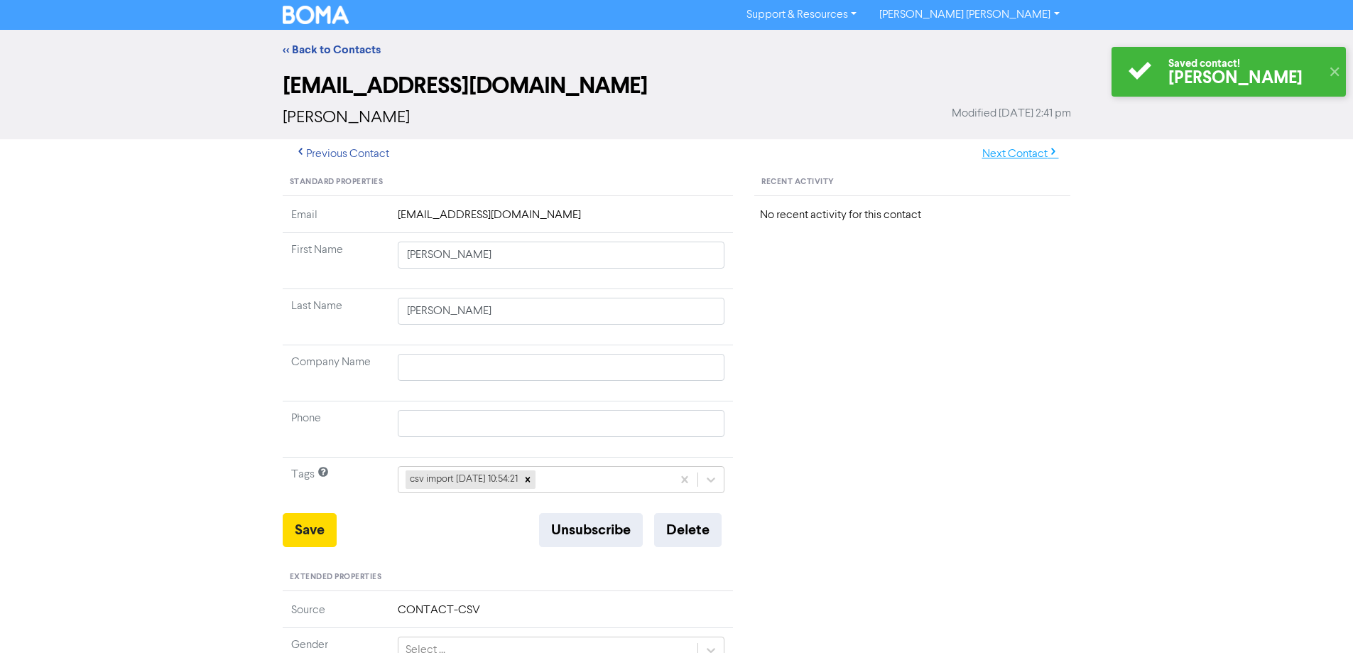
click at [1015, 154] on button "Next Contact" at bounding box center [1020, 154] width 101 height 30
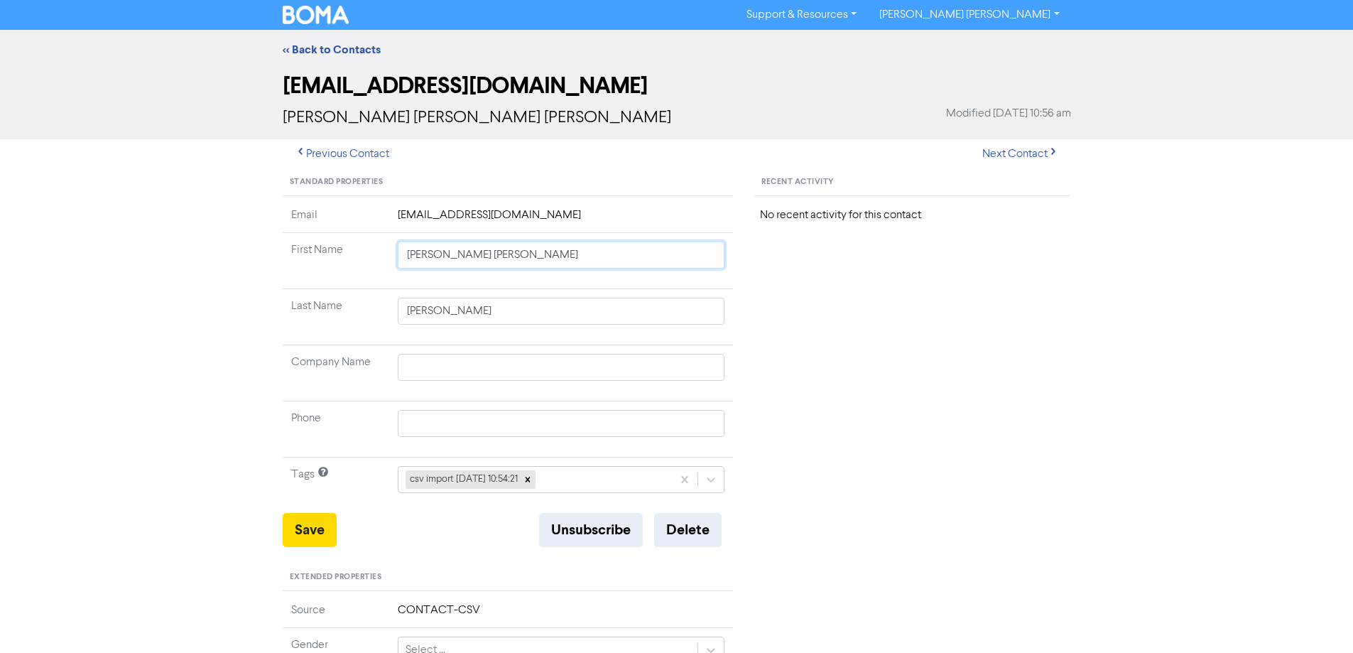
drag, startPoint x: 450, startPoint y: 256, endPoint x: 818, endPoint y: 273, distance: 368.2
click at [775, 268] on div "Standard Properties Email [EMAIL_ADDRESS][DOMAIN_NAME] First Name [PERSON_NAME]…" at bounding box center [677, 611] width 810 height 885
click at [316, 521] on button "Save" at bounding box center [310, 530] width 54 height 34
click at [1020, 156] on button "Next Contact" at bounding box center [1020, 154] width 101 height 30
drag, startPoint x: 442, startPoint y: 257, endPoint x: 844, endPoint y: 313, distance: 405.8
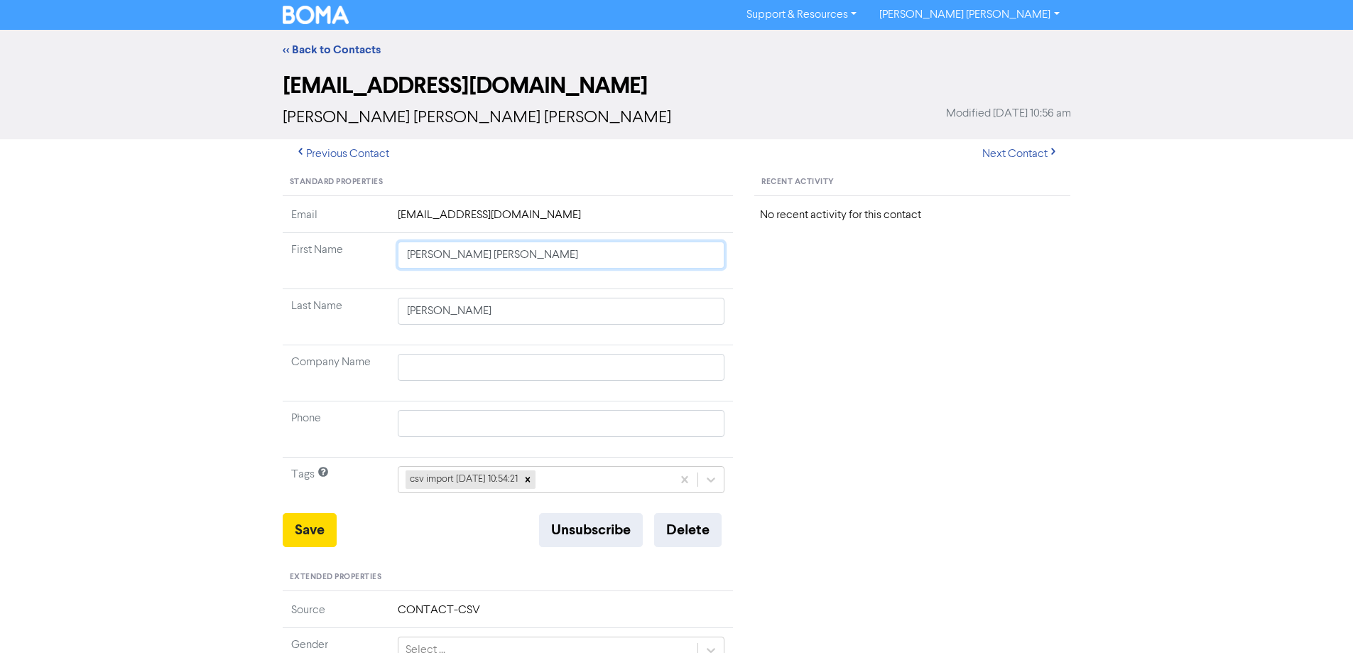
click at [791, 307] on div "Standard Properties Email [EMAIL_ADDRESS][DOMAIN_NAME] First Name [PERSON_NAME]…" at bounding box center [677, 611] width 810 height 885
click at [294, 543] on button "Save" at bounding box center [310, 530] width 54 height 34
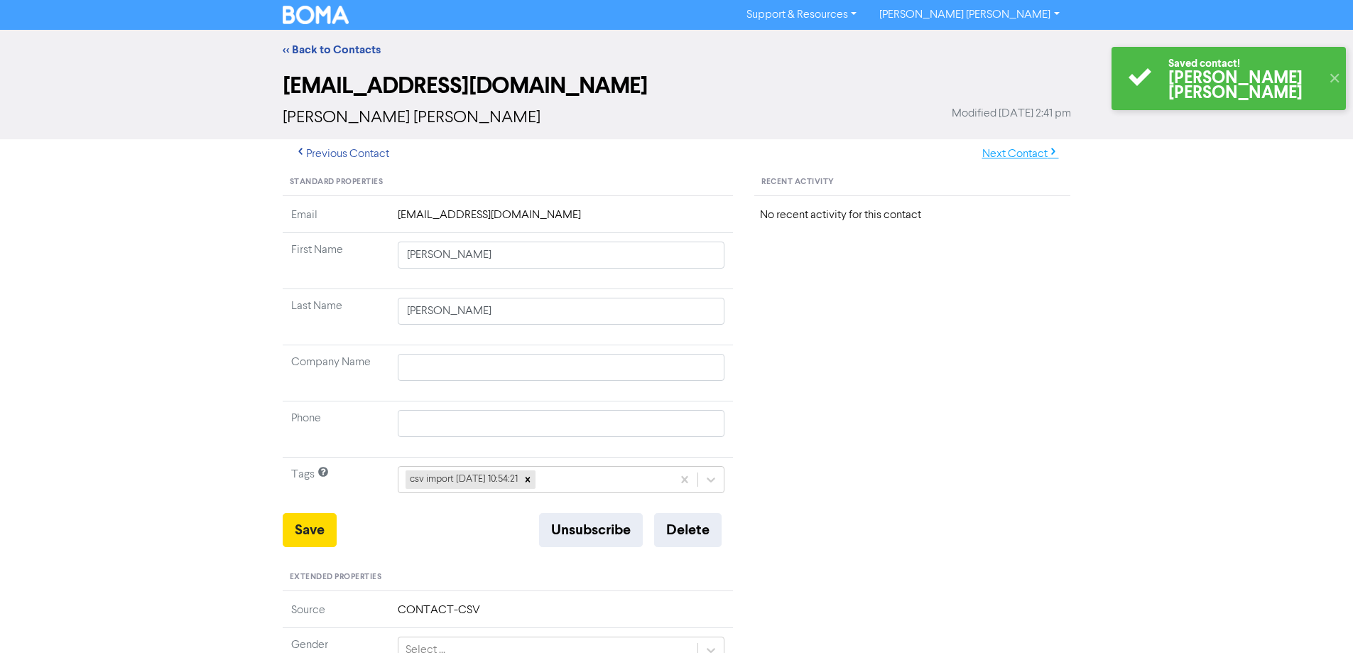
click at [1008, 153] on button "Next Contact" at bounding box center [1020, 154] width 101 height 30
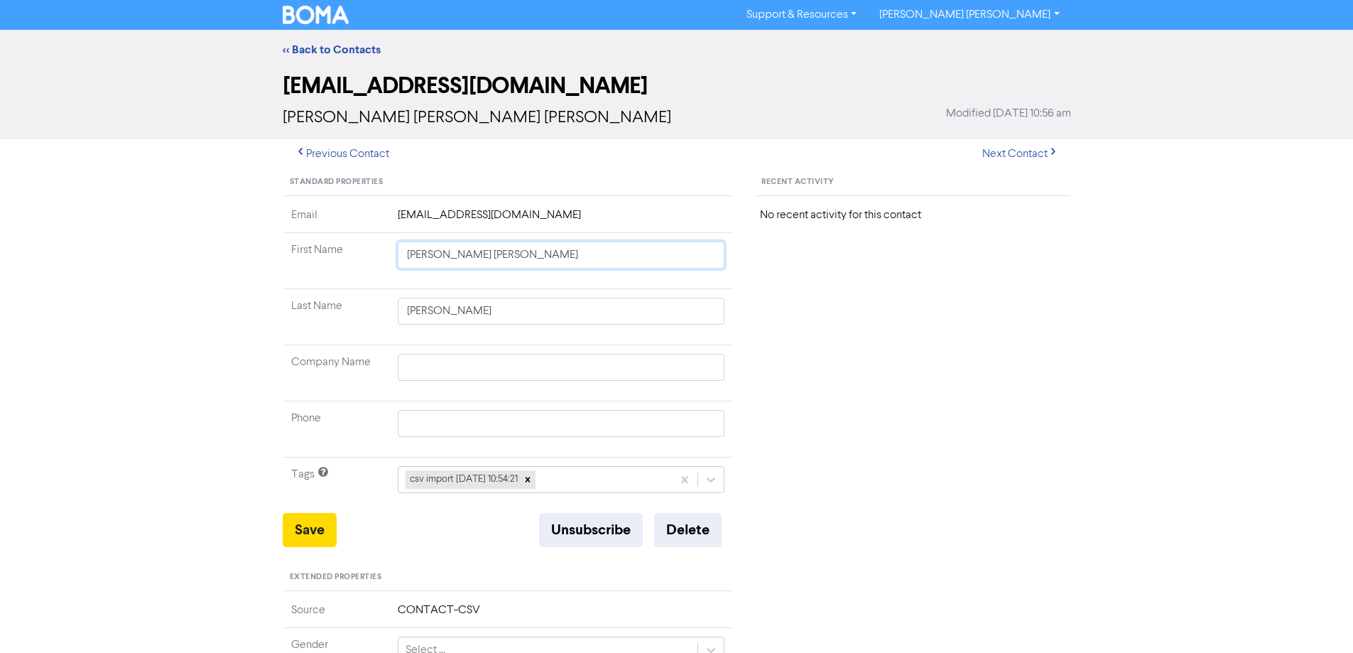
drag, startPoint x: 446, startPoint y: 256, endPoint x: 823, endPoint y: 308, distance: 380.6
click at [766, 298] on div "Standard Properties Email [EMAIL_ADDRESS][DOMAIN_NAME] First Name [PERSON_NAME]…" at bounding box center [677, 611] width 810 height 885
click at [319, 533] on button "Save" at bounding box center [310, 530] width 54 height 34
click at [1024, 150] on button "Next Contact" at bounding box center [1020, 154] width 101 height 30
drag, startPoint x: 450, startPoint y: 258, endPoint x: 800, endPoint y: 305, distance: 353.1
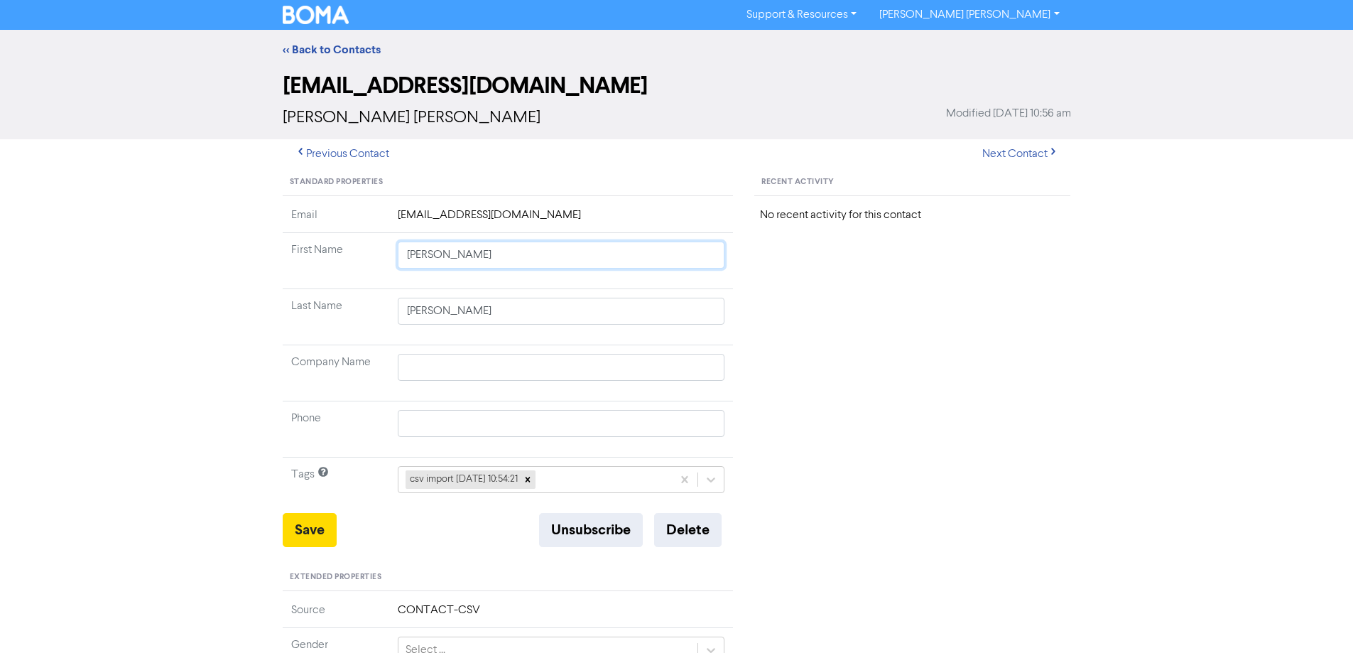
click at [755, 295] on div "Standard Properties Email [EMAIL_ADDRESS][DOMAIN_NAME] First Name [PERSON_NAME]…" at bounding box center [677, 611] width 810 height 885
click at [315, 533] on button "Save" at bounding box center [310, 530] width 54 height 34
click at [985, 156] on button "Next Contact" at bounding box center [1020, 154] width 101 height 30
drag, startPoint x: 450, startPoint y: 256, endPoint x: 944, endPoint y: 320, distance: 498.4
click at [876, 313] on div "Standard Properties Email [EMAIL_ADDRESS][DOMAIN_NAME] First Name [PERSON_NAME]…" at bounding box center [677, 611] width 810 height 885
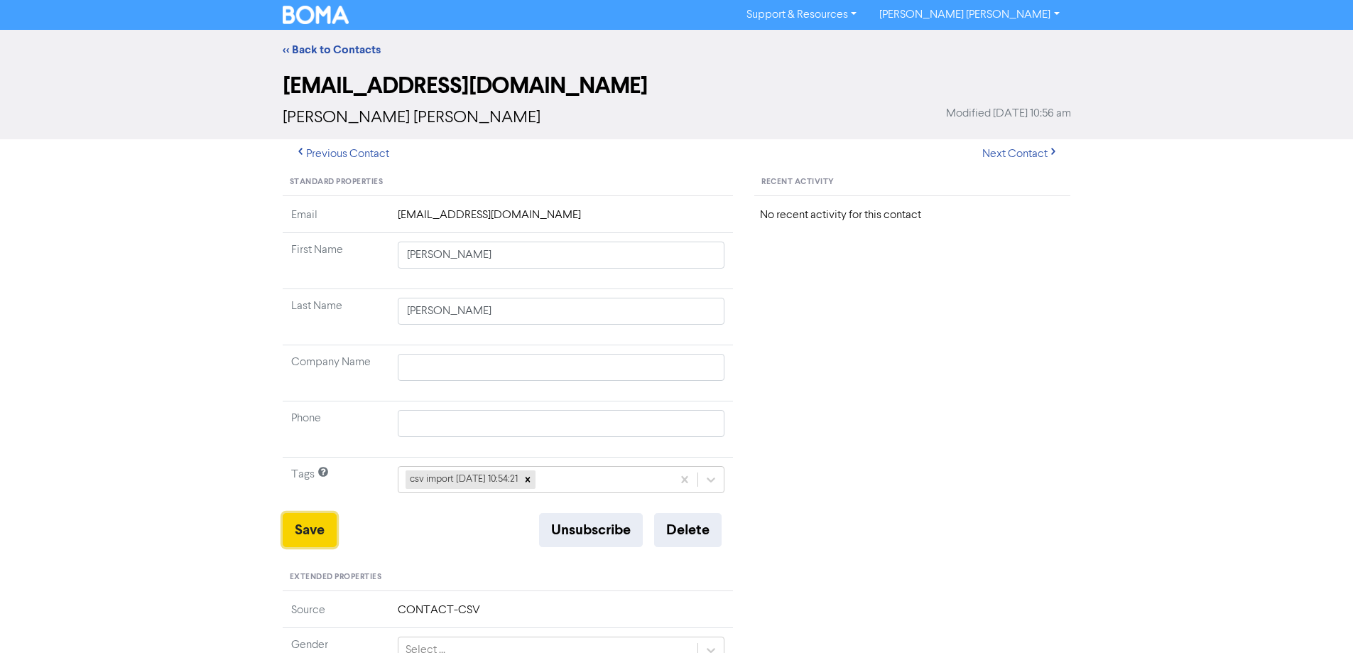
click at [303, 536] on button "Save" at bounding box center [310, 530] width 54 height 34
click at [1014, 146] on button "Next Contact" at bounding box center [1020, 154] width 101 height 30
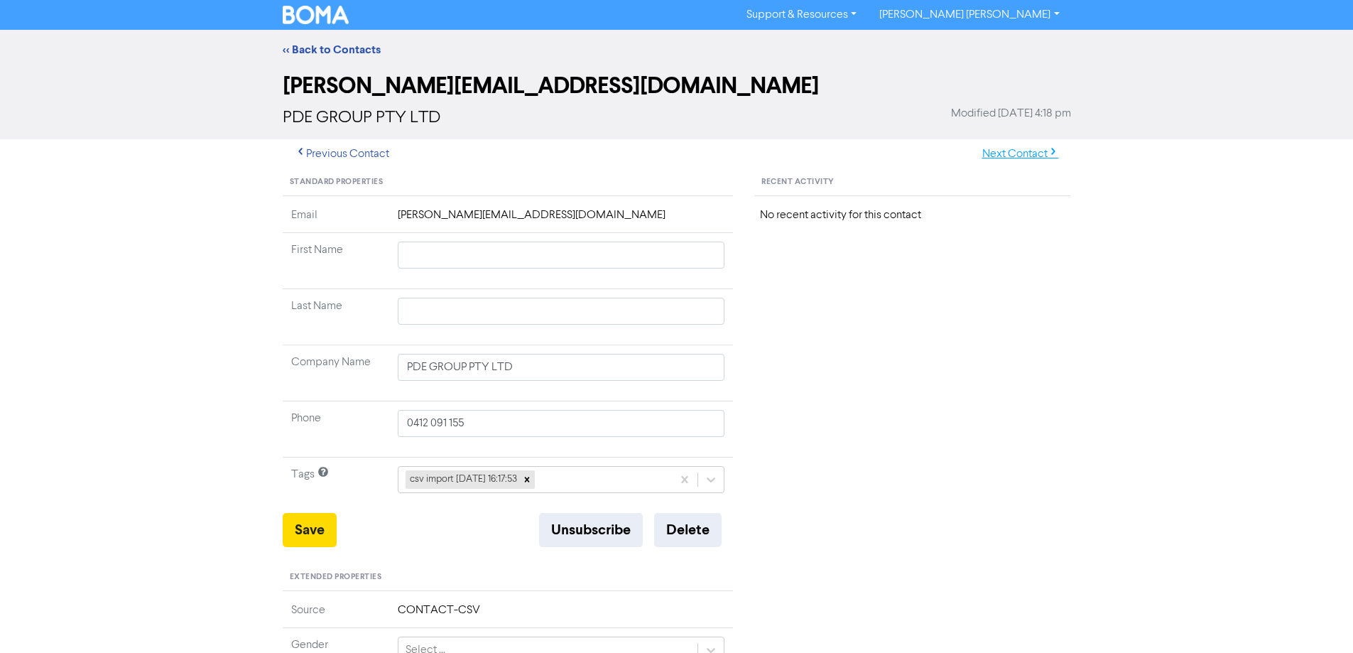
click at [1015, 144] on button "Next Contact" at bounding box center [1020, 154] width 101 height 30
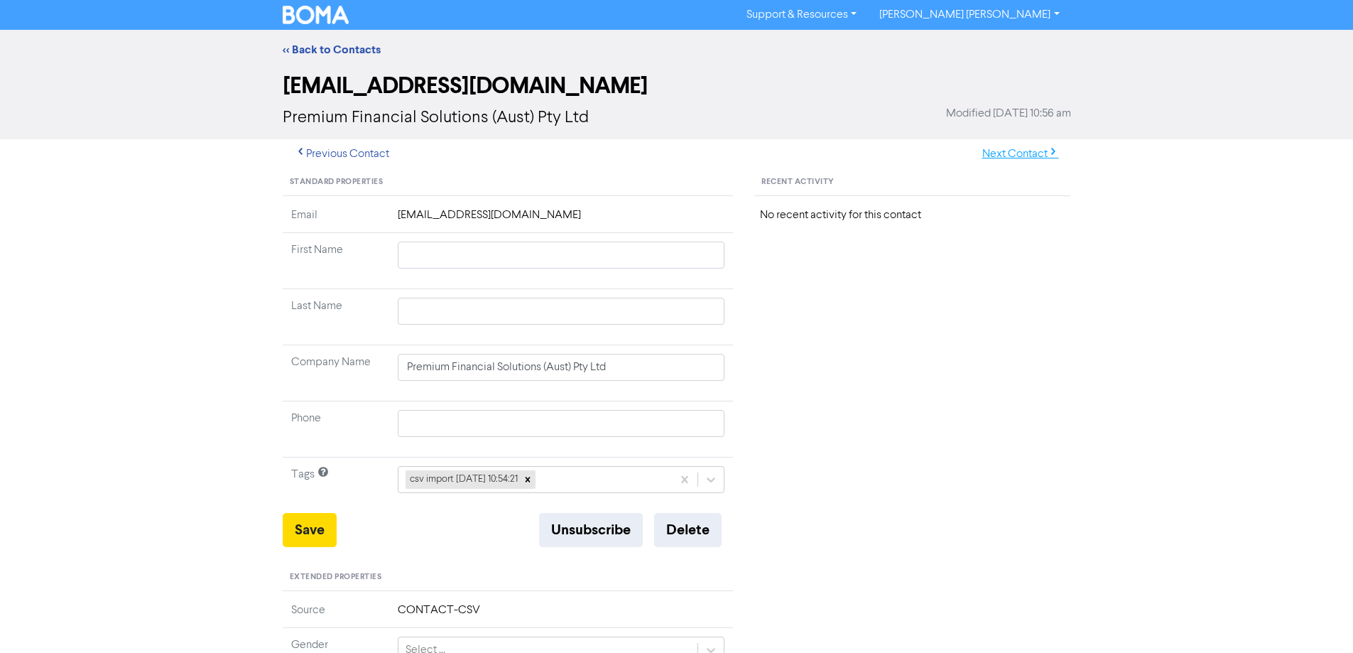
click at [1023, 148] on button "Next Contact" at bounding box center [1020, 154] width 101 height 30
drag, startPoint x: 564, startPoint y: 368, endPoint x: 290, endPoint y: 386, distance: 274.0
click at [281, 379] on div "Standard Properties Email [EMAIL_ADDRESS][DOMAIN_NAME] First Name [PERSON_NAME]…" at bounding box center [508, 611] width 472 height 885
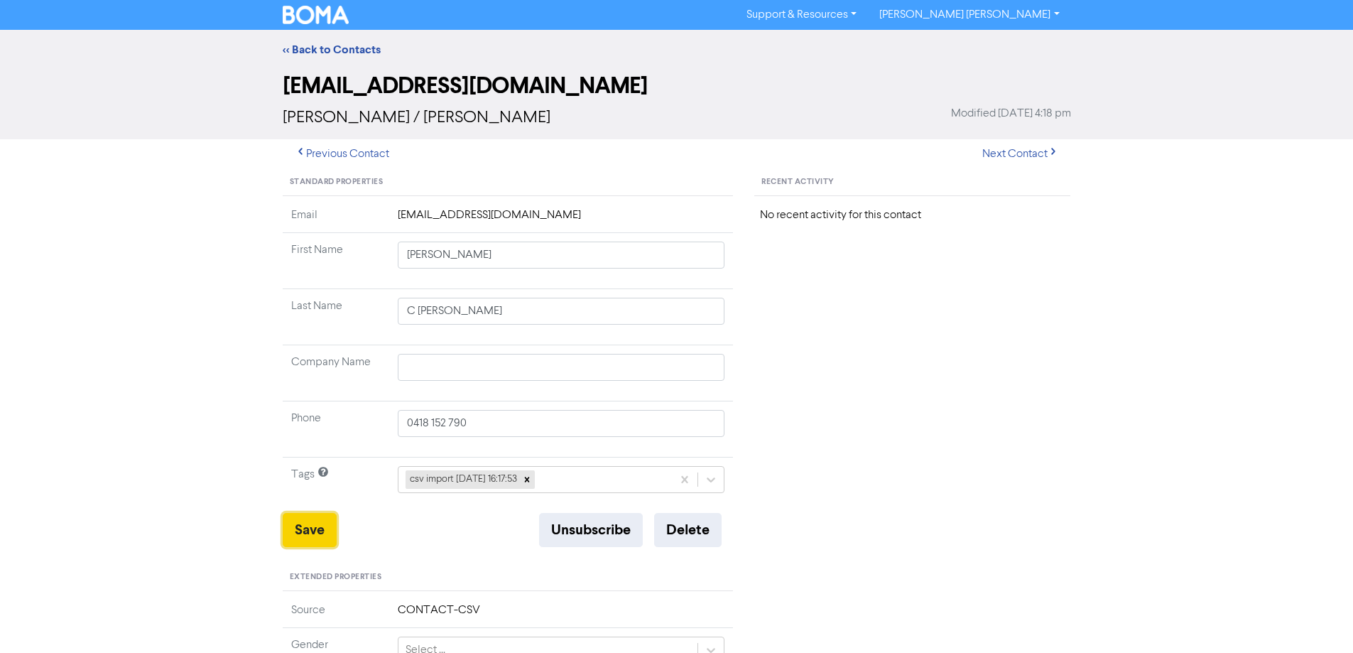
click at [308, 531] on button "Save" at bounding box center [310, 530] width 54 height 34
click at [1003, 148] on button "Next Contact" at bounding box center [1020, 154] width 101 height 30
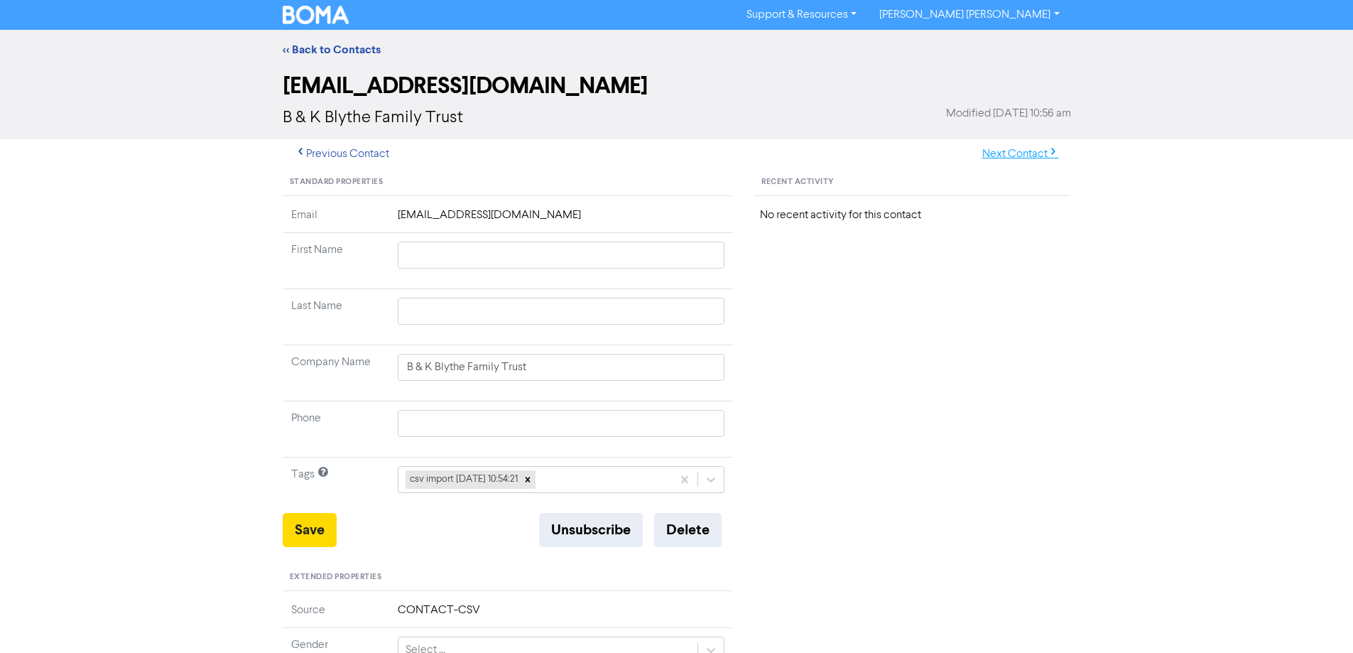
click at [1015, 152] on button "Next Contact" at bounding box center [1020, 154] width 101 height 30
click at [1001, 154] on button "Next Contact" at bounding box center [1020, 154] width 101 height 30
drag, startPoint x: 432, startPoint y: 256, endPoint x: 1103, endPoint y: 313, distance: 672.8
click at [969, 287] on div "Standard Properties Email [EMAIL_ADDRESS][DOMAIN_NAME] First Name [PERSON_NAME]…" at bounding box center [677, 611] width 810 height 885
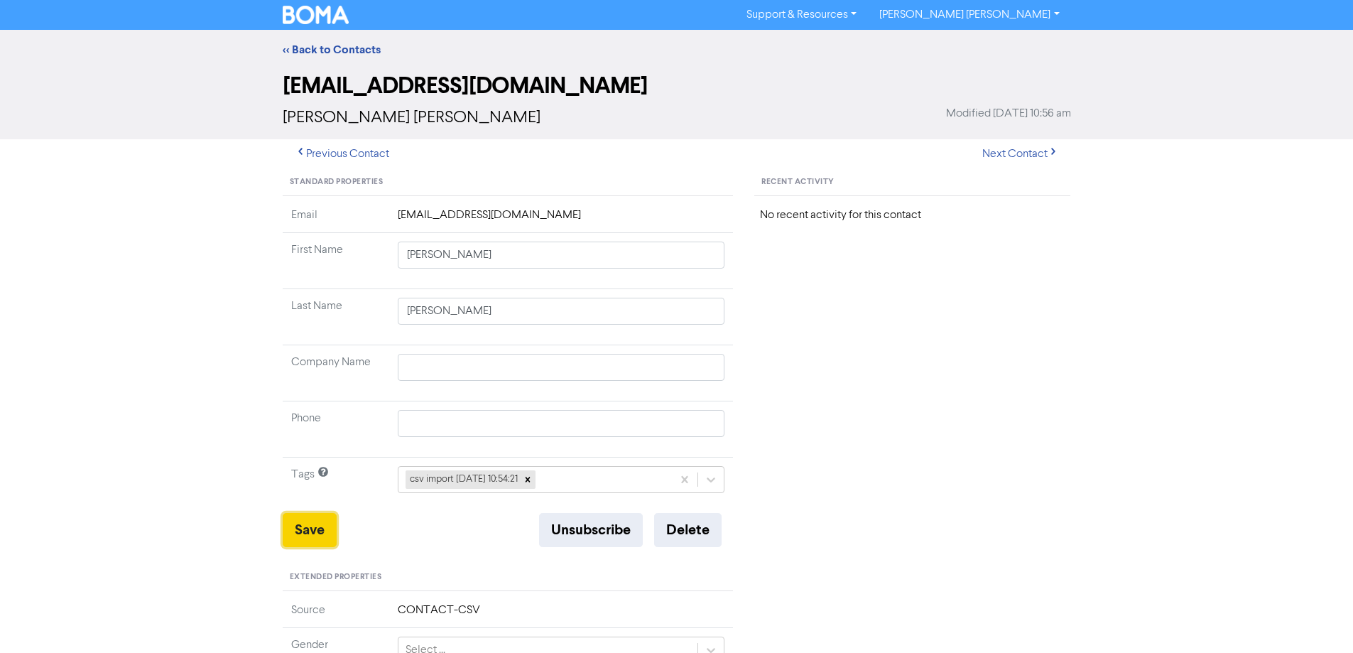
click at [320, 523] on button "Save" at bounding box center [310, 530] width 54 height 34
click at [1021, 149] on button "Next Contact" at bounding box center [1020, 154] width 101 height 30
drag, startPoint x: 434, startPoint y: 256, endPoint x: 887, endPoint y: 336, distance: 460.0
click at [867, 330] on div "Standard Properties Email [EMAIL_ADDRESS][DOMAIN_NAME] First Name [PERSON_NAME]…" at bounding box center [677, 611] width 810 height 885
click at [309, 538] on button "Save" at bounding box center [310, 530] width 54 height 34
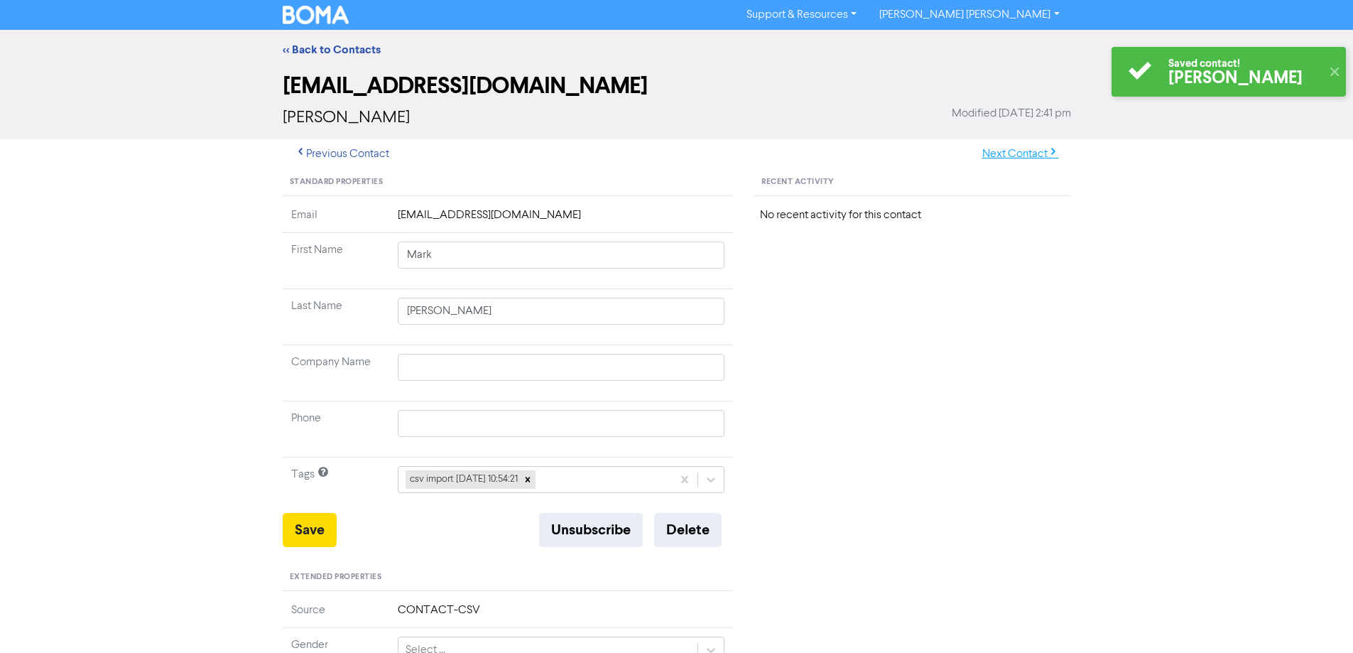
click at [1003, 157] on button "Next Contact" at bounding box center [1020, 154] width 101 height 30
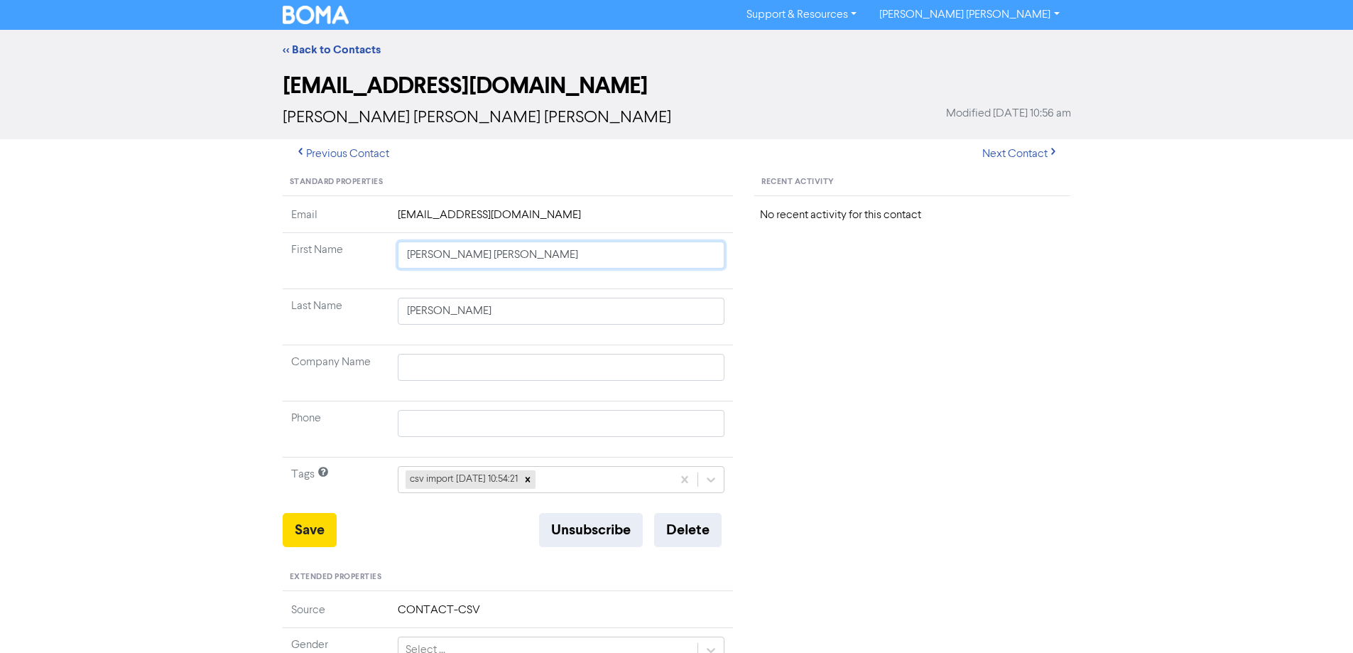
drag, startPoint x: 449, startPoint y: 254, endPoint x: 789, endPoint y: 310, distance: 344.9
click at [733, 299] on tbody "Email [EMAIL_ADDRESS][DOMAIN_NAME] First Name [PERSON_NAME] [PERSON_NAME] Last …" at bounding box center [508, 360] width 451 height 306
click at [283, 538] on button "Save" at bounding box center [310, 530] width 54 height 34
click at [1006, 151] on button "Next Contact" at bounding box center [1020, 154] width 101 height 30
drag, startPoint x: 446, startPoint y: 255, endPoint x: 972, endPoint y: 342, distance: 533.3
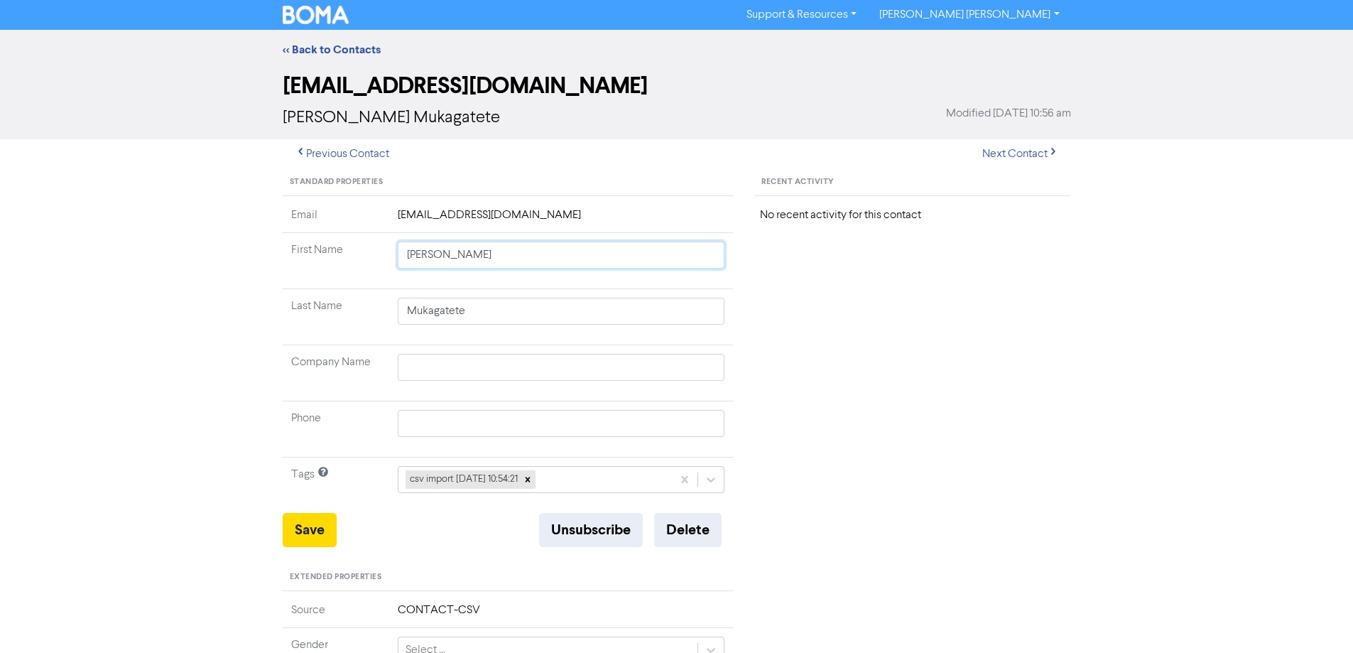
click at [906, 323] on div "Standard Properties Email [EMAIL_ADDRESS][DOMAIN_NAME] First Name [PERSON_NAME]…" at bounding box center [677, 611] width 810 height 885
click at [315, 535] on button "Save" at bounding box center [310, 530] width 54 height 34
click at [1011, 156] on button "Next Contact" at bounding box center [1020, 154] width 101 height 30
drag, startPoint x: 428, startPoint y: 253, endPoint x: 834, endPoint y: 312, distance: 410.6
click at [812, 311] on div "Standard Properties Email [EMAIL_ADDRESS][DOMAIN_NAME] First Name [PERSON_NAME]…" at bounding box center [677, 611] width 810 height 885
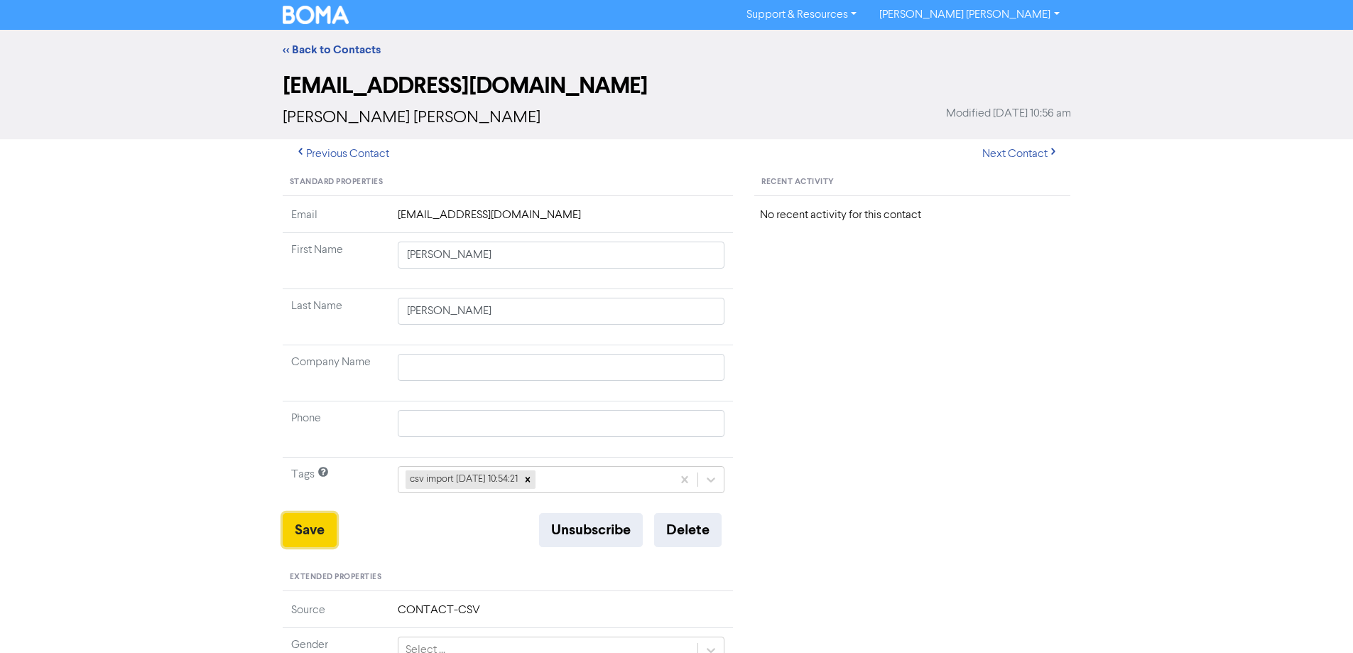
click at [316, 524] on button "Save" at bounding box center [310, 530] width 54 height 34
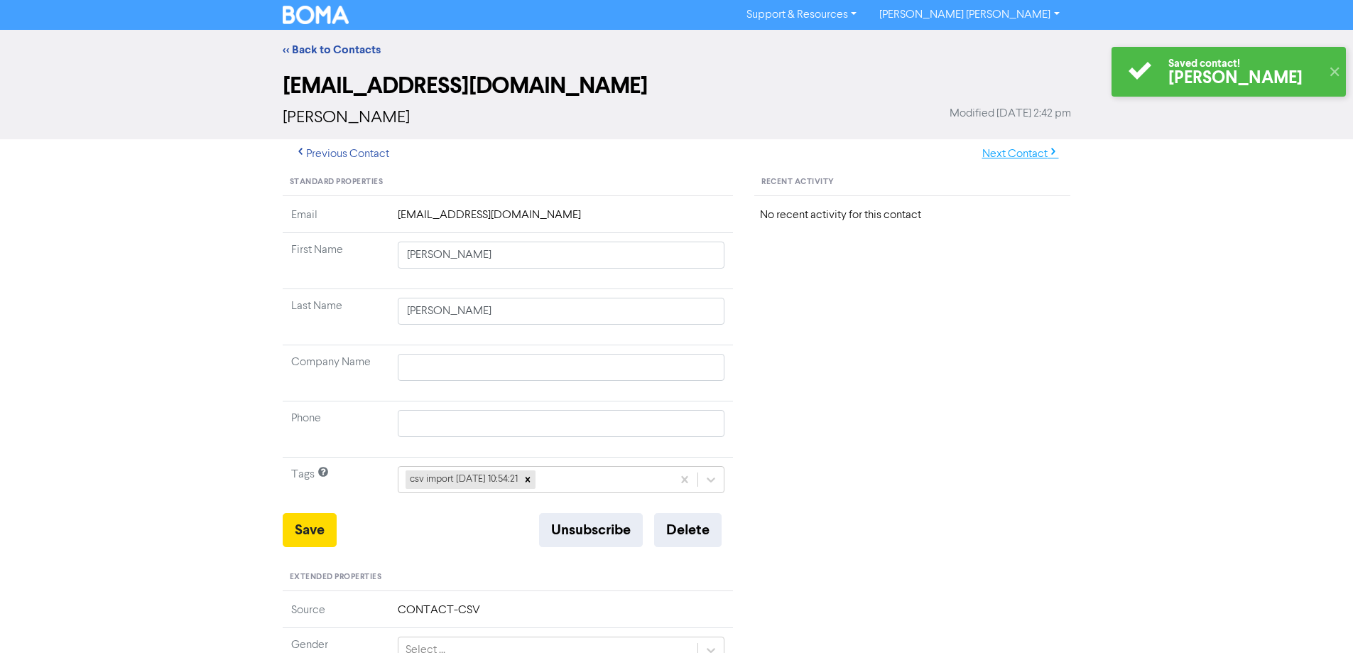
click at [1008, 158] on button "Next Contact" at bounding box center [1020, 154] width 101 height 30
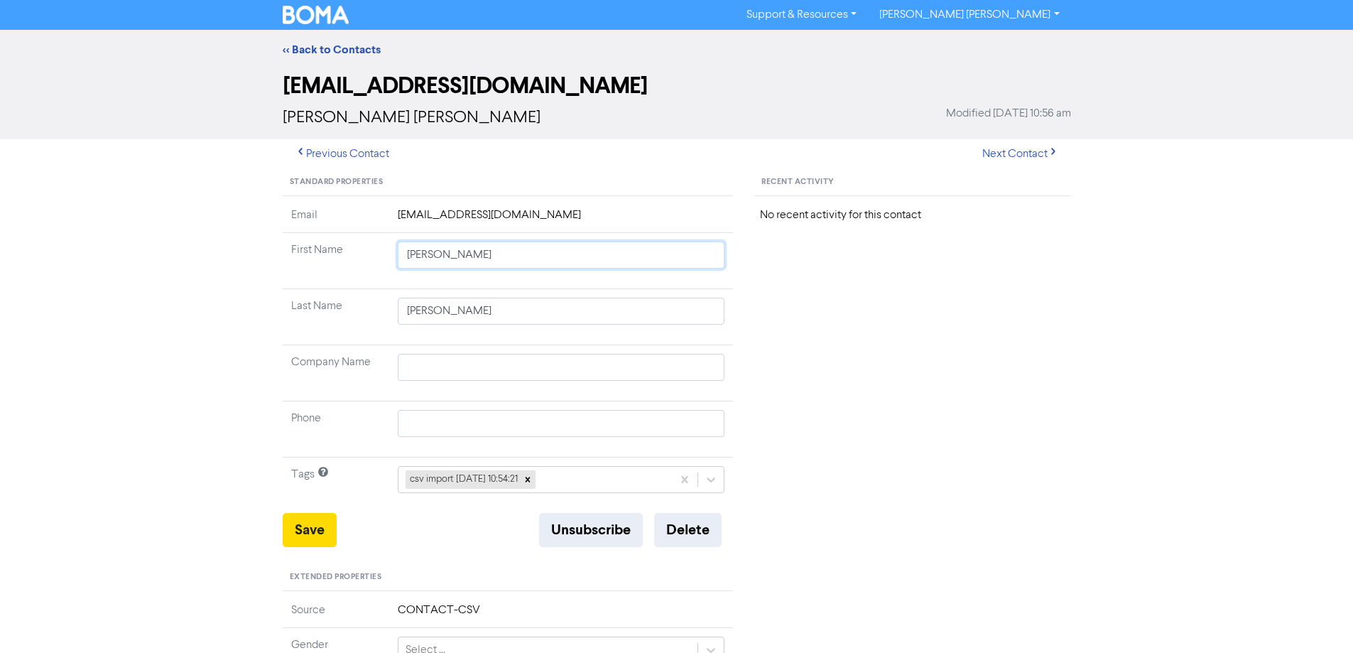
drag, startPoint x: 452, startPoint y: 259, endPoint x: 698, endPoint y: 312, distance: 252.0
click at [680, 307] on tbody "Email [EMAIL_ADDRESS][DOMAIN_NAME] First Name [PERSON_NAME] Last Name [PERSON_N…" at bounding box center [508, 360] width 451 height 306
click at [309, 516] on button "Save" at bounding box center [310, 530] width 54 height 34
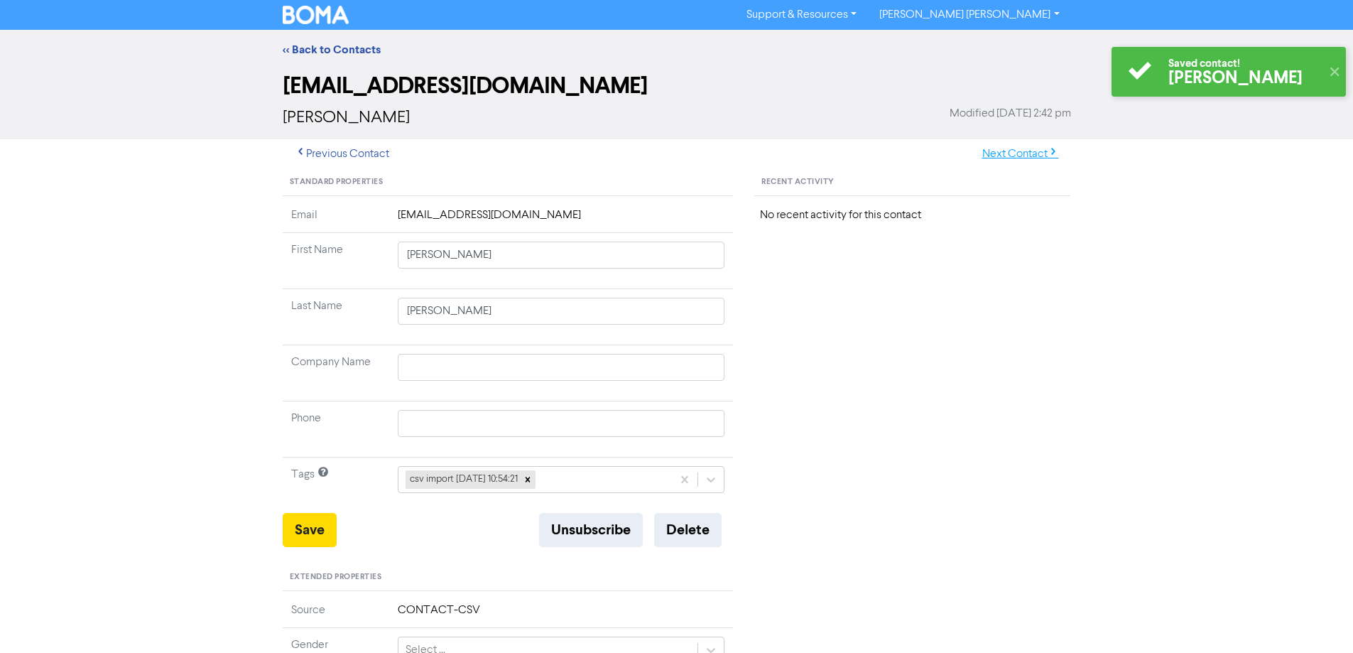
click at [1020, 153] on button "Next Contact" at bounding box center [1020, 154] width 101 height 30
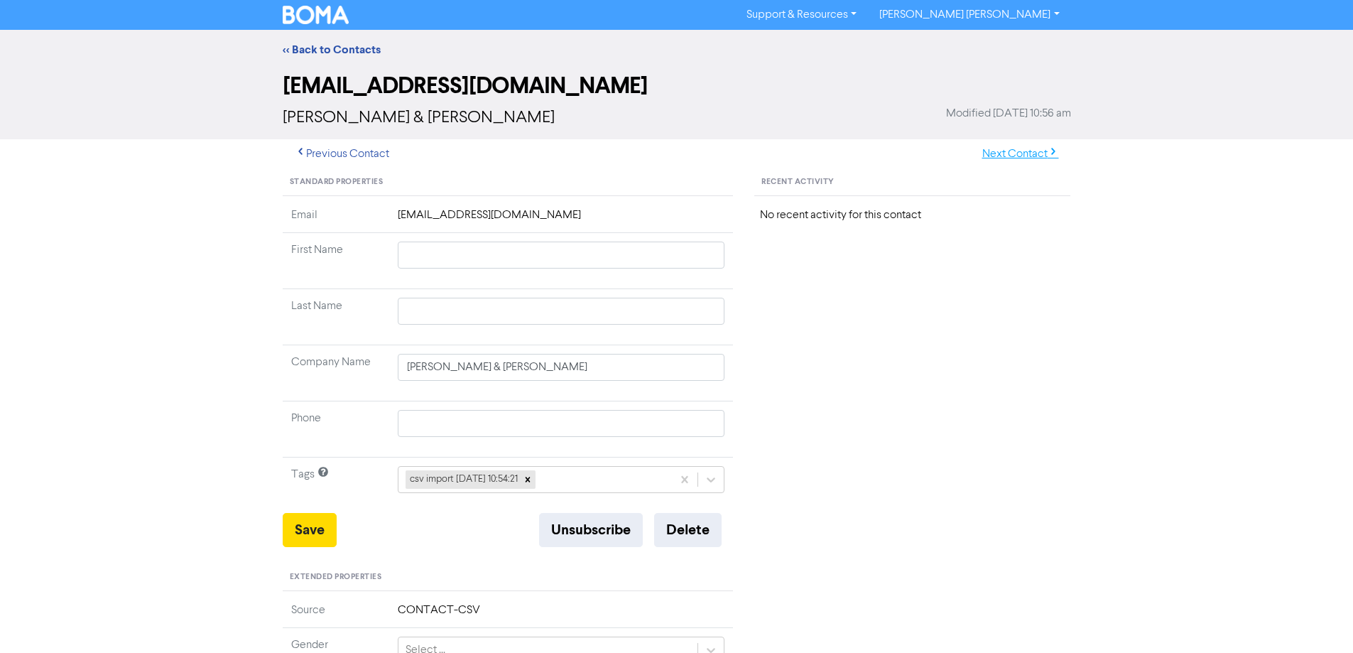
click at [1008, 149] on button "Next Contact" at bounding box center [1020, 154] width 101 height 30
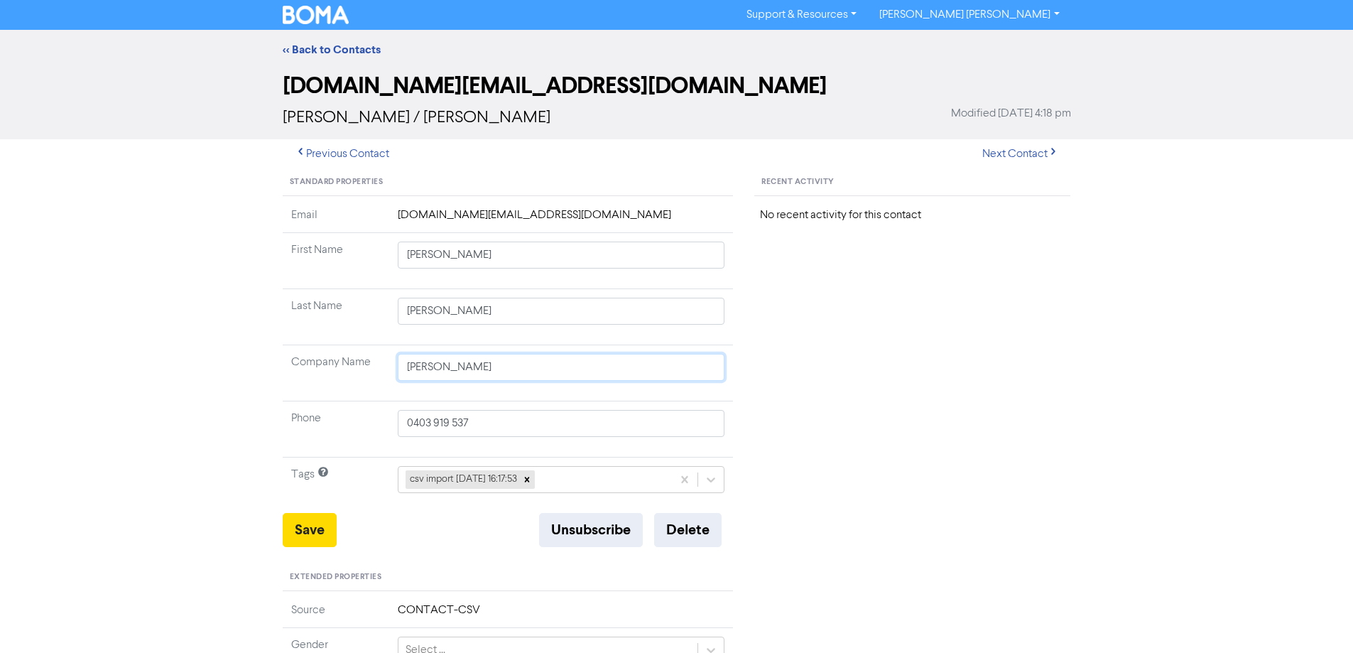
drag, startPoint x: 563, startPoint y: 357, endPoint x: 426, endPoint y: 371, distance: 137.8
click at [426, 371] on input "[PERSON_NAME]" at bounding box center [561, 367] width 327 height 27
click at [326, 520] on button "Save" at bounding box center [310, 530] width 54 height 34
click at [1008, 144] on button "Next Contact" at bounding box center [1020, 154] width 101 height 30
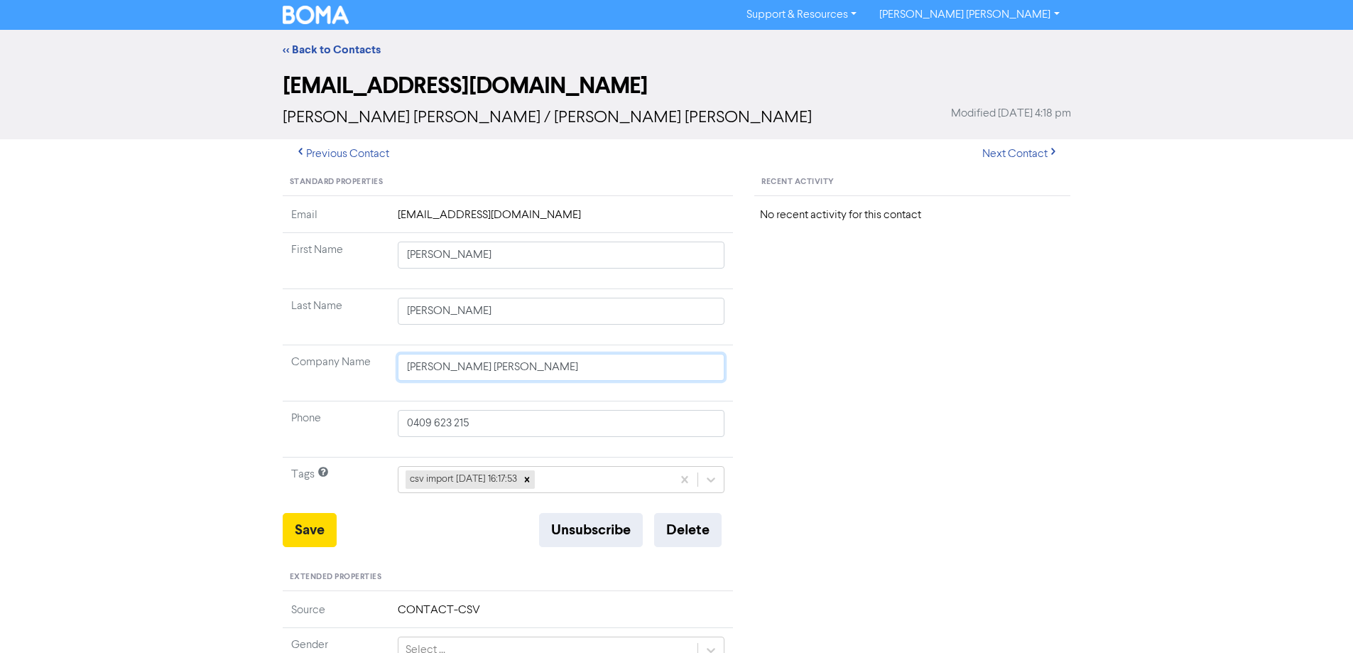
drag, startPoint x: 513, startPoint y: 374, endPoint x: 344, endPoint y: 374, distance: 169.0
click at [347, 374] on tr "Company Name [PERSON_NAME] [PERSON_NAME]" at bounding box center [508, 373] width 451 height 56
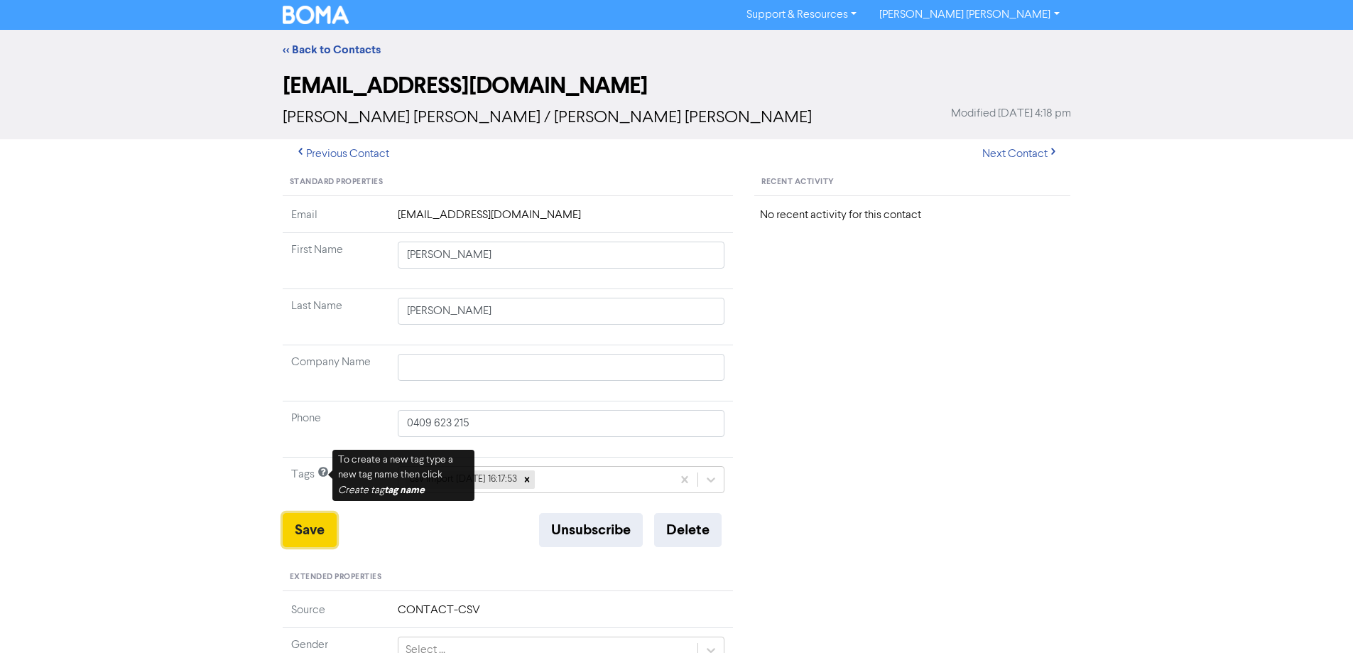
click at [310, 528] on button "Save" at bounding box center [310, 530] width 54 height 34
click at [1008, 149] on button "Next Contact" at bounding box center [1020, 154] width 101 height 30
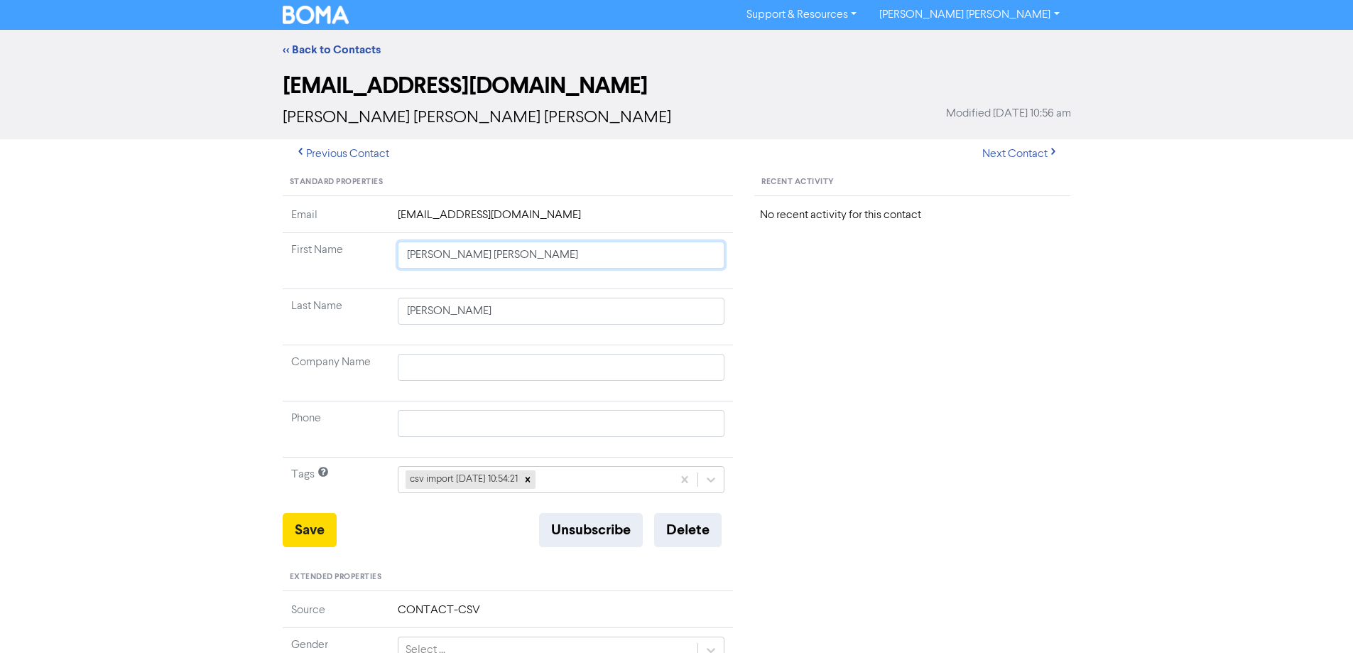
drag, startPoint x: 447, startPoint y: 255, endPoint x: 858, endPoint y: 315, distance: 415.6
click at [786, 305] on div "Standard Properties Email [EMAIL_ADDRESS][DOMAIN_NAME] First Name [PERSON_NAME]…" at bounding box center [677, 611] width 810 height 885
click at [307, 522] on button "Save" at bounding box center [310, 530] width 54 height 34
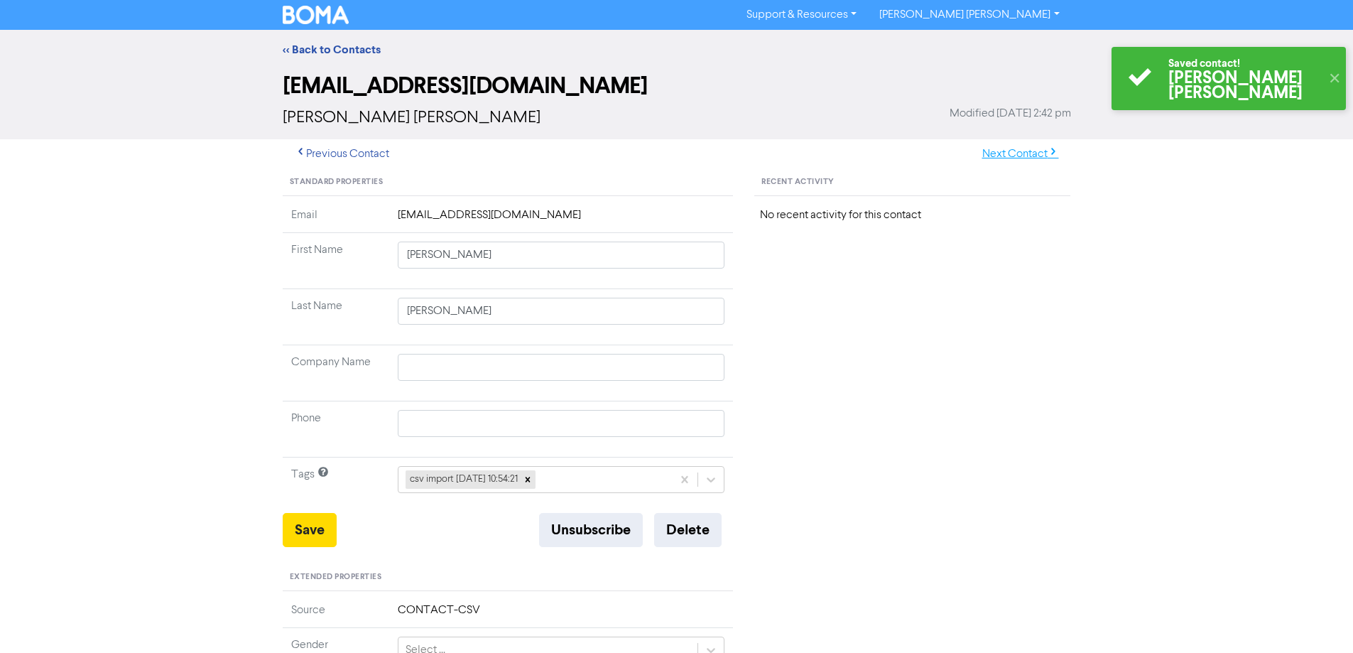
click at [1020, 153] on button "Next Contact" at bounding box center [1020, 154] width 101 height 30
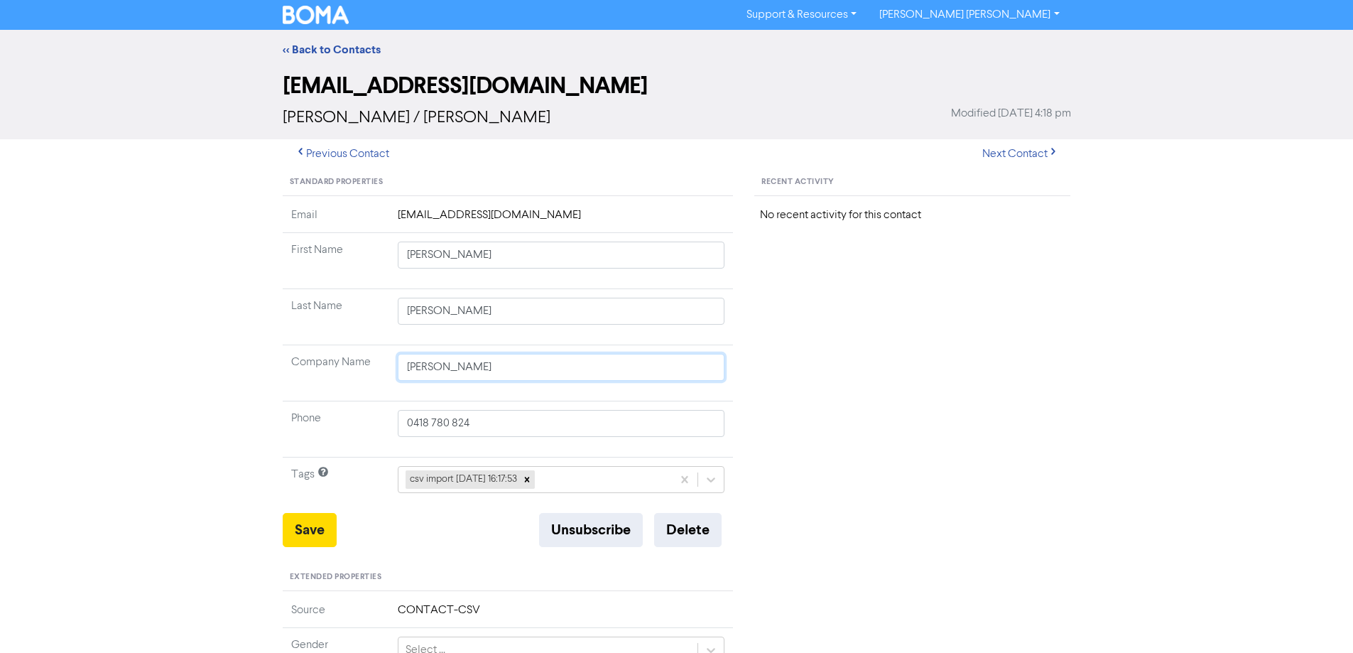
drag, startPoint x: 366, startPoint y: 368, endPoint x: 320, endPoint y: 364, distance: 46.4
click at [319, 368] on tr "Company Name [PERSON_NAME]" at bounding box center [508, 373] width 451 height 56
click at [325, 535] on button "Save" at bounding box center [310, 530] width 54 height 34
click at [1008, 154] on button "Next Contact" at bounding box center [1020, 154] width 101 height 30
drag, startPoint x: 447, startPoint y: 254, endPoint x: 745, endPoint y: 315, distance: 304.4
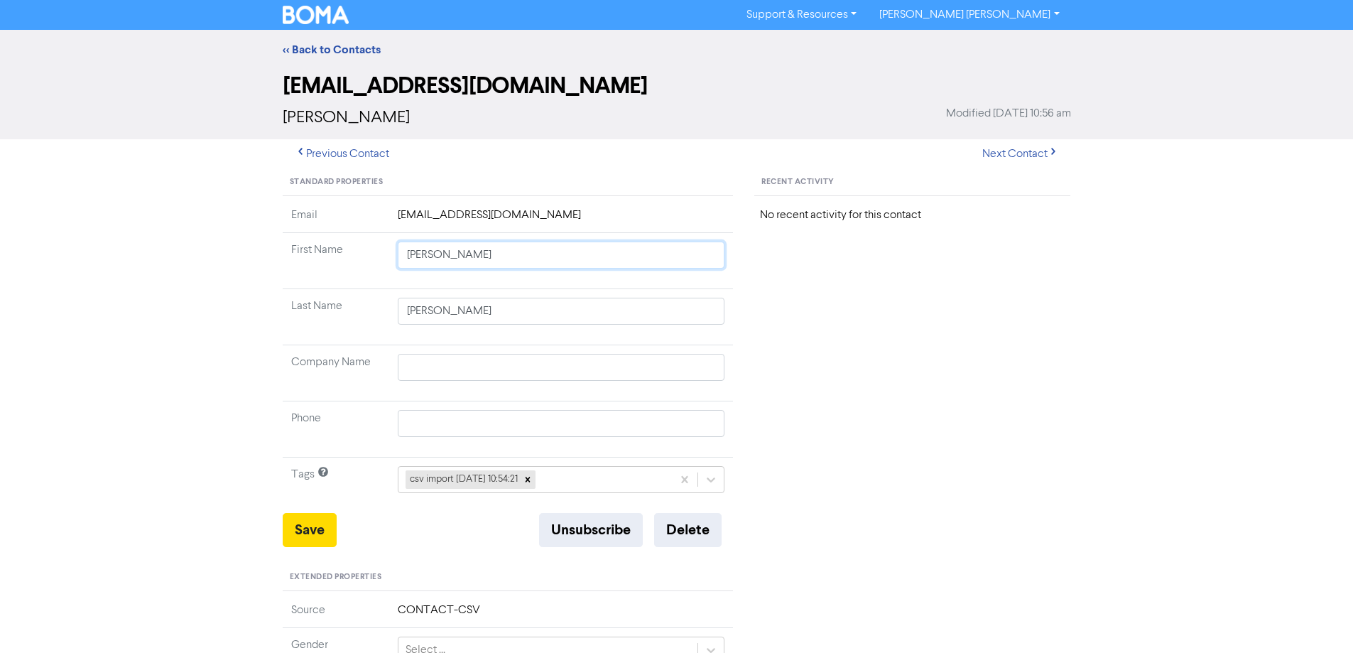
click at [724, 310] on tbody "Email [EMAIL_ADDRESS][DOMAIN_NAME] First Name [PERSON_NAME] Last Name [PERSON_N…" at bounding box center [508, 360] width 451 height 306
click at [301, 516] on button "Save" at bounding box center [310, 530] width 54 height 34
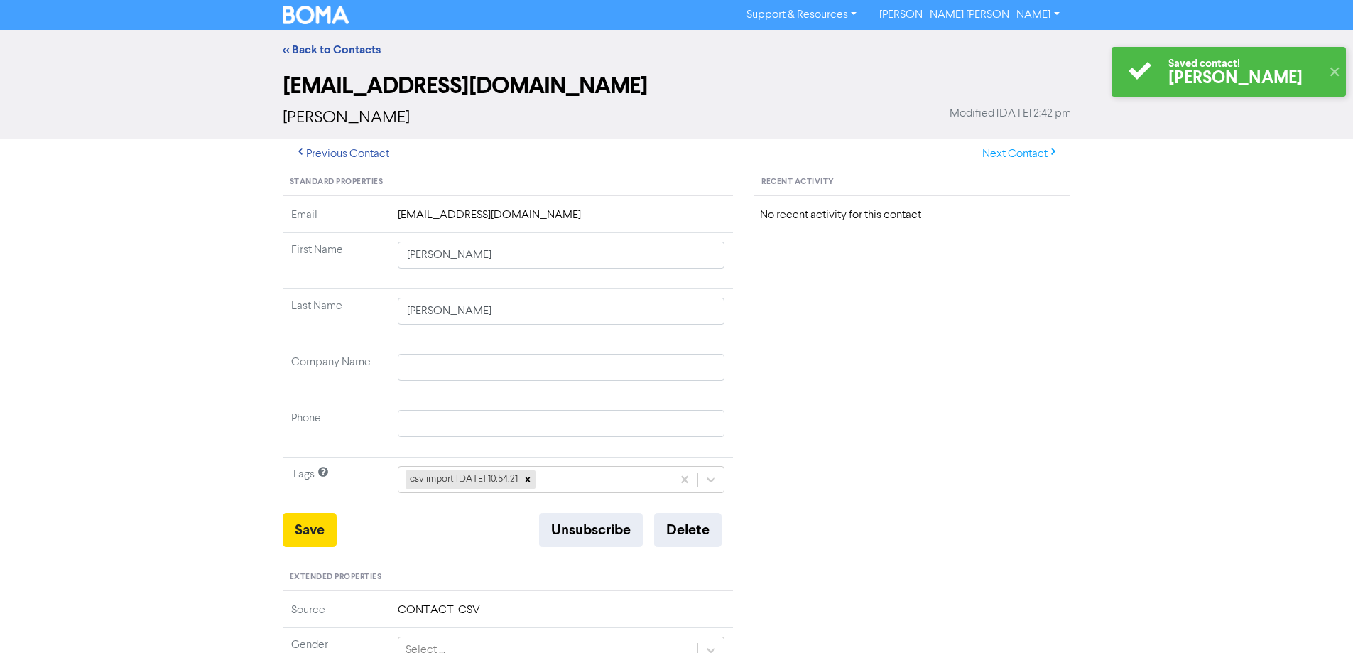
click at [1031, 157] on button "Next Contact" at bounding box center [1020, 154] width 101 height 30
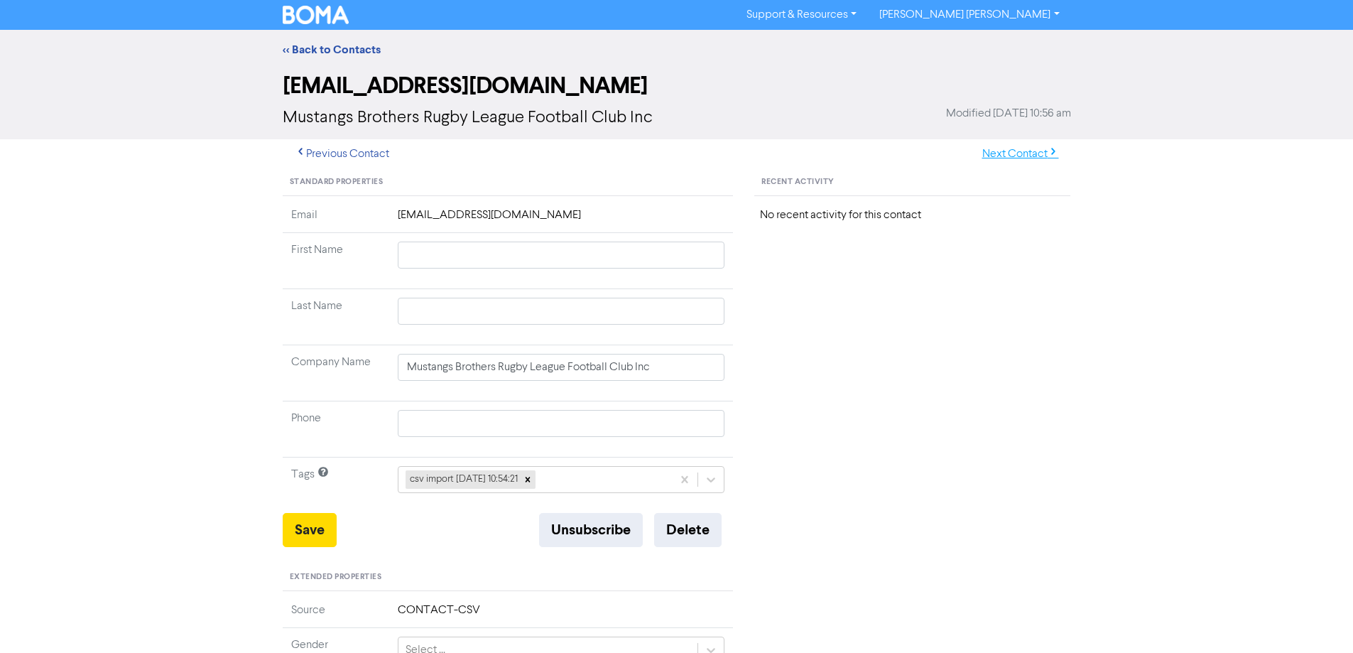
click at [1019, 156] on button "Next Contact" at bounding box center [1020, 154] width 101 height 30
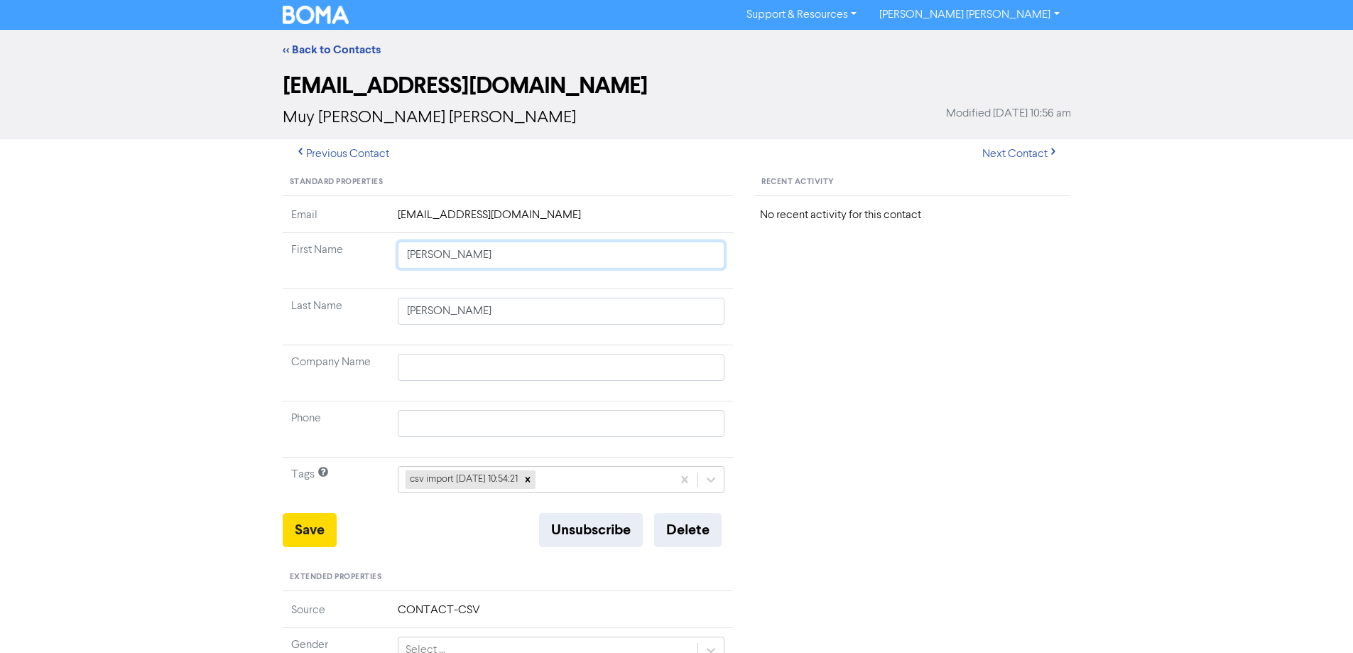
drag, startPoint x: 427, startPoint y: 255, endPoint x: 732, endPoint y: 308, distance: 309.3
click at [695, 298] on tbody "Email [EMAIL_ADDRESS][DOMAIN_NAME] First Name [PERSON_NAME] Last Name [PERSON_N…" at bounding box center [508, 360] width 451 height 306
click at [286, 530] on button "Save" at bounding box center [310, 530] width 54 height 34
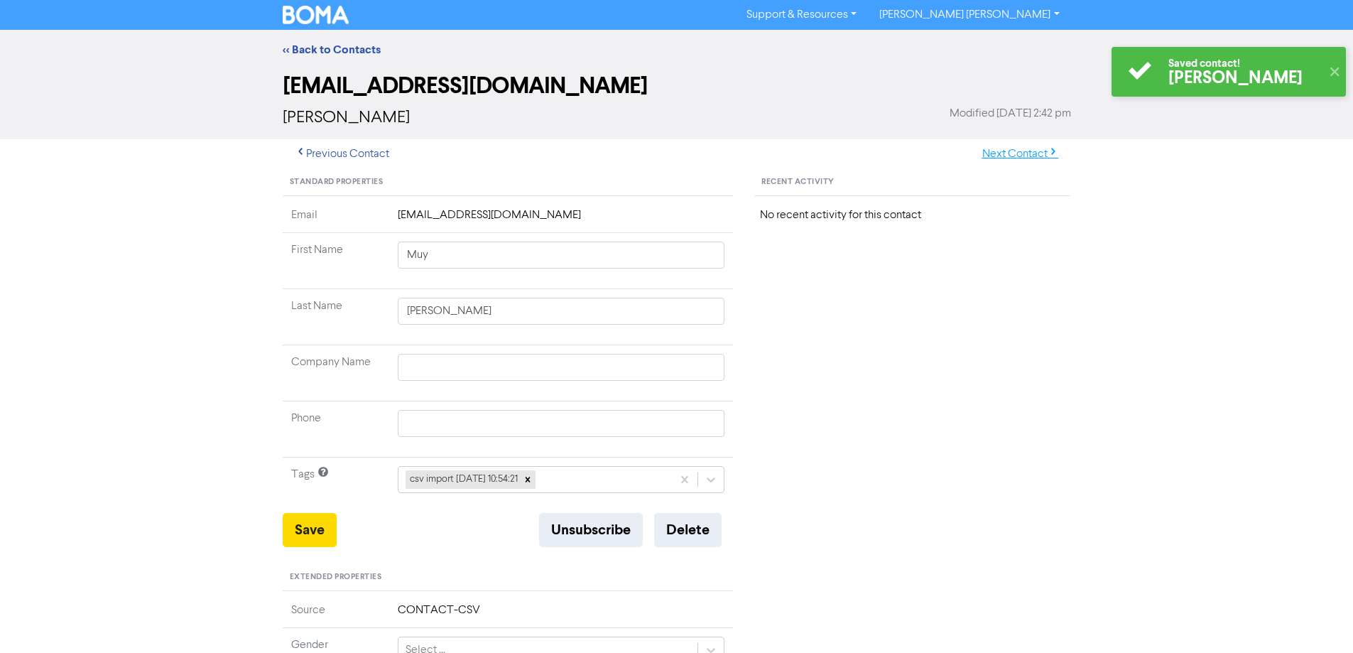
click at [1022, 159] on button "Next Contact" at bounding box center [1020, 154] width 101 height 30
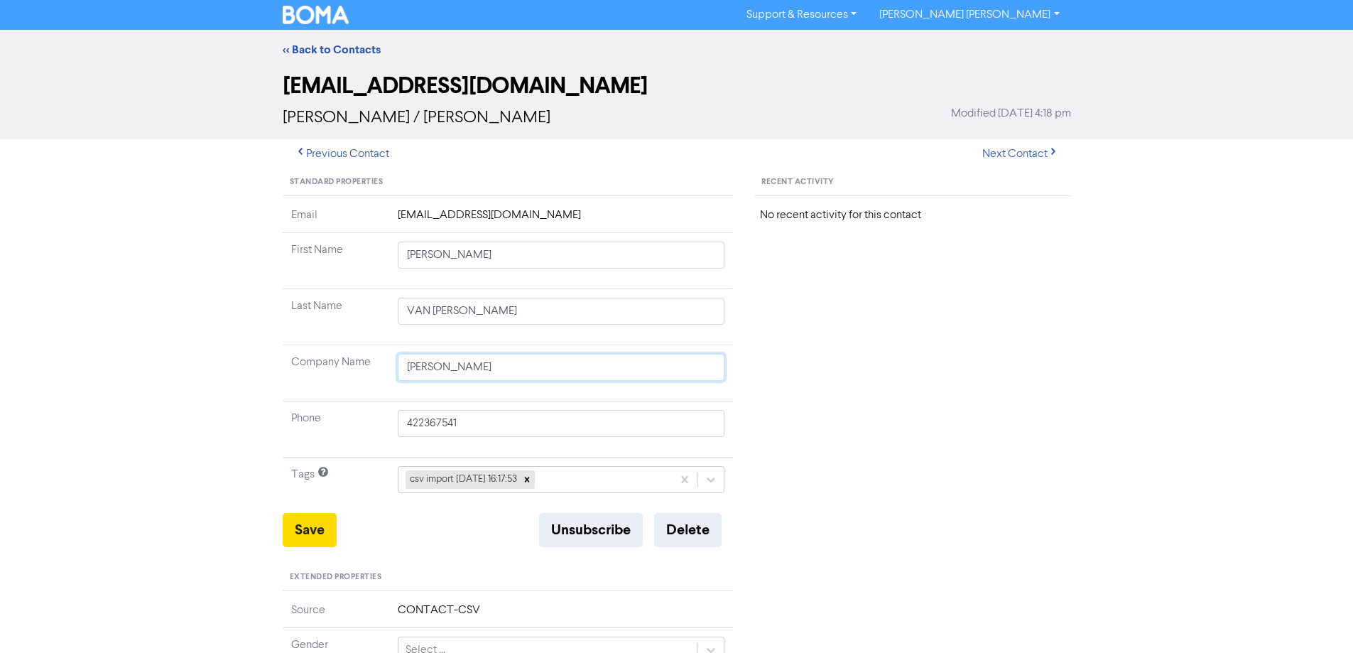
drag, startPoint x: 540, startPoint y: 366, endPoint x: 300, endPoint y: 366, distance: 240.0
click at [302, 366] on tr "Company Name [PERSON_NAME]" at bounding box center [508, 373] width 451 height 56
click at [320, 530] on button "Save" at bounding box center [310, 530] width 54 height 34
click at [1009, 151] on button "Next Contact" at bounding box center [1020, 154] width 101 height 30
drag, startPoint x: 451, startPoint y: 255, endPoint x: 804, endPoint y: 313, distance: 357.7
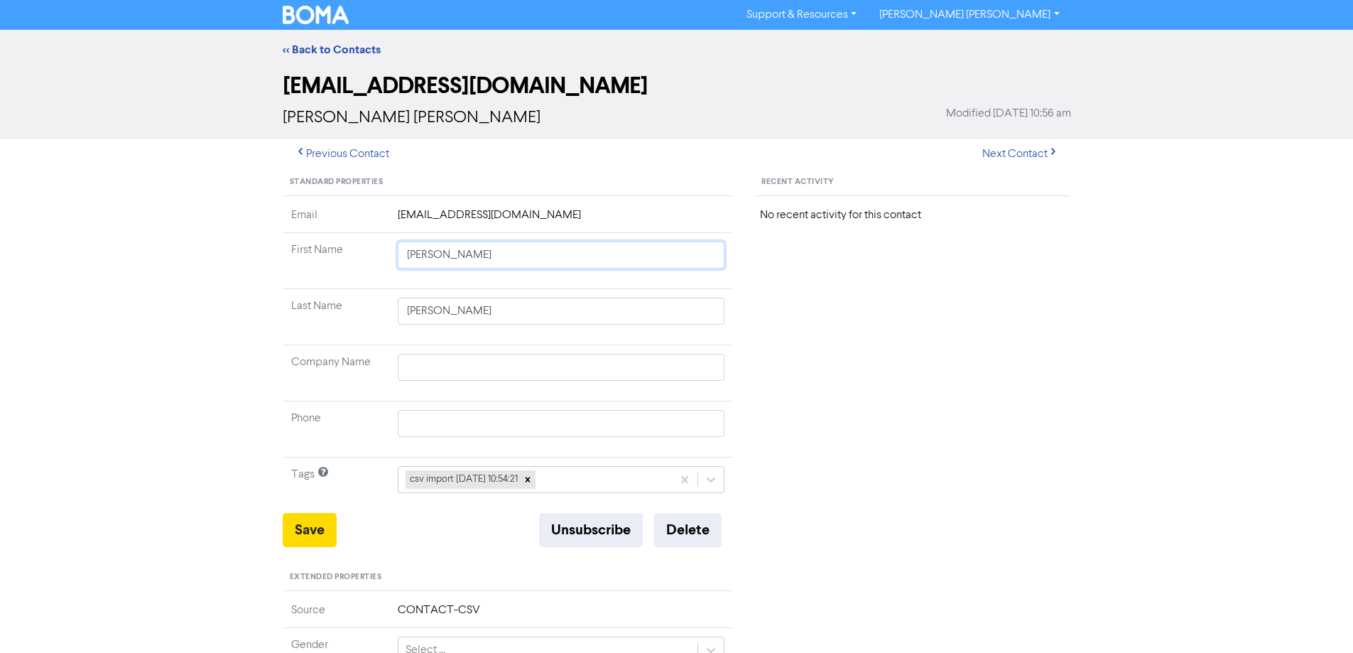
click at [758, 308] on div "Standard Properties Email [EMAIL_ADDRESS][DOMAIN_NAME] First Name [PERSON_NAME]…" at bounding box center [677, 611] width 810 height 885
click at [300, 528] on button "Save" at bounding box center [310, 530] width 54 height 34
click at [1017, 150] on button "Next Contact" at bounding box center [1020, 154] width 101 height 30
drag, startPoint x: 445, startPoint y: 254, endPoint x: 697, endPoint y: 301, distance: 257.1
click at [697, 301] on tbody "Email [EMAIL_ADDRESS][DOMAIN_NAME] First Name [PERSON_NAME] Last Name [PERSON_N…" at bounding box center [508, 360] width 451 height 306
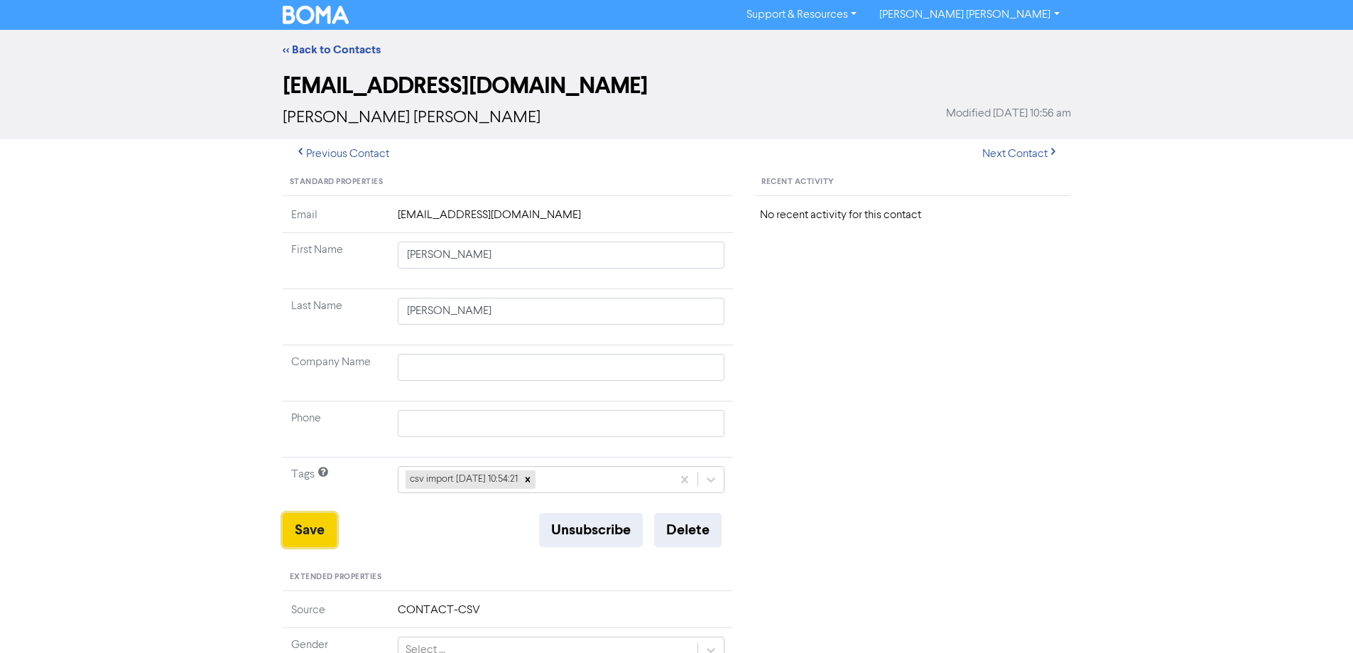
click at [326, 524] on button "Save" at bounding box center [310, 530] width 54 height 34
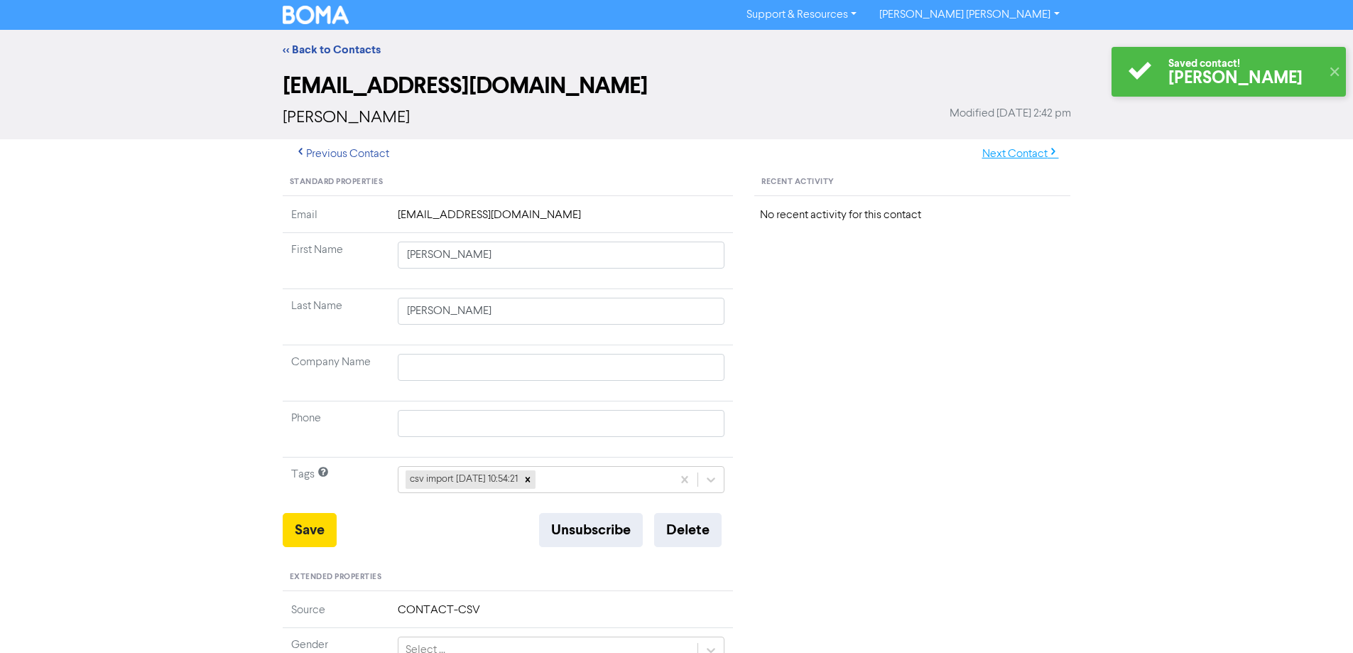
click at [1015, 153] on button "Next Contact" at bounding box center [1020, 154] width 101 height 30
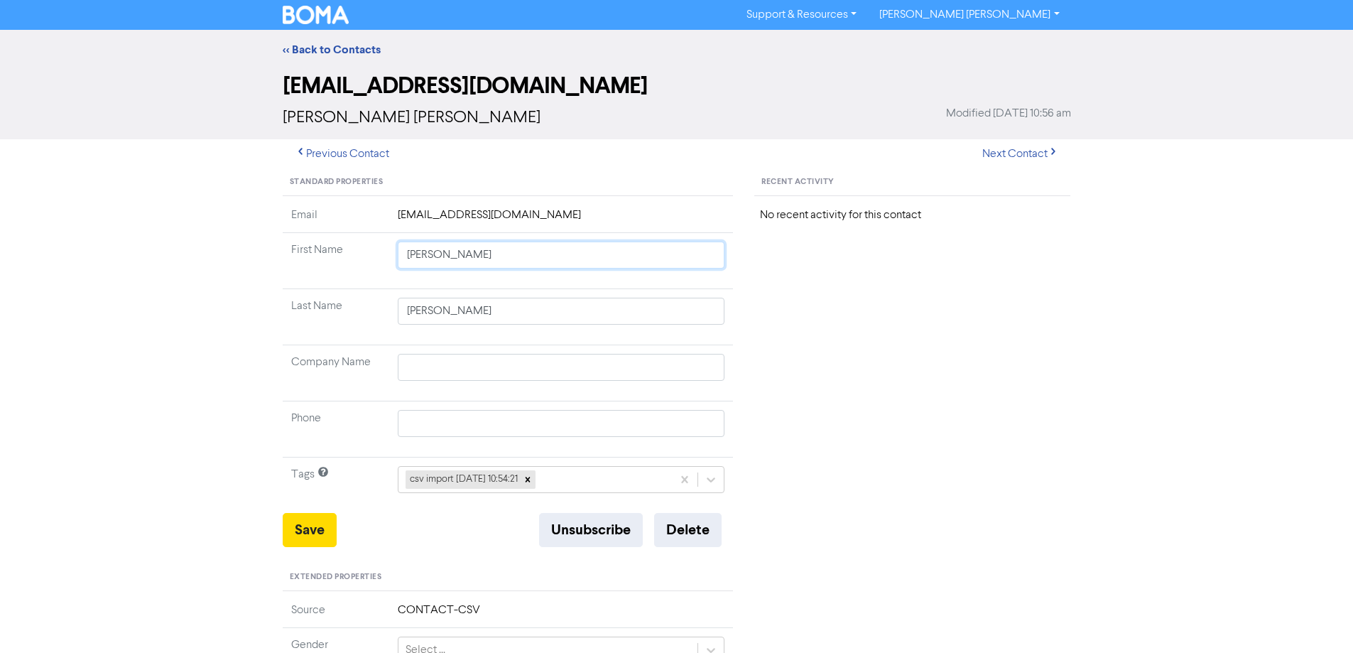
drag, startPoint x: 444, startPoint y: 258, endPoint x: 670, endPoint y: 286, distance: 227.6
click at [658, 284] on td "[PERSON_NAME]" at bounding box center [561, 261] width 344 height 56
click at [558, 253] on input "[PERSON_NAME]" at bounding box center [561, 254] width 327 height 27
drag, startPoint x: 447, startPoint y: 256, endPoint x: 686, endPoint y: 287, distance: 241.3
click at [660, 279] on td "[PERSON_NAME]" at bounding box center [561, 261] width 344 height 56
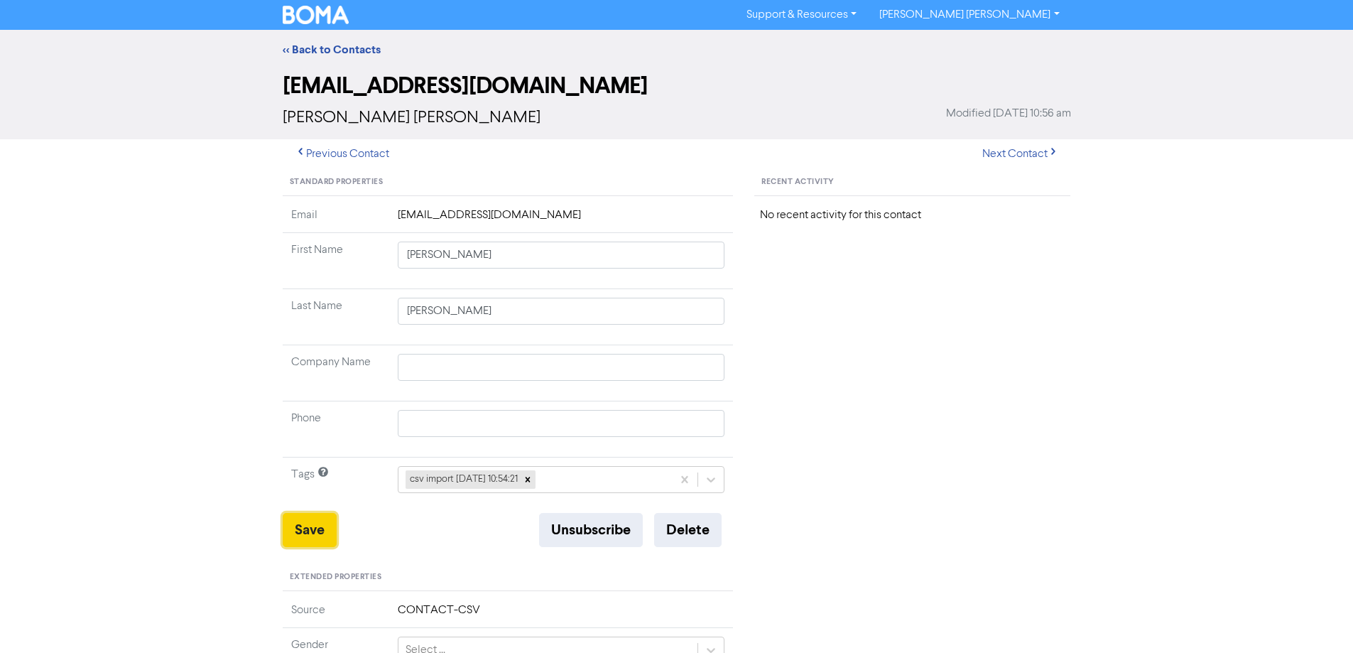
click at [310, 533] on button "Save" at bounding box center [310, 530] width 54 height 34
click at [1001, 152] on button "Next Contact" at bounding box center [1020, 154] width 101 height 30
drag, startPoint x: 456, startPoint y: 256, endPoint x: 729, endPoint y: 295, distance: 276.3
click at [708, 292] on tbody "Email [EMAIL_ADDRESS][DOMAIN_NAME] First Name [PERSON_NAME] Last Name [PERSON_N…" at bounding box center [508, 360] width 451 height 306
click at [315, 531] on button "Save" at bounding box center [310, 530] width 54 height 34
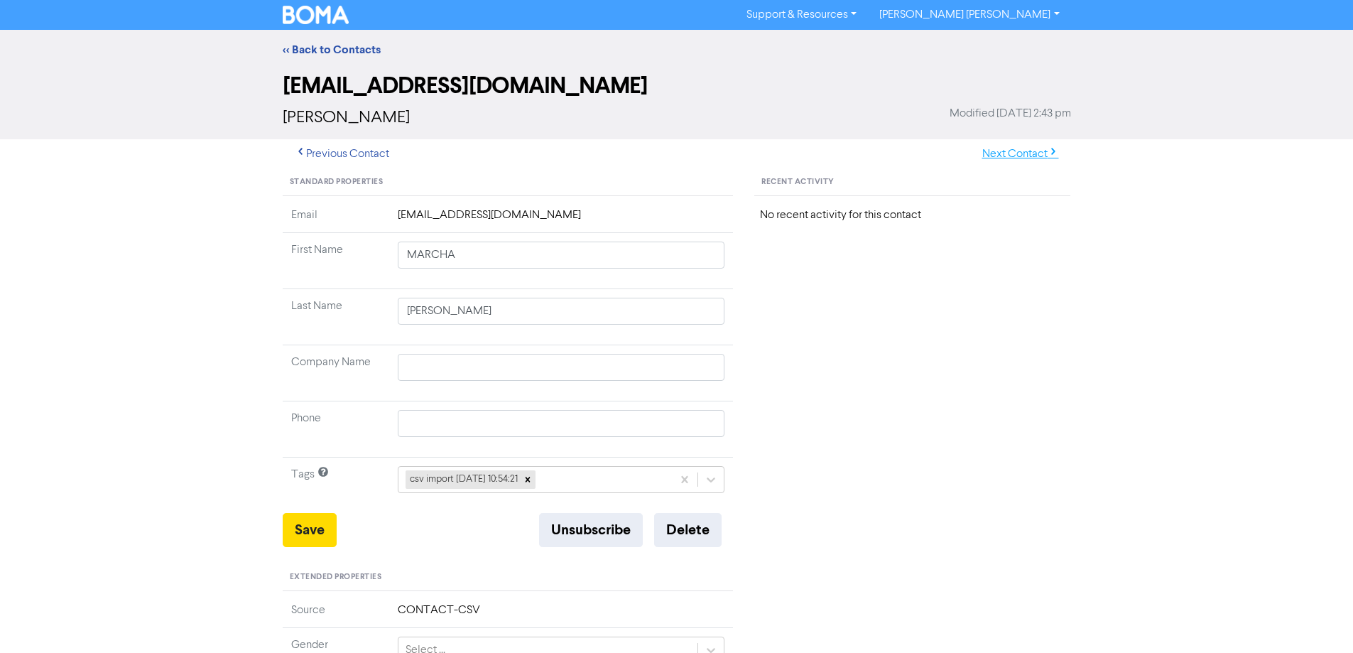
click at [1025, 148] on button "Next Contact" at bounding box center [1020, 154] width 101 height 30
drag, startPoint x: 445, startPoint y: 255, endPoint x: 663, endPoint y: 265, distance: 218.9
click at [625, 263] on input "[PERSON_NAME] [PERSON_NAME]" at bounding box center [561, 254] width 327 height 27
click at [322, 532] on button "Save" at bounding box center [310, 530] width 54 height 34
click at [1007, 146] on button "Next Contact" at bounding box center [1020, 154] width 101 height 30
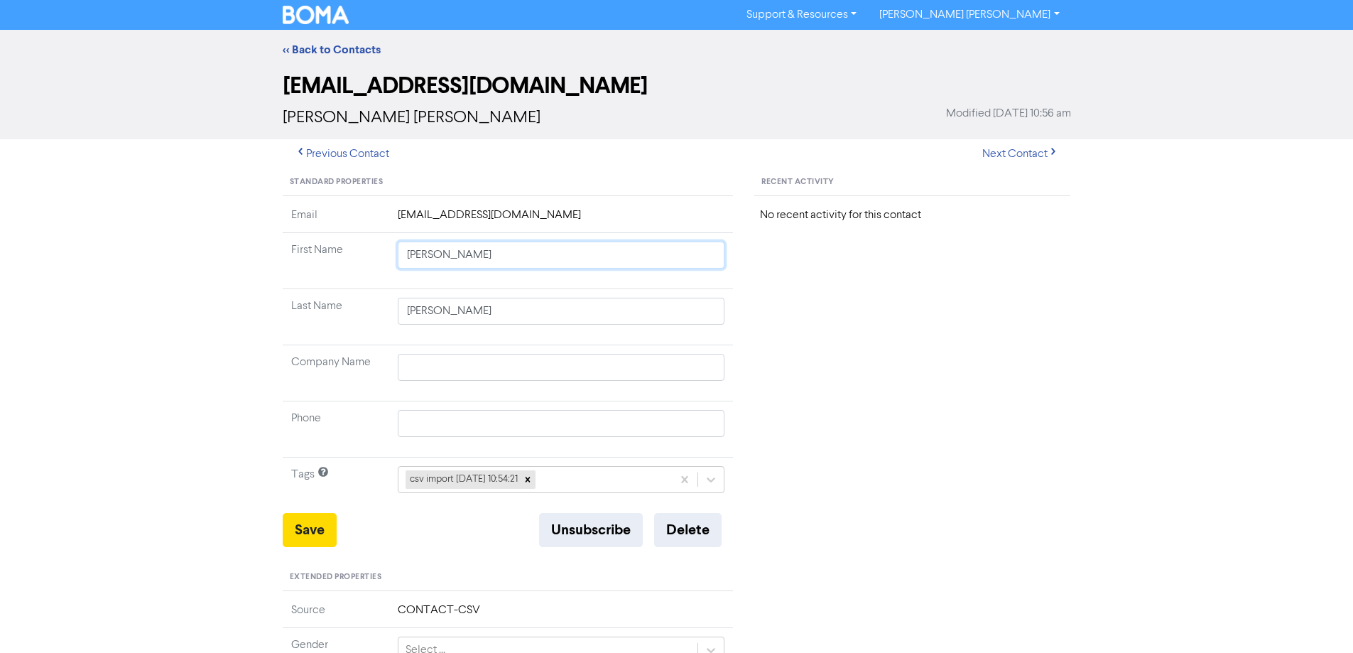
drag, startPoint x: 432, startPoint y: 254, endPoint x: 663, endPoint y: 291, distance: 234.5
click at [663, 291] on tbody "Email [EMAIL_ADDRESS][DOMAIN_NAME] First Name [PERSON_NAME] Last Name [PERSON_N…" at bounding box center [508, 360] width 451 height 306
click at [300, 534] on button "Save" at bounding box center [310, 530] width 54 height 34
click at [1018, 159] on button "Next Contact" at bounding box center [1020, 154] width 101 height 30
drag, startPoint x: 446, startPoint y: 256, endPoint x: 758, endPoint y: 292, distance: 314.5
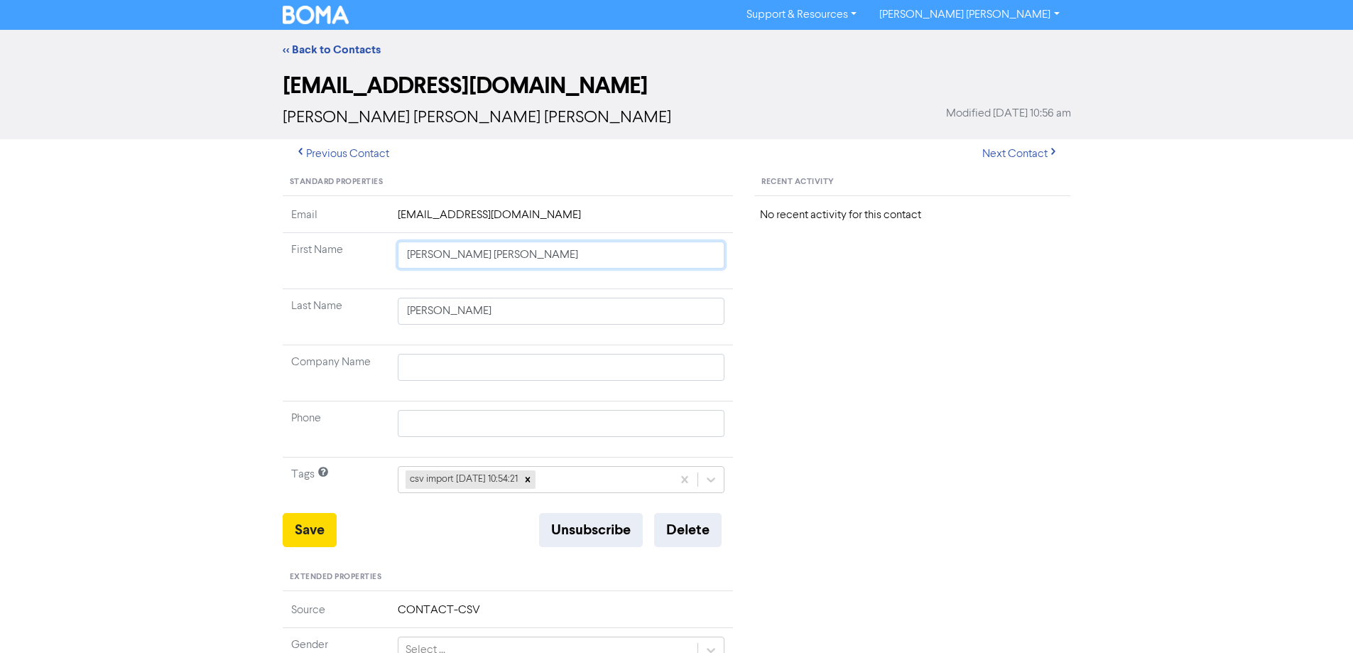
click at [734, 285] on div "Standard Properties Email [EMAIL_ADDRESS][DOMAIN_NAME] First Name [PERSON_NAME]…" at bounding box center [508, 611] width 472 height 885
click at [309, 529] on button "Save" at bounding box center [310, 530] width 54 height 34
click at [1002, 160] on button "Next Contact" at bounding box center [1020, 154] width 101 height 30
drag, startPoint x: 429, startPoint y: 256, endPoint x: 824, endPoint y: 307, distance: 398.7
click at [750, 291] on div "Standard Properties Email [EMAIL_ADDRESS][DOMAIN_NAME] First Name Mya [PERSON_N…" at bounding box center [677, 611] width 810 height 885
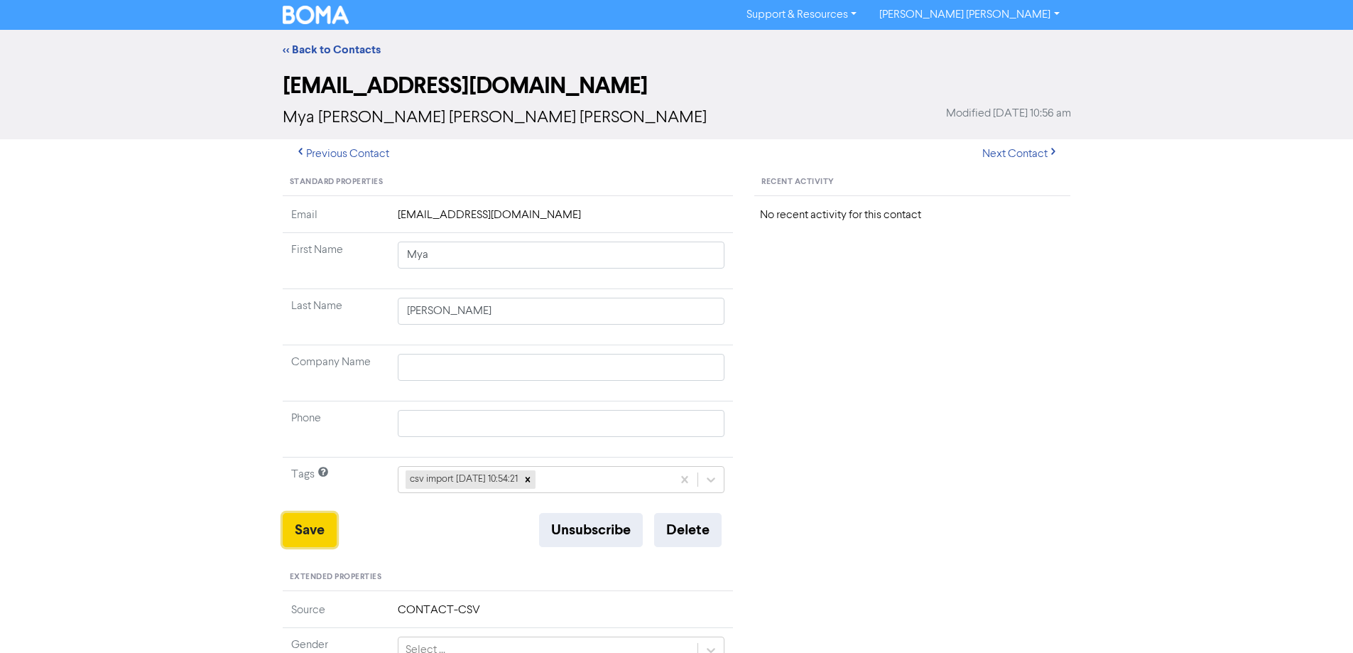
click at [307, 533] on button "Save" at bounding box center [310, 530] width 54 height 34
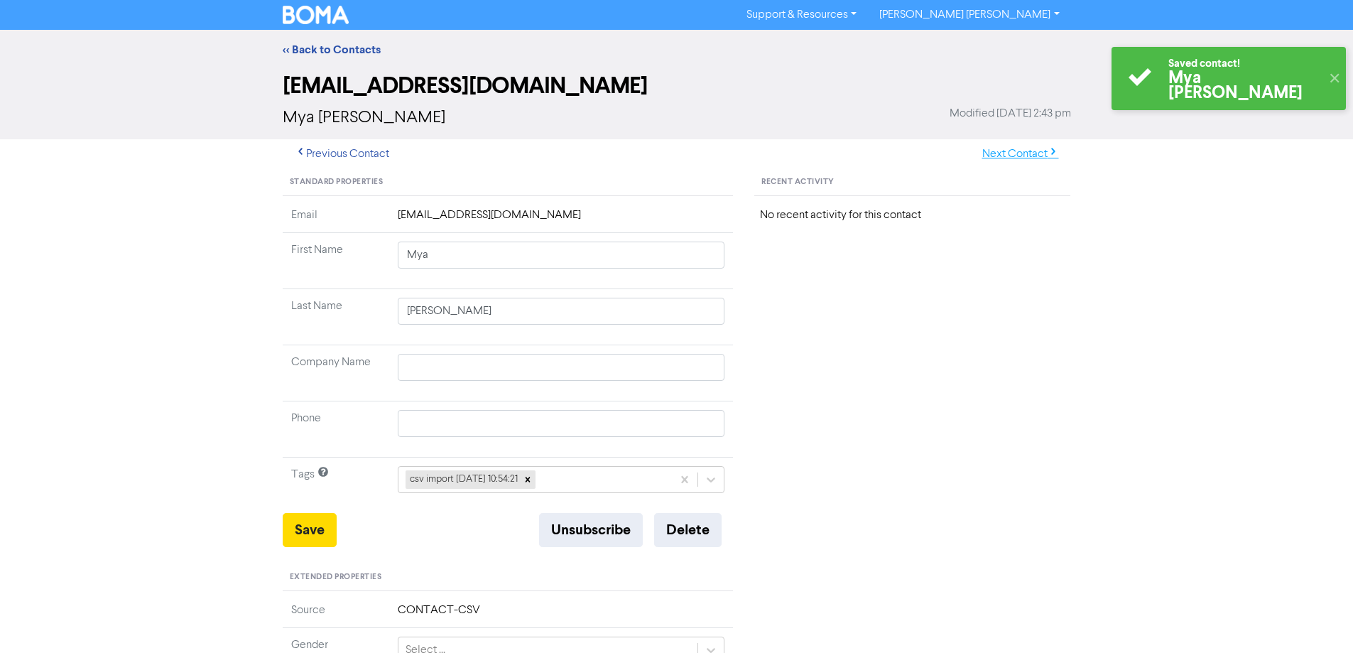
click at [993, 158] on button "Next Contact" at bounding box center [1020, 154] width 101 height 30
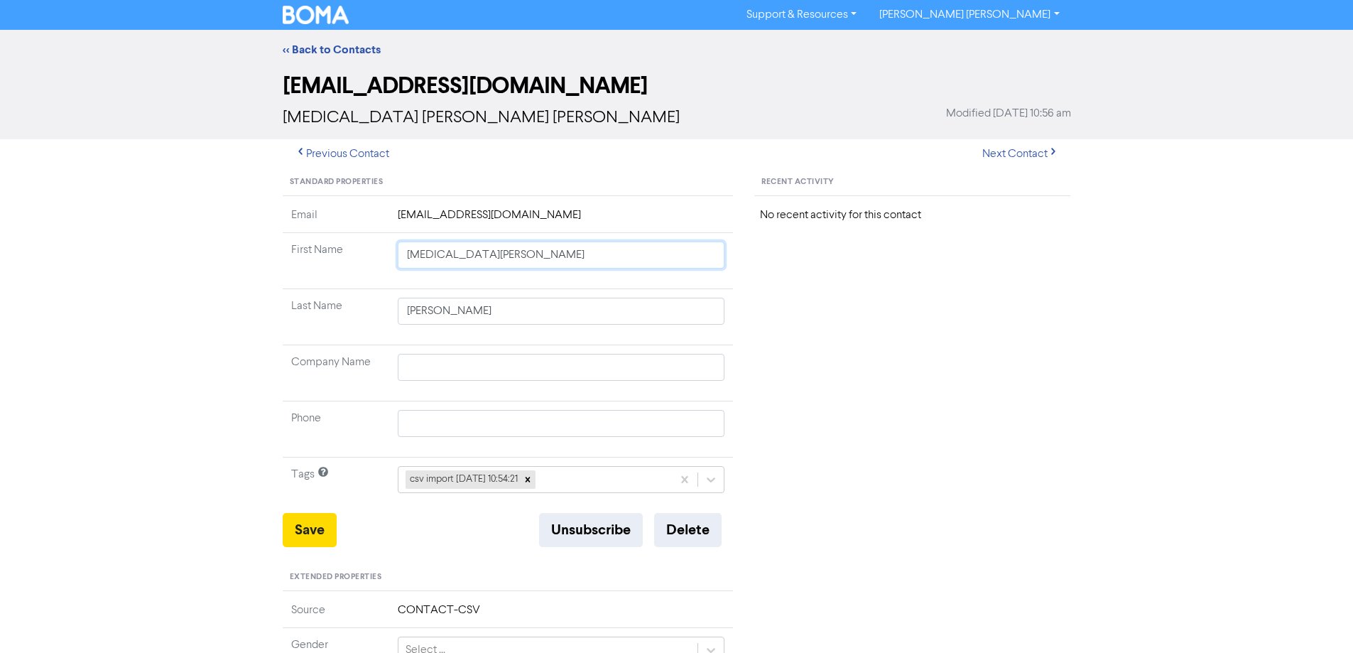
drag, startPoint x: 442, startPoint y: 257, endPoint x: 810, endPoint y: 316, distance: 372.5
click at [780, 312] on div "Standard Properties Email [EMAIL_ADDRESS][DOMAIN_NAME] First Name [MEDICAL_DATA…" at bounding box center [677, 611] width 810 height 885
click at [310, 533] on button "Save" at bounding box center [310, 530] width 54 height 34
click at [1005, 157] on button "Next Contact" at bounding box center [1020, 154] width 101 height 30
drag, startPoint x: 446, startPoint y: 257, endPoint x: 844, endPoint y: 299, distance: 399.9
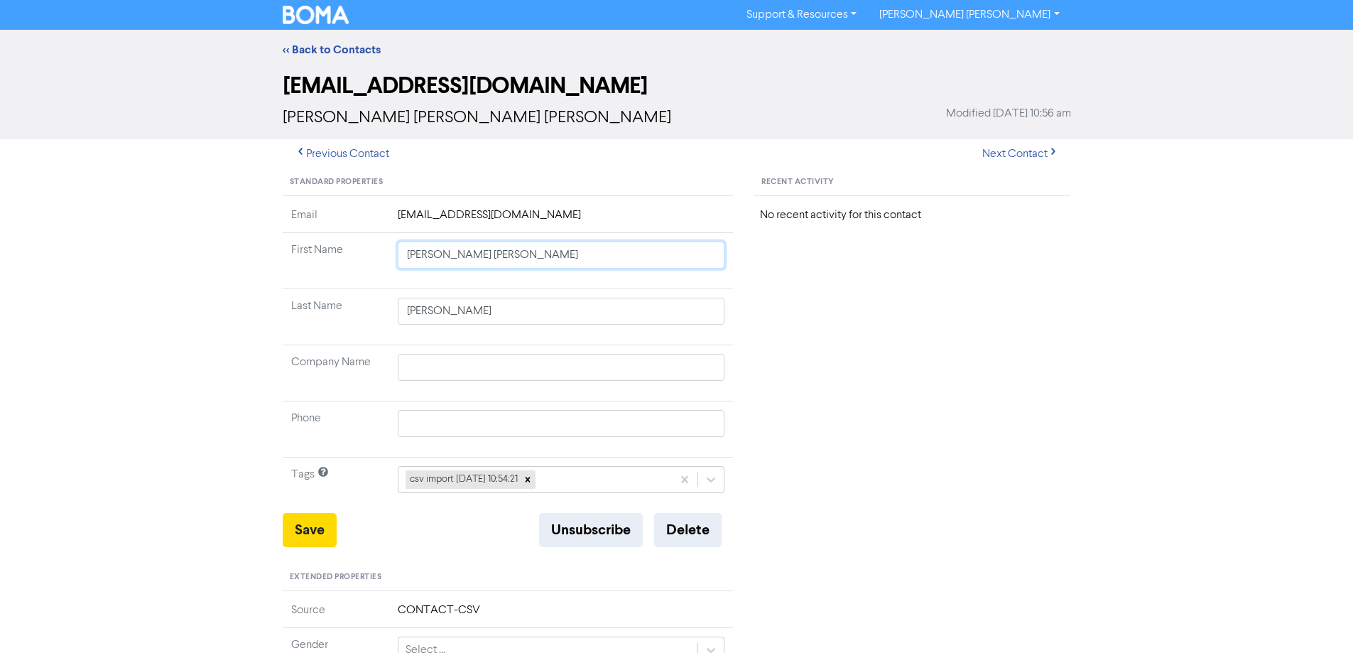
click at [821, 295] on div "Standard Properties Email [EMAIL_ADDRESS][DOMAIN_NAME] First Name [PERSON_NAME]…" at bounding box center [677, 611] width 810 height 885
click at [310, 521] on button "Save" at bounding box center [310, 530] width 54 height 34
click at [1018, 152] on button "Next Contact" at bounding box center [1020, 154] width 101 height 30
drag, startPoint x: 430, startPoint y: 256, endPoint x: 748, endPoint y: 269, distance: 318.4
click at [700, 262] on input "[PERSON_NAME]" at bounding box center [561, 254] width 327 height 27
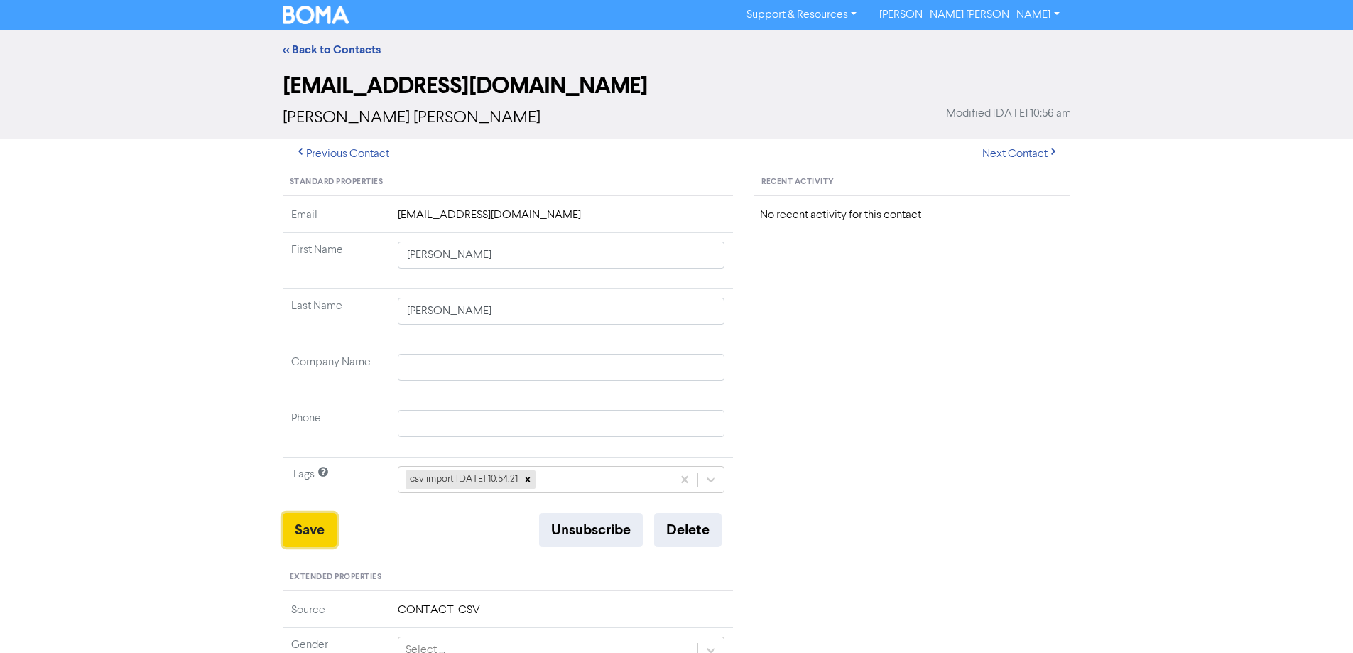
click at [315, 530] on button "Save" at bounding box center [310, 530] width 54 height 34
click at [1011, 153] on button "Next Contact" at bounding box center [1020, 154] width 101 height 30
drag, startPoint x: 460, startPoint y: 261, endPoint x: 695, endPoint y: 309, distance: 240.0
click at [668, 300] on tbody "Email [EMAIL_ADDRESS][DOMAIN_NAME] First Name [PERSON_NAME] Last Name [PERSON_N…" at bounding box center [508, 360] width 451 height 306
click at [303, 529] on button "Save" at bounding box center [310, 530] width 54 height 34
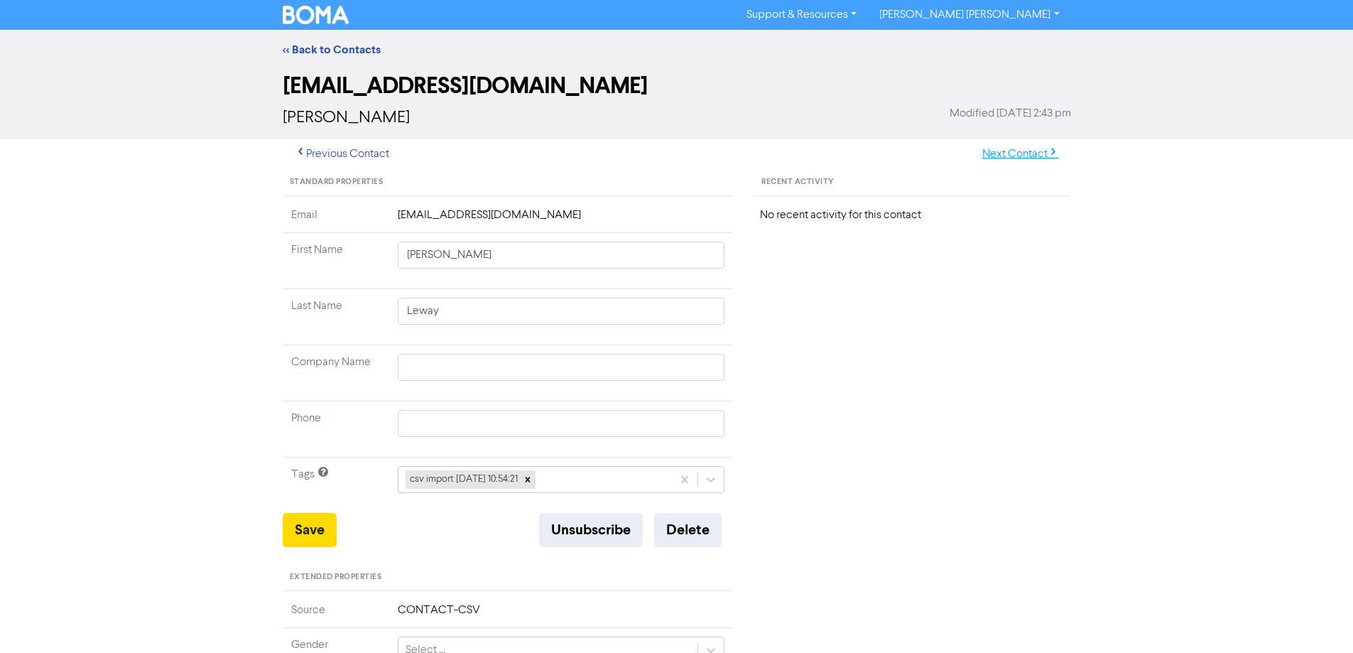
click at [1009, 155] on button "Next Contact" at bounding box center [1020, 154] width 101 height 30
click at [1003, 151] on button "Next Contact" at bounding box center [1020, 154] width 101 height 30
drag, startPoint x: 435, startPoint y: 258, endPoint x: 705, endPoint y: 310, distance: 274.7
click at [697, 307] on tbody "Email [EMAIL_ADDRESS][DOMAIN_NAME] First Name [PERSON_NAME] Last Name [PERSON_N…" at bounding box center [508, 360] width 451 height 306
click at [315, 540] on button "Save" at bounding box center [310, 530] width 54 height 34
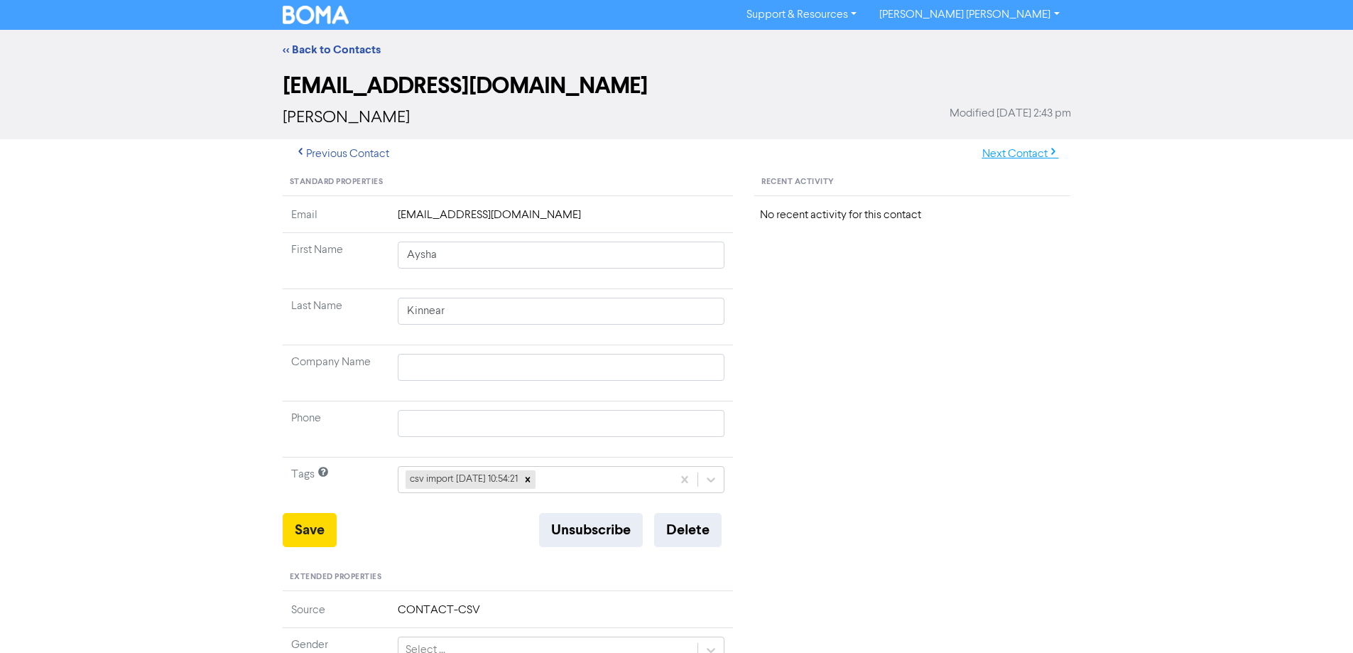
click at [1006, 151] on button "Next Contact" at bounding box center [1020, 154] width 101 height 30
drag, startPoint x: 433, startPoint y: 257, endPoint x: 615, endPoint y: 283, distance: 183.7
click at [615, 283] on td "[PERSON_NAME]" at bounding box center [561, 261] width 344 height 56
click at [311, 530] on button "Save" at bounding box center [310, 530] width 54 height 34
click at [1010, 160] on button "Next Contact" at bounding box center [1020, 154] width 101 height 30
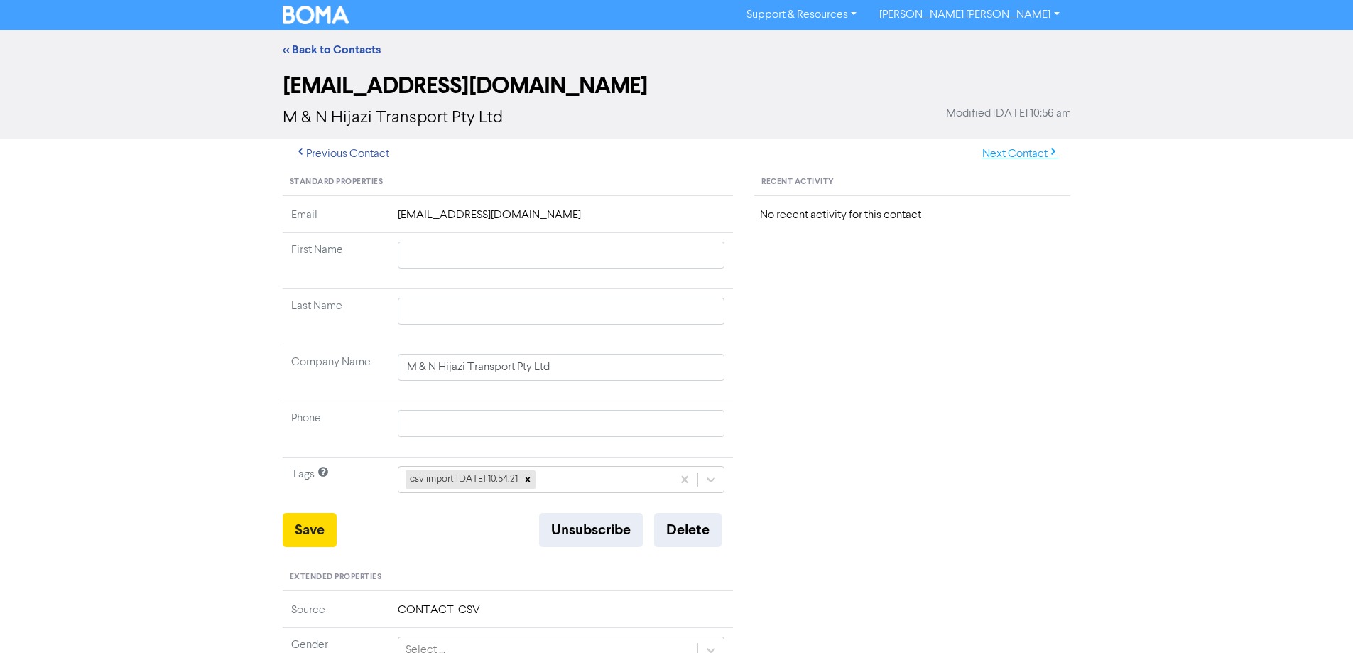
click at [1015, 154] on button "Next Contact" at bounding box center [1020, 154] width 101 height 30
click at [1021, 156] on button "Next Contact" at bounding box center [1020, 154] width 101 height 30
drag, startPoint x: 449, startPoint y: 257, endPoint x: 731, endPoint y: 317, distance: 288.3
click at [681, 303] on tbody "Email [EMAIL_ADDRESS][DOMAIN_NAME] First Name [PERSON_NAME] Last Name Akhtar Co…" at bounding box center [508, 360] width 451 height 306
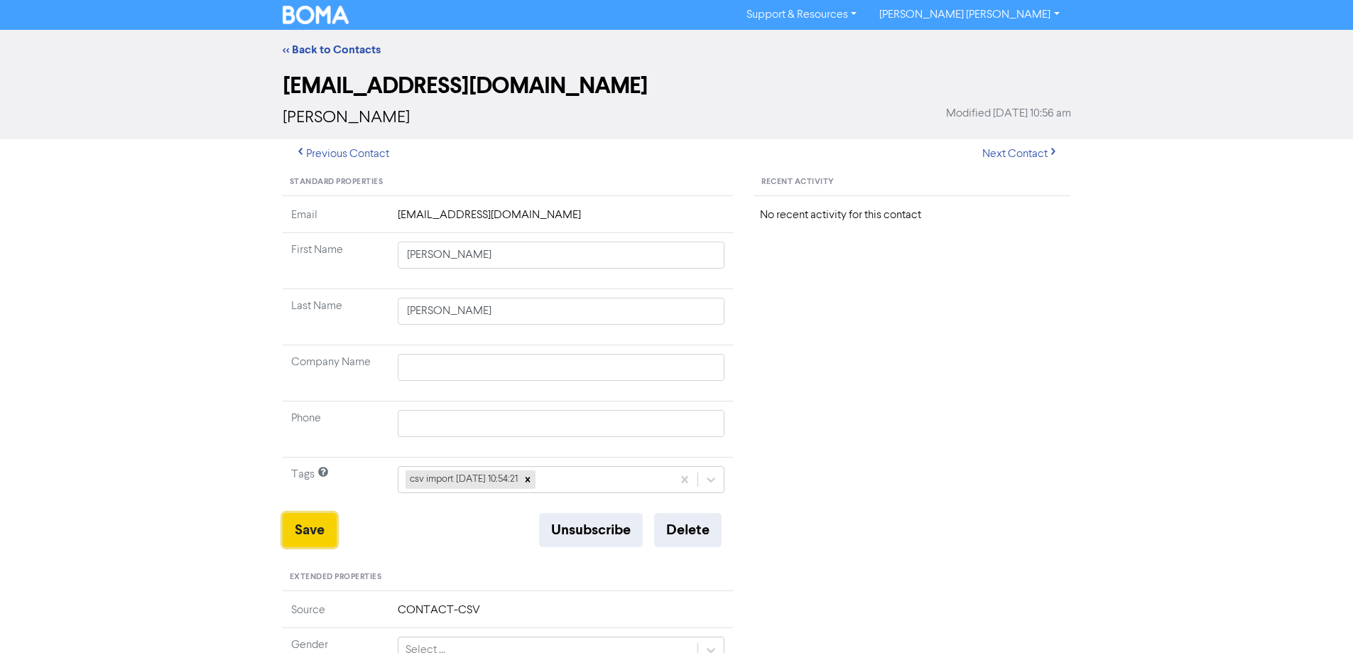
click at [287, 532] on button "Save" at bounding box center [310, 530] width 54 height 34
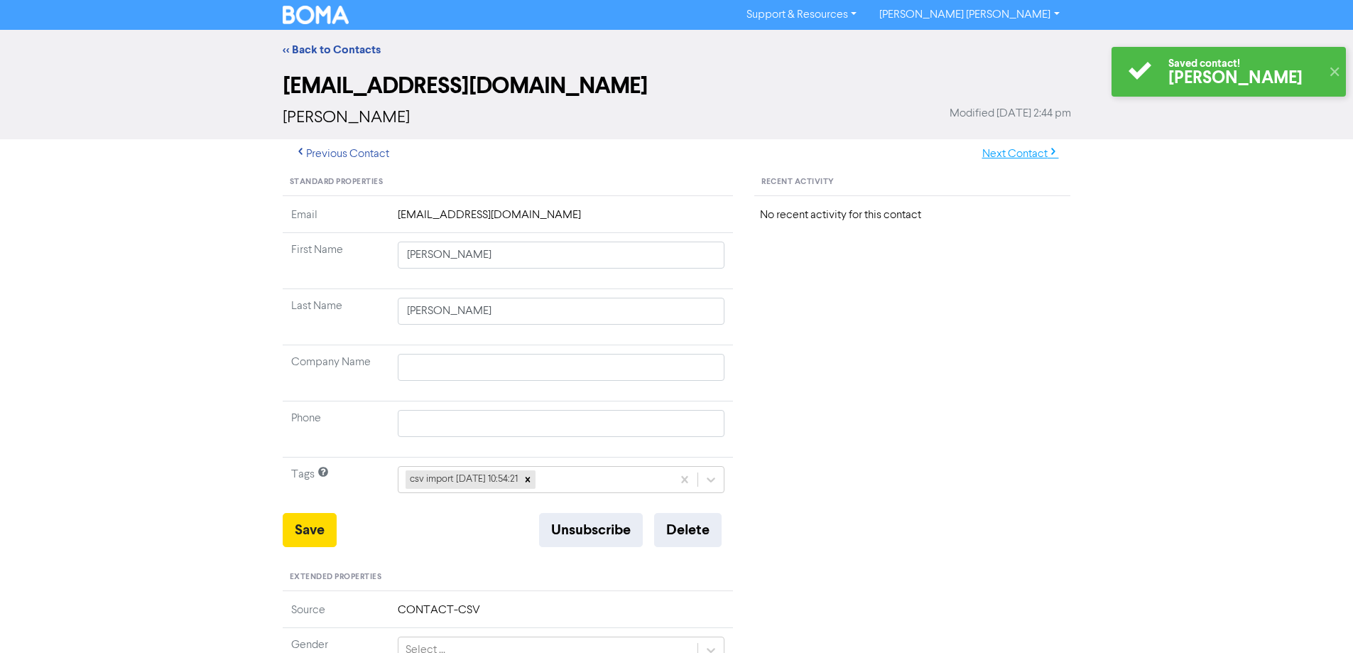
click at [1006, 157] on button "Next Contact" at bounding box center [1020, 154] width 101 height 30
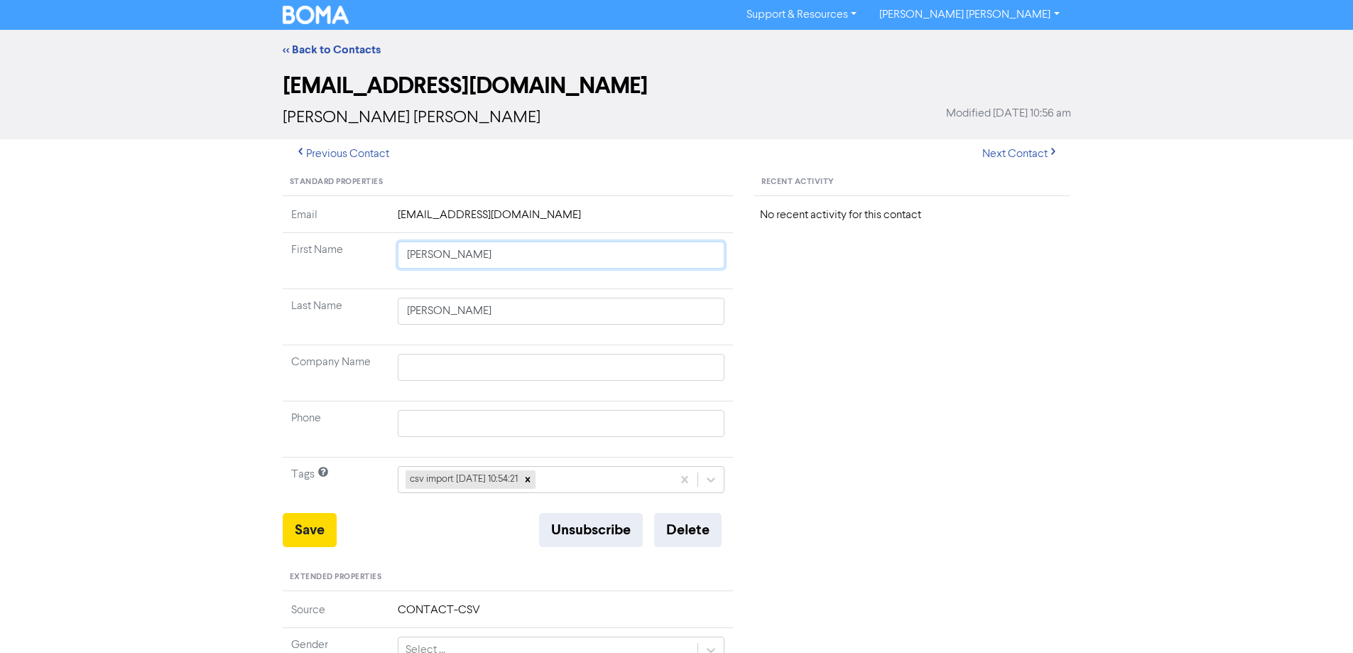
drag, startPoint x: 444, startPoint y: 256, endPoint x: 821, endPoint y: 303, distance: 380.0
click at [764, 292] on div "Standard Properties Email [EMAIL_ADDRESS][DOMAIN_NAME] First Name [PERSON_NAME]…" at bounding box center [677, 611] width 810 height 885
click at [309, 527] on button "Save" at bounding box center [310, 530] width 54 height 34
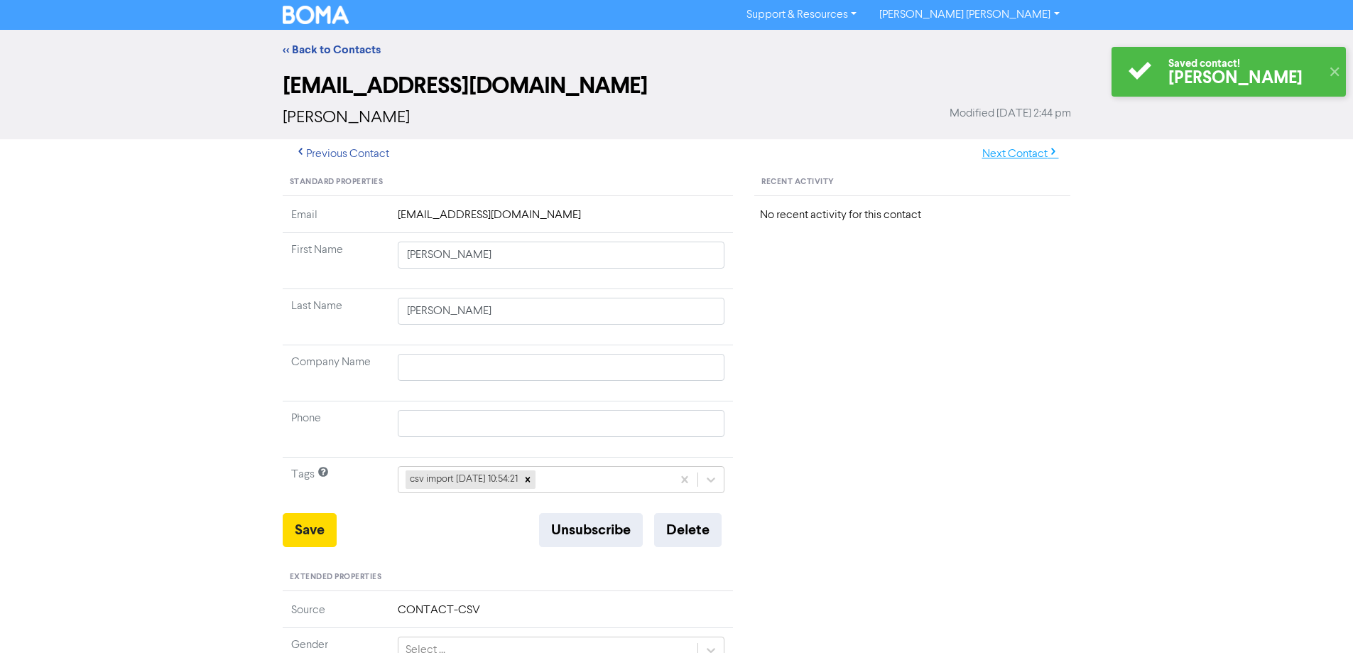
click at [987, 160] on button "Next Contact" at bounding box center [1020, 154] width 101 height 30
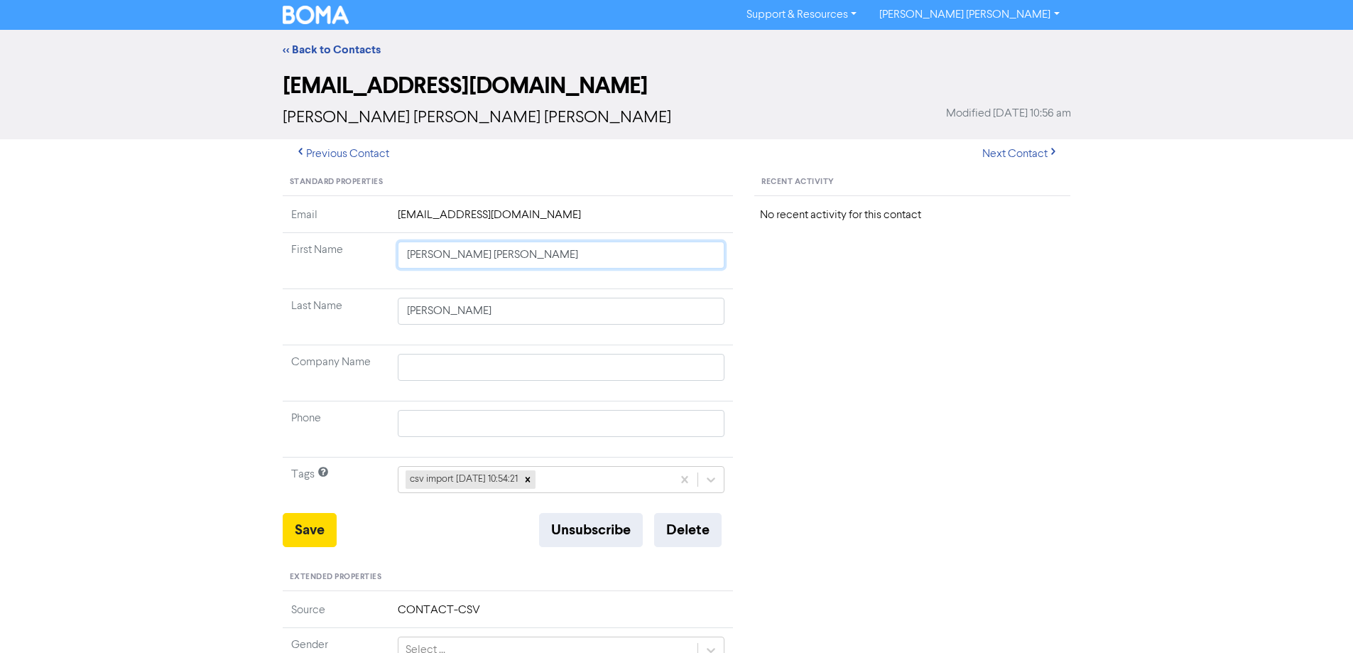
drag, startPoint x: 443, startPoint y: 258, endPoint x: 540, endPoint y: 270, distance: 97.3
click at [540, 270] on td "[PERSON_NAME] [PERSON_NAME]" at bounding box center [561, 261] width 344 height 56
drag, startPoint x: 435, startPoint y: 255, endPoint x: 706, endPoint y: 296, distance: 274.4
click at [706, 296] on tbody "Email [EMAIL_ADDRESS][DOMAIN_NAME] First Name [PERSON_NAME] [PERSON_NAME] Last …" at bounding box center [508, 360] width 451 height 306
click at [301, 537] on button "Save" at bounding box center [310, 530] width 54 height 34
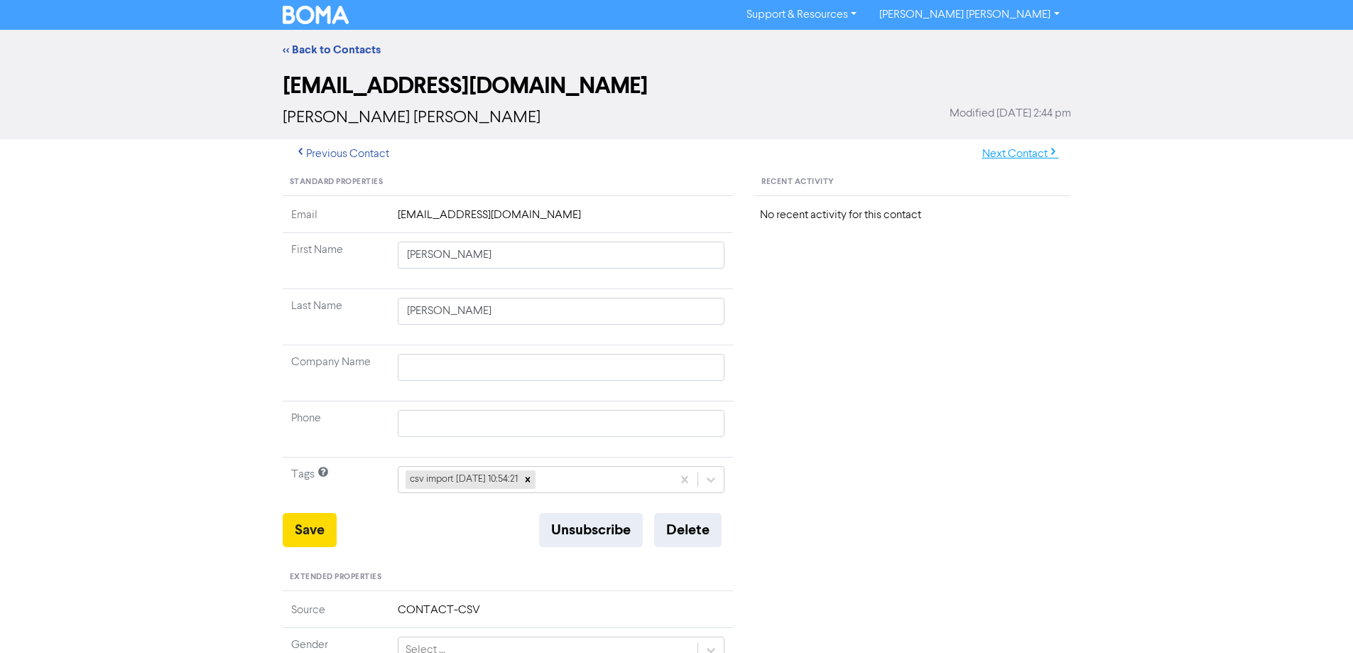
click at [994, 151] on button "Next Contact" at bounding box center [1020, 154] width 101 height 30
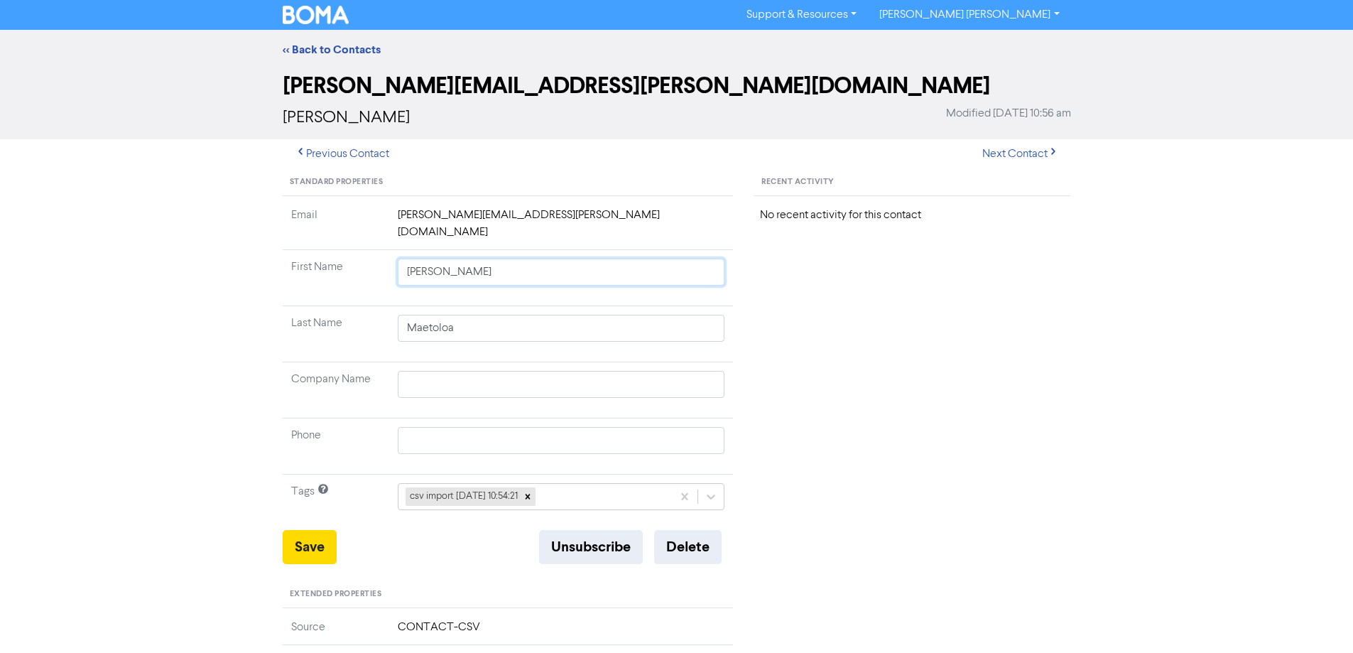
drag, startPoint x: 440, startPoint y: 256, endPoint x: 868, endPoint y: 319, distance: 432.1
click at [849, 313] on div "Standard Properties Email [PERSON_NAME][EMAIL_ADDRESS][PERSON_NAME][DOMAIN_NAME…" at bounding box center [677, 620] width 810 height 902
click at [297, 530] on button "Save" at bounding box center [310, 547] width 54 height 34
click at [991, 158] on button "Next Contact" at bounding box center [1020, 154] width 101 height 30
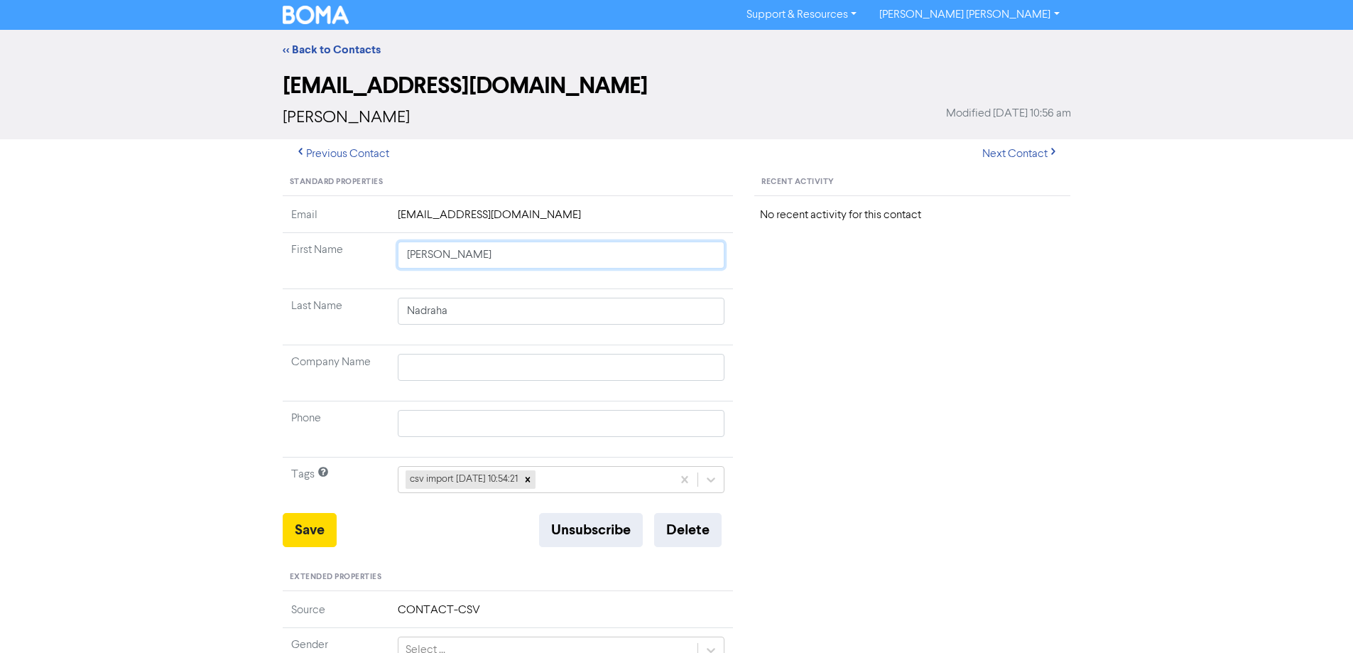
drag, startPoint x: 435, startPoint y: 254, endPoint x: 764, endPoint y: 285, distance: 331.0
click at [674, 281] on td "[PERSON_NAME]" at bounding box center [561, 261] width 344 height 56
click at [312, 529] on button "Save" at bounding box center [310, 530] width 54 height 34
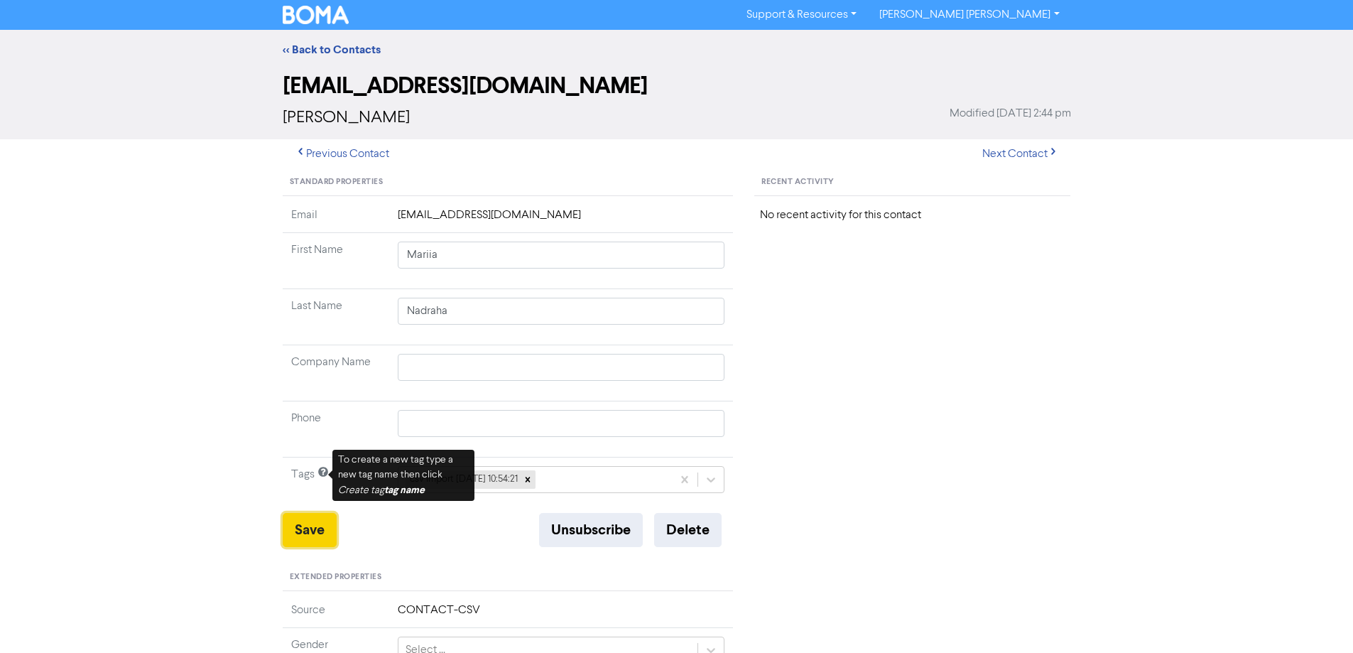
click at [298, 543] on button "Save" at bounding box center [310, 530] width 54 height 34
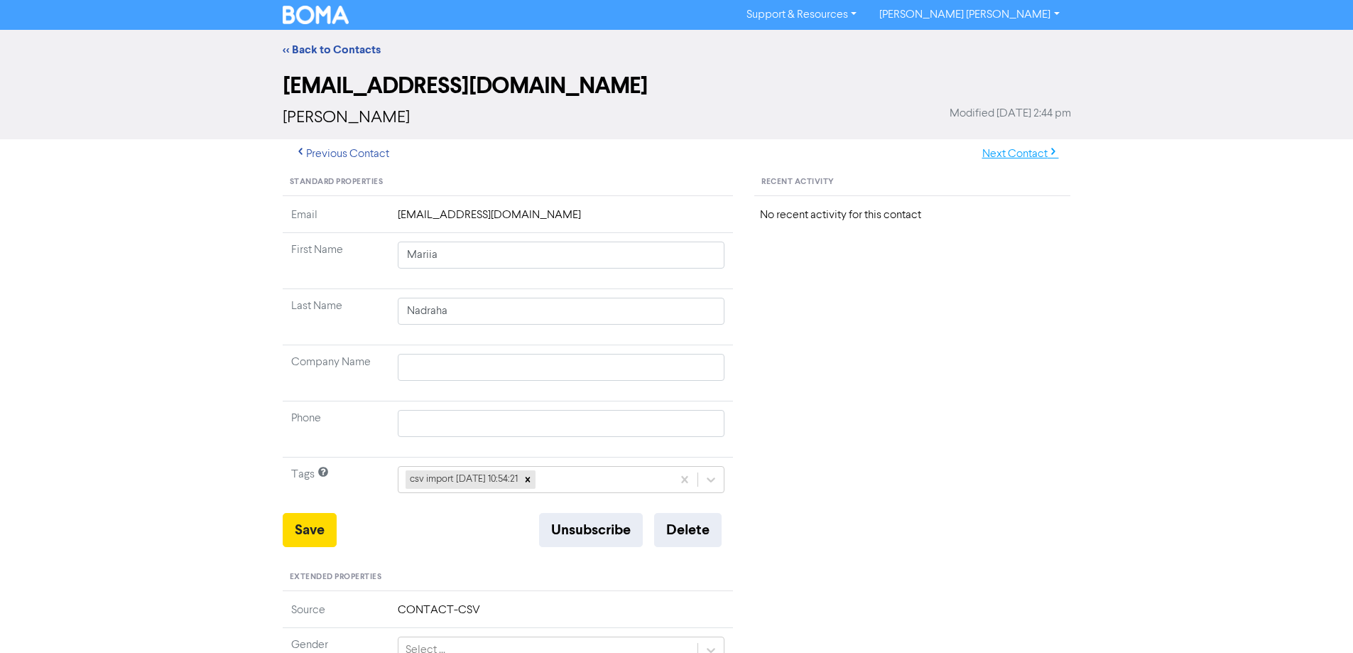
click at [995, 156] on button "Next Contact" at bounding box center [1020, 154] width 101 height 30
drag, startPoint x: 439, startPoint y: 257, endPoint x: 780, endPoint y: 316, distance: 345.9
click at [771, 314] on div "Standard Properties Email [EMAIL_ADDRESS][DOMAIN_NAME] First Name [PERSON_NAME]…" at bounding box center [677, 611] width 810 height 885
click at [308, 528] on button "Save" at bounding box center [310, 530] width 54 height 34
click at [1008, 153] on button "Next Contact" at bounding box center [1020, 154] width 101 height 30
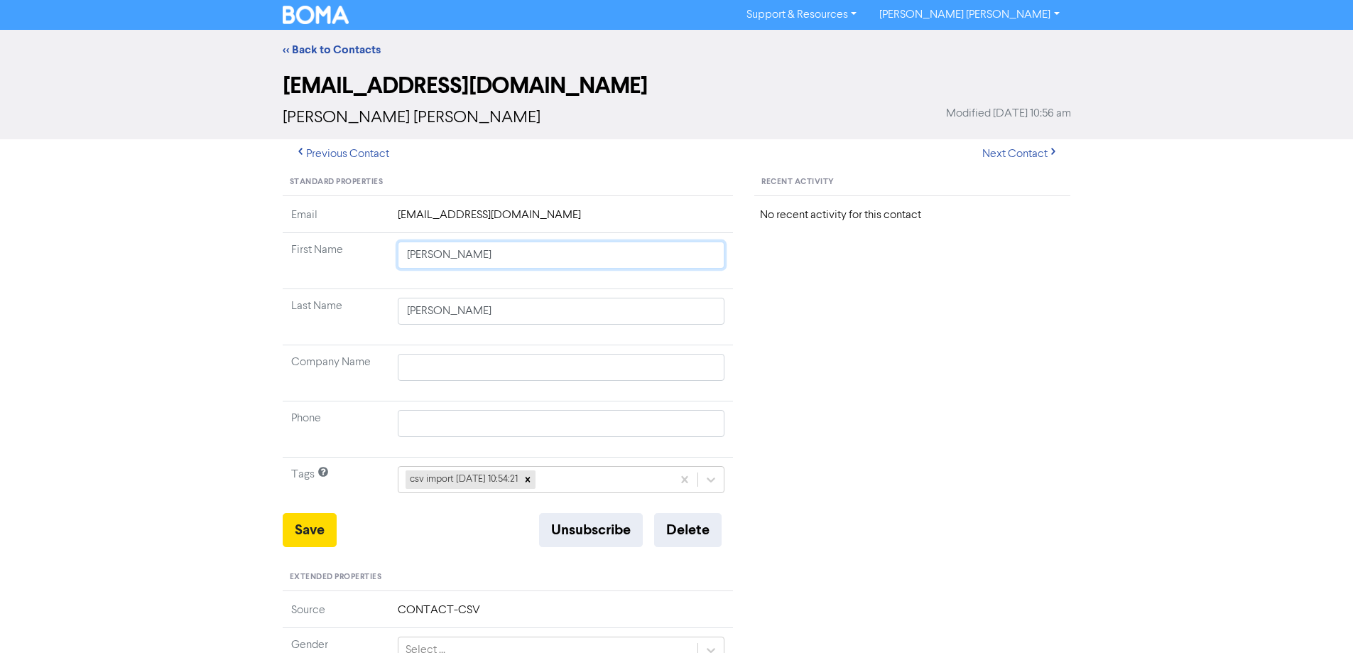
drag, startPoint x: 438, startPoint y: 256, endPoint x: 849, endPoint y: 307, distance: 413.7
click at [807, 303] on div "Standard Properties Email [EMAIL_ADDRESS][DOMAIN_NAME] First Name [PERSON_NAME]…" at bounding box center [677, 611] width 810 height 885
click at [317, 522] on button "Save" at bounding box center [310, 530] width 54 height 34
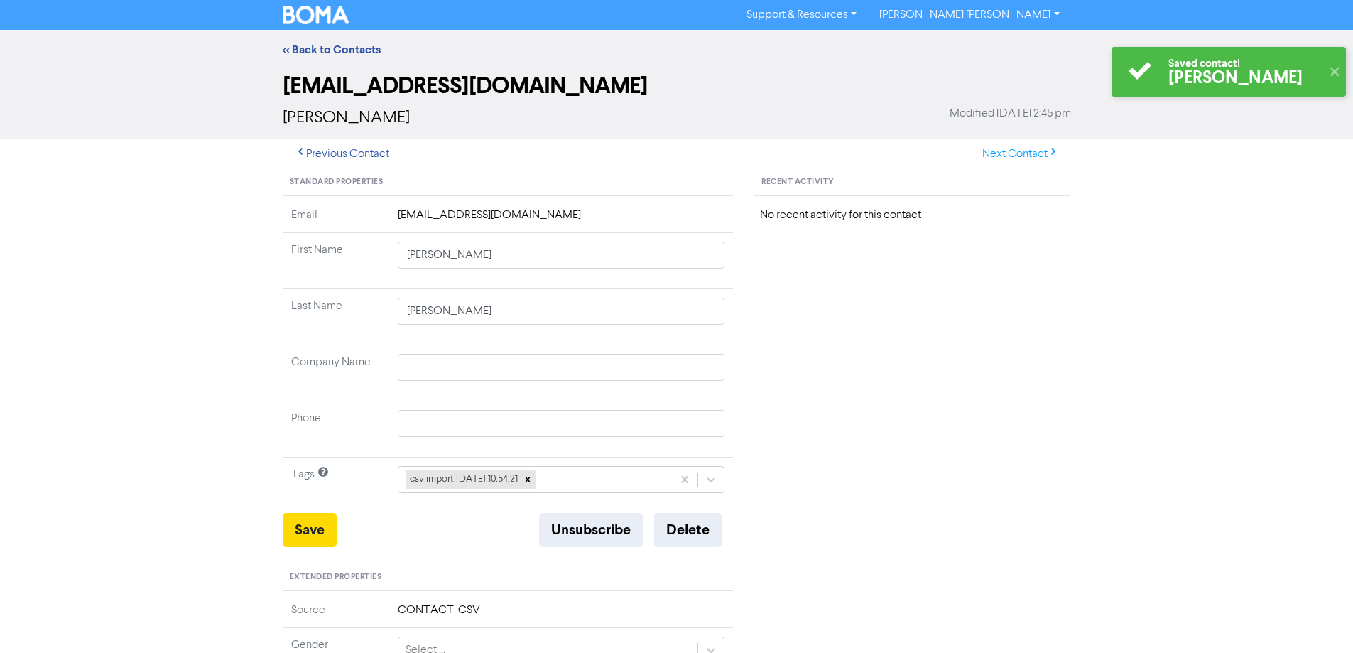
click at [1015, 149] on button "Next Contact" at bounding box center [1020, 154] width 101 height 30
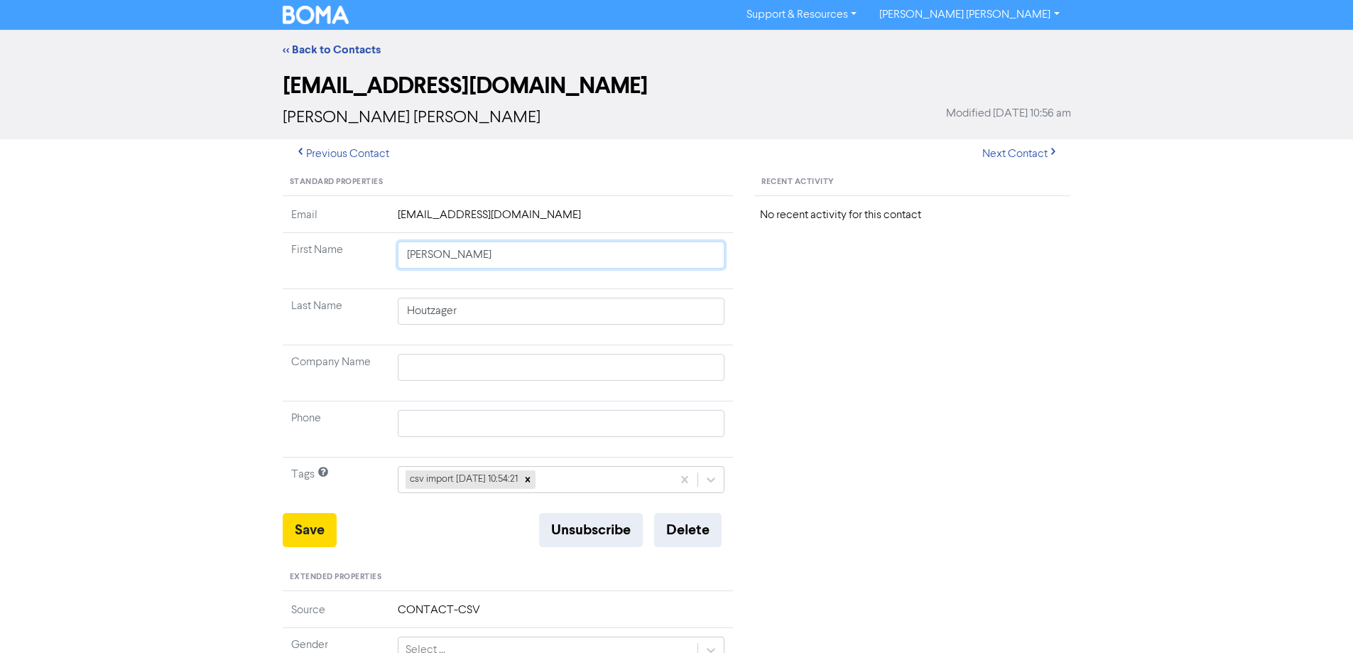
drag, startPoint x: 441, startPoint y: 256, endPoint x: 718, endPoint y: 296, distance: 279.8
click at [706, 294] on tbody "Email [EMAIL_ADDRESS][DOMAIN_NAME] First Name [PERSON_NAME] Last Name [PERSON_N…" at bounding box center [508, 360] width 451 height 306
click at [317, 534] on button "Save" at bounding box center [310, 530] width 54 height 34
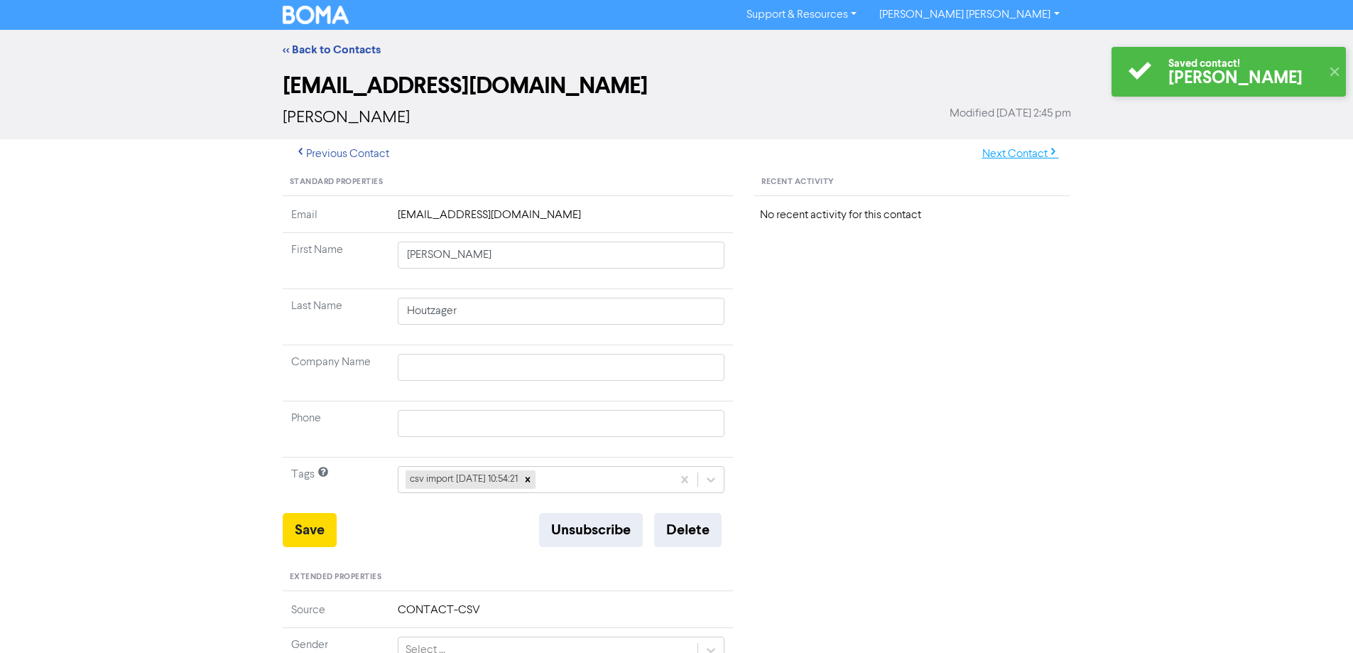
click at [991, 156] on button "Next Contact" at bounding box center [1020, 154] width 101 height 30
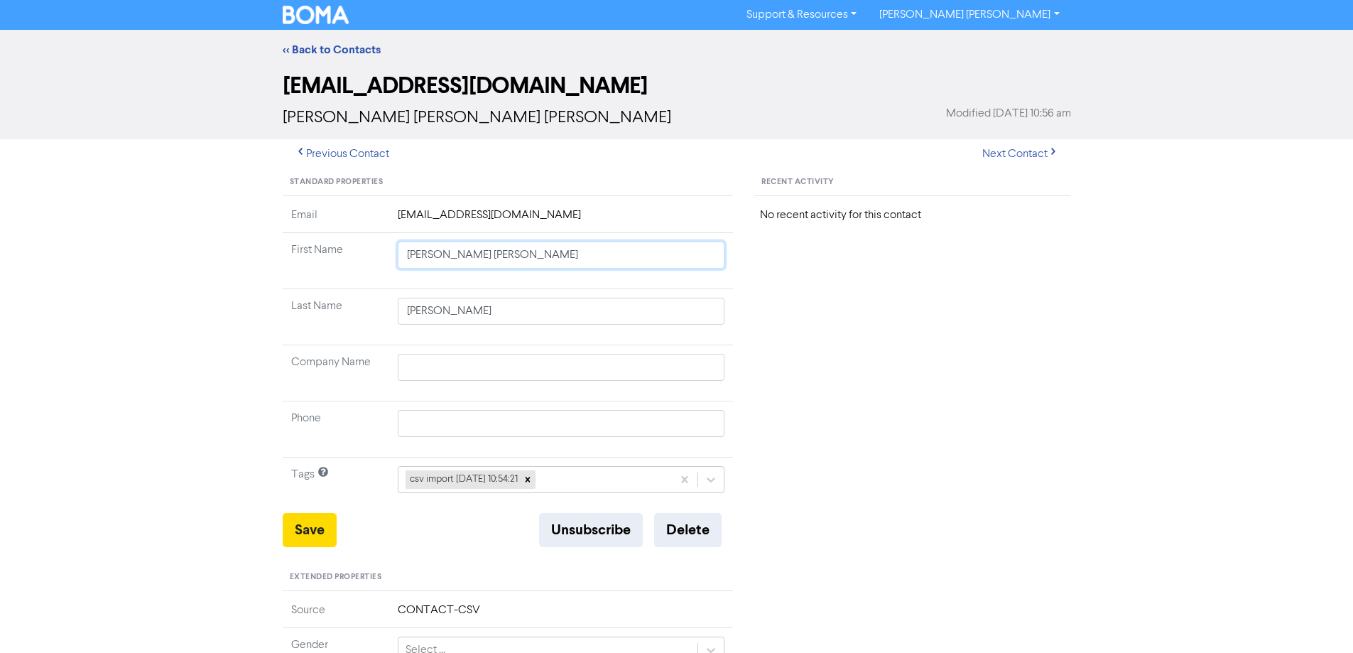
drag, startPoint x: 435, startPoint y: 256, endPoint x: 790, endPoint y: 296, distance: 357.3
click at [741, 285] on div "Standard Properties Email [EMAIL_ADDRESS][DOMAIN_NAME] First Name [PERSON_NAME]…" at bounding box center [508, 611] width 472 height 885
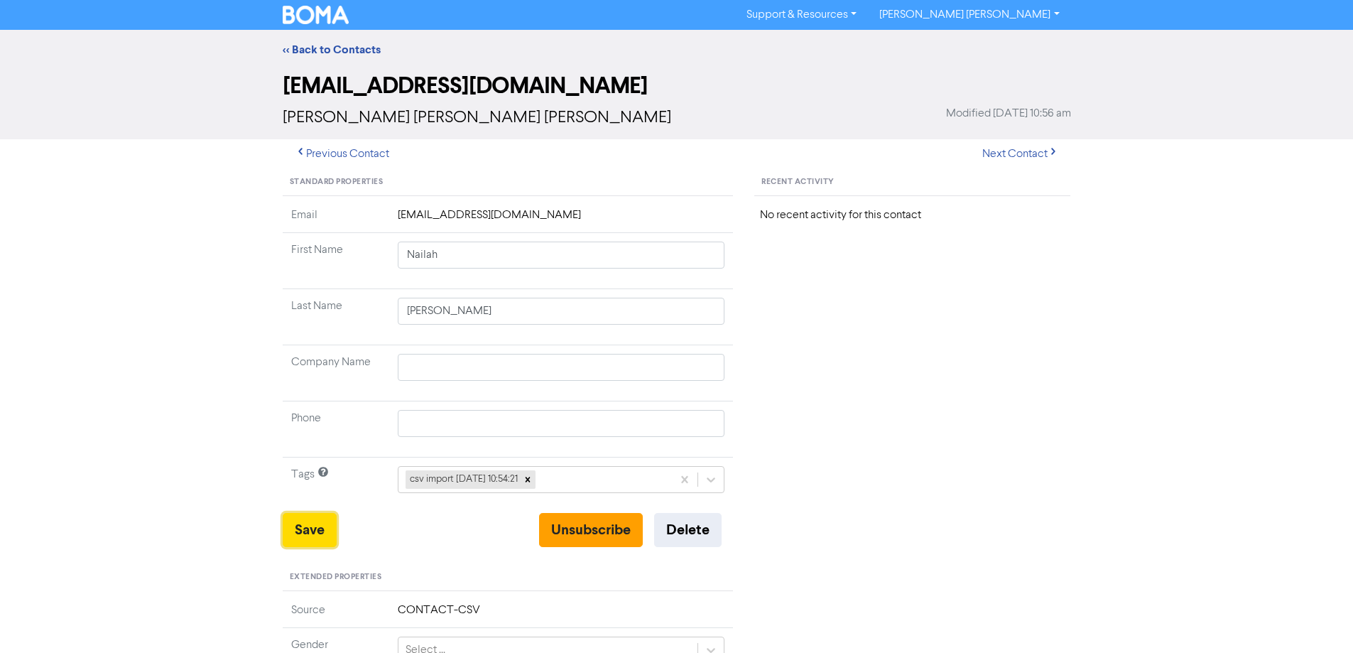
click at [307, 530] on button "Save" at bounding box center [310, 530] width 54 height 34
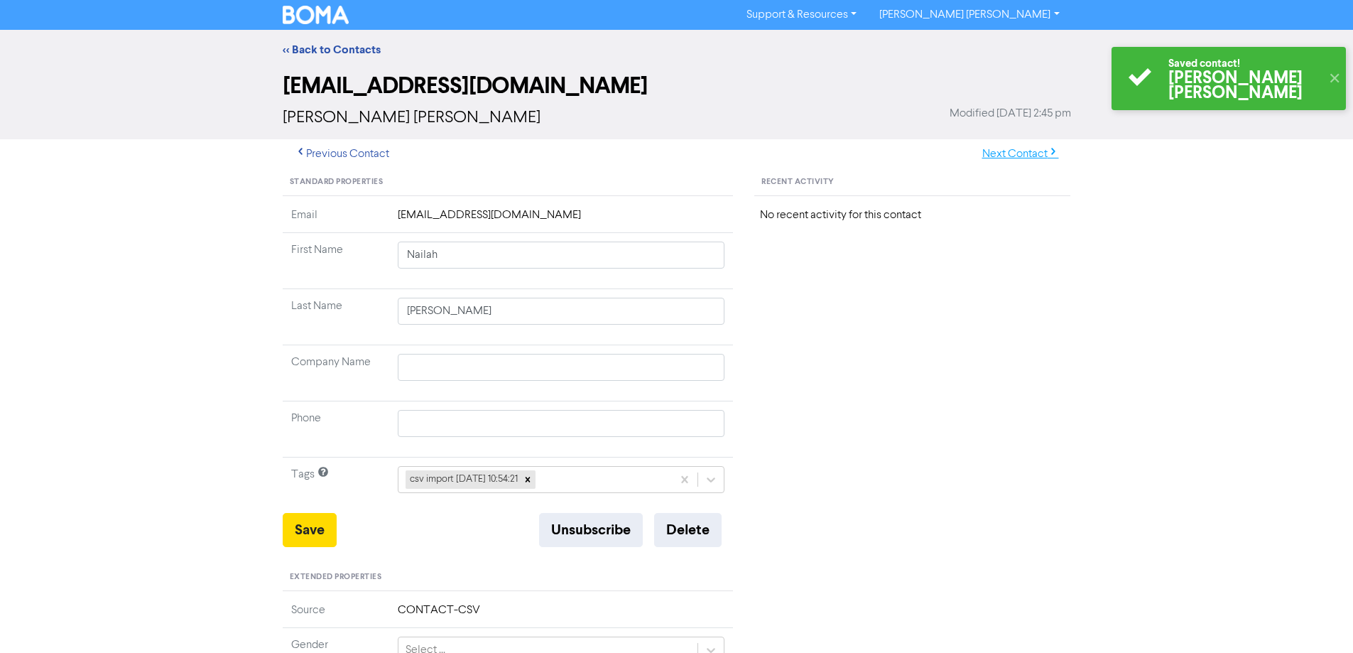
click at [1003, 152] on button "Next Contact" at bounding box center [1020, 154] width 101 height 30
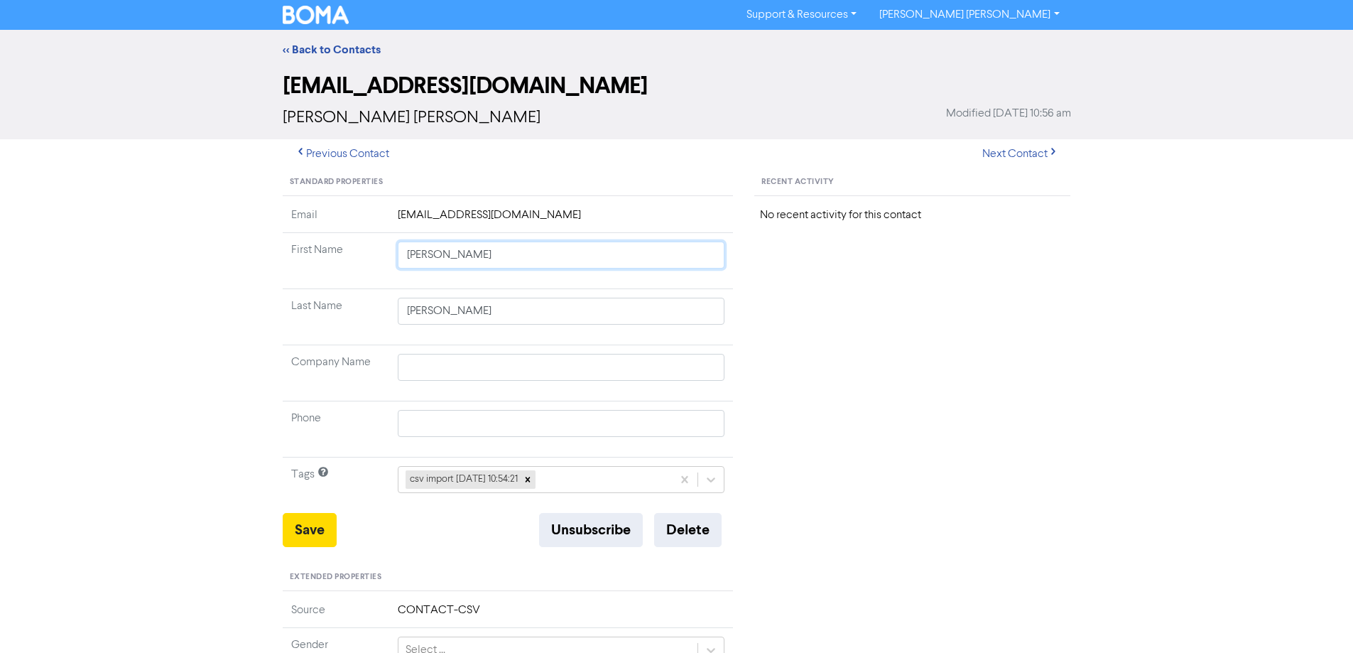
drag, startPoint x: 436, startPoint y: 256, endPoint x: 717, endPoint y: 305, distance: 285.6
click at [610, 282] on td "[PERSON_NAME]" at bounding box center [561, 261] width 344 height 56
click at [320, 529] on button "Save" at bounding box center [310, 530] width 54 height 34
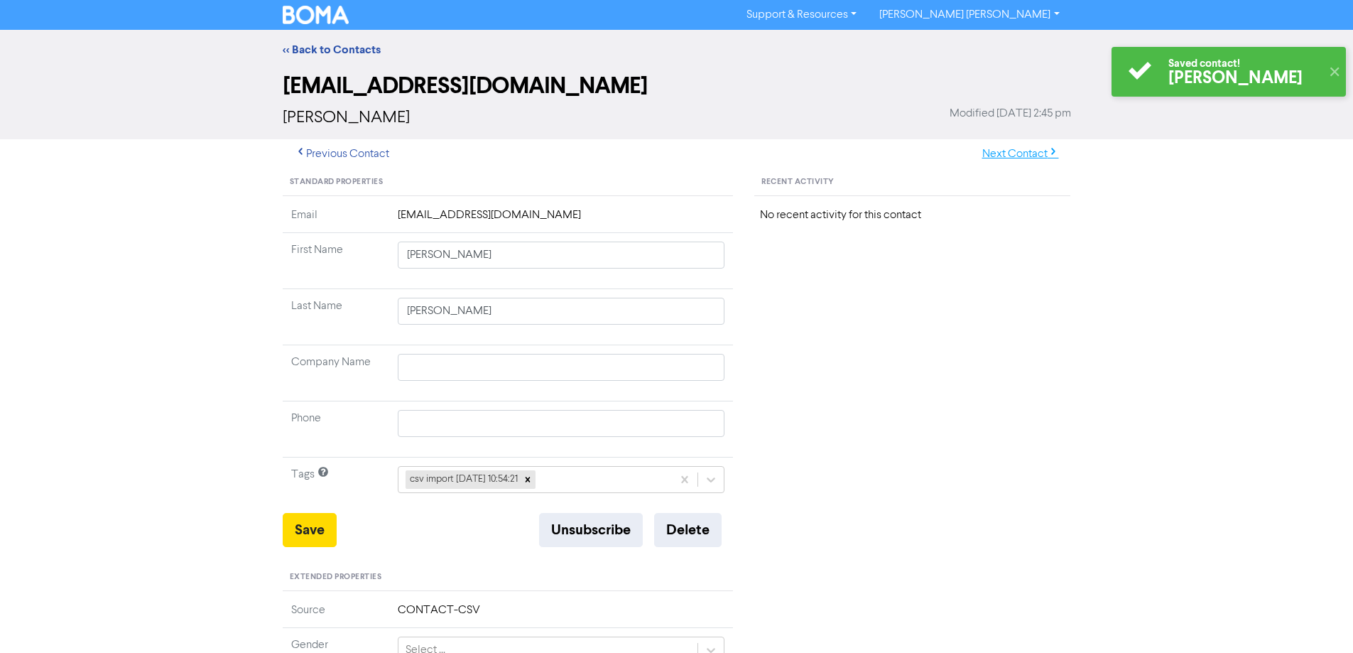
click at [1008, 149] on button "Next Contact" at bounding box center [1020, 154] width 101 height 30
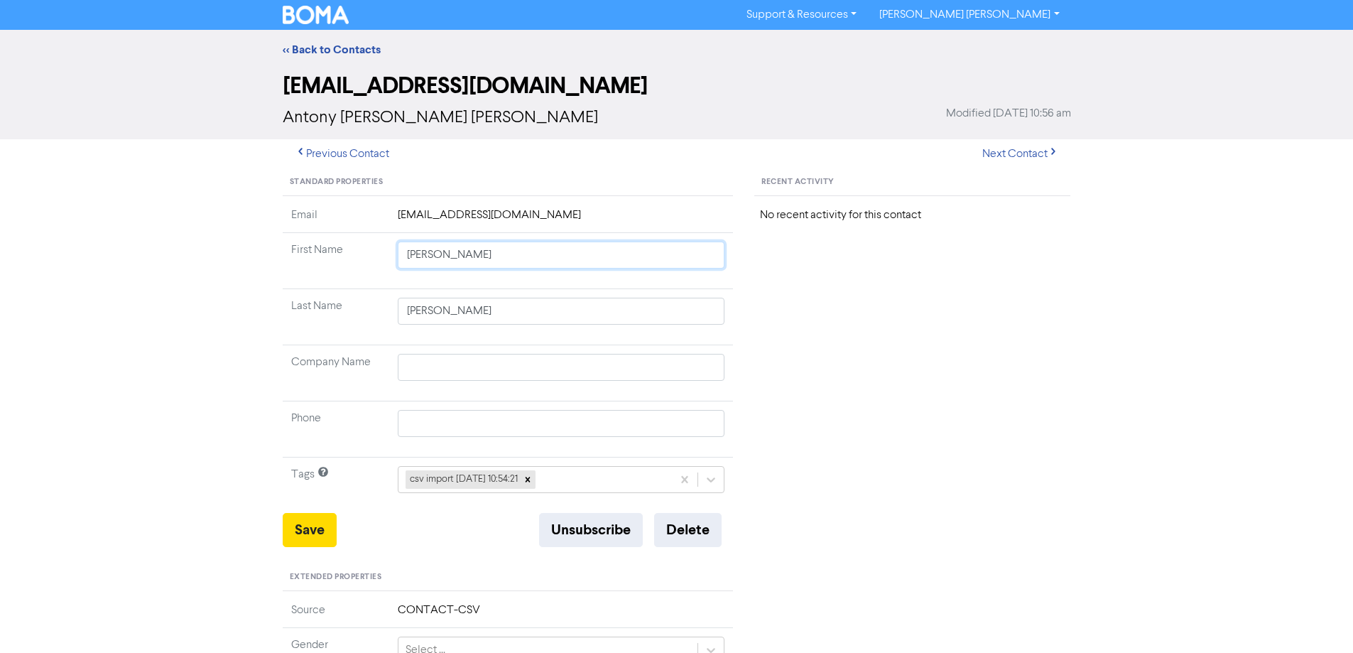
drag, startPoint x: 442, startPoint y: 256, endPoint x: 734, endPoint y: 300, distance: 294.5
click at [686, 295] on tbody "Email [EMAIL_ADDRESS][DOMAIN_NAME] First Name [PERSON_NAME] Last Name [PERSON_N…" at bounding box center [508, 360] width 451 height 306
click at [298, 540] on button "Save" at bounding box center [310, 530] width 54 height 34
click at [997, 142] on button "Next Contact" at bounding box center [1020, 154] width 101 height 30
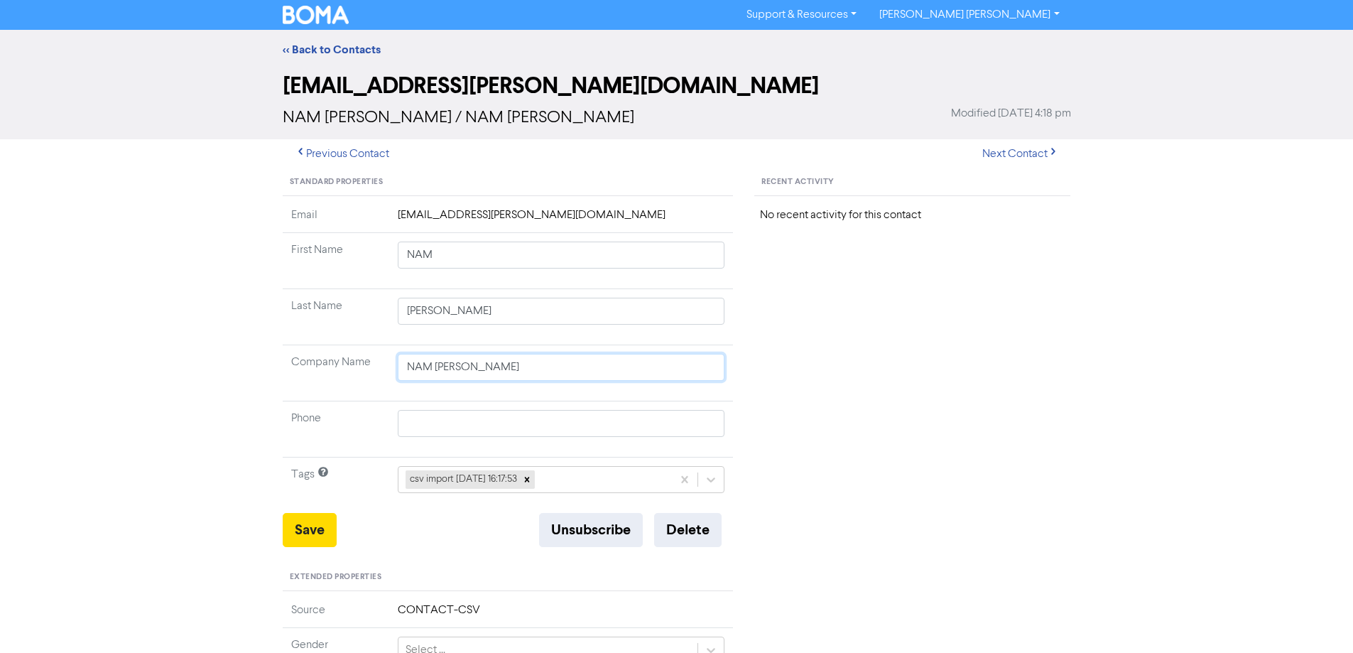
drag, startPoint x: 405, startPoint y: 377, endPoint x: 388, endPoint y: 376, distance: 17.1
click at [368, 377] on tr "Company Name [PERSON_NAME]" at bounding box center [508, 373] width 451 height 56
click at [312, 526] on button "Save" at bounding box center [310, 530] width 54 height 34
click at [989, 153] on button "Next Contact" at bounding box center [1020, 154] width 101 height 30
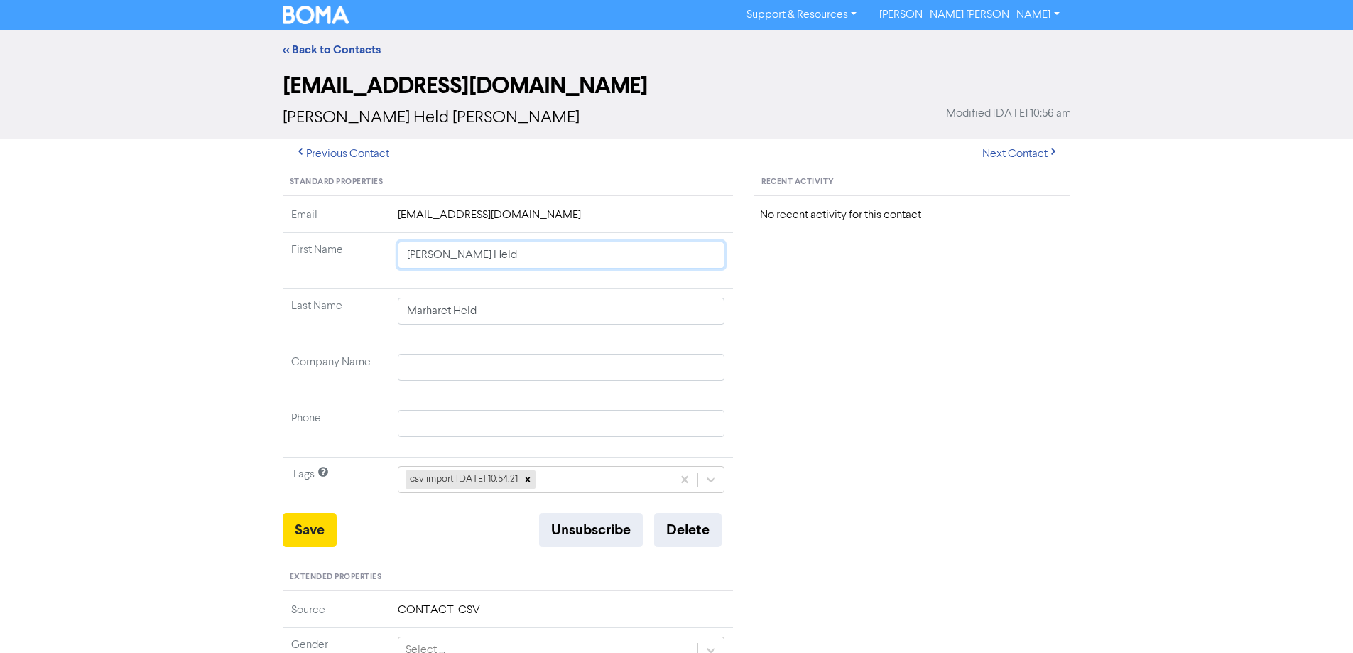
drag, startPoint x: 441, startPoint y: 256, endPoint x: 702, endPoint y: 293, distance: 263.1
click at [699, 293] on tbody "Email [EMAIL_ADDRESS][DOMAIN_NAME] First Name [PERSON_NAME] Held Last Name Marh…" at bounding box center [508, 360] width 451 height 306
click at [293, 540] on button "Save" at bounding box center [310, 530] width 54 height 34
click at [998, 153] on button "Next Contact" at bounding box center [1020, 154] width 101 height 30
drag, startPoint x: 430, startPoint y: 255, endPoint x: 717, endPoint y: 278, distance: 288.5
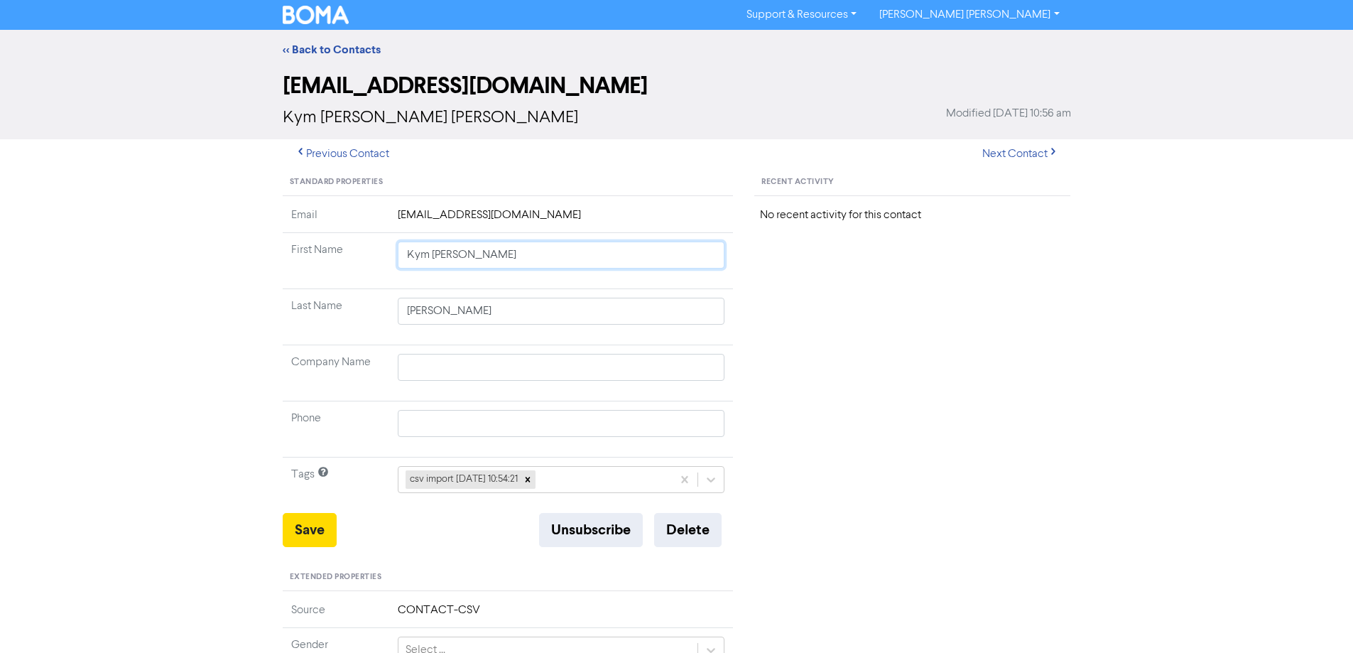
click at [709, 276] on td "Kym [PERSON_NAME]" at bounding box center [561, 261] width 344 height 56
click at [319, 533] on button "Save" at bounding box center [310, 530] width 54 height 34
click at [1029, 154] on button "Next Contact" at bounding box center [1020, 154] width 101 height 30
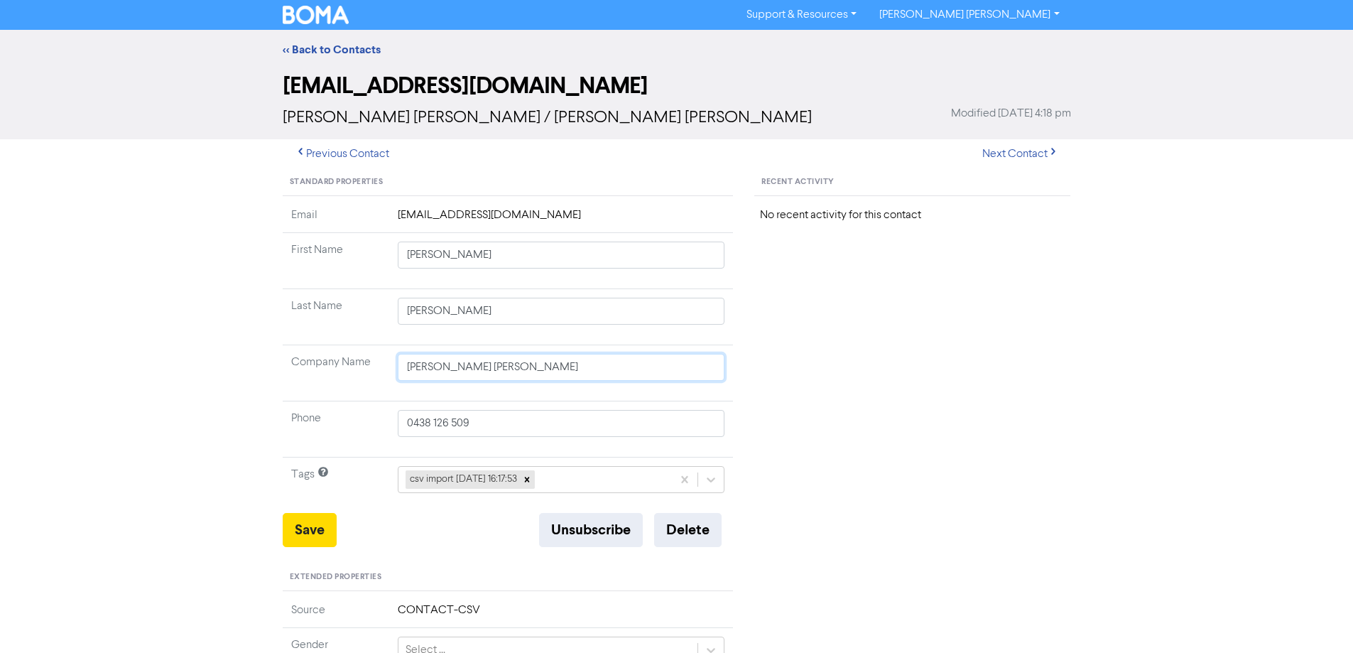
drag, startPoint x: 534, startPoint y: 371, endPoint x: 325, endPoint y: 371, distance: 209.5
click at [325, 371] on tr "Company Name [PERSON_NAME] [PERSON_NAME]" at bounding box center [508, 373] width 451 height 56
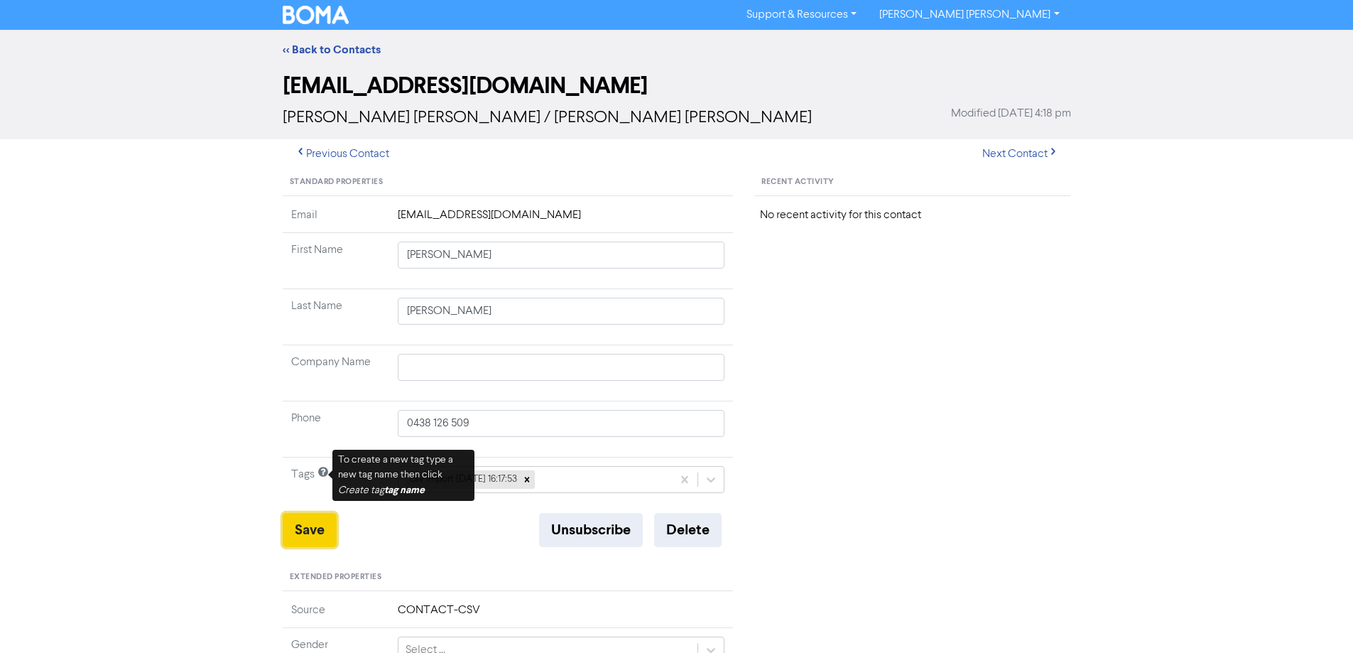
click at [300, 526] on button "Save" at bounding box center [310, 530] width 54 height 34
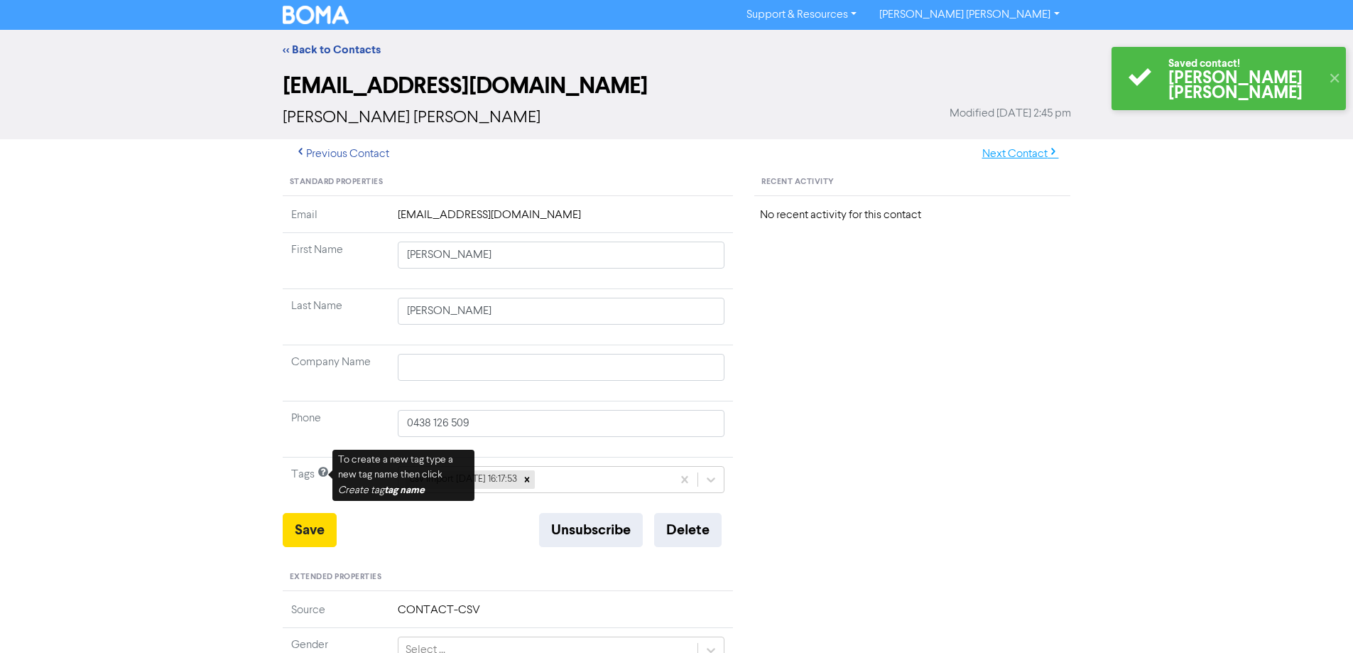
click at [1015, 153] on button "Next Contact" at bounding box center [1020, 154] width 101 height 30
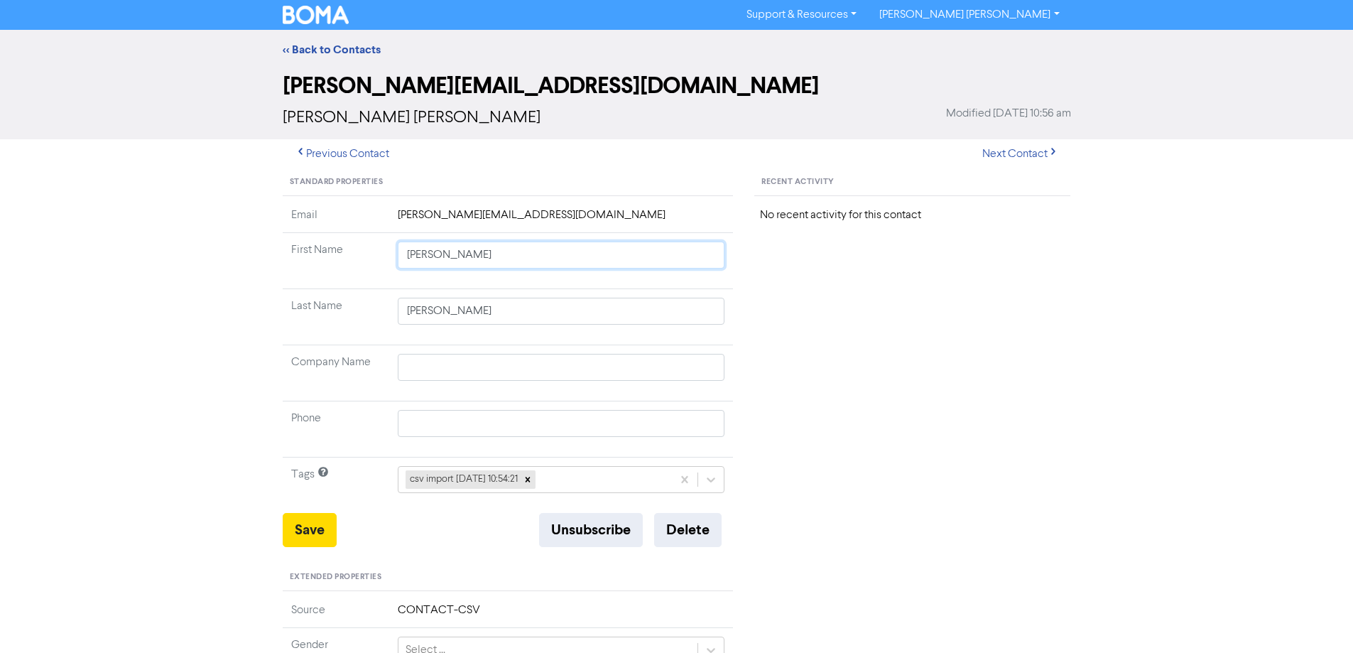
drag, startPoint x: 437, startPoint y: 256, endPoint x: 687, endPoint y: 289, distance: 252.1
click at [642, 282] on td "[PERSON_NAME]" at bounding box center [561, 261] width 344 height 56
click at [317, 529] on button "Save" at bounding box center [310, 530] width 54 height 34
click at [1017, 148] on button "Next Contact" at bounding box center [1020, 154] width 101 height 30
drag, startPoint x: 448, startPoint y: 257, endPoint x: 658, endPoint y: 287, distance: 211.6
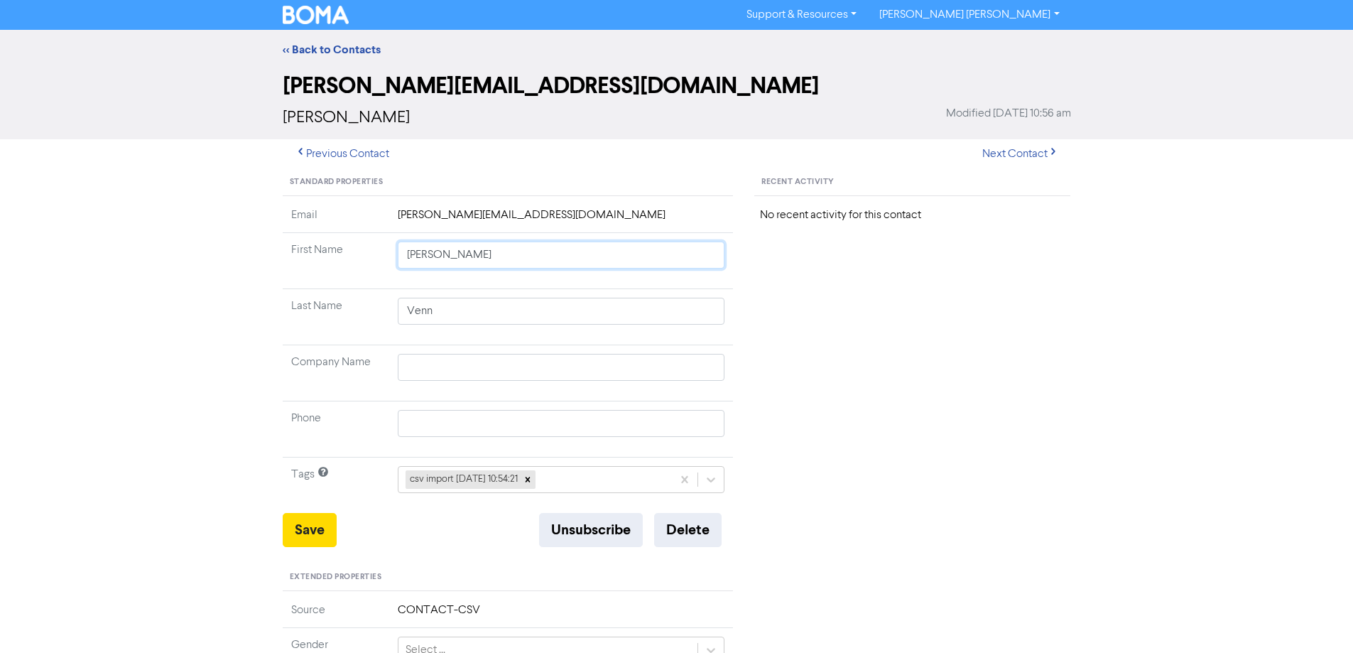
click at [638, 285] on td "[PERSON_NAME]" at bounding box center [561, 261] width 344 height 56
click at [325, 527] on button "Save" at bounding box center [310, 530] width 54 height 34
click at [1026, 151] on button "Next Contact" at bounding box center [1020, 154] width 101 height 30
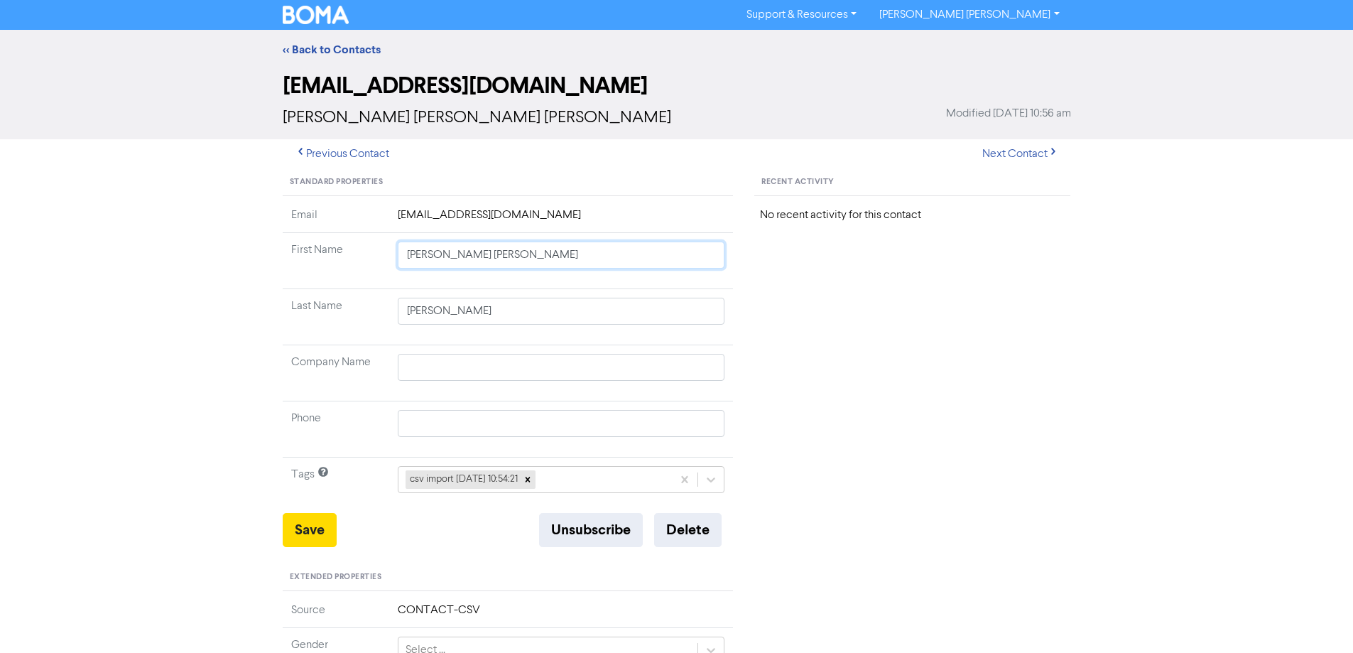
drag, startPoint x: 443, startPoint y: 256, endPoint x: 711, endPoint y: 288, distance: 269.7
click at [704, 286] on td "[PERSON_NAME] [PERSON_NAME]" at bounding box center [561, 261] width 344 height 56
click at [310, 528] on button "Save" at bounding box center [310, 530] width 54 height 34
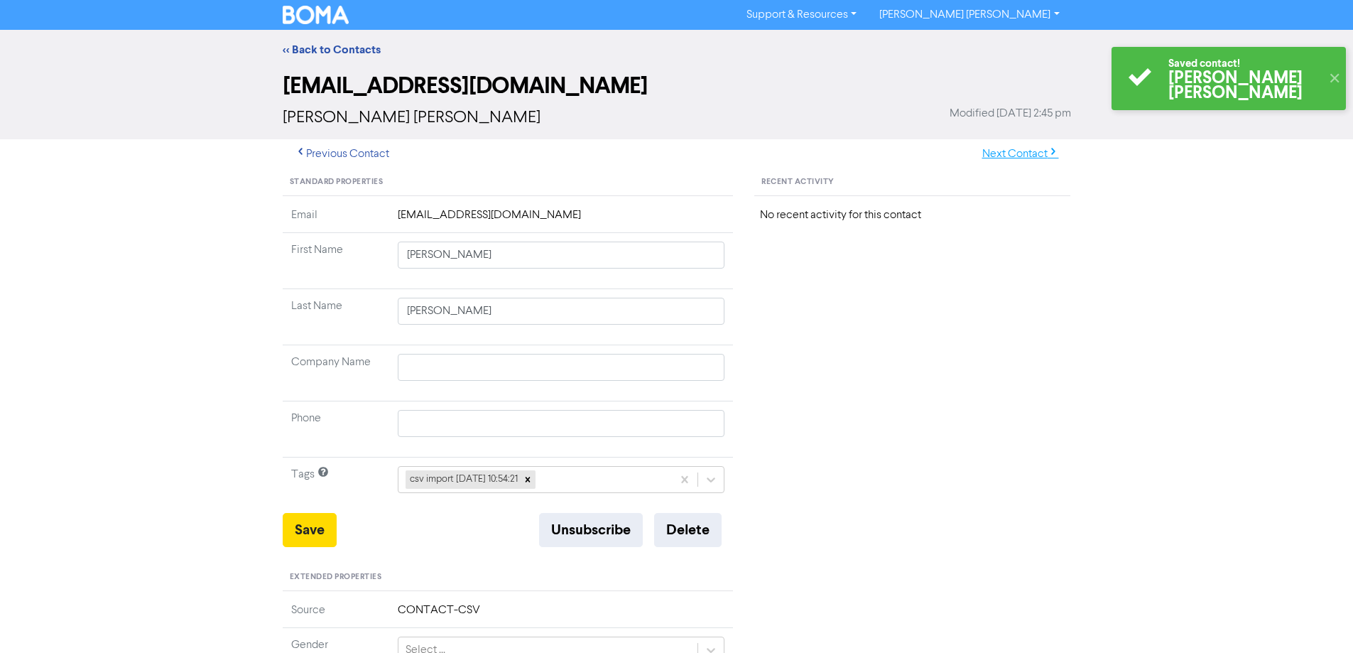
click at [1015, 155] on button "Next Contact" at bounding box center [1020, 154] width 101 height 30
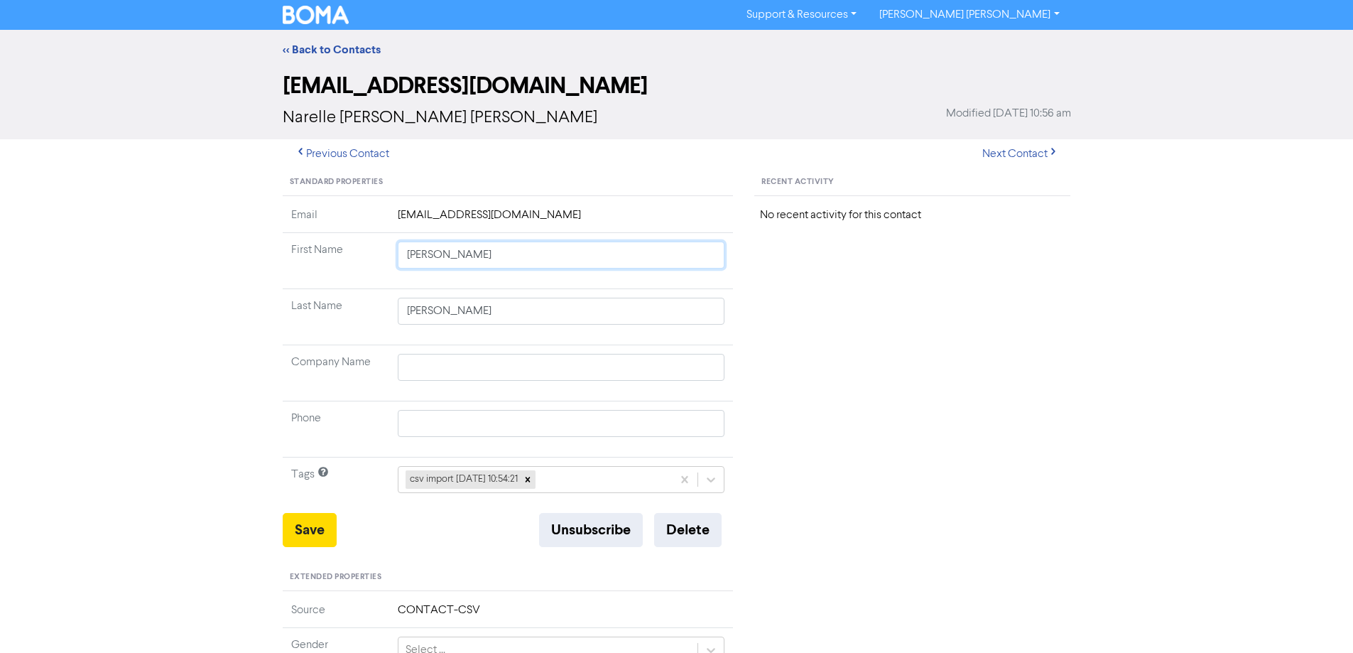
drag, startPoint x: 442, startPoint y: 255, endPoint x: 768, endPoint y: 300, distance: 329.1
click at [702, 291] on tbody "Email [EMAIL_ADDRESS][DOMAIN_NAME] First Name [PERSON_NAME] Last Name [PERSON_N…" at bounding box center [508, 360] width 451 height 306
click at [305, 528] on button "Save" at bounding box center [310, 530] width 54 height 34
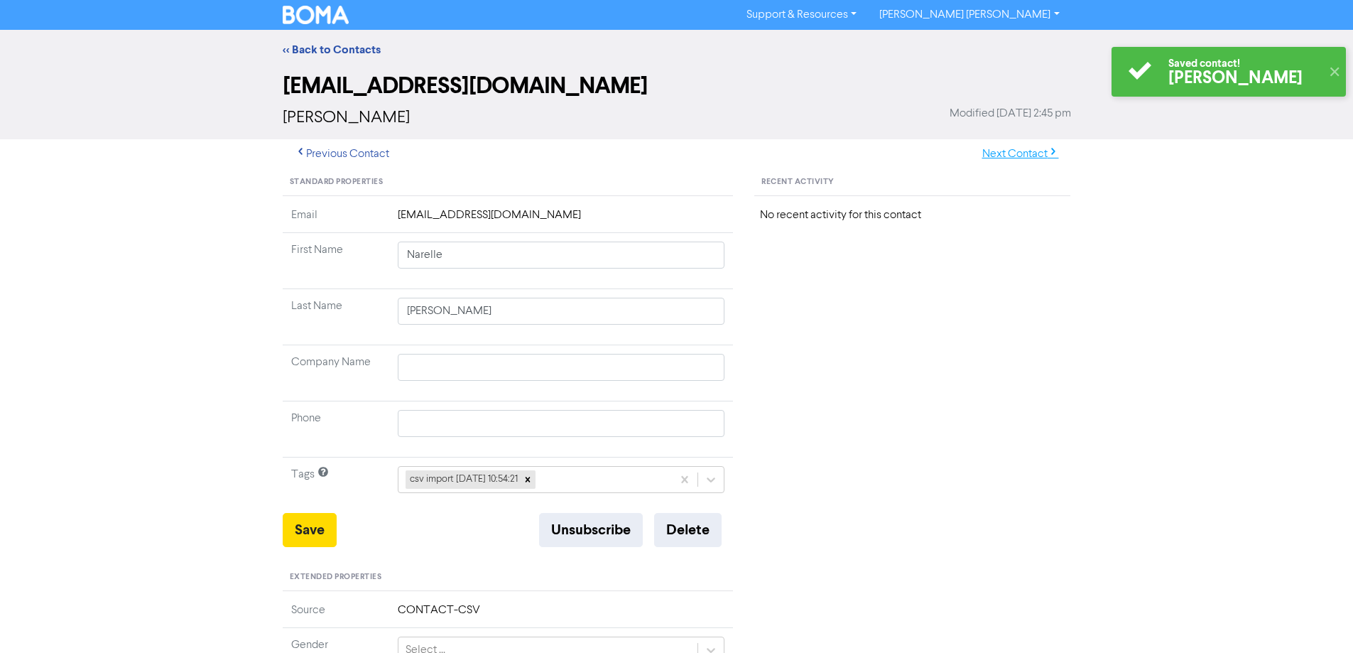
click at [1019, 148] on button "Next Contact" at bounding box center [1020, 154] width 101 height 30
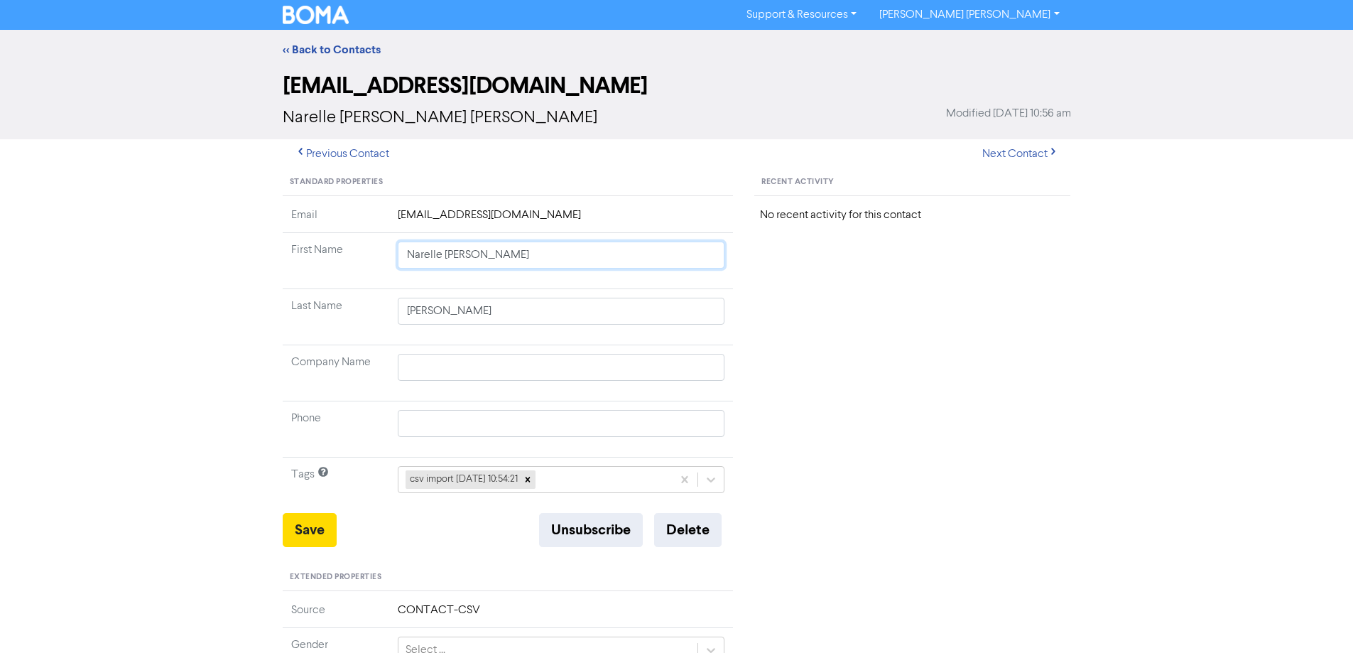
drag, startPoint x: 443, startPoint y: 254, endPoint x: 780, endPoint y: 298, distance: 339.6
click at [749, 294] on div "Standard Properties Email [EMAIL_ADDRESS][DOMAIN_NAME] First Name [PERSON_NAME]…" at bounding box center [677, 611] width 810 height 885
click at [312, 543] on button "Save" at bounding box center [310, 530] width 54 height 34
click at [1016, 147] on button "Next Contact" at bounding box center [1020, 154] width 101 height 30
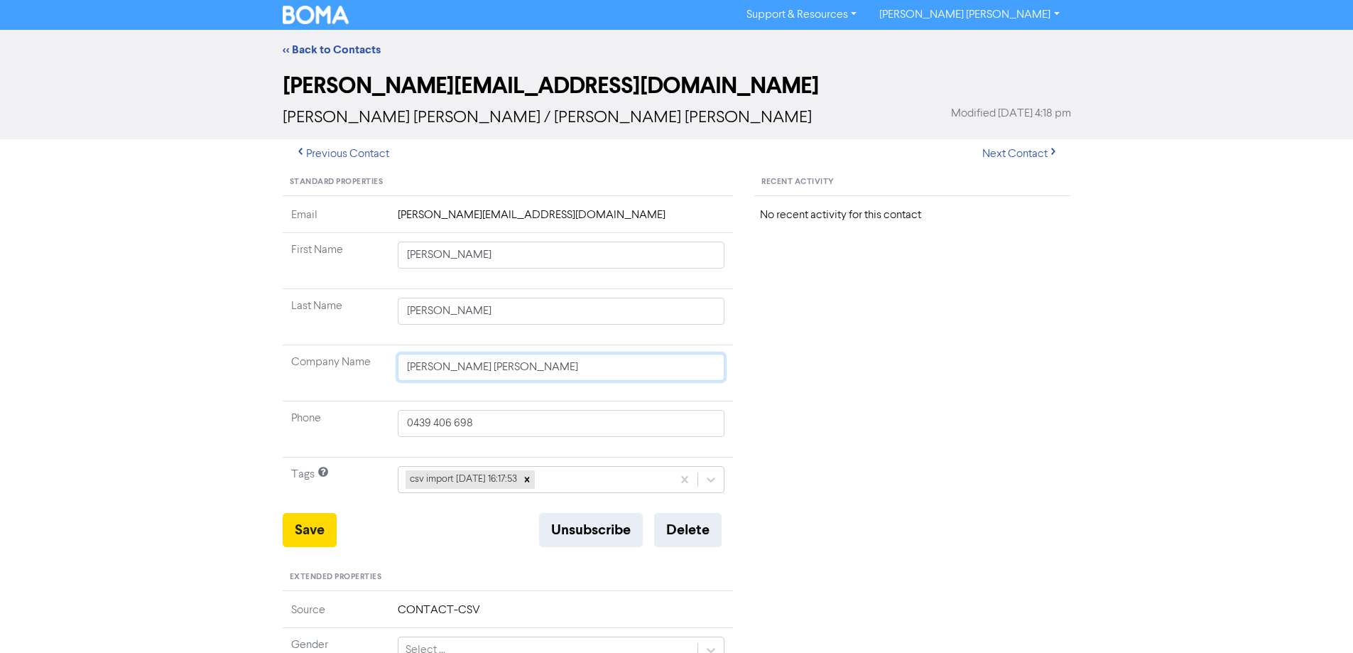
drag, startPoint x: 506, startPoint y: 365, endPoint x: 335, endPoint y: 367, distance: 171.2
click at [337, 368] on tr "Company Name [PERSON_NAME] [PERSON_NAME]" at bounding box center [508, 373] width 451 height 56
click at [318, 523] on button "Save" at bounding box center [310, 530] width 54 height 34
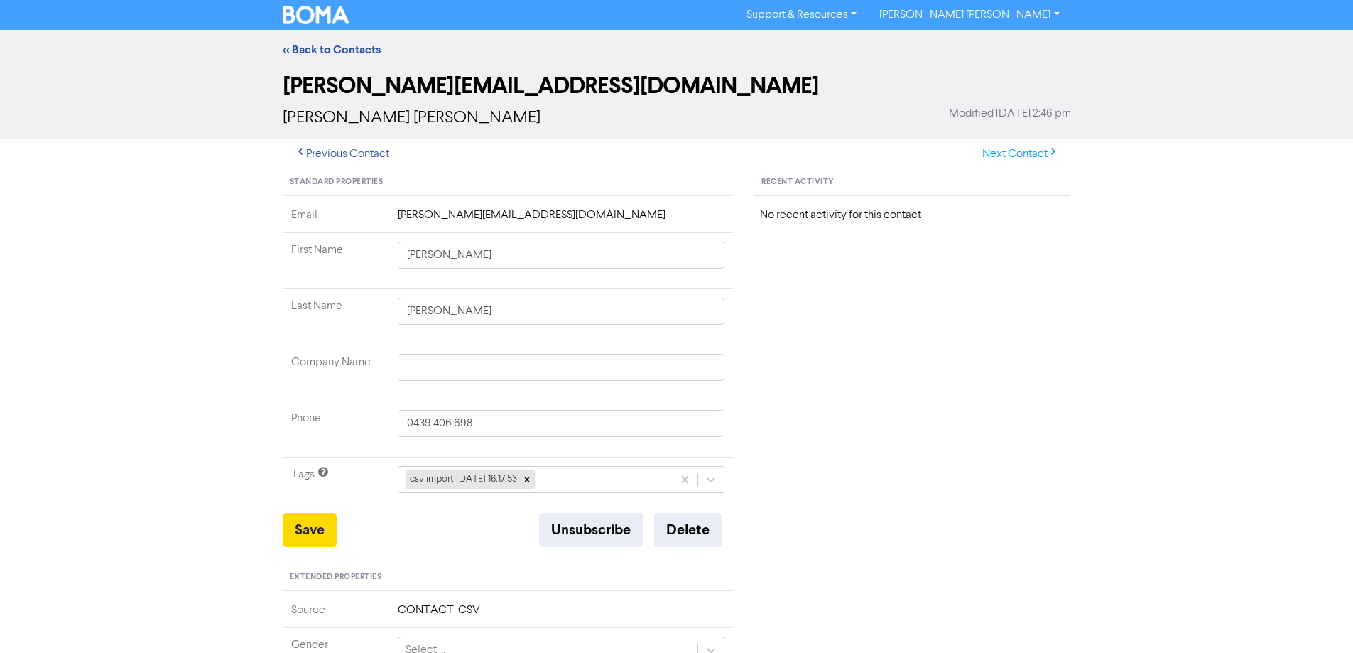
click at [989, 158] on button "Next Contact" at bounding box center [1020, 154] width 101 height 30
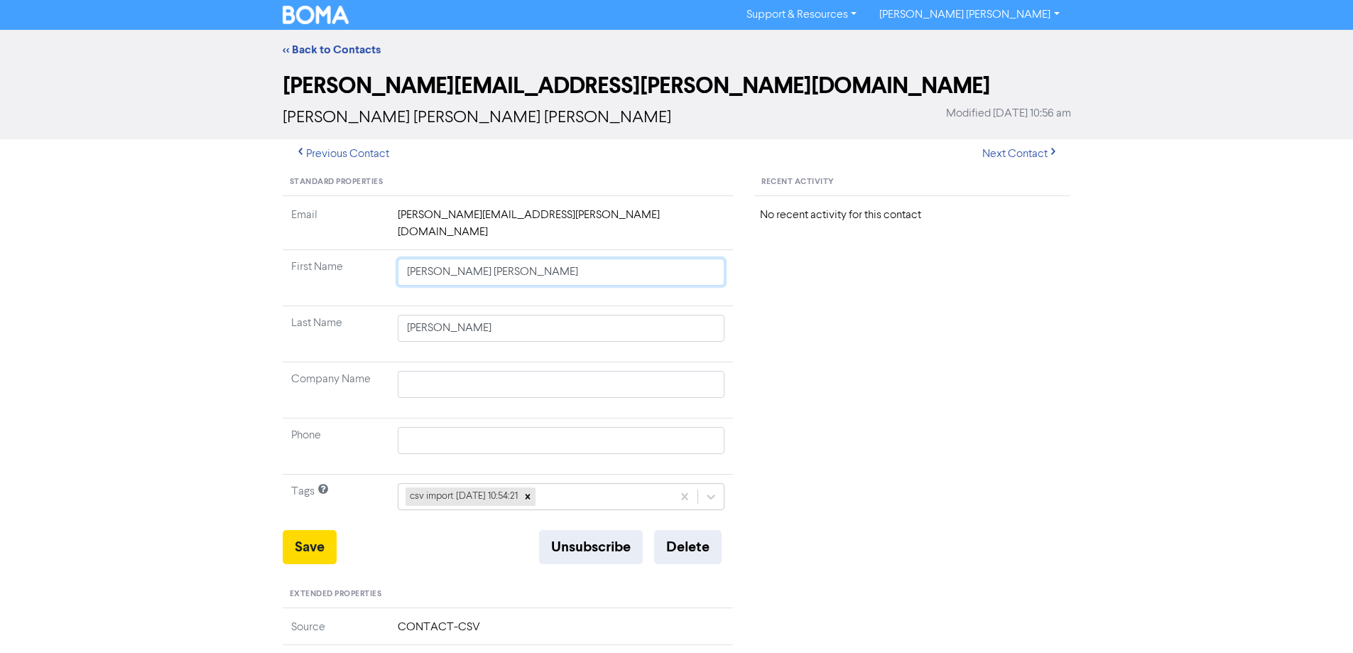
drag, startPoint x: 440, startPoint y: 256, endPoint x: 864, endPoint y: 310, distance: 427.4
click at [864, 310] on div "Standard Properties Email [PERSON_NAME][EMAIL_ADDRESS][PERSON_NAME][DOMAIN_NAME…" at bounding box center [677, 620] width 810 height 902
click at [306, 530] on button "Save" at bounding box center [310, 547] width 54 height 34
click at [1013, 148] on button "Next Contact" at bounding box center [1020, 154] width 101 height 30
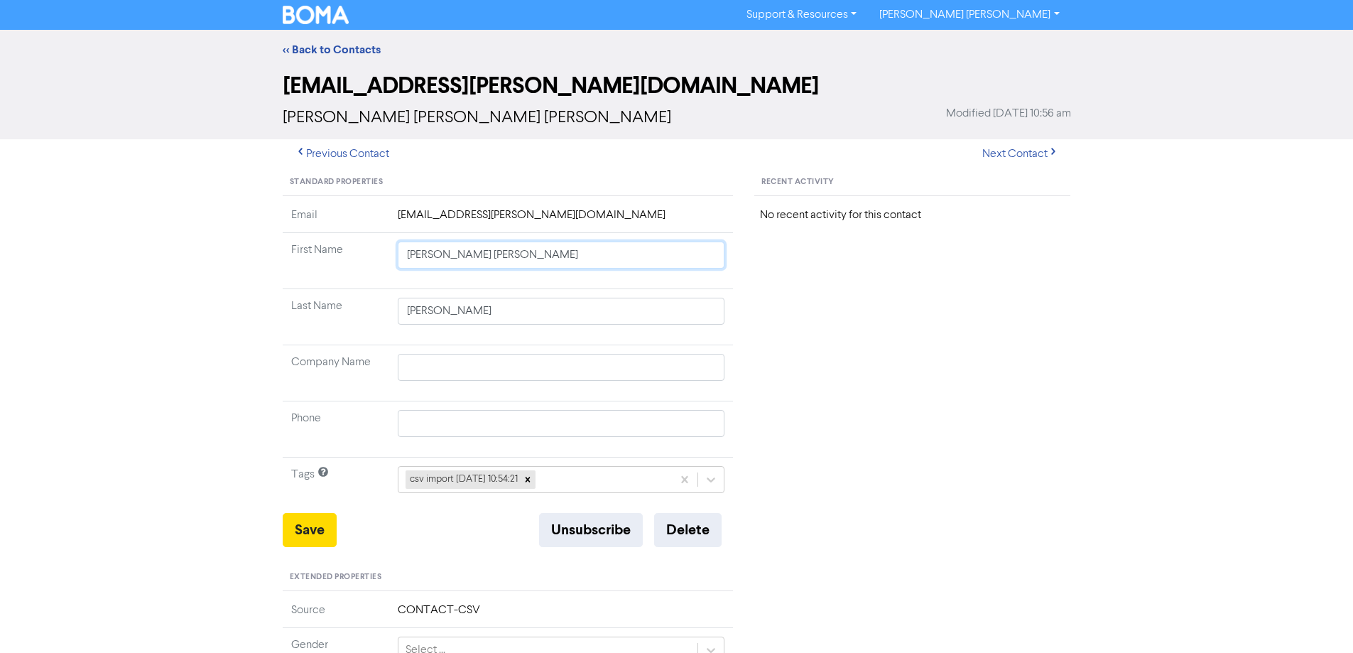
drag, startPoint x: 450, startPoint y: 258, endPoint x: 720, endPoint y: 296, distance: 273.3
click at [716, 294] on tbody "Email [PERSON_NAME][EMAIL_ADDRESS][DOMAIN_NAME] First Name [PERSON_NAME] [PERSO…" at bounding box center [508, 360] width 451 height 306
click at [311, 525] on button "Save" at bounding box center [310, 530] width 54 height 34
click at [1027, 149] on button "Next Contact" at bounding box center [1020, 154] width 101 height 30
drag, startPoint x: 473, startPoint y: 257, endPoint x: 831, endPoint y: 311, distance: 362.0
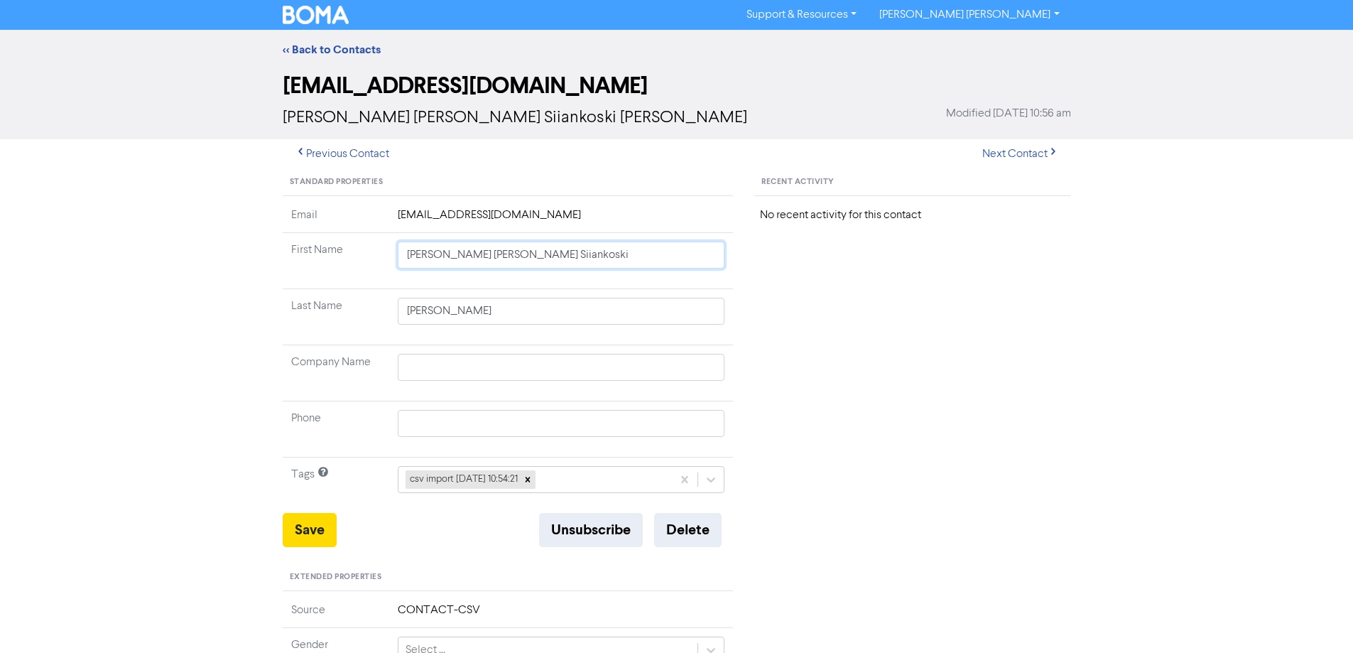
click at [809, 308] on div "Standard Properties Email [EMAIL_ADDRESS][DOMAIN_NAME] First Name [PERSON_NAME]…" at bounding box center [677, 611] width 810 height 885
click at [320, 522] on button "Save" at bounding box center [310, 530] width 54 height 34
click at [1015, 152] on button "Next Contact" at bounding box center [1020, 154] width 101 height 30
